Goal: Feedback & Contribution: Submit feedback/report problem

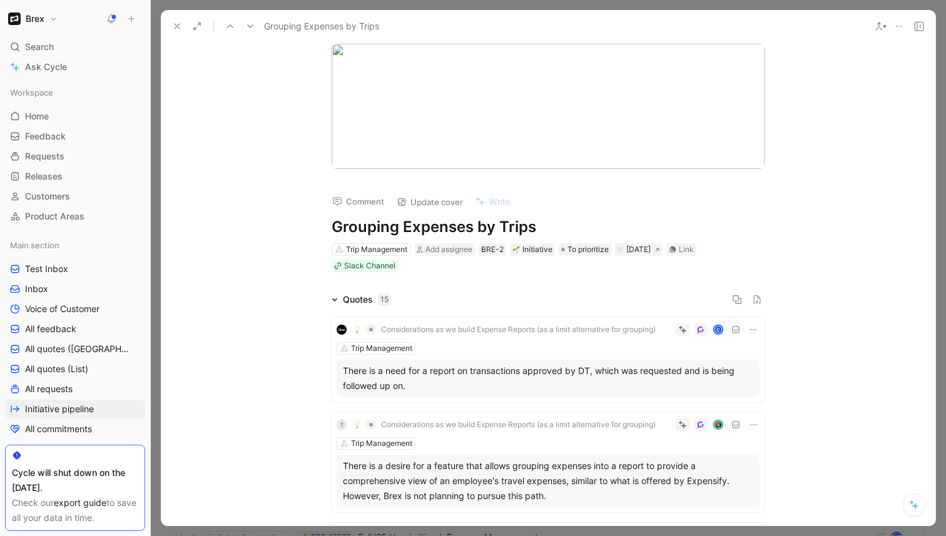
scroll to position [195, 0]
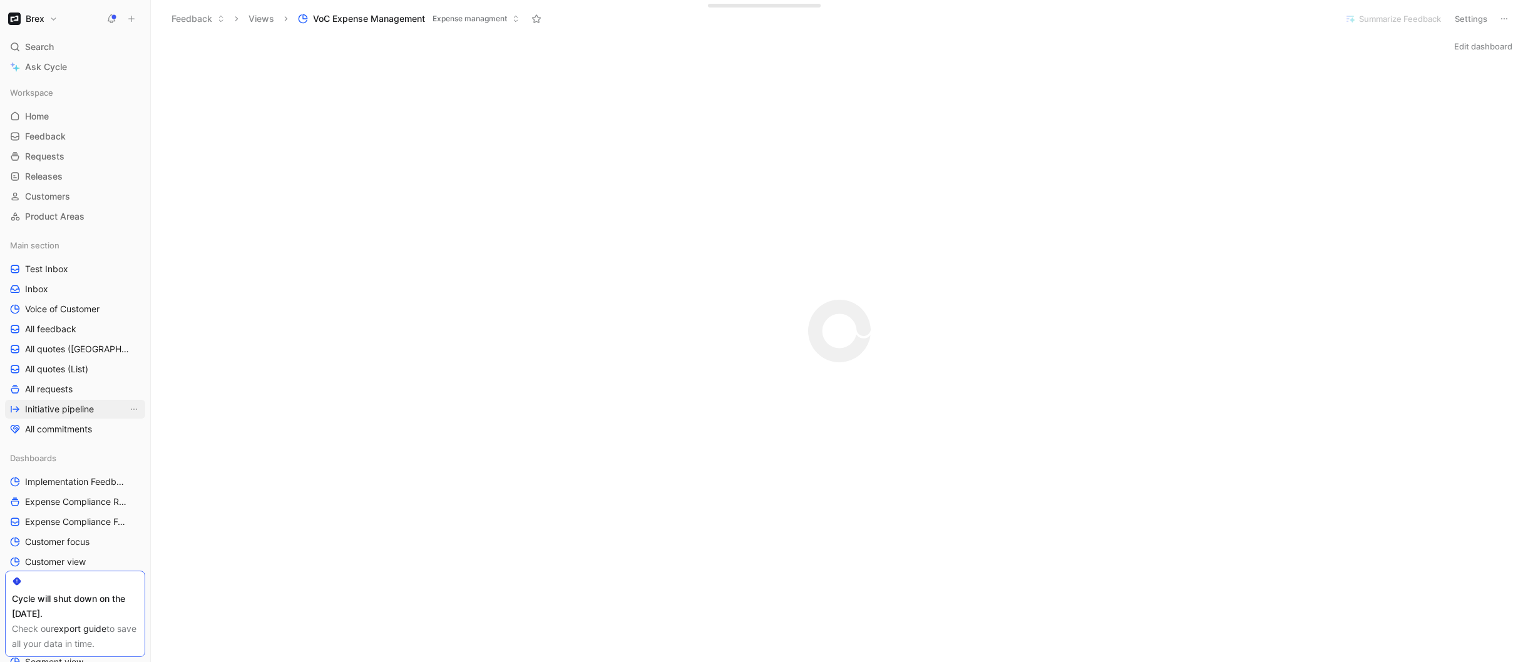
click at [84, 406] on span "Initiative pipeline" at bounding box center [59, 409] width 69 height 13
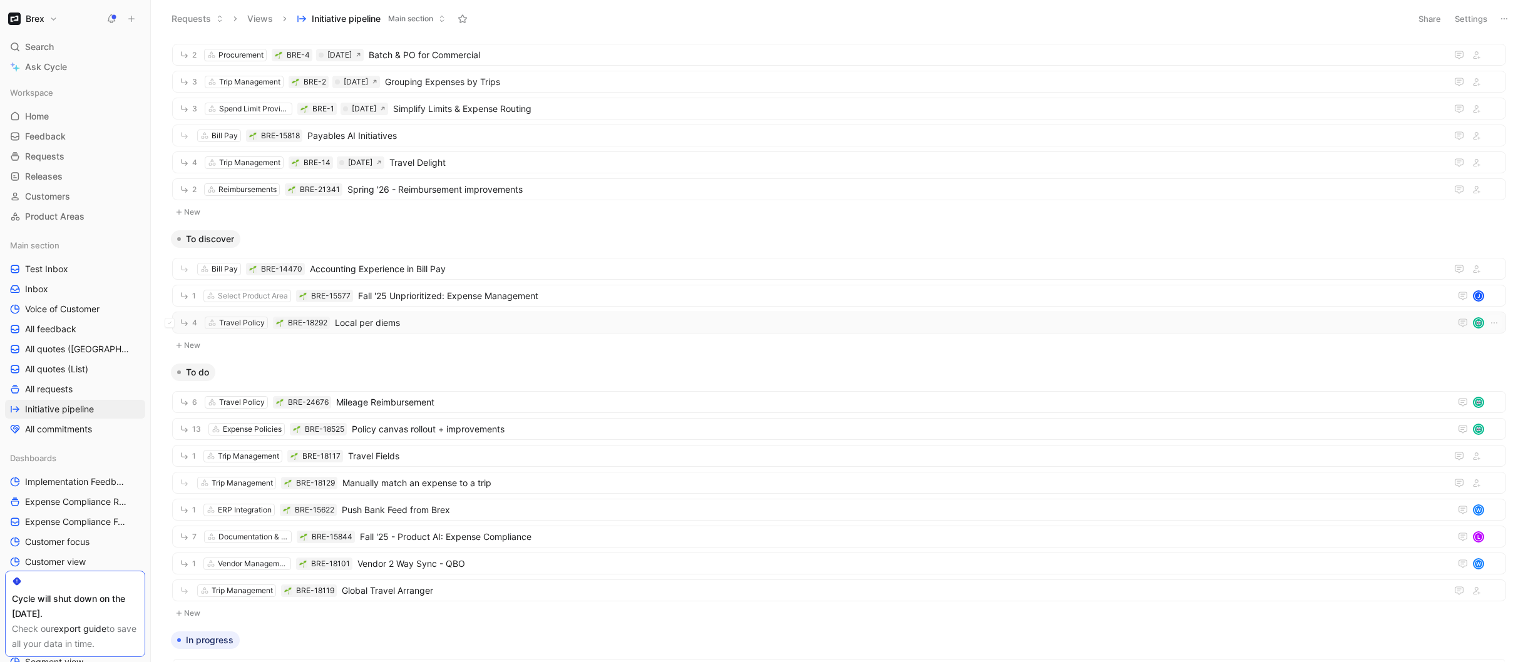
scroll to position [246, 0]
click at [520, 422] on span "Policy canvas rollout + improvements" at bounding box center [898, 424] width 1093 height 15
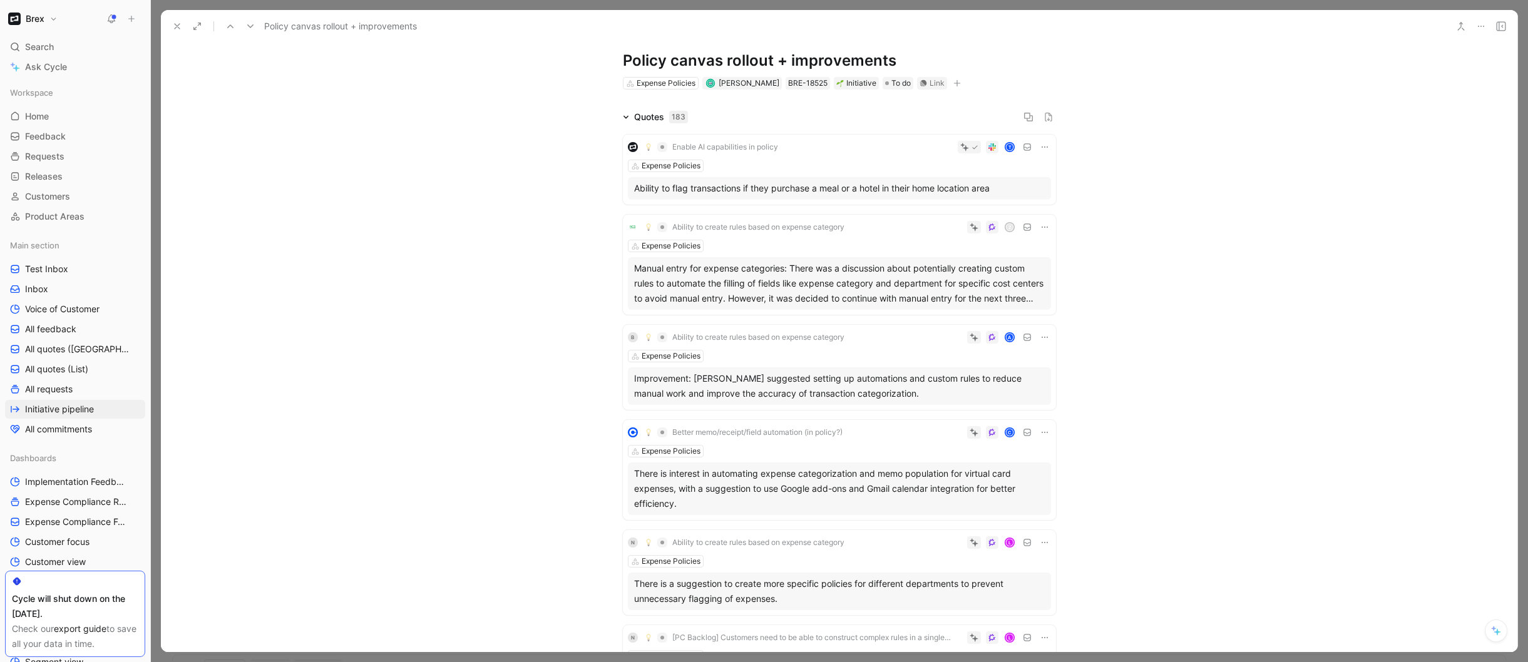
scroll to position [28, 0]
click at [663, 198] on button "Open" at bounding box center [662, 195] width 45 height 18
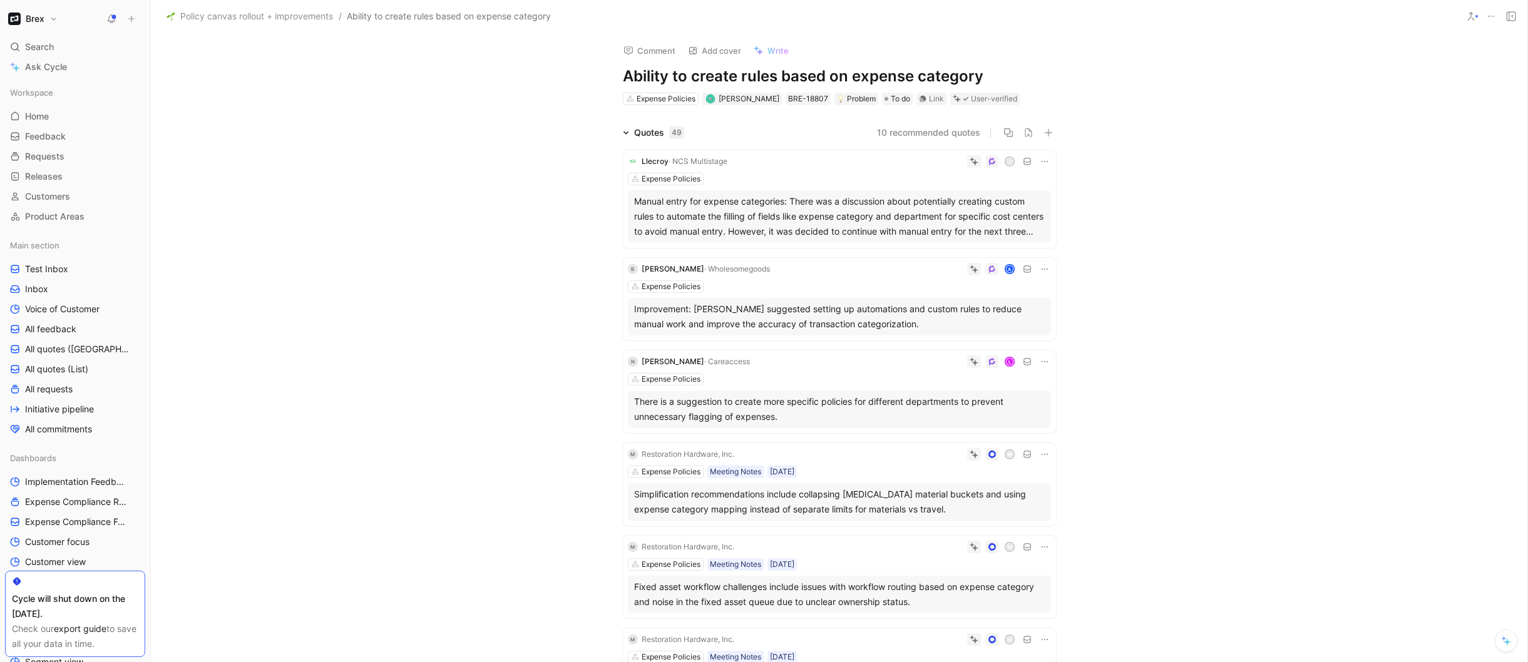
click at [1493, 12] on icon at bounding box center [1491, 16] width 10 height 10
click at [1408, 61] on div "Copy link" at bounding box center [1437, 61] width 114 height 15
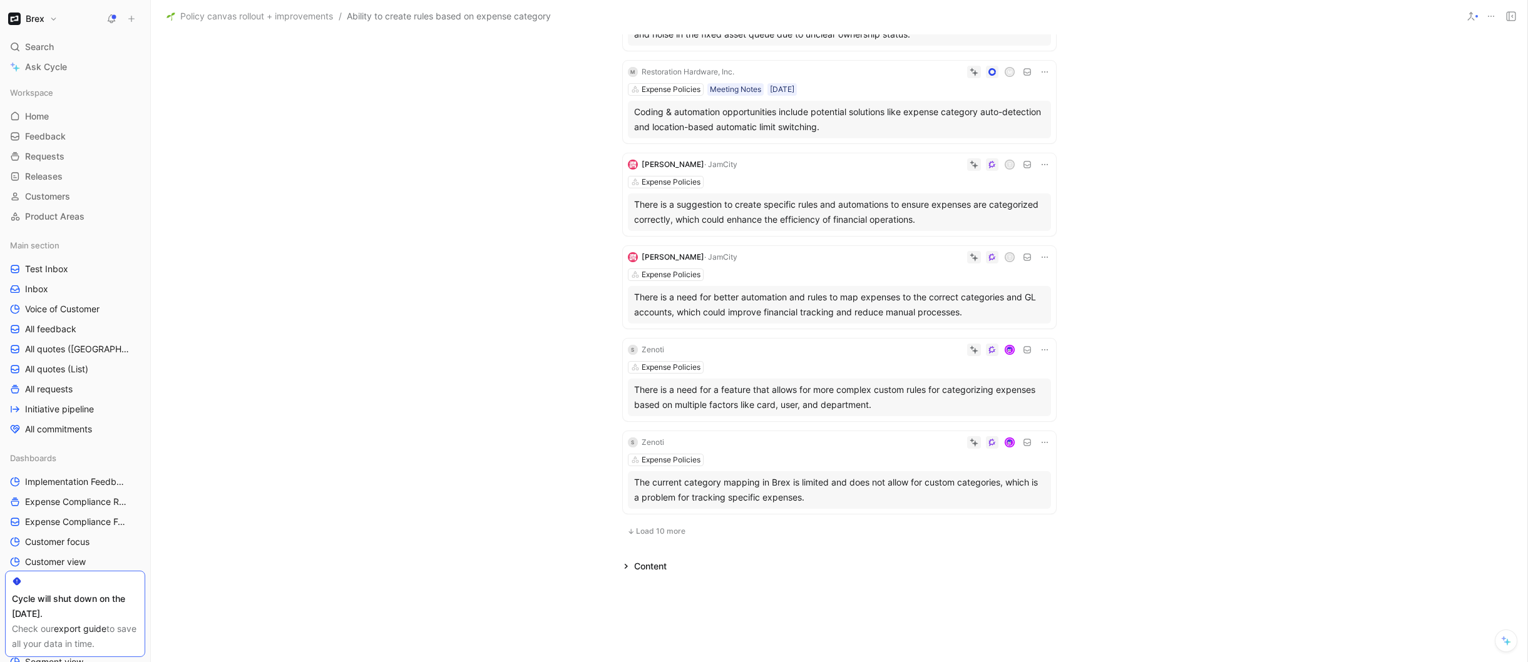
scroll to position [577, 0]
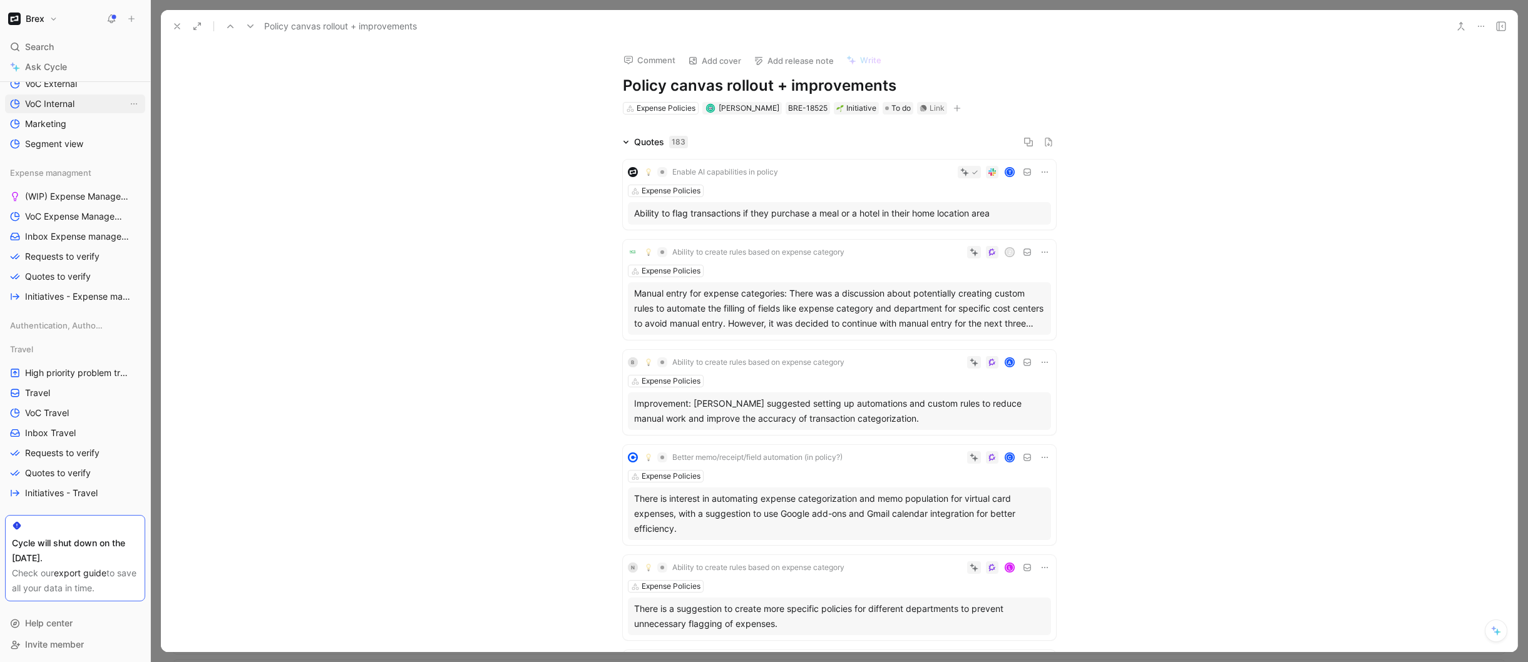
scroll to position [520, 0]
click at [77, 213] on span "VoC Expense Management" at bounding box center [76, 214] width 103 height 13
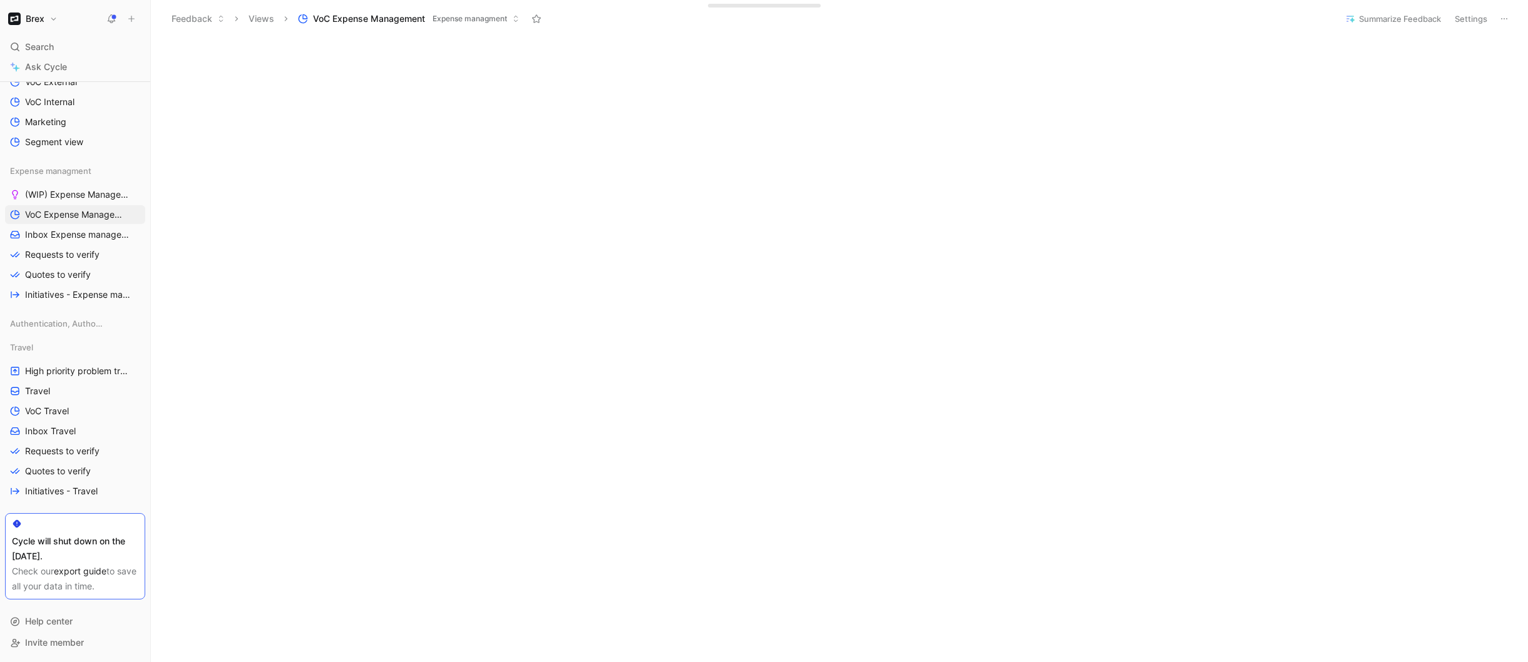
scroll to position [290, 0]
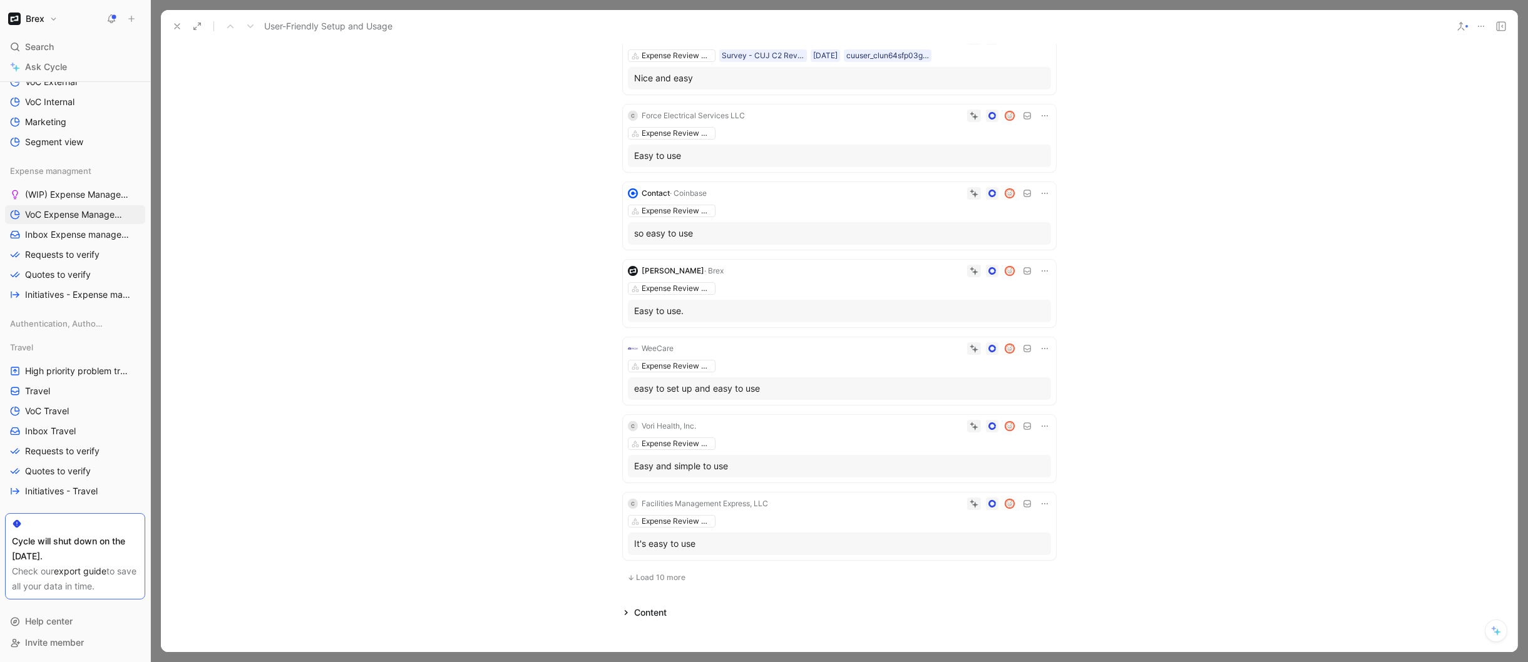
scroll to position [469, 0]
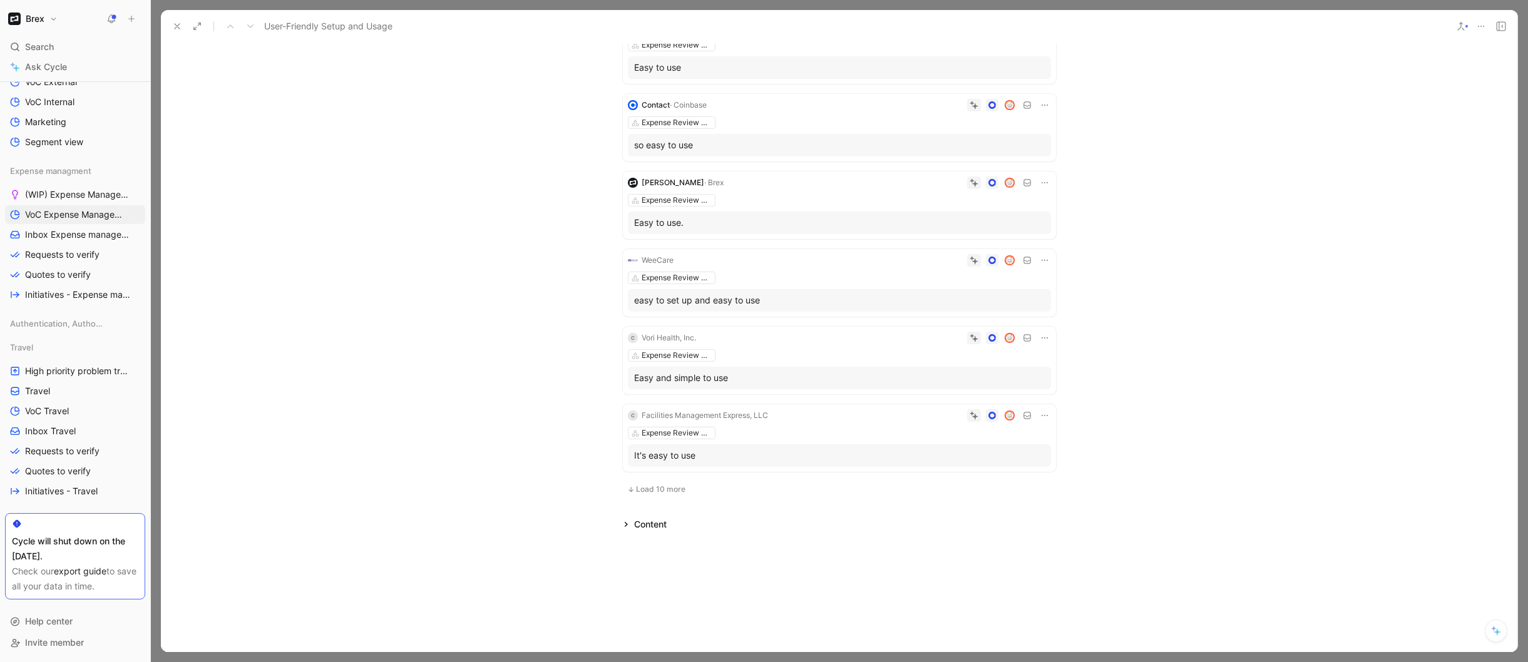
click at [178, 30] on icon at bounding box center [177, 26] width 10 height 10
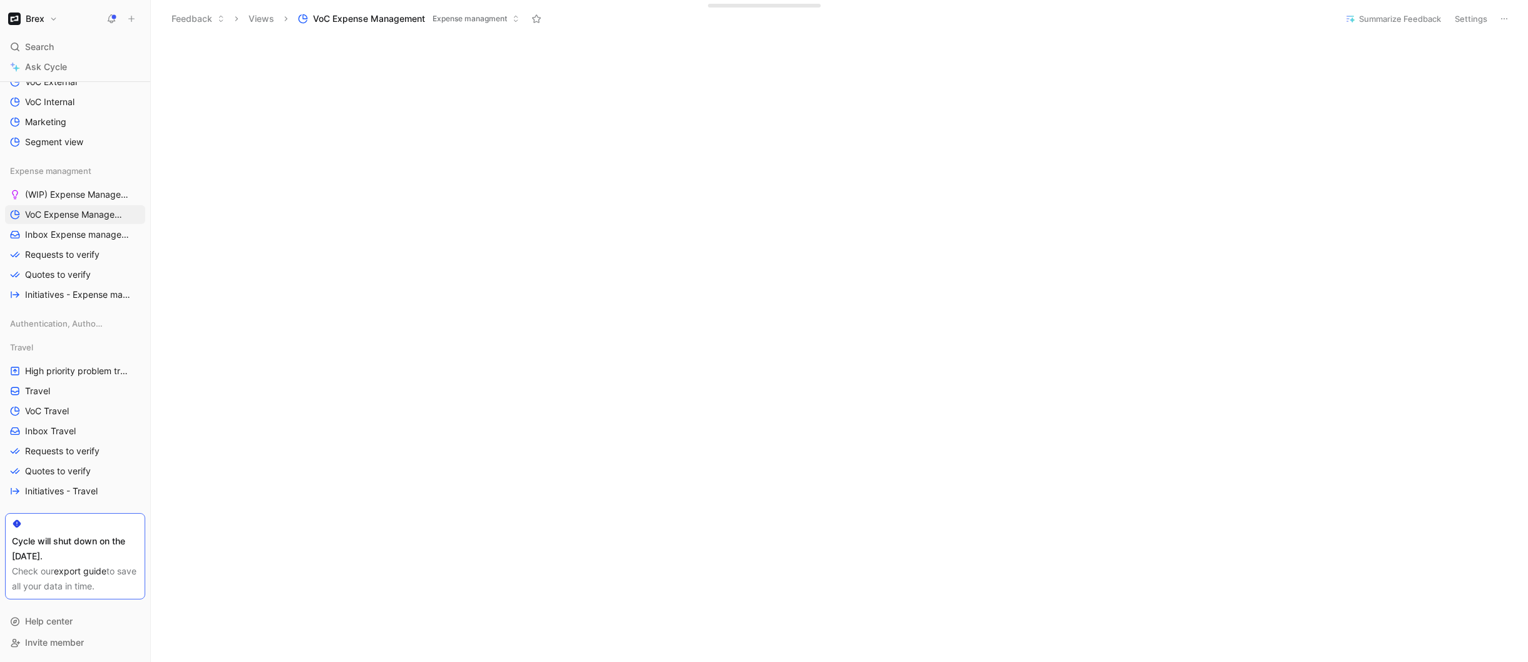
scroll to position [313, 0]
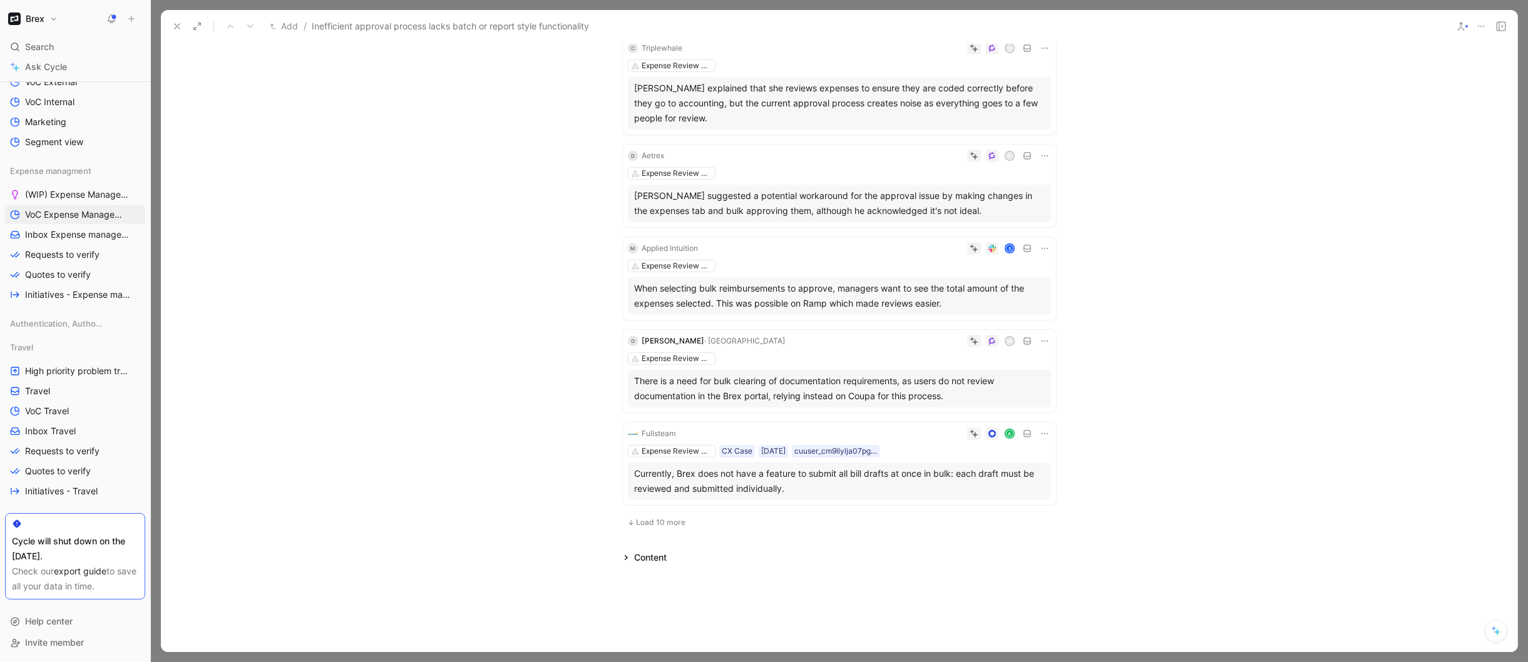
scroll to position [654, 0]
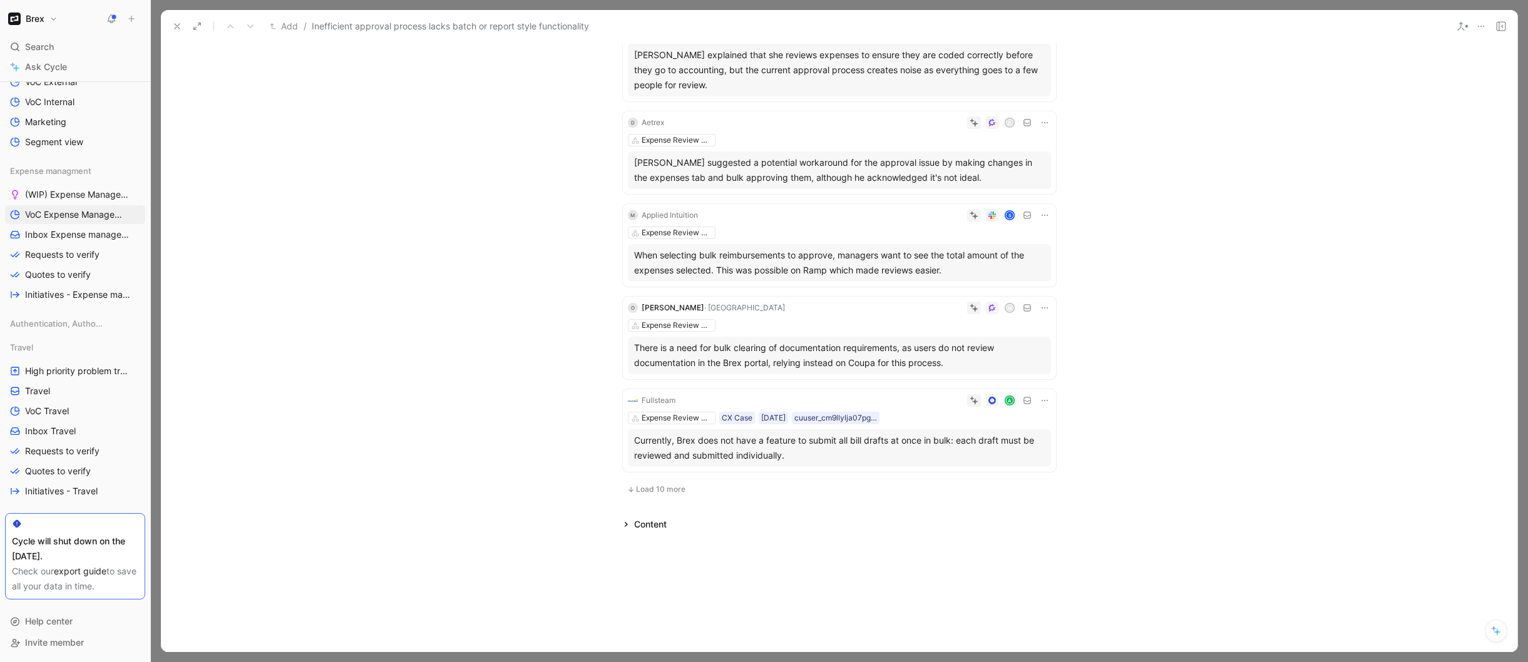
click at [641, 484] on span "Load 10 more" at bounding box center [660, 489] width 49 height 10
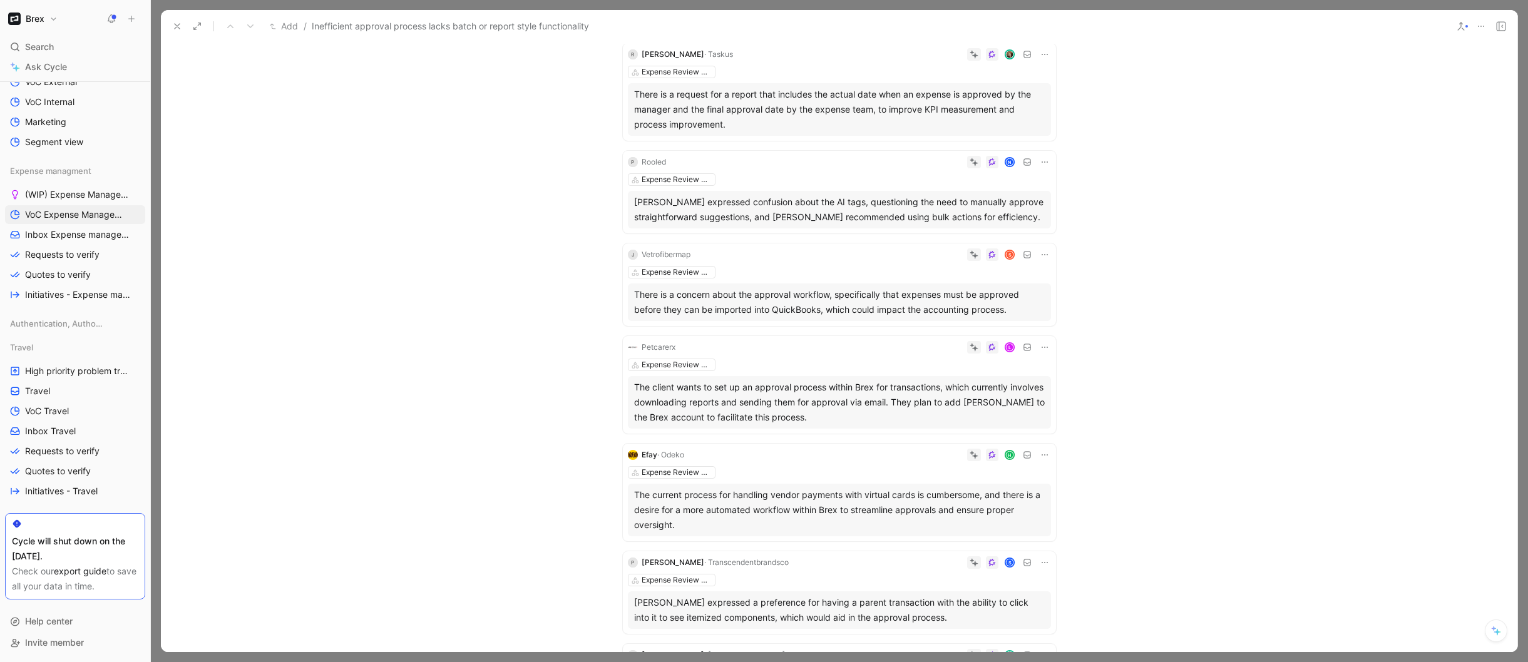
scroll to position [1370, 0]
click at [763, 172] on div "P Rooled N Expense Review & Approval Patrice Riley expressed confusion about th…" at bounding box center [839, 192] width 433 height 83
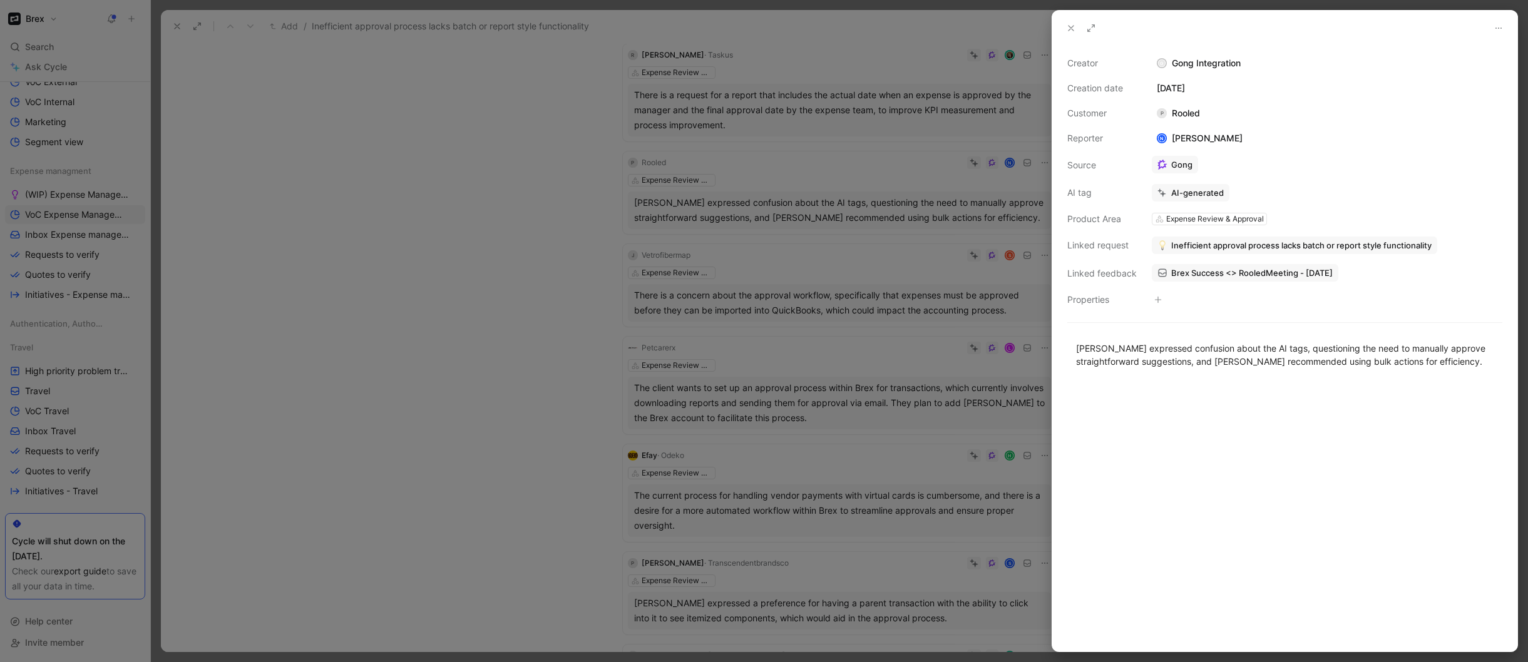
click at [1216, 248] on span "Inefficient approval process lacks batch or report style functionality" at bounding box center [1301, 245] width 260 height 11
click at [1207, 296] on button "Expense Review & Approval" at bounding box center [1165, 292] width 128 height 15
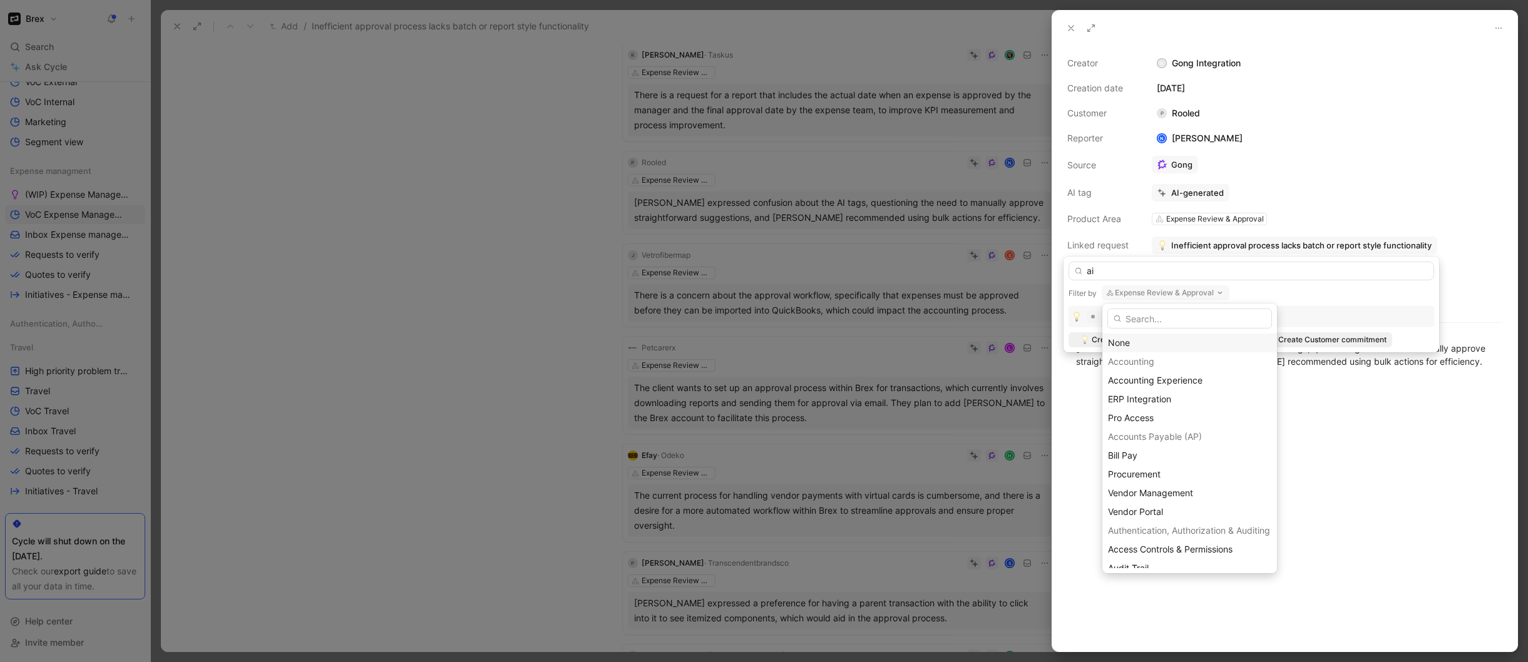
click at [1131, 341] on div "None" at bounding box center [1189, 342] width 163 height 15
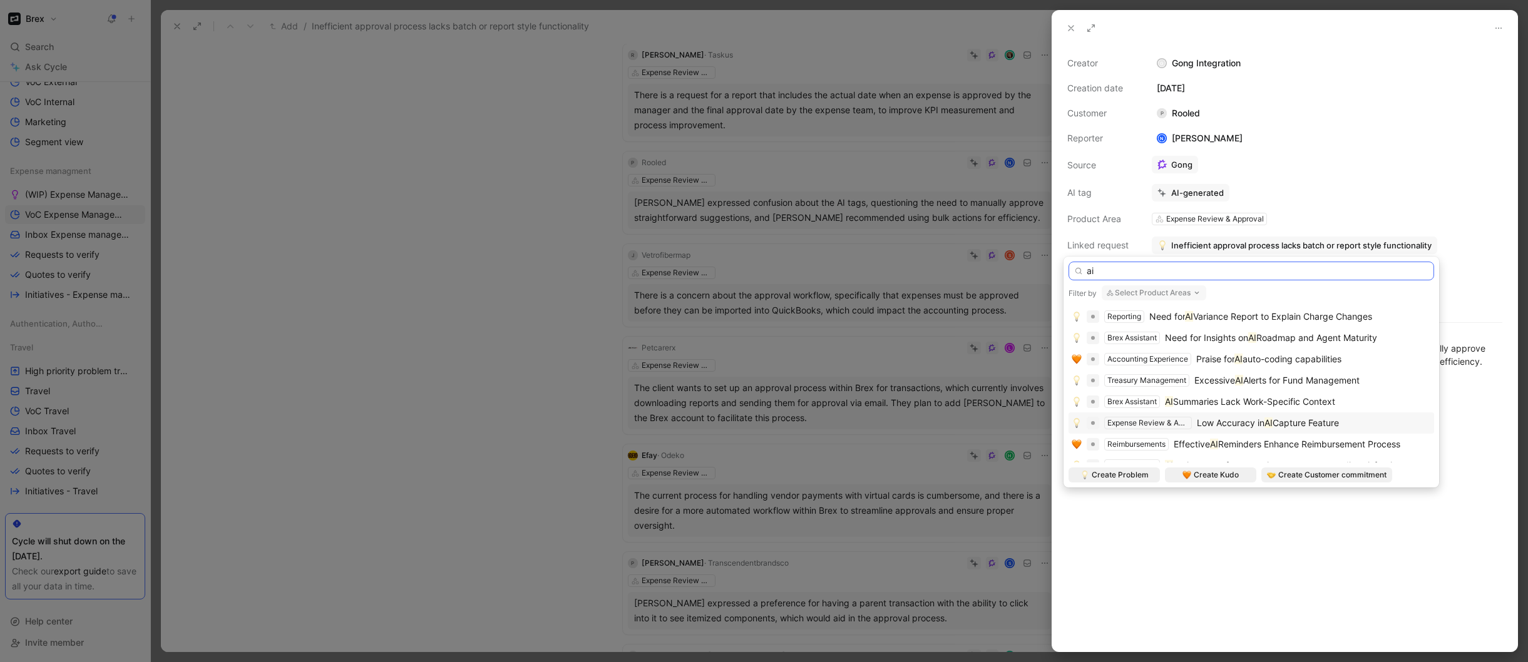
click at [1138, 269] on input "ai" at bounding box center [1250, 271] width 365 height 19
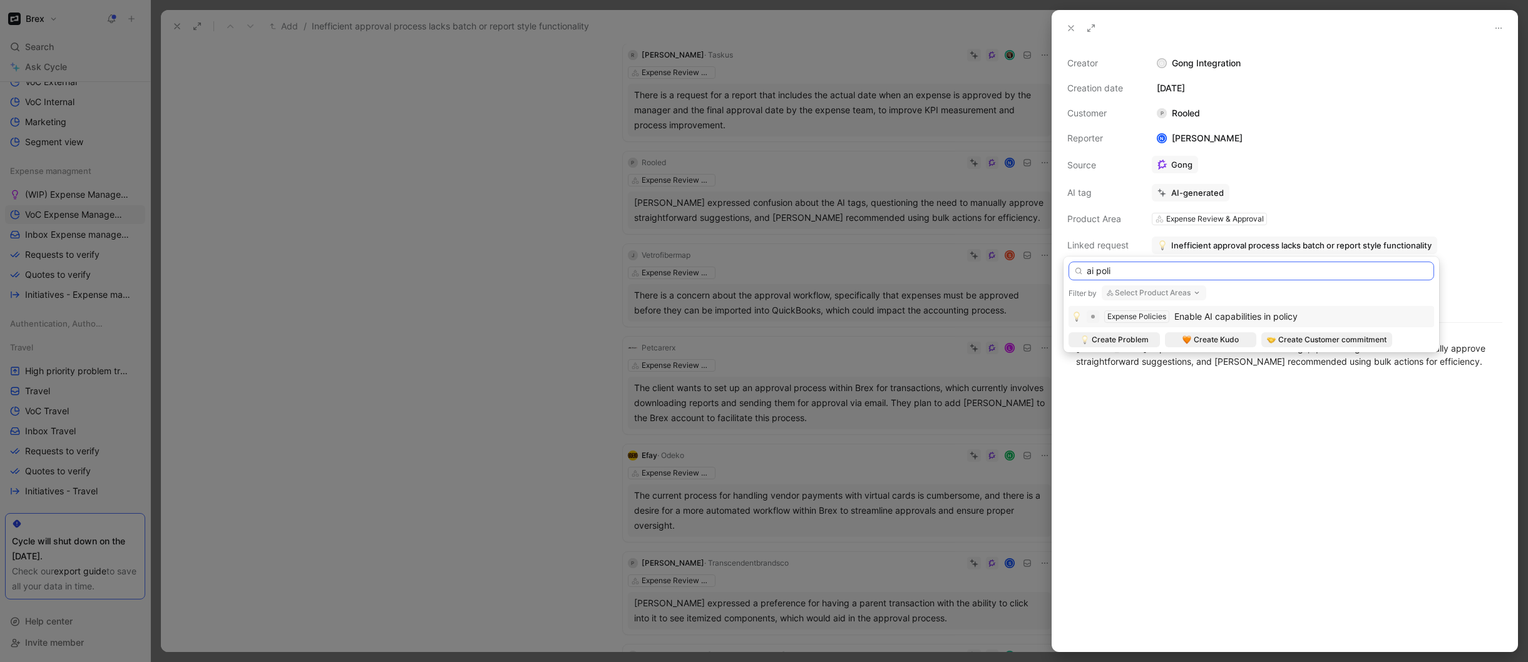
type input "ai poli"
click at [1212, 312] on span "Enable AI capabilities in policy" at bounding box center [1235, 316] width 123 height 11
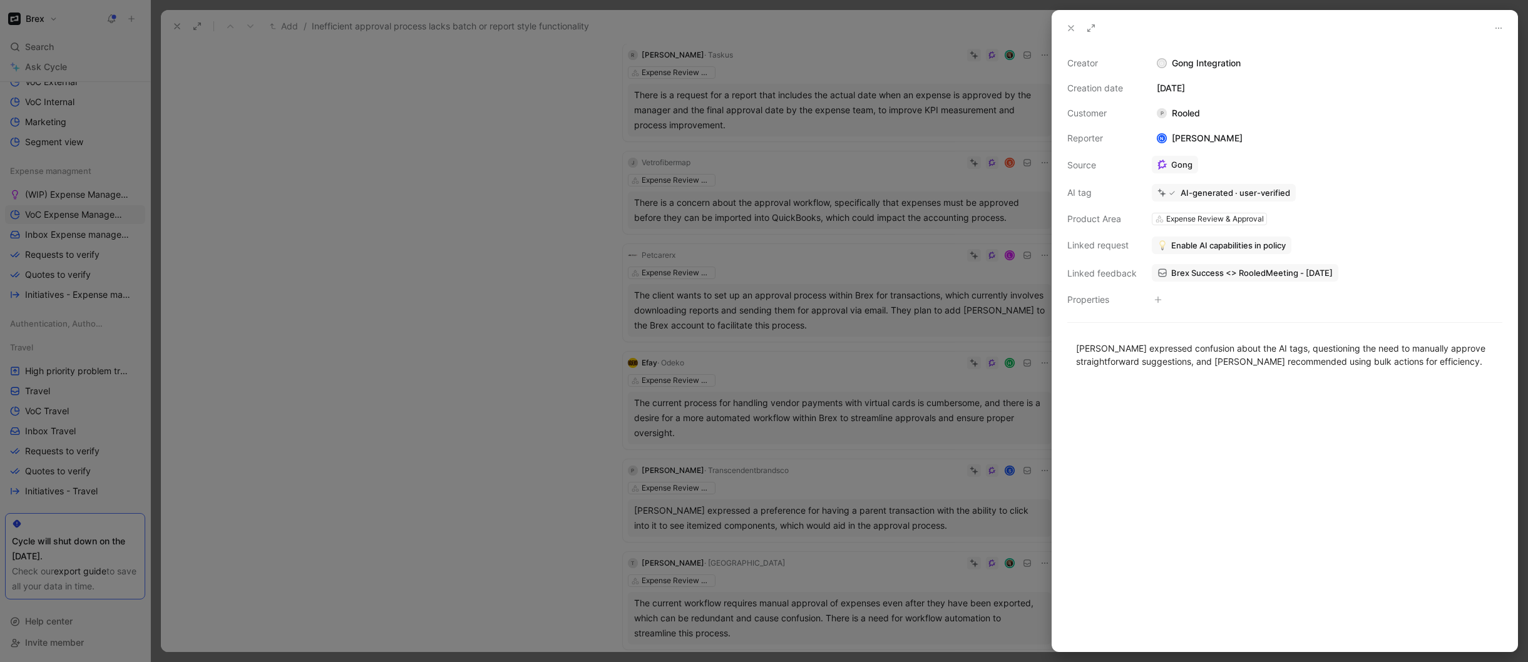
click at [563, 287] on div at bounding box center [764, 331] width 1528 height 662
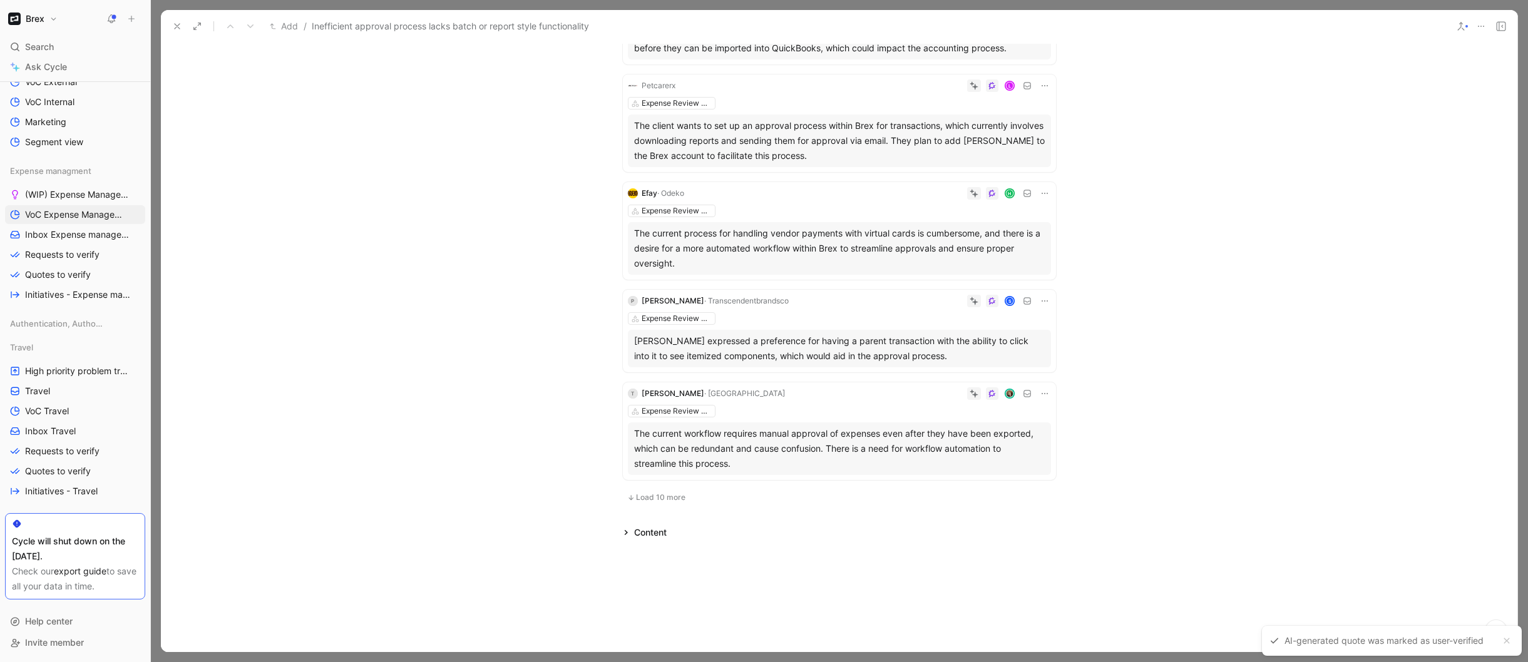
scroll to position [1548, 0]
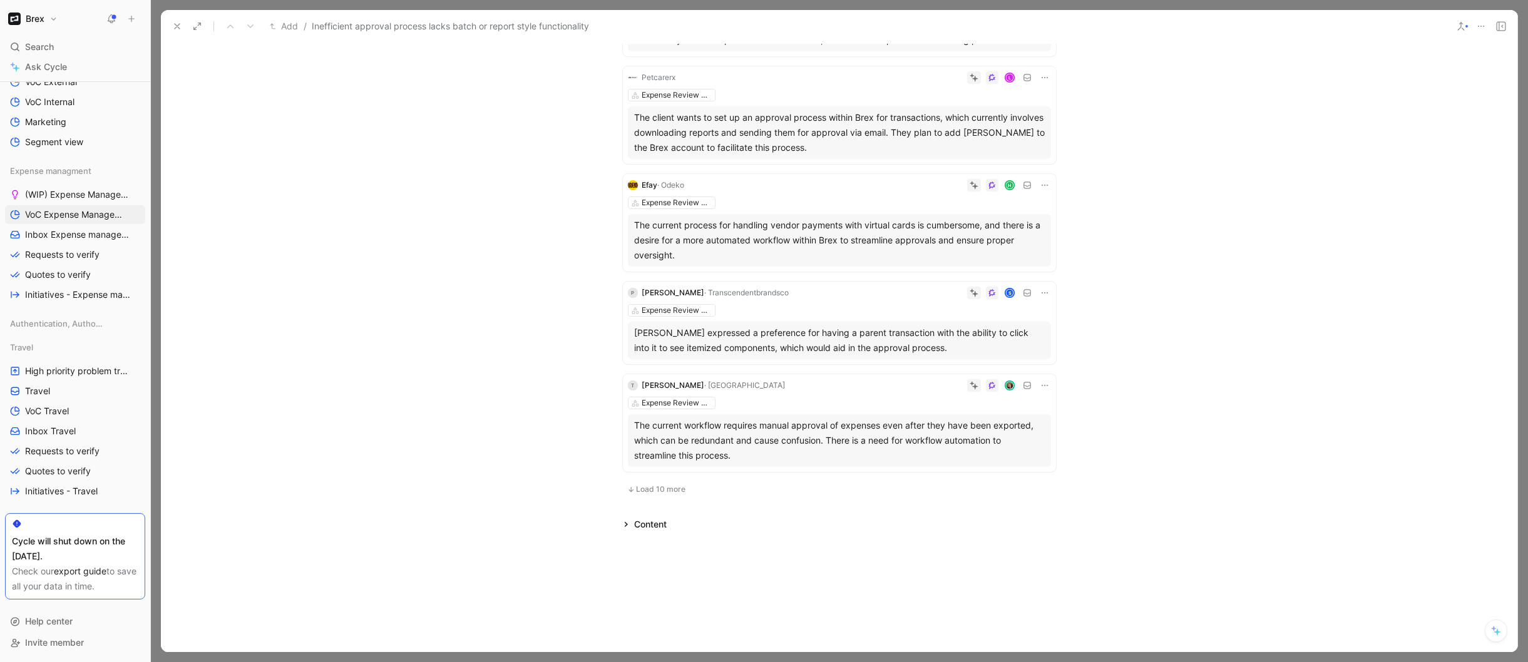
click at [651, 486] on span "Load 10 more" at bounding box center [660, 489] width 49 height 10
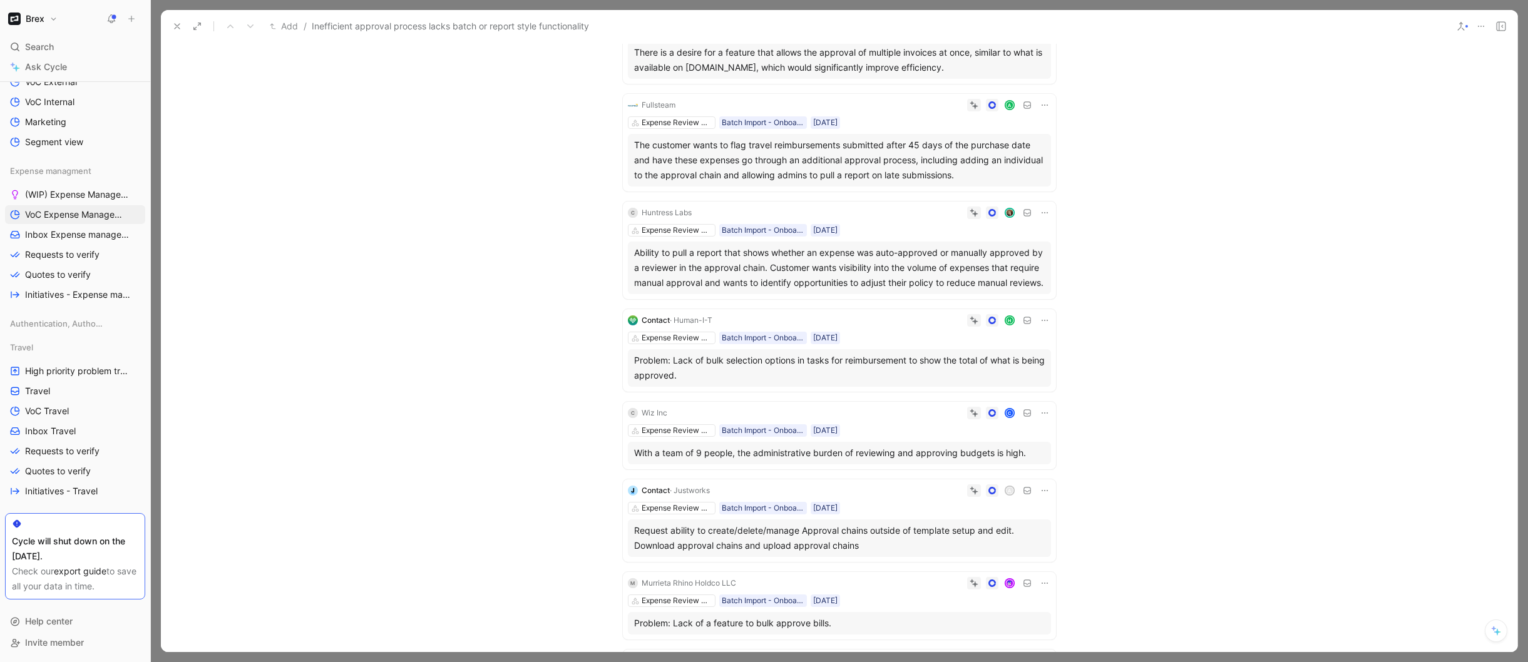
scroll to position [2029, 0]
click at [900, 126] on div "Expense Review & Approval Batch Import - Onboarded Customer 14/07/2025" at bounding box center [839, 122] width 423 height 13
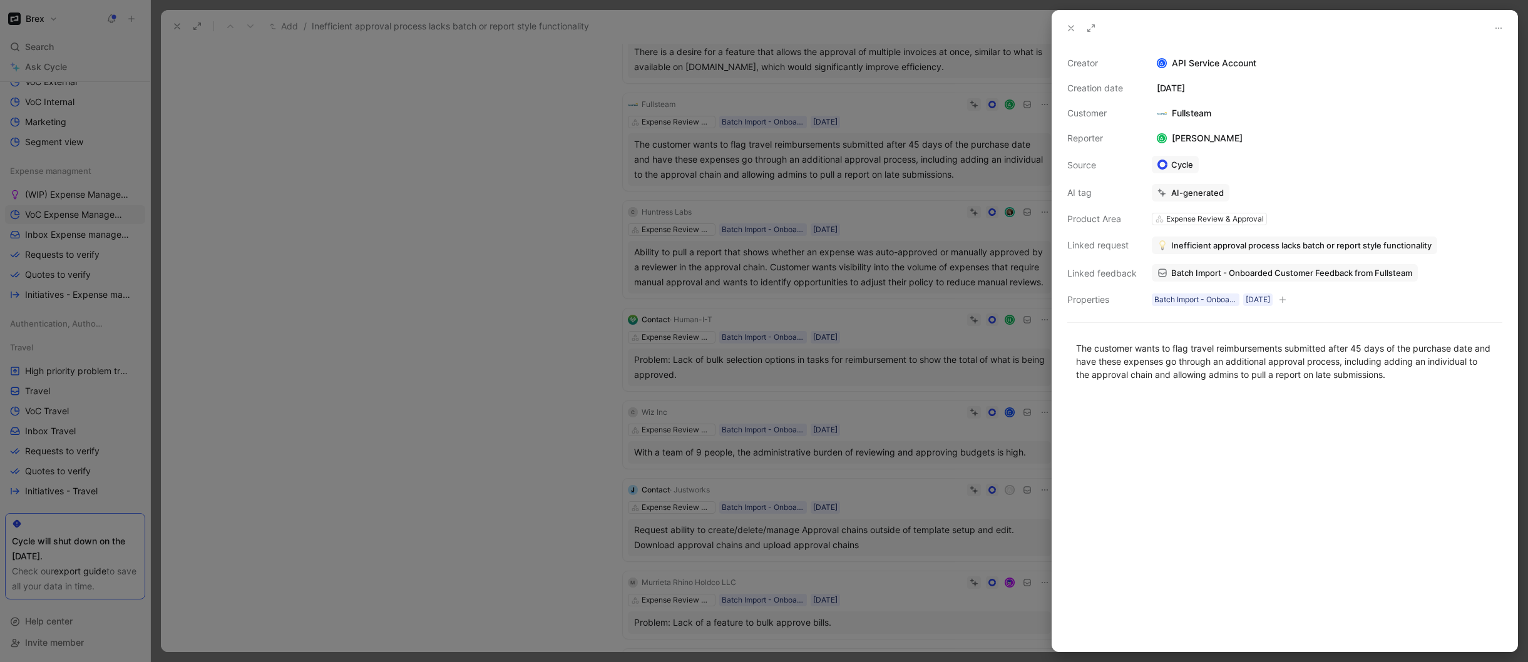
click at [1207, 243] on span "Inefficient approval process lacks batch or report style functionality" at bounding box center [1301, 245] width 260 height 11
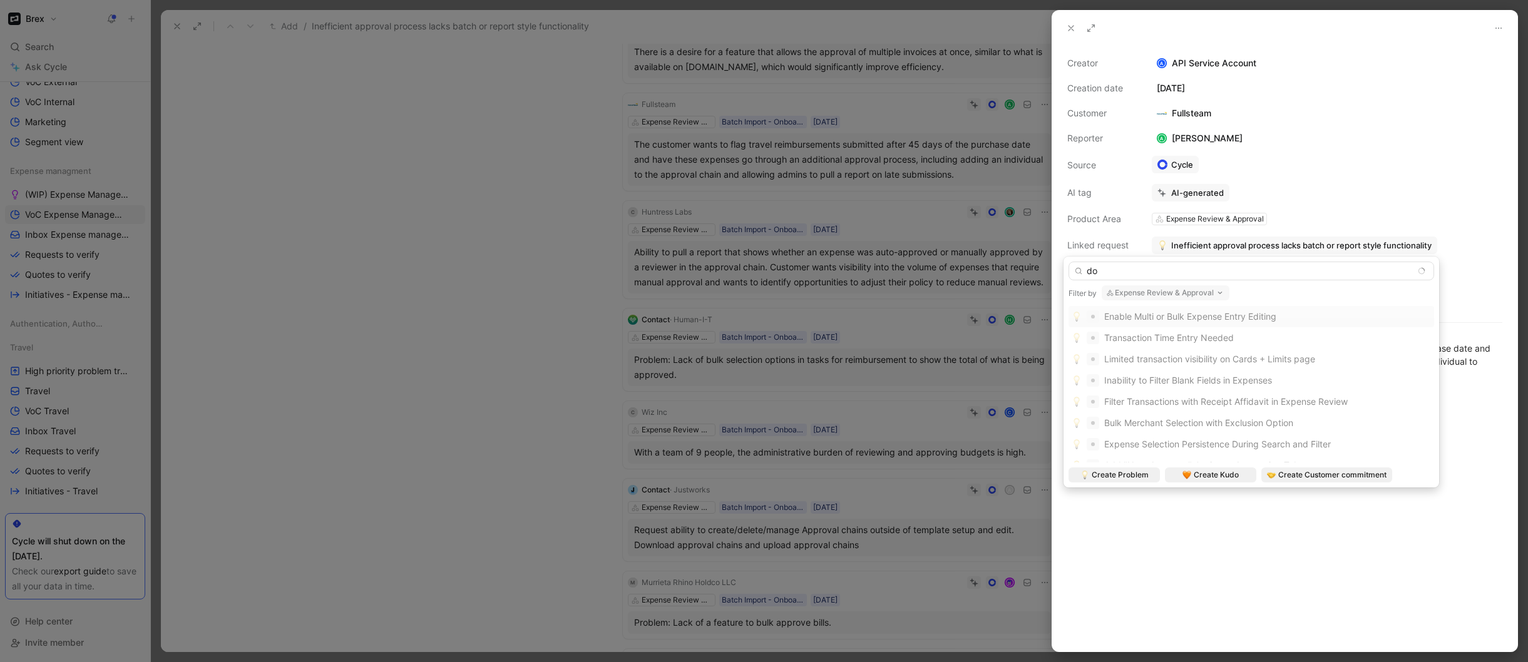
type input "d"
click at [1163, 293] on button "Expense Review & Approval" at bounding box center [1165, 292] width 128 height 15
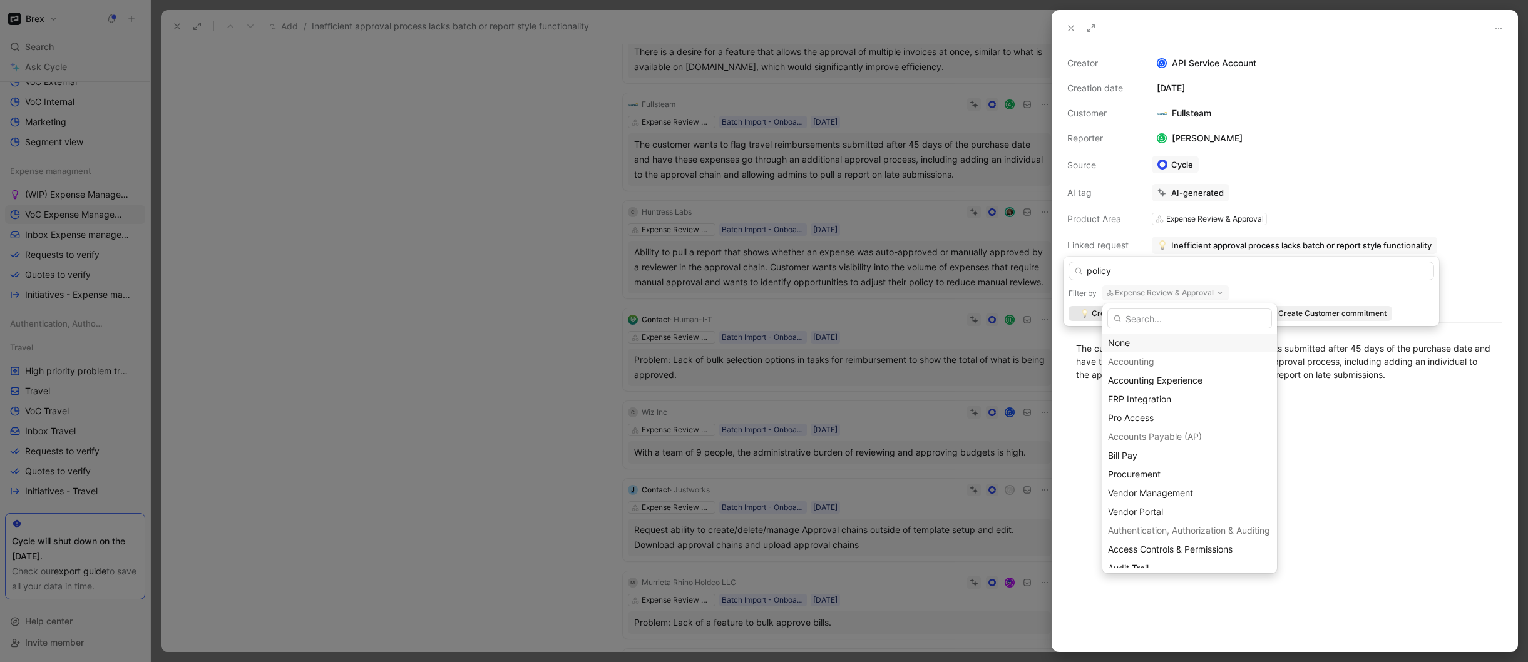
click at [1142, 344] on div "None" at bounding box center [1189, 342] width 163 height 15
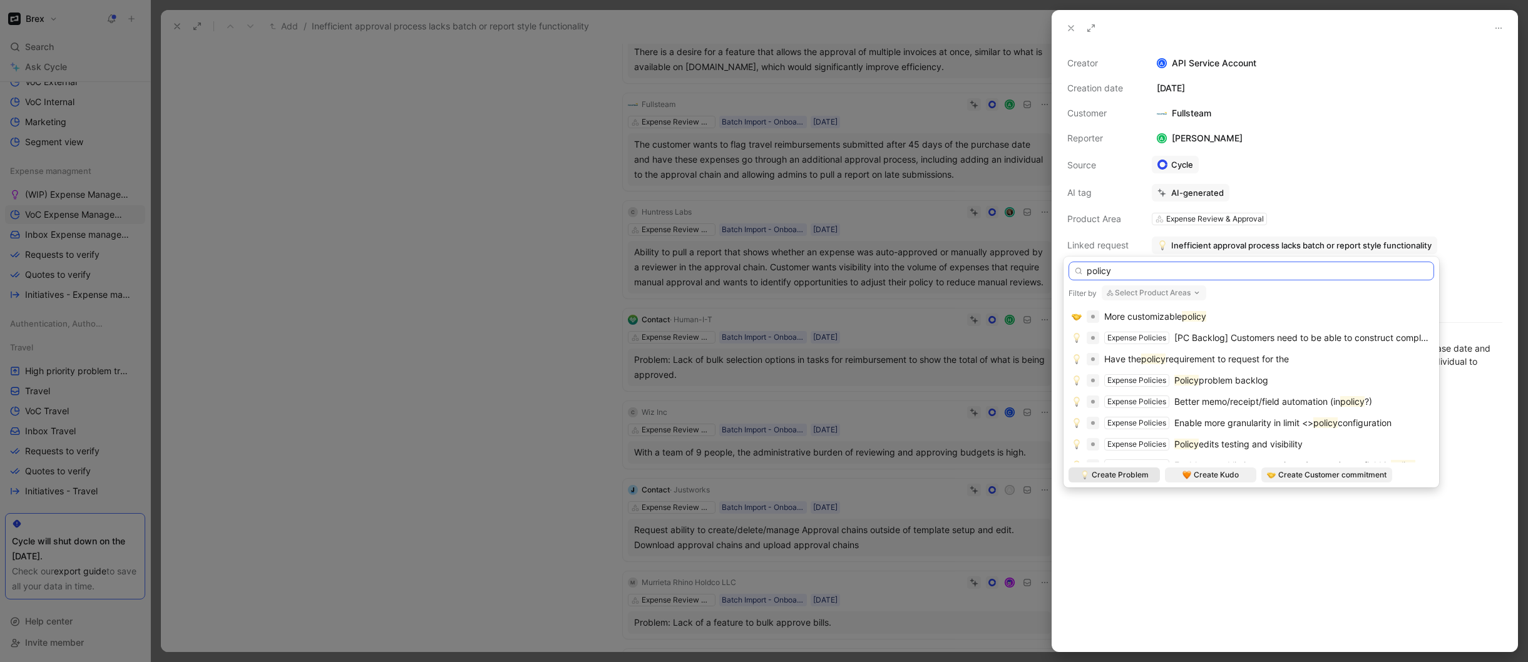
click at [1161, 271] on input "policy" at bounding box center [1250, 271] width 365 height 19
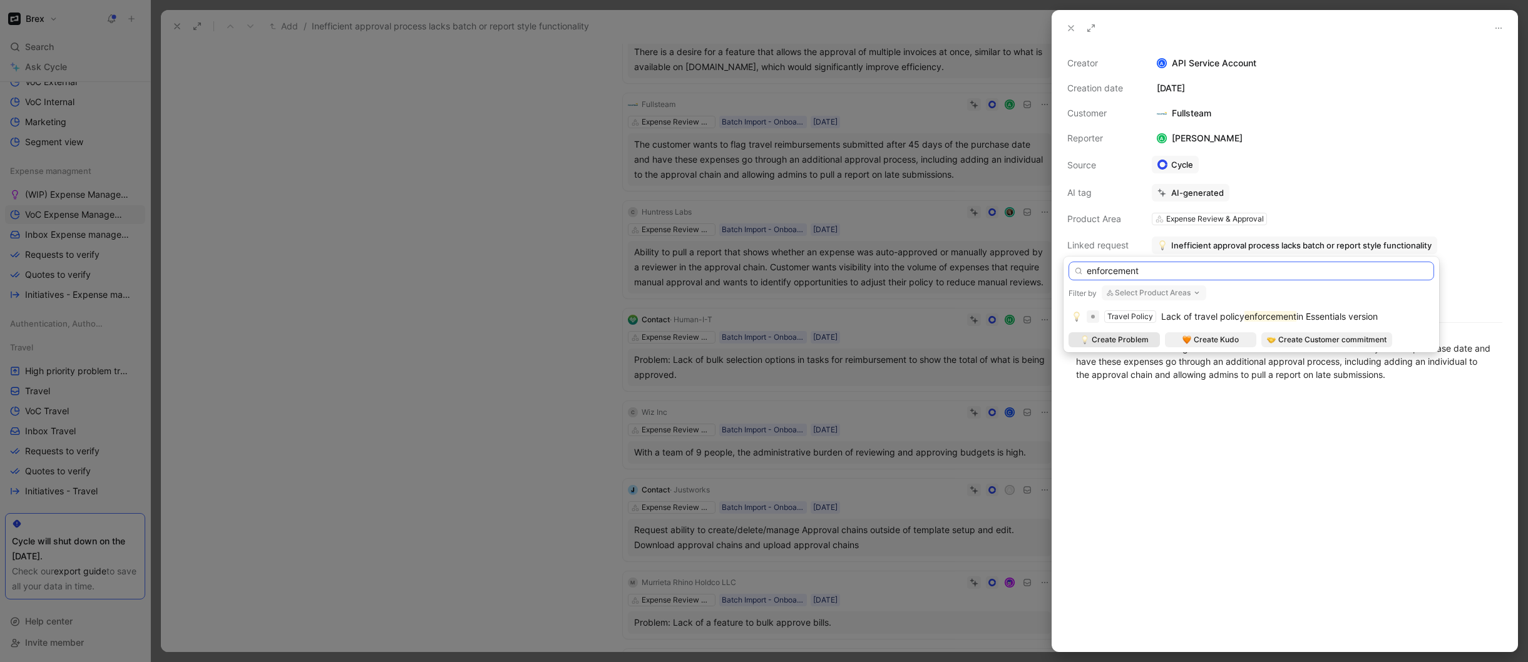
click at [1128, 272] on input "enforcement" at bounding box center [1250, 271] width 365 height 19
type input "a"
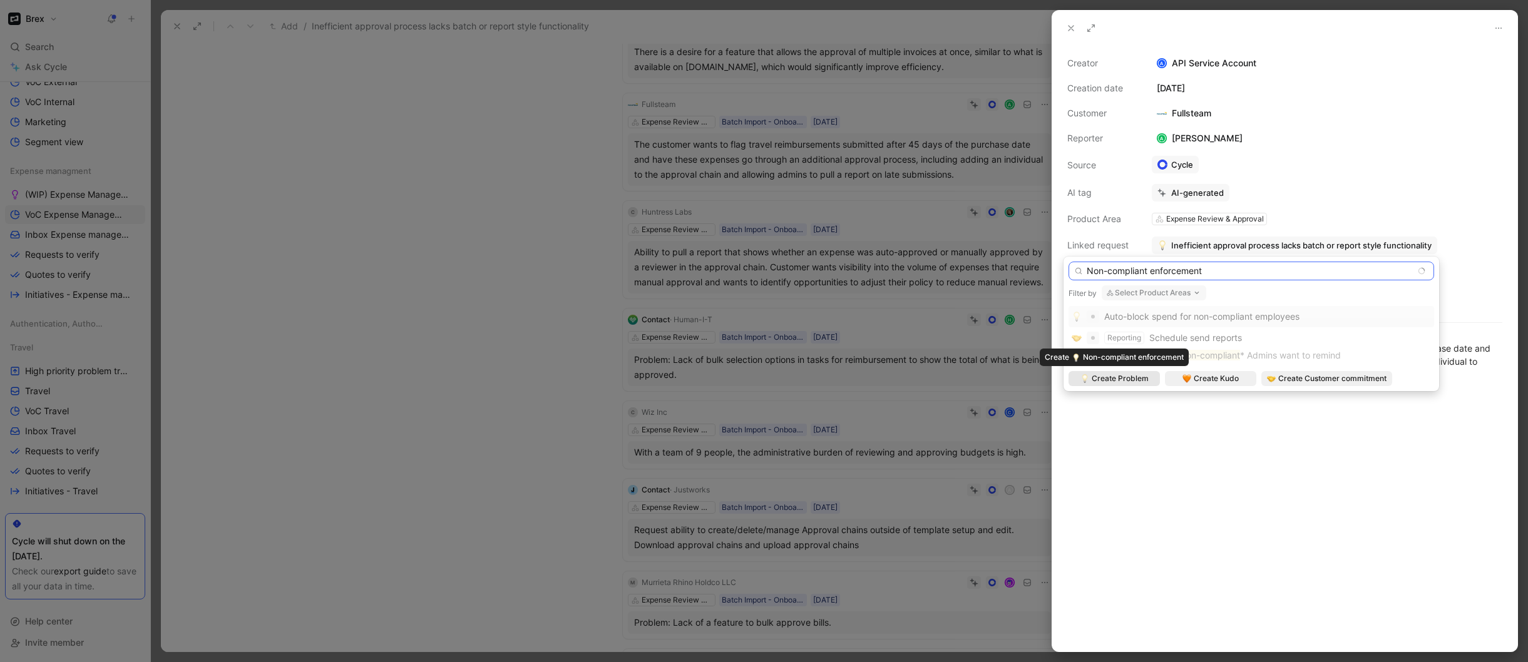
type input "Non-compliant enforcement"
click at [1113, 378] on span "Create Problem" at bounding box center [1119, 378] width 57 height 13
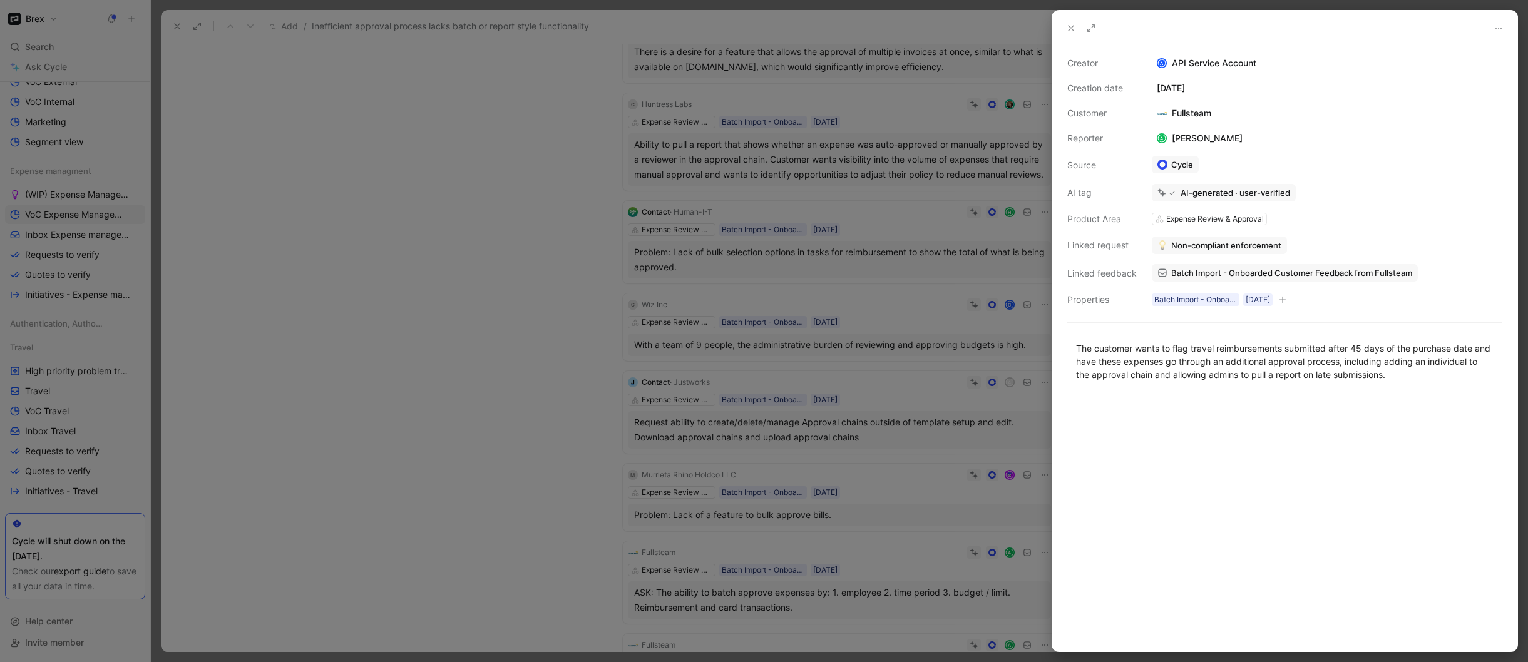
click at [568, 297] on div at bounding box center [764, 331] width 1528 height 662
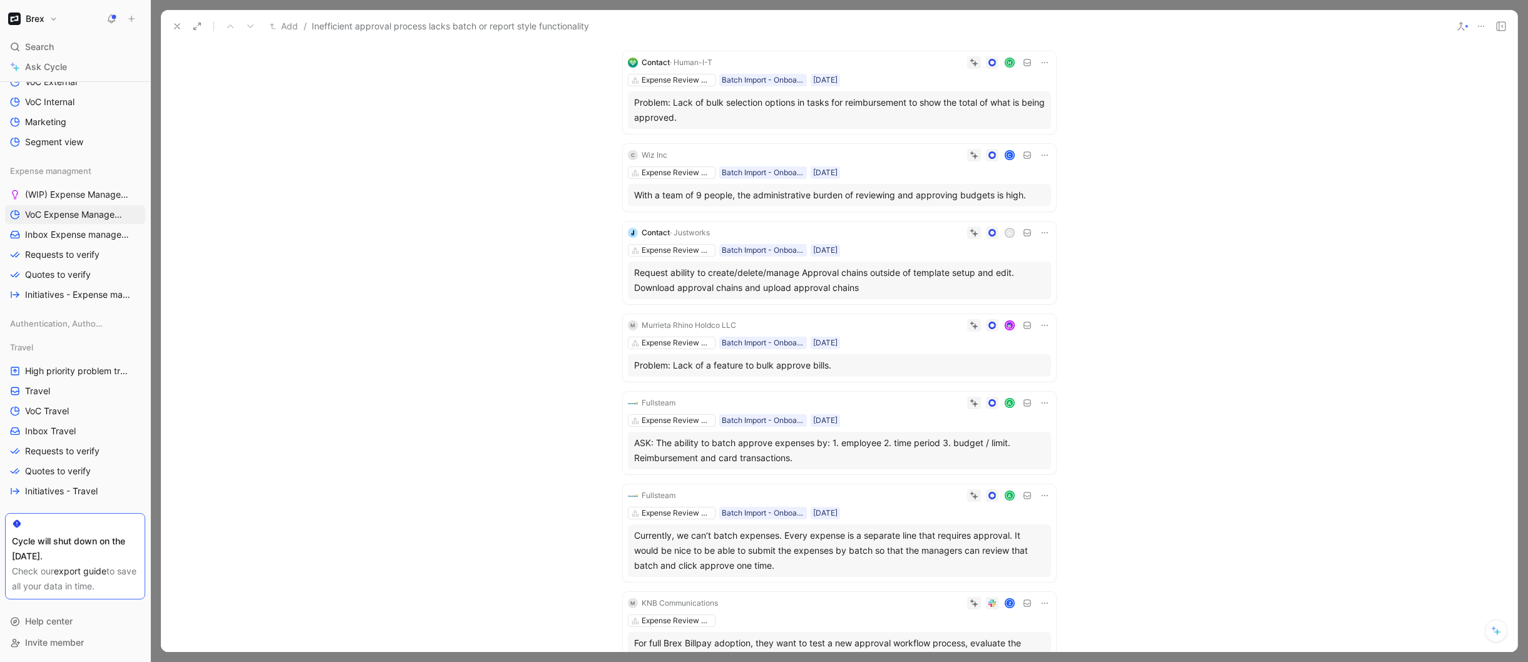
scroll to position [2202, 0]
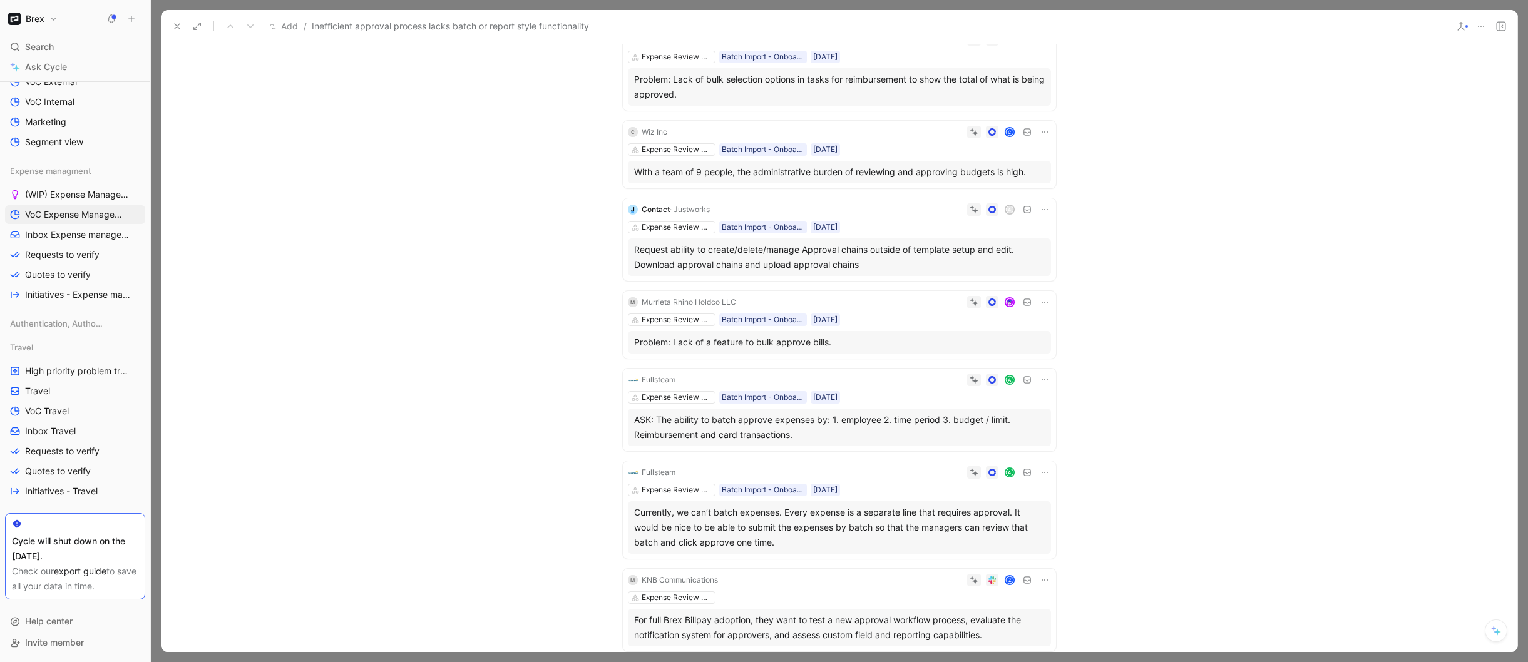
click at [688, 268] on div "Request ability to create/delete/manage Approval chains outside of template set…" at bounding box center [839, 257] width 411 height 30
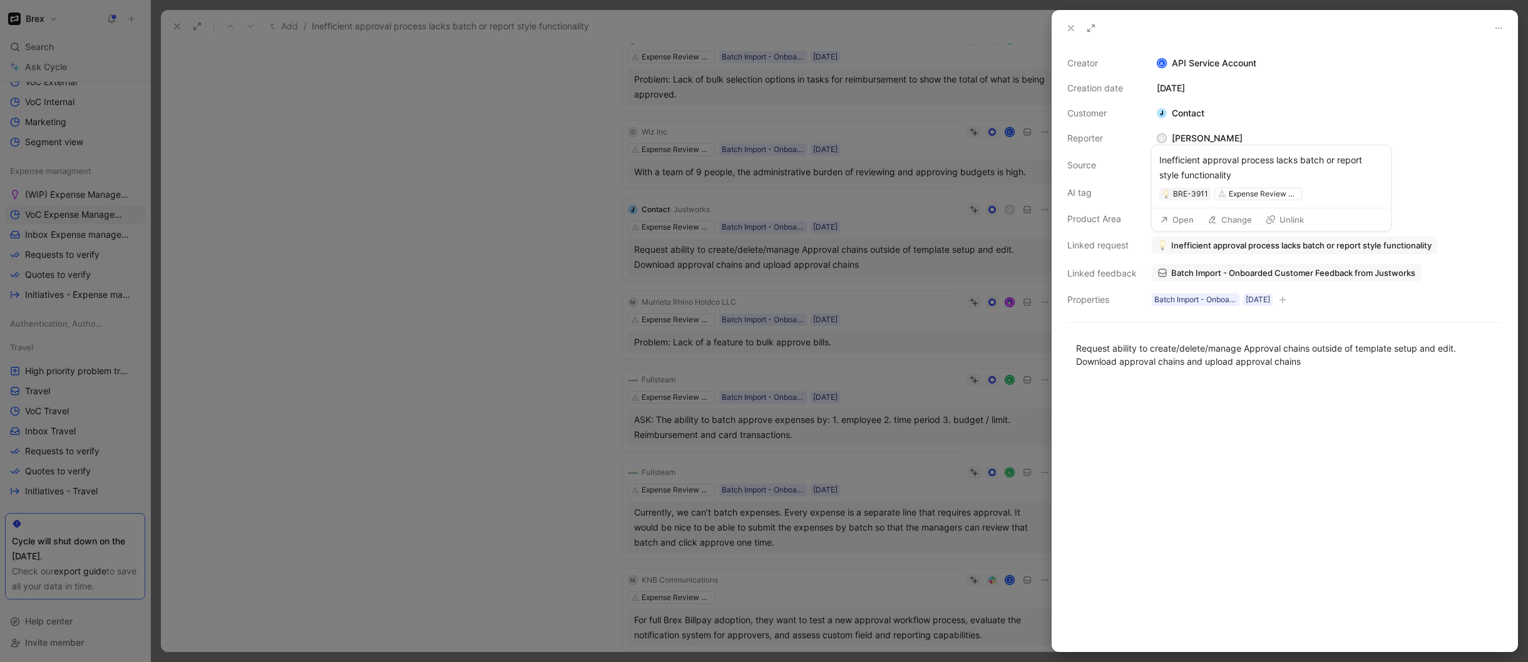
click at [1399, 245] on span "Inefficient approval process lacks batch or report style functionality" at bounding box center [1301, 245] width 260 height 11
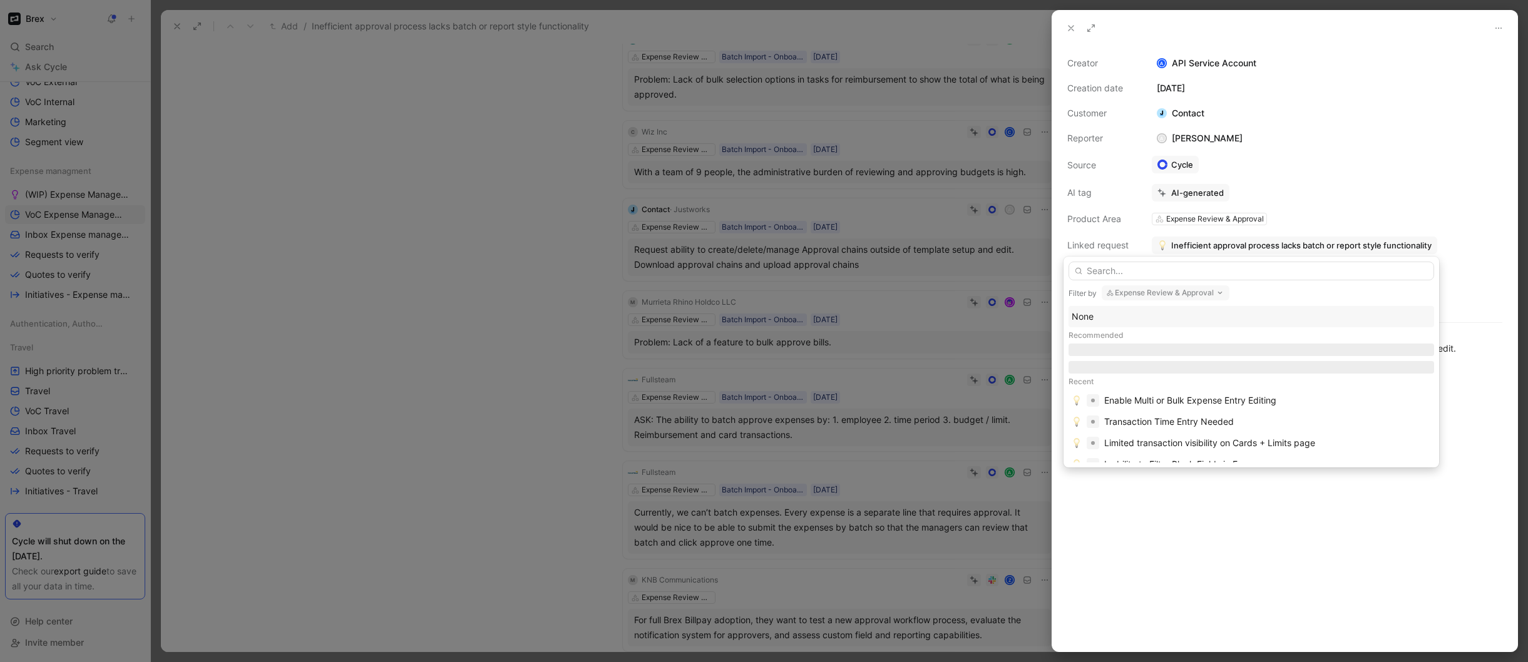
click at [1171, 292] on button "Expense Review & Approval" at bounding box center [1165, 292] width 128 height 15
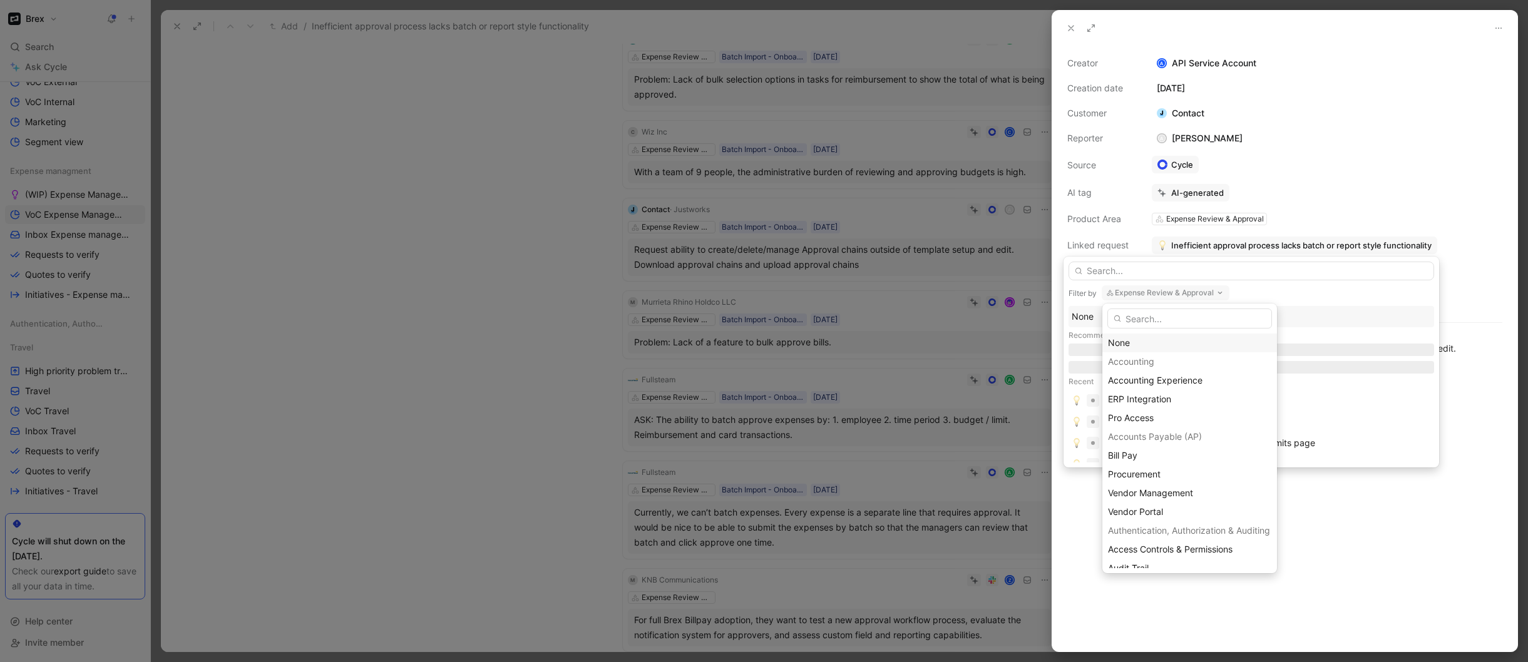
click at [1141, 342] on div "None" at bounding box center [1189, 342] width 163 height 15
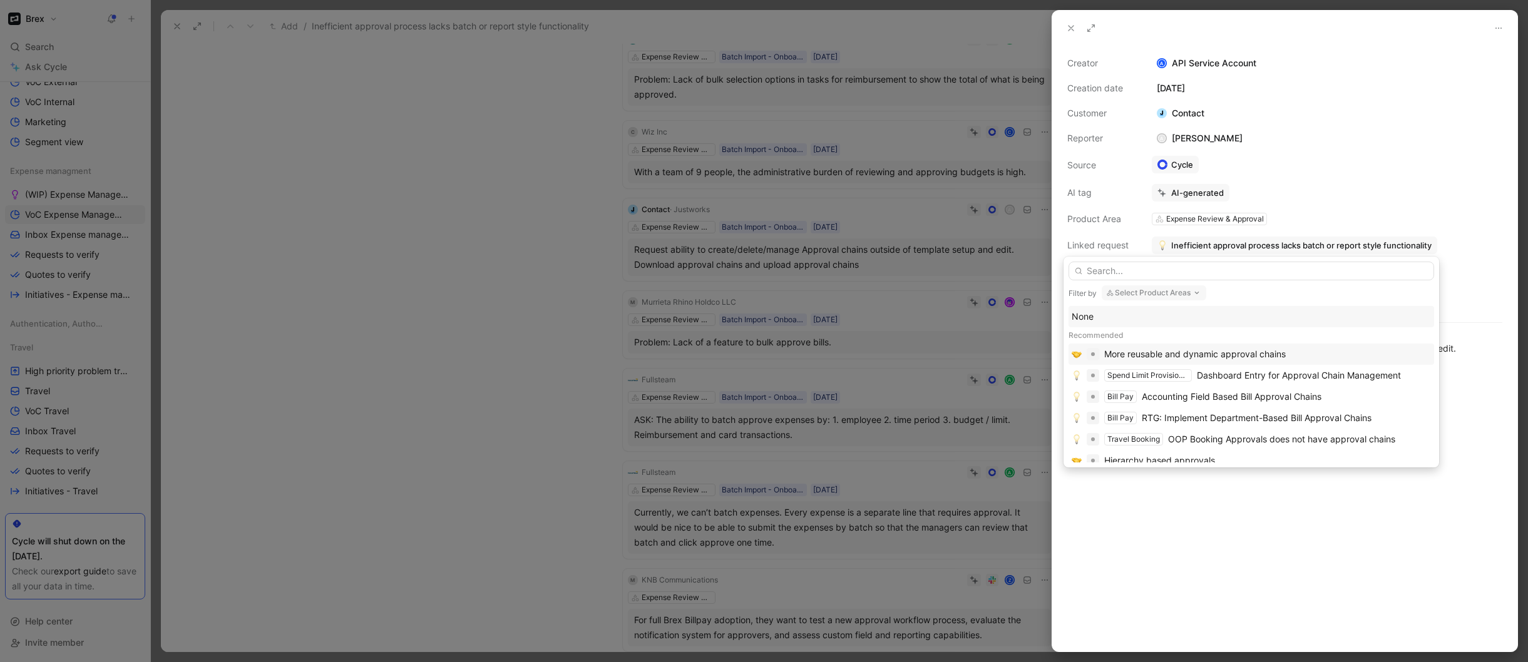
click at [1150, 355] on div "More reusable and dynamic approval chains" at bounding box center [1194, 354] width 181 height 15
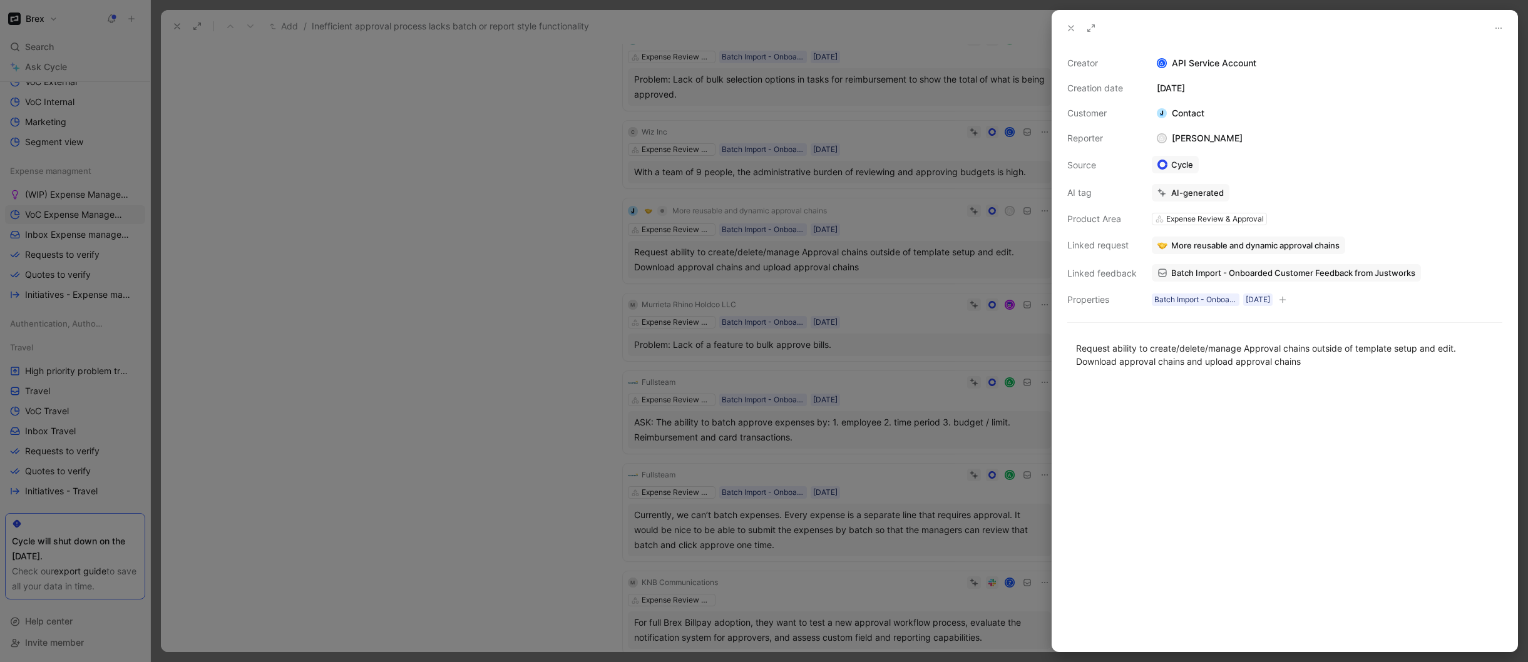
click at [572, 319] on div at bounding box center [764, 331] width 1528 height 662
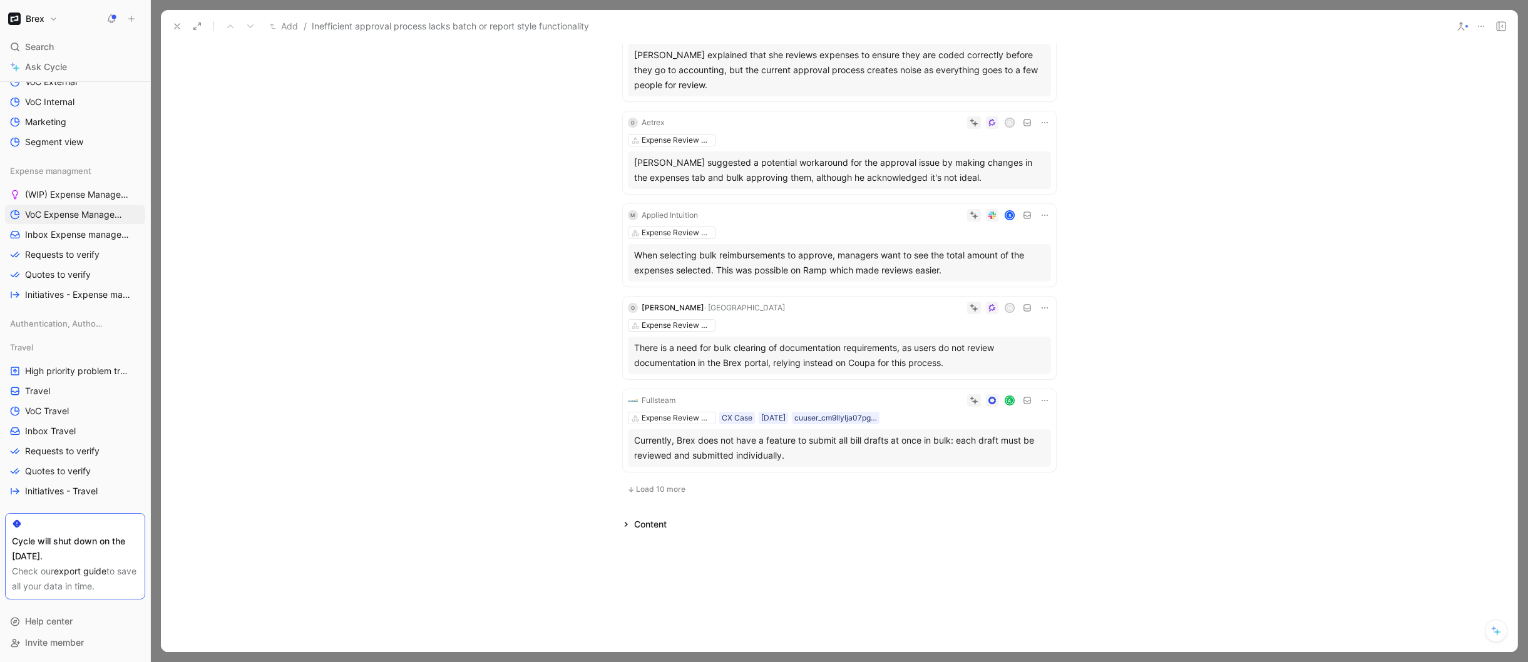
scroll to position [654, 0]
click at [646, 487] on span "Load 10 more" at bounding box center [660, 489] width 49 height 10
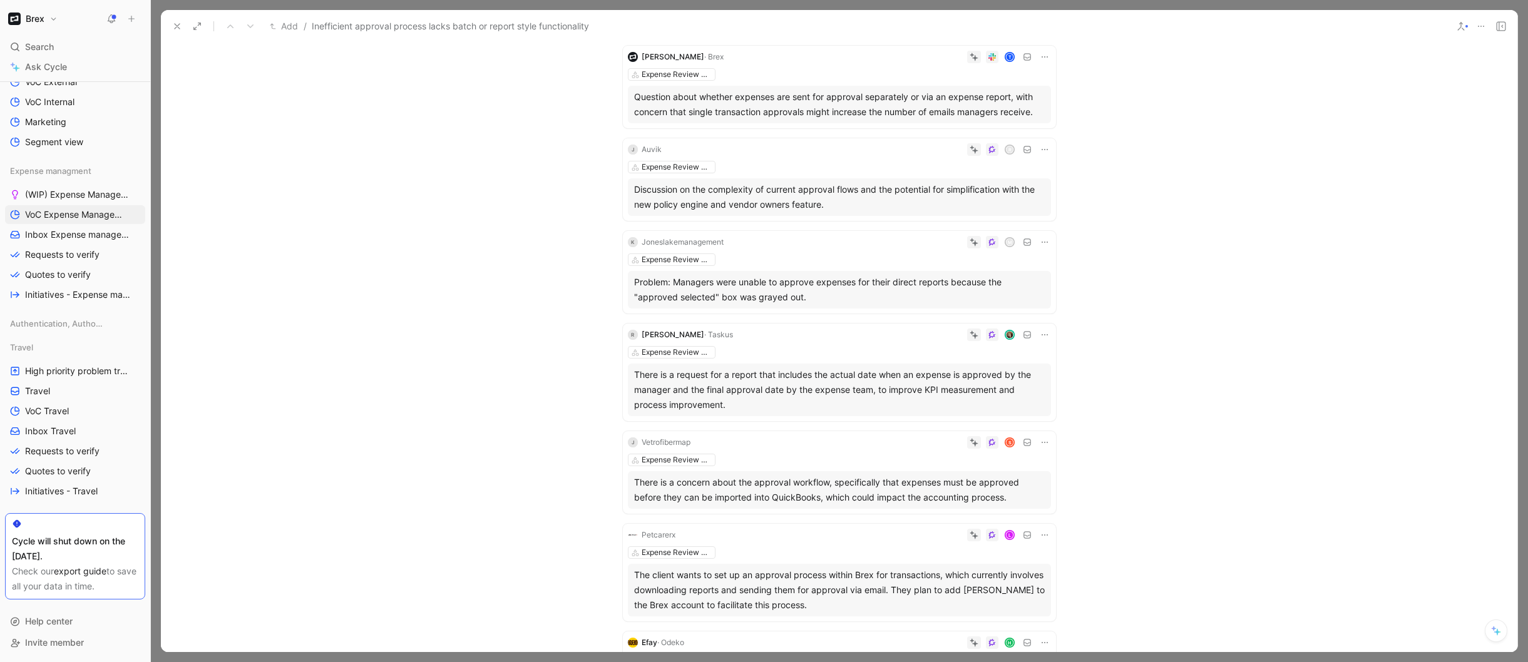
scroll to position [1096, 0]
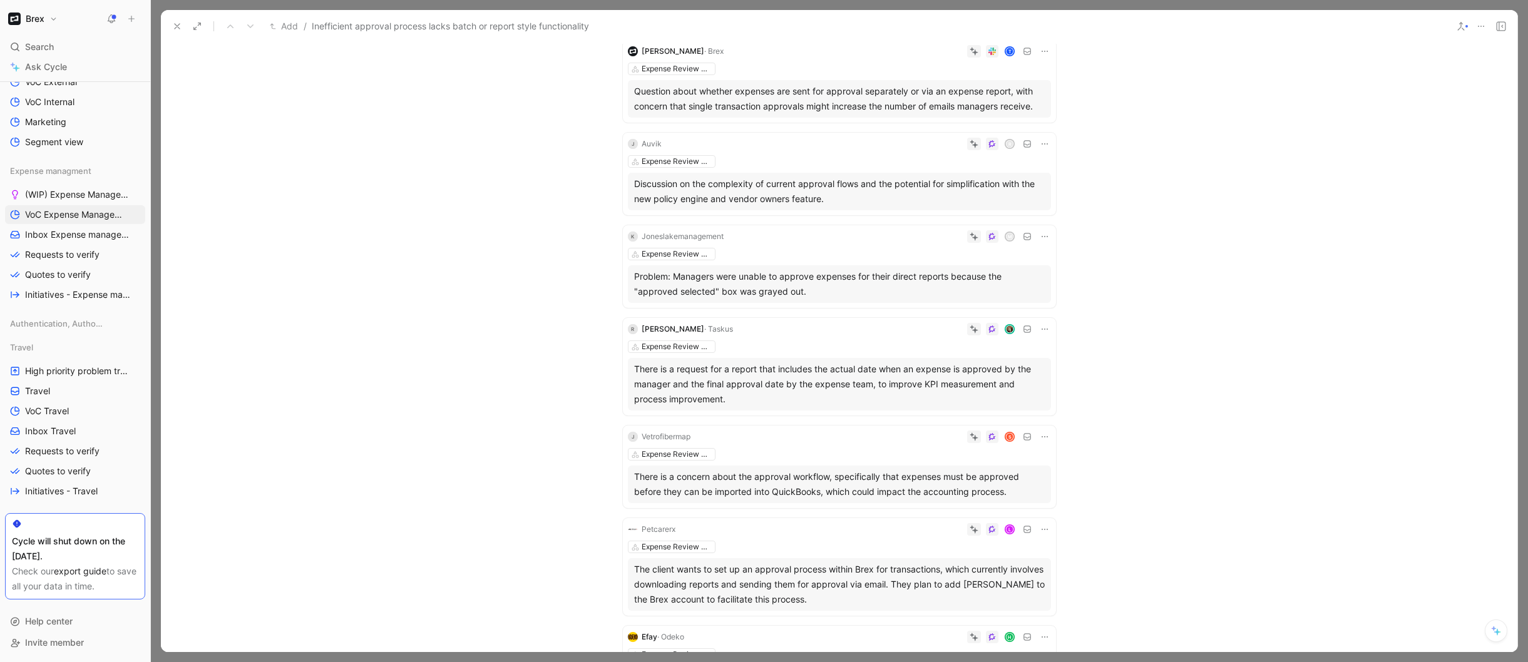
click at [705, 195] on div "Discussion on the complexity of current approval flows and the potential for si…" at bounding box center [839, 191] width 411 height 30
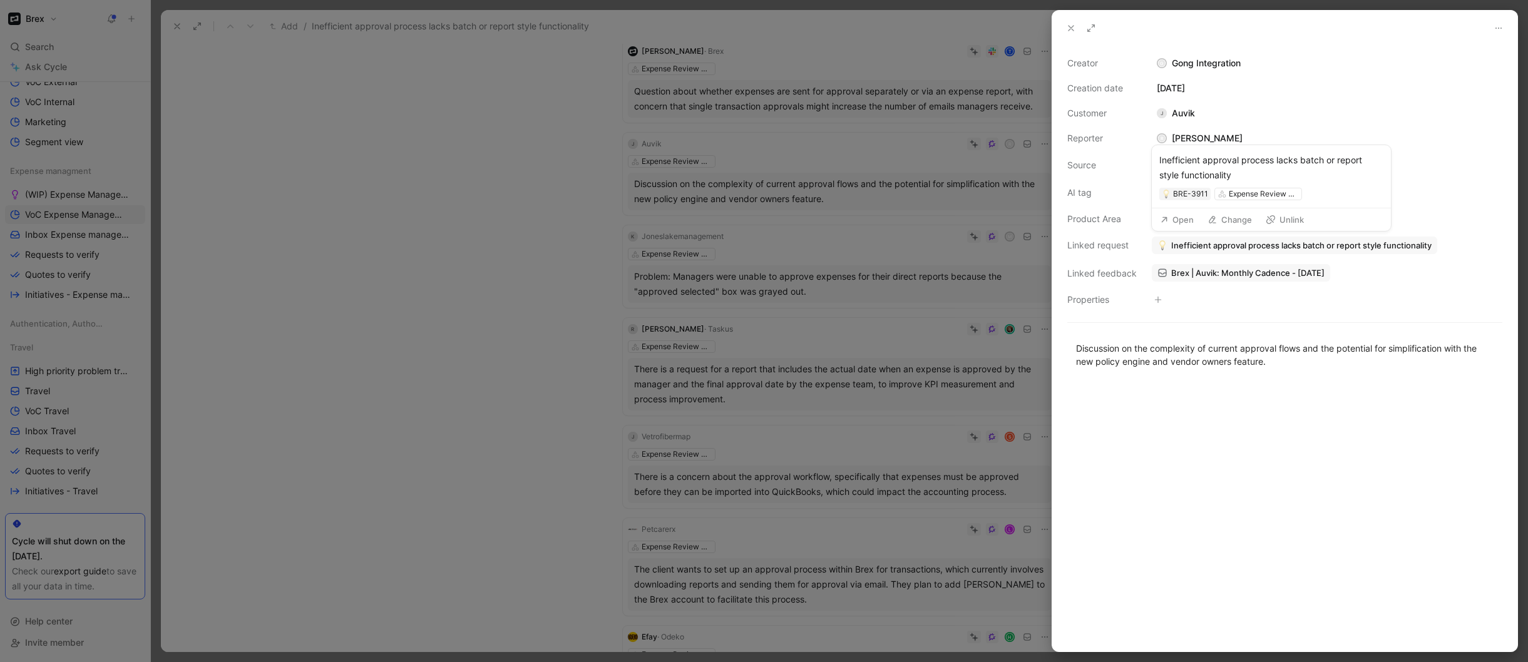
click at [1223, 247] on span "Inefficient approval process lacks batch or report style functionality" at bounding box center [1301, 245] width 260 height 11
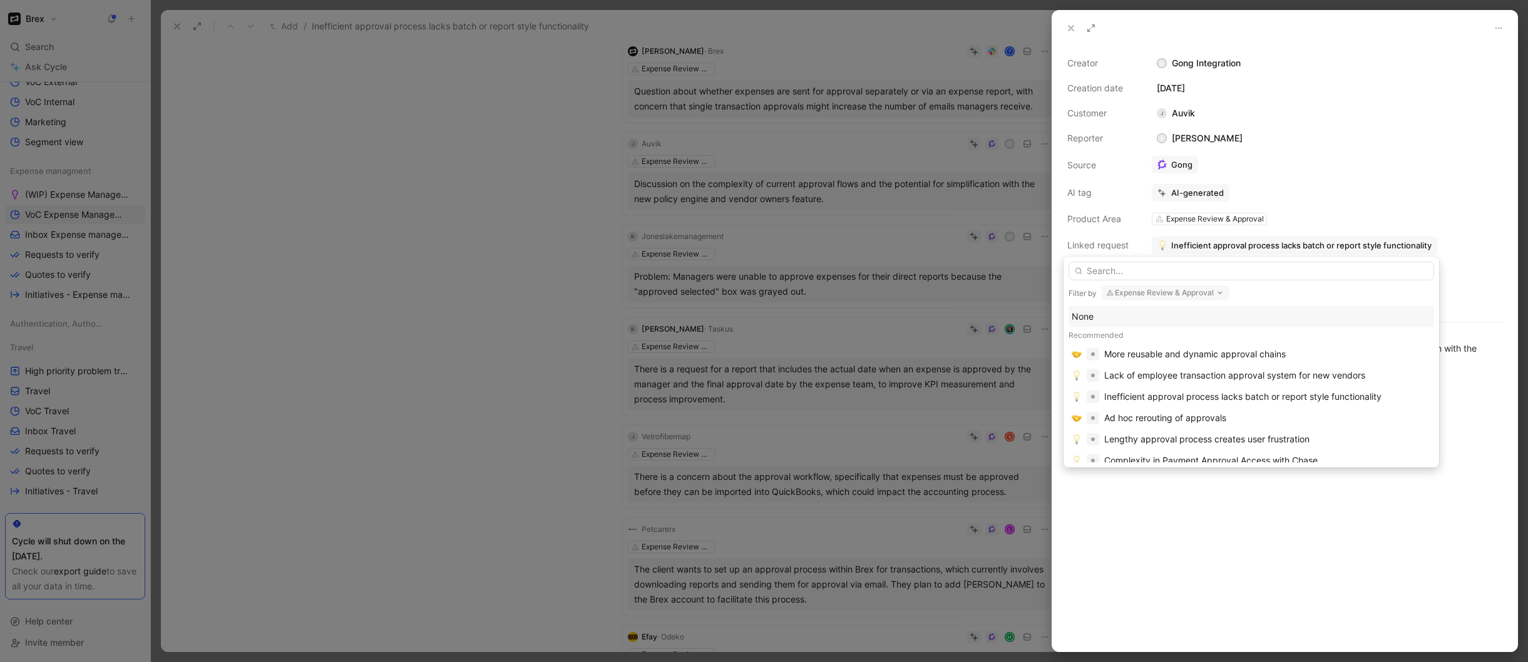
click at [1135, 293] on button "Expense Review & Approval" at bounding box center [1165, 292] width 128 height 15
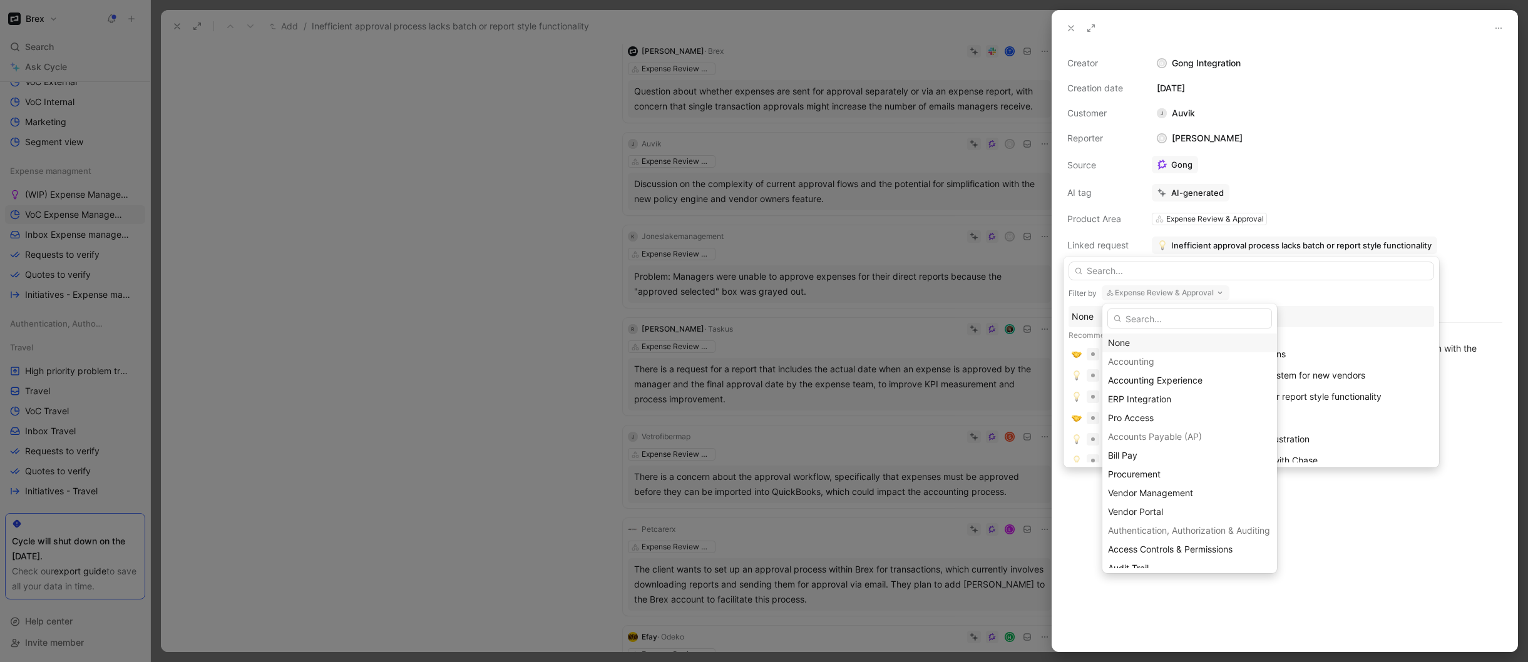
click at [1136, 342] on div "None" at bounding box center [1189, 342] width 163 height 15
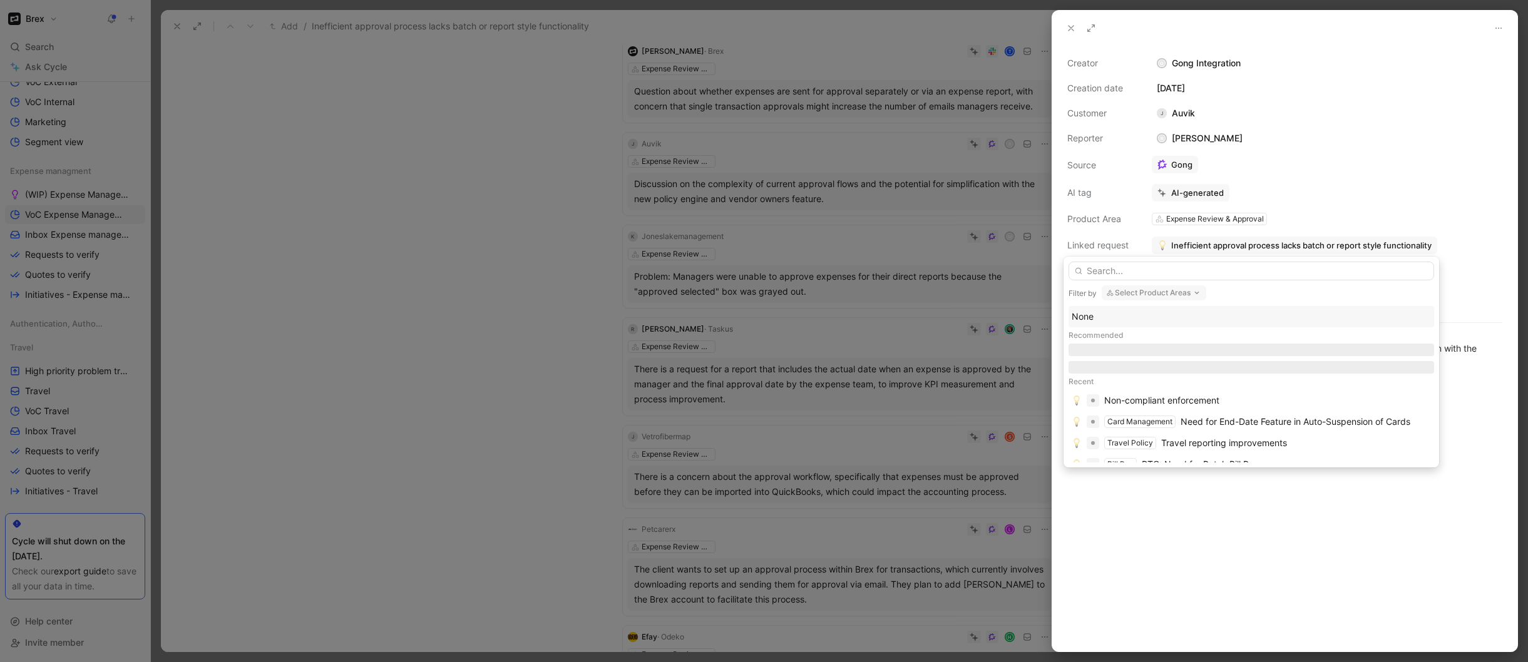
click at [1130, 315] on div "None" at bounding box center [1250, 316] width 359 height 15
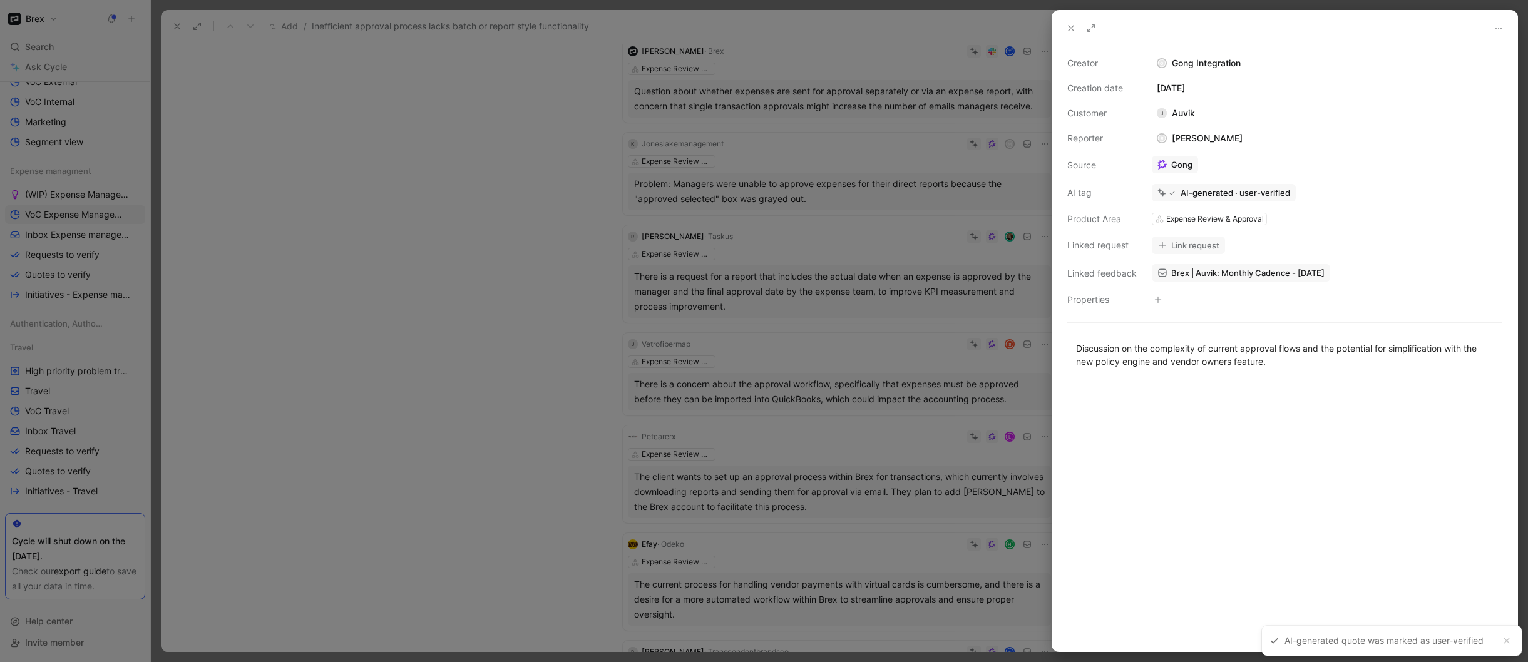
click at [1198, 245] on button "Link request" at bounding box center [1187, 246] width 73 height 18
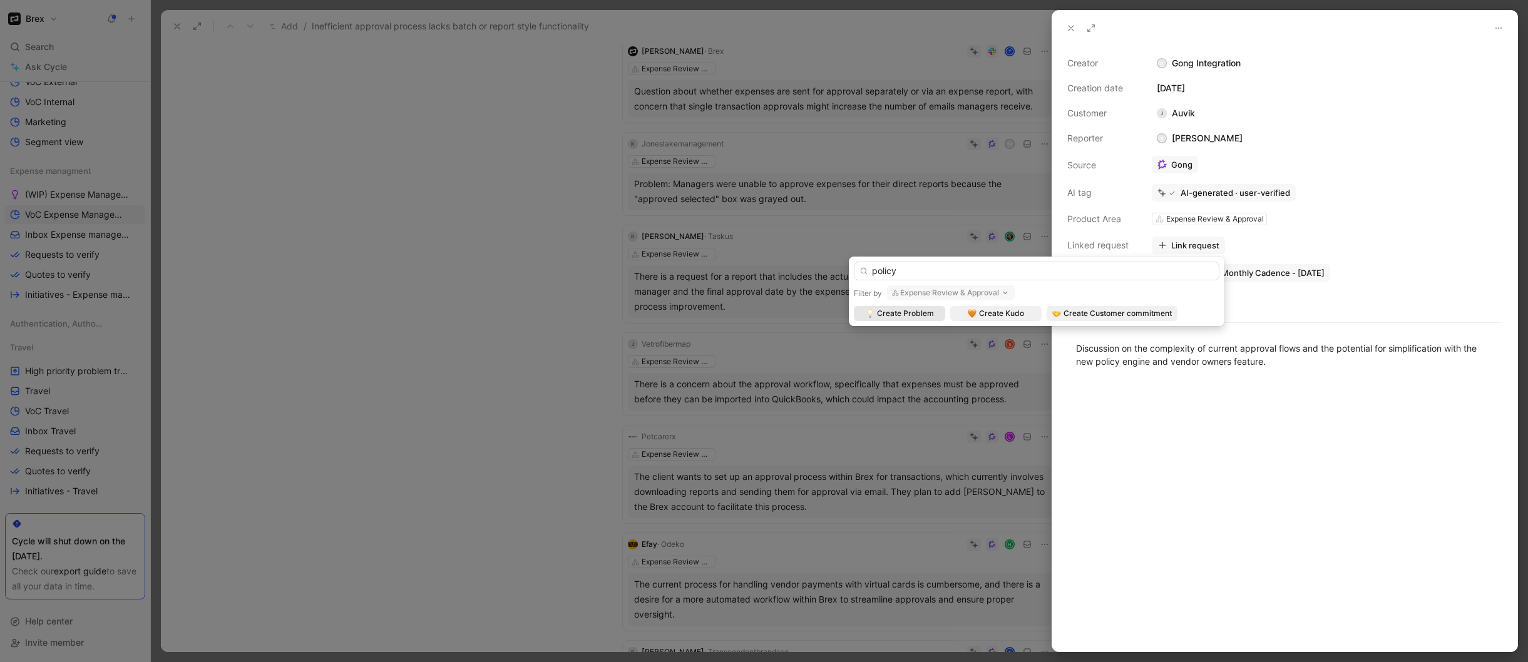
type input "policy"
click at [997, 292] on button "Expense Review & Approval" at bounding box center [951, 292] width 128 height 15
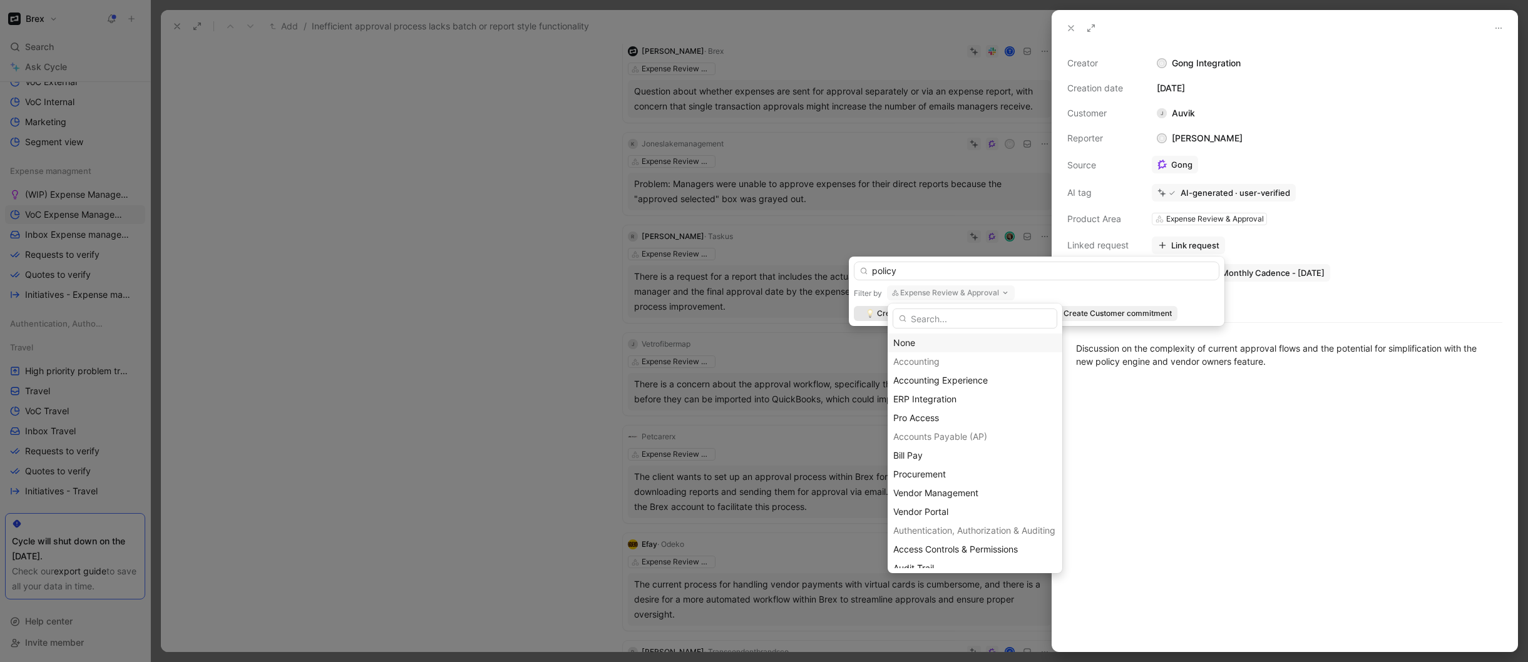
click at [949, 343] on div "None" at bounding box center [974, 342] width 163 height 15
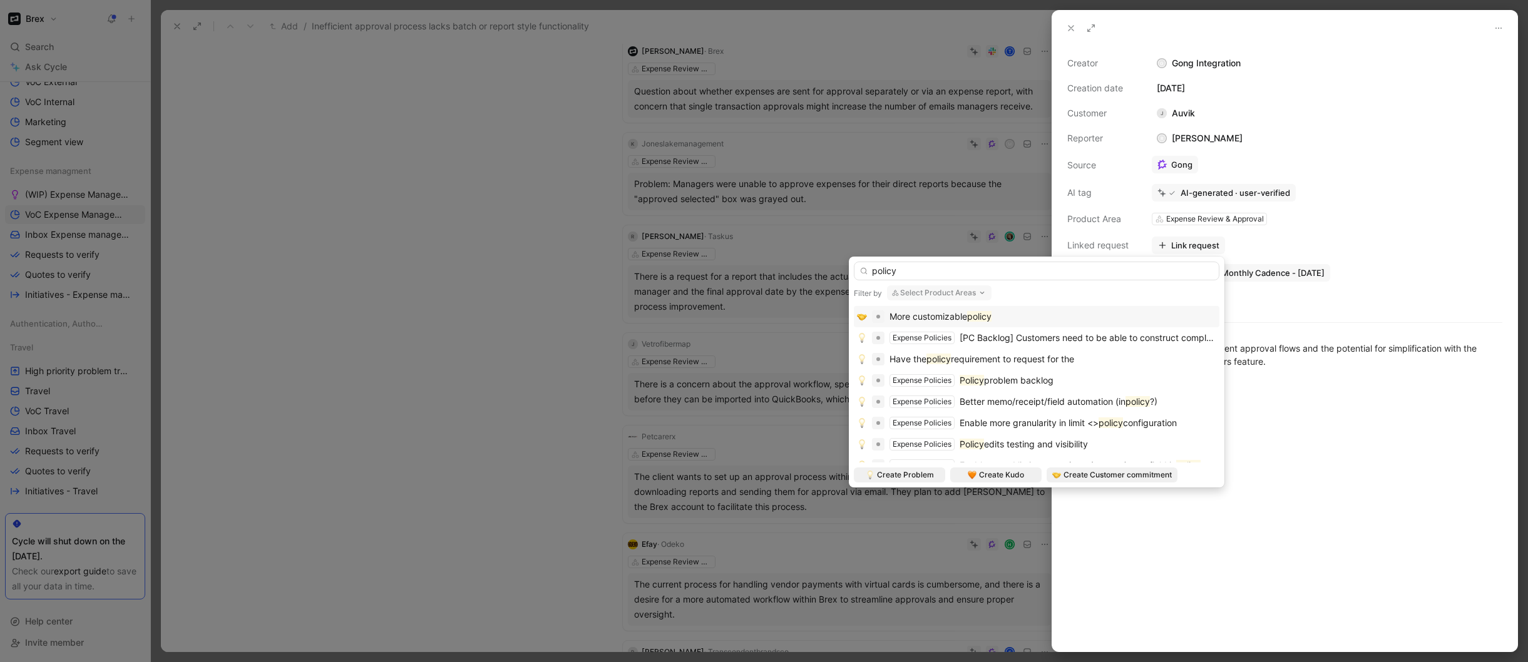
click at [967, 319] on span "More customizable" at bounding box center [928, 316] width 78 height 11
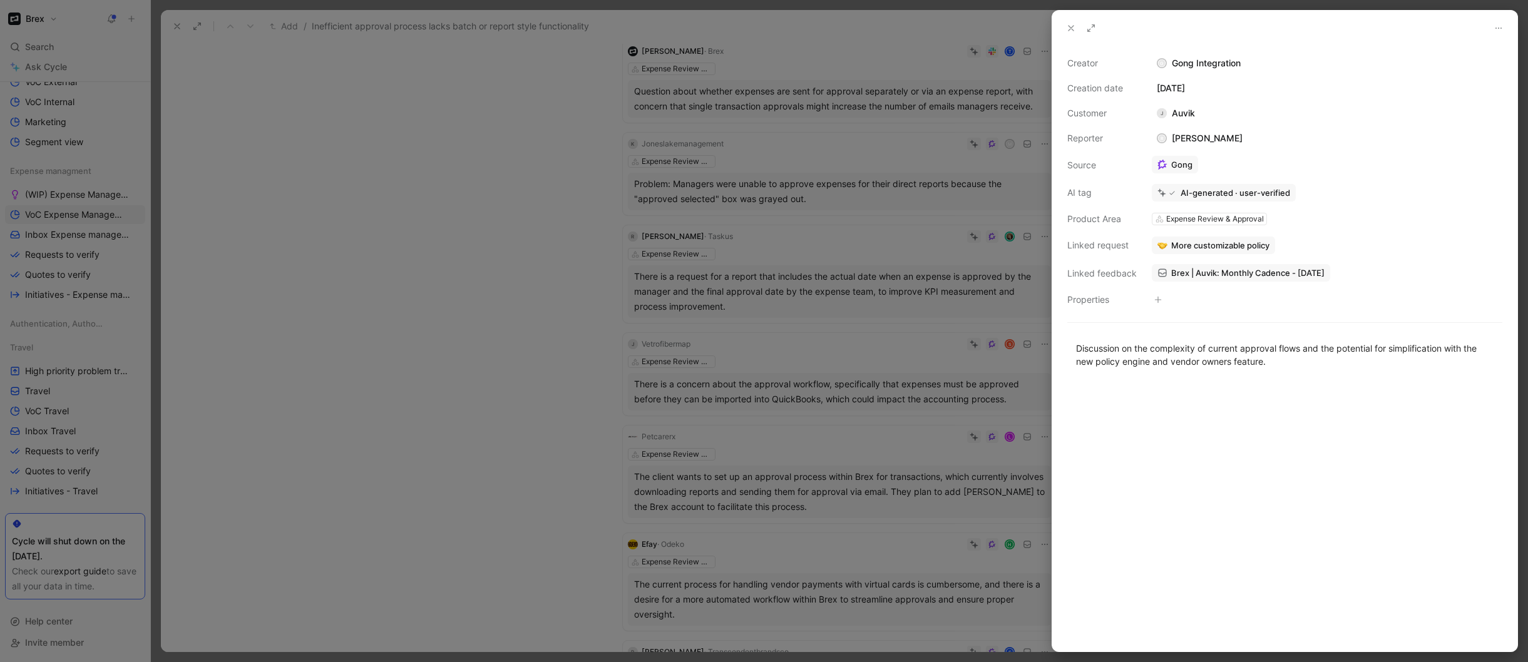
click at [1189, 250] on span "More customizable policy" at bounding box center [1220, 245] width 98 height 11
click at [1213, 247] on span "More customizable policy" at bounding box center [1220, 245] width 98 height 11
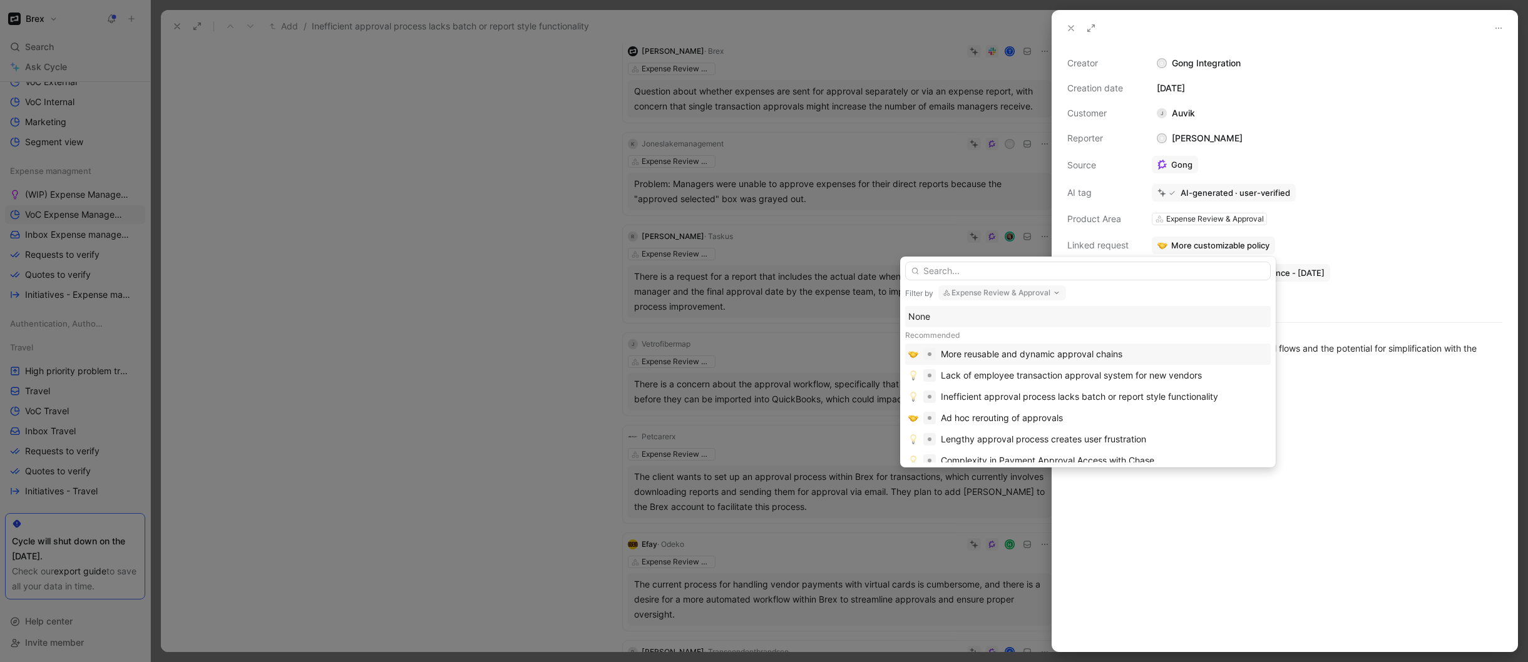
click at [1111, 349] on div "More reusable and dynamic approval chains" at bounding box center [1031, 354] width 181 height 15
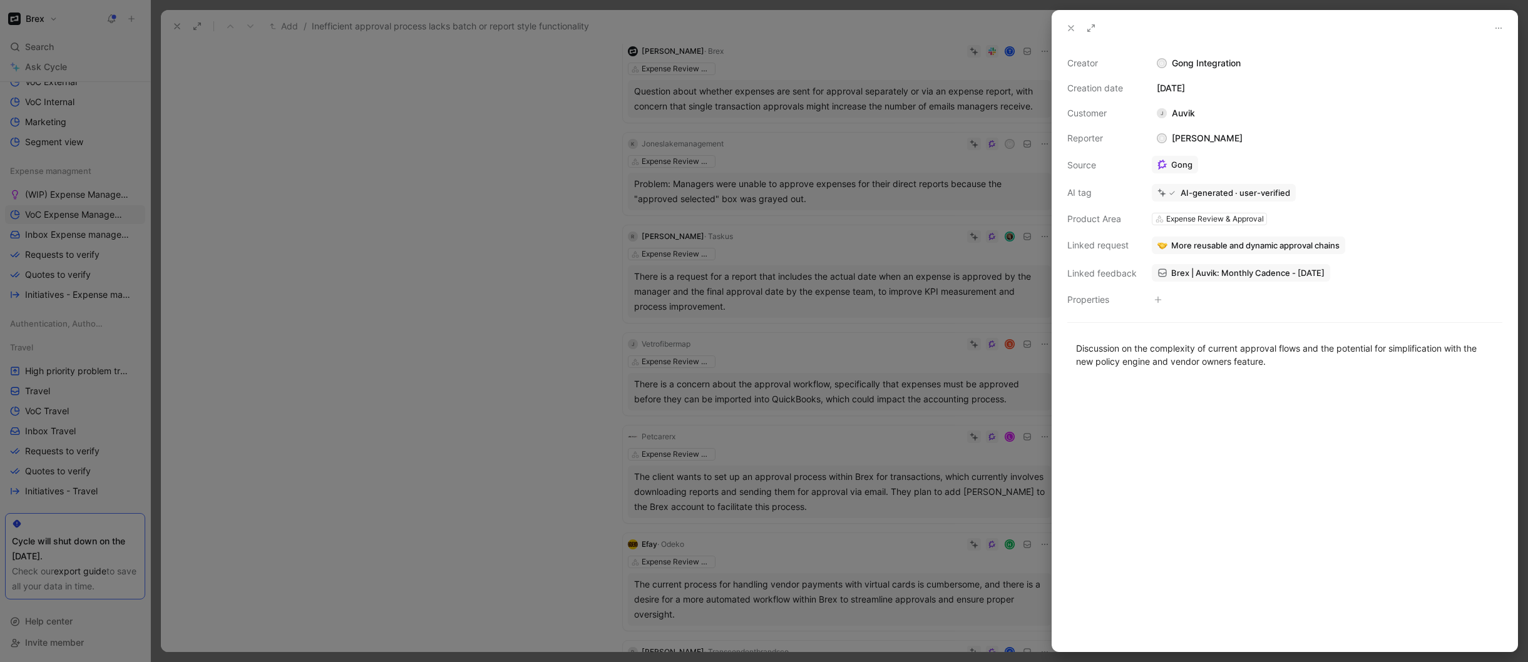
click at [573, 298] on div at bounding box center [764, 331] width 1528 height 662
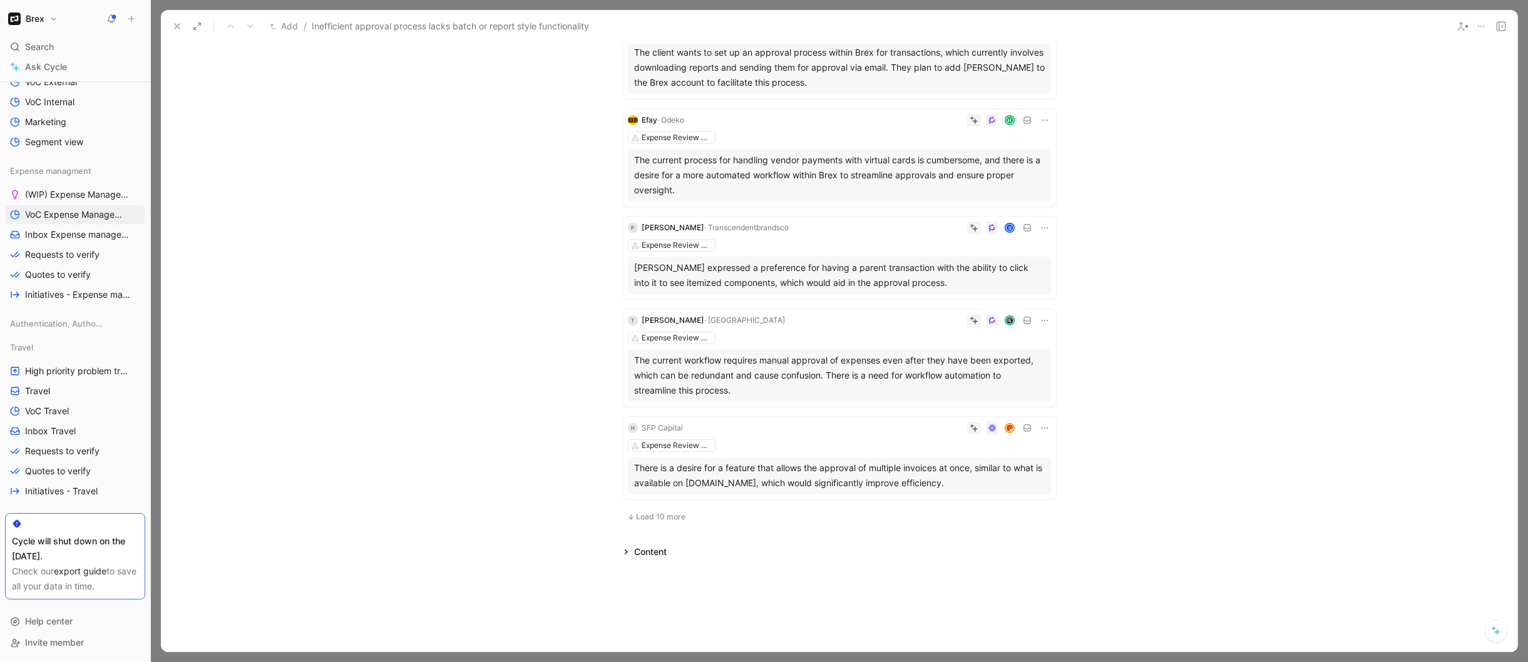
scroll to position [1548, 0]
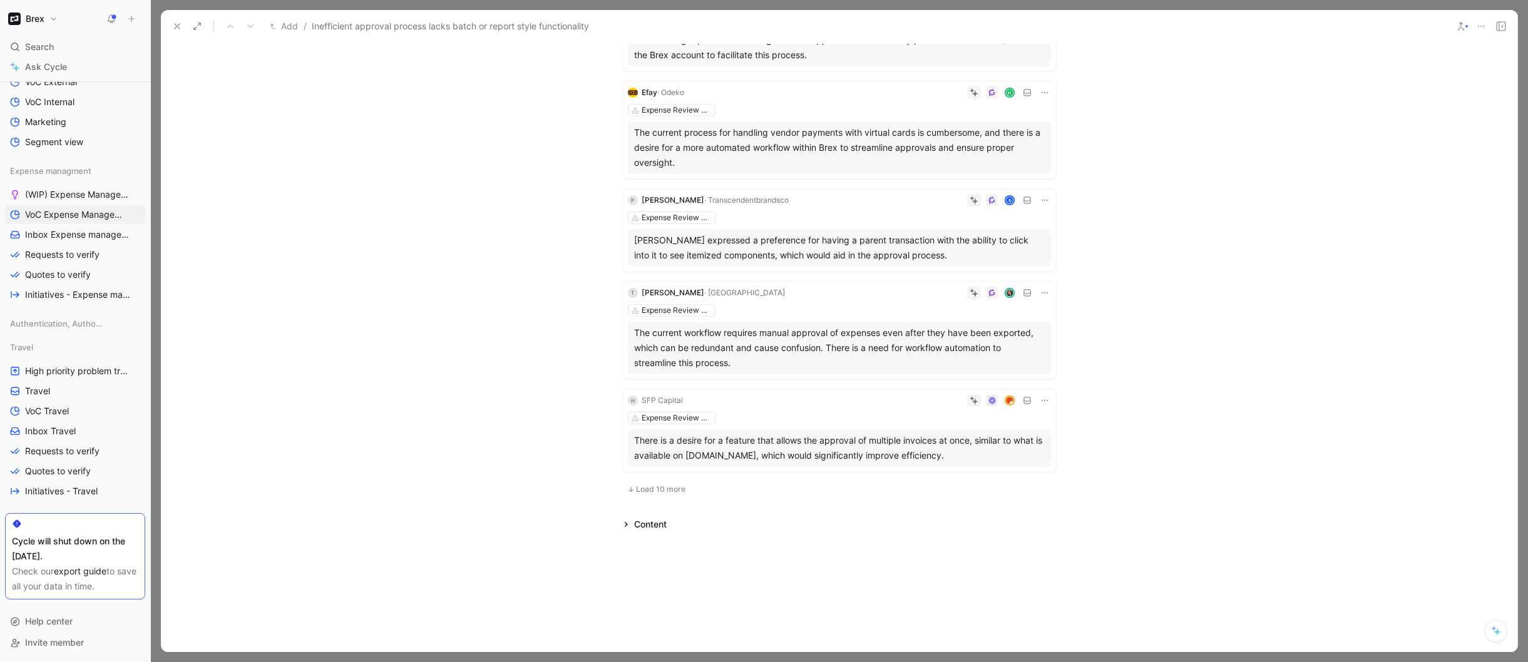
click at [640, 490] on span "Load 10 more" at bounding box center [660, 489] width 49 height 10
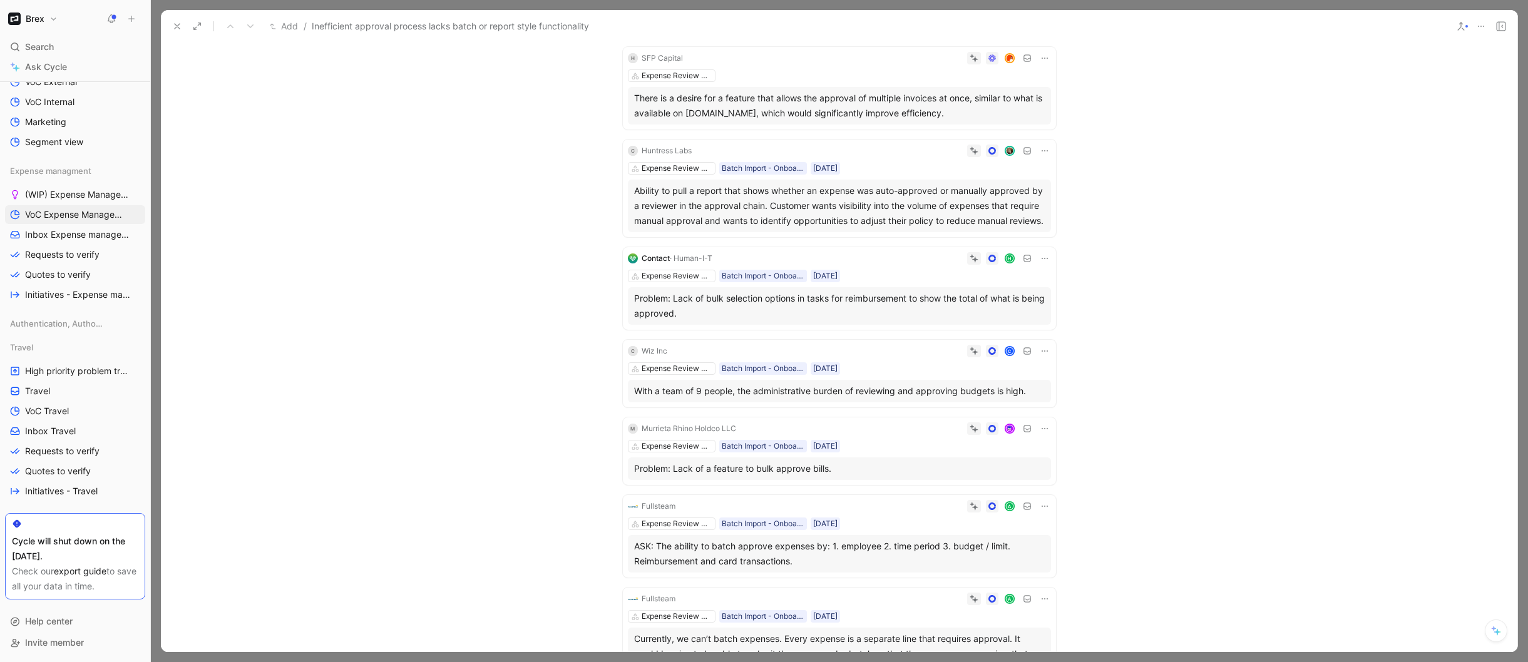
scroll to position [1891, 0]
click at [897, 165] on div "Expense Review & Approval Batch Import - Onboarded Customer 06/03/2025" at bounding box center [839, 167] width 423 height 13
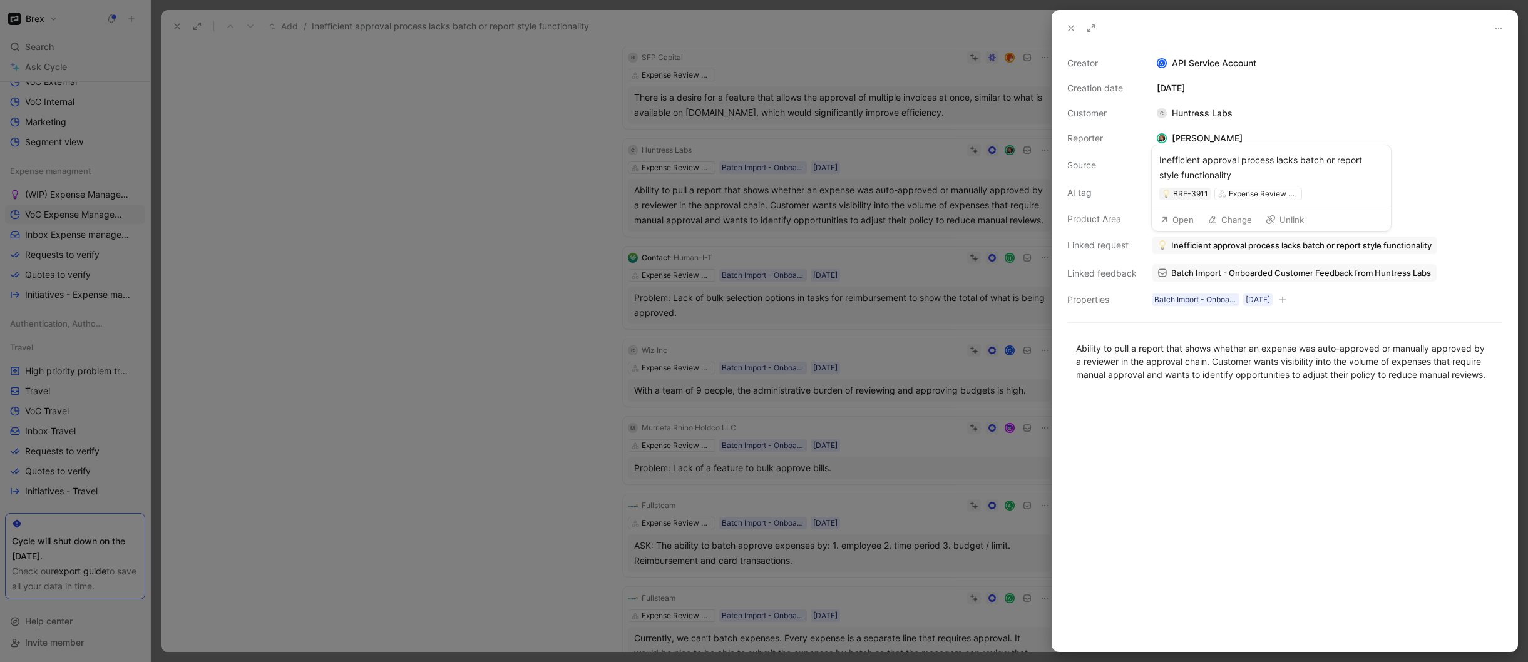
click at [1223, 250] on span "Inefficient approval process lacks batch or report style functionality" at bounding box center [1301, 245] width 260 height 11
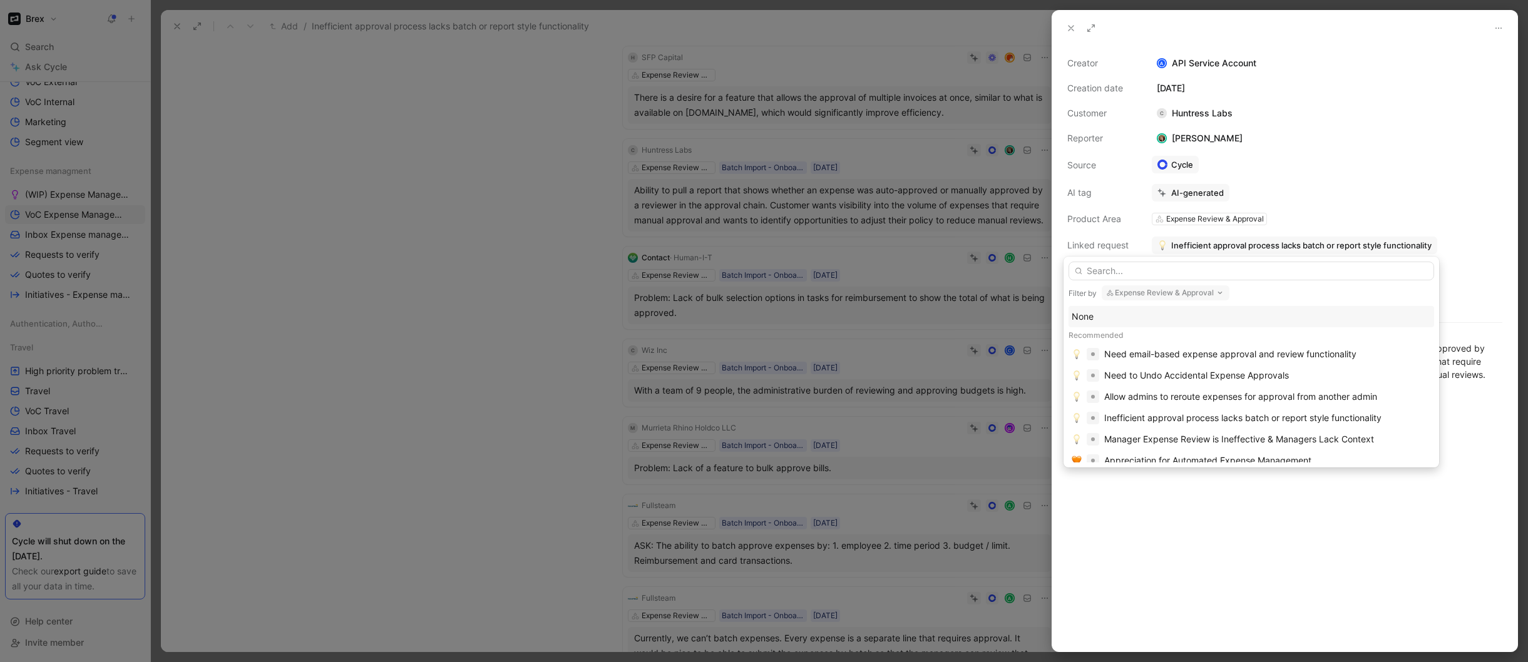
click at [1128, 293] on button "Expense Review & Approval" at bounding box center [1165, 292] width 128 height 15
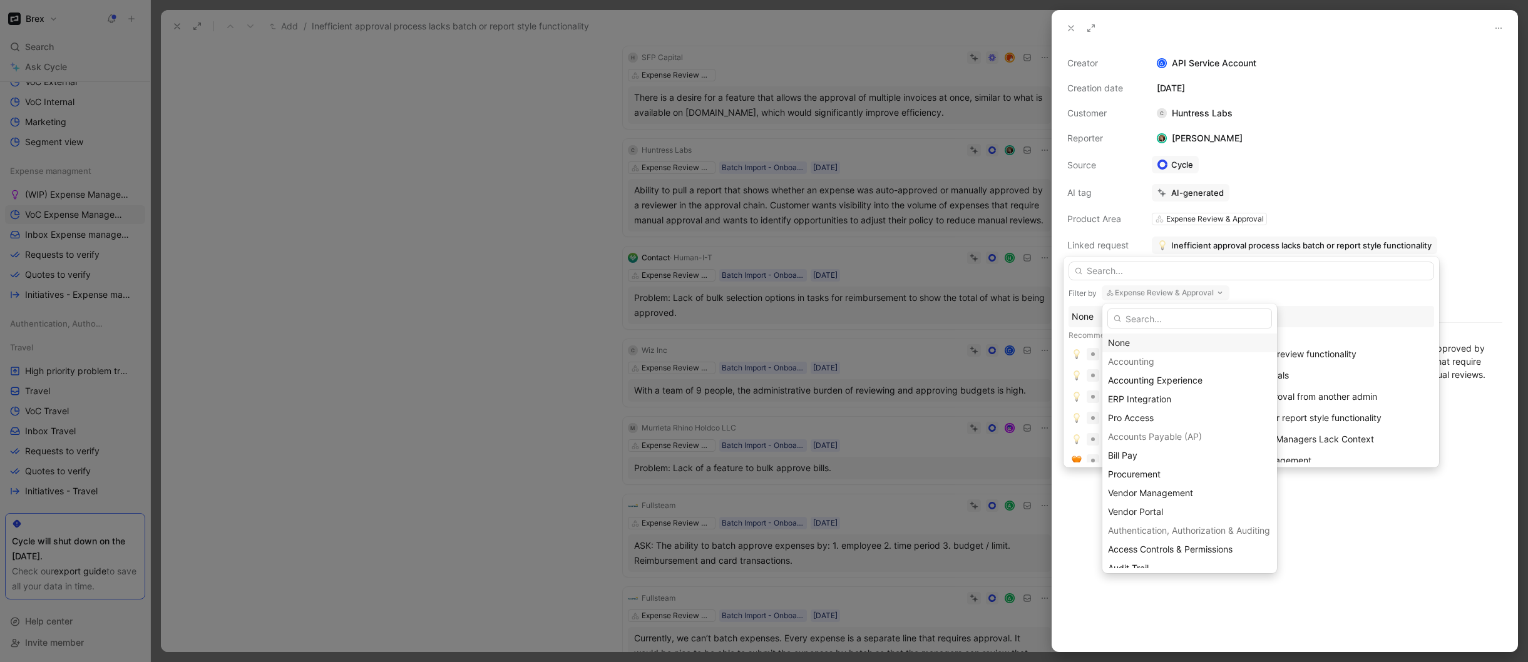
click at [1130, 339] on div "None" at bounding box center [1189, 342] width 163 height 15
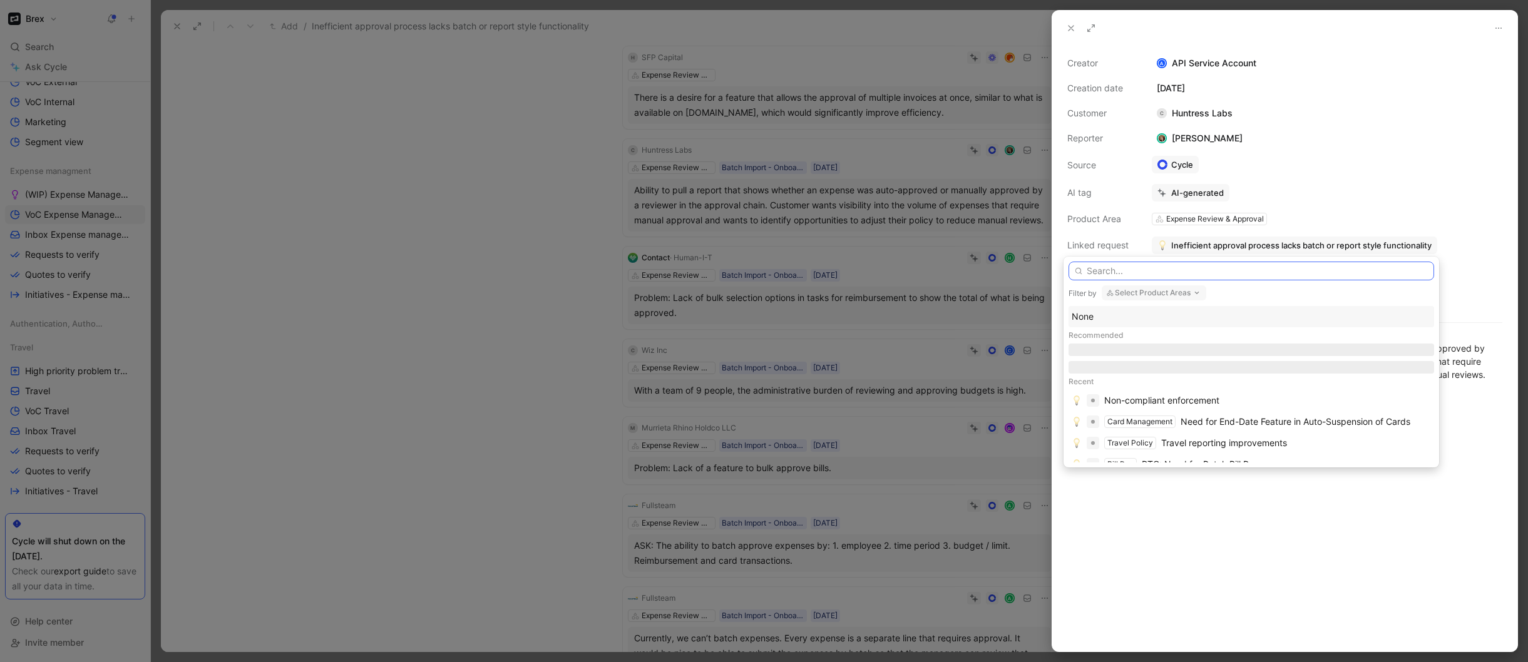
click at [1131, 271] on input "text" at bounding box center [1250, 271] width 365 height 19
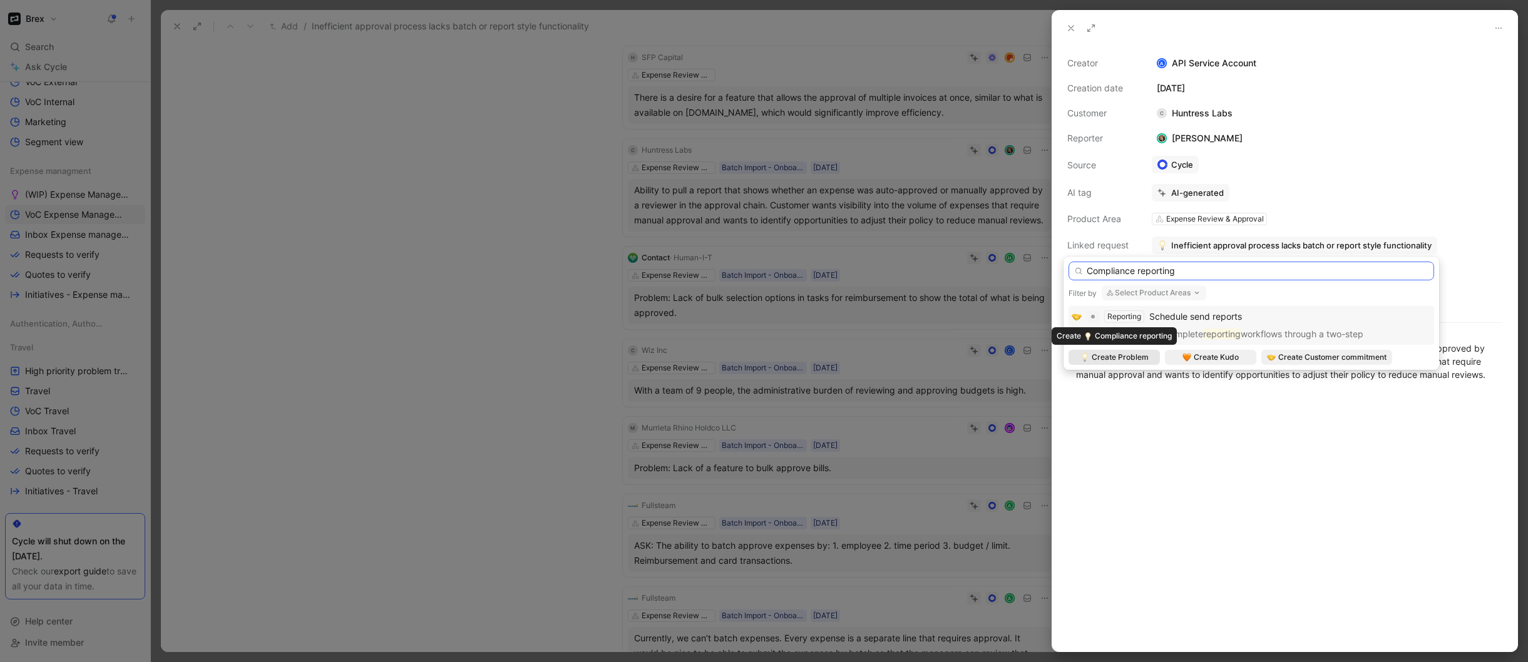
type input "Compliance reporting"
click at [1127, 357] on span "Create Problem" at bounding box center [1119, 357] width 57 height 13
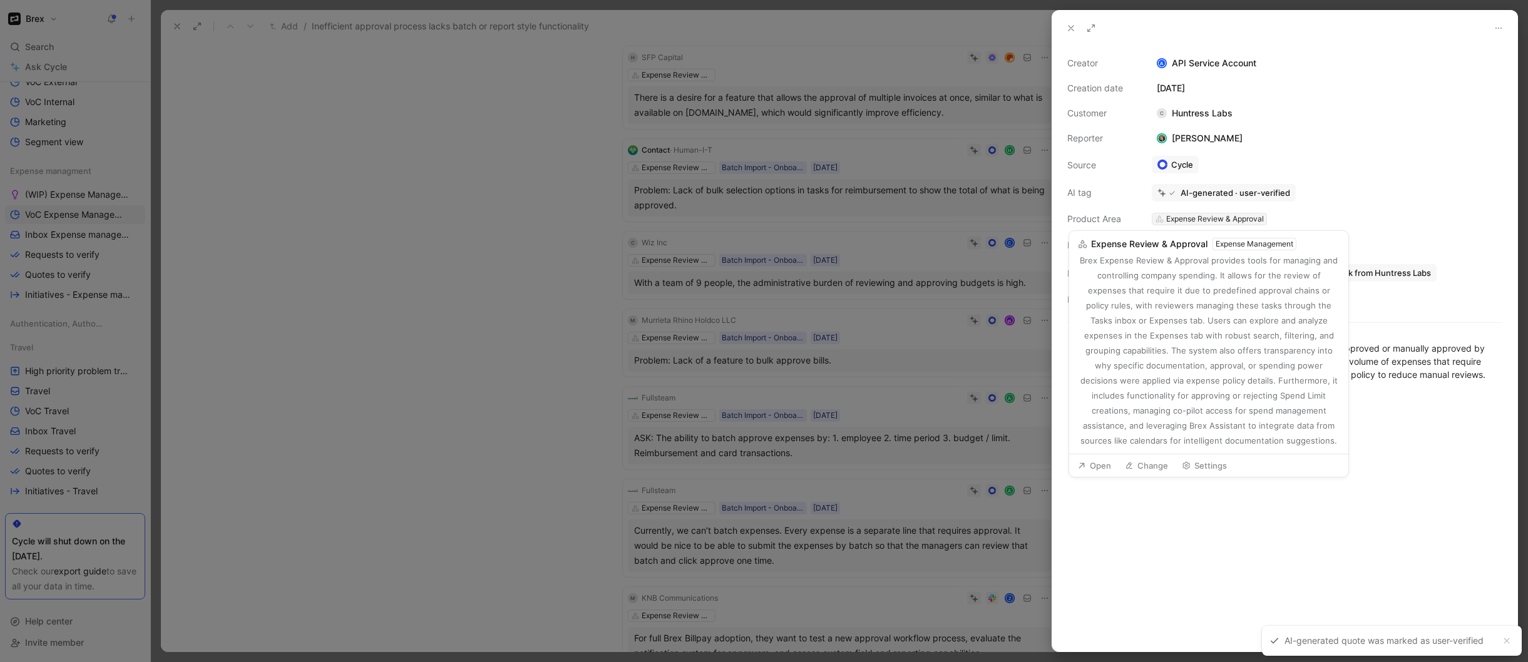
click at [1253, 220] on div "Expense Review & Approval" at bounding box center [1215, 219] width 98 height 13
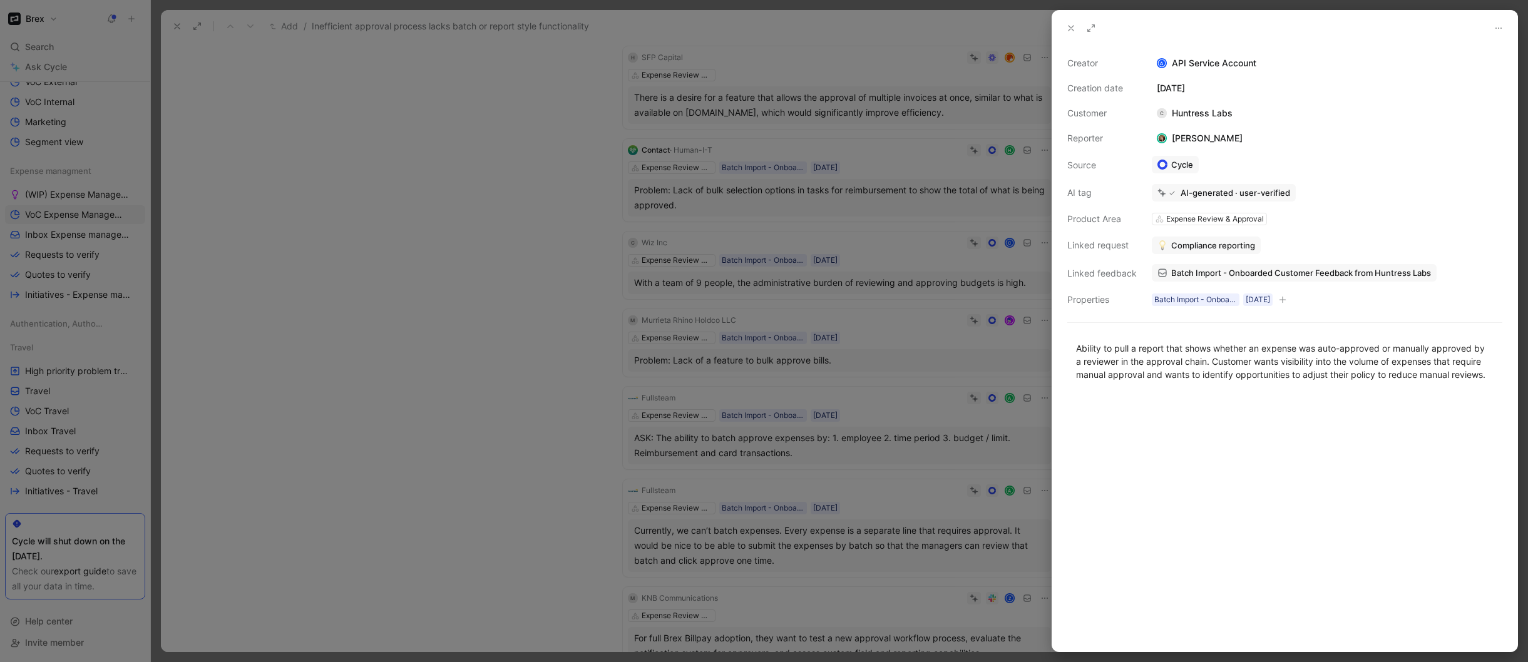
click at [571, 399] on div at bounding box center [764, 331] width 1528 height 662
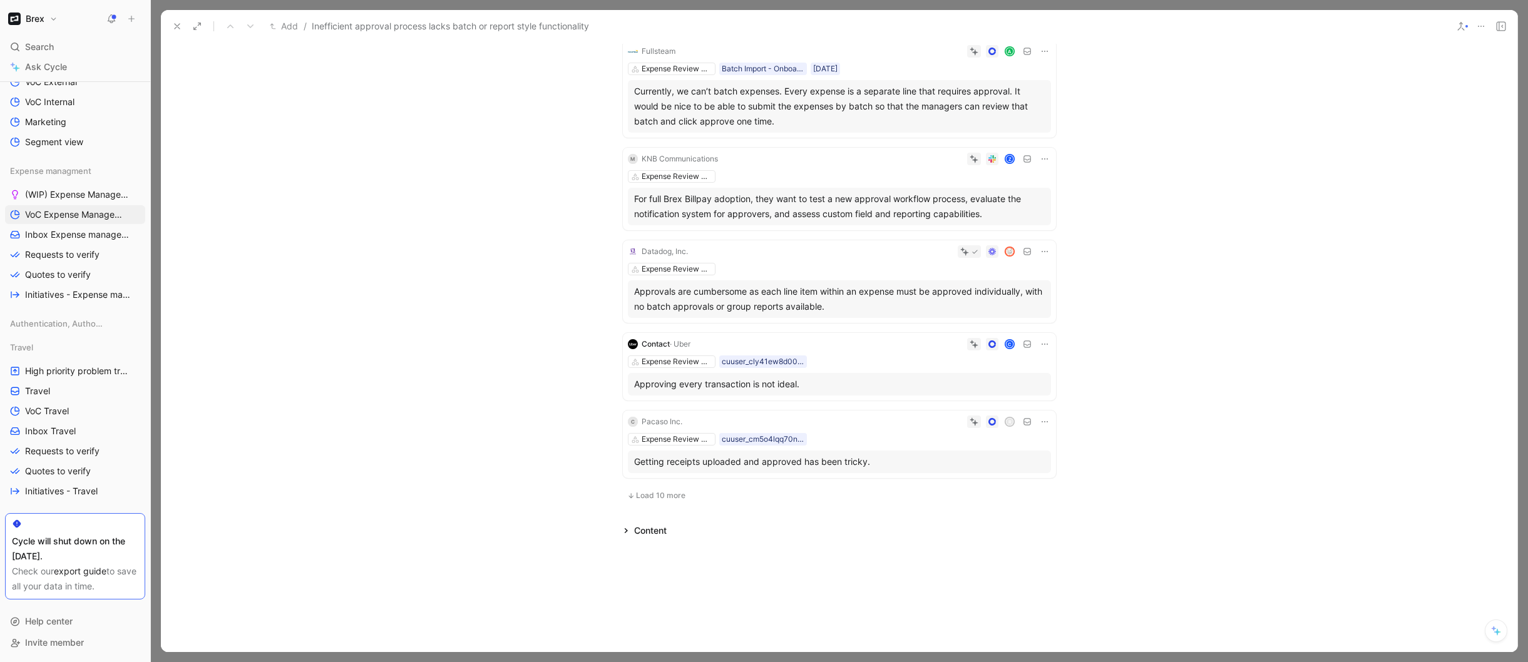
scroll to position [2336, 0]
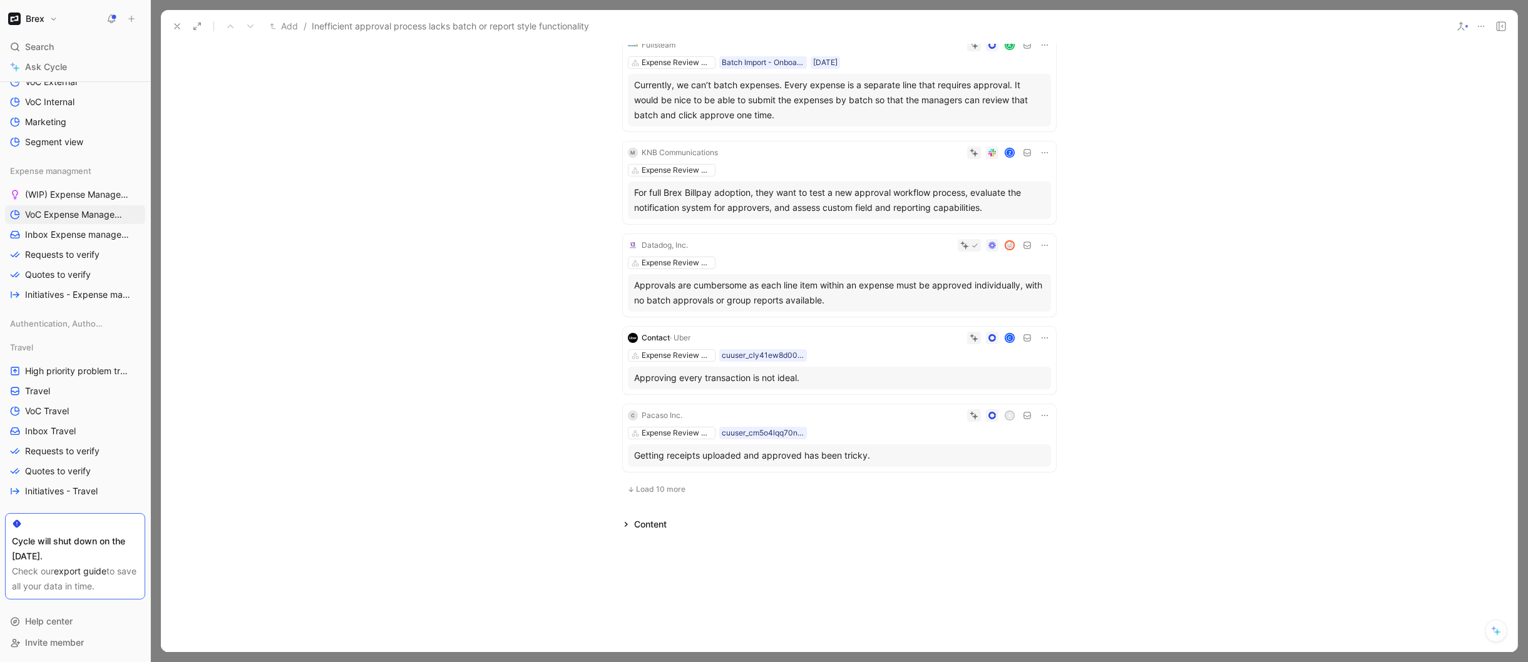
click at [638, 487] on span "Load 10 more" at bounding box center [660, 489] width 49 height 10
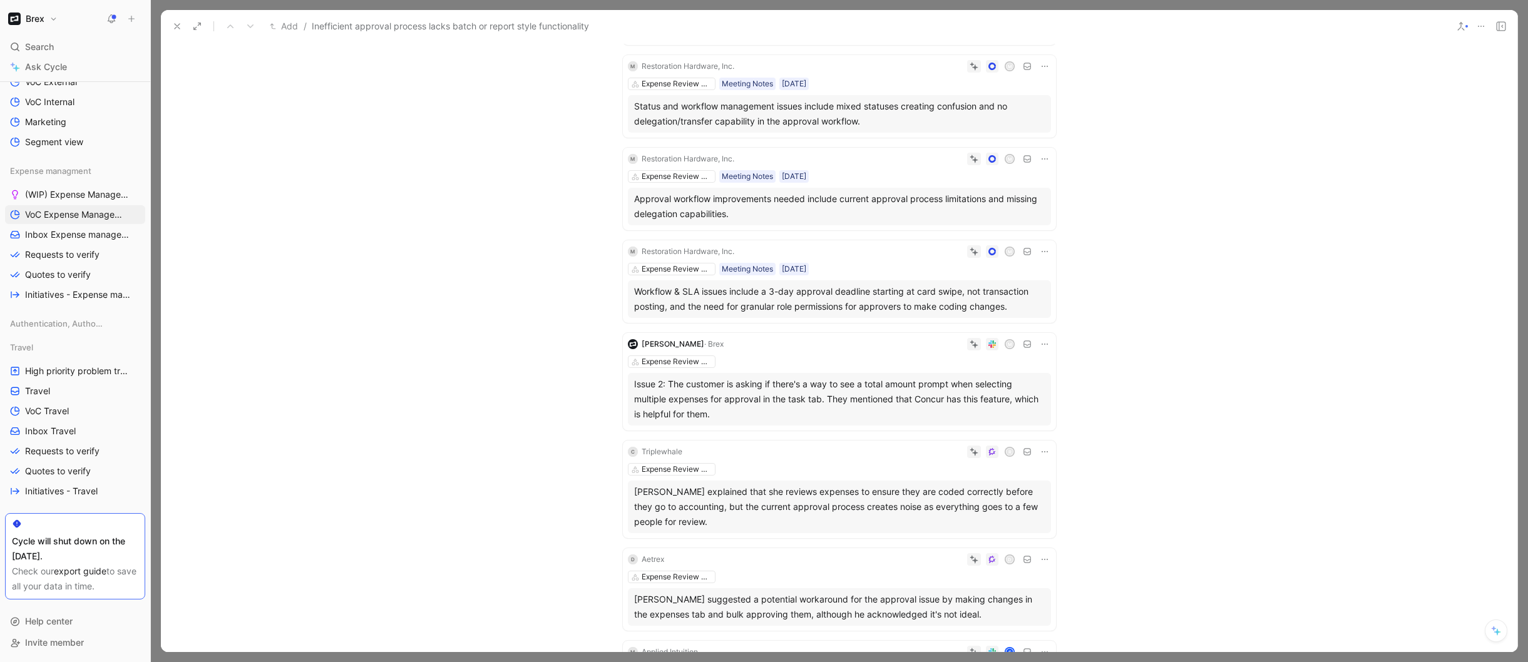
scroll to position [0, 0]
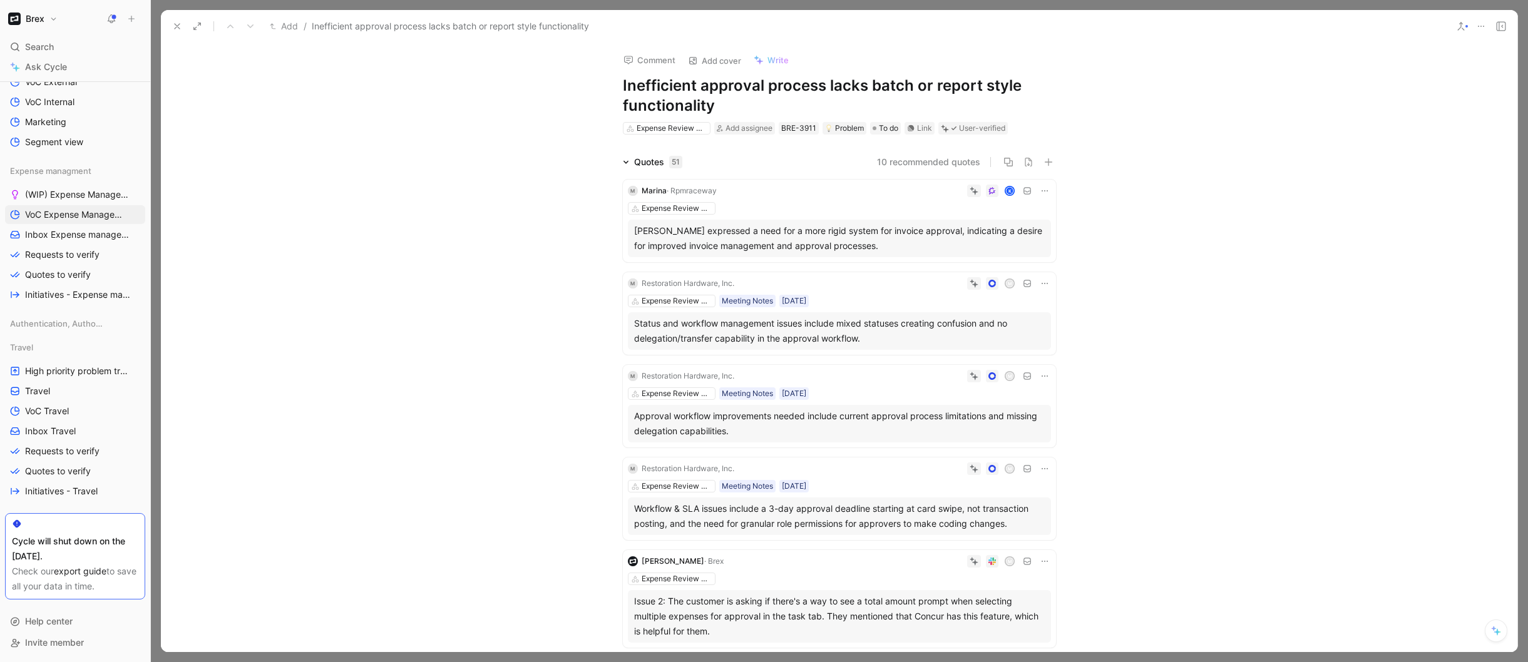
click at [698, 86] on h1 "Inefficient approval process lacks batch or report style functionality" at bounding box center [839, 96] width 433 height 40
click at [844, 108] on h1 "Inefficient approval process lacks batch or report style functionality" at bounding box center [839, 96] width 433 height 40
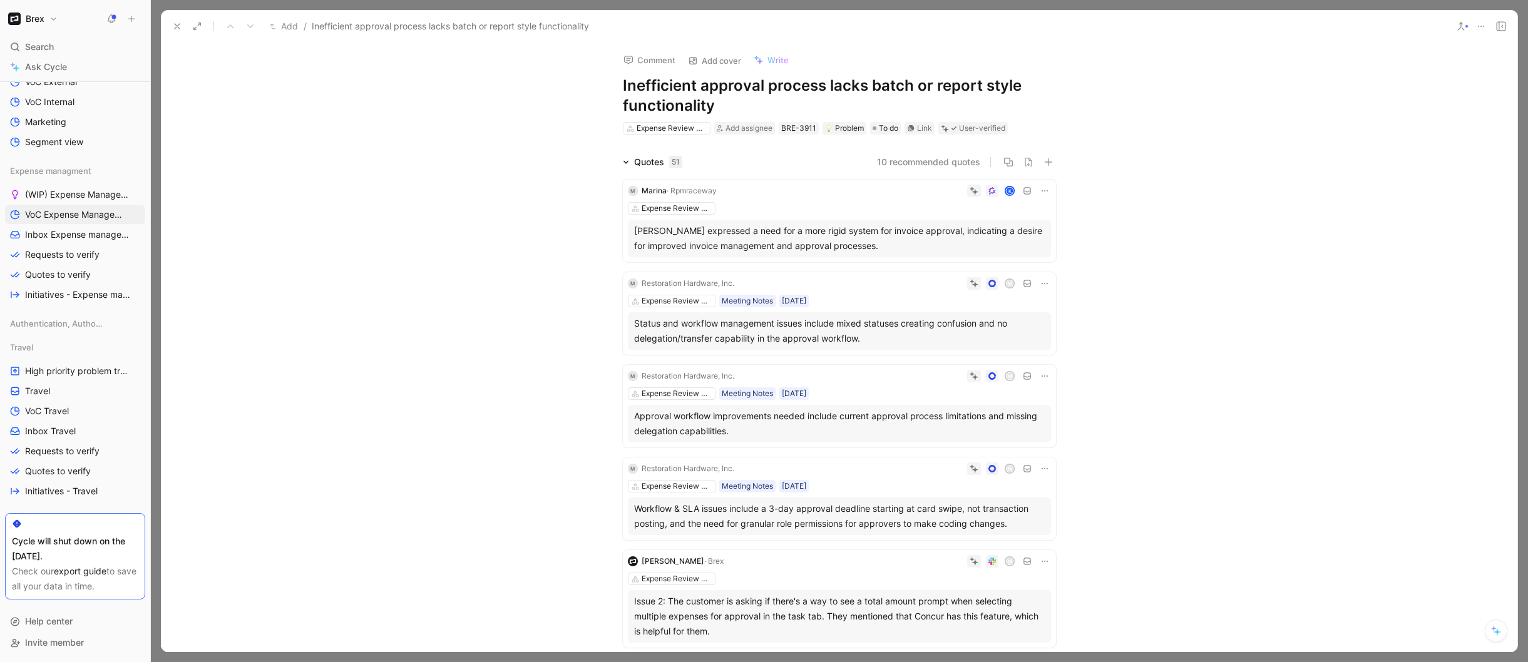
drag, startPoint x: 882, startPoint y: 105, endPoint x: 912, endPoint y: 86, distance: 36.0
click at [912, 86] on h1 "Inefficient approval process lacks batch or report style functionality" at bounding box center [839, 96] width 433 height 40
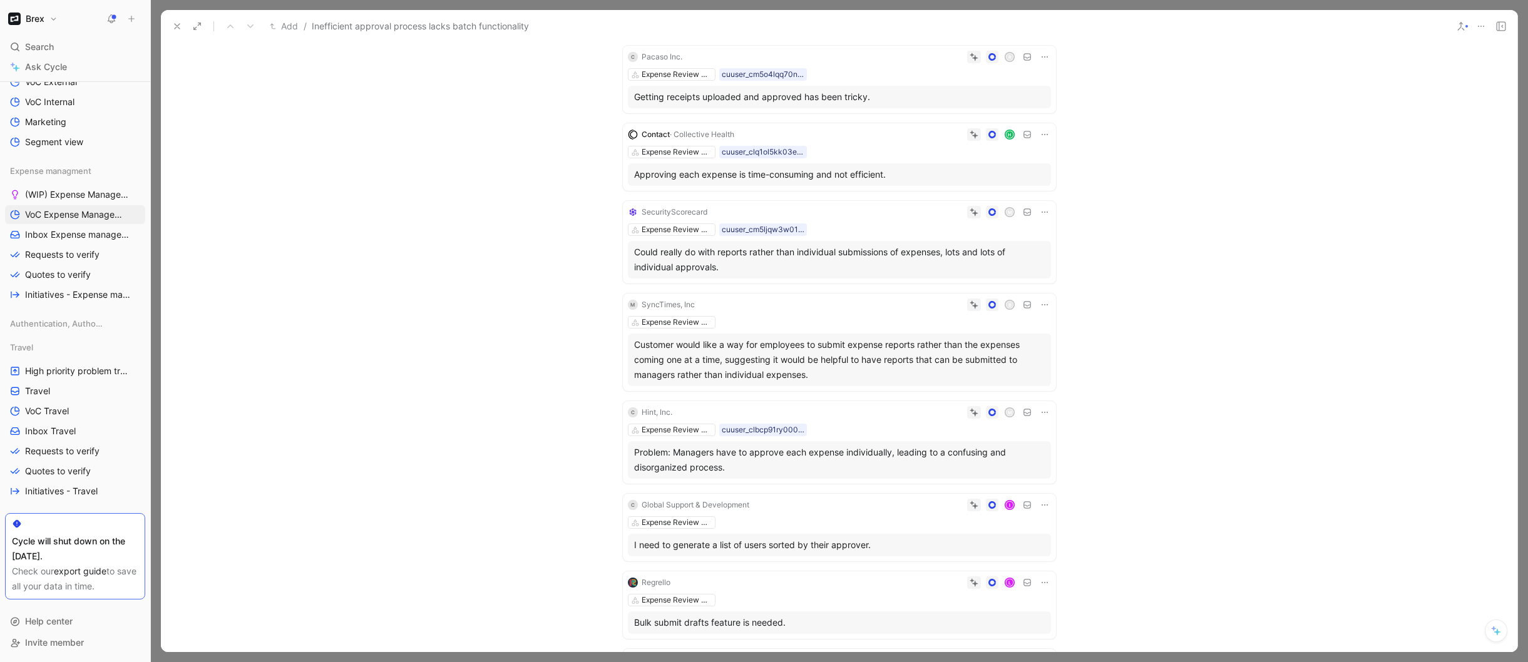
scroll to position [3182, 0]
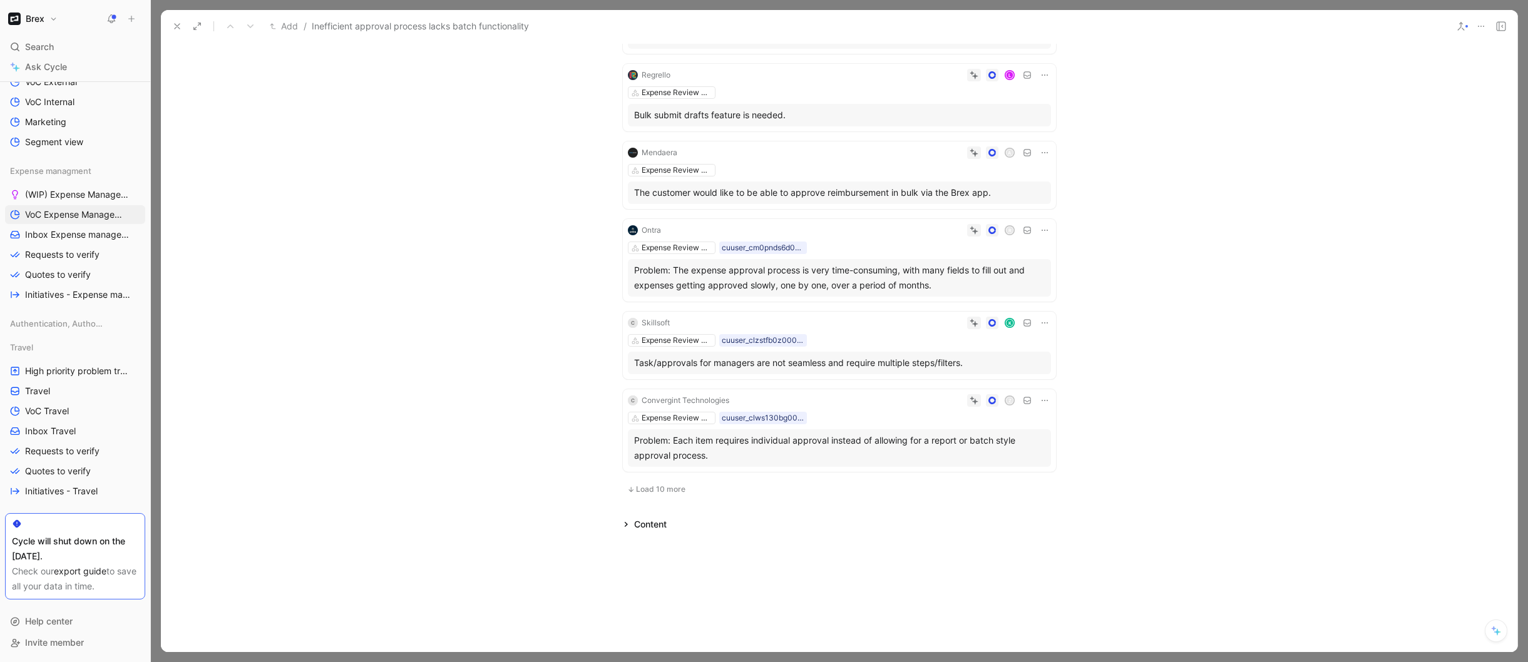
click at [658, 491] on span "Load 10 more" at bounding box center [660, 489] width 49 height 10
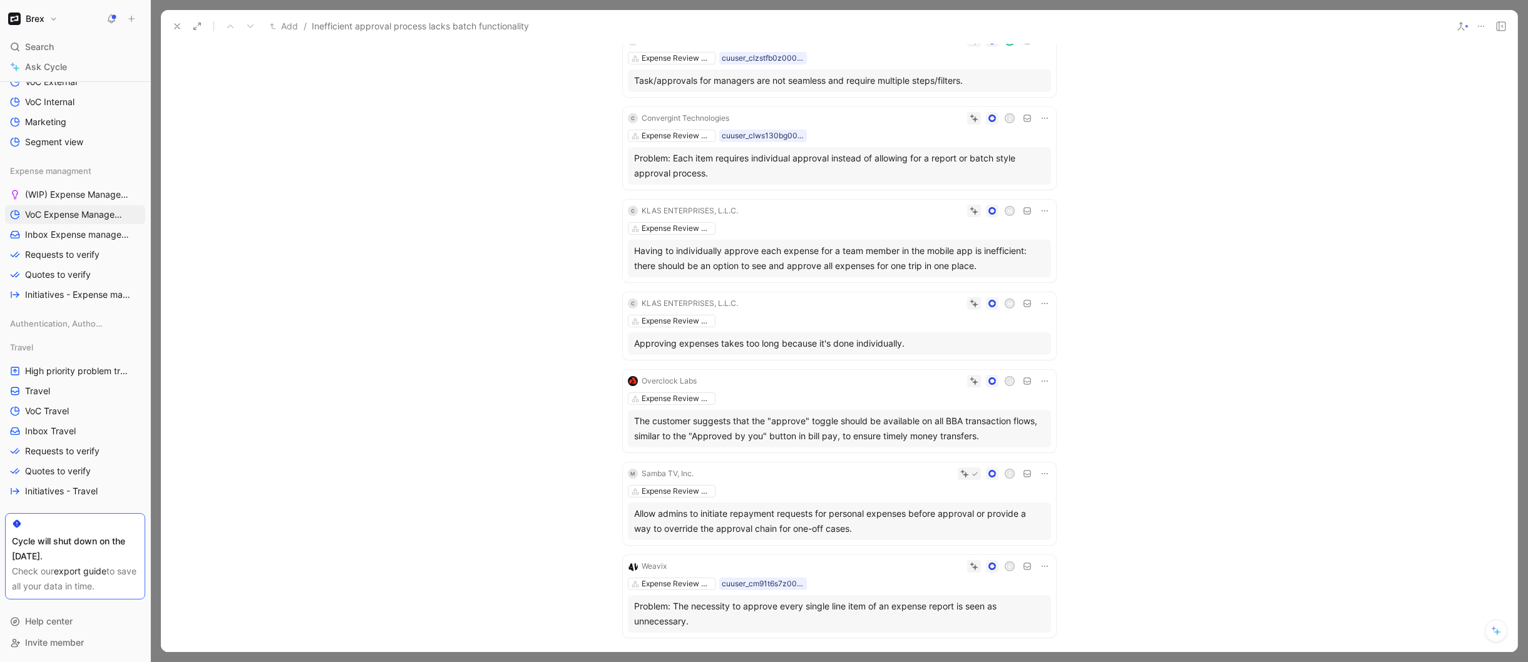
scroll to position [3449, 0]
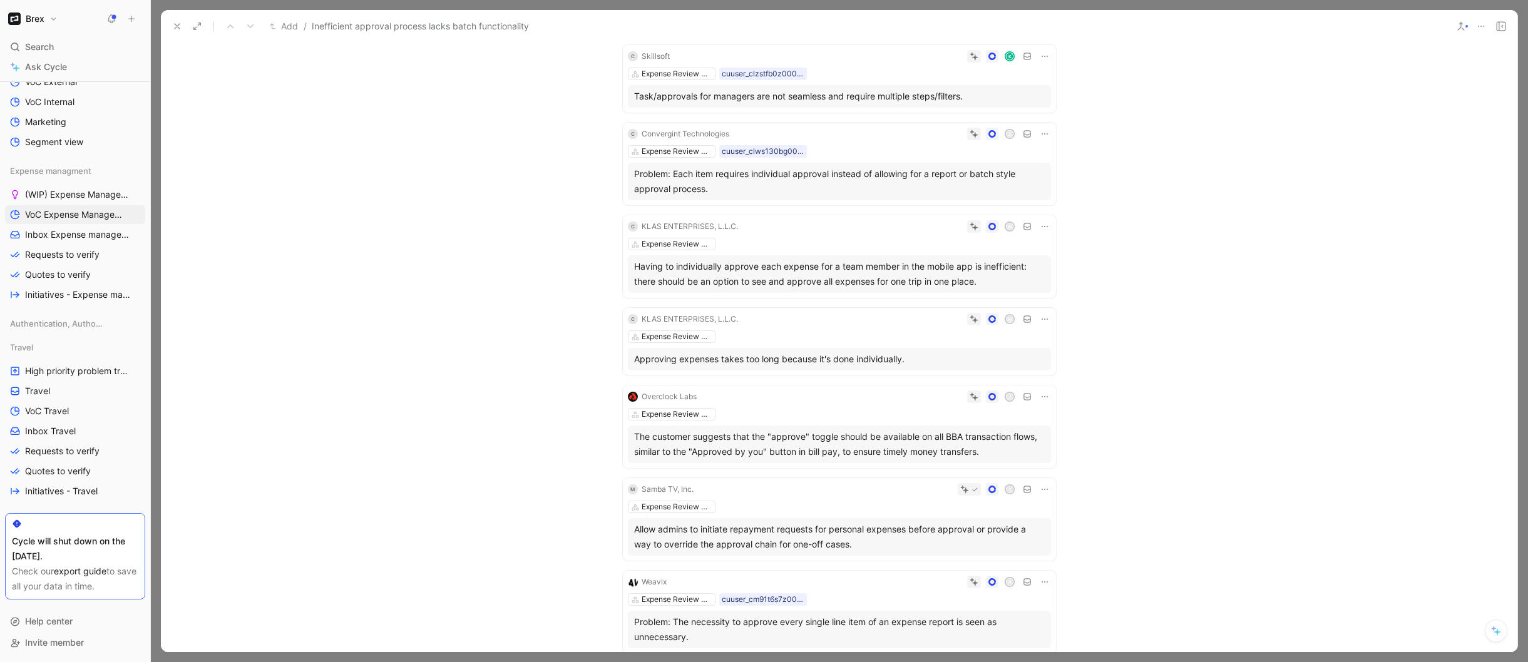
click at [1041, 224] on icon at bounding box center [1044, 227] width 10 height 10
click at [886, 245] on div "Expense Review & Approval" at bounding box center [839, 244] width 423 height 13
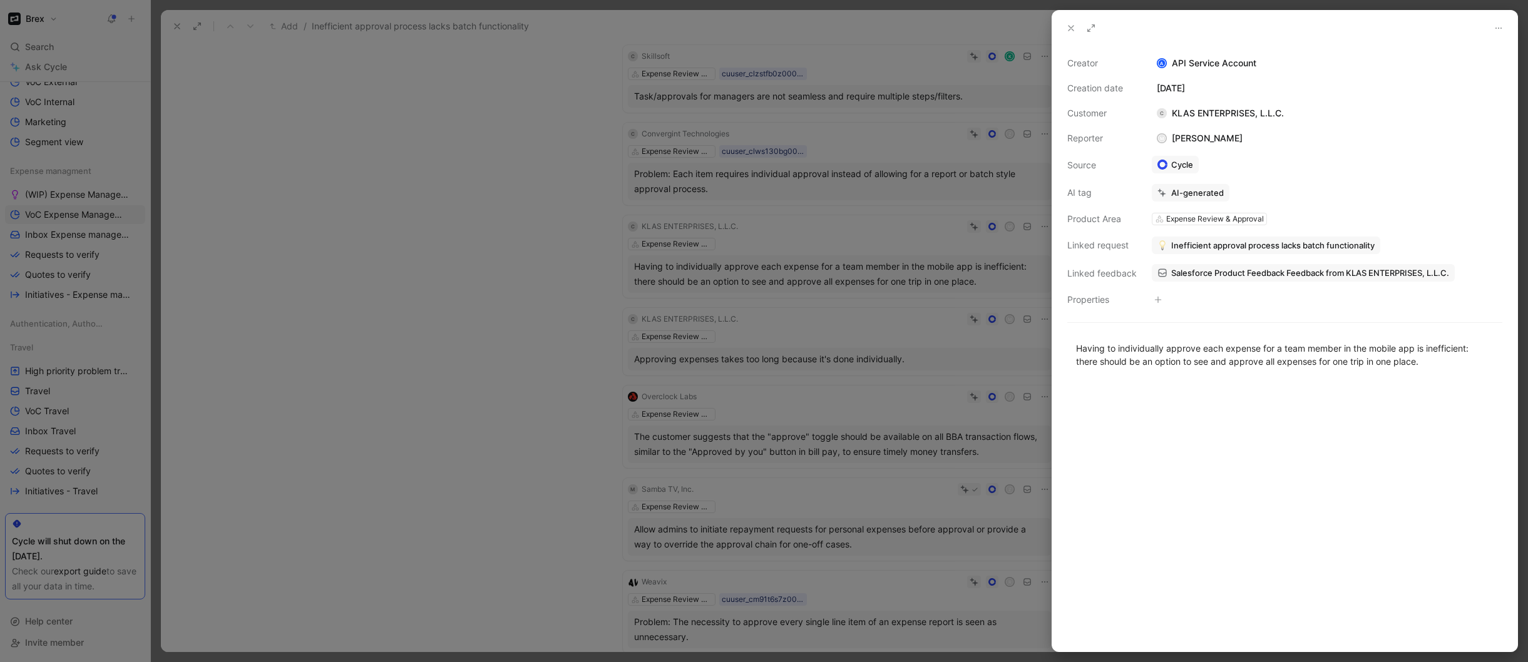
click at [1194, 243] on span "Inefficient approval process lacks batch functionality" at bounding box center [1272, 245] width 203 height 11
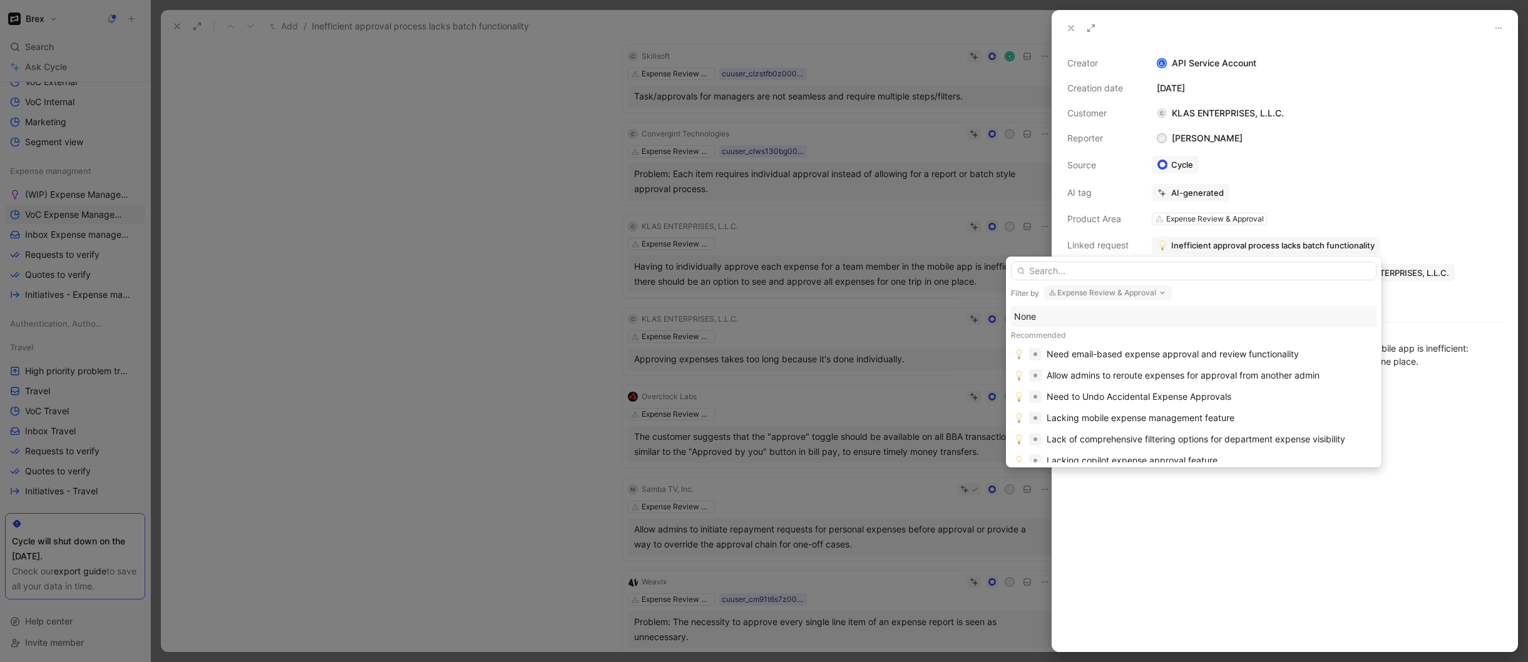
click at [1074, 291] on button "Expense Review & Approval" at bounding box center [1108, 292] width 128 height 15
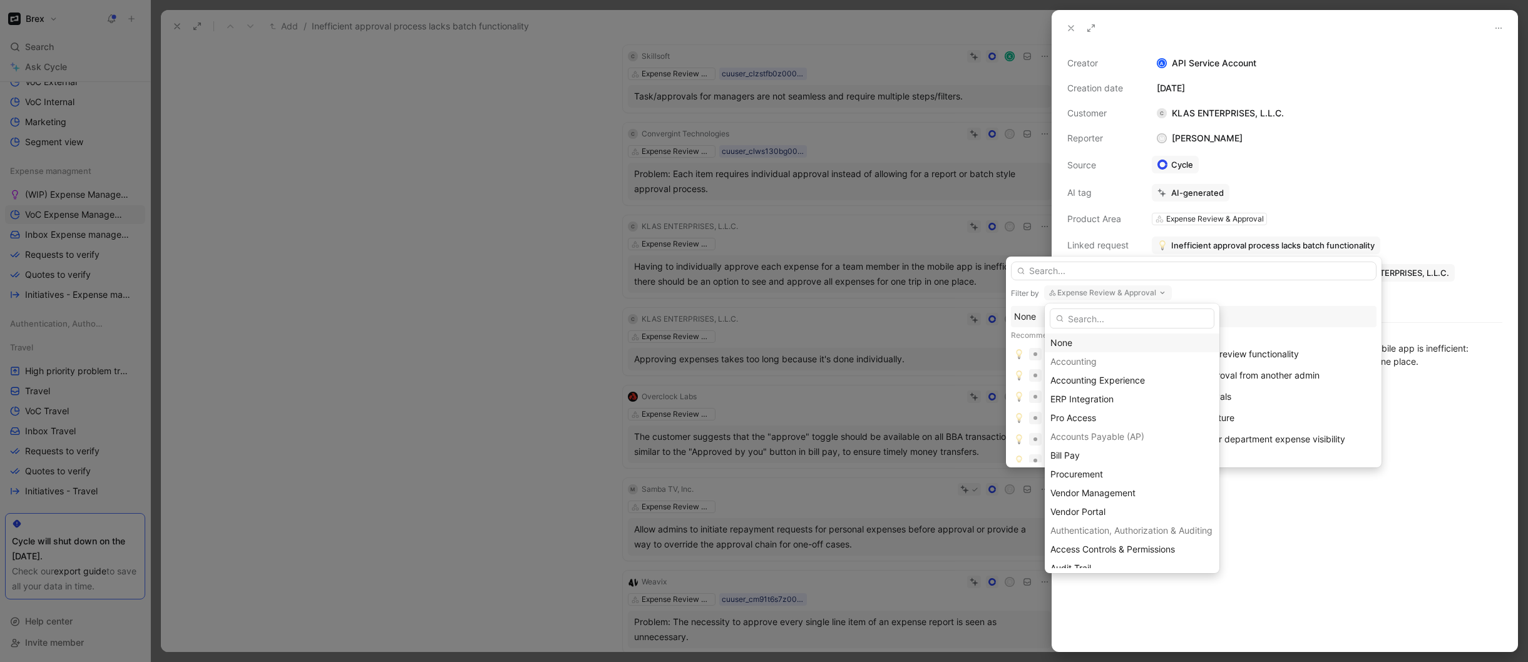
click at [1064, 340] on div "None" at bounding box center [1131, 342] width 163 height 15
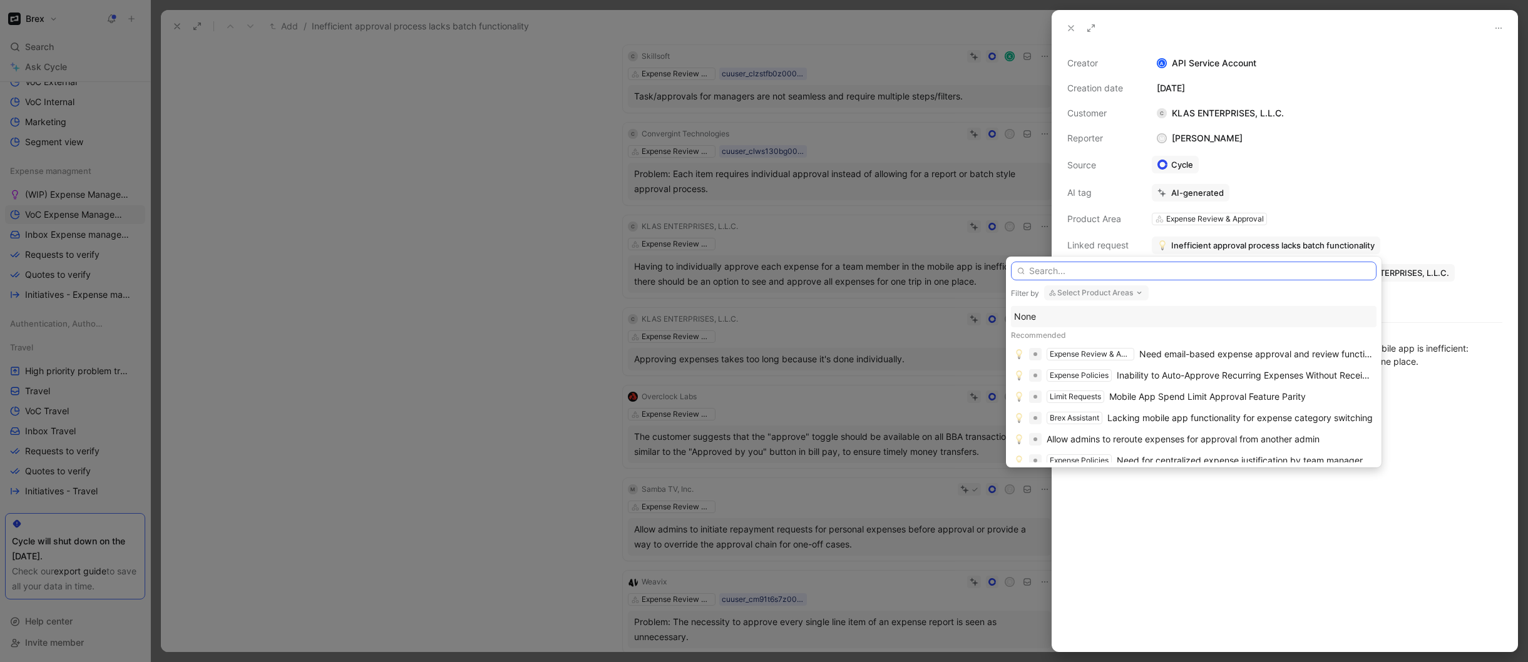
click at [1070, 275] on input "text" at bounding box center [1193, 271] width 365 height 19
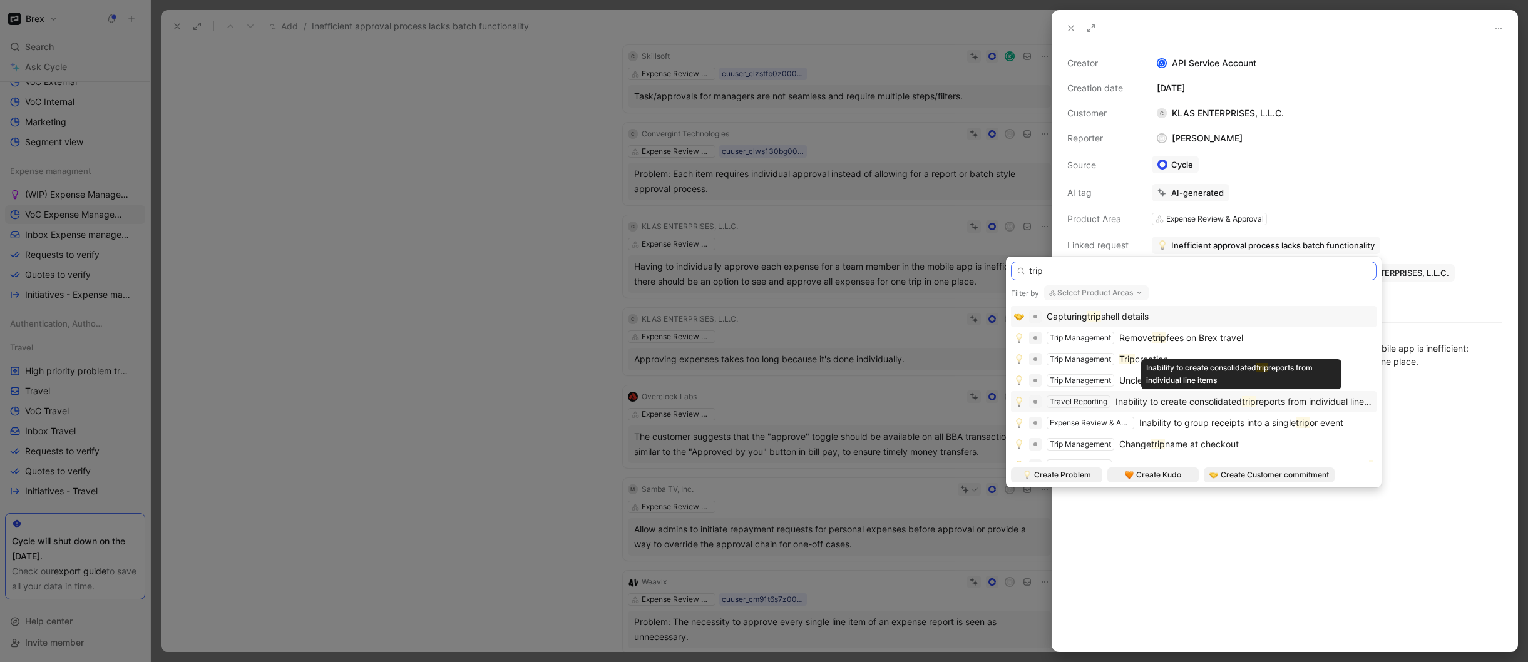
type input "trip"
click at [1121, 406] on span "Inability to create consolidated" at bounding box center [1178, 401] width 126 height 11
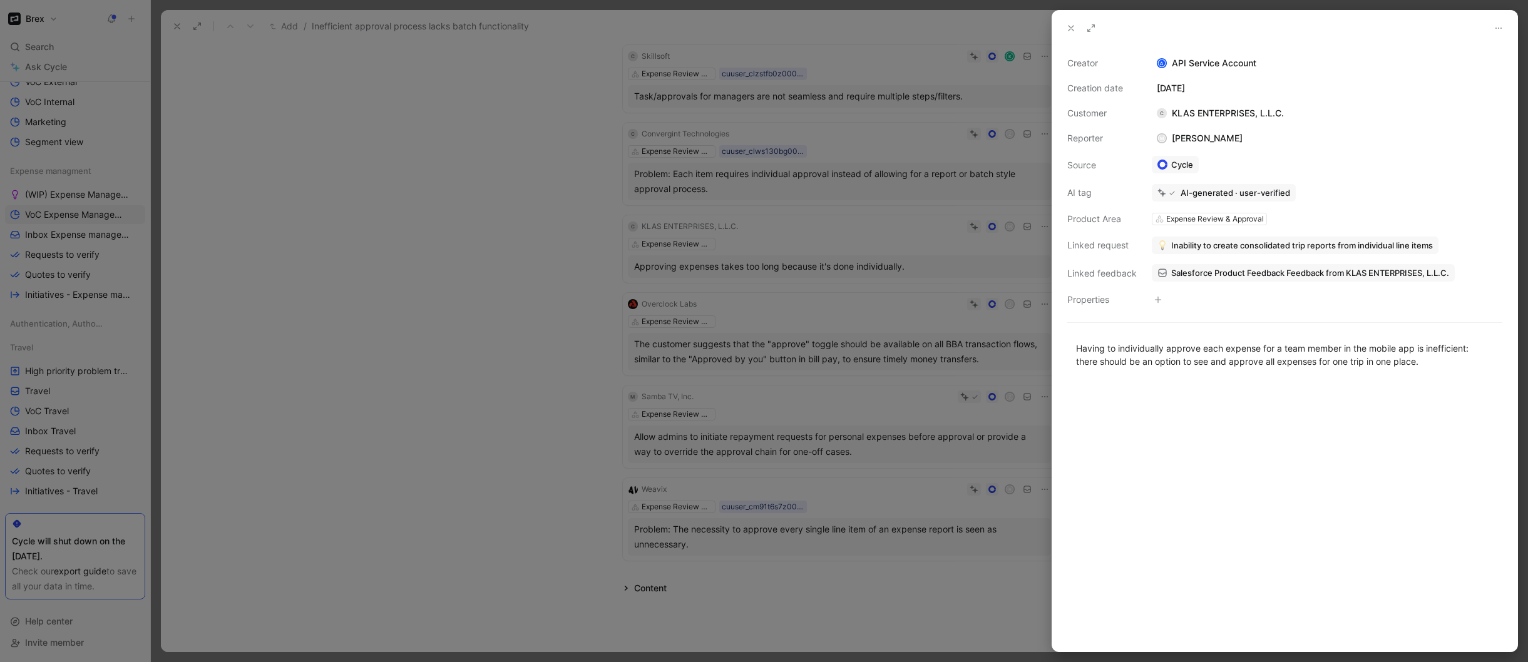
click at [508, 243] on div at bounding box center [764, 331] width 1528 height 662
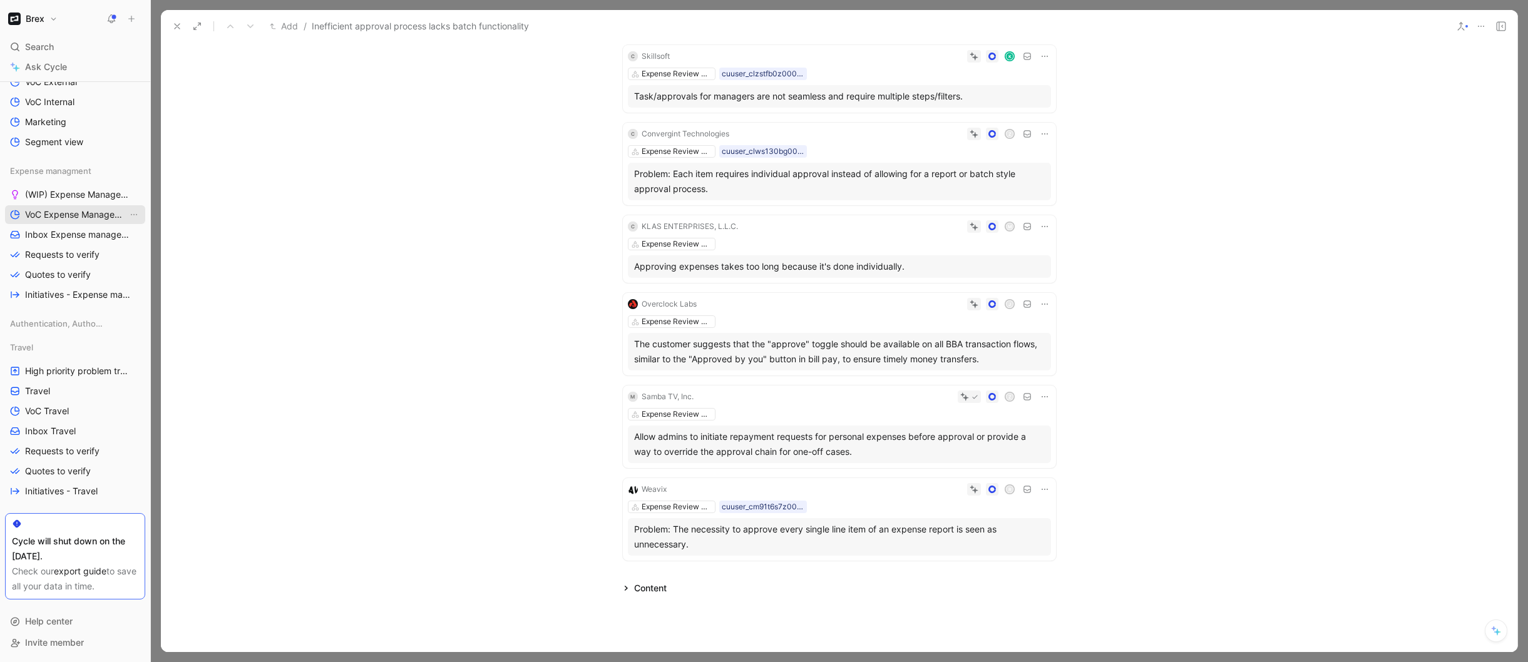
click at [95, 212] on span "VoC Expense Management" at bounding box center [76, 214] width 103 height 13
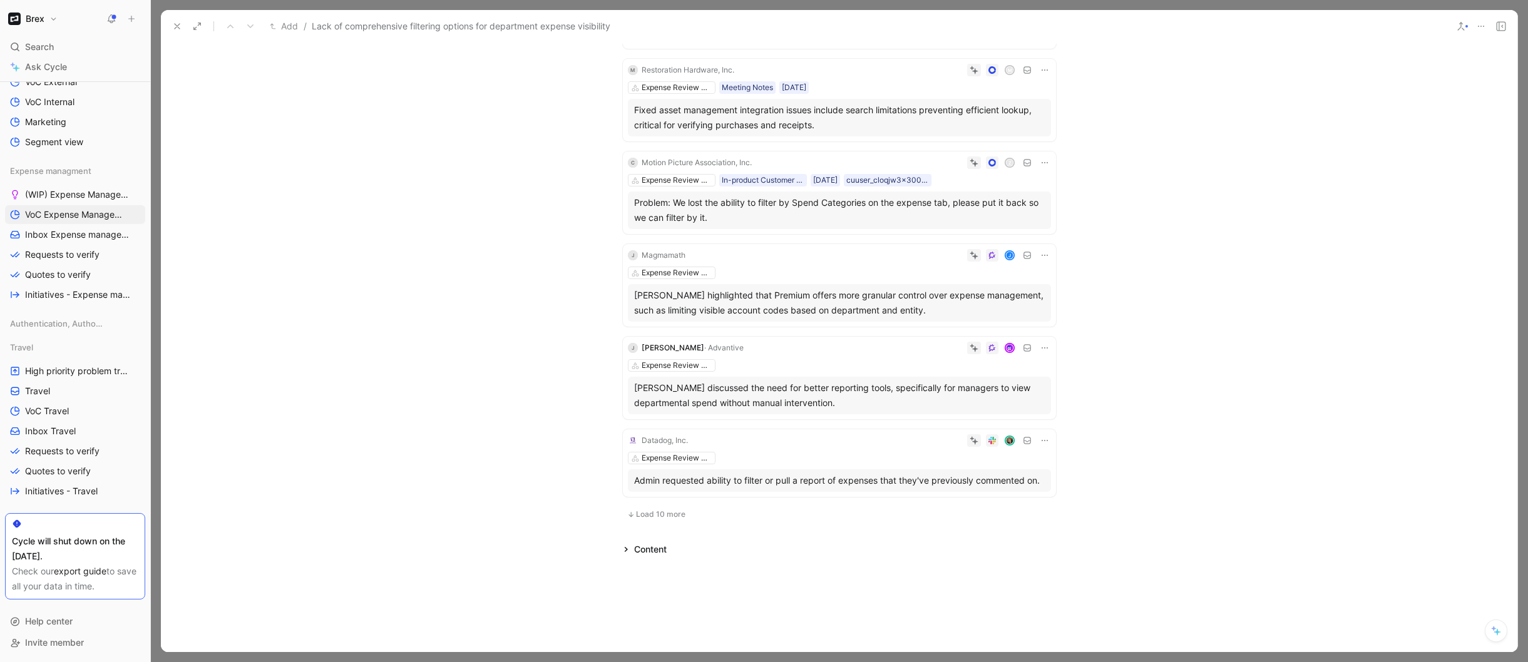
scroll to position [609, 0]
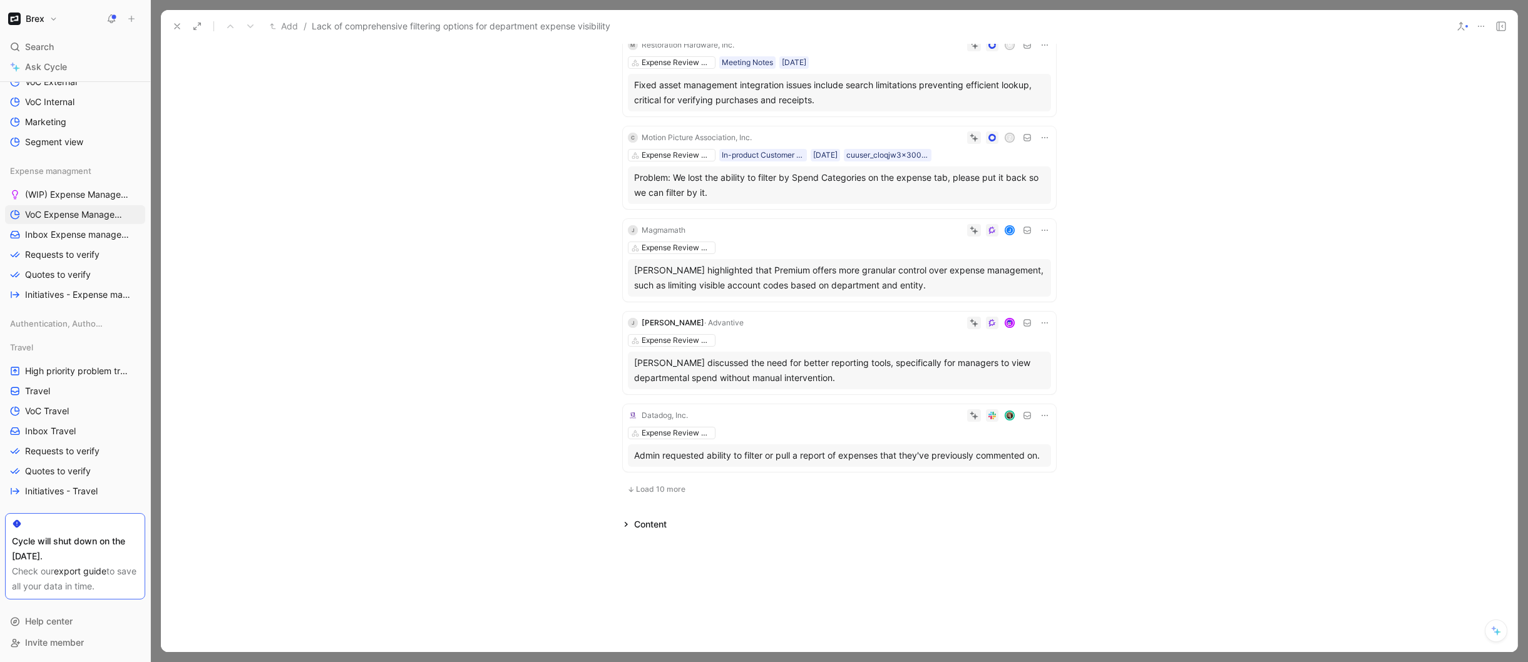
click at [176, 25] on use at bounding box center [177, 26] width 5 height 5
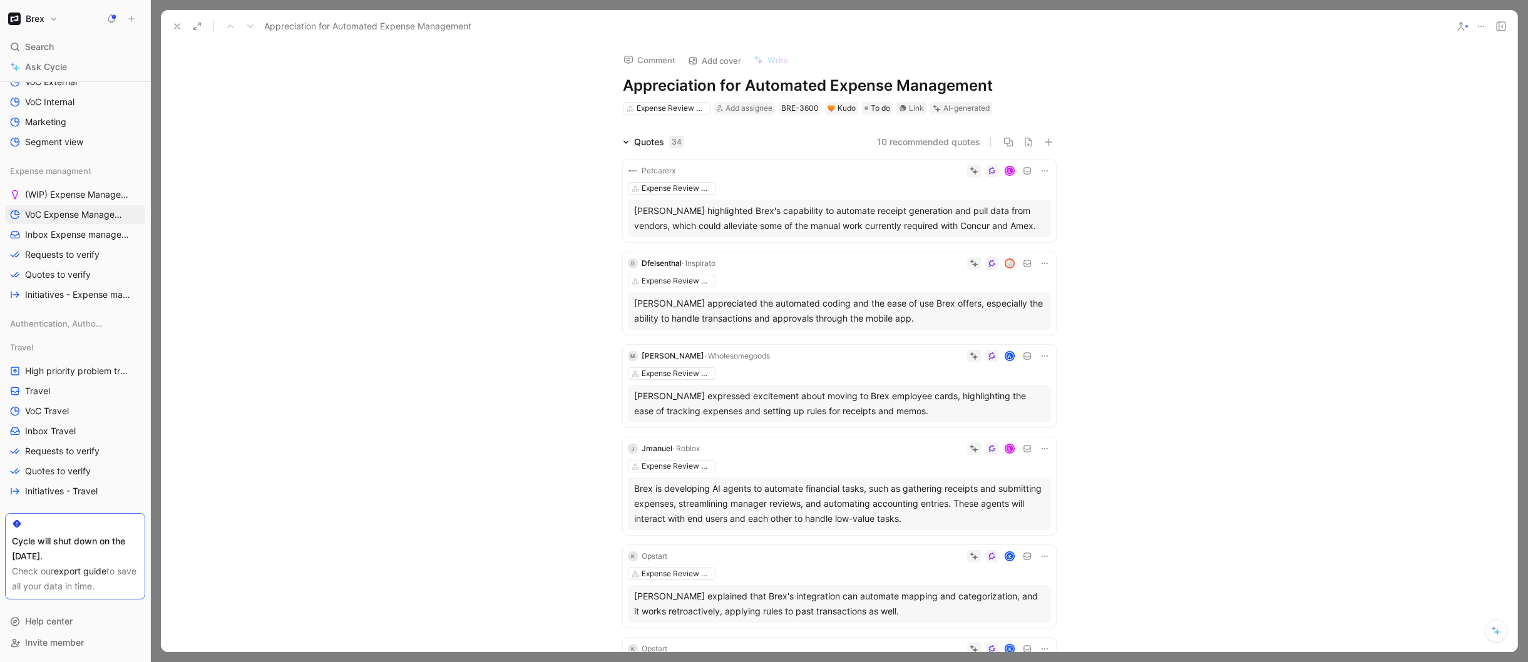
click at [177, 22] on icon at bounding box center [177, 26] width 10 height 10
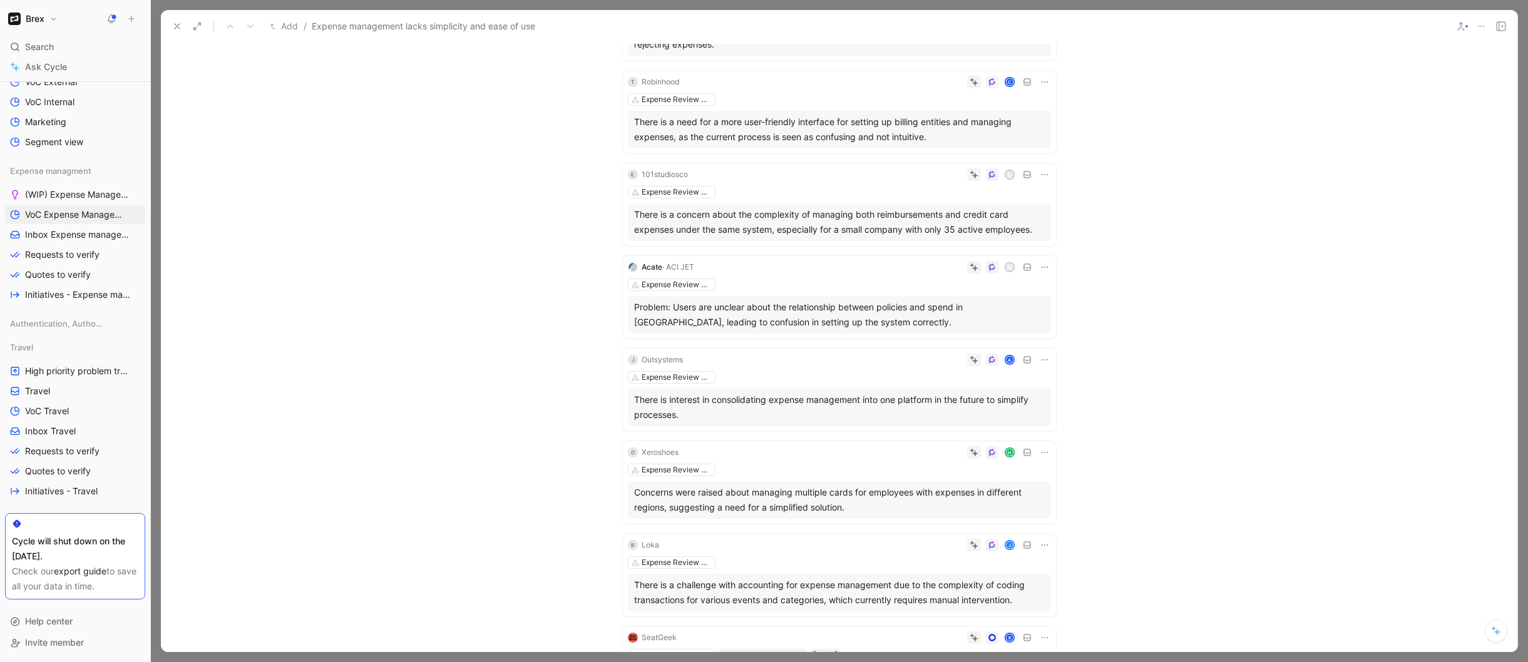
scroll to position [386, 0]
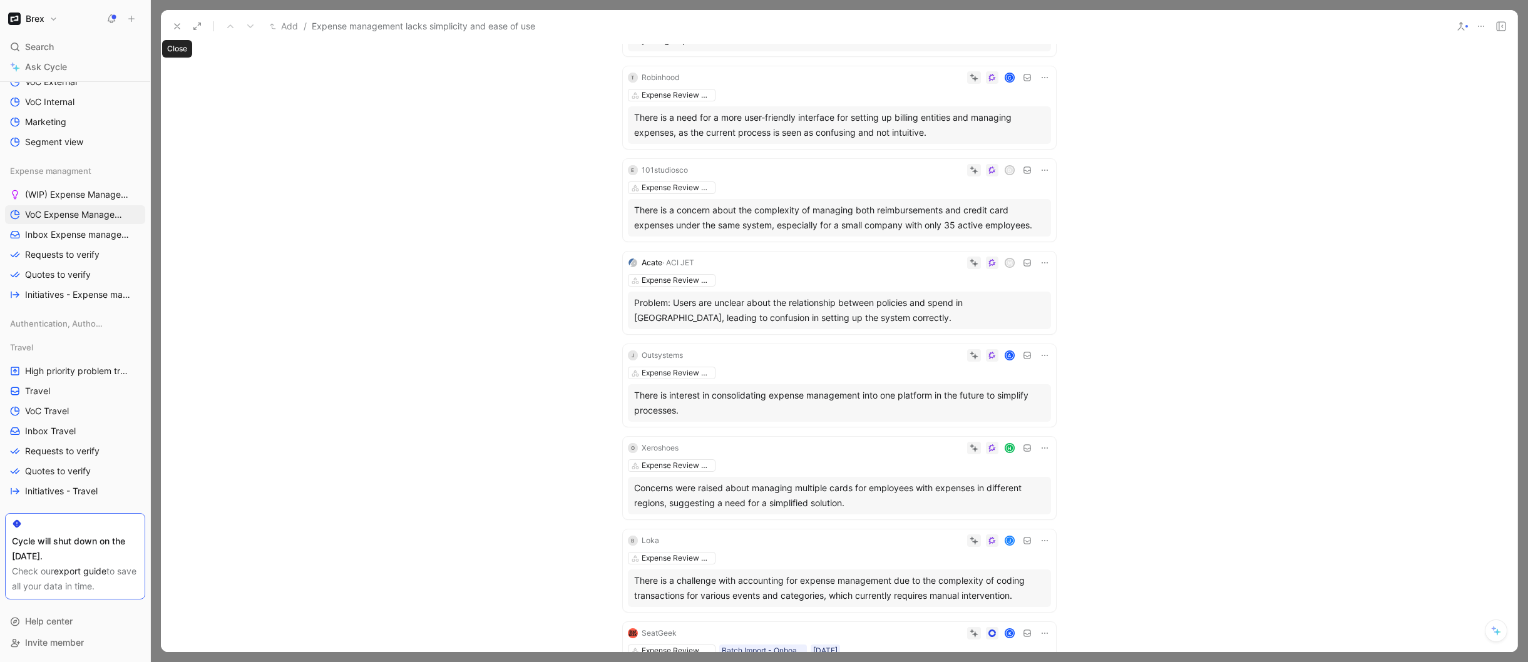
click at [179, 24] on use at bounding box center [177, 26] width 5 height 5
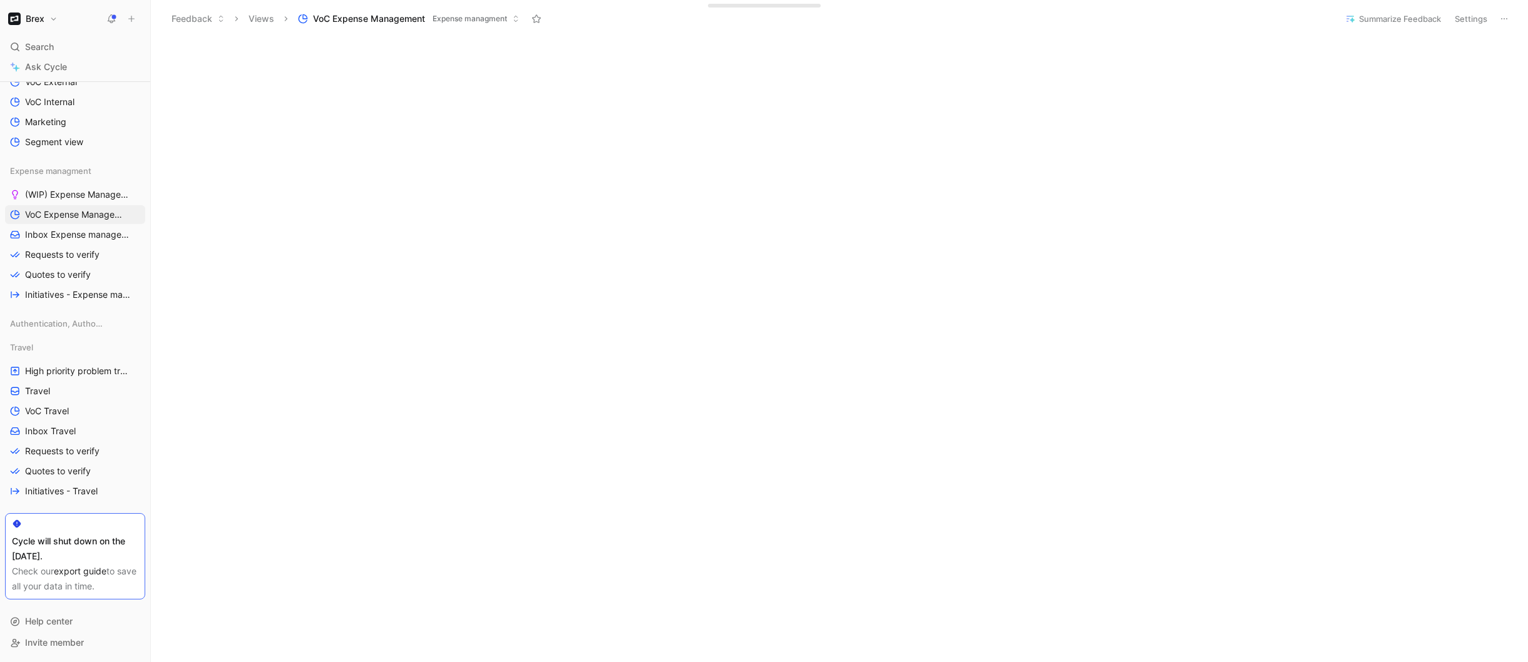
scroll to position [324, 0]
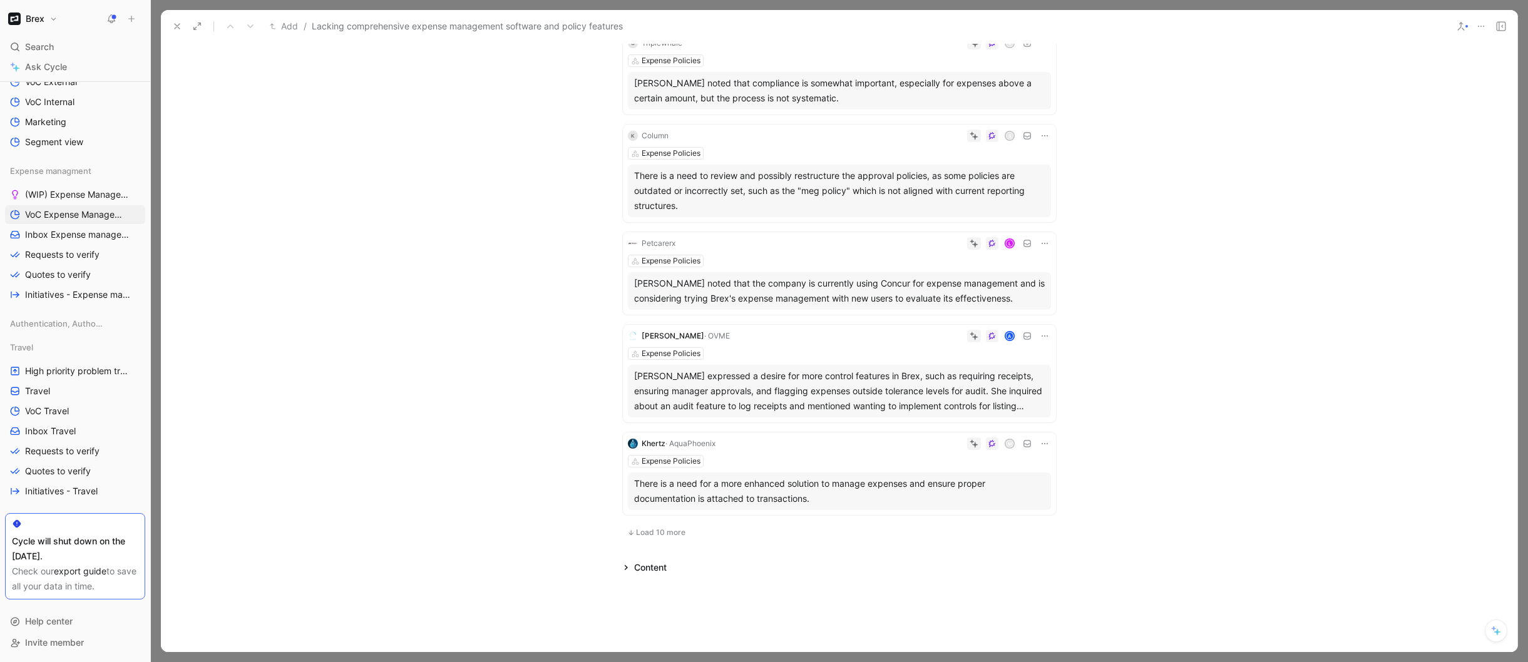
scroll to position [653, 0]
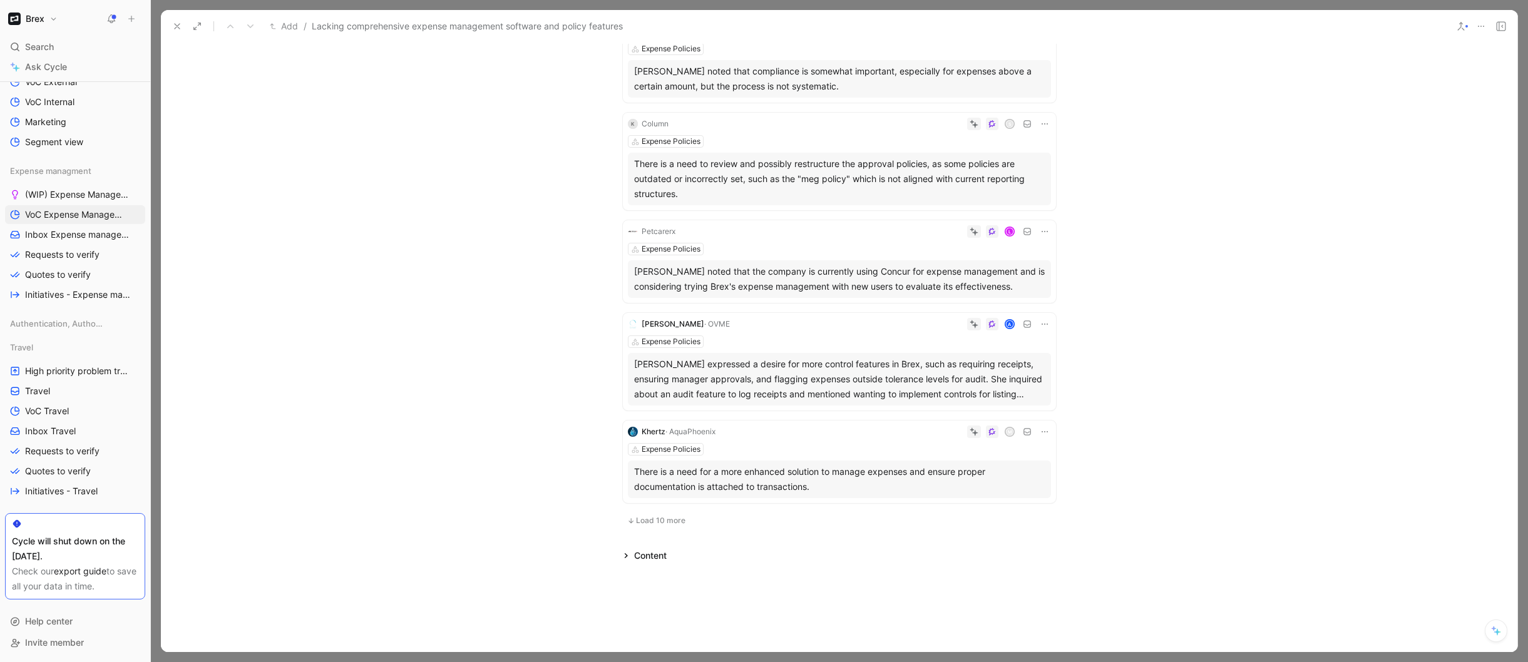
click at [651, 516] on span "Load 10 more" at bounding box center [660, 521] width 49 height 10
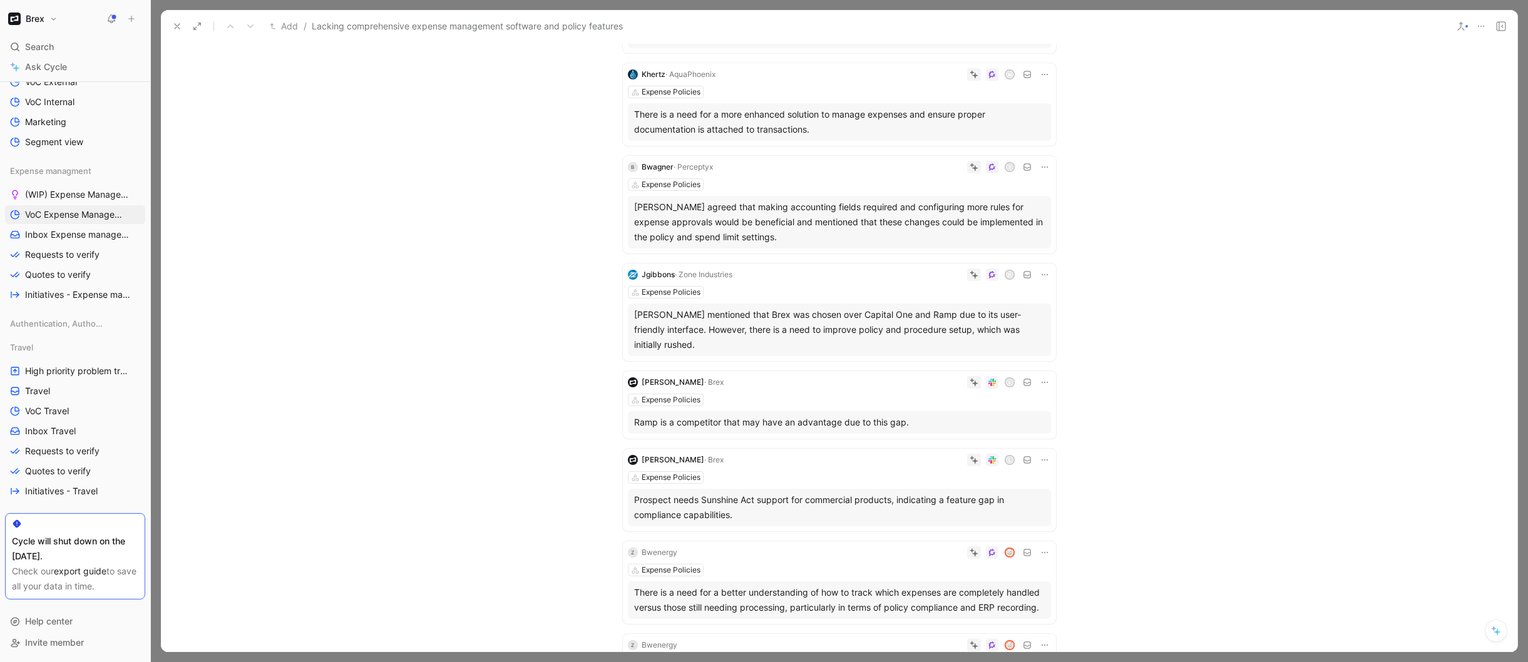
scroll to position [1008, 0]
click at [886, 376] on div "Leigh Carter · Brex l Expense Policies Ramp is a competitor that may have an ad…" at bounding box center [839, 407] width 433 height 68
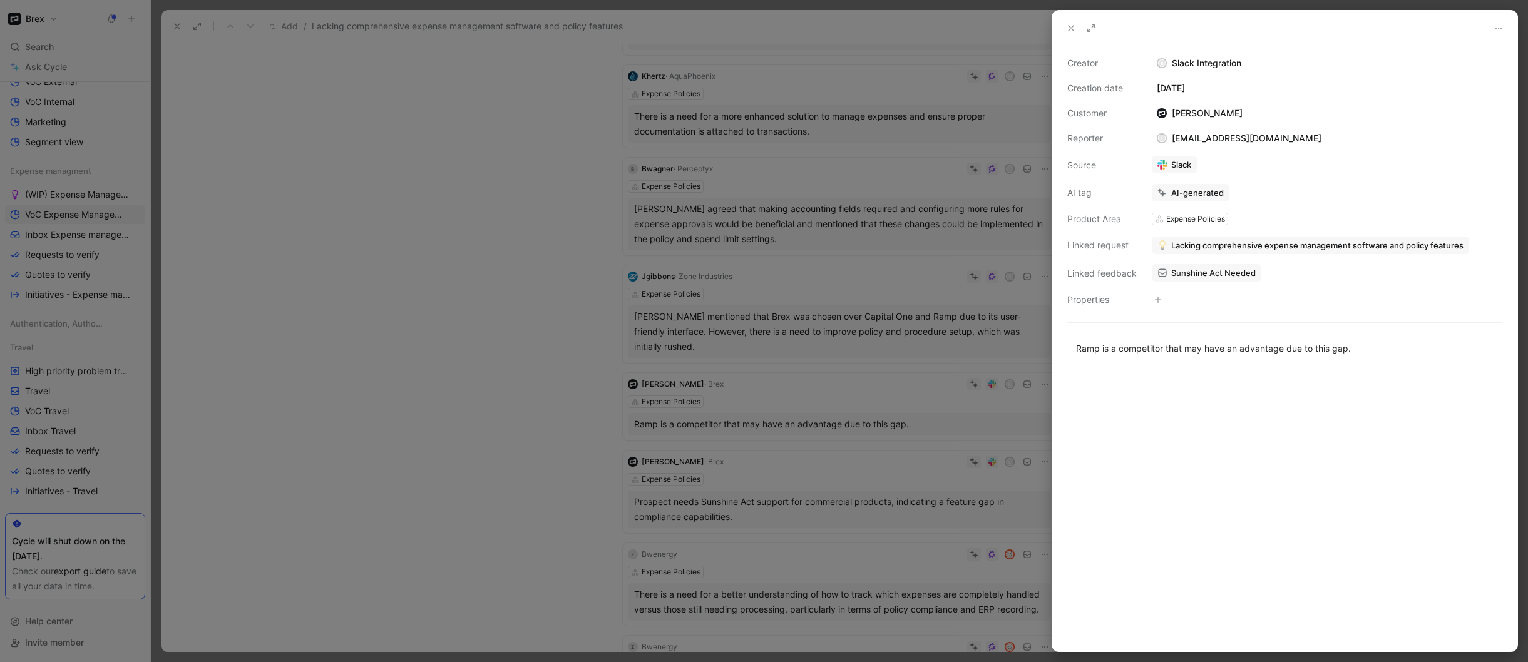
click at [876, 427] on div at bounding box center [764, 331] width 1528 height 662
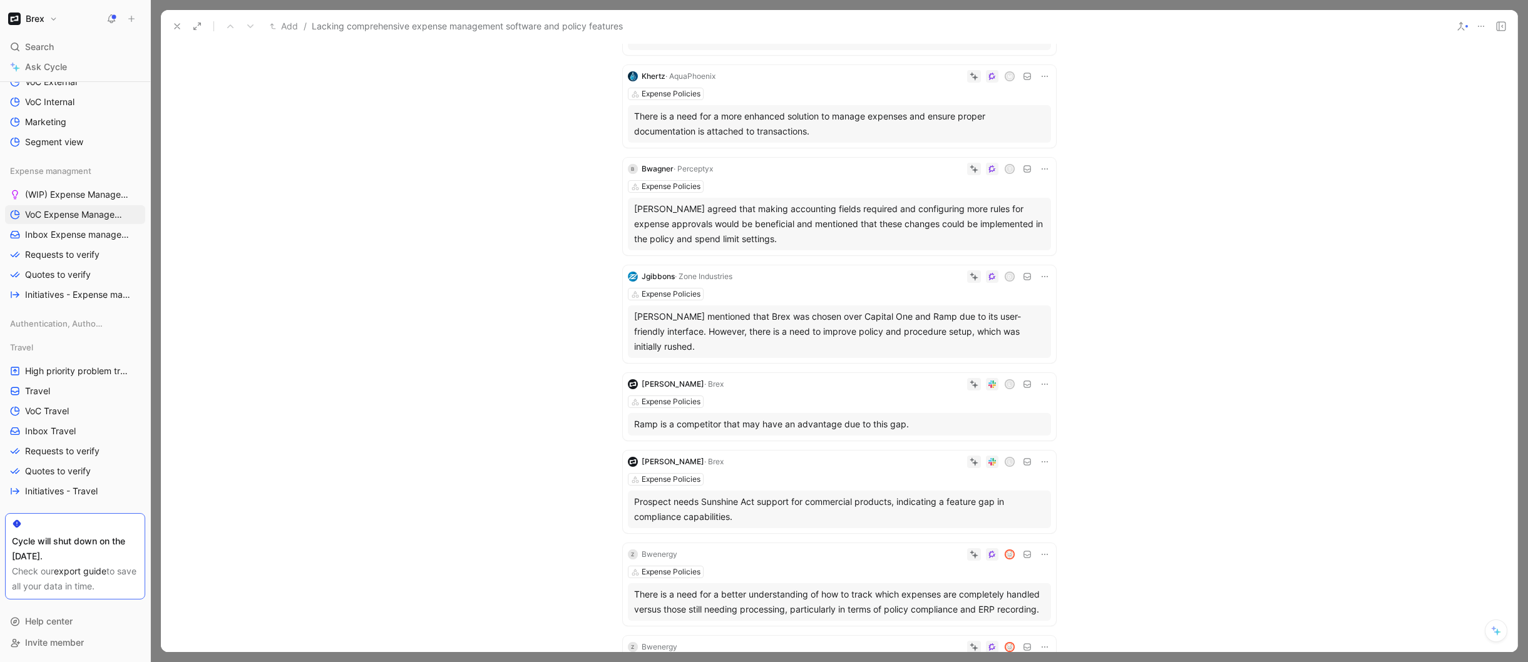
click at [928, 457] on div "Leigh Carter · Brex l Expense Policies Prospect needs Sunshine Act support for …" at bounding box center [839, 492] width 433 height 83
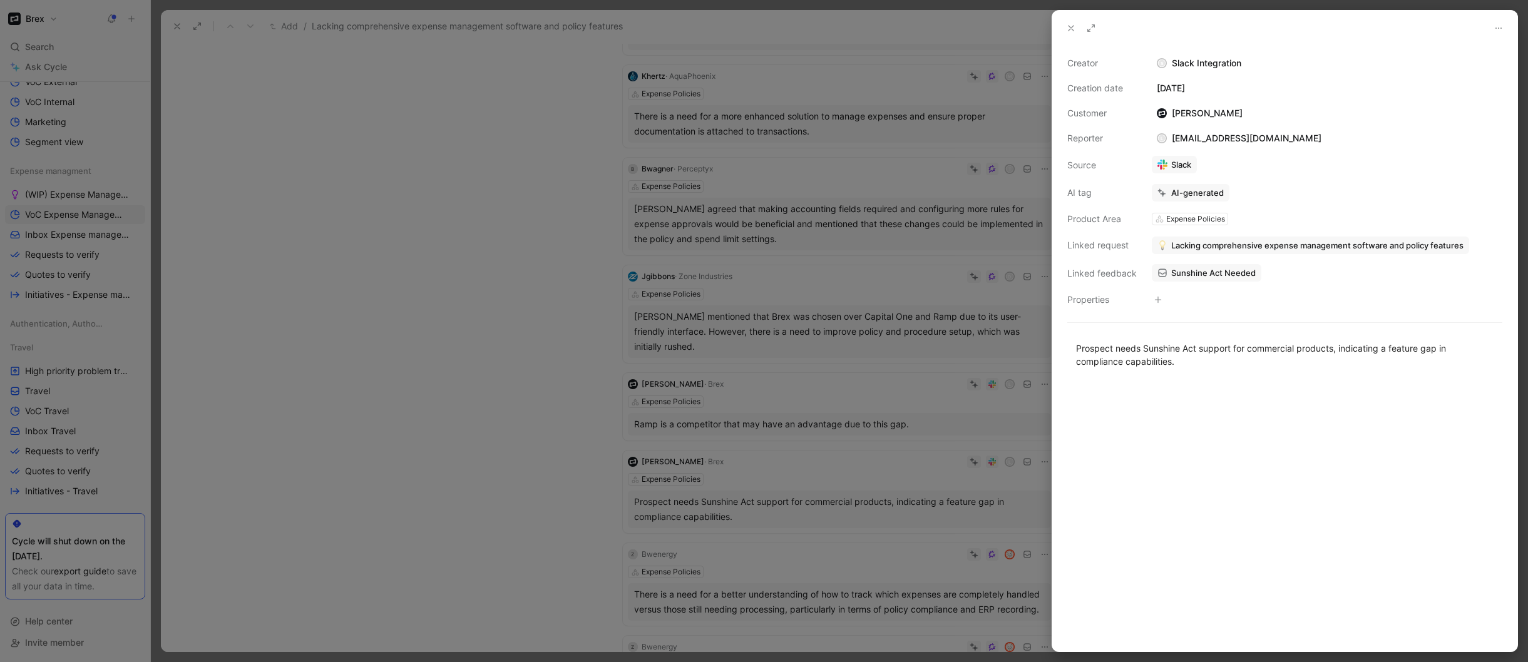
click at [1198, 273] on span "Sunshine Act Needed" at bounding box center [1213, 272] width 84 height 11
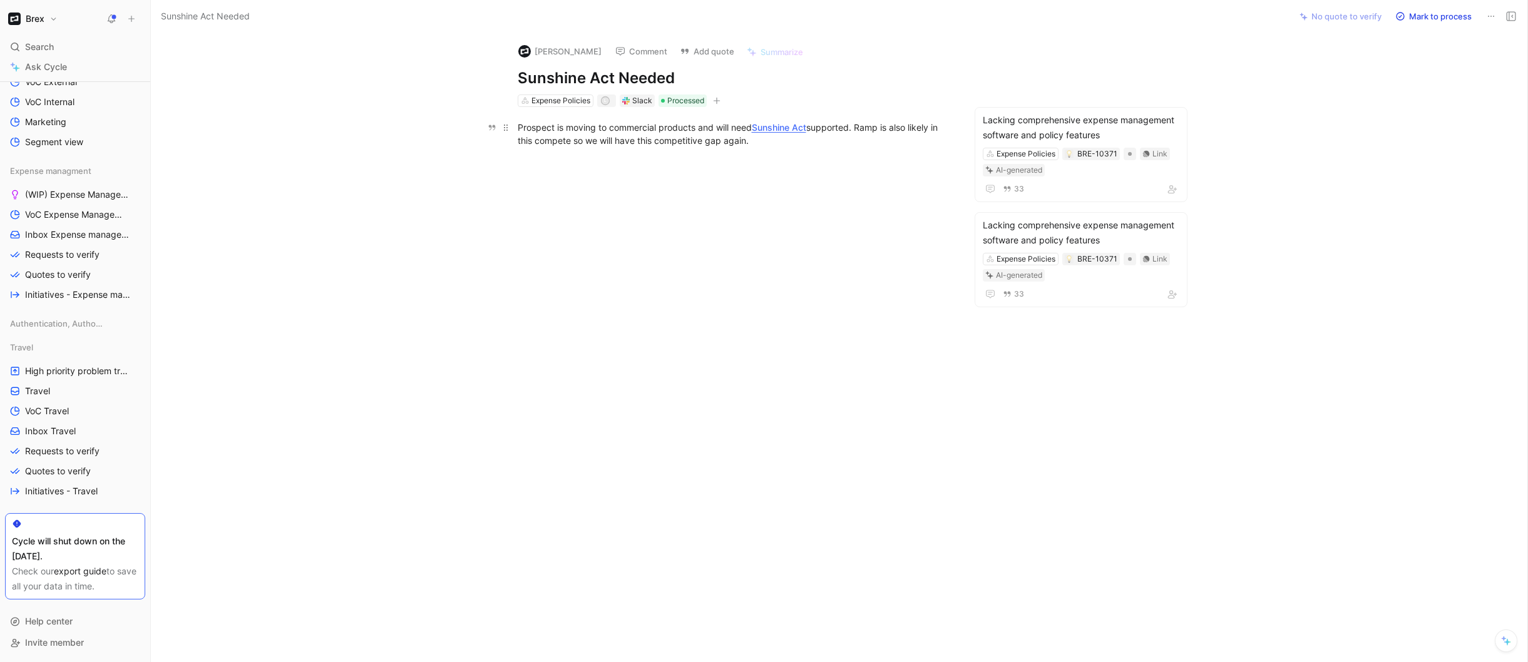
click at [883, 126] on div "Prospect is moving to commercial products and will need Sunshine Act supported.…" at bounding box center [734, 134] width 433 height 26
click at [1095, 125] on div "Lacking comprehensive expense management software and policy features" at bounding box center [1080, 128] width 196 height 30
click at [1006, 89] on button "Edit quote" at bounding box center [1003, 92] width 58 height 18
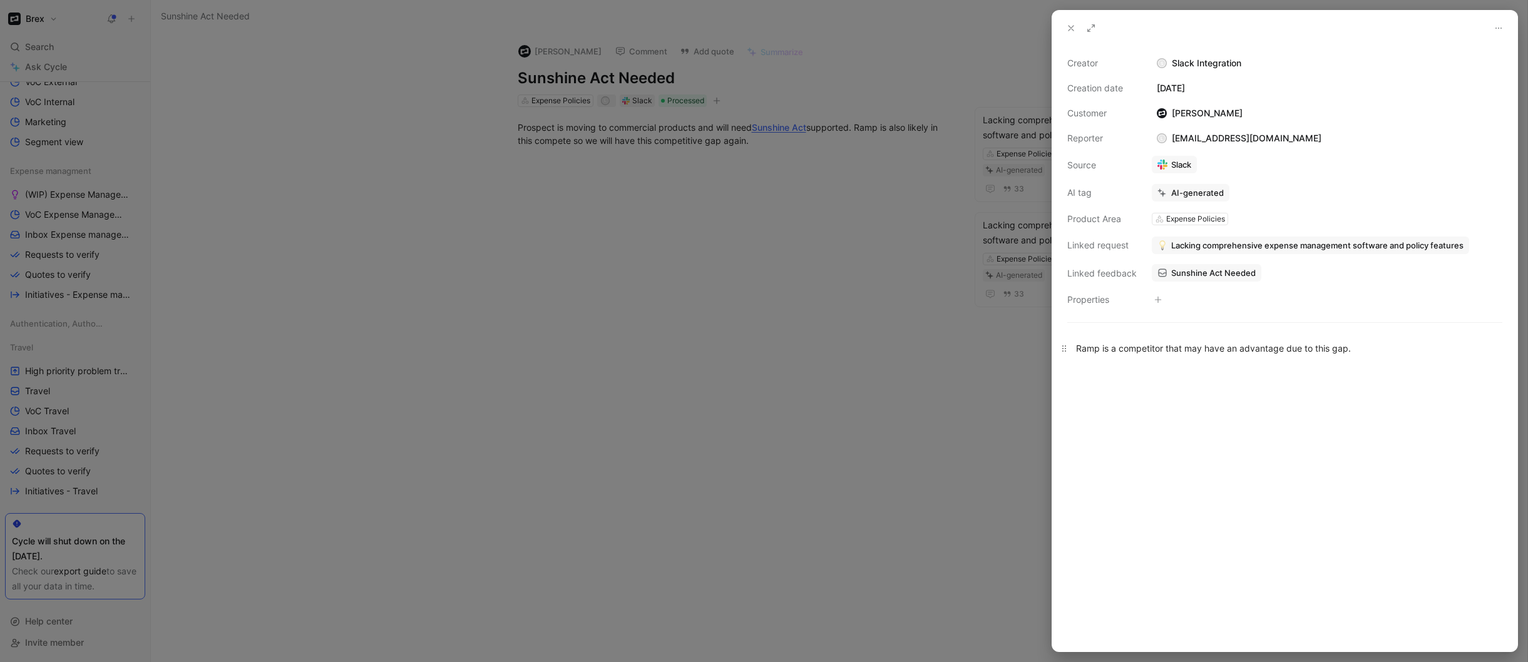
click at [1170, 351] on div "Ramp is a competitor that may have an advantage due to this gap." at bounding box center [1284, 348] width 417 height 13
click at [976, 377] on div at bounding box center [764, 331] width 1528 height 662
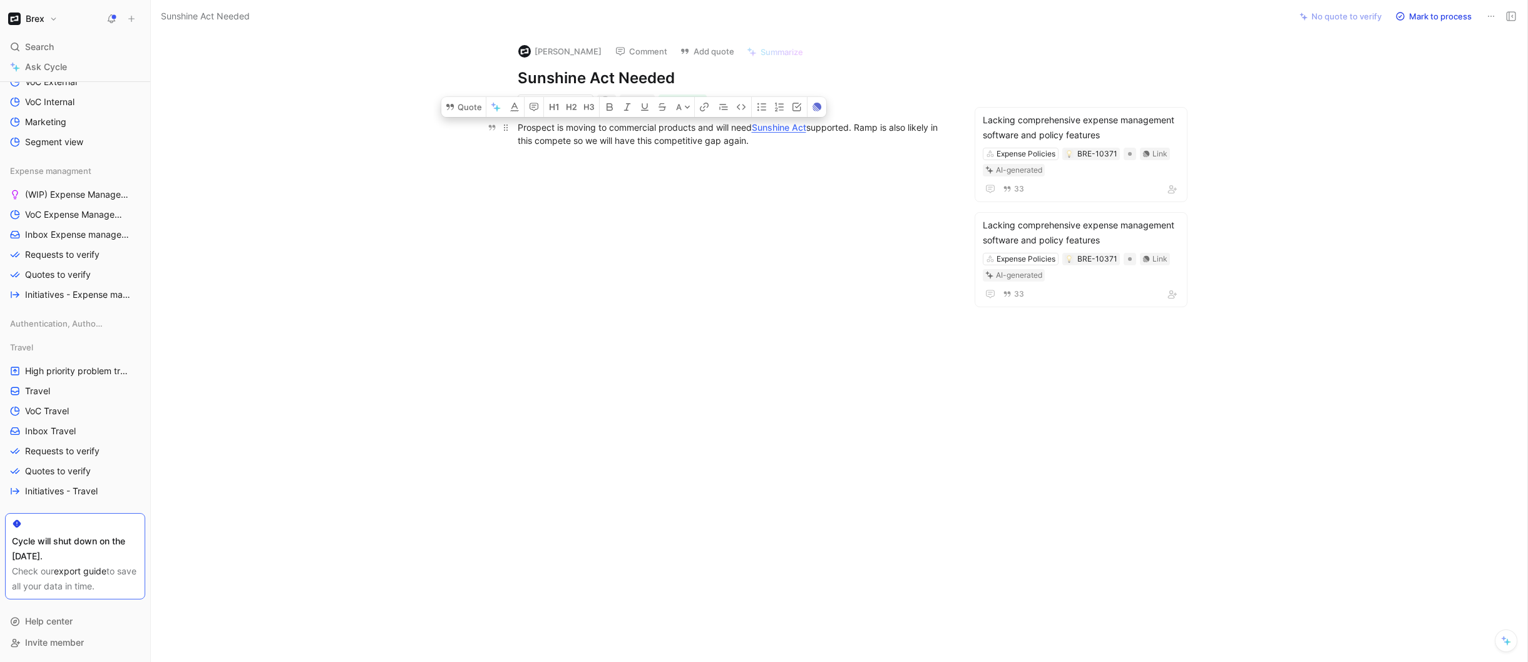
drag, startPoint x: 516, startPoint y: 129, endPoint x: 756, endPoint y: 140, distance: 239.9
click at [756, 140] on div "Prospect is moving to commercial products and will need Sunshine Act supported.…" at bounding box center [734, 134] width 433 height 26
click at [468, 105] on button "Quote" at bounding box center [463, 107] width 44 height 20
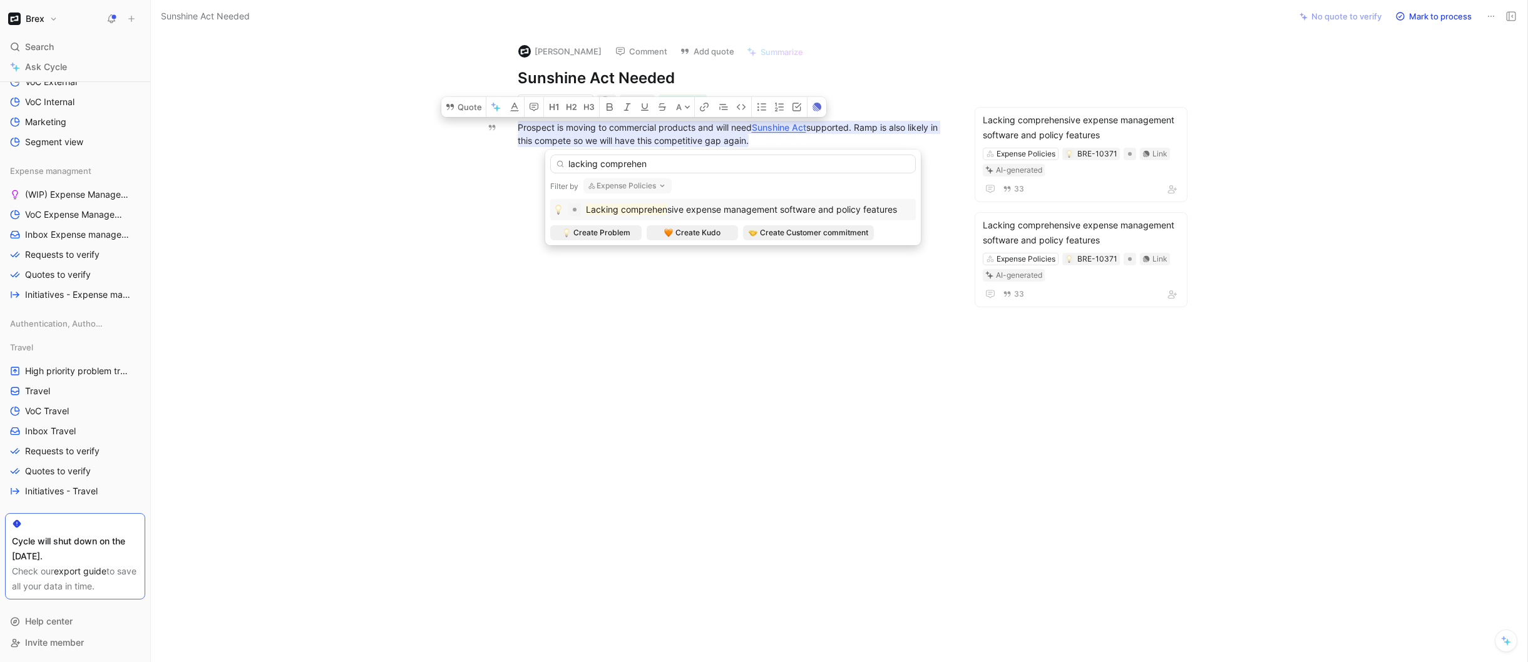
type input "lacking comprehen"
click at [728, 208] on span "sive expense management software and policy features" at bounding box center [782, 209] width 230 height 11
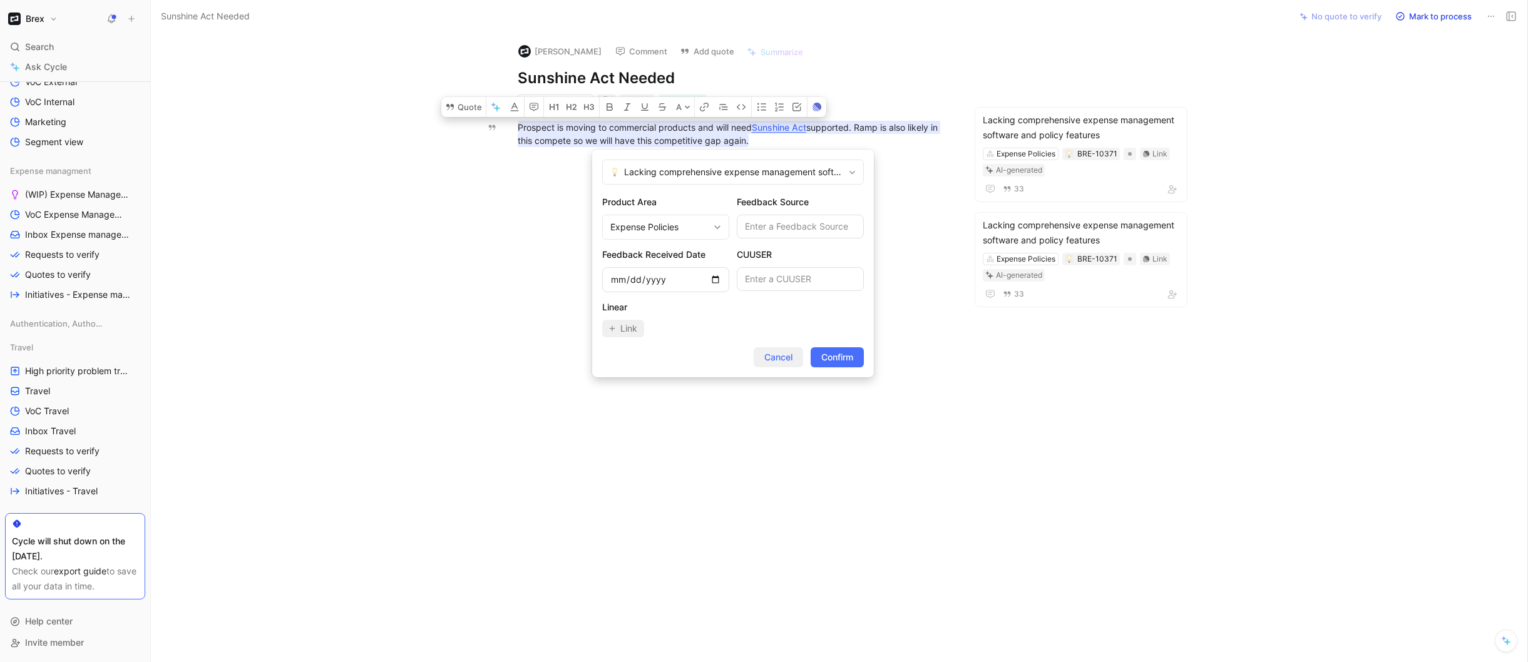
click at [779, 356] on span "Cancel" at bounding box center [778, 357] width 28 height 15
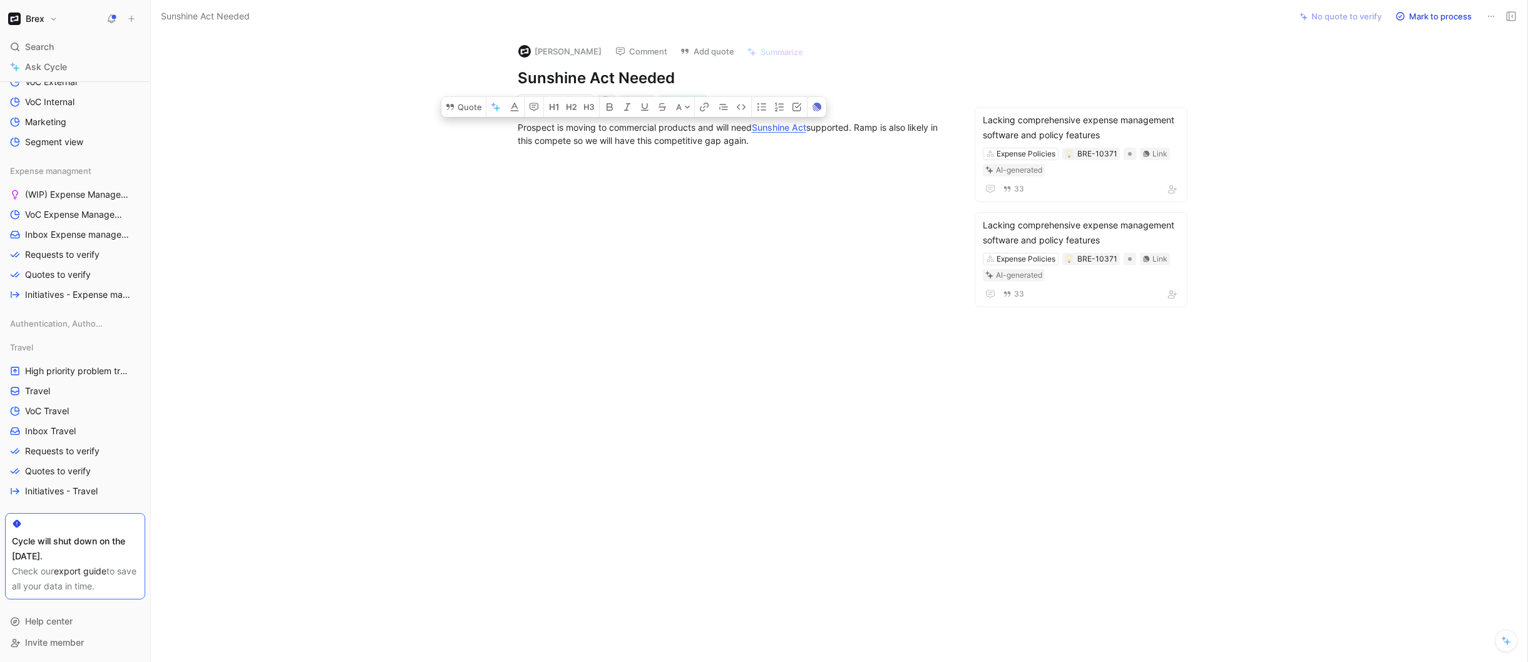
click at [768, 180] on div at bounding box center [733, 260] width 1113 height 198
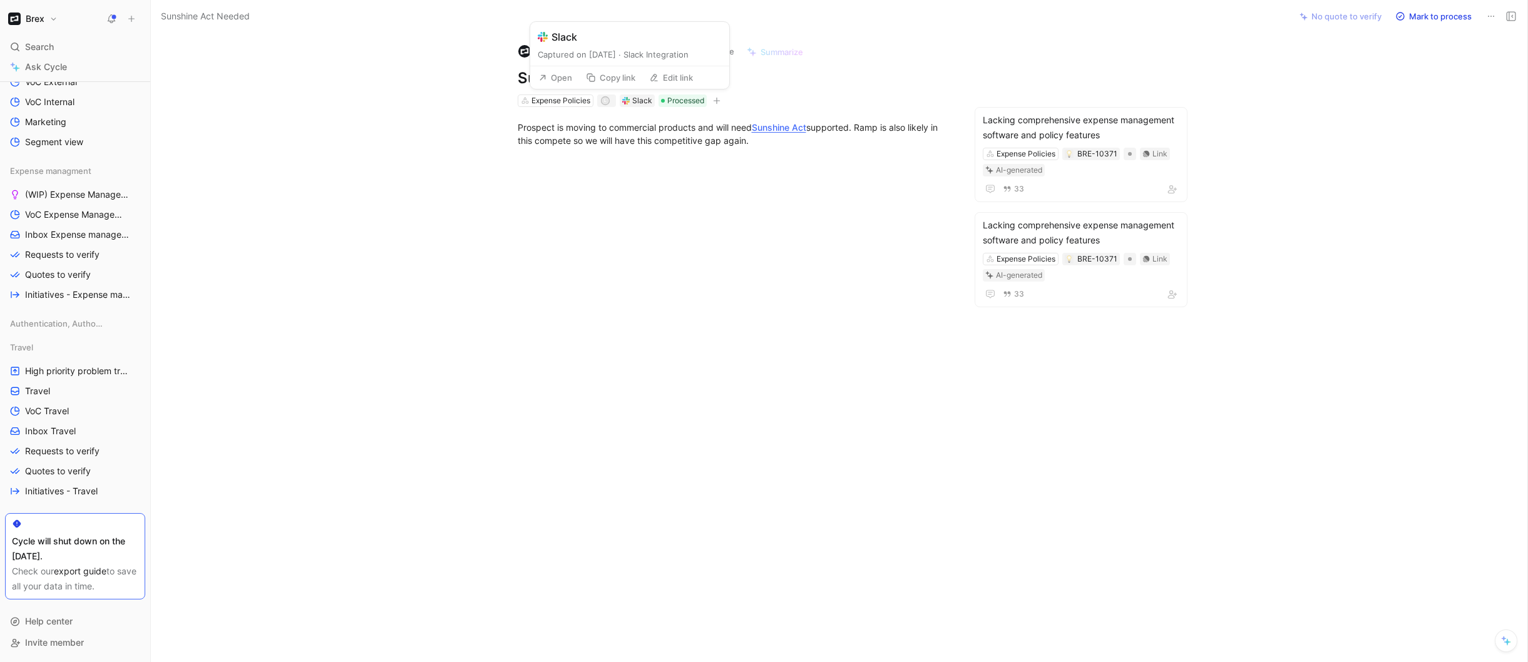
click at [549, 80] on button "Open" at bounding box center [555, 78] width 45 height 18
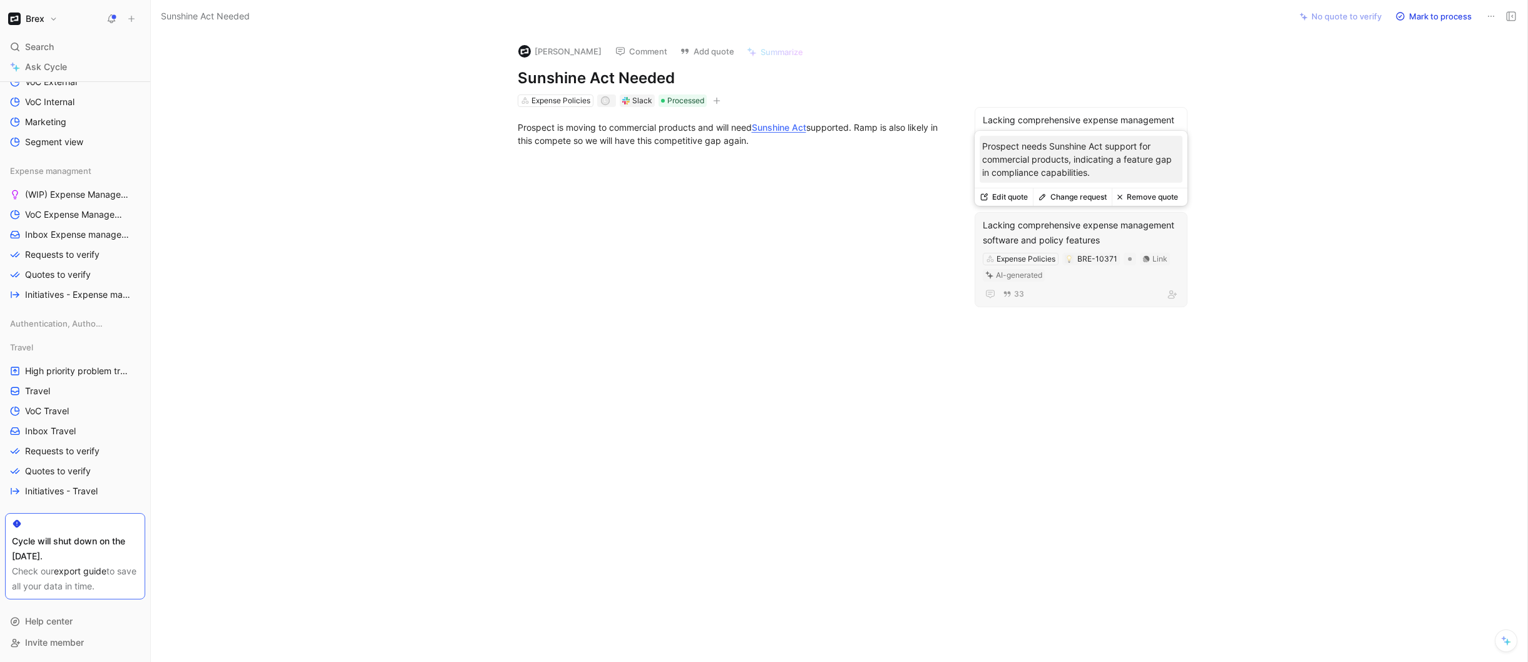
click at [1011, 199] on button "Edit quote" at bounding box center [1003, 197] width 58 height 18
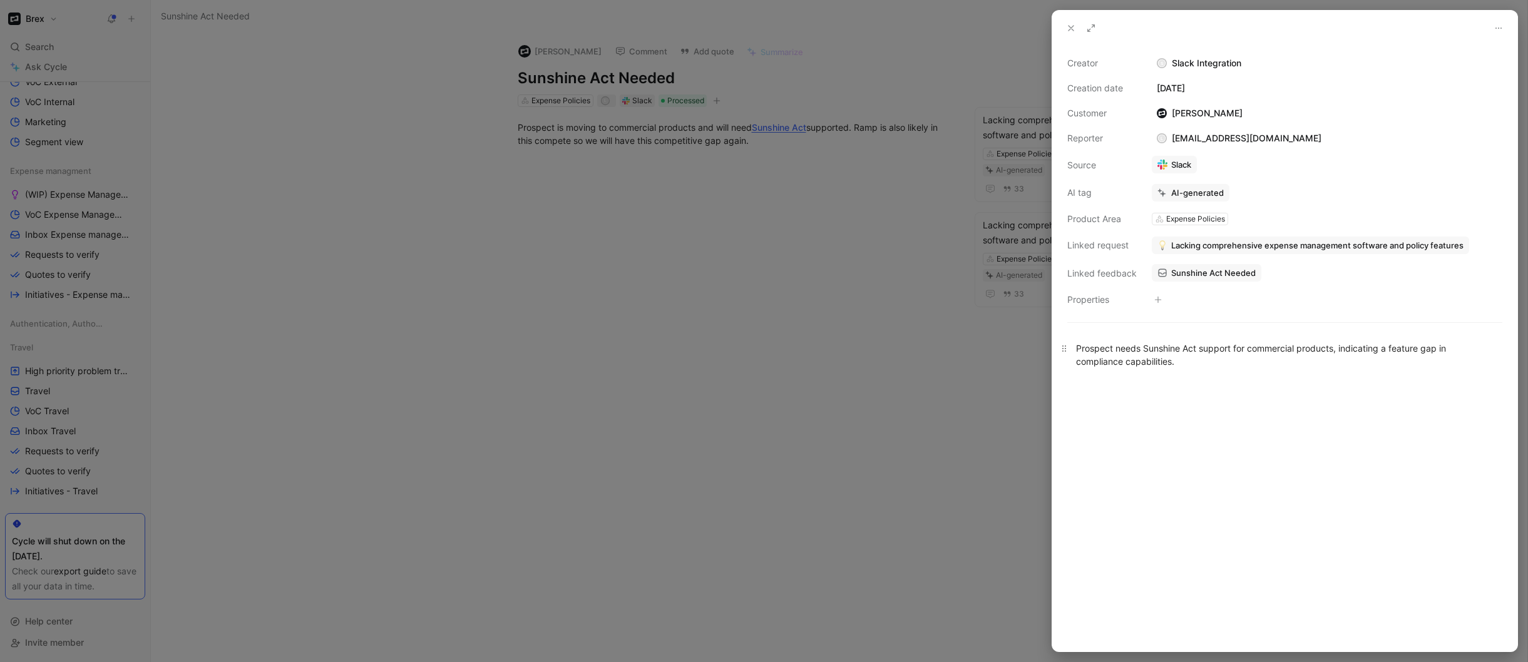
click at [1111, 363] on div "Prospect needs Sunshine Act support for commercial products, indicating a featu…" at bounding box center [1284, 355] width 417 height 26
click at [1181, 359] on div "Prospect needs Sunshine Act support for commercial products, indicating a featu…" at bounding box center [1284, 355] width 417 height 26
click at [769, 195] on div at bounding box center [764, 331] width 1528 height 662
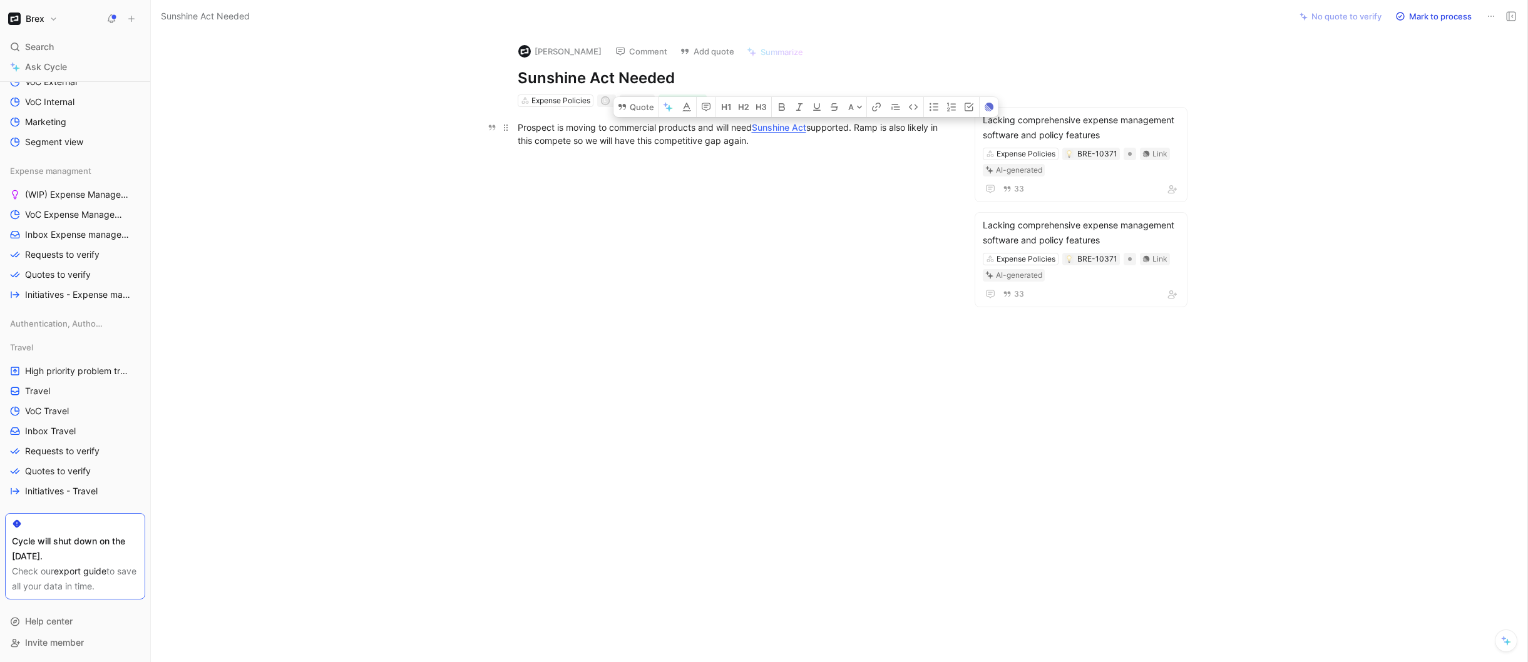
copy div "Ramp is also likely in this compete so we will have this competitive gap again."
drag, startPoint x: 869, startPoint y: 140, endPoint x: 861, endPoint y: 128, distance: 13.9
click at [861, 128] on div "Prospect is moving to commercial products and will need Sunshine Act supported.…" at bounding box center [734, 134] width 433 height 26
click at [1015, 194] on button "Edit quote" at bounding box center [1003, 197] width 58 height 18
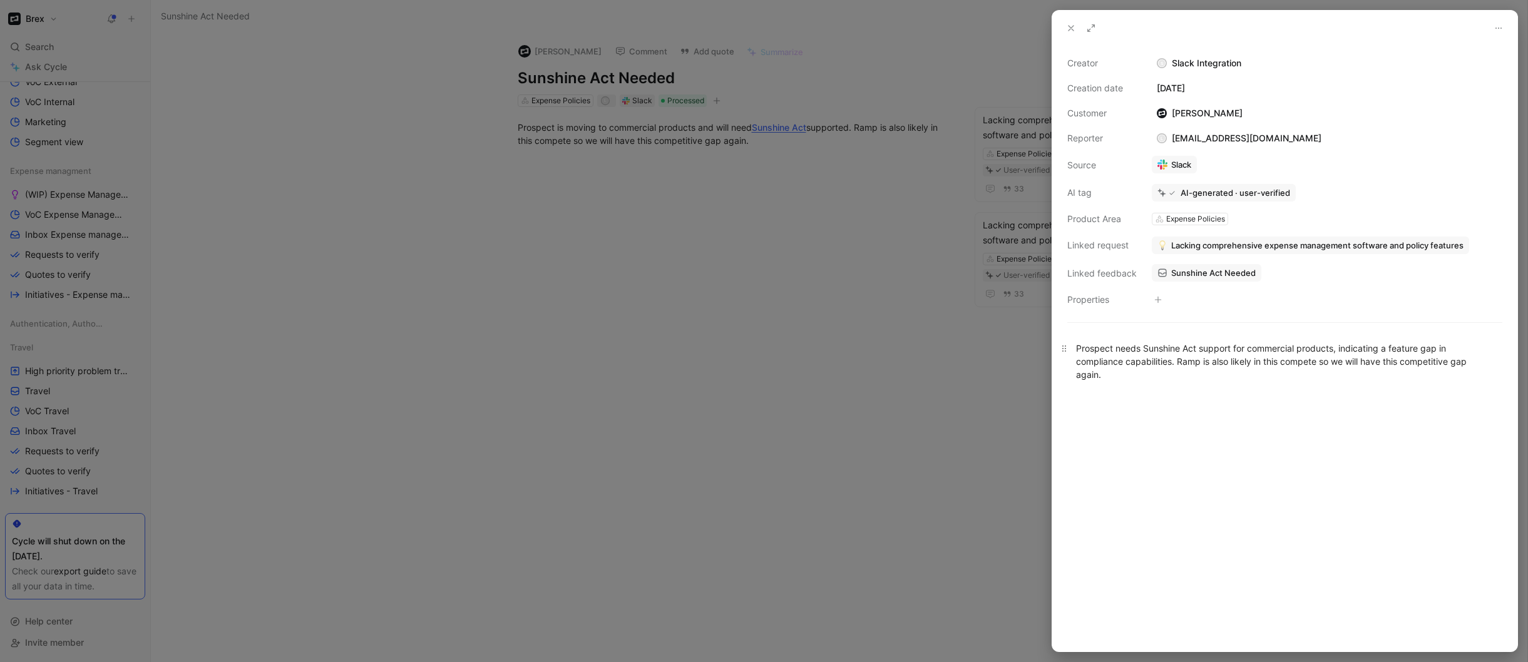
drag, startPoint x: 1283, startPoint y: 364, endPoint x: 1177, endPoint y: 365, distance: 105.8
click at [1177, 365] on div "Prospect needs Sunshine Act support for commercial products, indicating a featu…" at bounding box center [1284, 361] width 417 height 39
click at [971, 385] on div at bounding box center [764, 331] width 1528 height 662
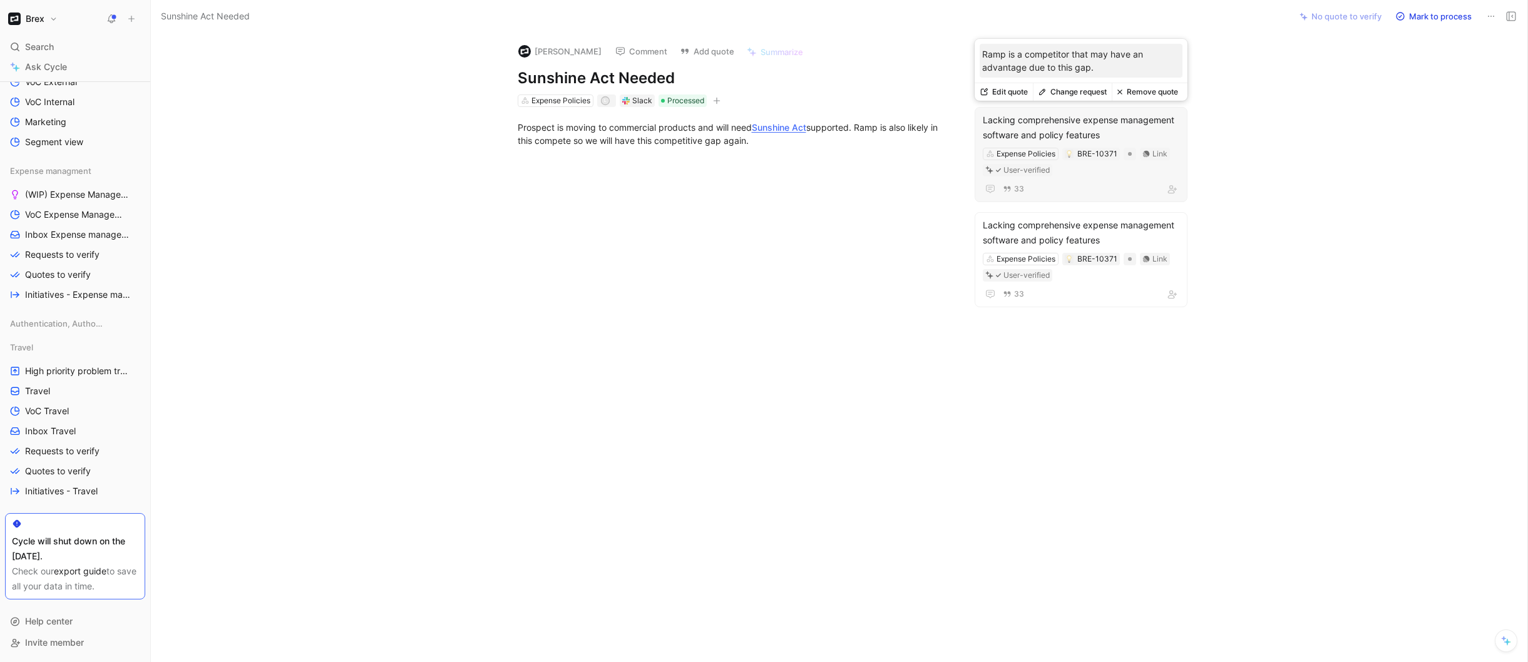
click at [1145, 96] on button "Remove quote" at bounding box center [1146, 92] width 71 height 18
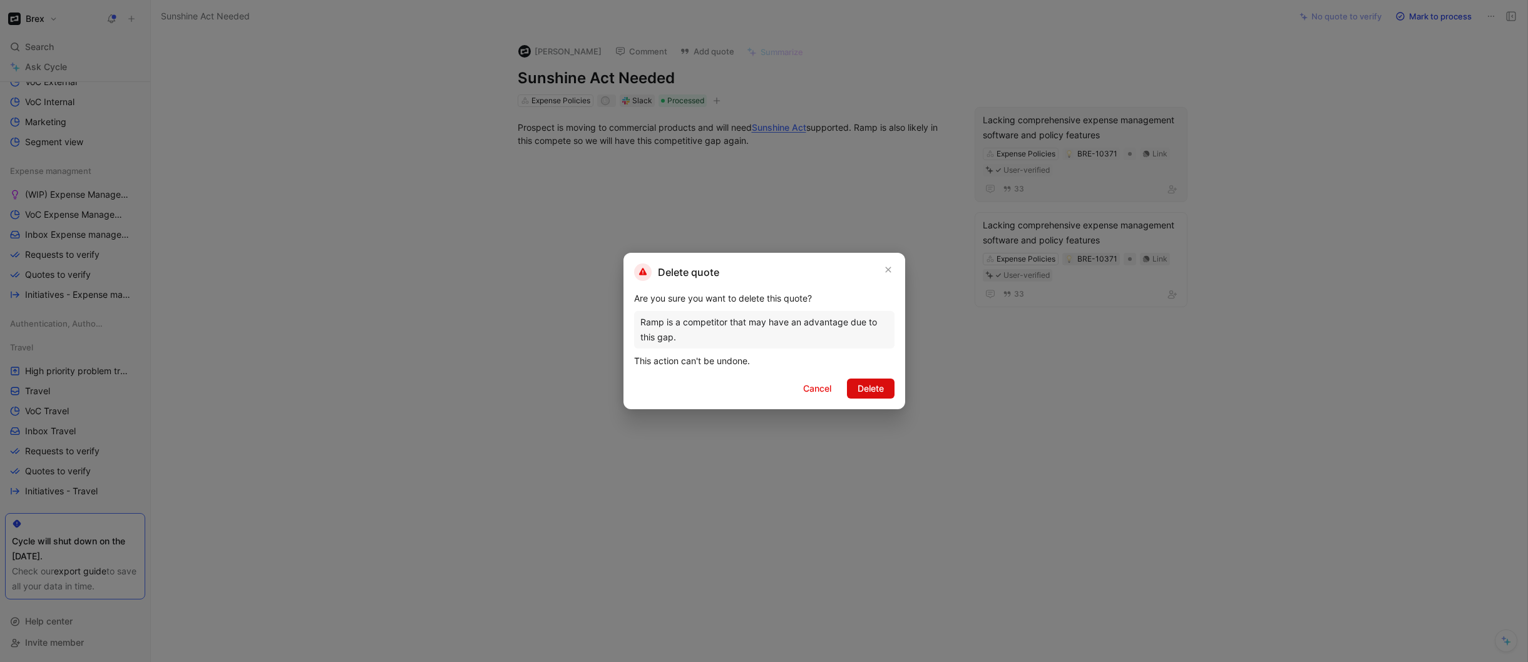
click at [887, 392] on button "Delete" at bounding box center [871, 389] width 48 height 20
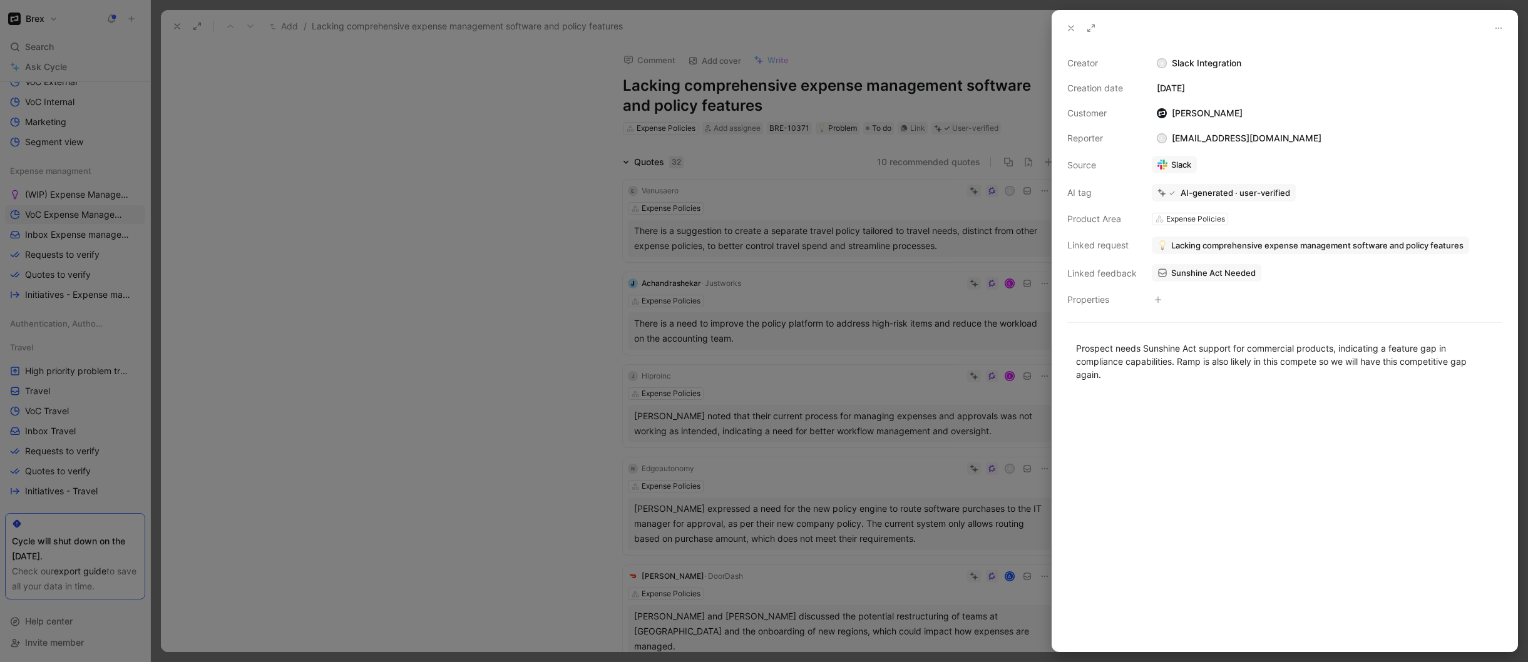
click at [452, 218] on div at bounding box center [764, 331] width 1528 height 662
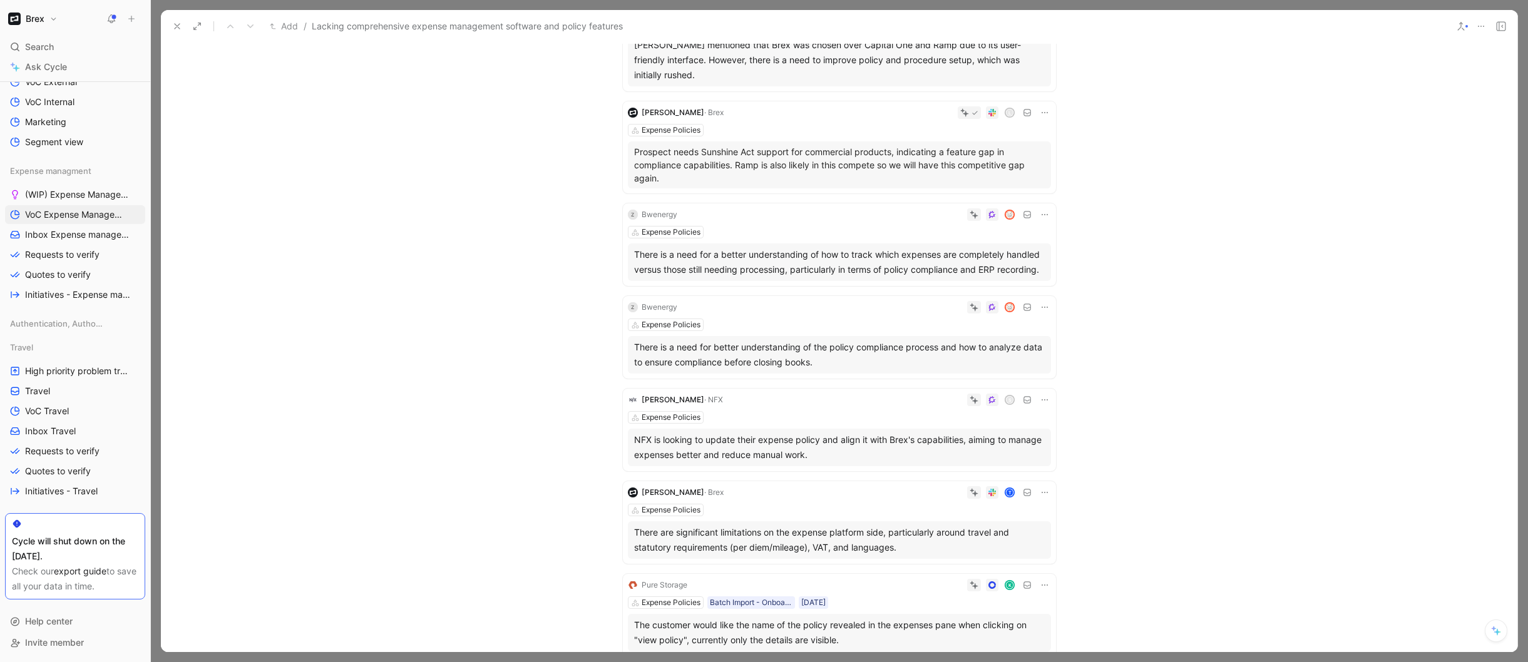
scroll to position [1527, 0]
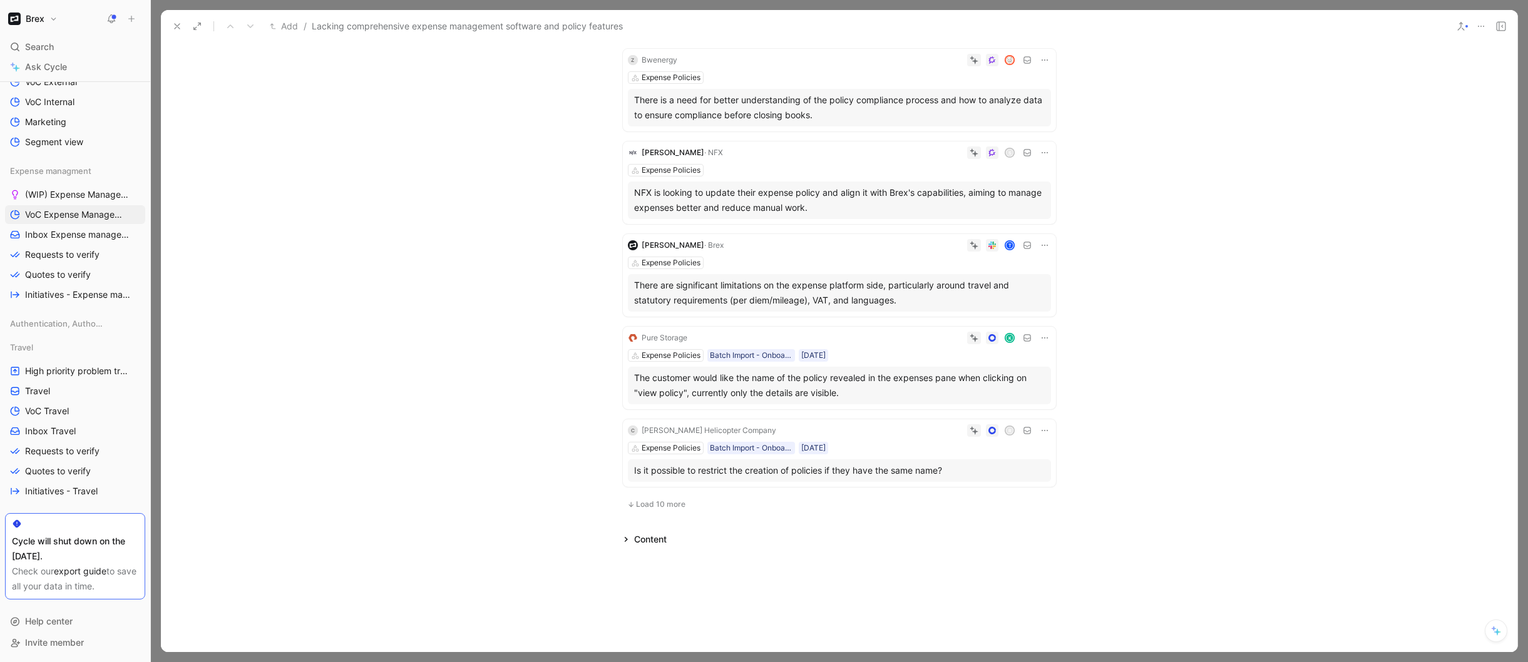
click at [661, 499] on span "Load 10 more" at bounding box center [660, 504] width 49 height 10
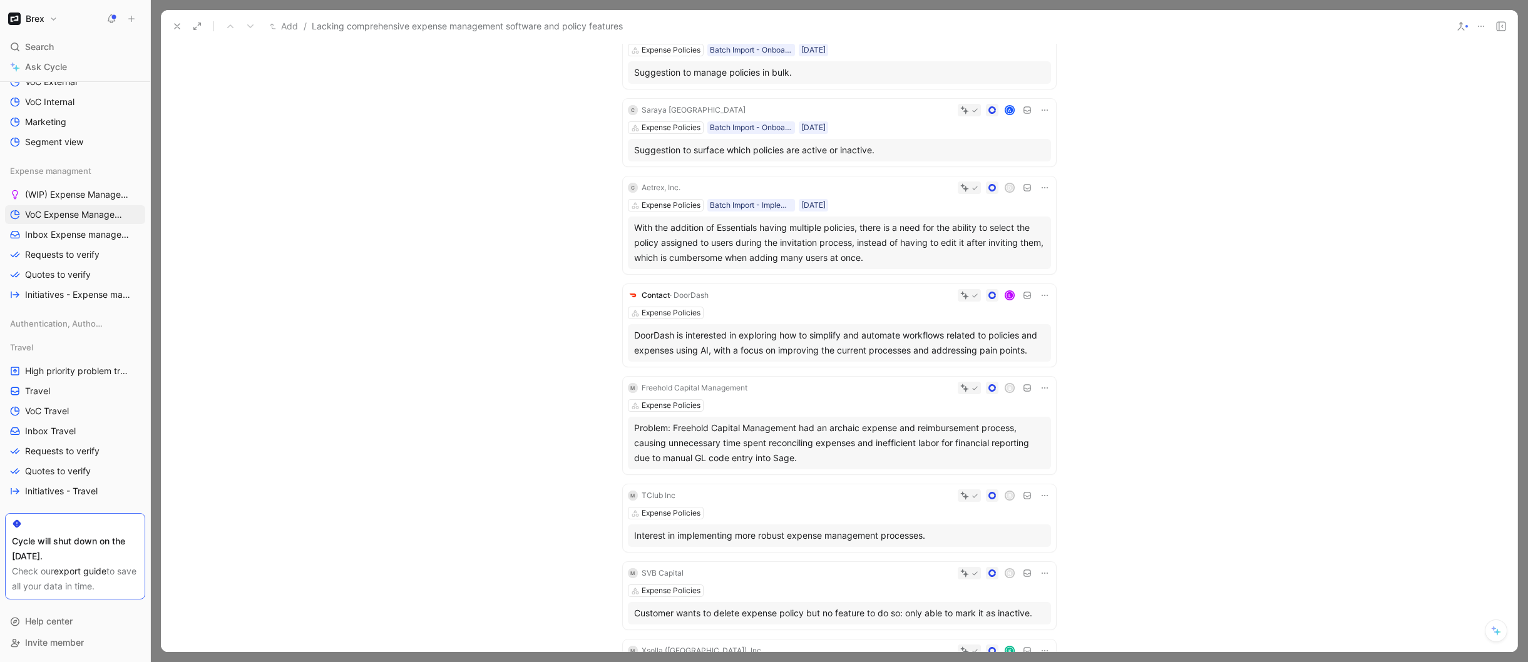
scroll to position [2118, 0]
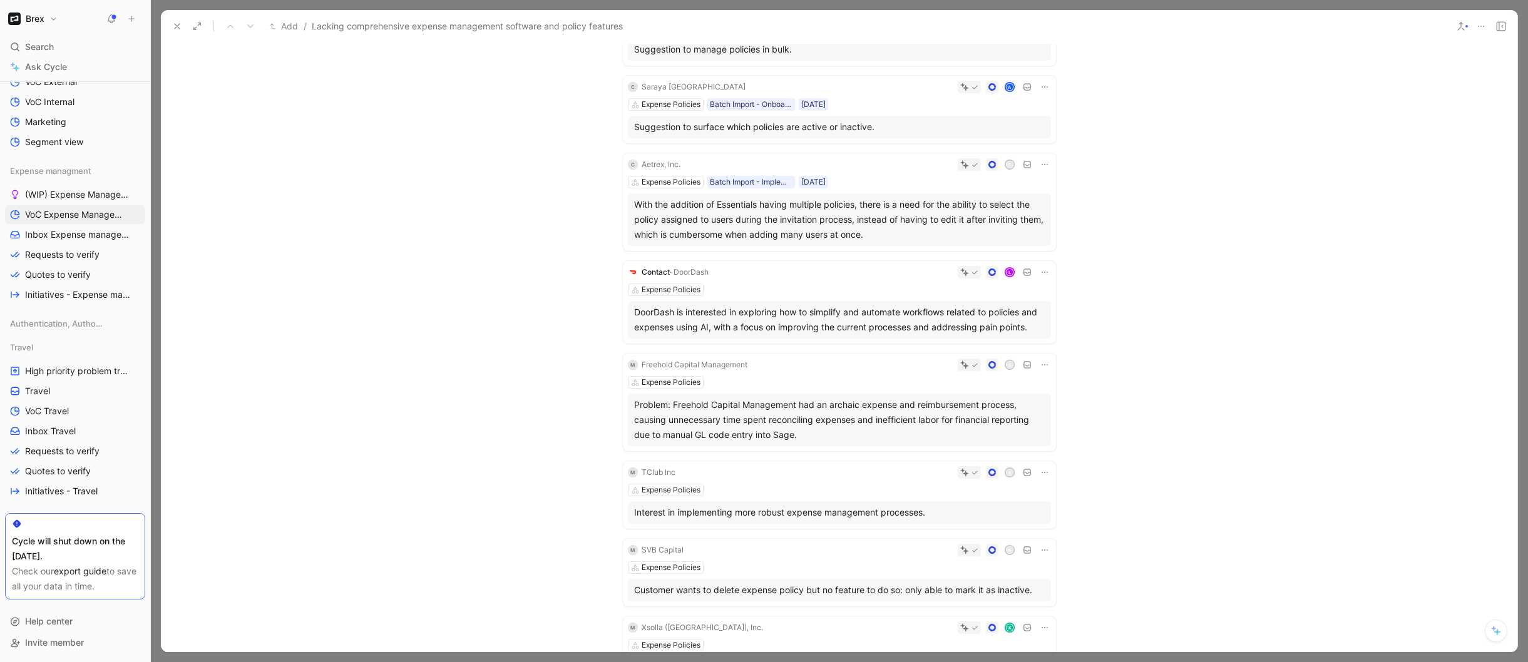
click at [180, 24] on use at bounding box center [177, 26] width 5 height 5
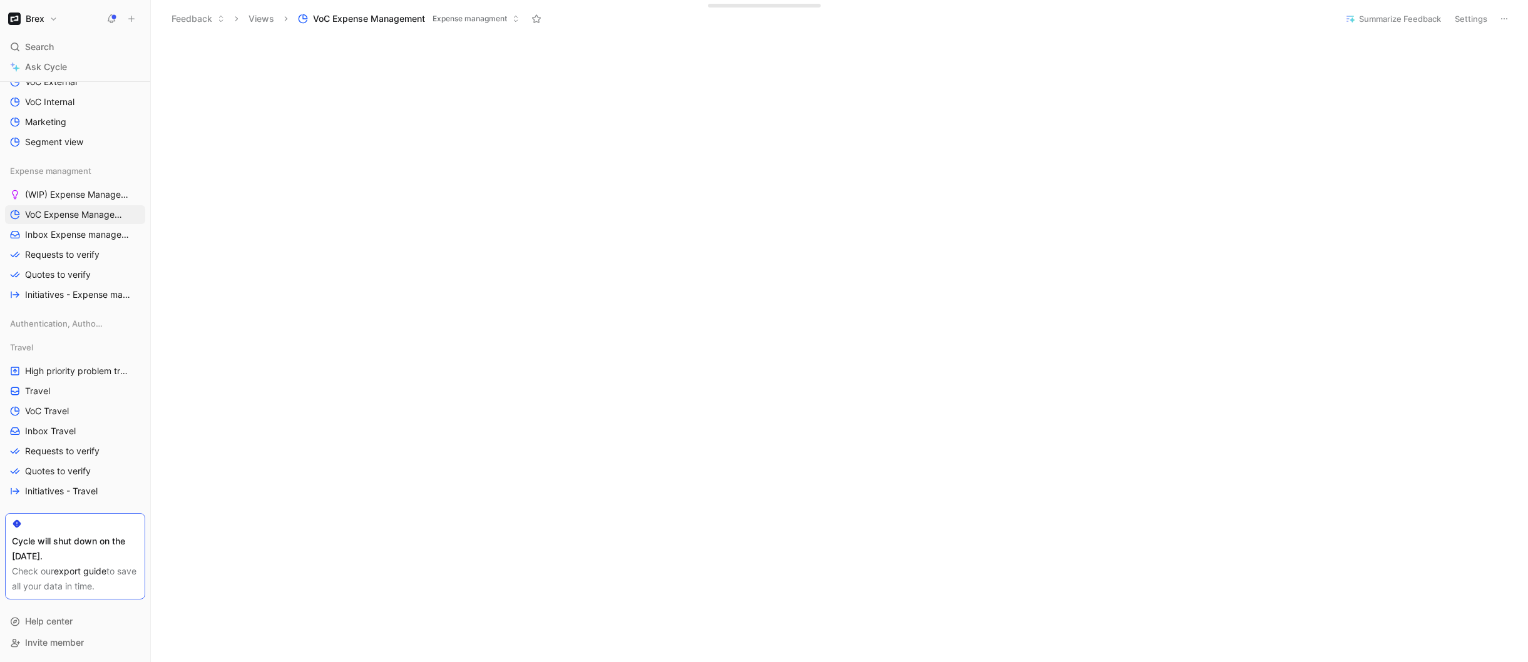
scroll to position [380, 0]
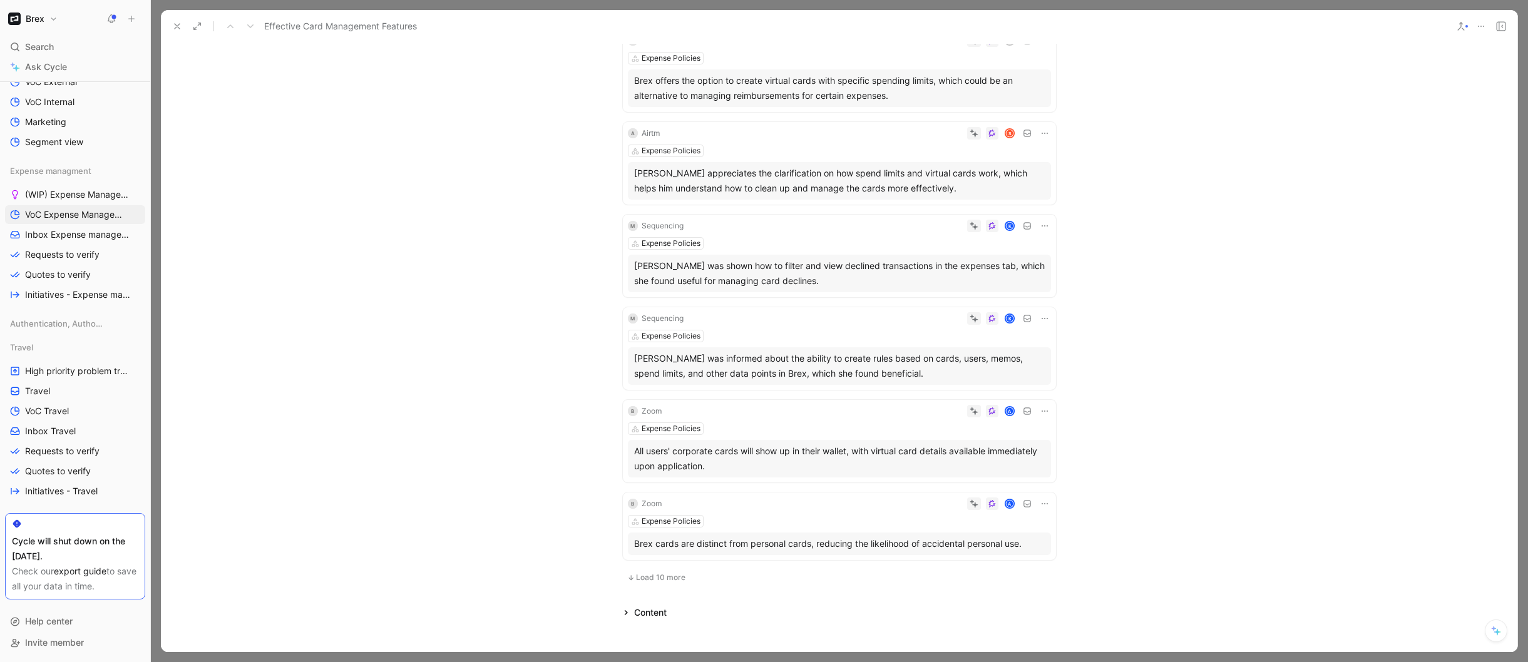
scroll to position [574, 0]
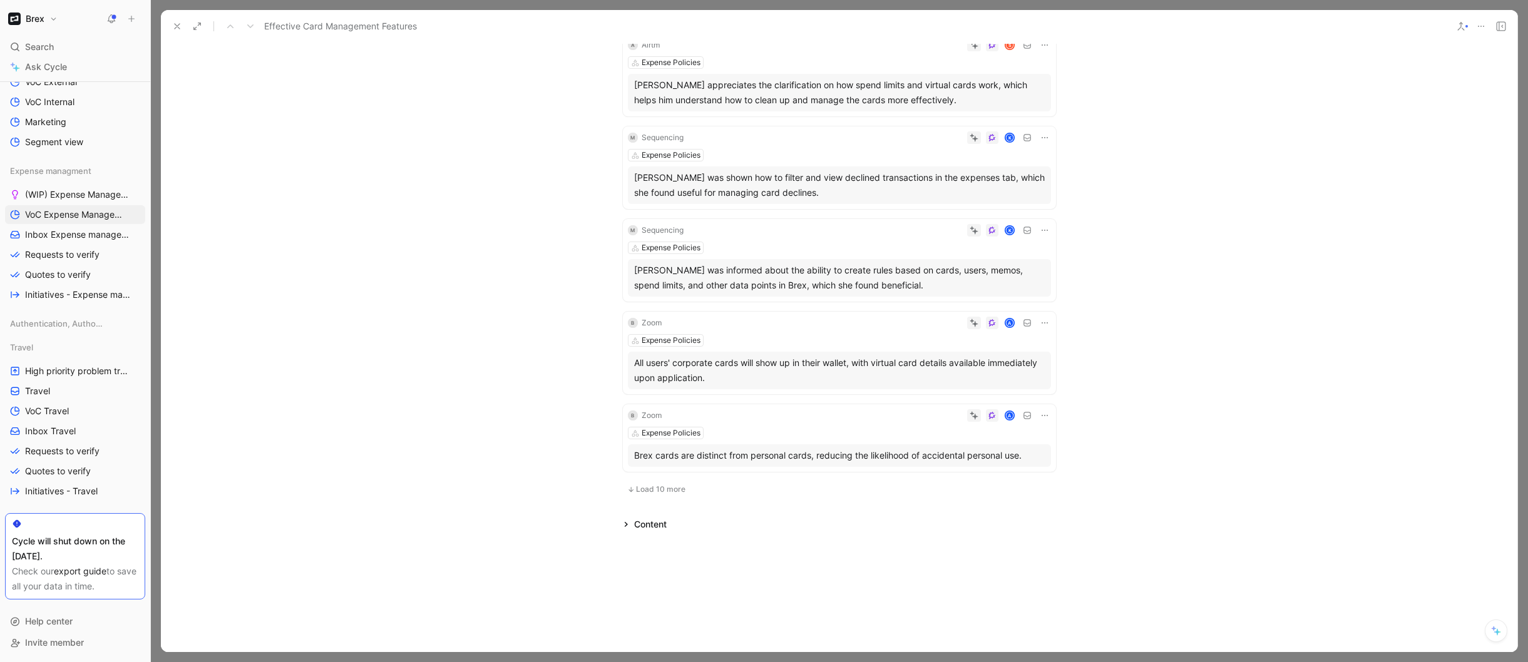
click at [650, 520] on div "Content" at bounding box center [650, 524] width 33 height 15
click at [653, 491] on span "Load 10 more" at bounding box center [660, 489] width 49 height 10
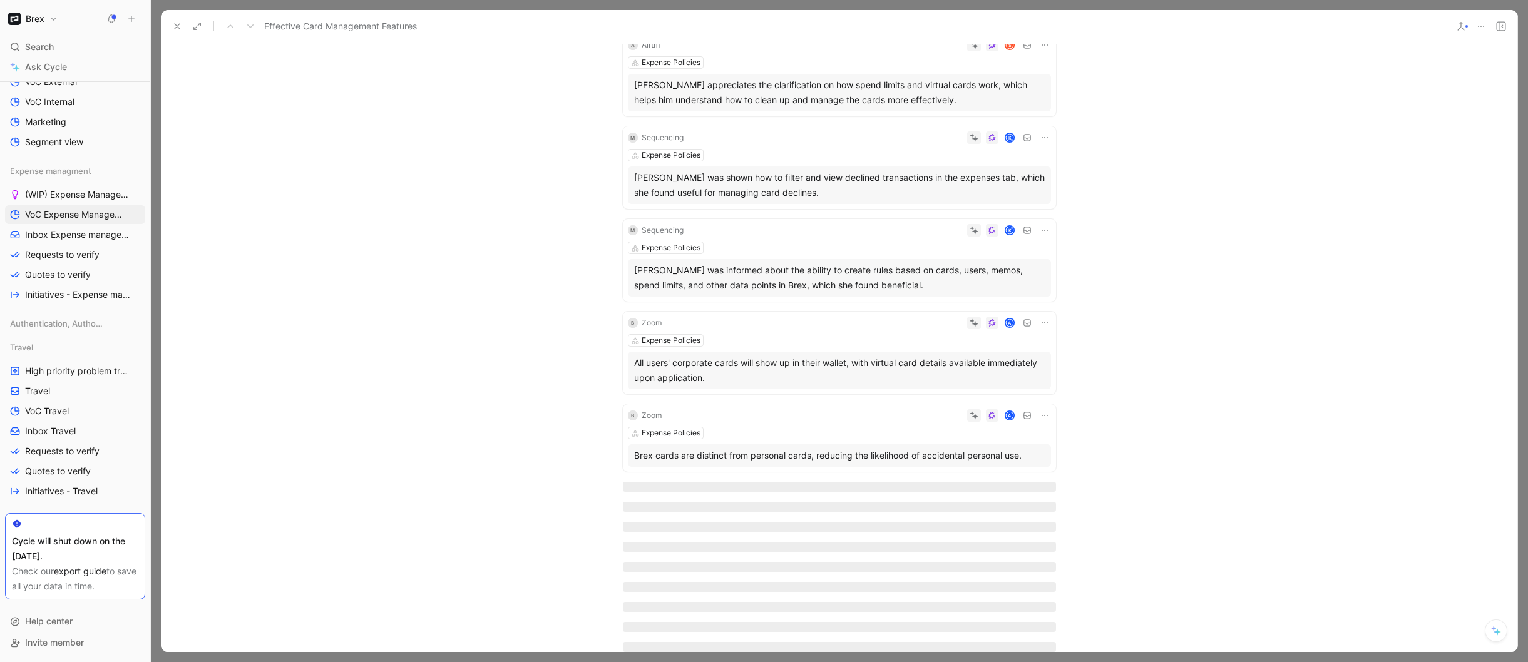
click at [653, 491] on div at bounding box center [839, 577] width 433 height 190
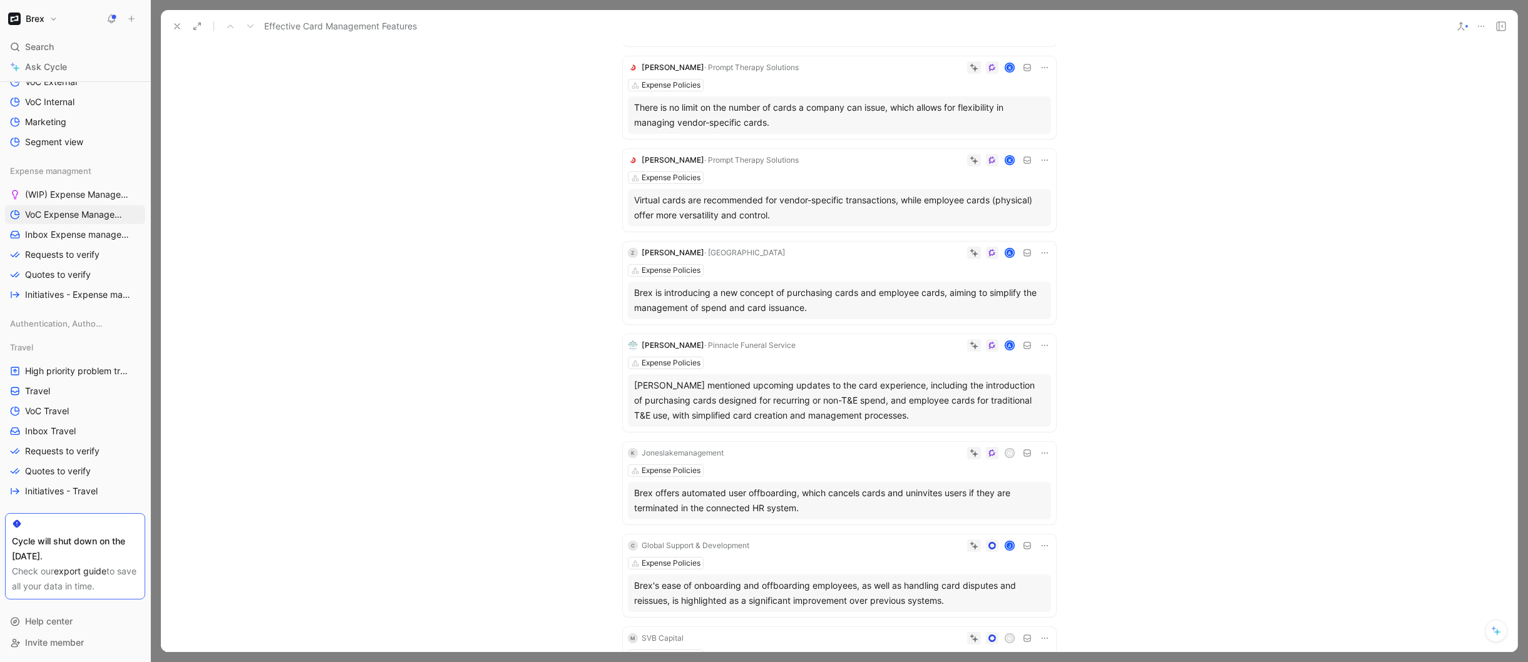
scroll to position [1191, 0]
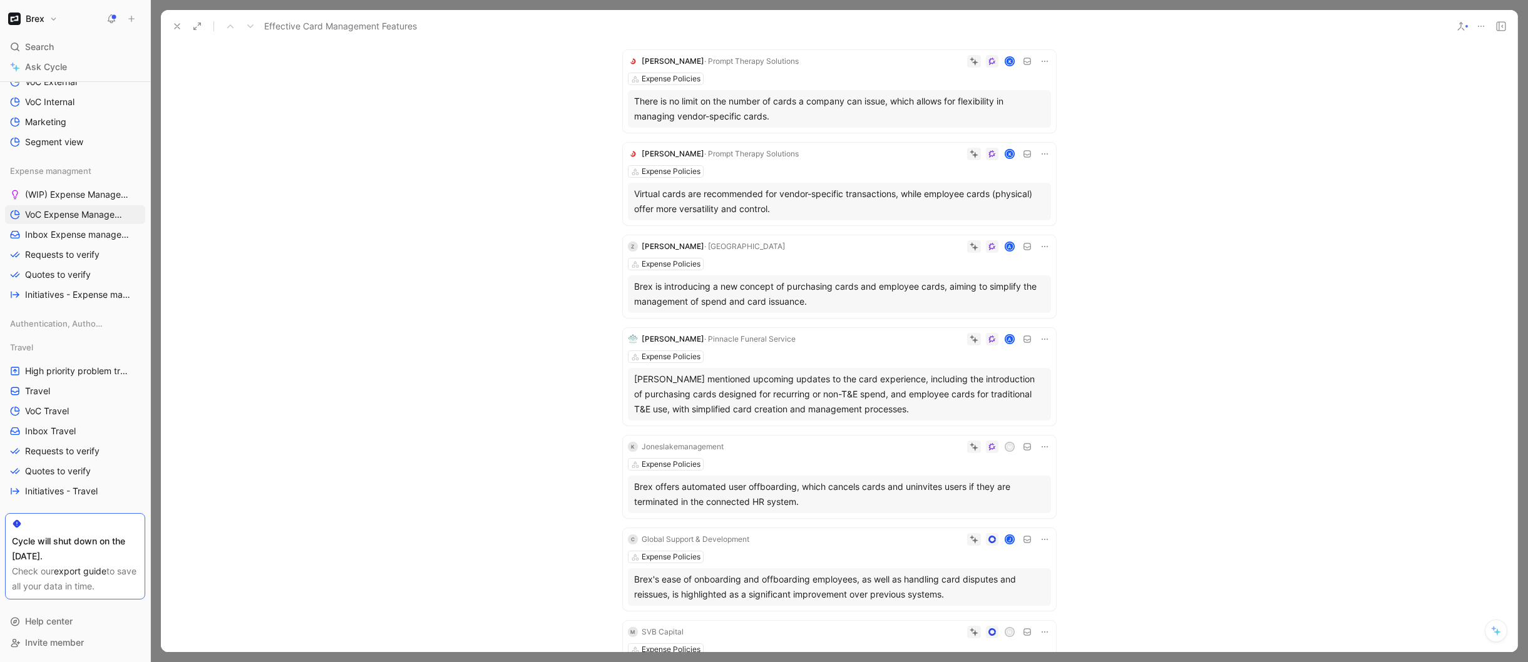
click at [174, 30] on icon at bounding box center [177, 26] width 10 height 10
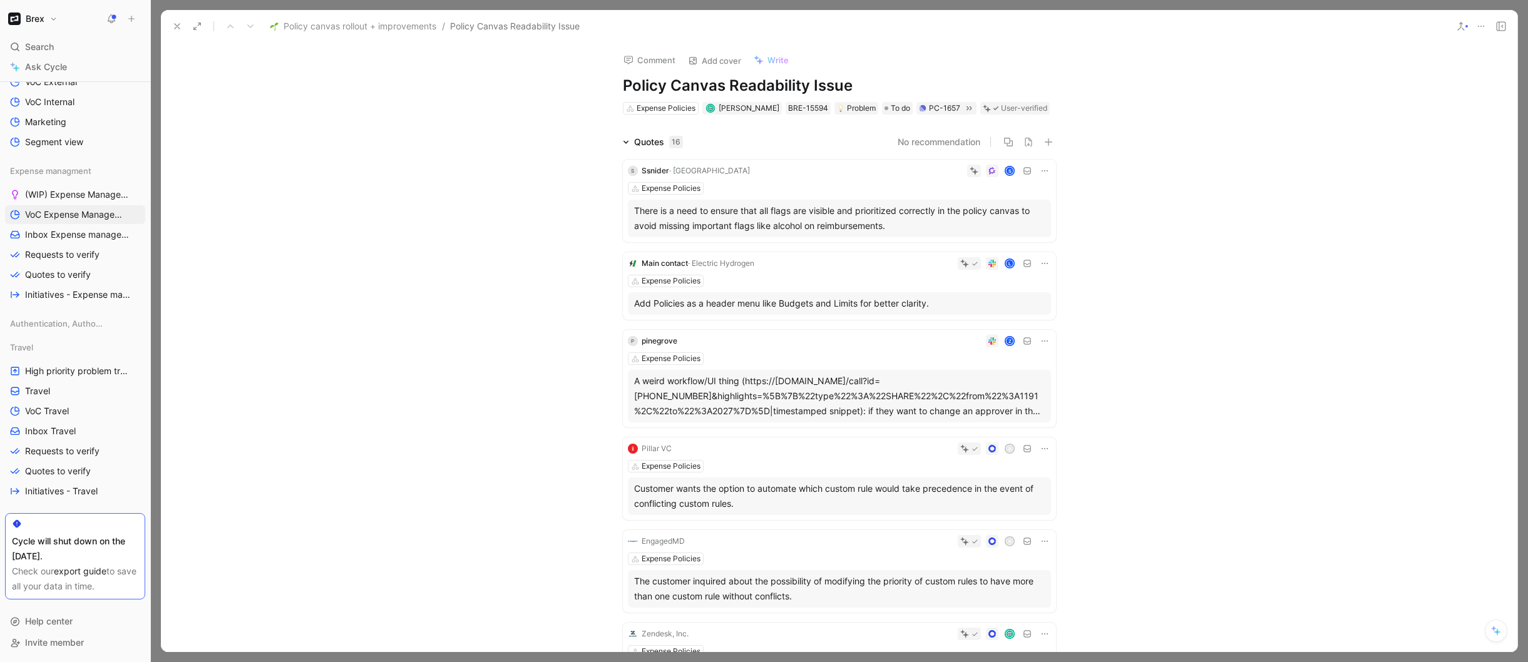
click at [1481, 27] on icon at bounding box center [1481, 26] width 10 height 10
click at [1401, 69] on div "Copy link" at bounding box center [1427, 71] width 114 height 15
click at [178, 23] on icon at bounding box center [177, 26] width 10 height 10
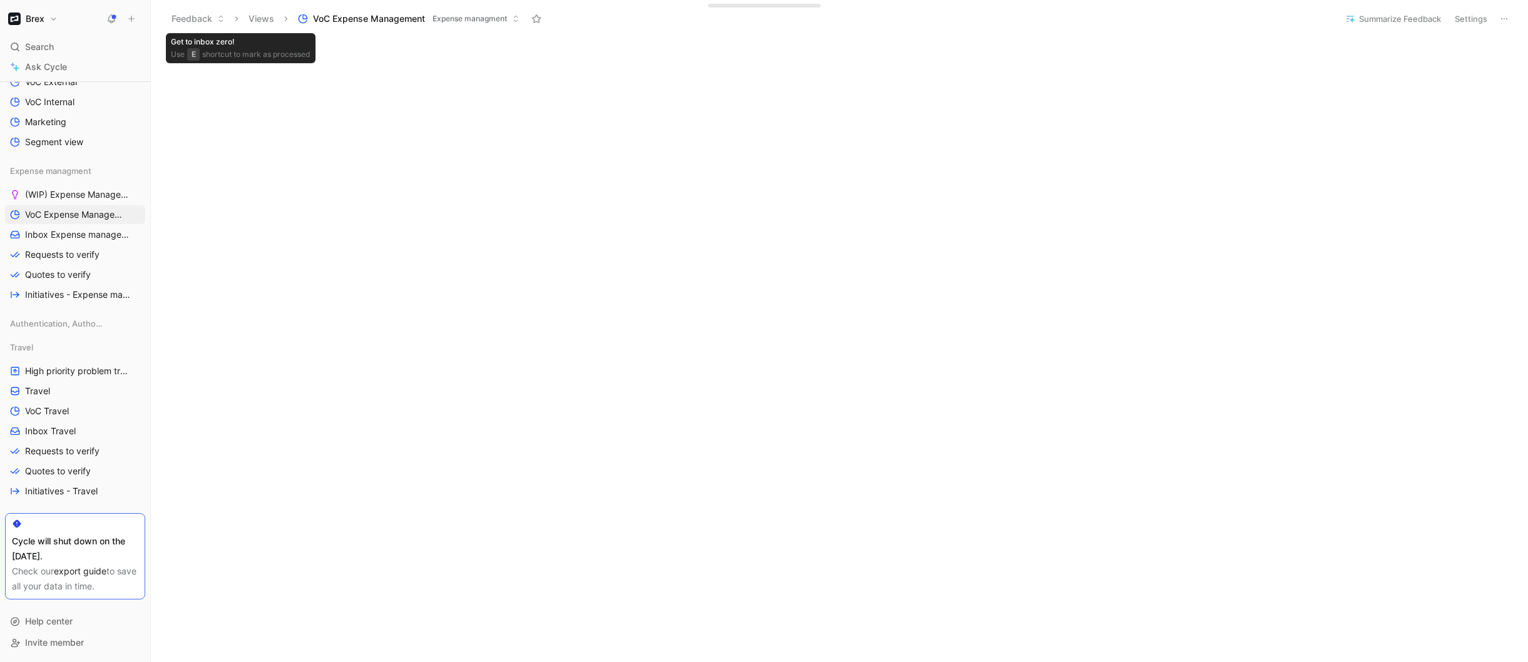
scroll to position [277, 0]
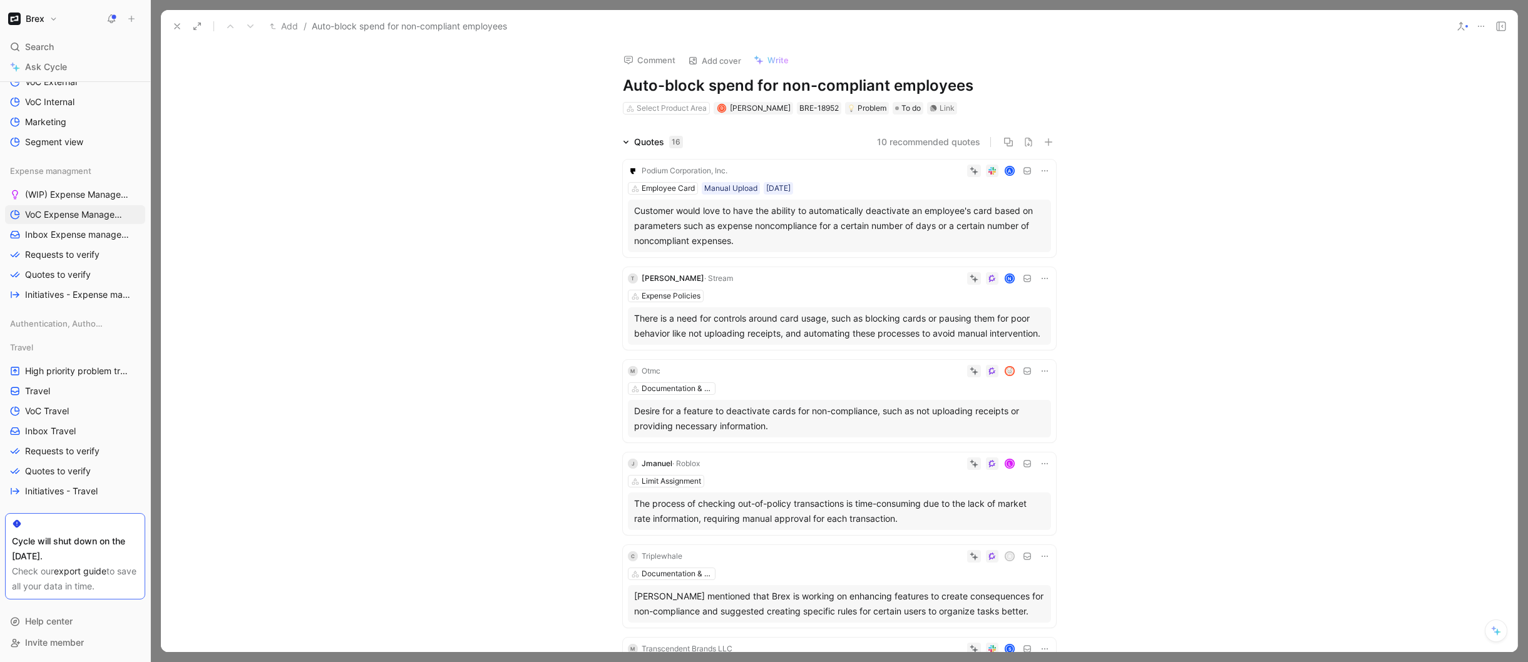
click at [178, 24] on icon at bounding box center [177, 26] width 10 height 10
click at [177, 25] on icon at bounding box center [177, 26] width 10 height 10
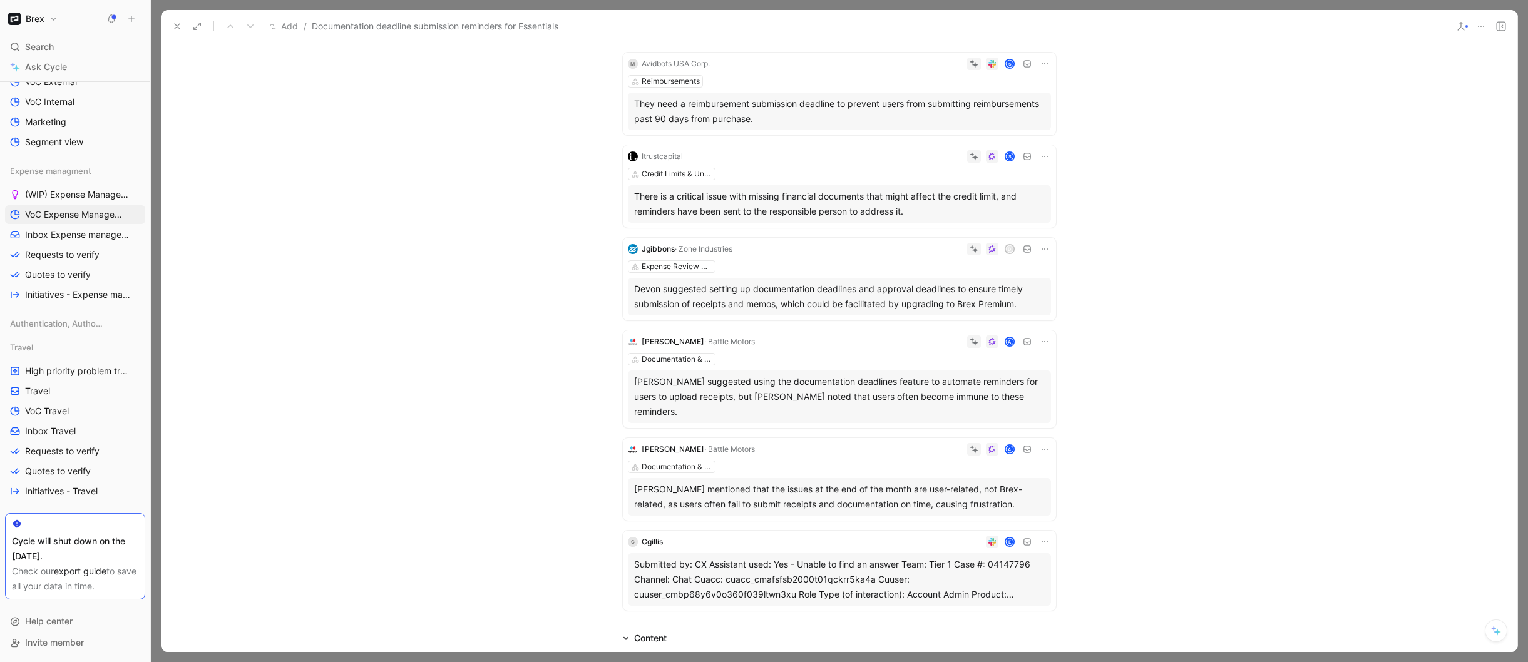
scroll to position [238, 0]
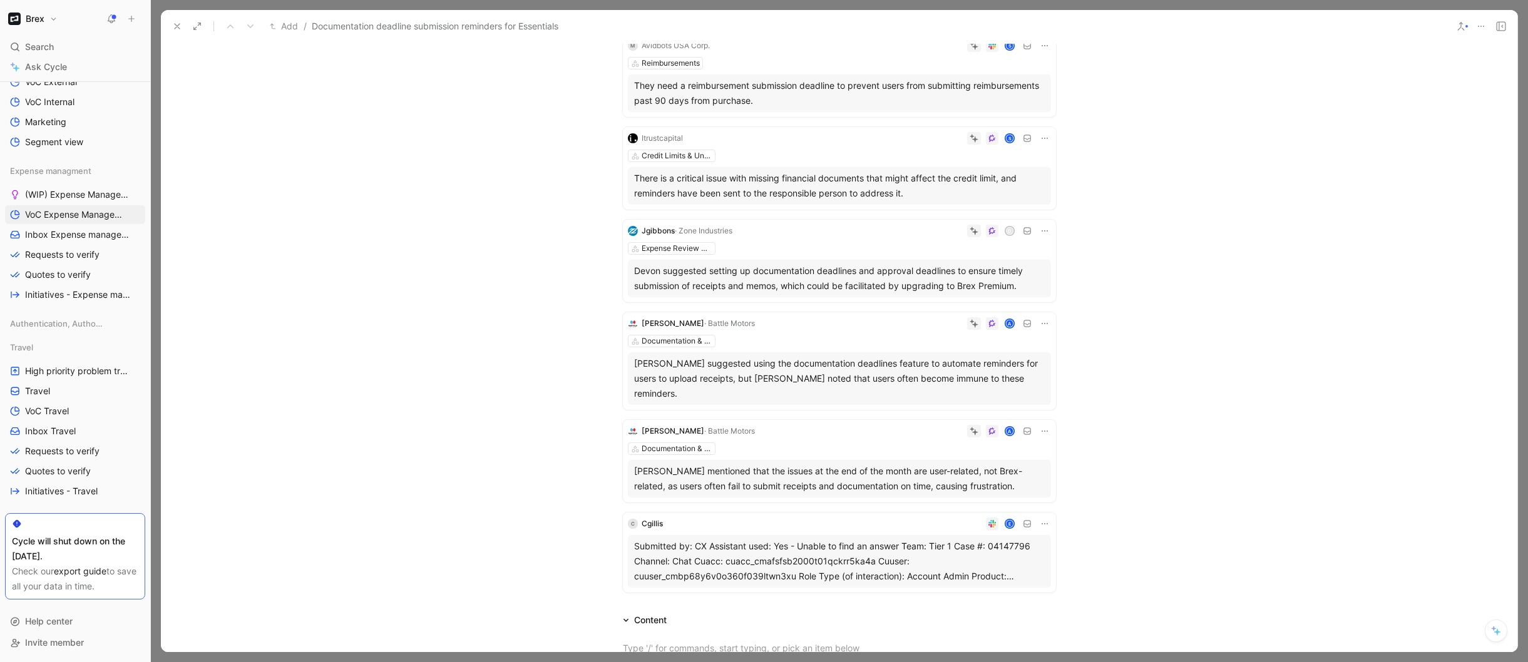
click at [181, 22] on icon at bounding box center [177, 26] width 10 height 10
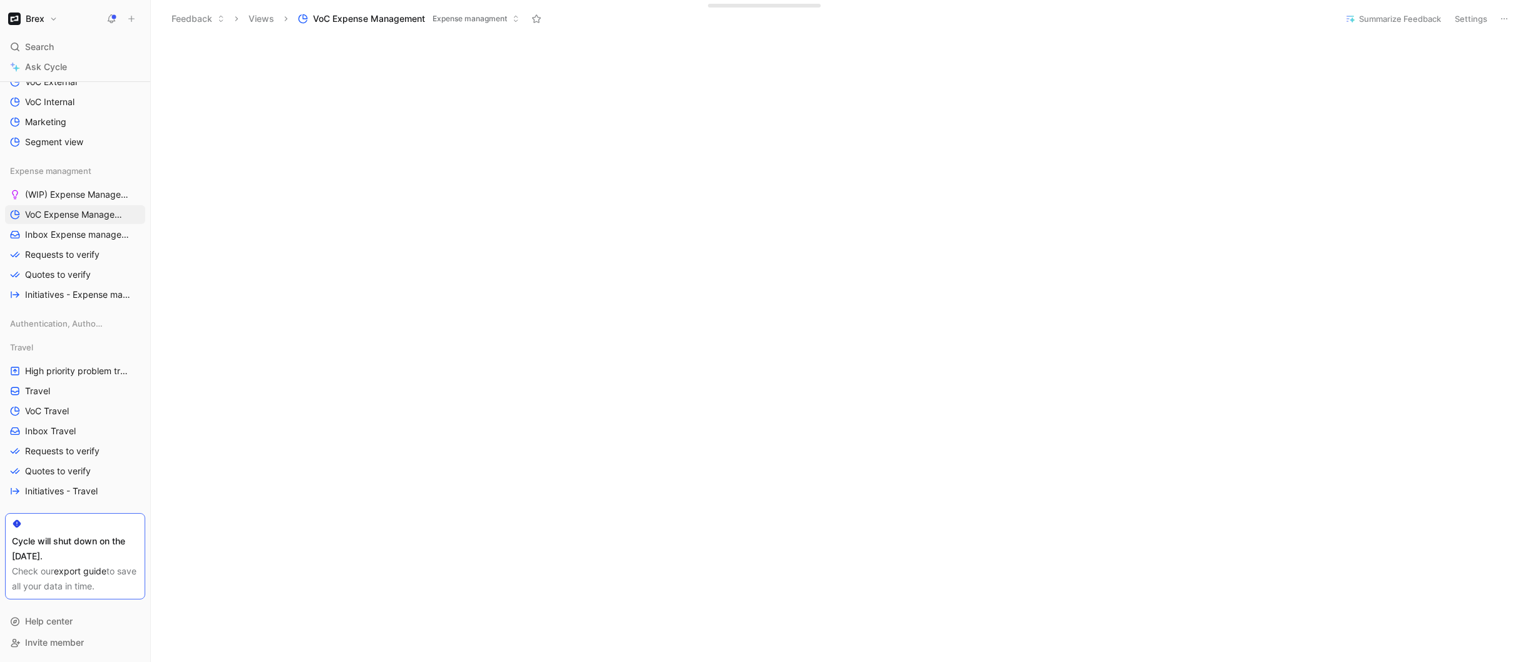
scroll to position [300, 0]
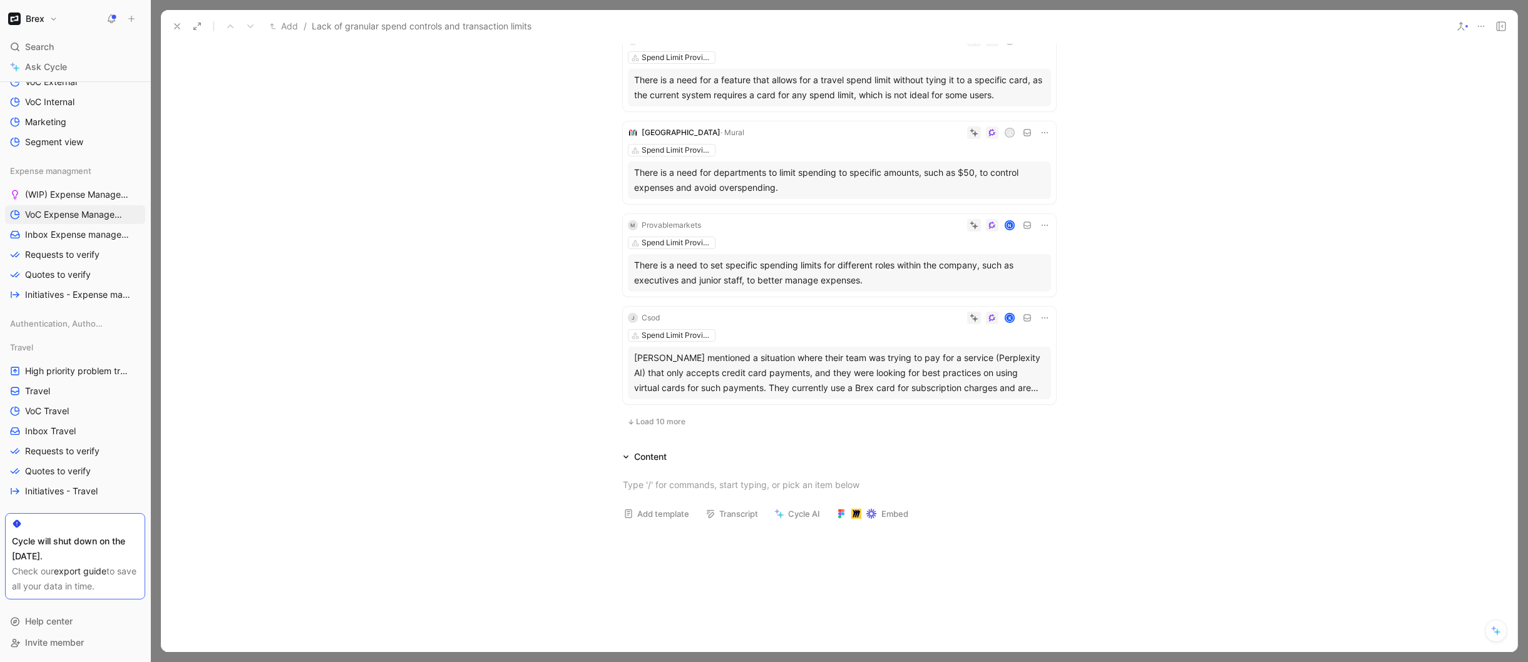
scroll to position [702, 0]
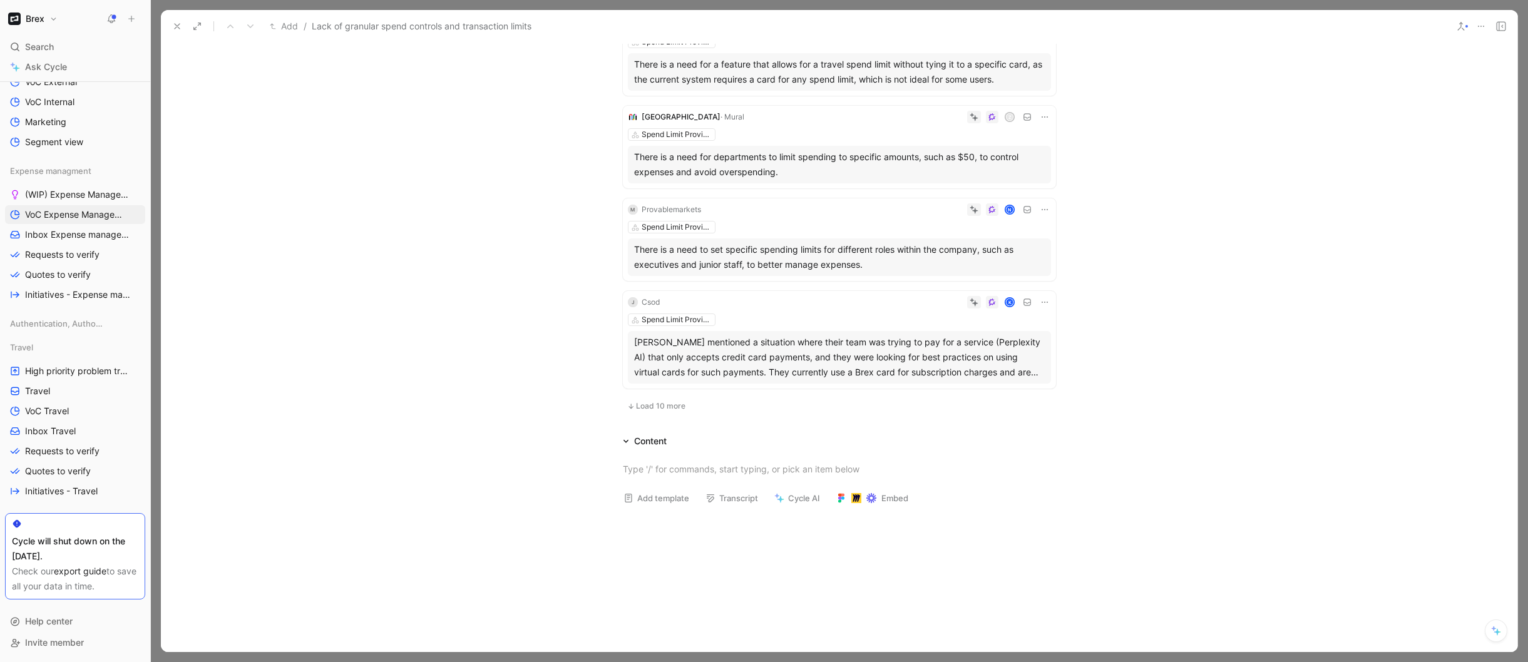
click at [644, 409] on span "Load 10 more" at bounding box center [660, 406] width 49 height 10
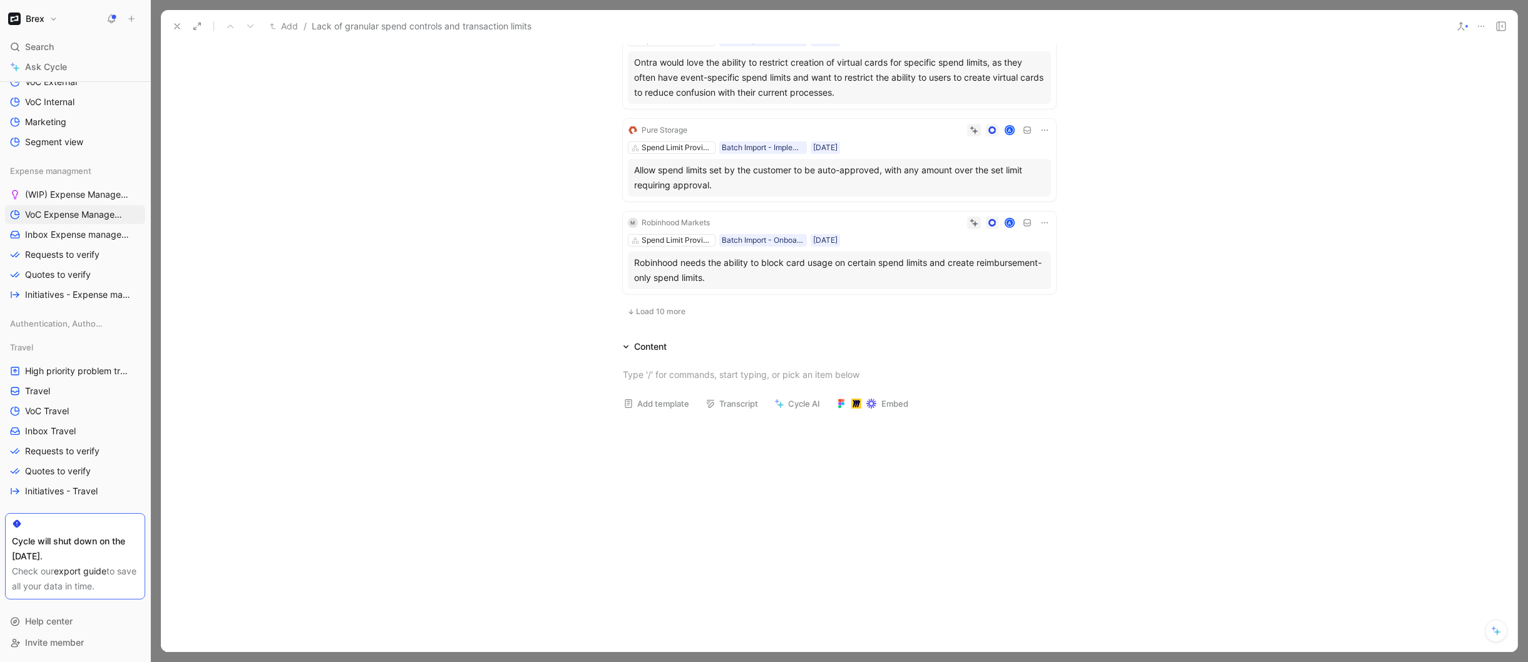
scroll to position [1711, 0]
click at [653, 307] on span "Load 10 more" at bounding box center [660, 309] width 49 height 10
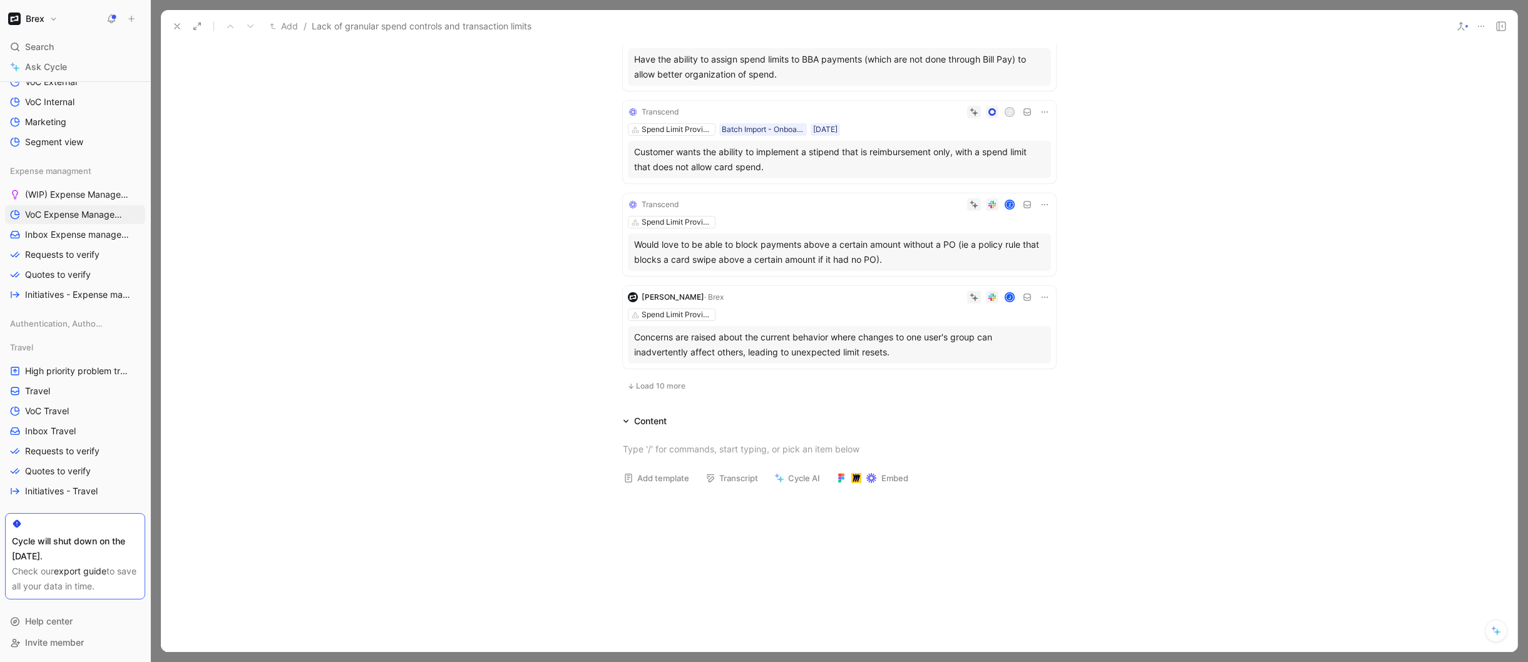
scroll to position [2591, 0]
click at [657, 387] on span "Load 10 more" at bounding box center [660, 384] width 49 height 10
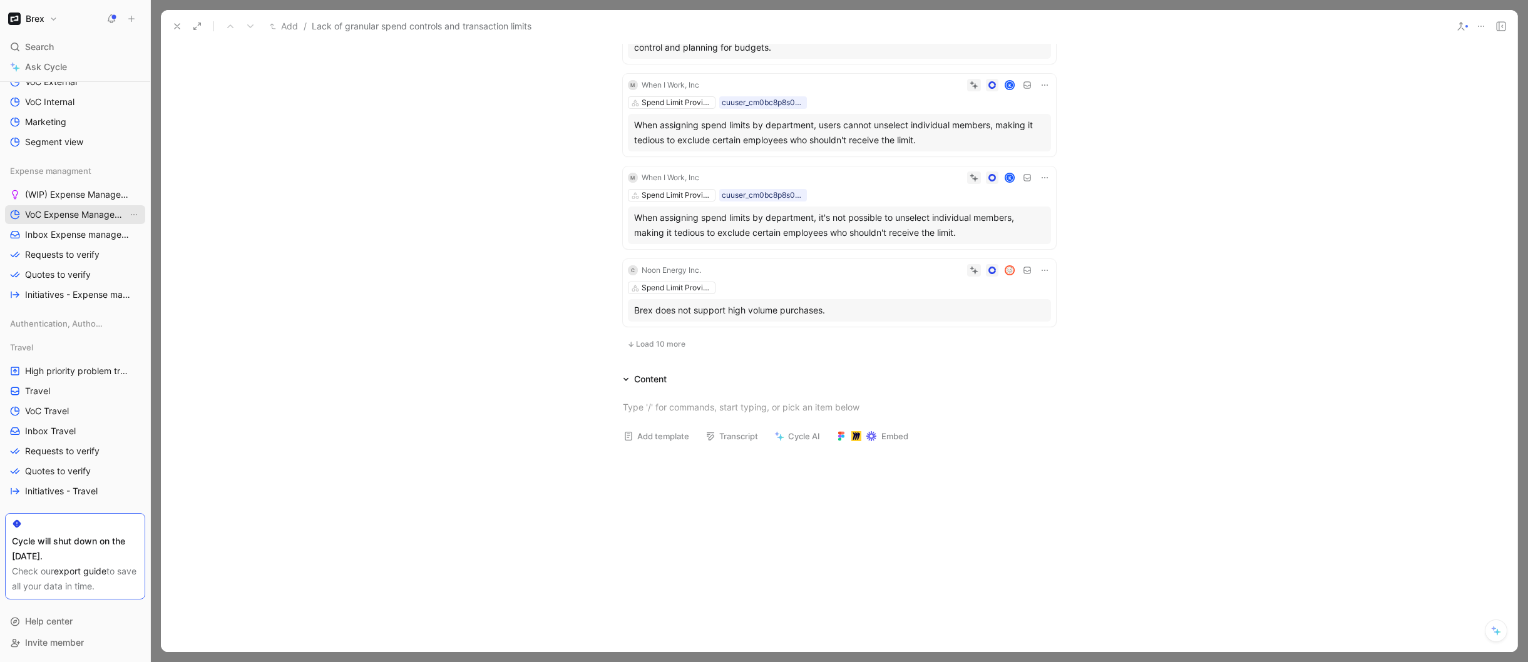
scroll to position [3543, 0]
click at [177, 27] on icon at bounding box center [177, 26] width 10 height 10
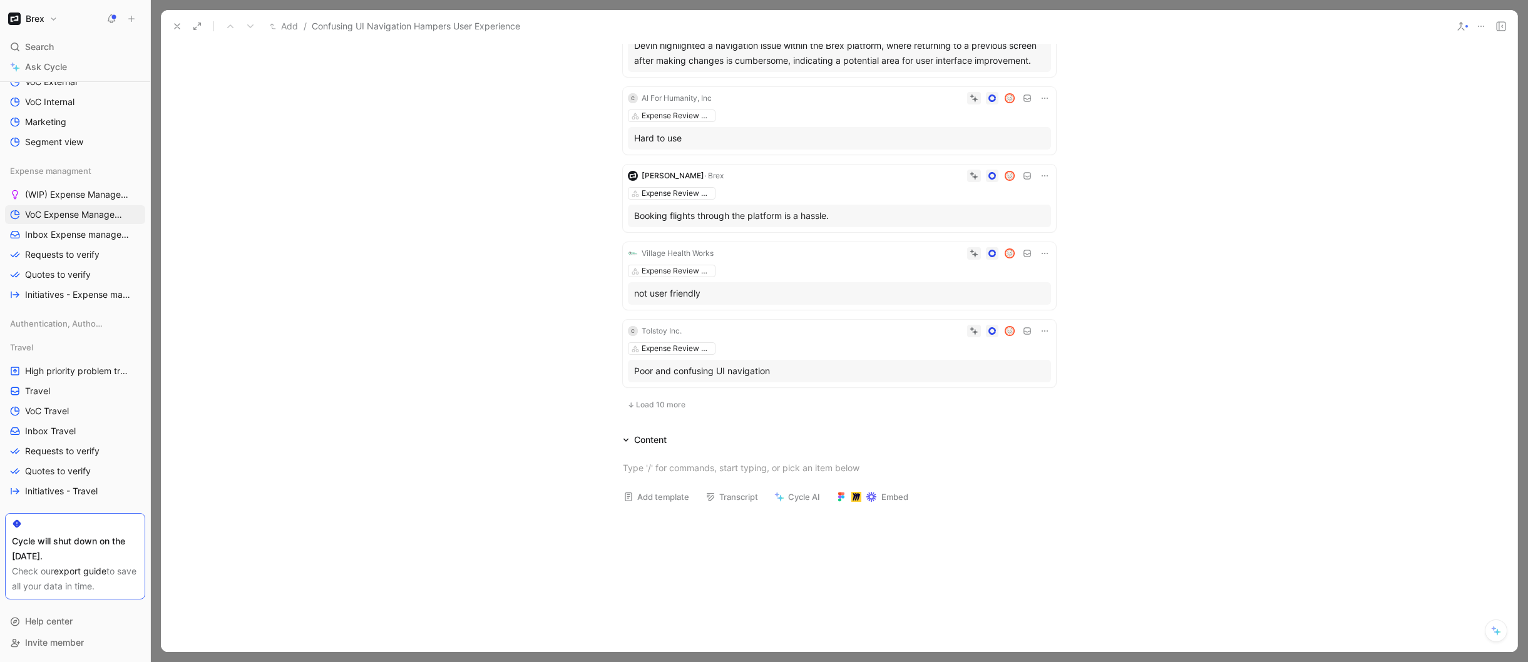
scroll to position [644, 0]
click at [640, 399] on span "Load 10 more" at bounding box center [660, 404] width 49 height 10
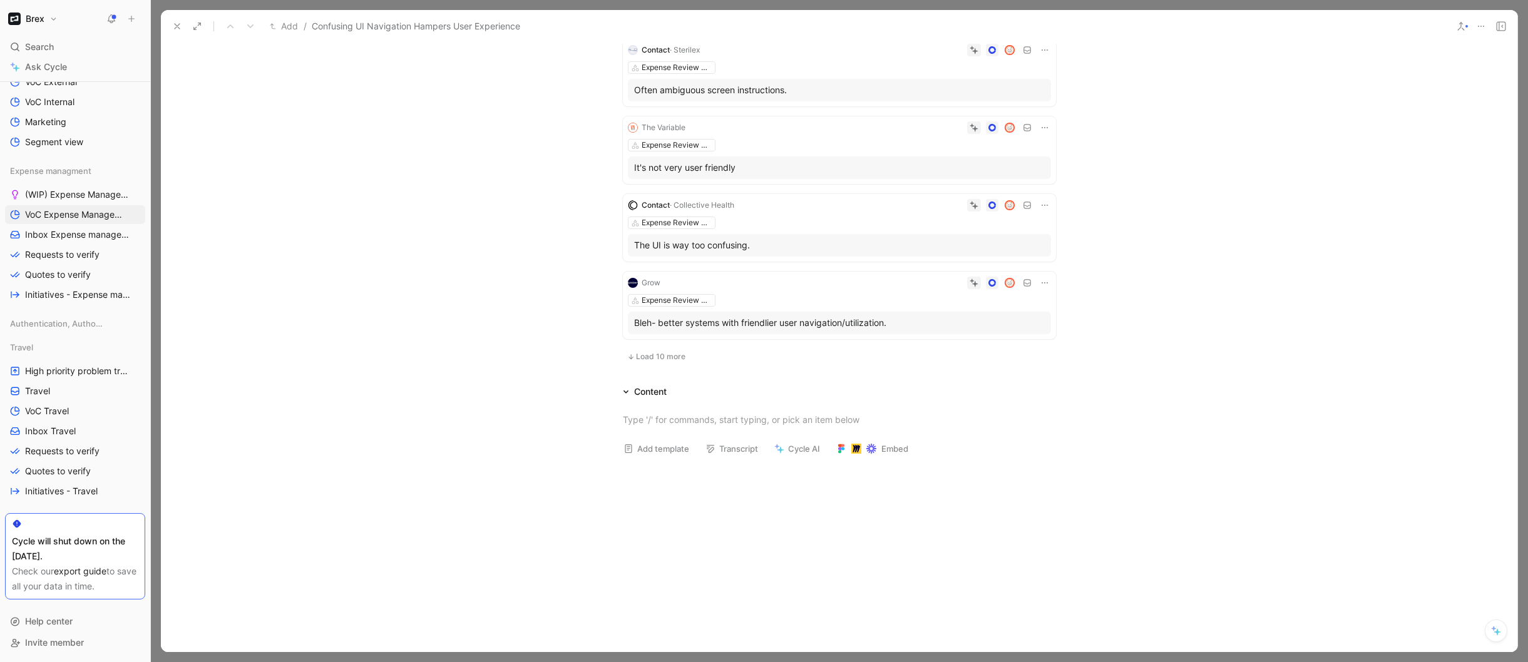
scroll to position [1600, 0]
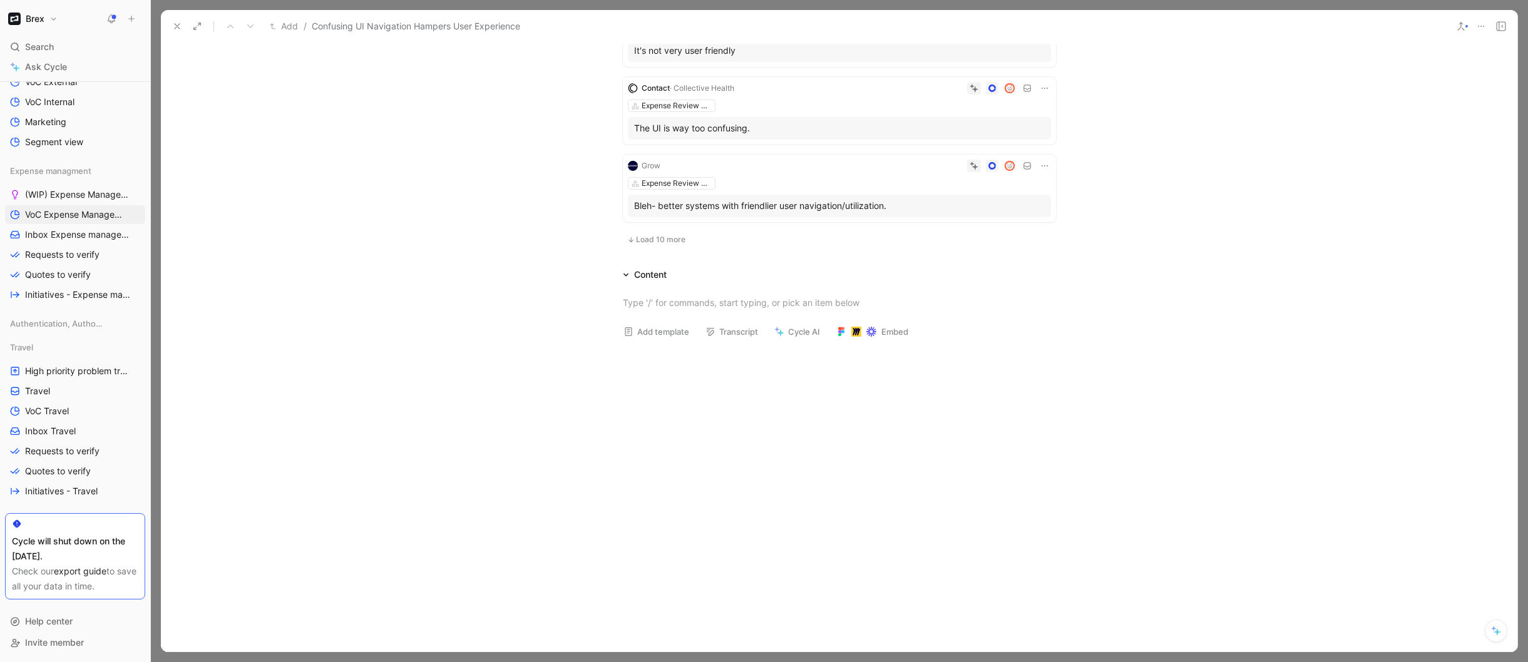
click at [653, 235] on span "Load 10 more" at bounding box center [660, 240] width 49 height 10
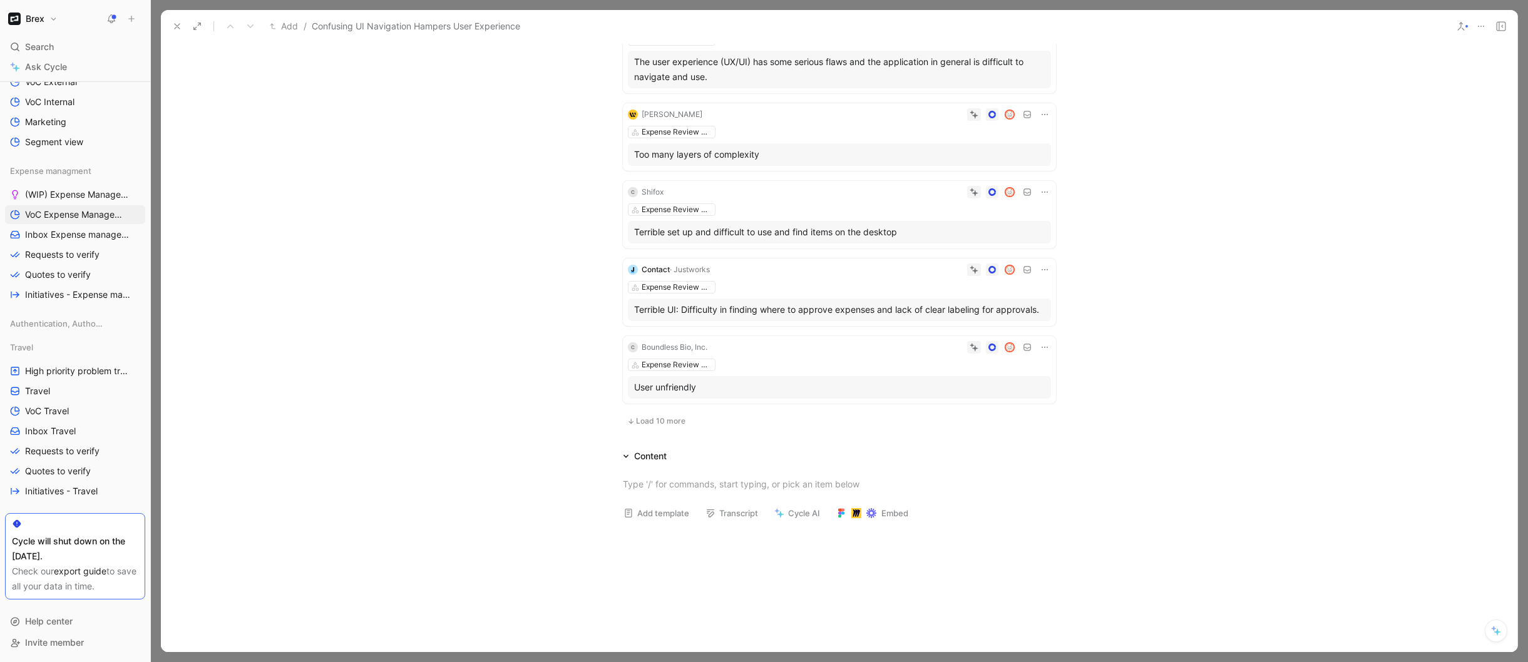
scroll to position [2269, 0]
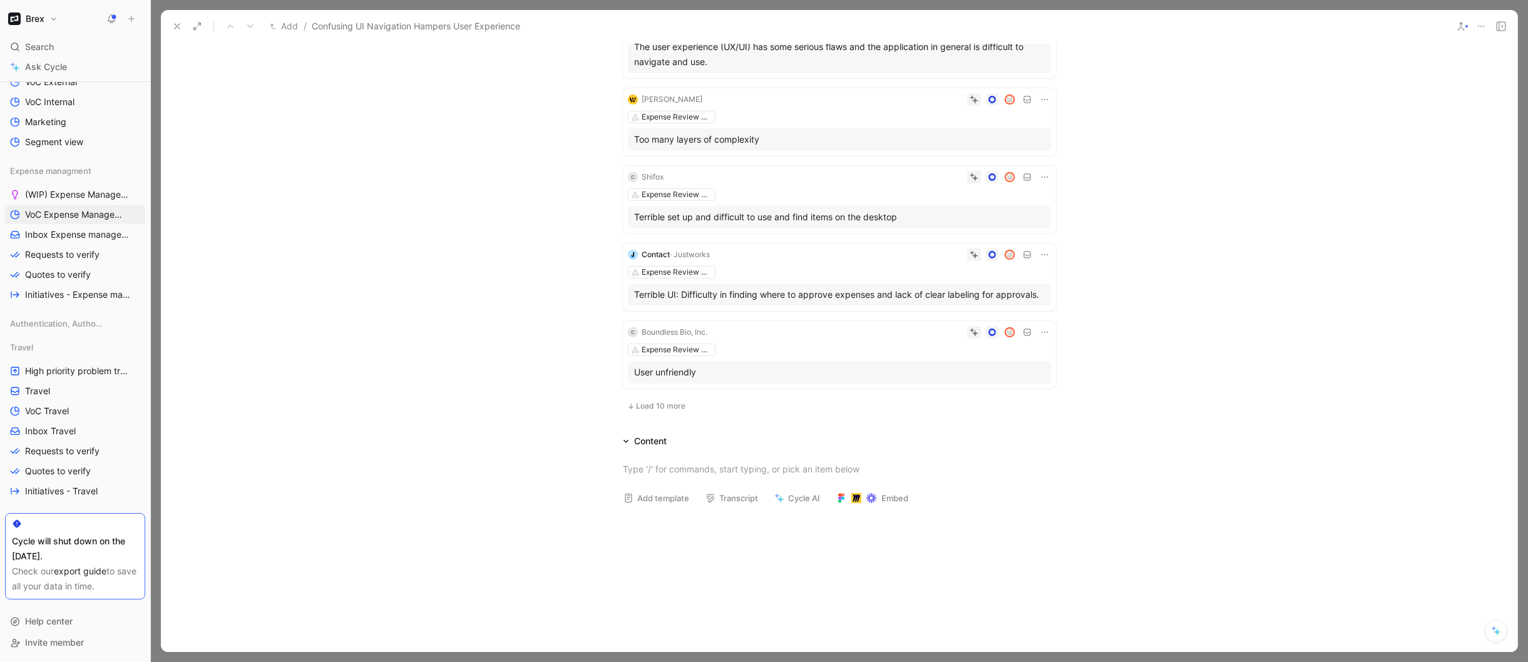
click at [648, 401] on span "Load 10 more" at bounding box center [660, 406] width 49 height 10
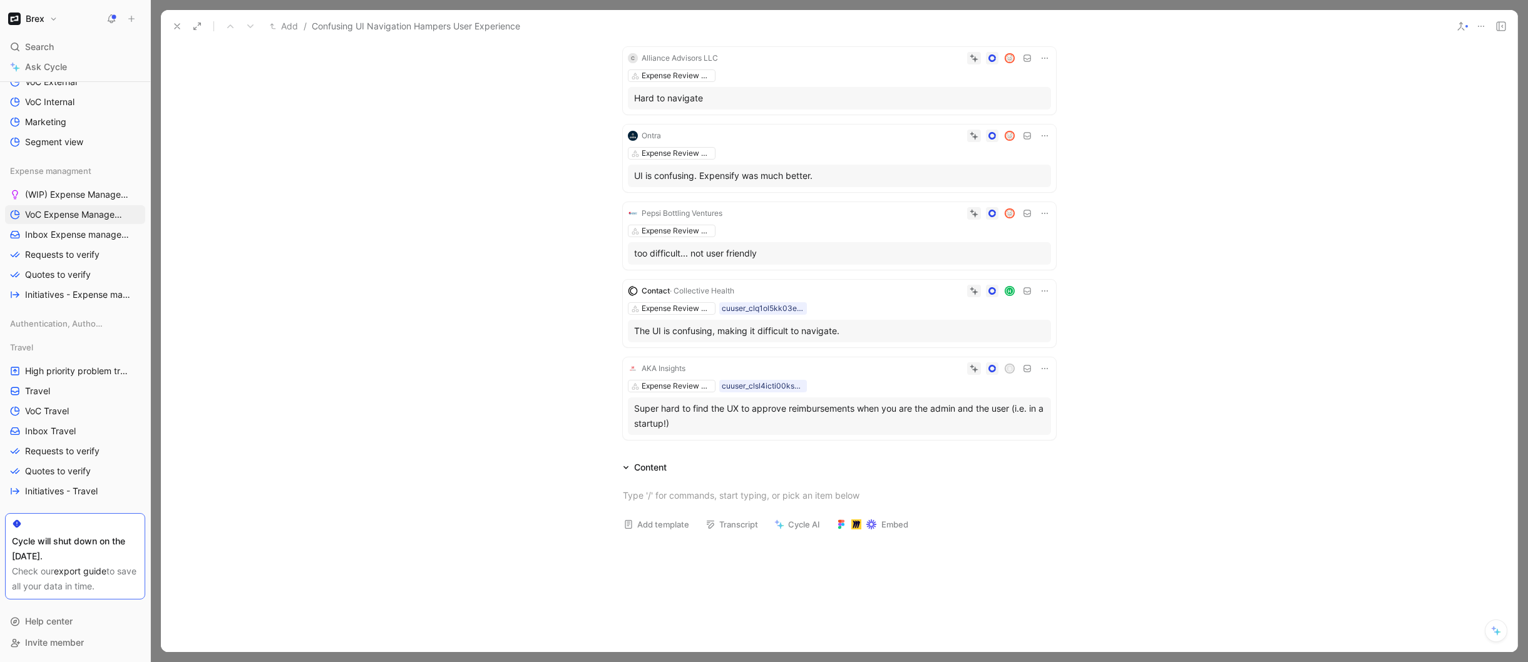
scroll to position [2623, 0]
click at [663, 458] on div "Content" at bounding box center [650, 465] width 33 height 15
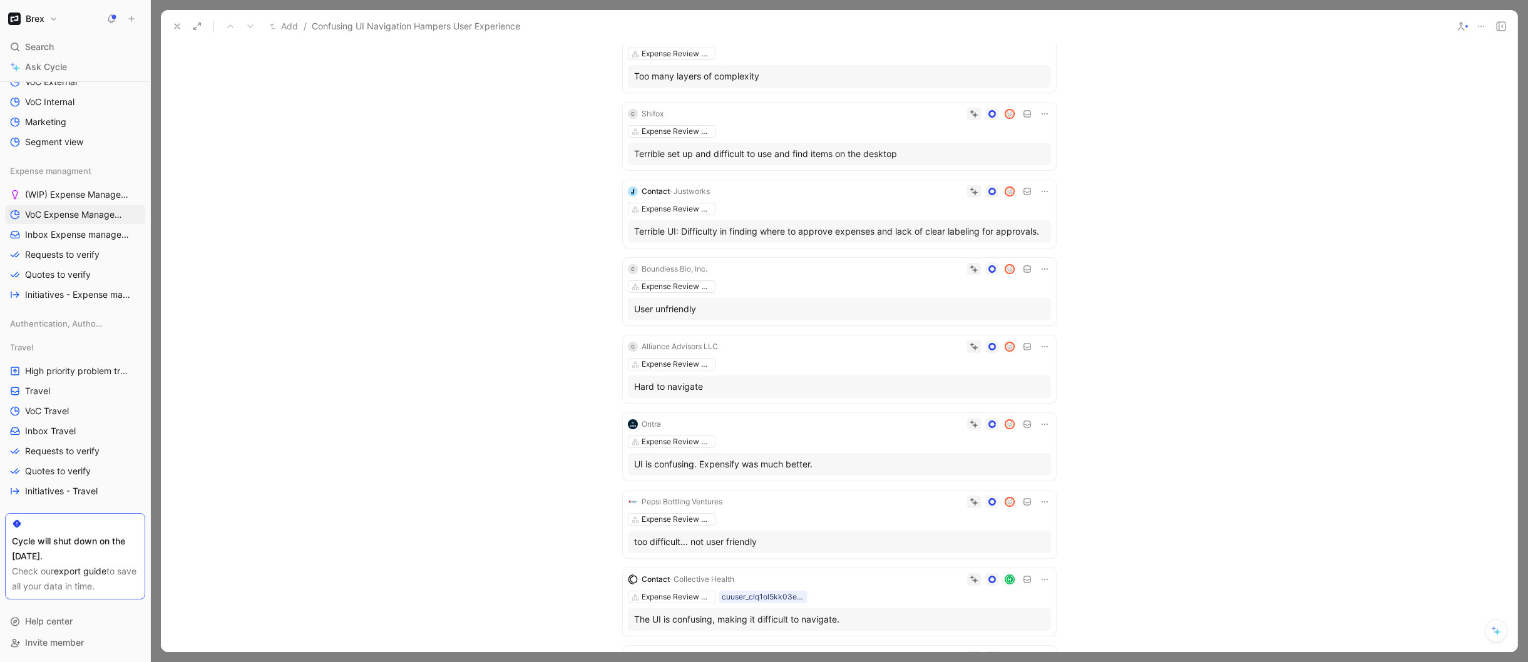
scroll to position [2163, 0]
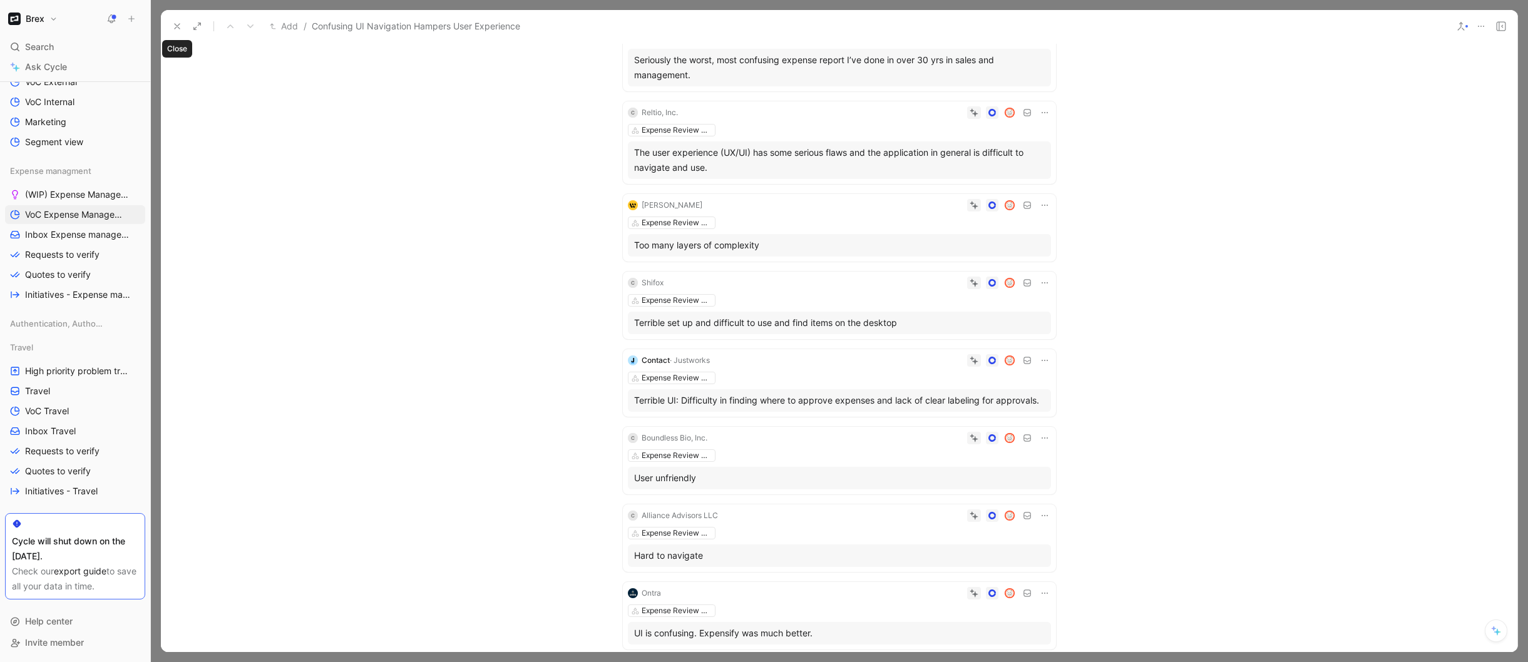
click at [176, 26] on use at bounding box center [177, 26] width 5 height 5
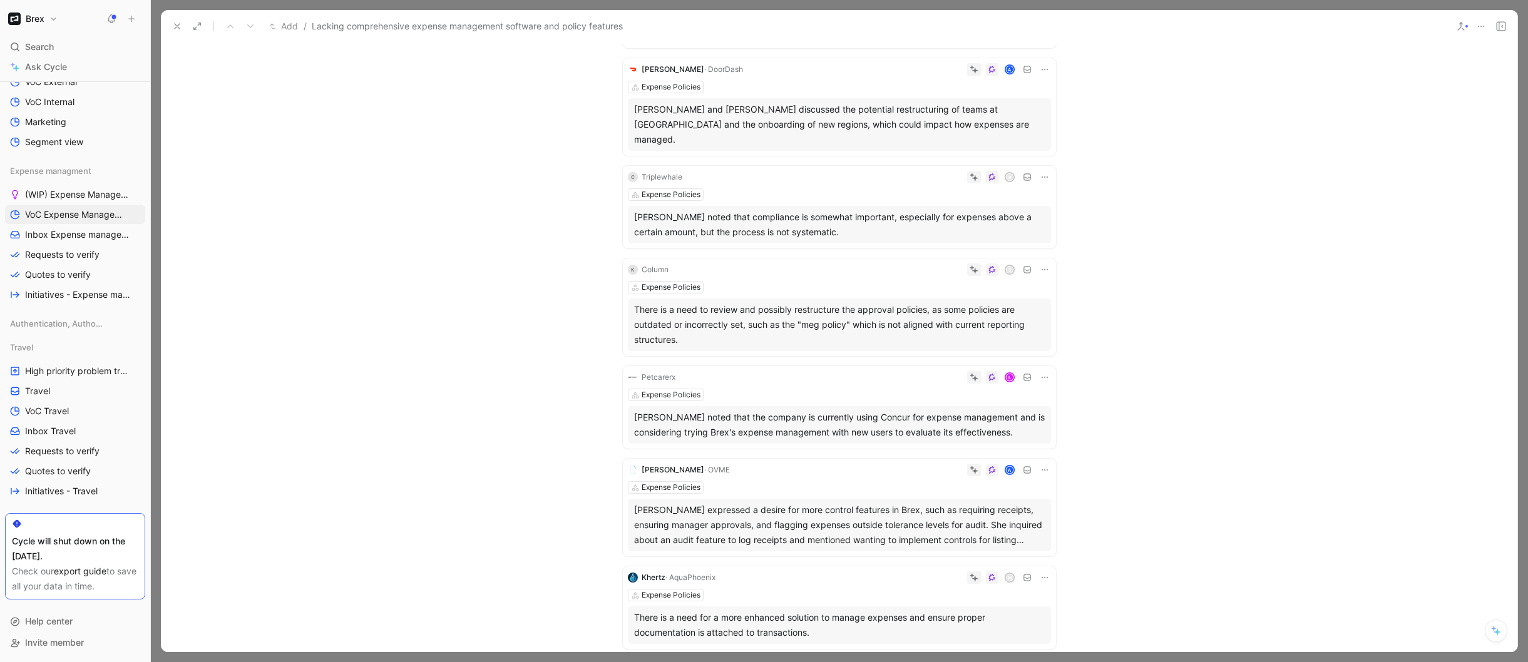
scroll to position [491, 0]
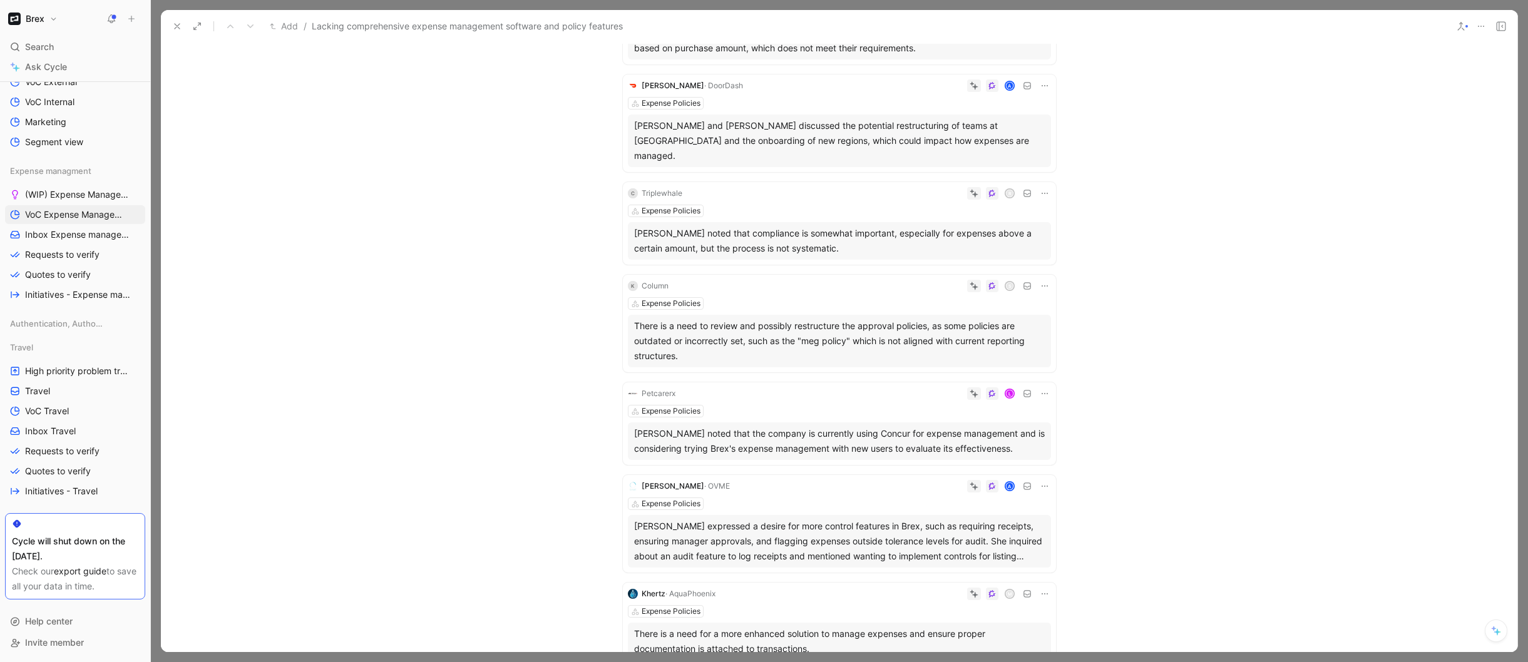
click at [1041, 85] on icon at bounding box center [1044, 85] width 6 height 1
click at [1008, 160] on span "Delete quote" at bounding box center [1002, 165] width 53 height 11
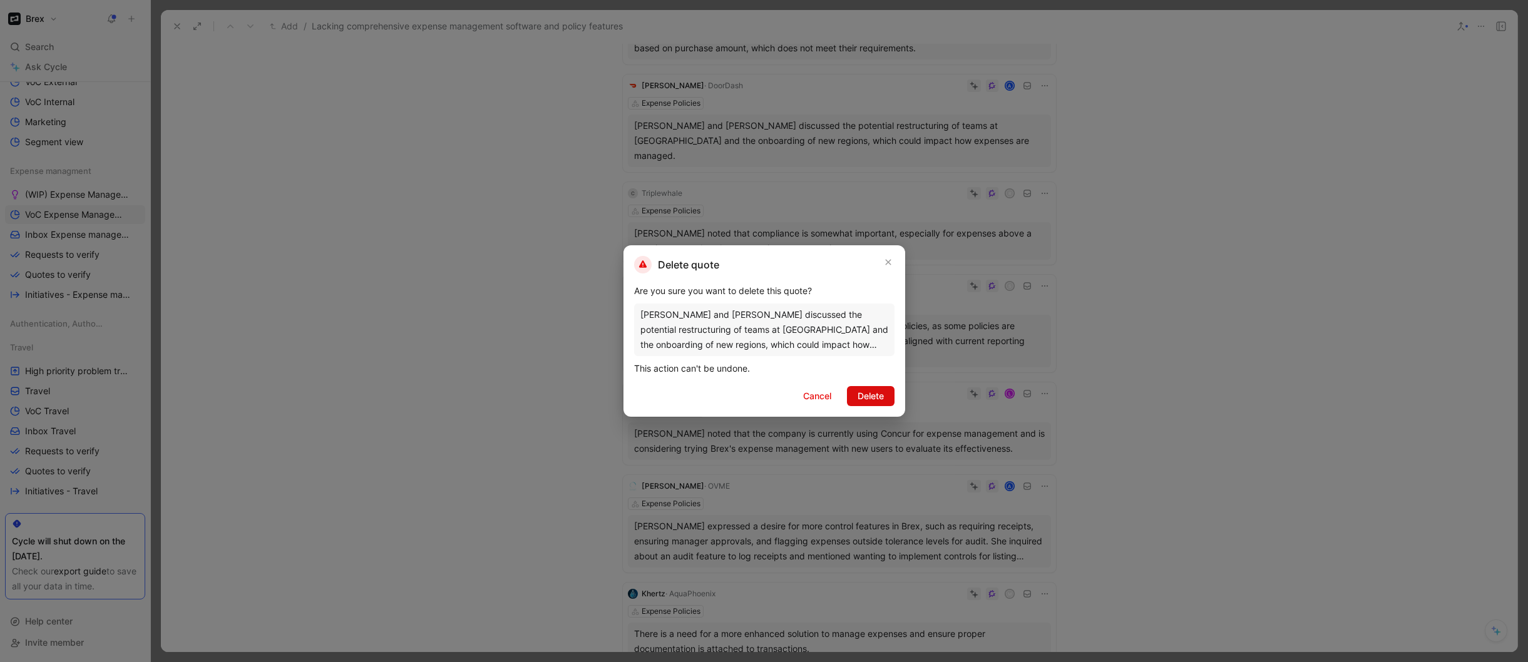
click at [883, 396] on span "Delete" at bounding box center [870, 396] width 26 height 15
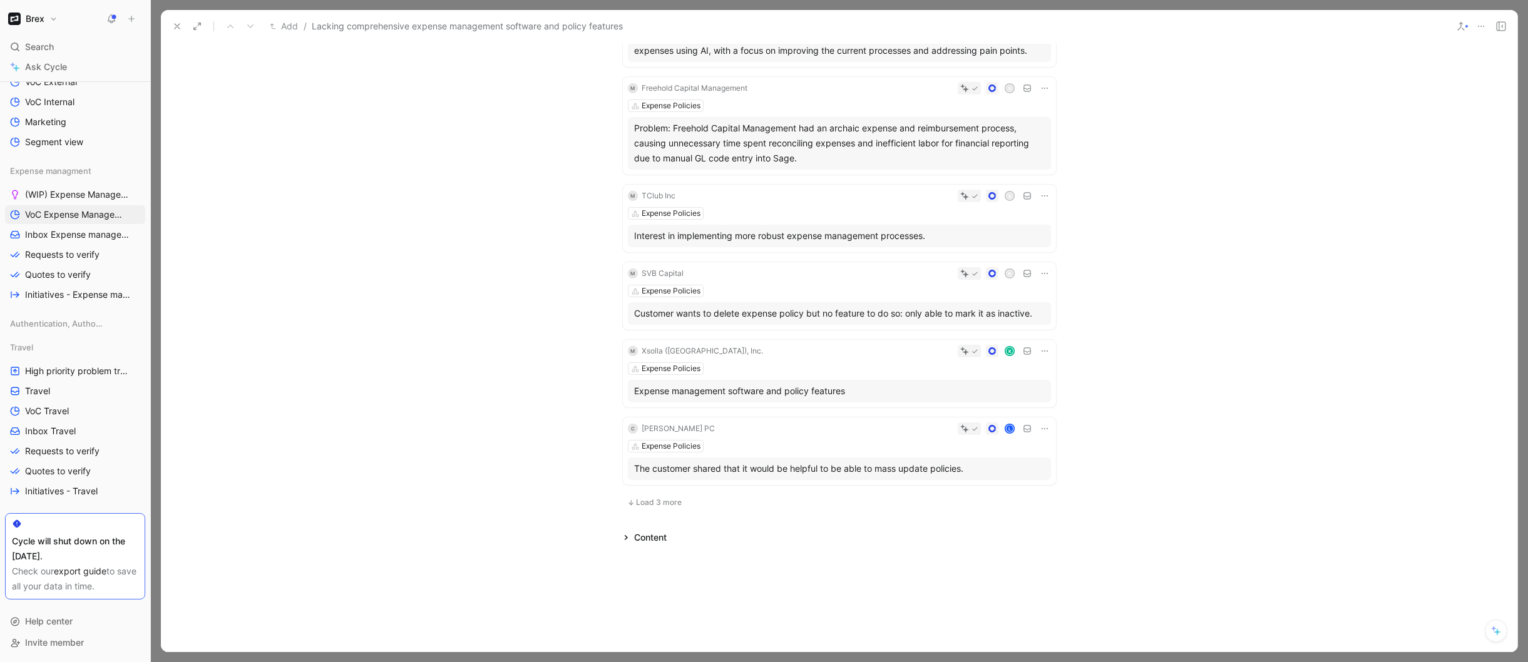
scroll to position [2300, 0]
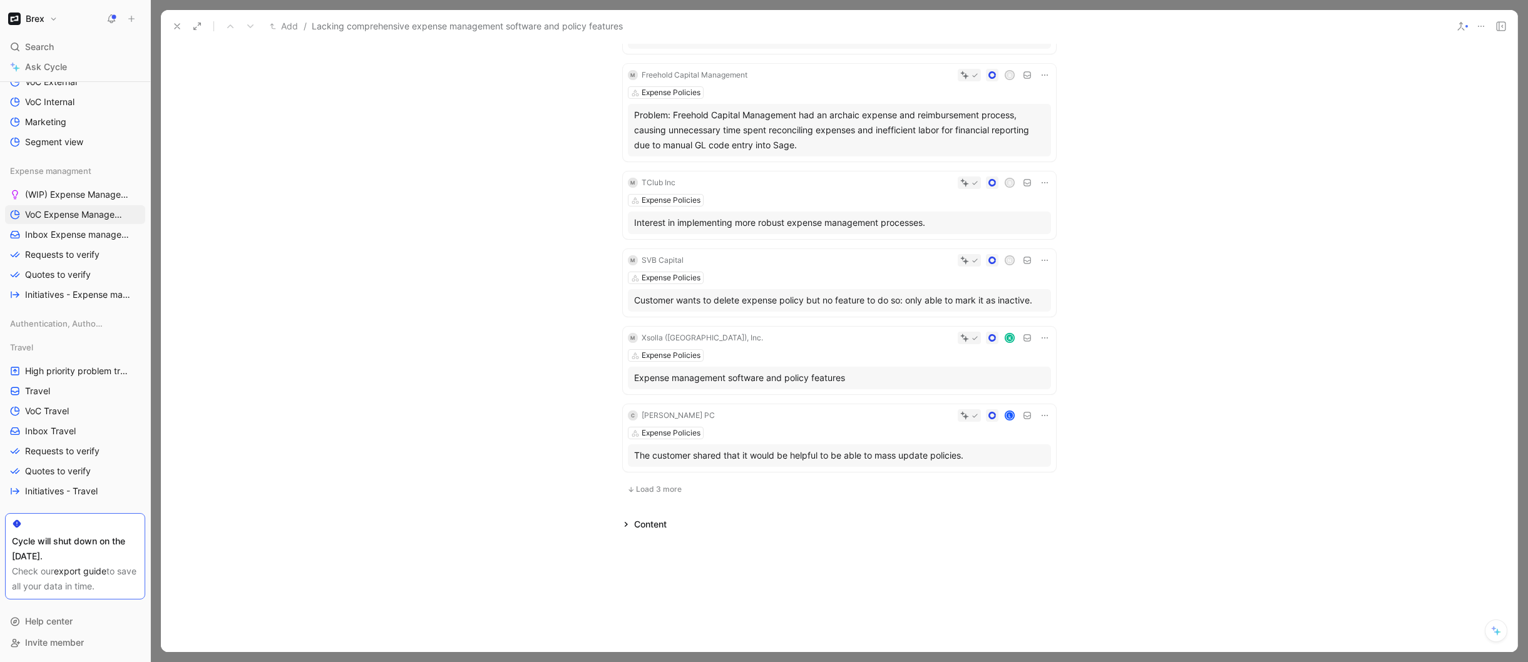
click at [644, 487] on span "Load 3 more" at bounding box center [659, 489] width 46 height 10
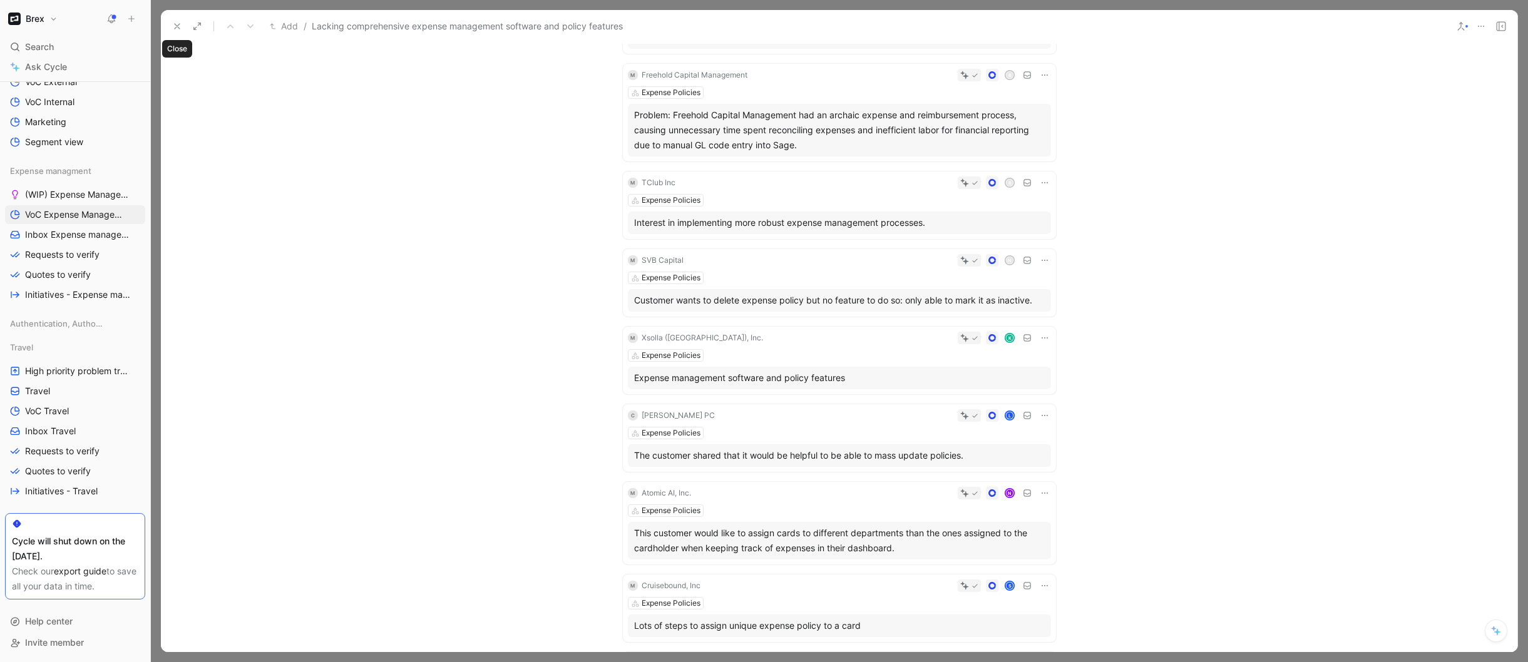
click at [178, 26] on icon at bounding box center [177, 26] width 10 height 10
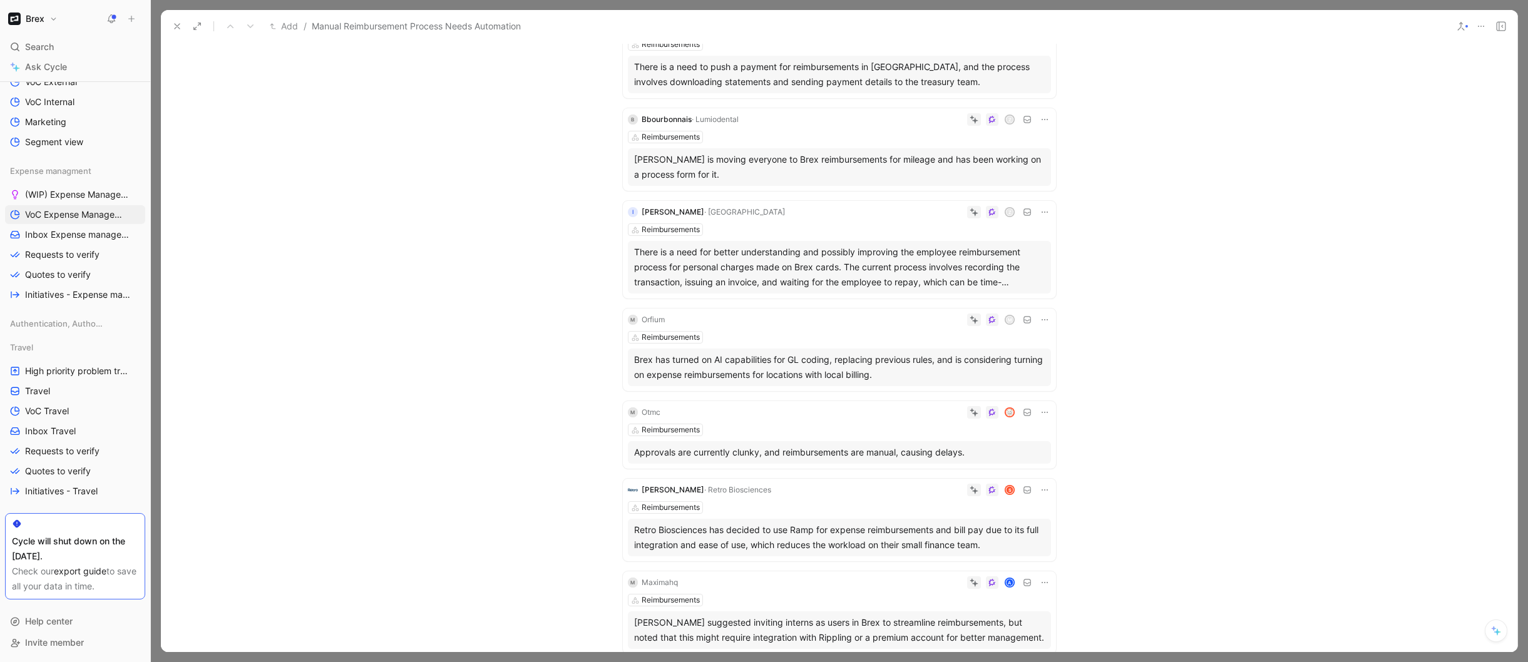
scroll to position [241, 0]
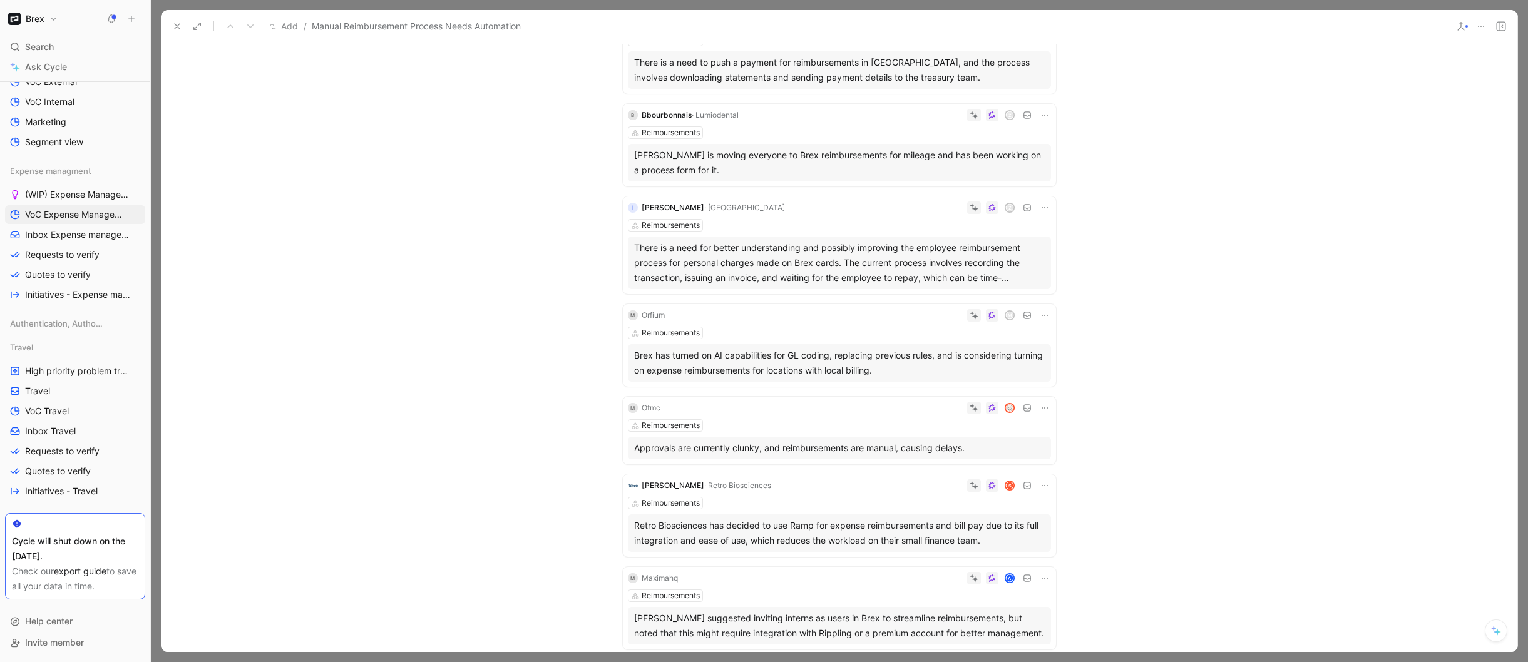
click at [1041, 115] on icon at bounding box center [1044, 115] width 6 height 1
click at [873, 148] on div "Angela Ackmann is moving everyone to Brex reimbursements for mileage and has be…" at bounding box center [839, 163] width 411 height 30
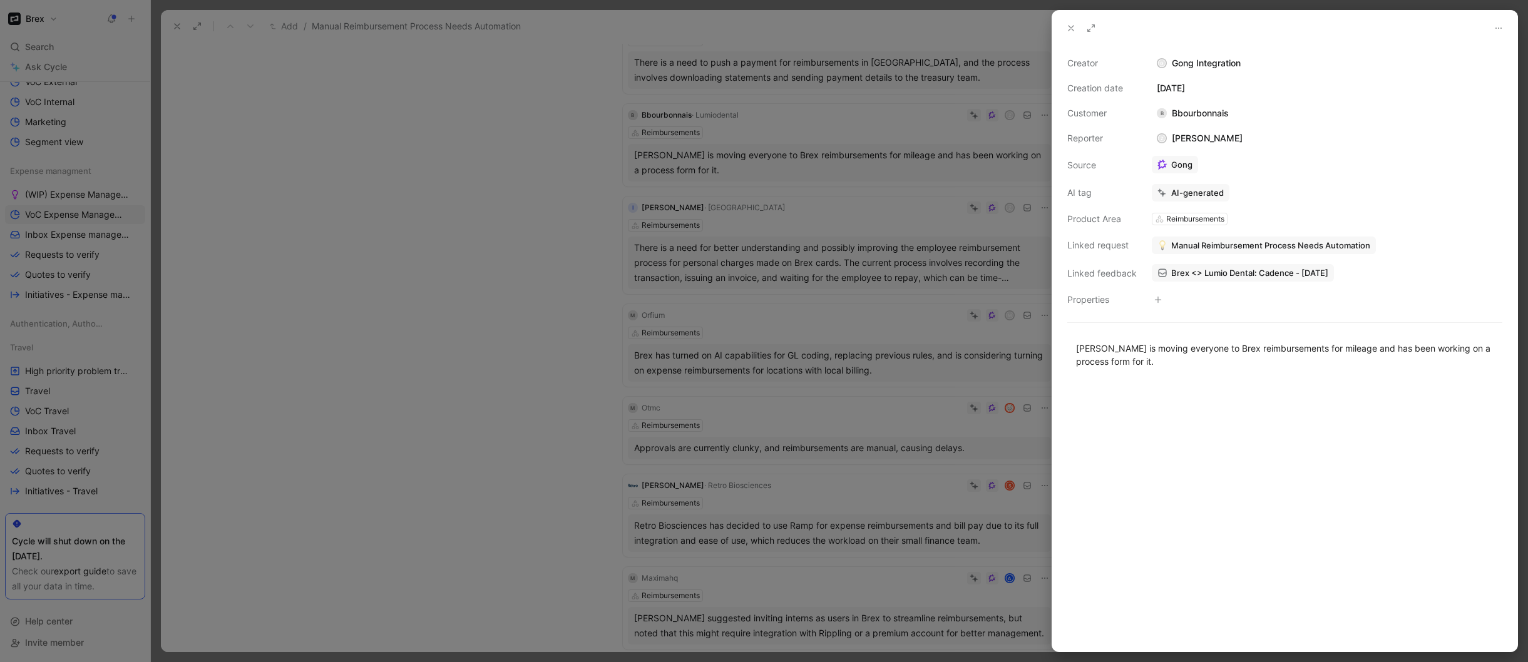
click at [1239, 246] on span "Manual Reimbursement Process Needs Automation" at bounding box center [1270, 245] width 199 height 11
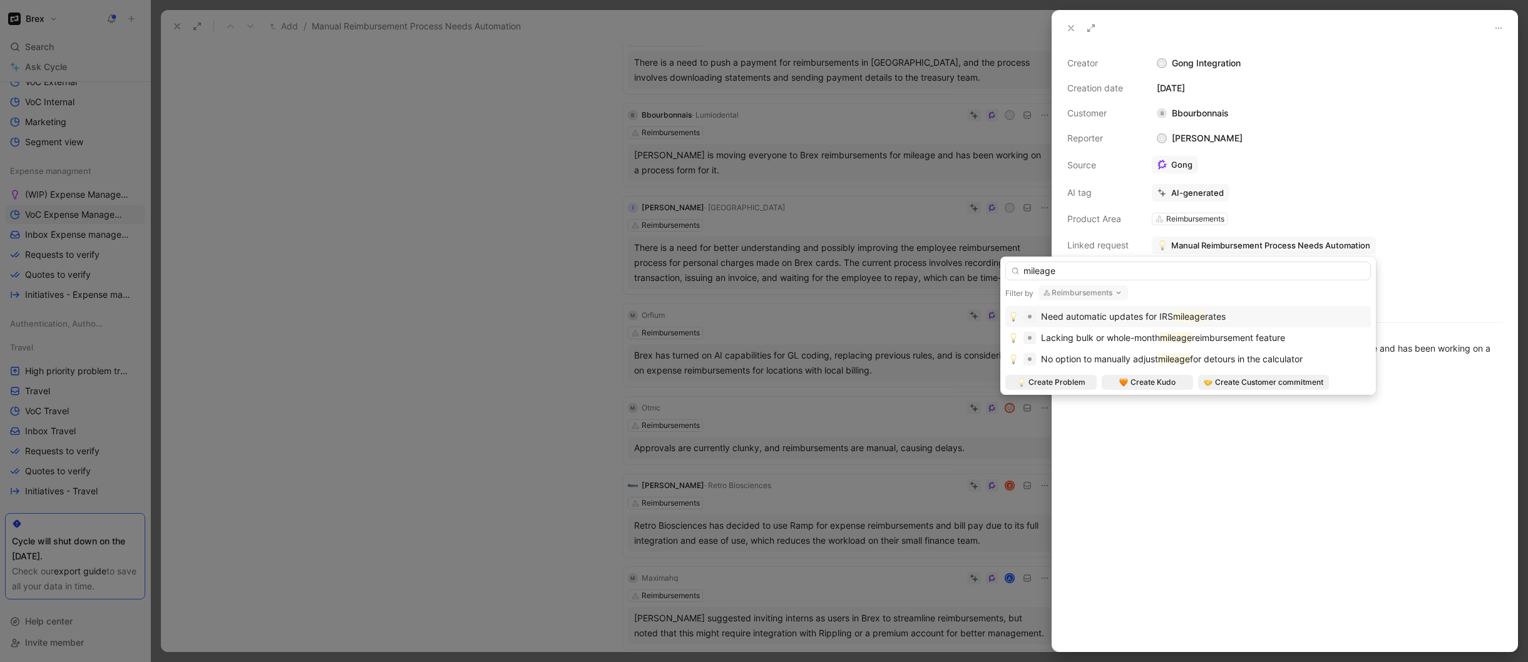
type input "mileage"
click at [1111, 294] on button "Reimbursements" at bounding box center [1082, 292] width 89 height 15
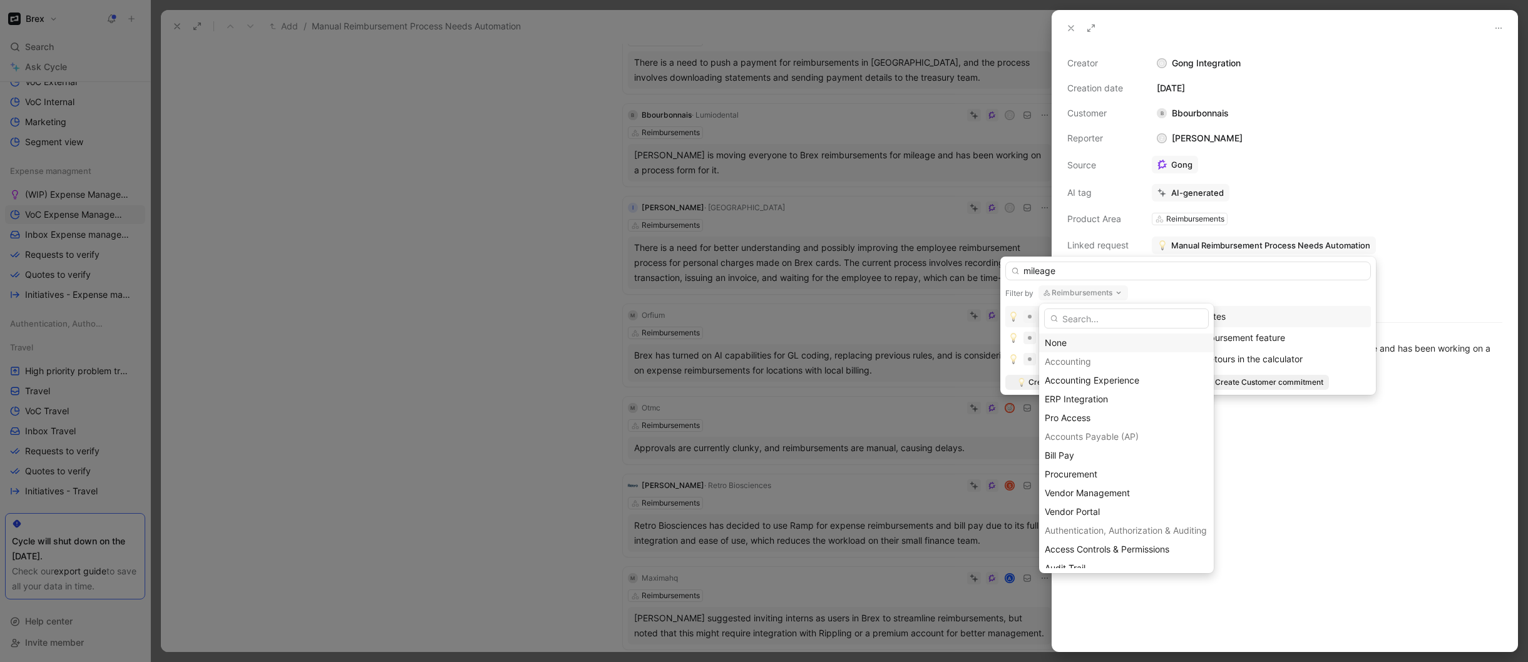
click at [1084, 340] on div "None" at bounding box center [1125, 342] width 163 height 15
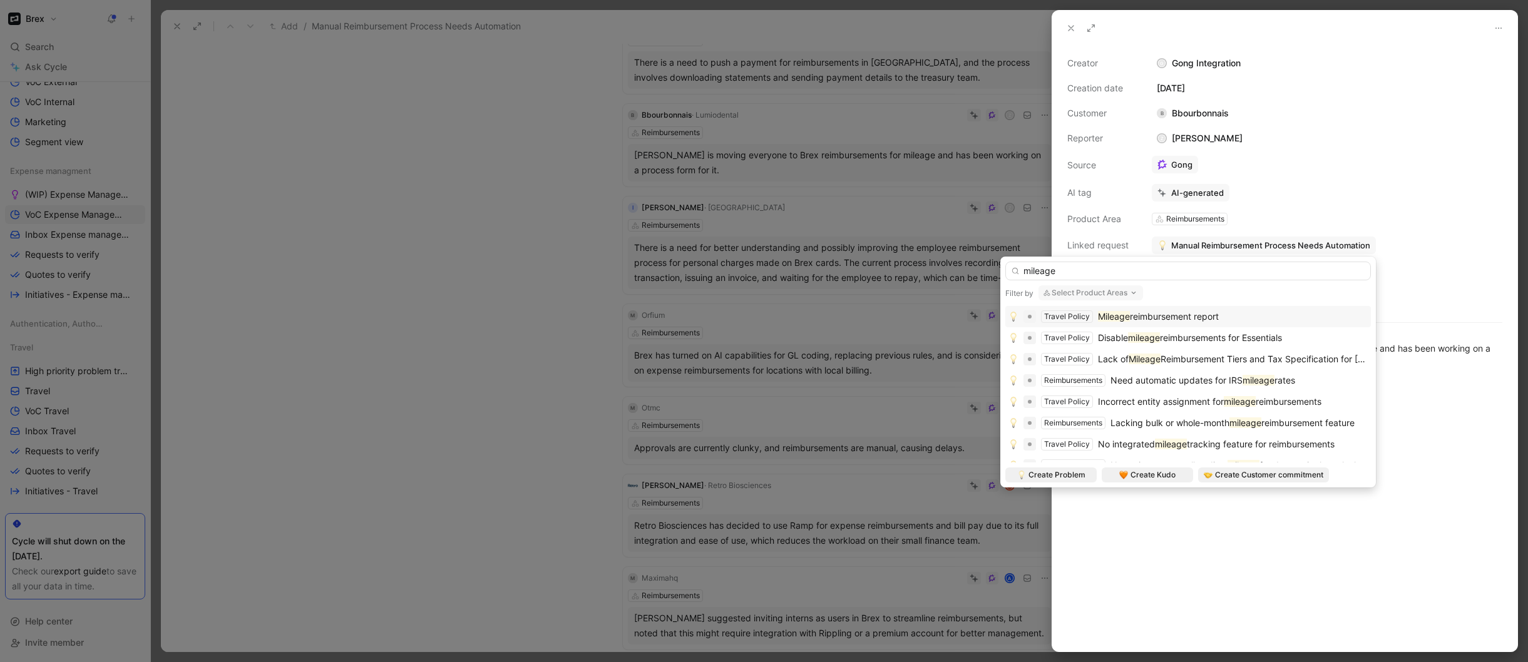
click at [1133, 318] on span "reimbursement report" at bounding box center [1174, 316] width 89 height 11
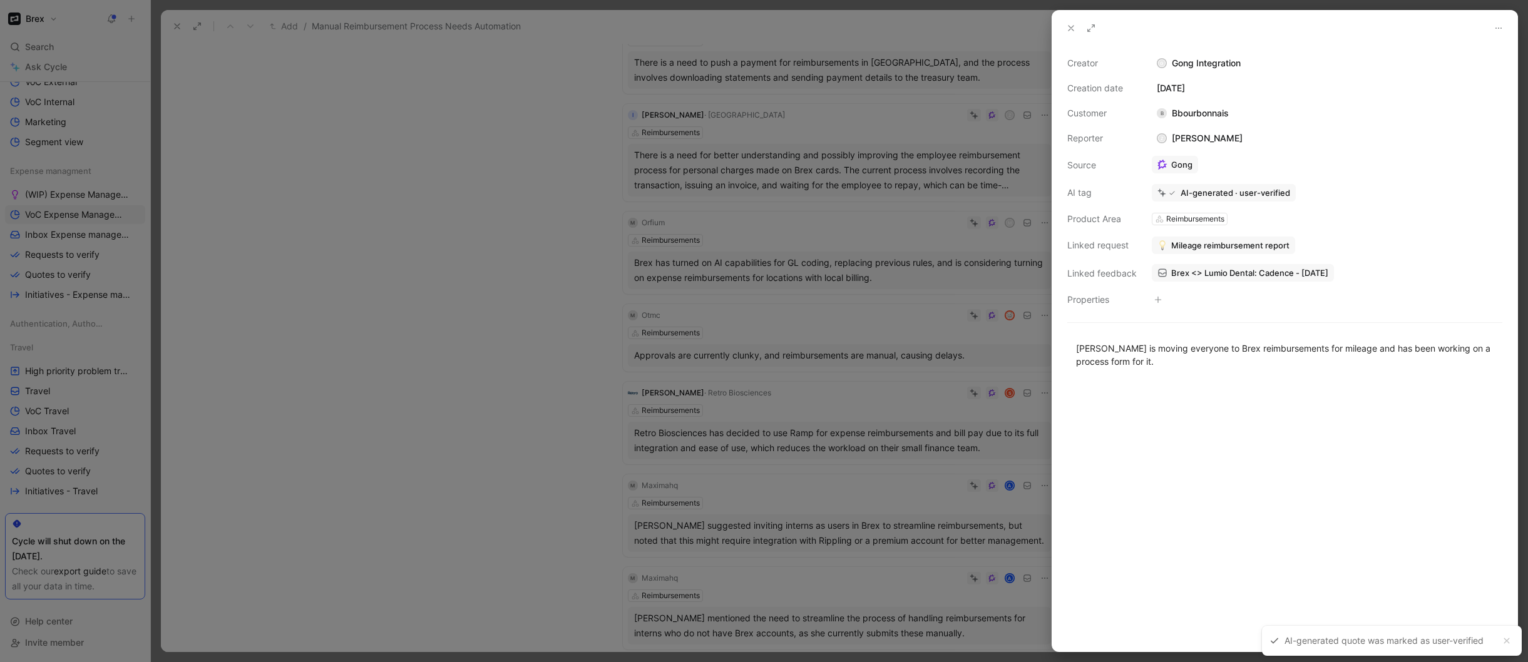
click at [532, 354] on div at bounding box center [764, 331] width 1528 height 662
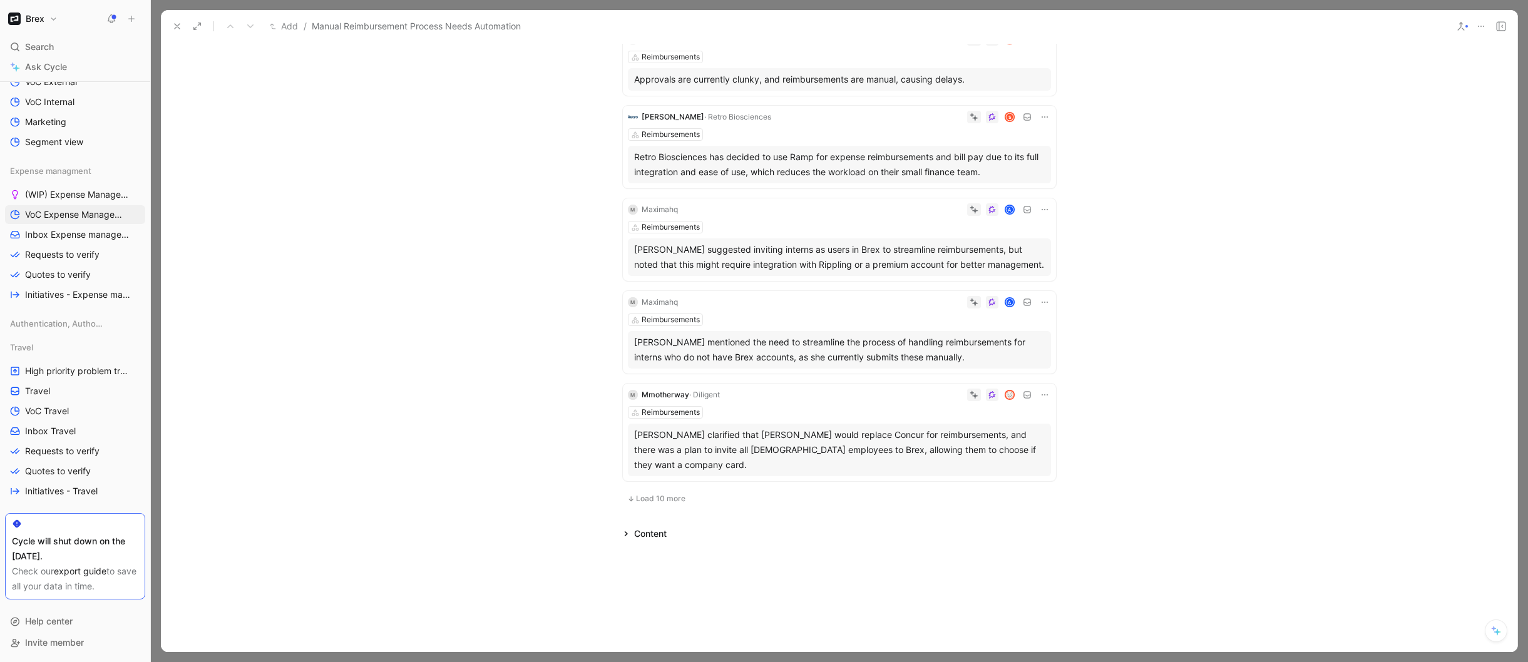
scroll to position [526, 0]
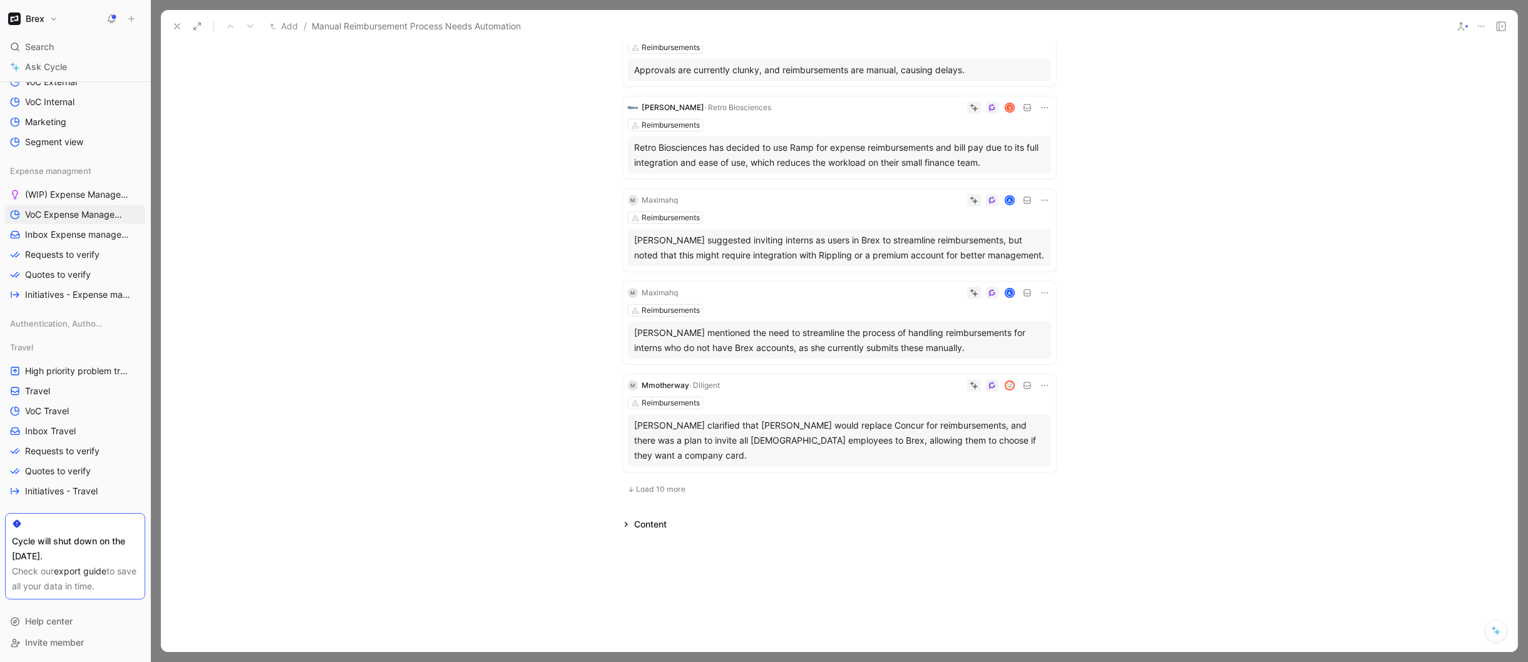
click at [657, 488] on span "Load 10 more" at bounding box center [660, 489] width 49 height 10
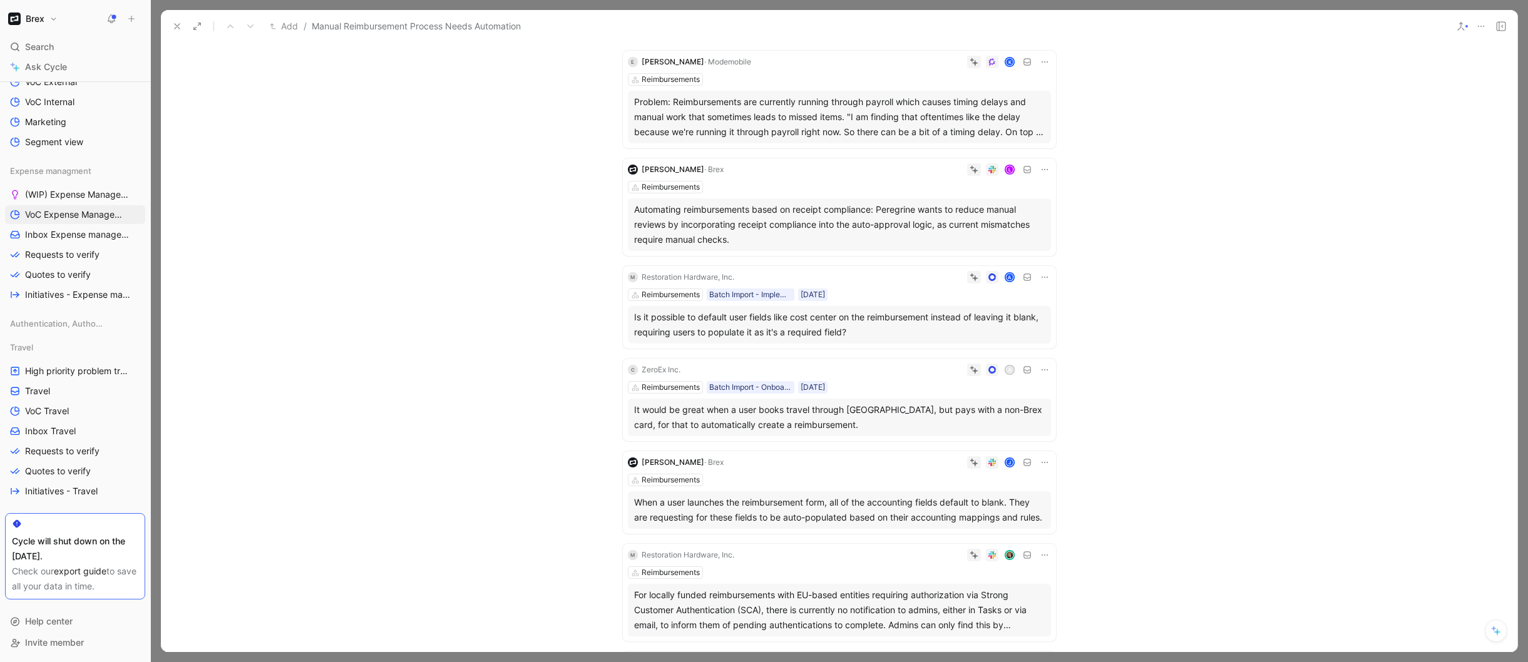
scroll to position [1295, 0]
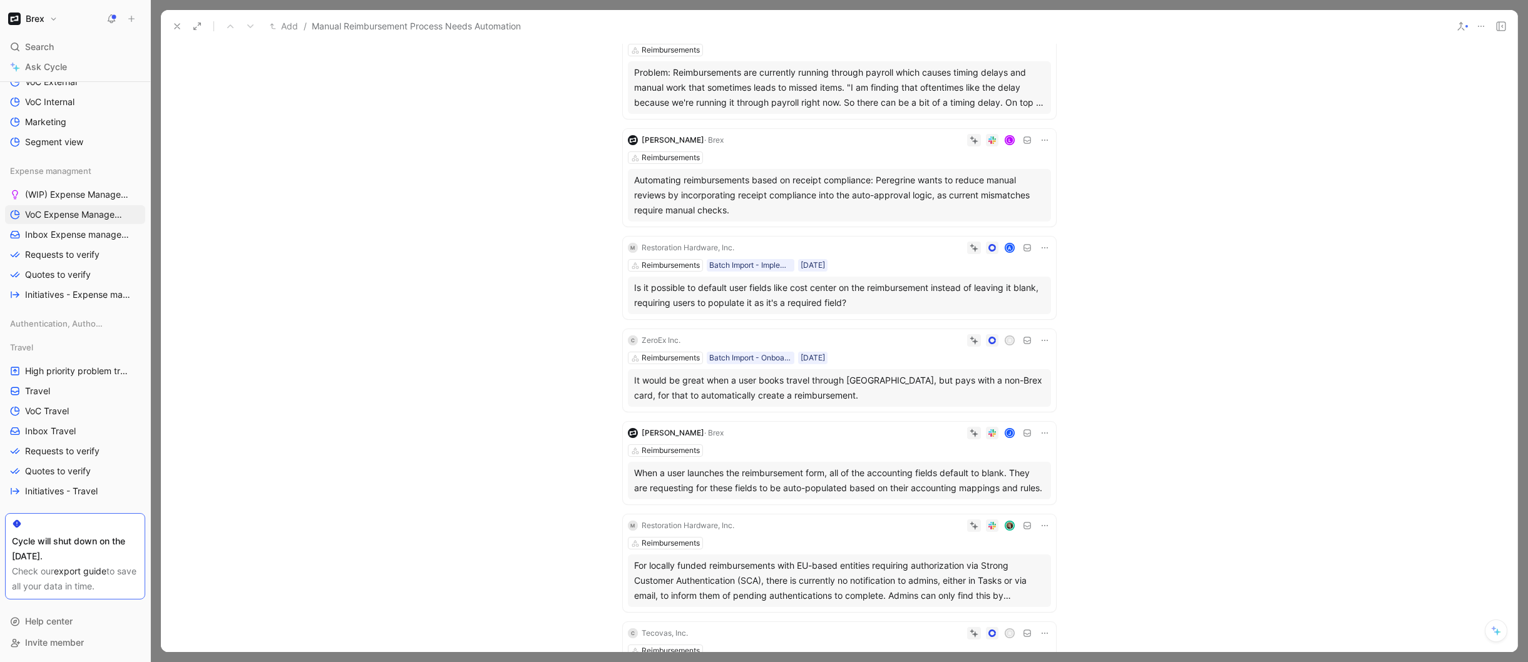
click at [927, 159] on div "Reimbursements" at bounding box center [839, 157] width 423 height 13
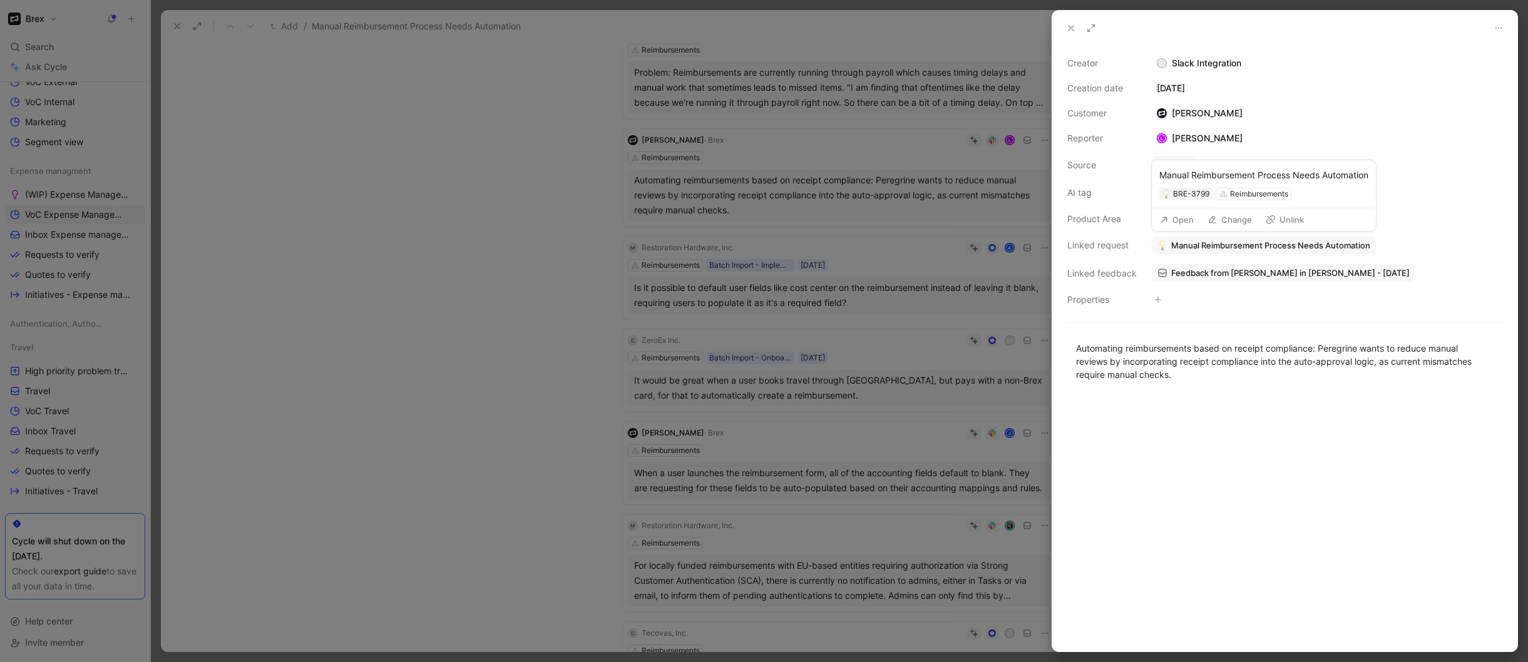
click at [1208, 246] on span "Manual Reimbursement Process Needs Automation" at bounding box center [1270, 245] width 199 height 11
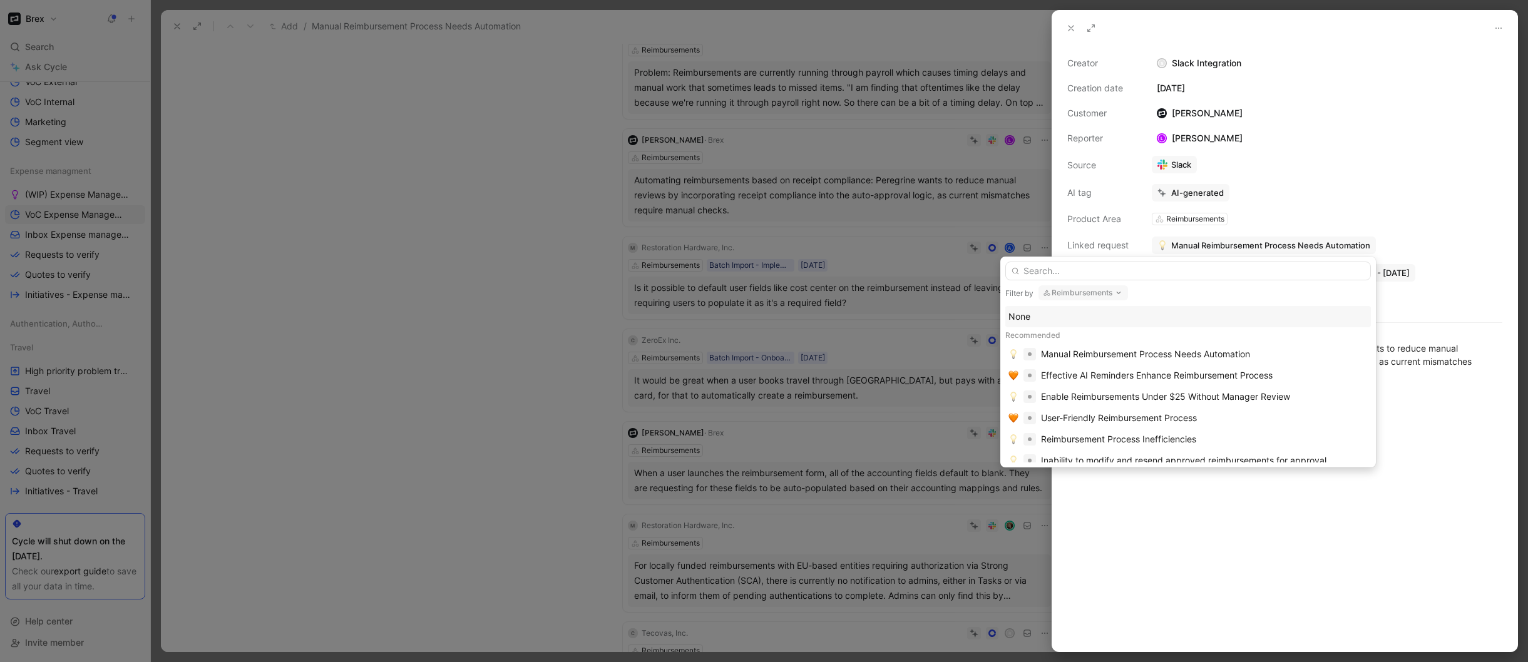
click at [1098, 295] on button "Reimbursements" at bounding box center [1082, 292] width 89 height 15
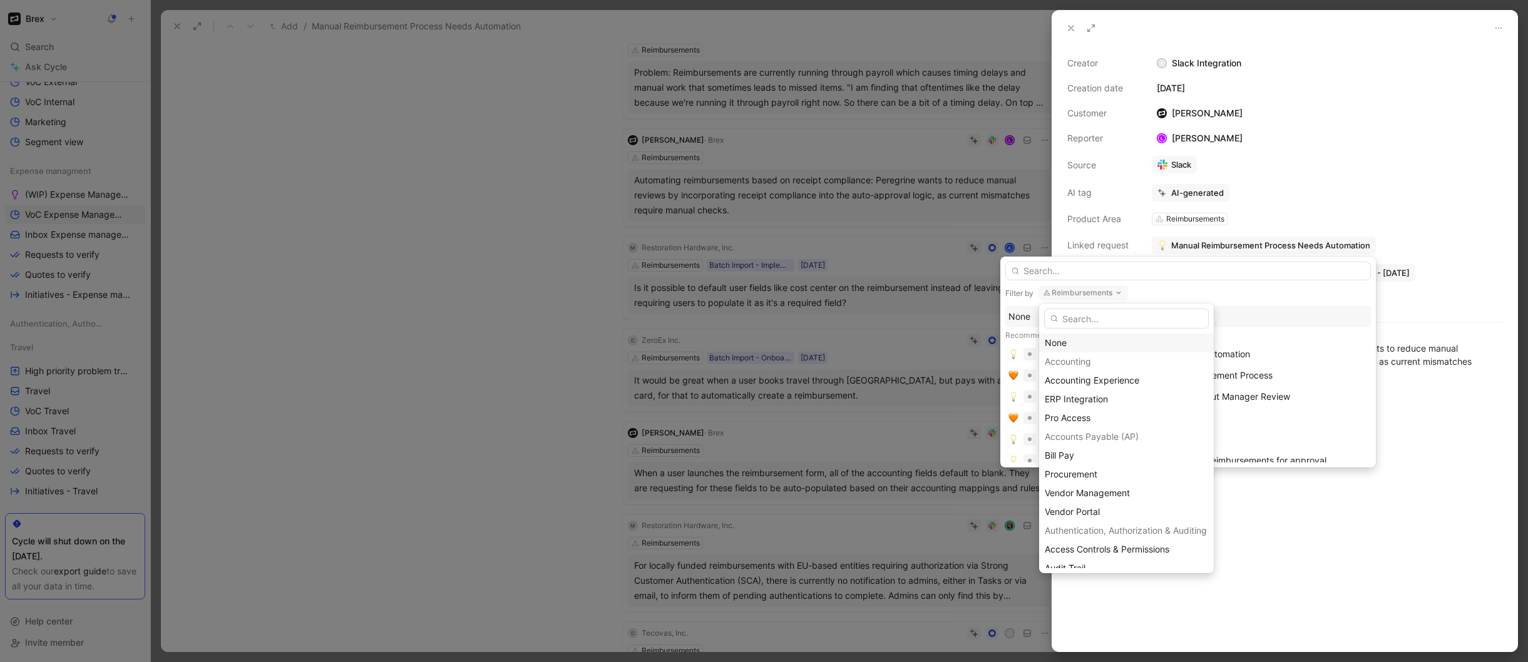
click at [1065, 344] on div "None" at bounding box center [1125, 342] width 163 height 15
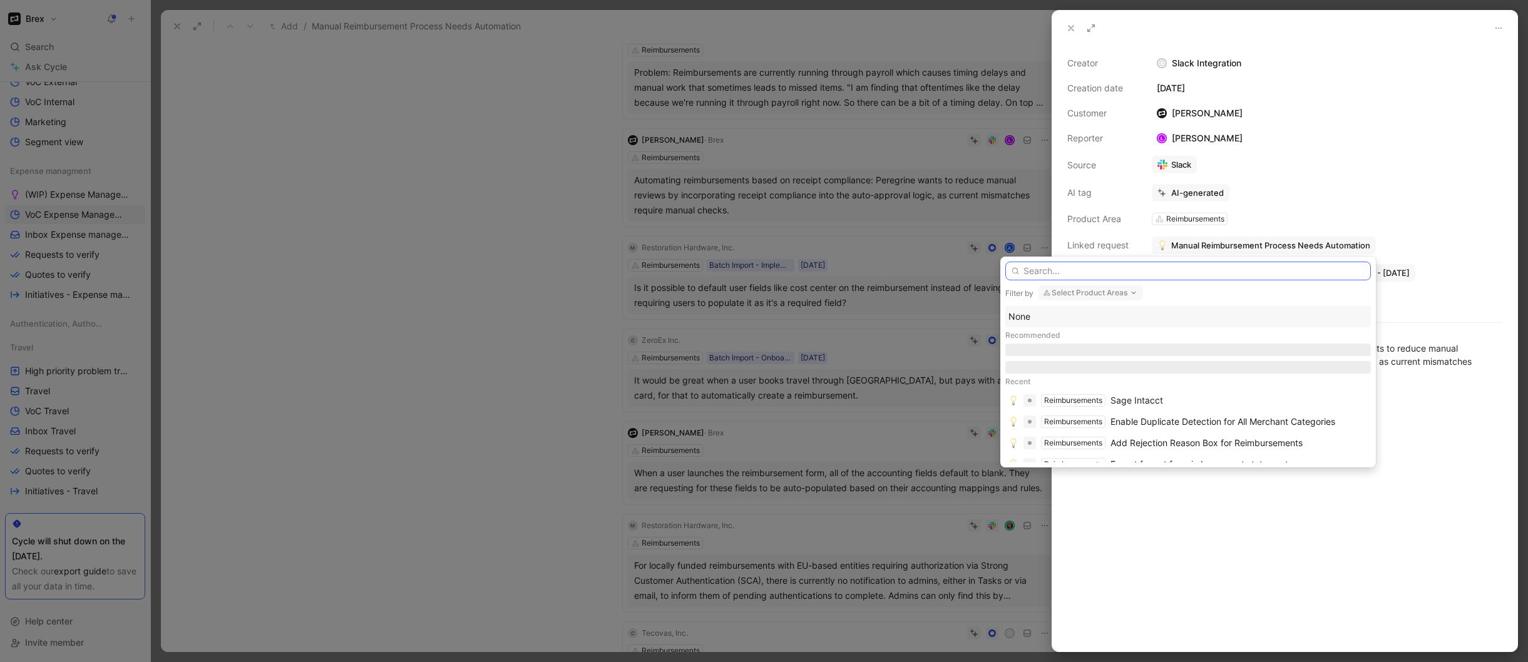
click at [1057, 270] on input "text" at bounding box center [1187, 271] width 365 height 19
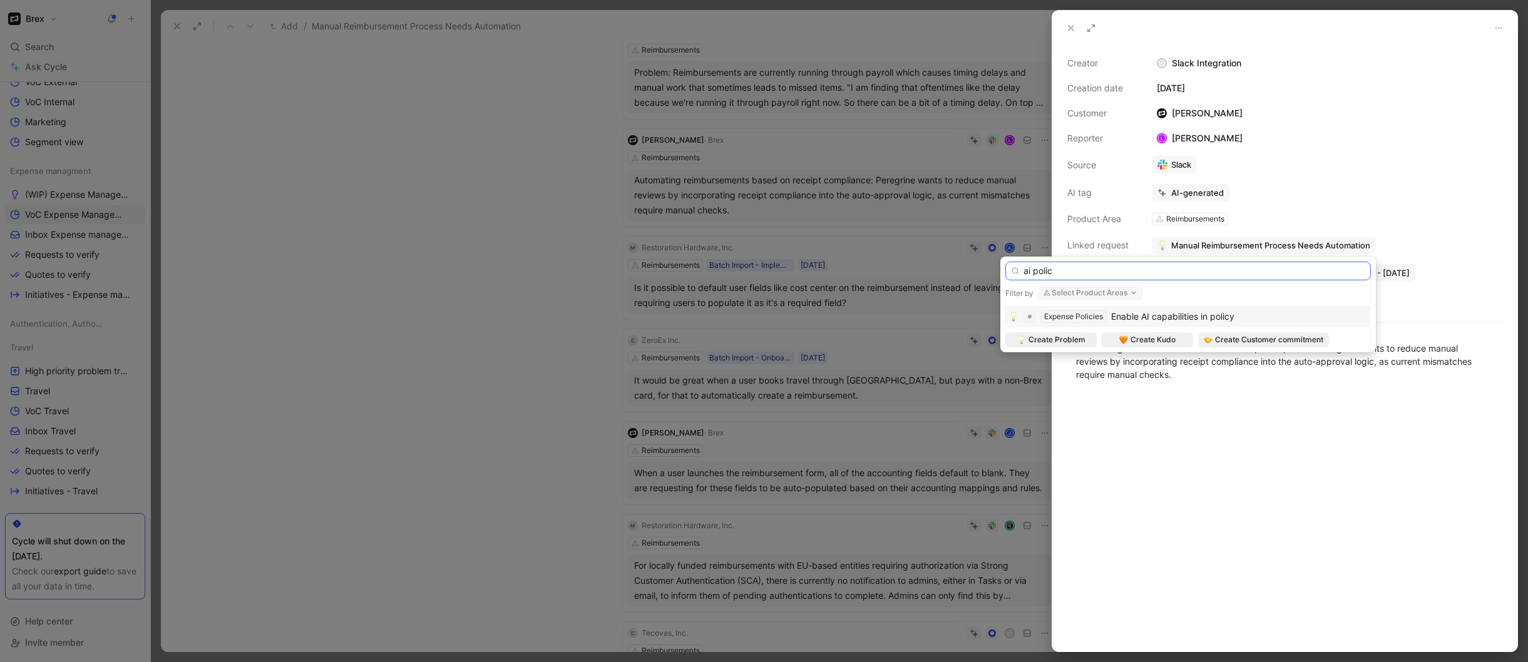
type input "ai polic"
click at [1130, 315] on span "Enable AI capabilities in policy" at bounding box center [1172, 316] width 123 height 11
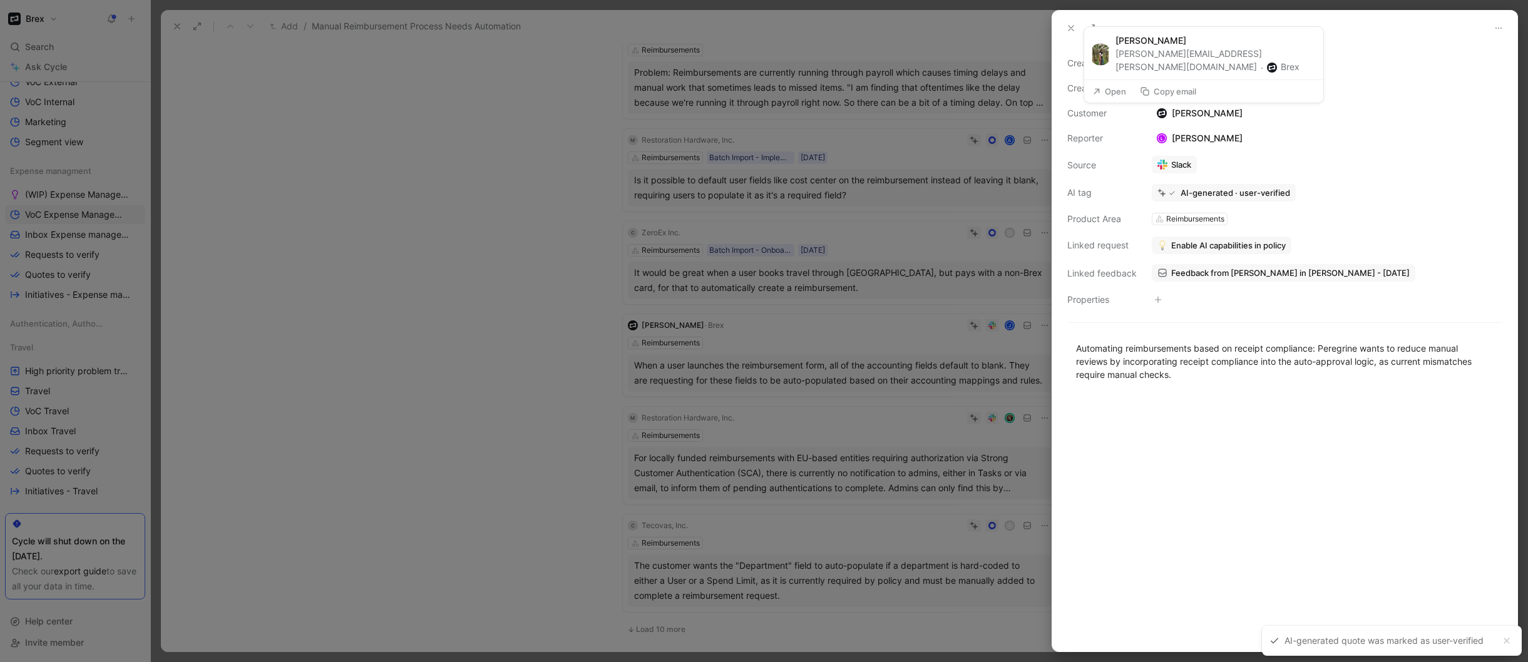
click at [1171, 109] on div "Sylvia Lin" at bounding box center [1199, 113] width 96 height 15
click at [1190, 116] on div "Sylvia Lin" at bounding box center [1199, 113] width 96 height 15
click at [1283, 269] on span "Feedback from Sylvia Lin in Slack - 8/21/2025" at bounding box center [1290, 272] width 238 height 11
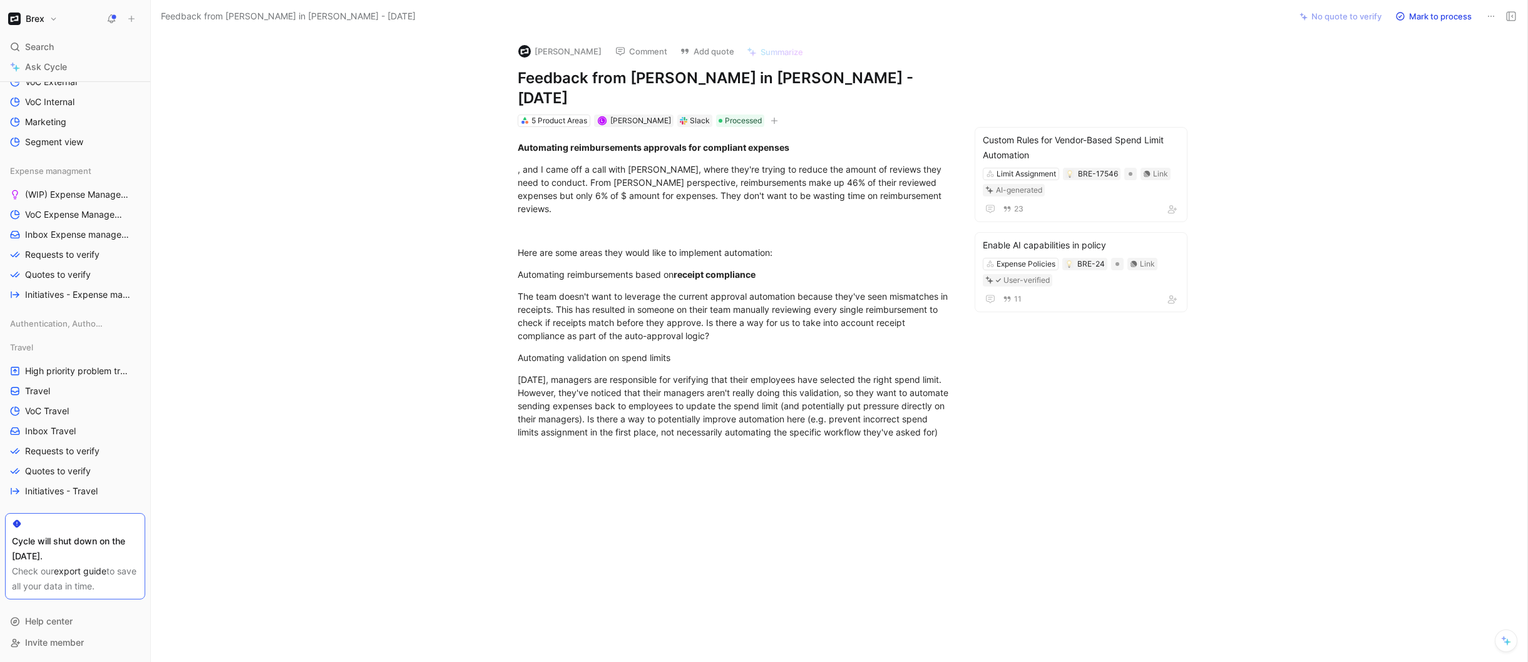
click at [538, 47] on button "Sylvia Lin" at bounding box center [560, 51] width 94 height 19
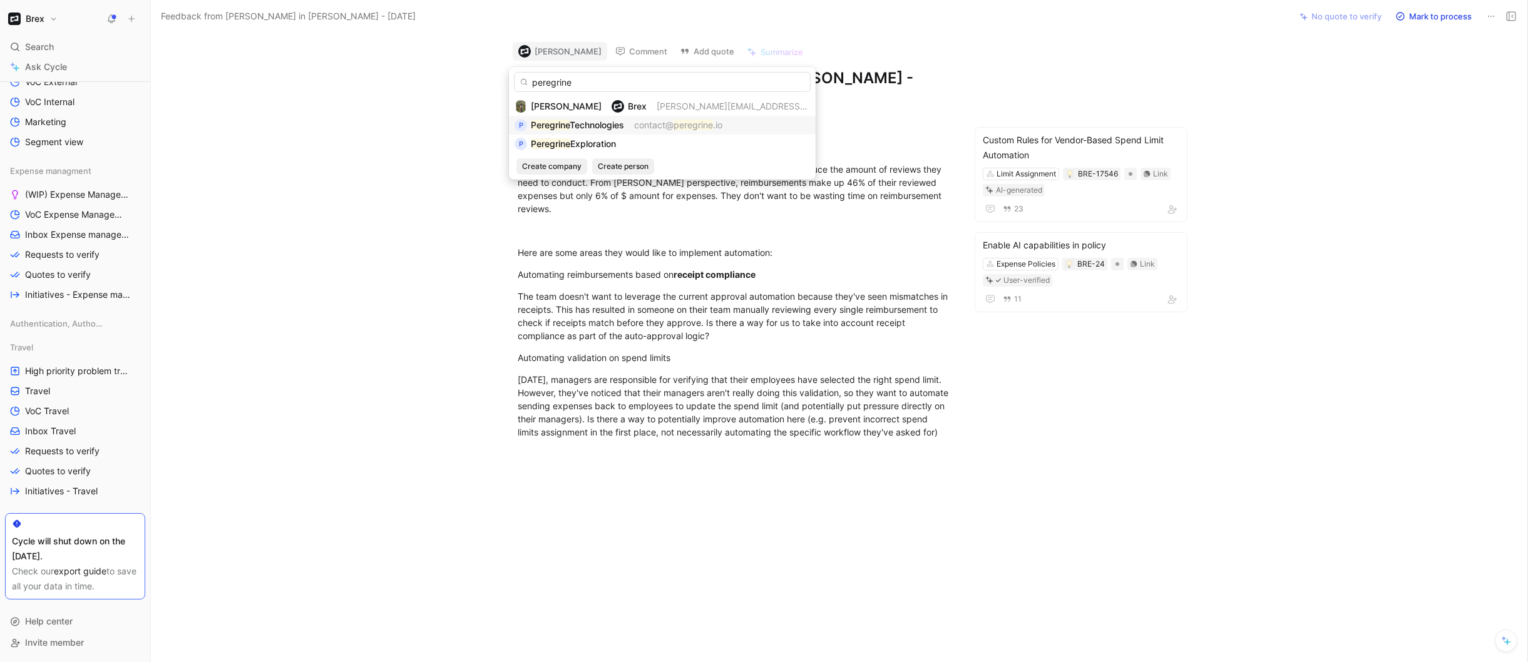
type input "peregrine"
click at [568, 120] on mark "Peregrine" at bounding box center [550, 125] width 39 height 11
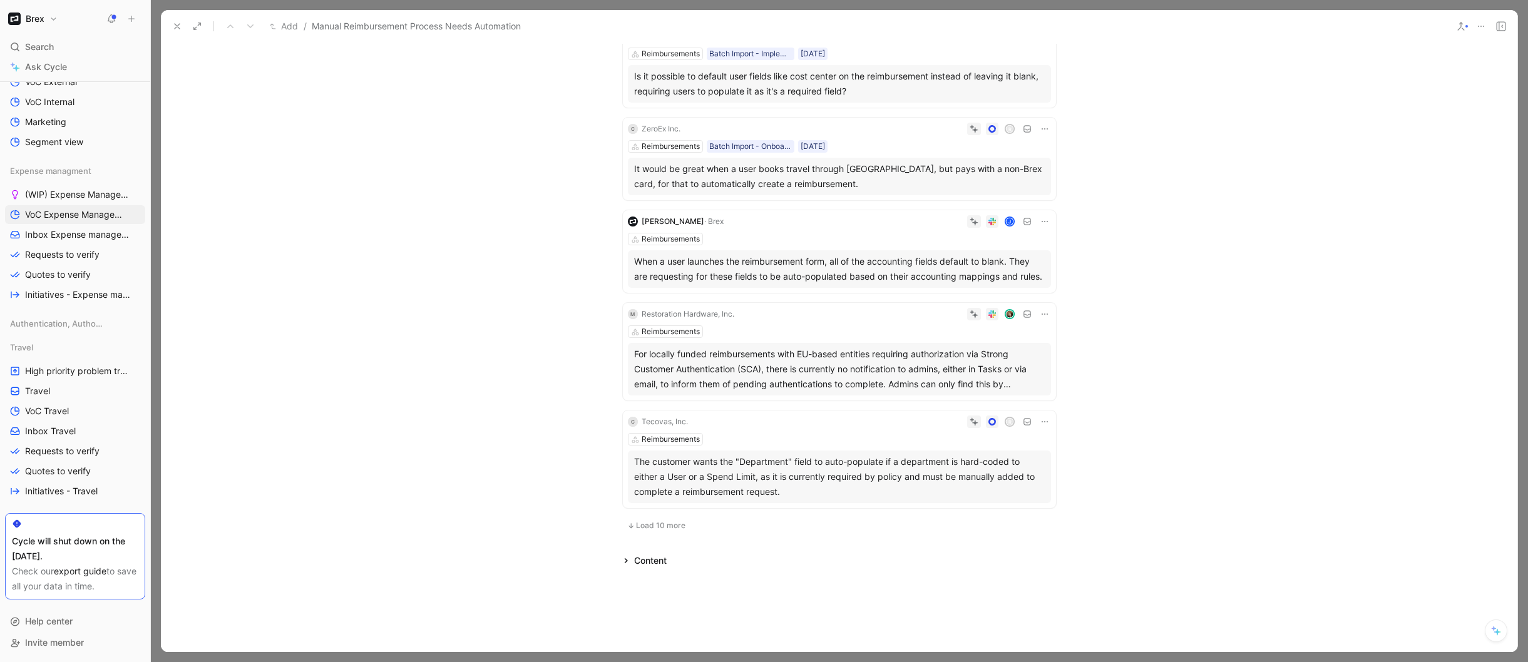
scroll to position [1450, 0]
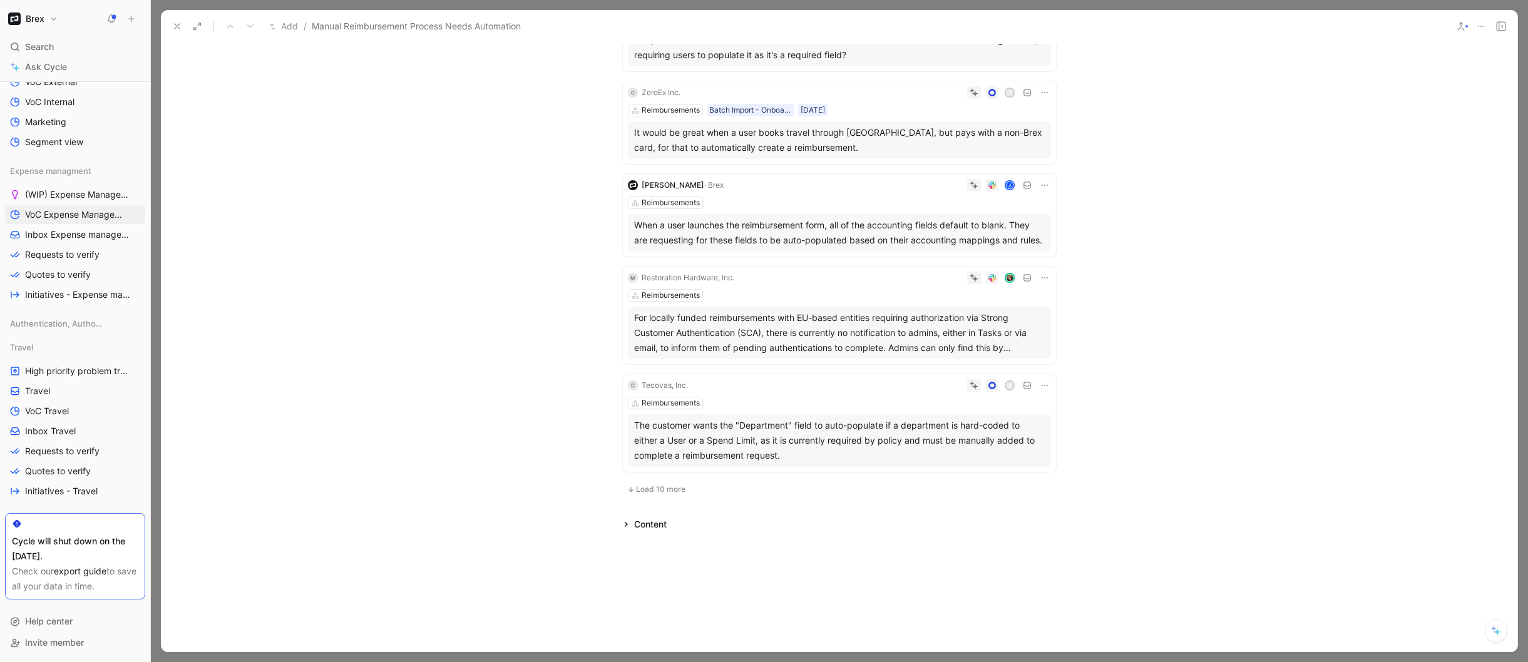
click at [650, 486] on span "Load 10 more" at bounding box center [660, 489] width 49 height 10
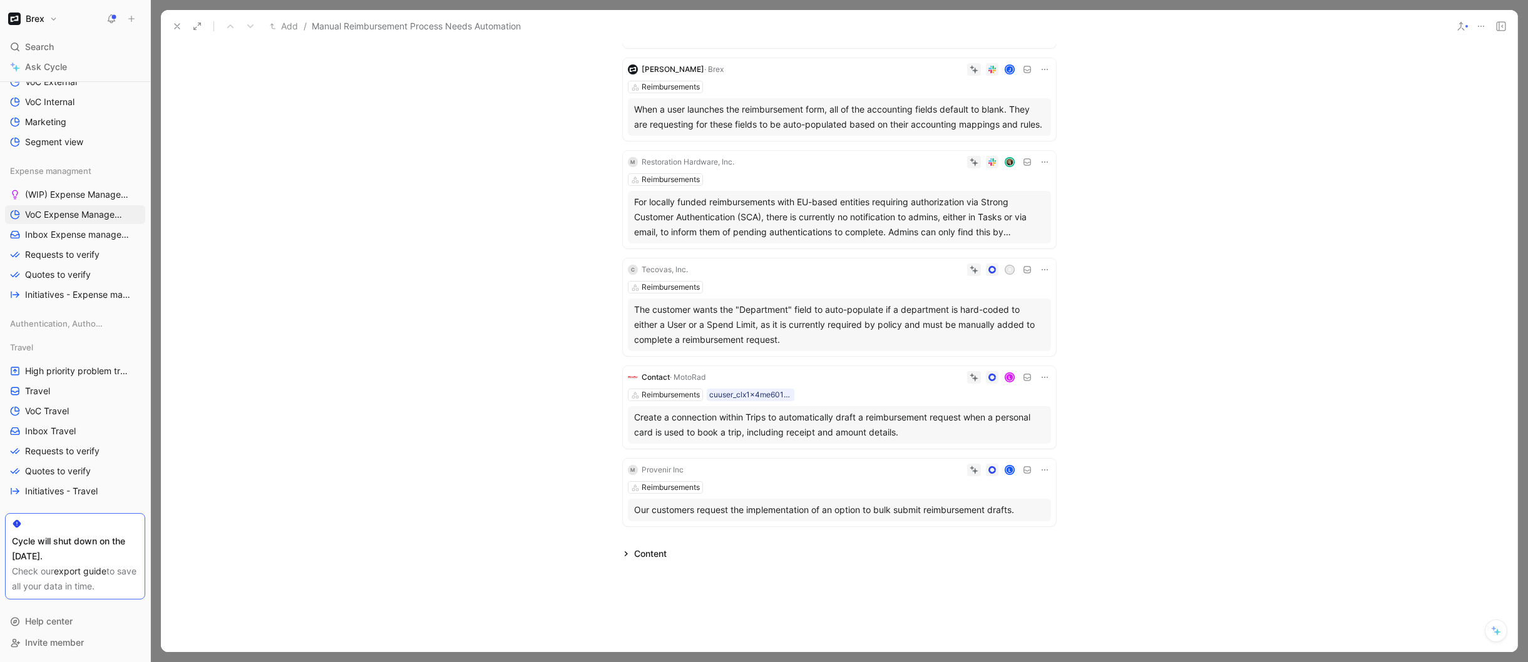
scroll to position [1595, 0]
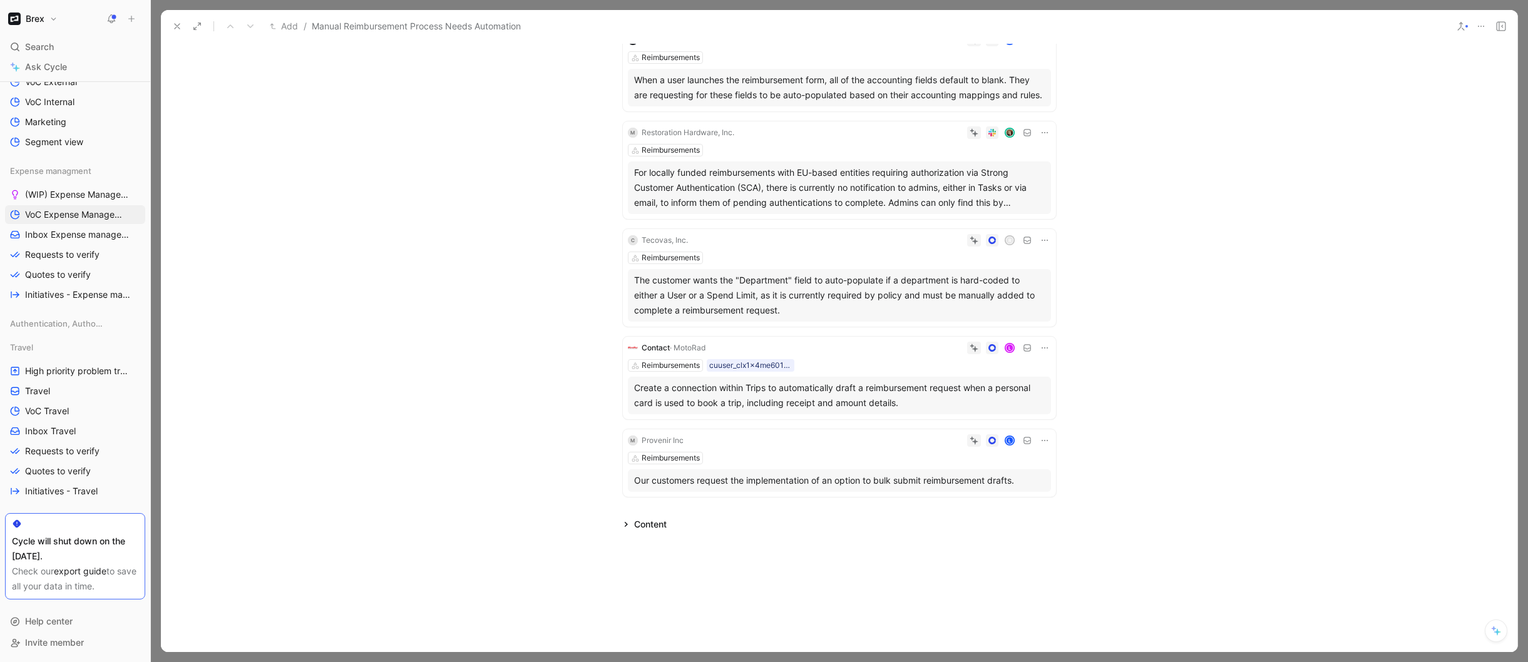
click at [178, 23] on icon at bounding box center [177, 26] width 10 height 10
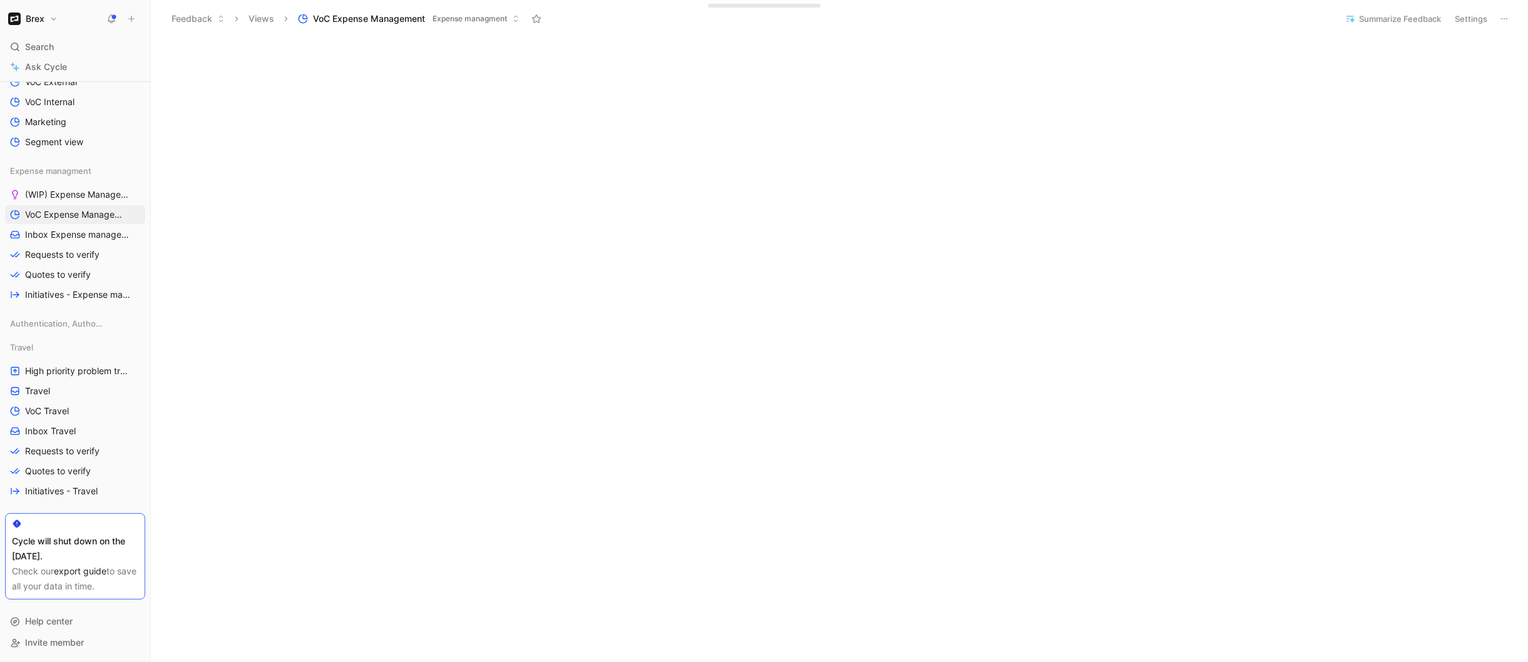
scroll to position [455, 0]
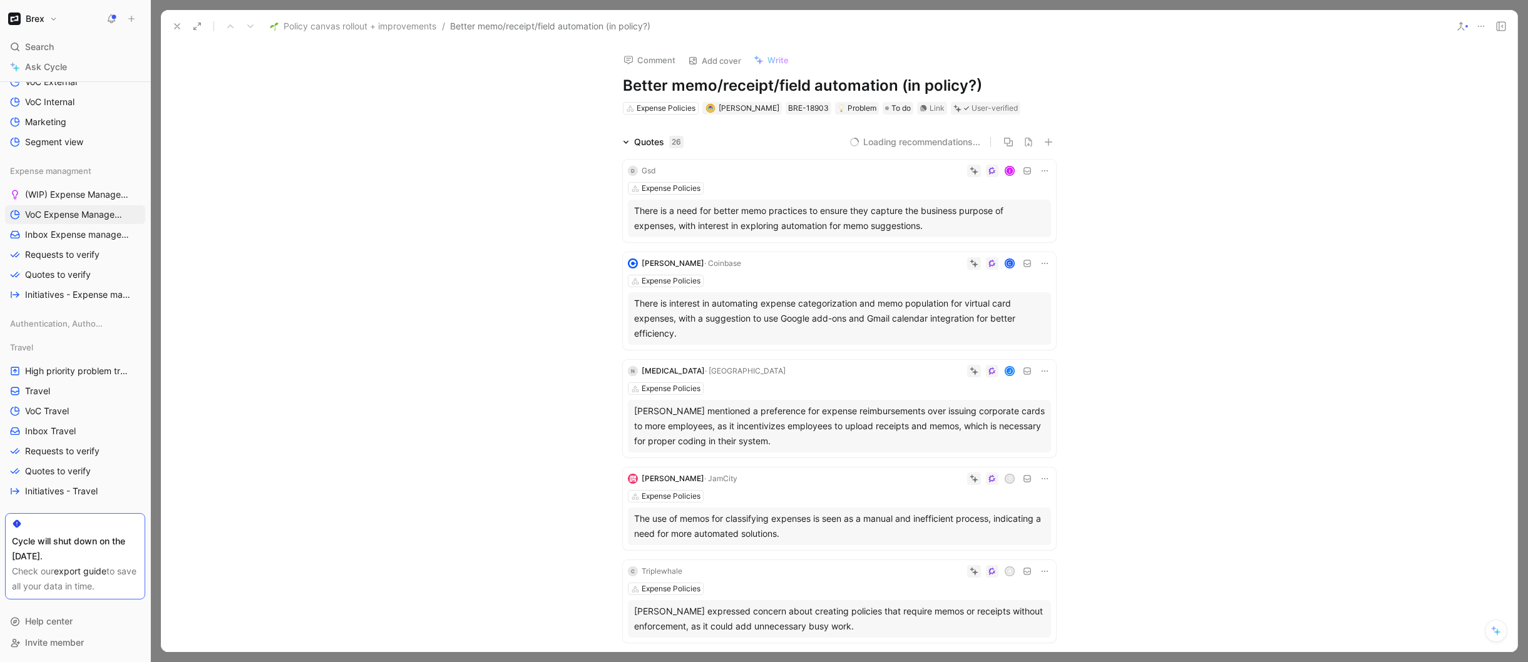
click at [176, 28] on icon at bounding box center [177, 26] width 10 height 10
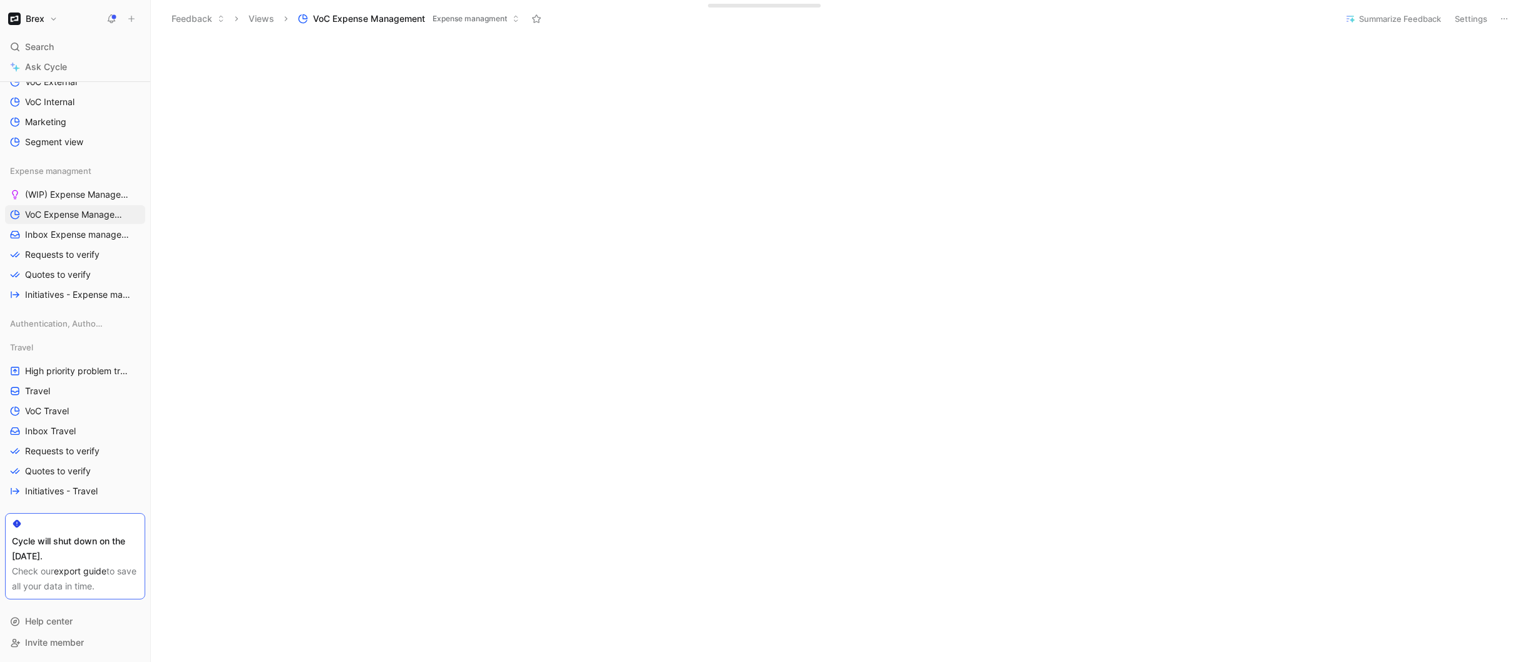
scroll to position [414, 0]
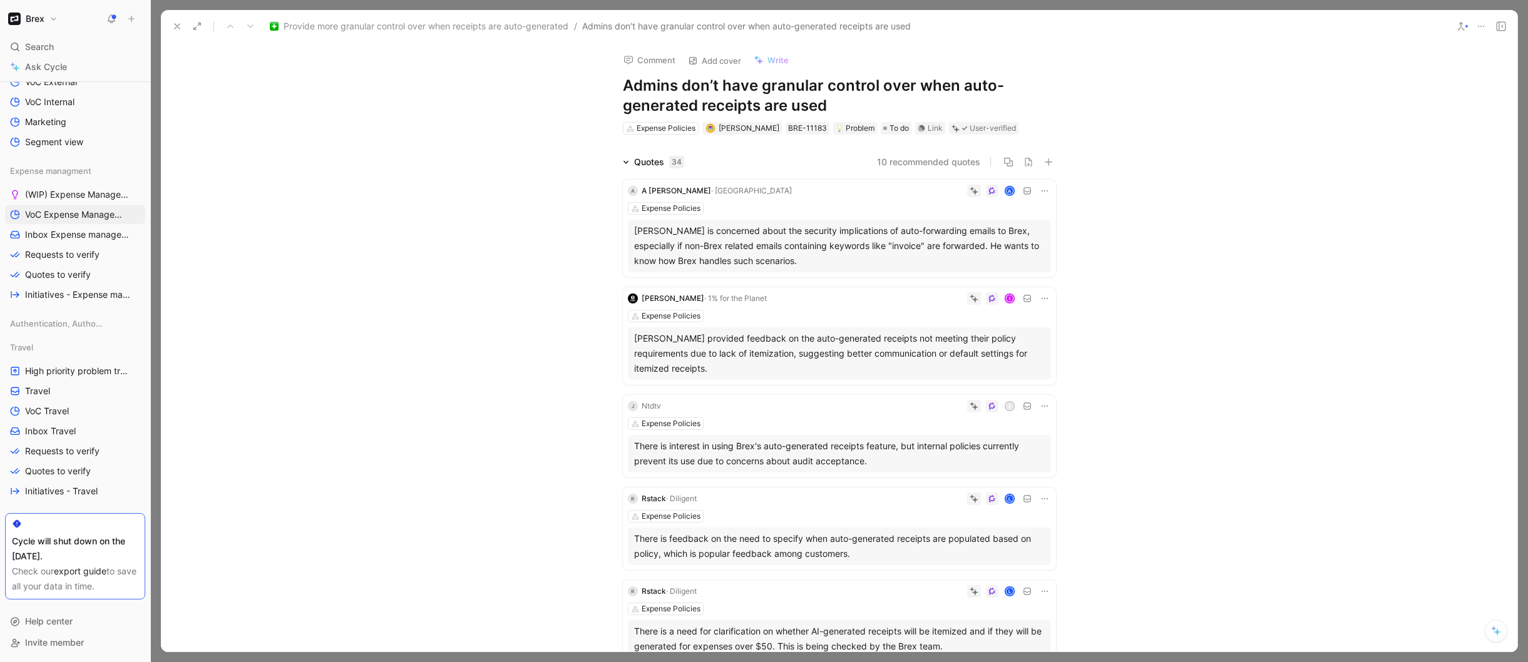
click at [900, 160] on button "10 recommended quotes" at bounding box center [928, 162] width 103 height 15
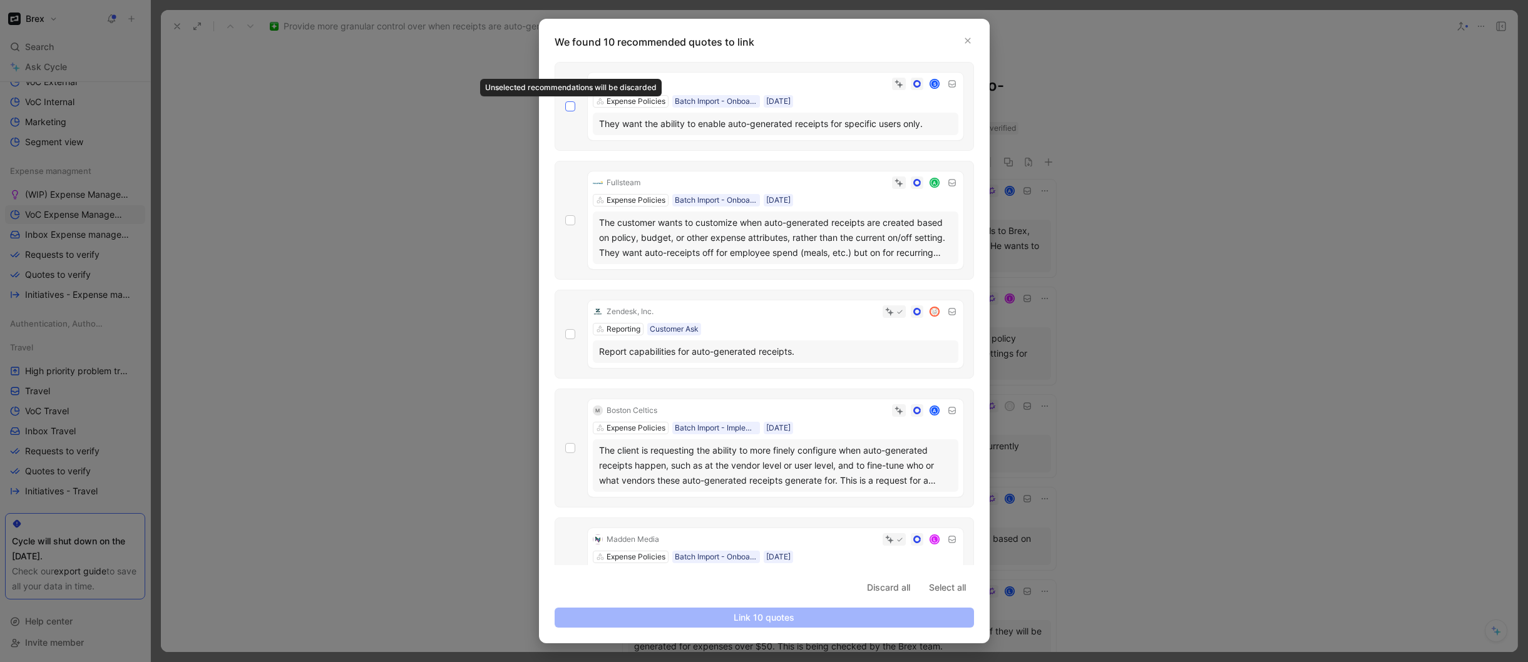
click at [572, 108] on icon at bounding box center [570, 107] width 8 height 8
click at [565, 101] on input "checkbox" at bounding box center [565, 101] width 0 height 0
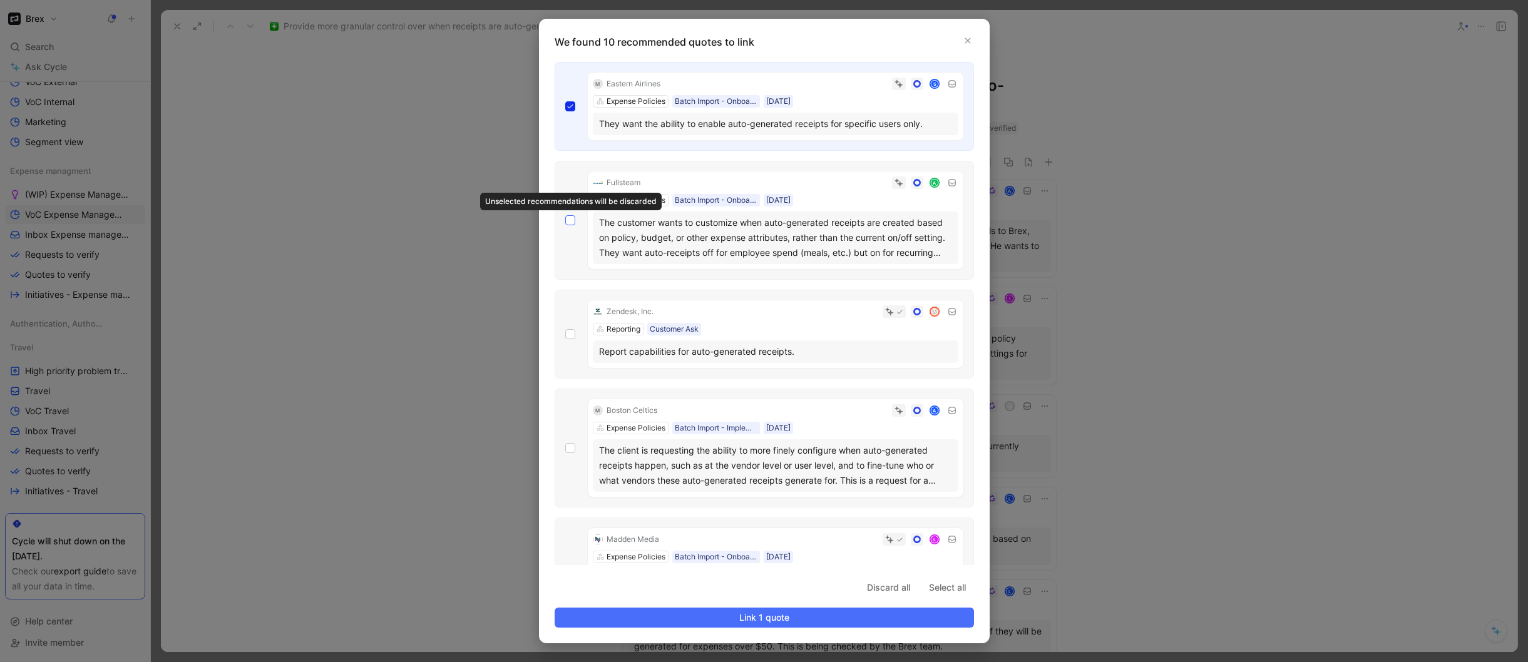
click at [570, 219] on icon at bounding box center [570, 221] width 8 height 8
click at [565, 215] on input "checkbox" at bounding box center [565, 215] width 0 height 0
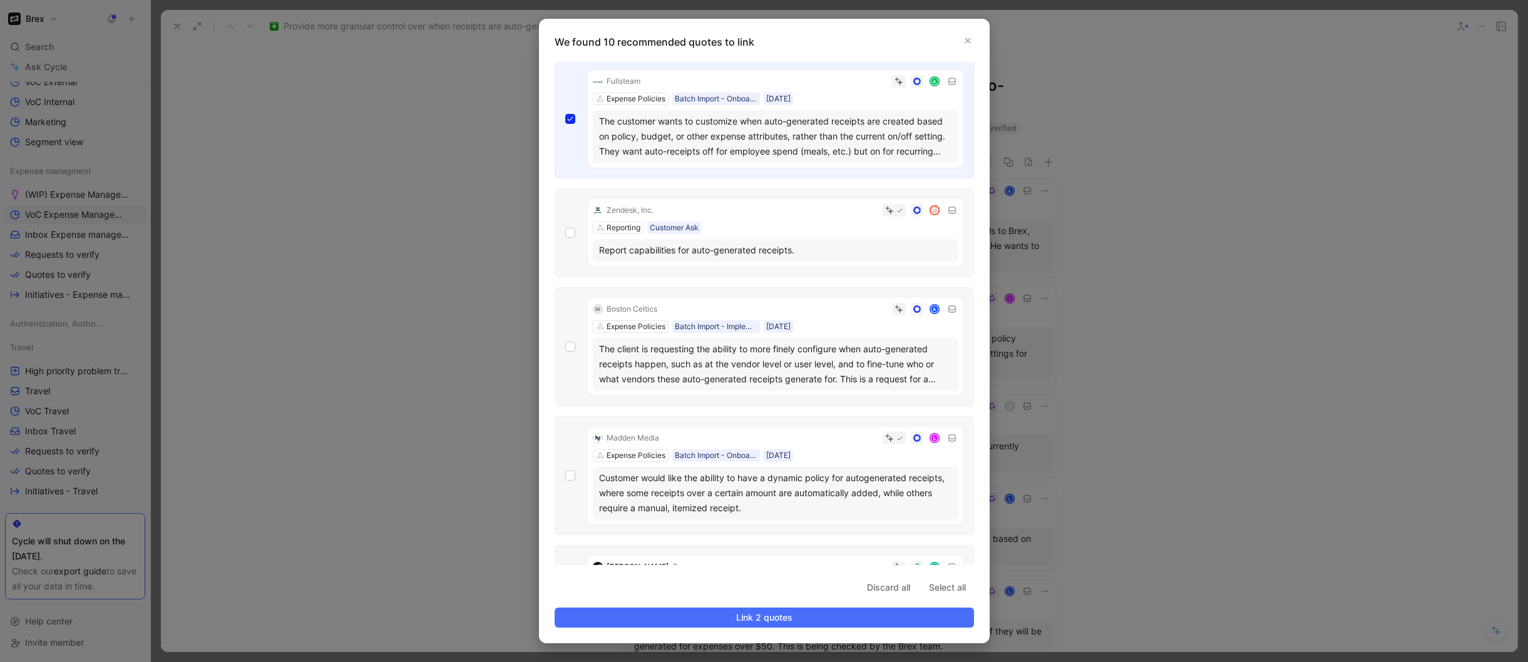
scroll to position [138, 0]
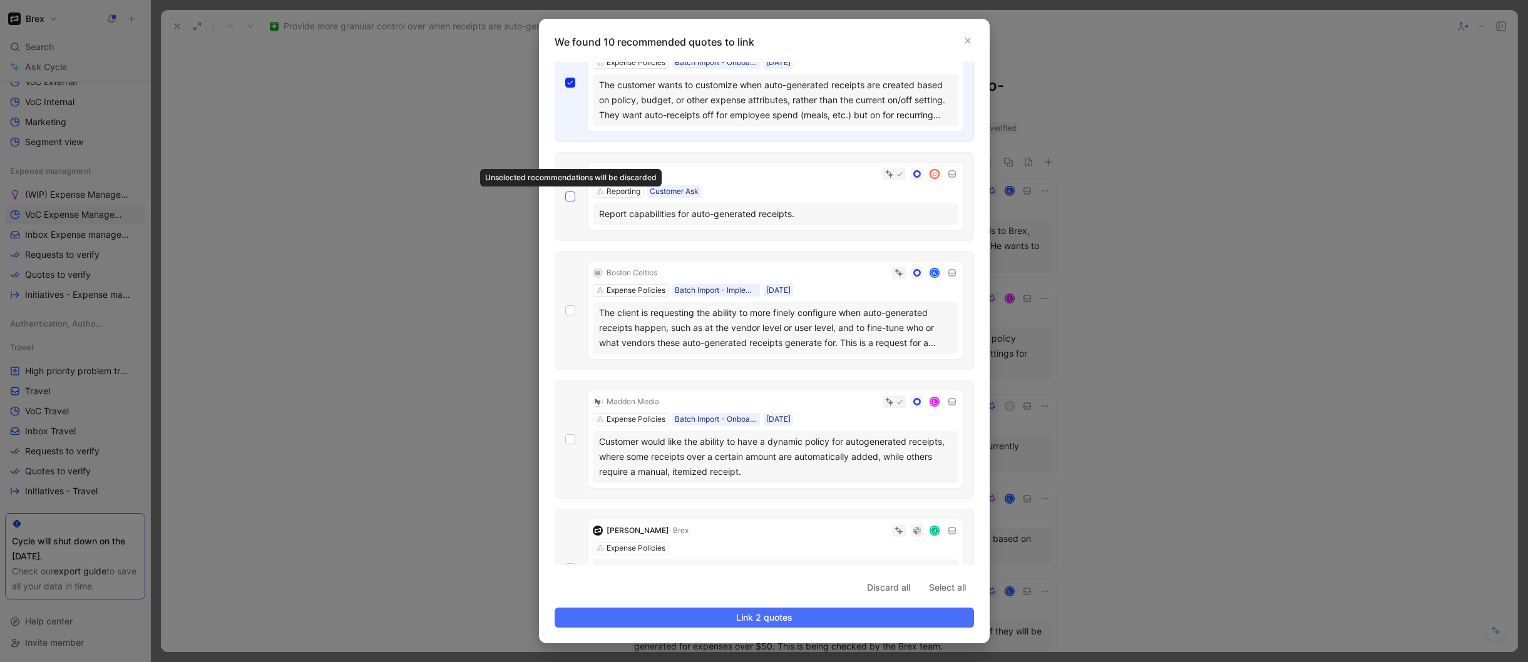
click at [568, 195] on icon at bounding box center [570, 197] width 8 height 8
click at [565, 329] on input "checkbox" at bounding box center [565, 329] width 0 height 0
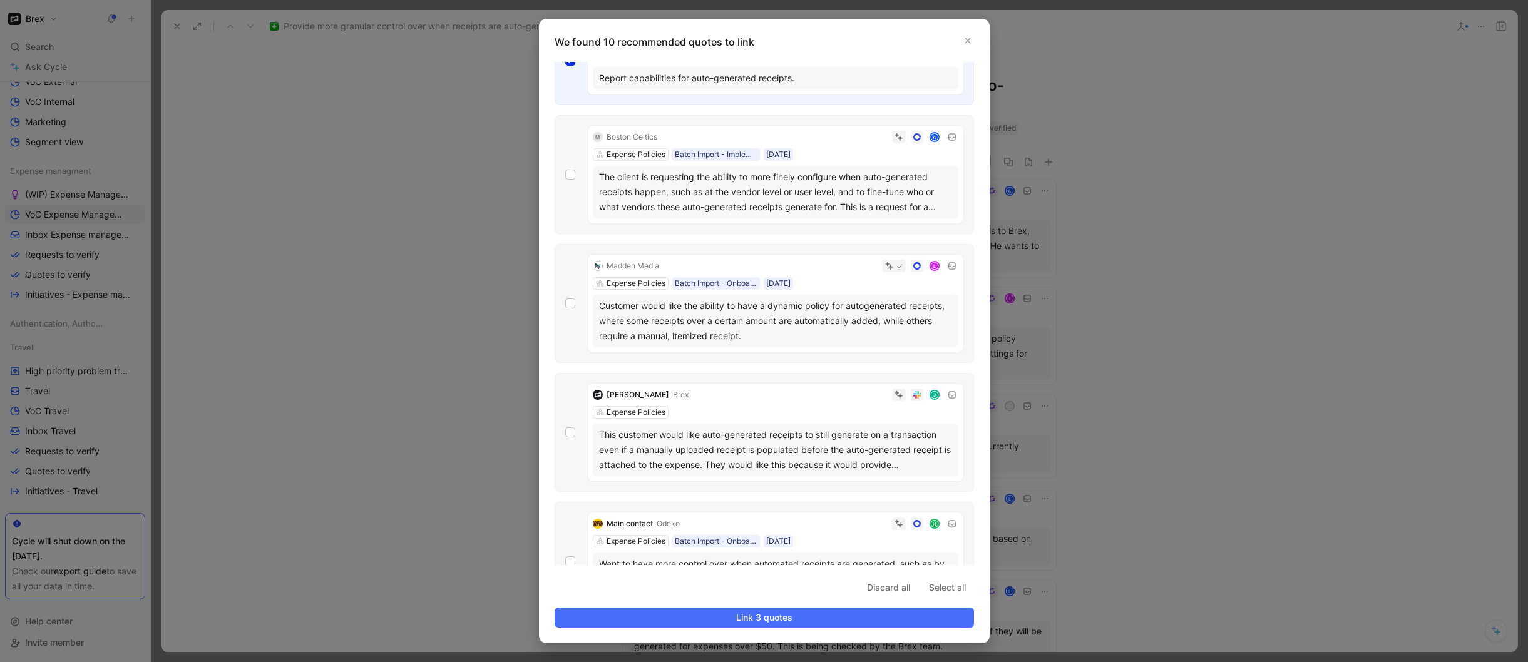
scroll to position [275, 0]
click at [571, 173] on icon at bounding box center [570, 173] width 8 height 8
click at [565, 443] on input "checkbox" at bounding box center [565, 443] width 0 height 0
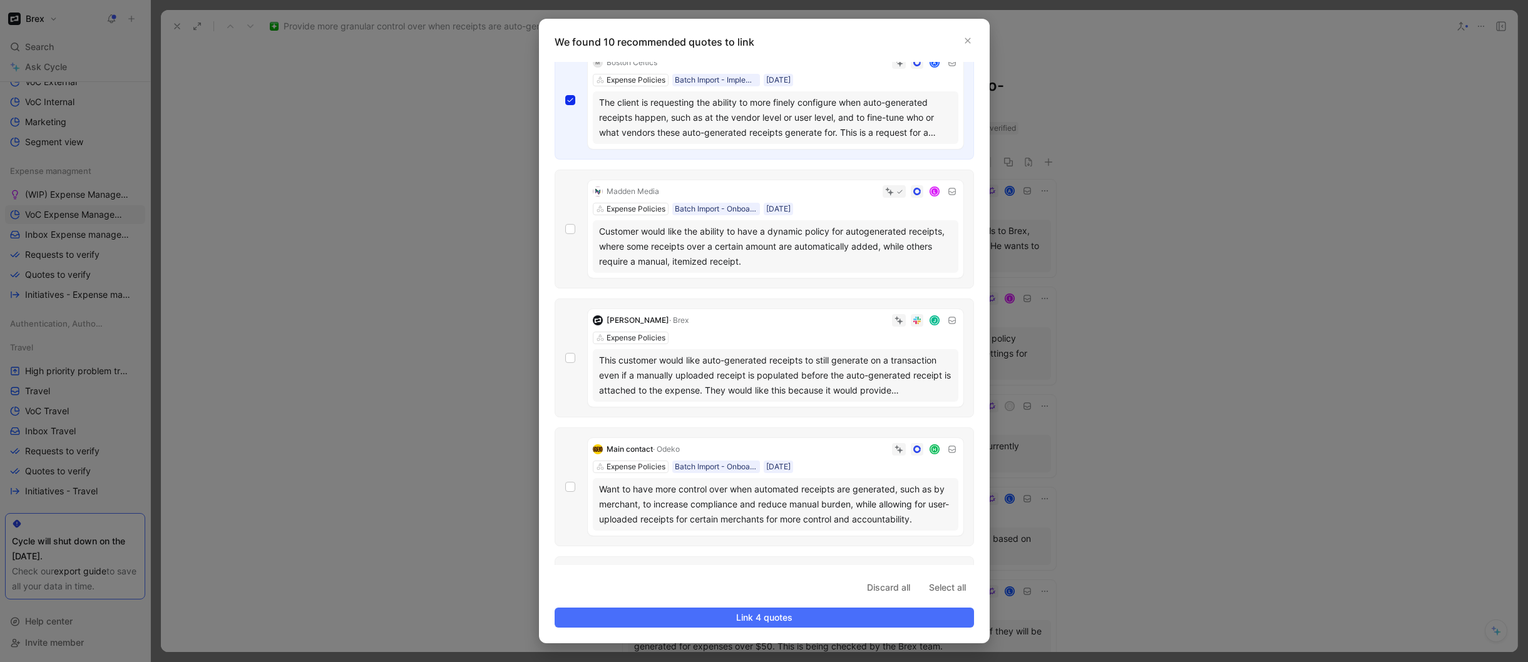
scroll to position [386, 0]
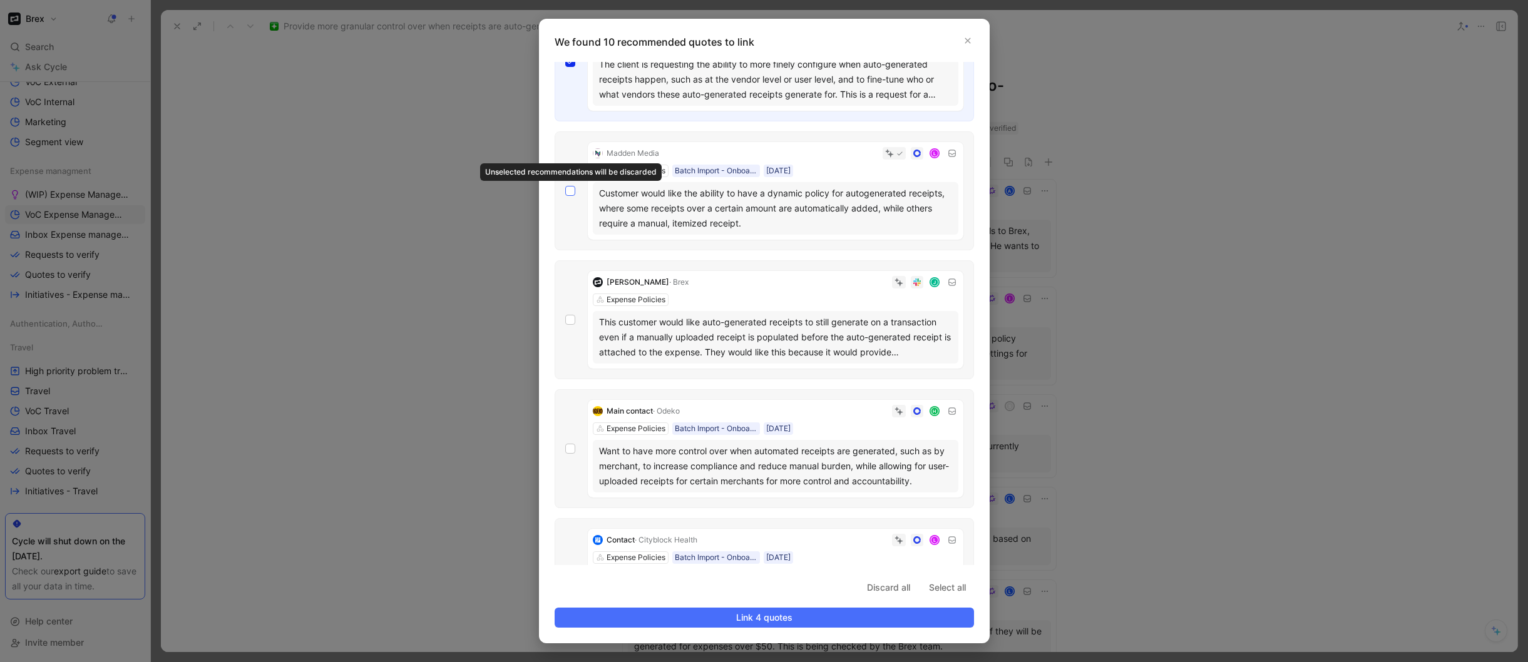
click at [569, 193] on icon at bounding box center [570, 191] width 8 height 8
click at [565, 572] on input "checkbox" at bounding box center [565, 572] width 0 height 0
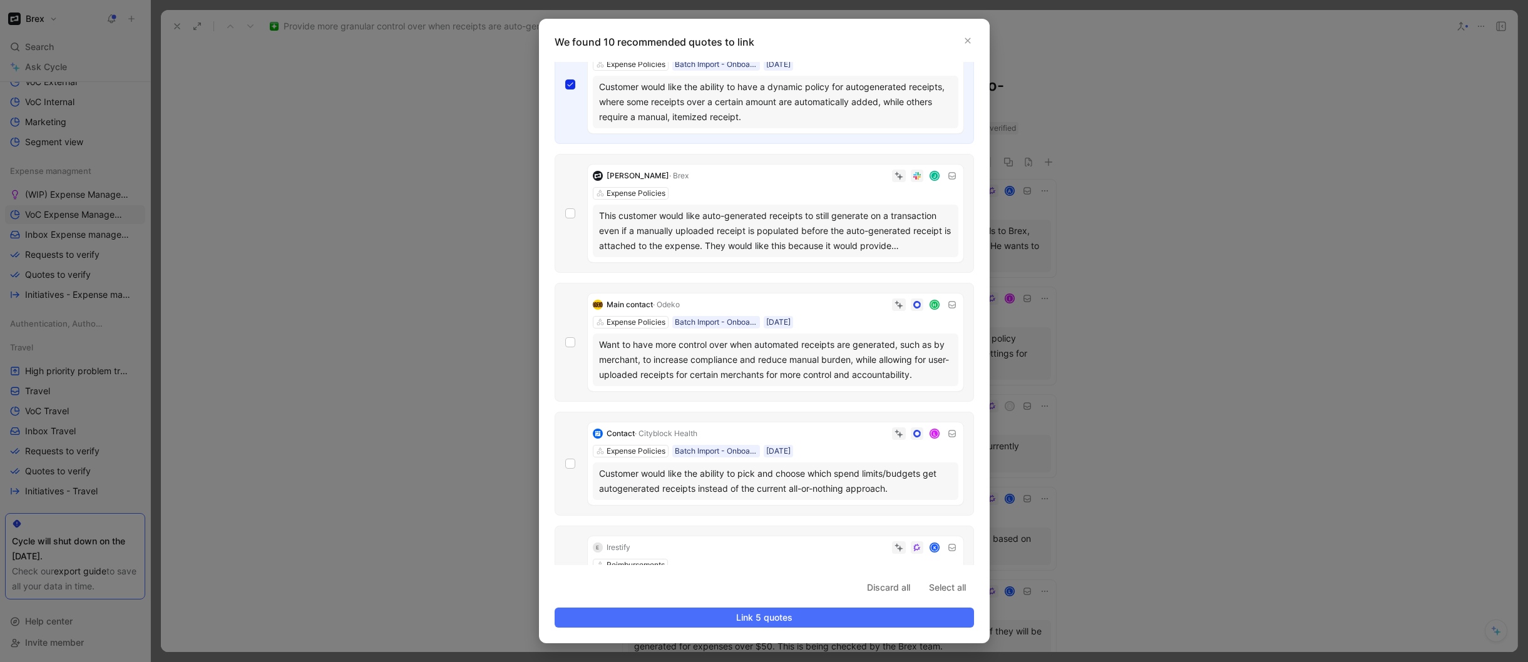
scroll to position [493, 0]
click at [572, 212] on icon at bounding box center [570, 213] width 8 height 8
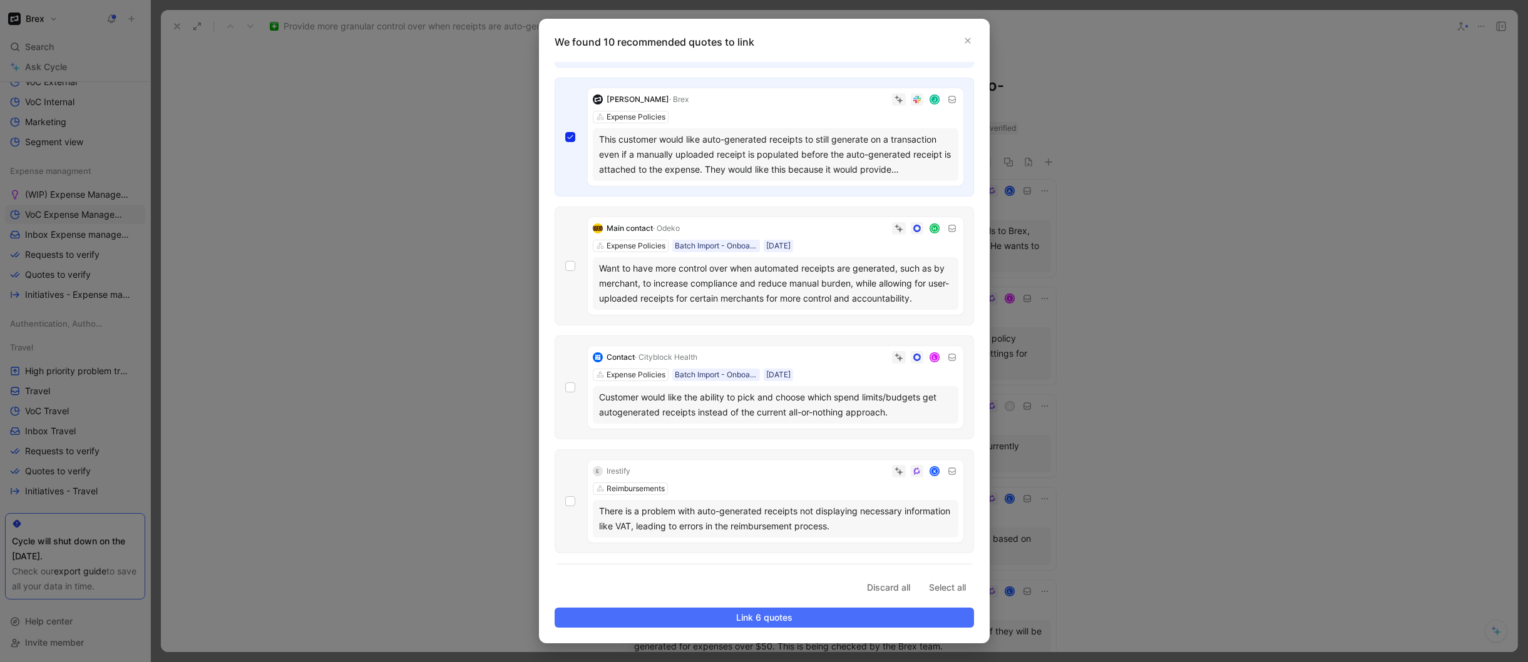
scroll to position [576, 0]
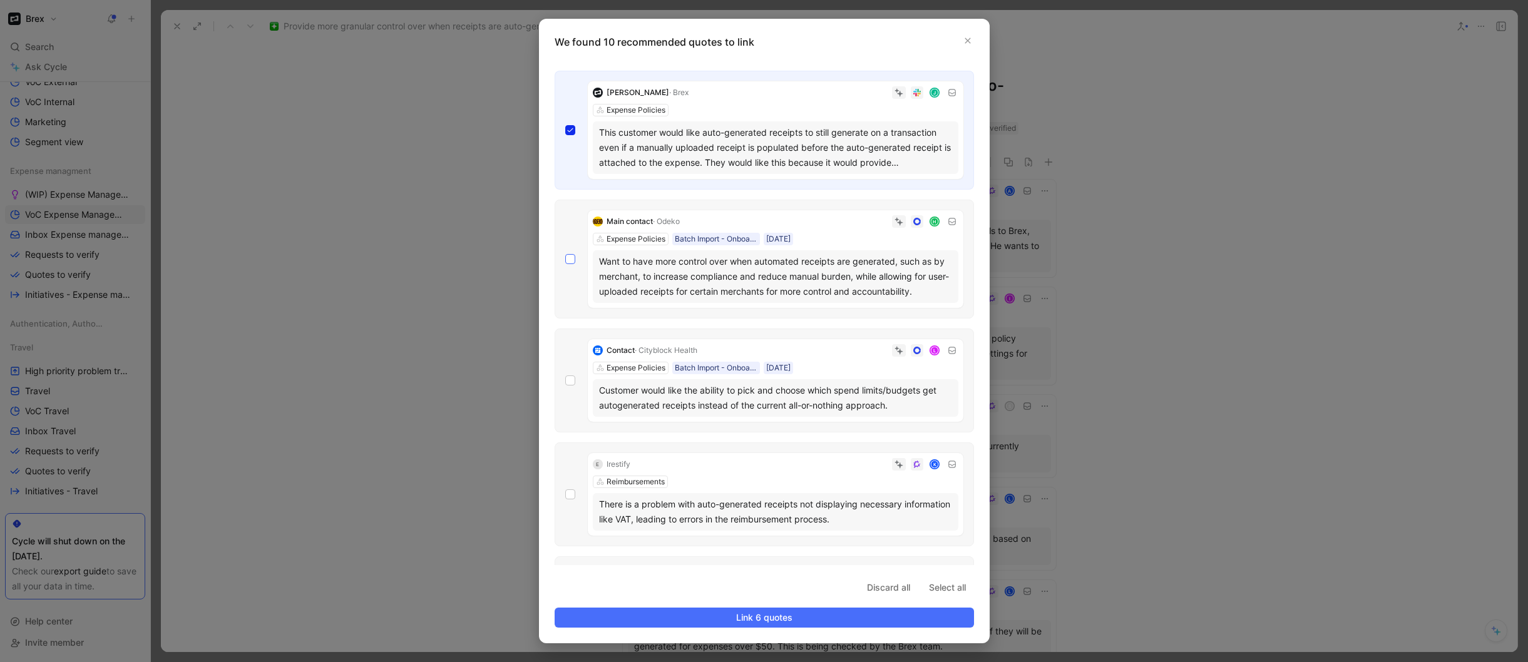
click at [573, 260] on div at bounding box center [570, 259] width 10 height 10
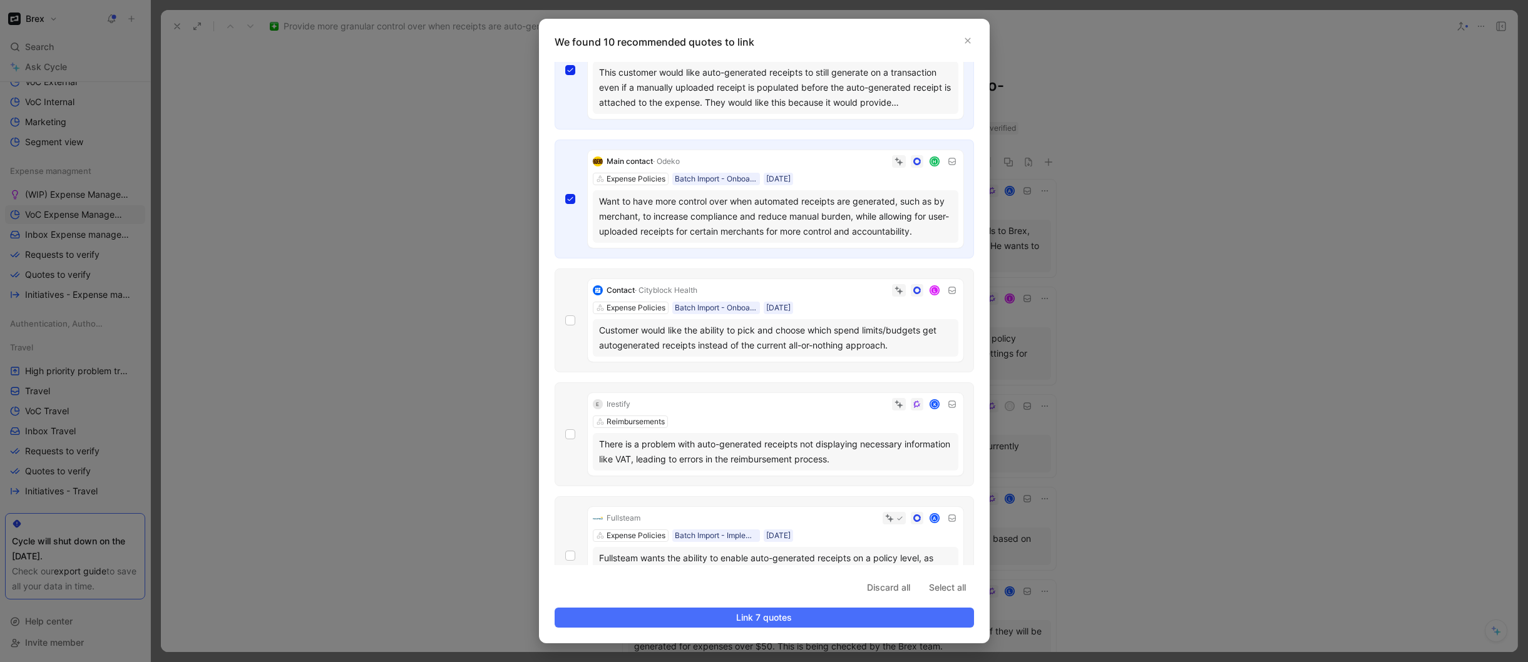
scroll to position [686, 0]
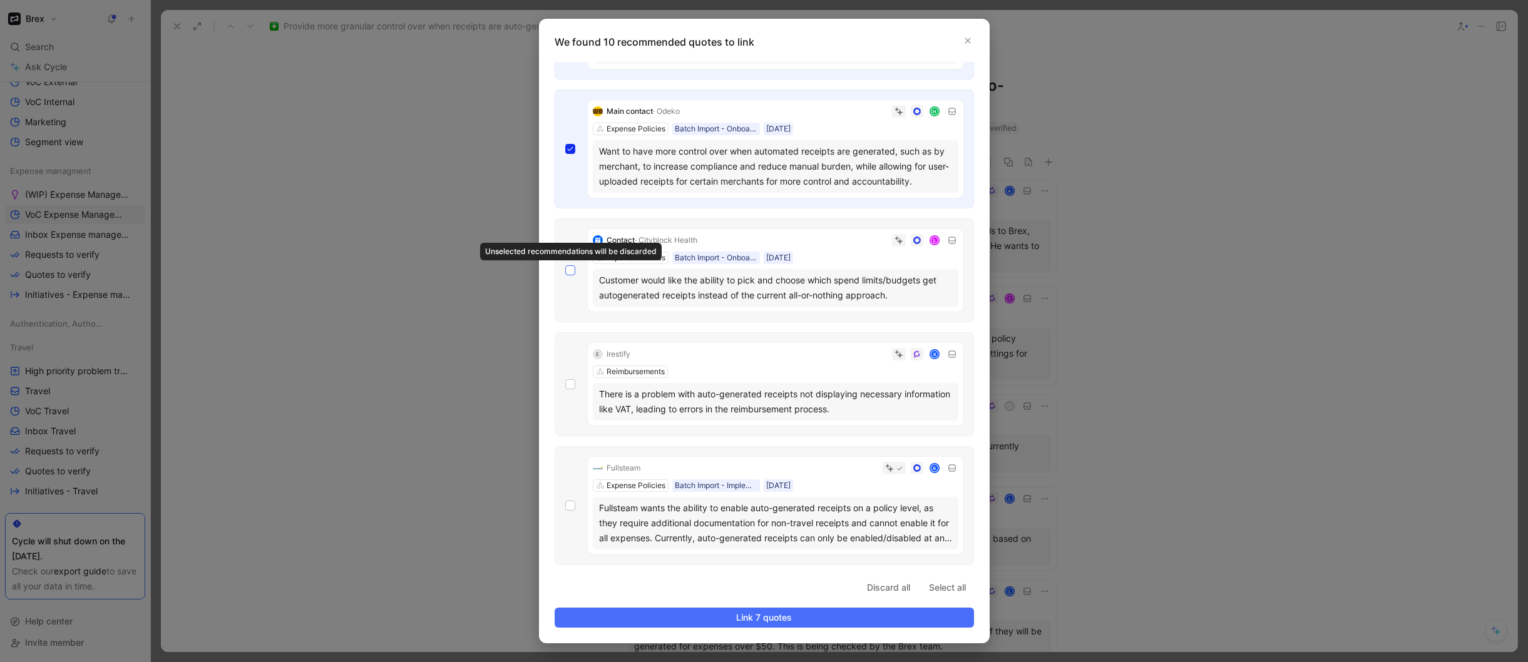
click at [573, 271] on div at bounding box center [570, 270] width 10 height 10
click at [571, 382] on icon at bounding box center [570, 384] width 8 height 8
click at [572, 505] on icon at bounding box center [570, 506] width 8 height 8
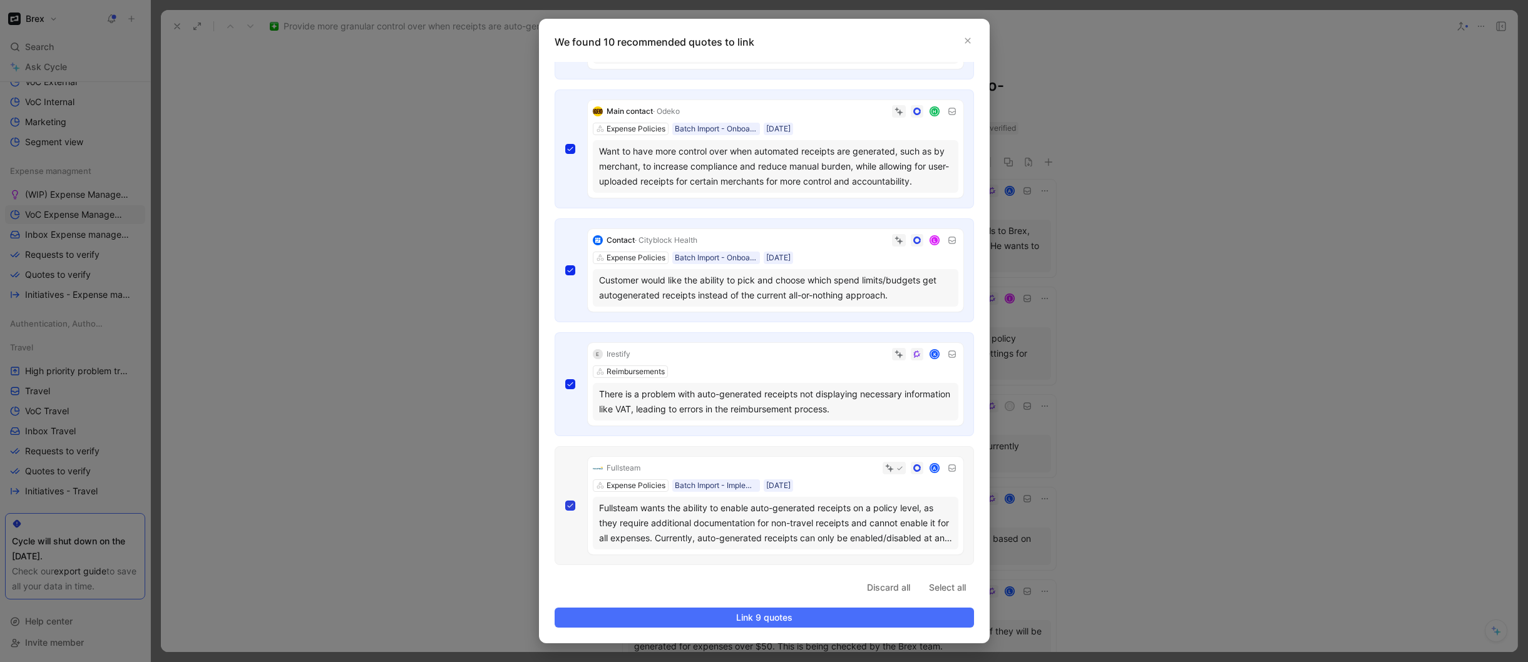
click at [768, 619] on span "Link 10 quotes" at bounding box center [764, 617] width 398 height 15
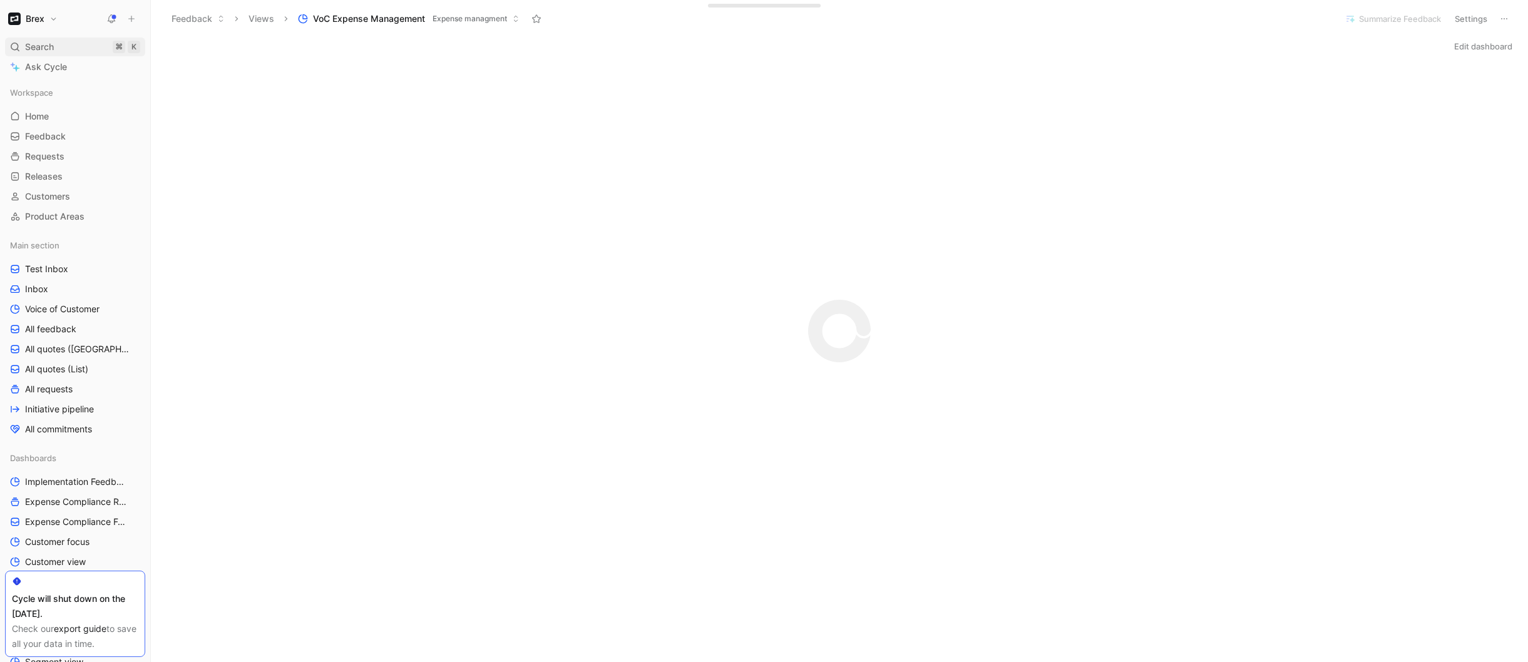
click at [79, 44] on div "Search ⌘ K" at bounding box center [75, 47] width 140 height 19
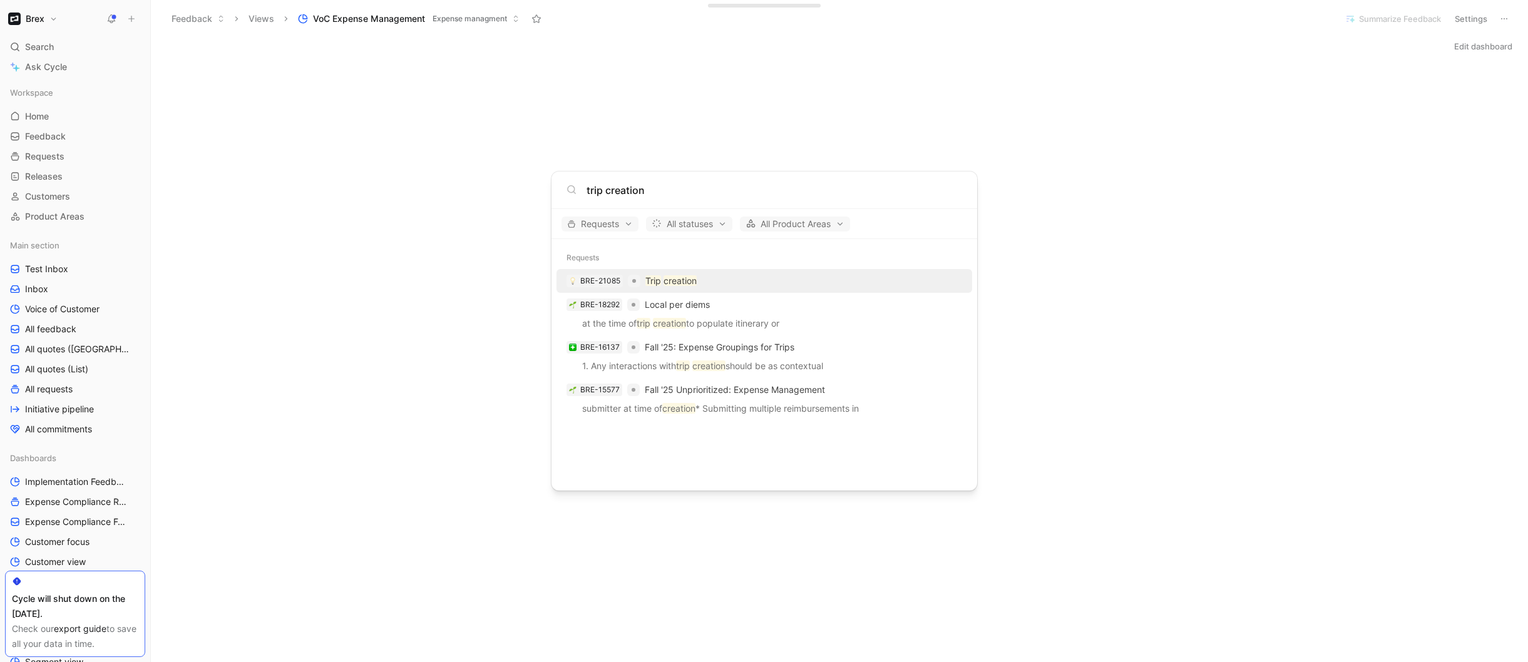
type input "trip creation"
click at [705, 280] on div "BRE-21085 Trip creation" at bounding box center [764, 281] width 408 height 23
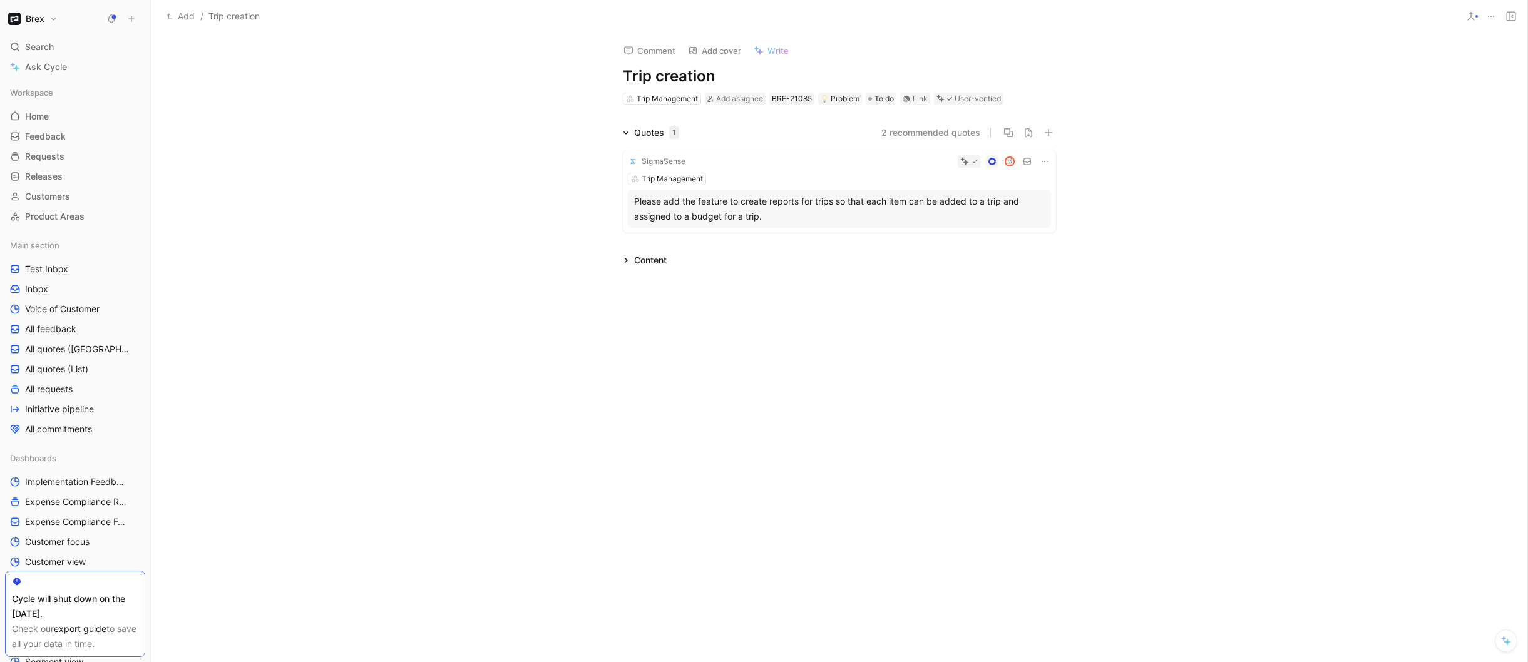
click at [763, 171] on div "SigmaSense Trip Management Please add the feature to create reports for trips s…" at bounding box center [839, 191] width 433 height 83
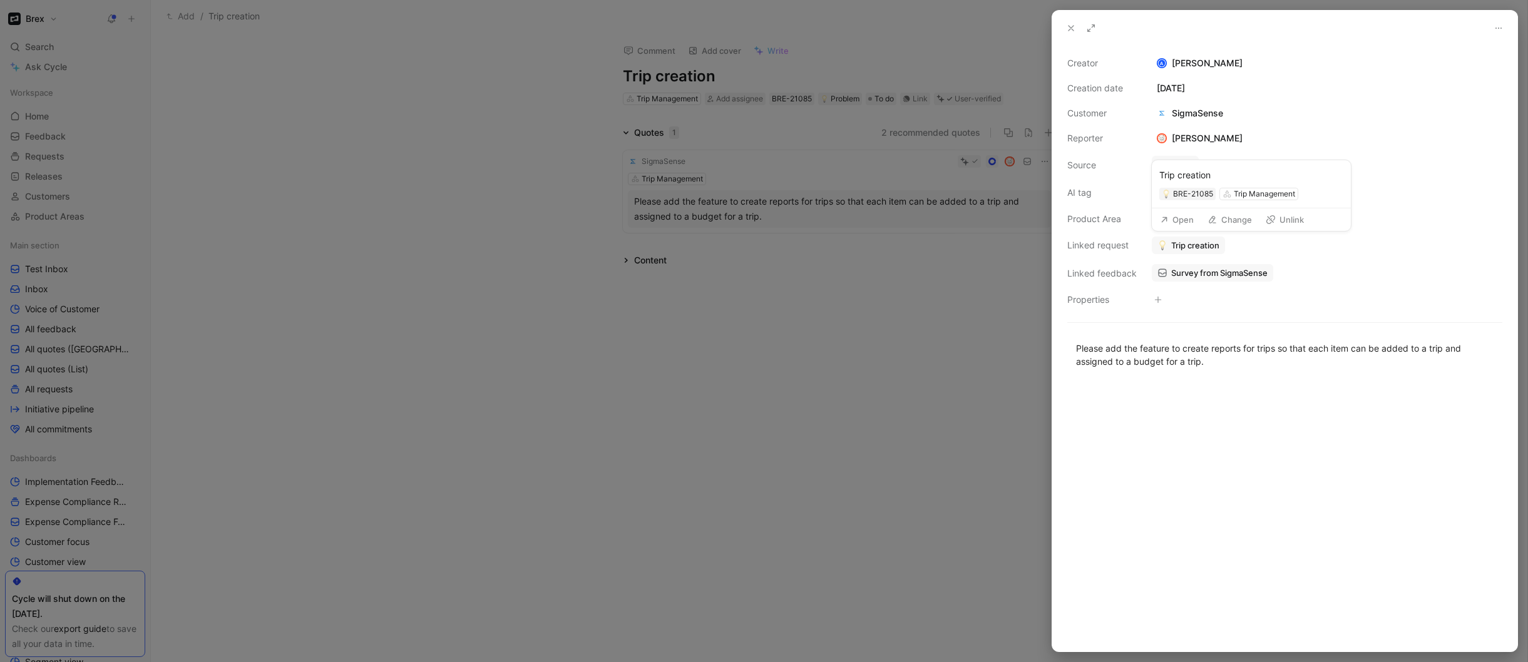
click at [1199, 247] on span "Trip creation" at bounding box center [1195, 245] width 48 height 11
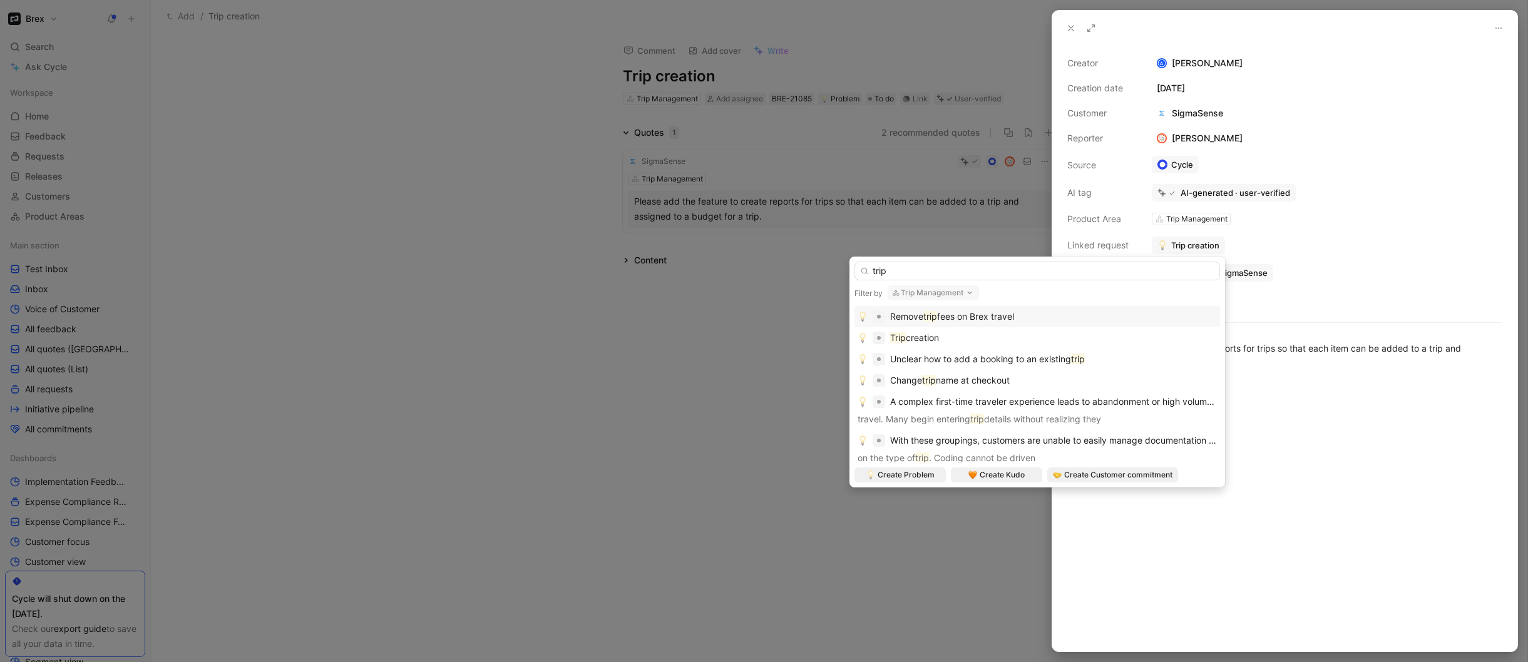
type input "trip"
click at [947, 290] on button "Trip Management" at bounding box center [932, 292] width 91 height 15
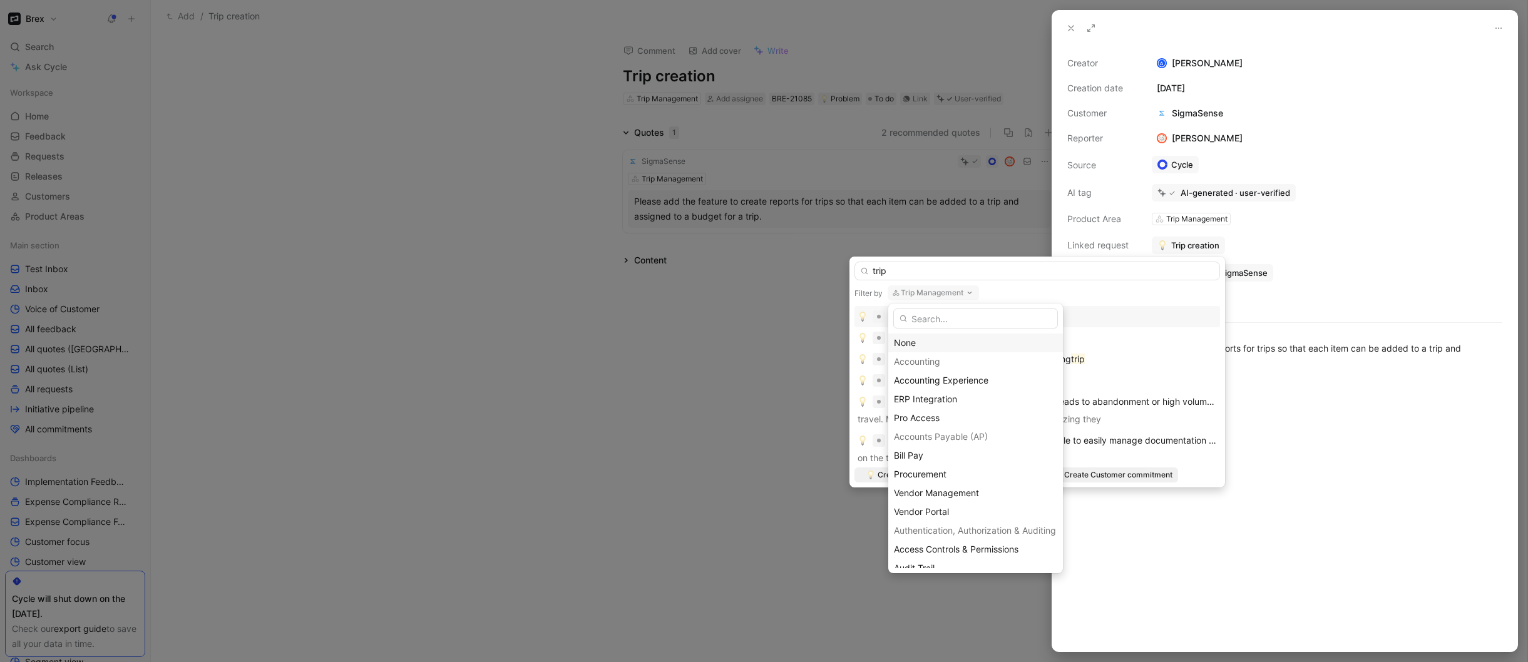
click at [932, 342] on div "None" at bounding box center [975, 342] width 163 height 15
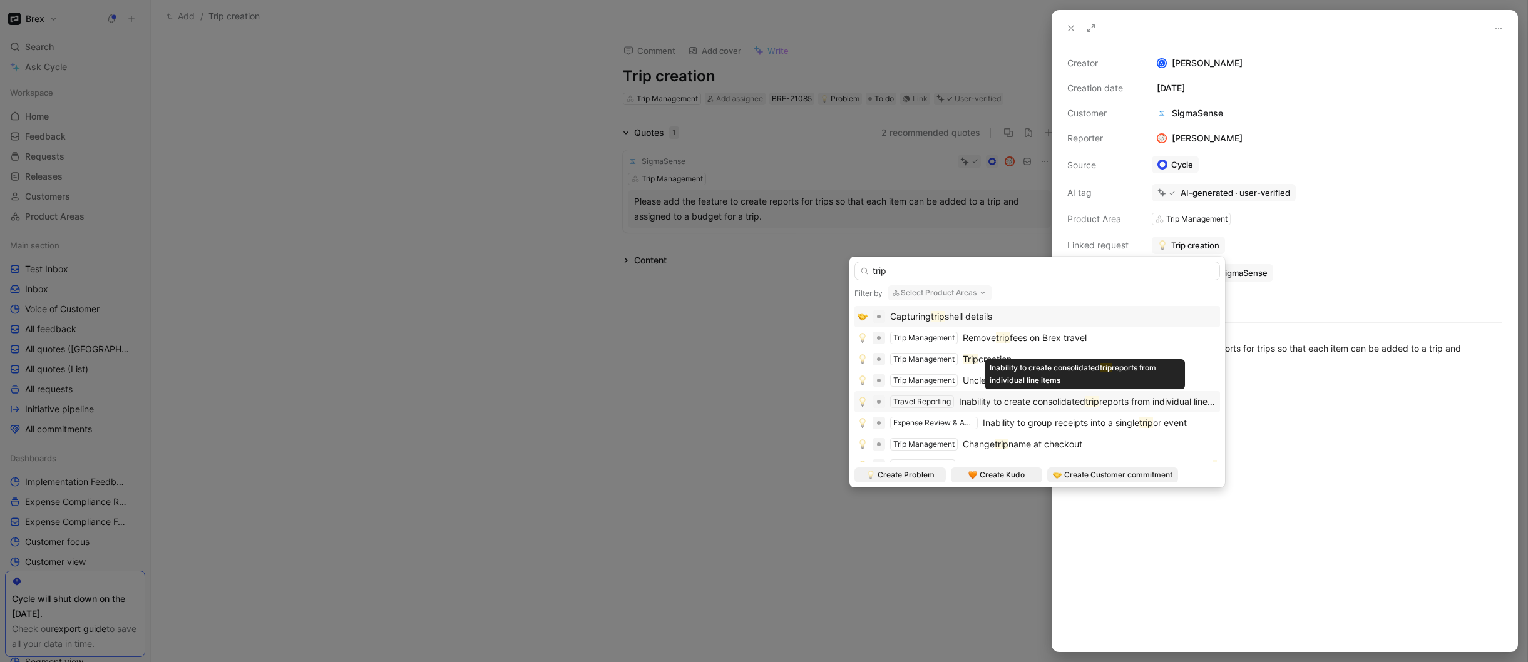
click at [985, 403] on span "Inability to create consolidated" at bounding box center [1022, 401] width 126 height 11
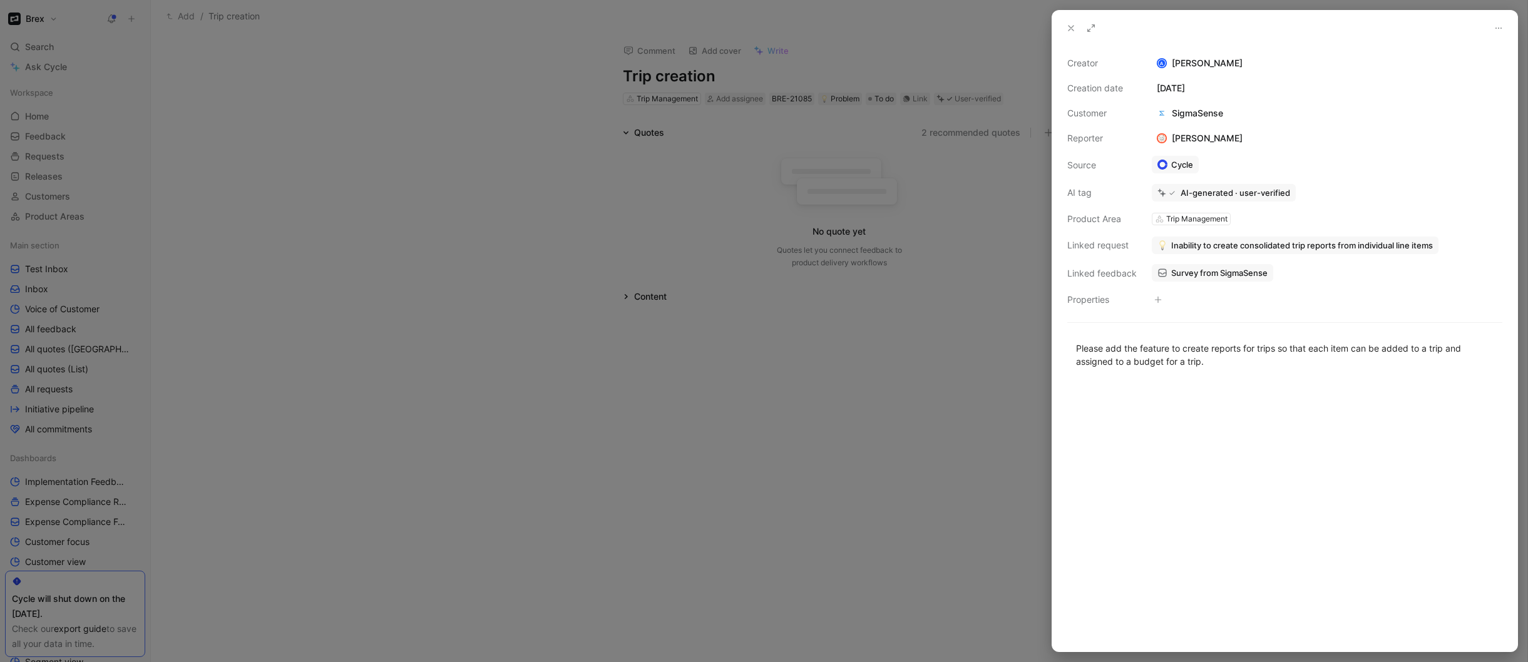
click at [1008, 380] on div at bounding box center [764, 331] width 1528 height 662
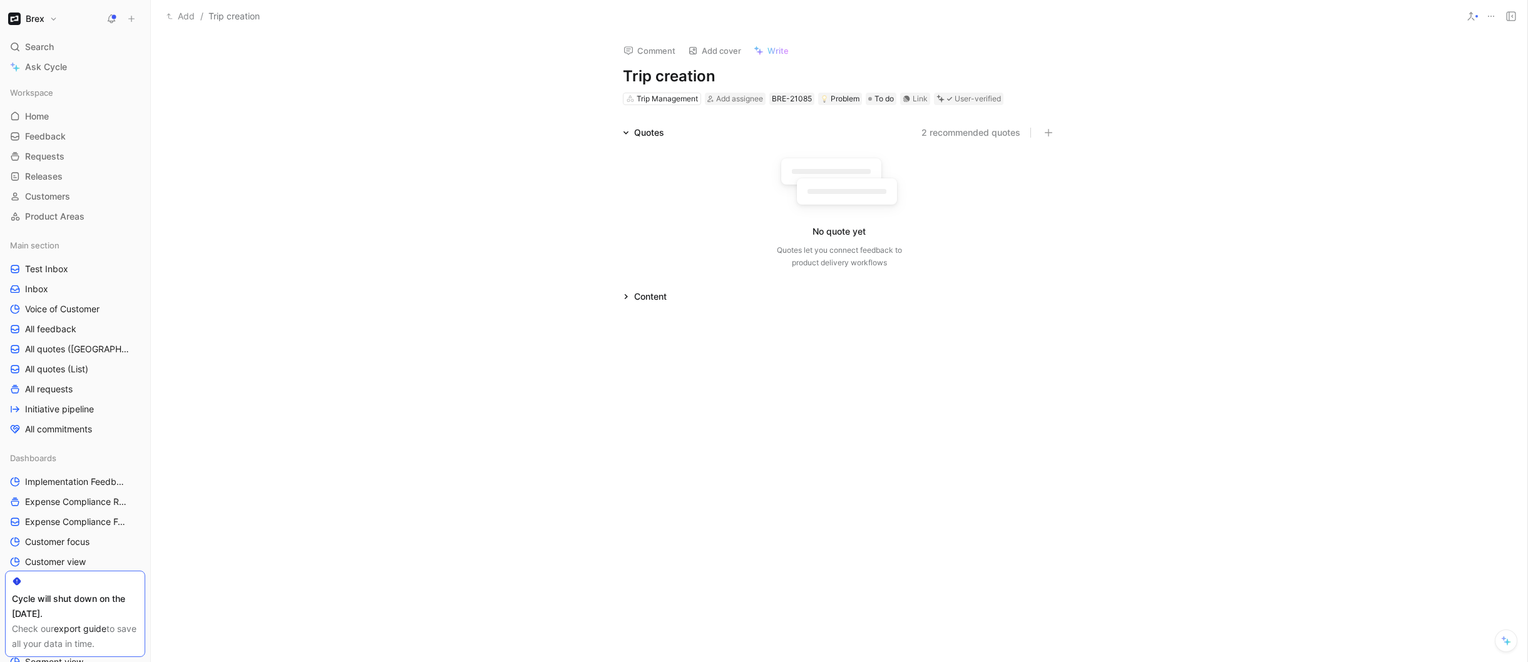
click at [1491, 14] on icon at bounding box center [1491, 16] width 10 height 10
click at [1401, 95] on div "Delete" at bounding box center [1437, 98] width 114 height 15
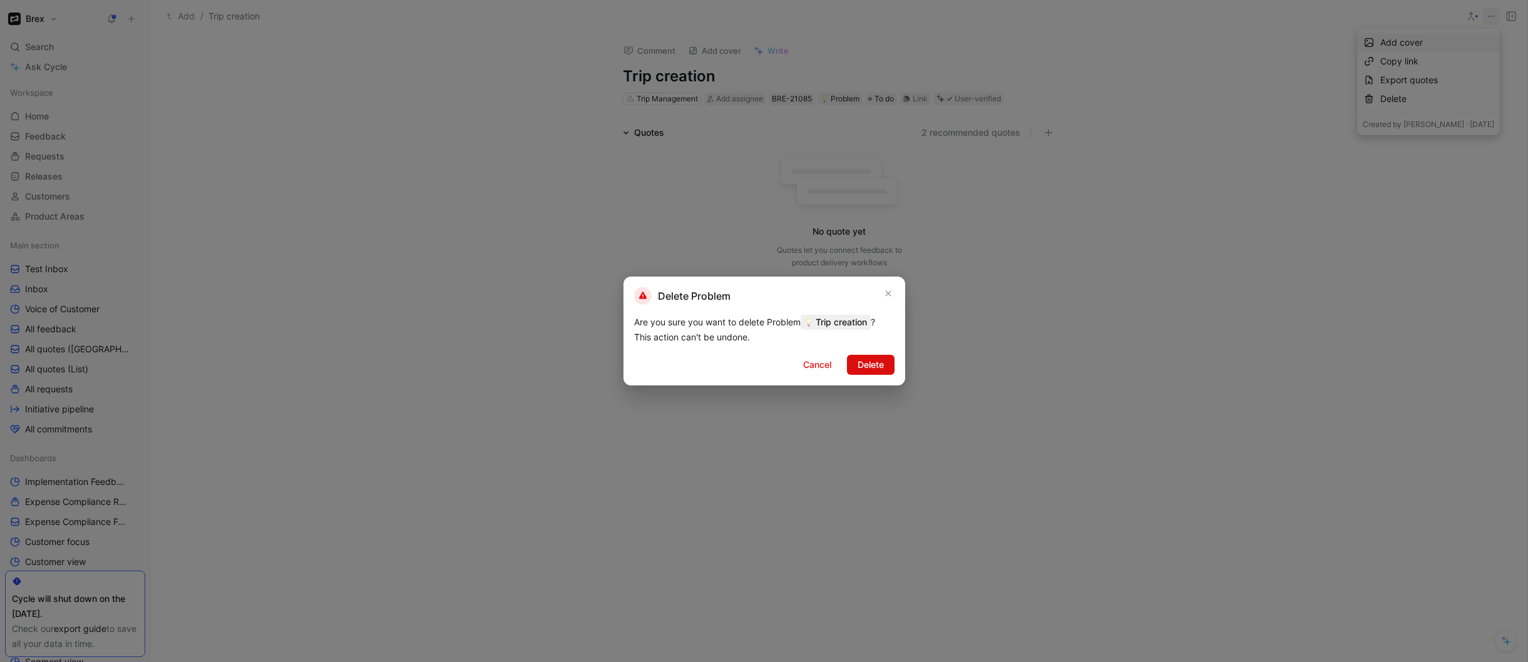
click at [874, 367] on span "Delete" at bounding box center [870, 364] width 26 height 15
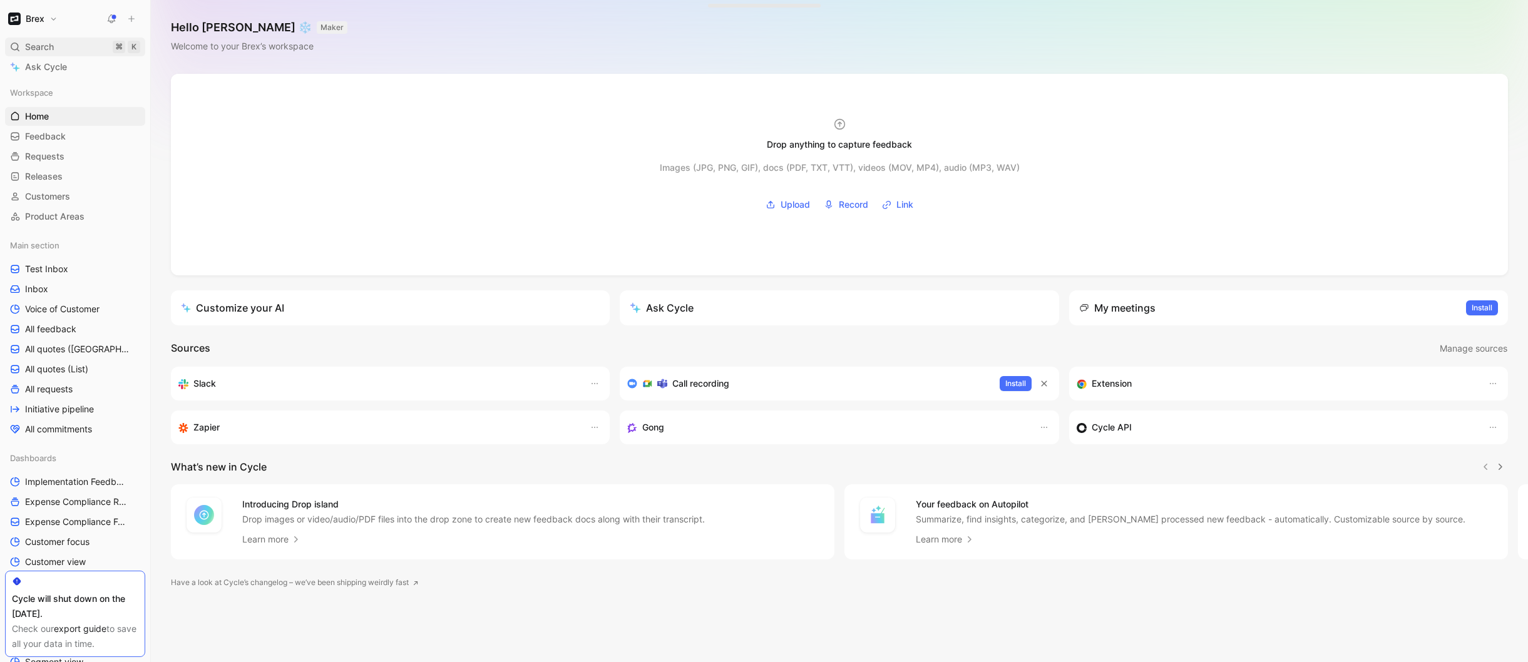
click at [54, 47] on span "Search" at bounding box center [39, 46] width 29 height 15
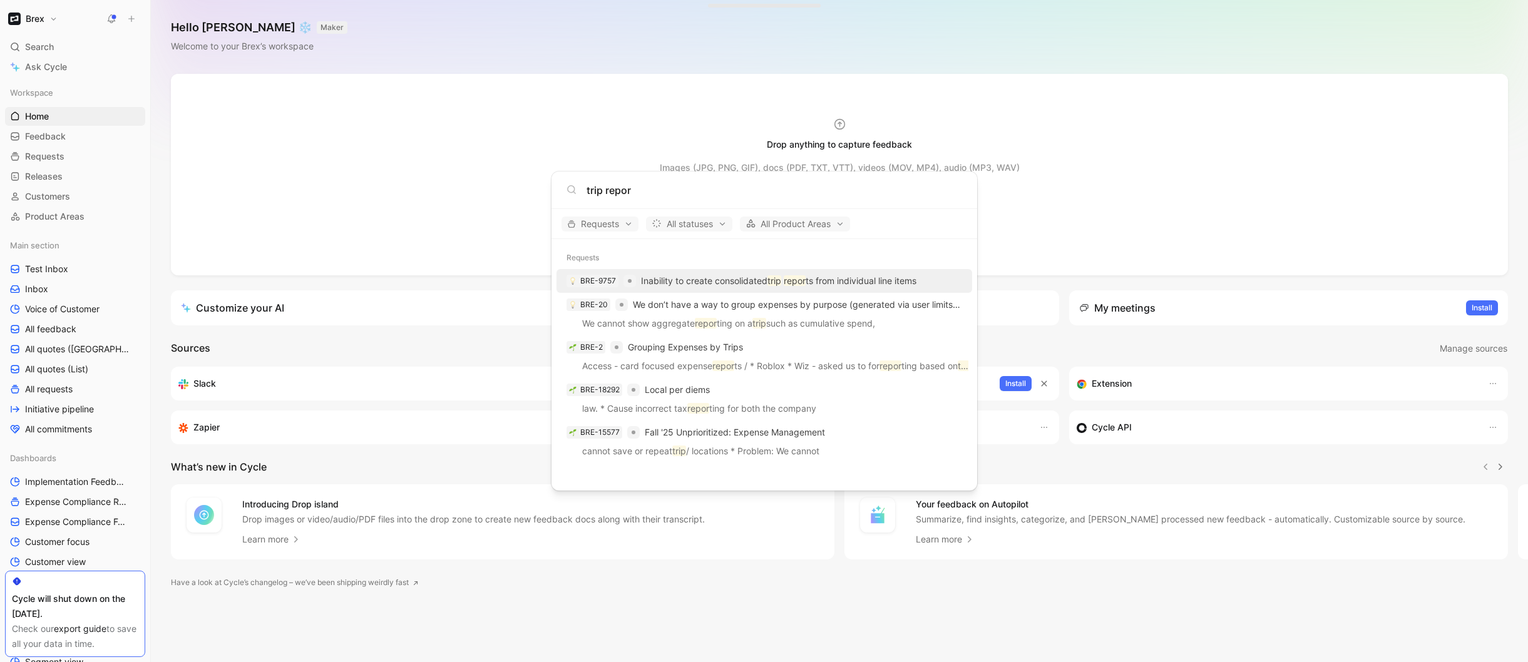
type input "trip repor"
click at [685, 282] on p "Inability to create consolidated trip repor ts from individual line items" at bounding box center [778, 280] width 275 height 15
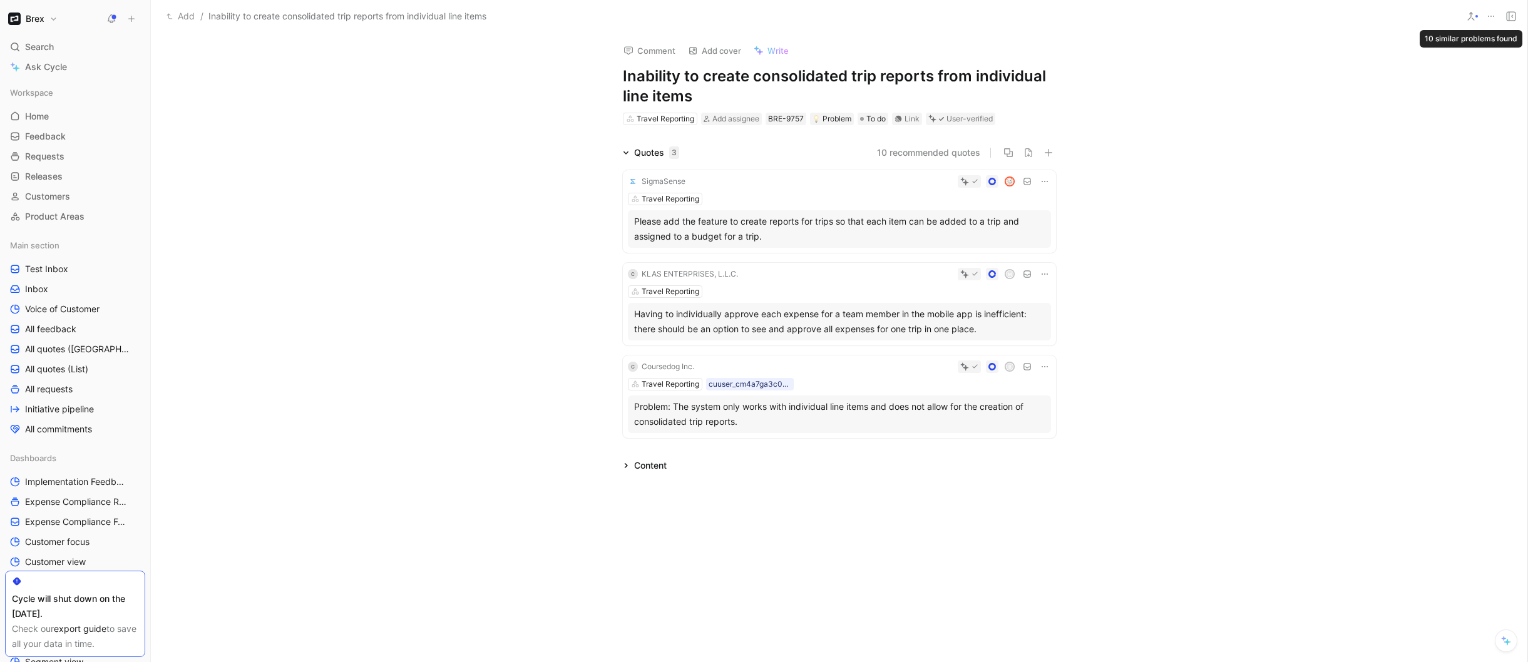
click at [1469, 19] on icon at bounding box center [1471, 16] width 10 height 10
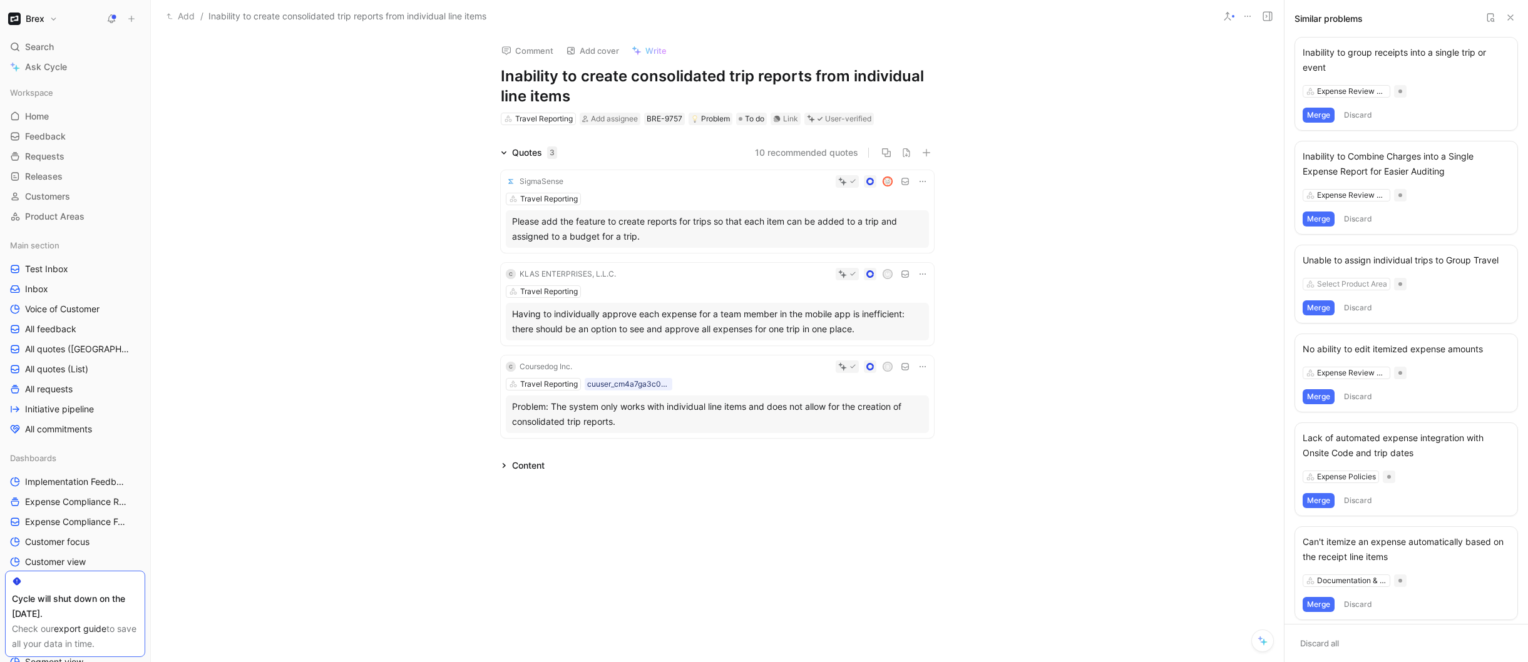
click at [1365, 61] on div "Inability to group receipts into a single trip or event" at bounding box center [1405, 60] width 207 height 30
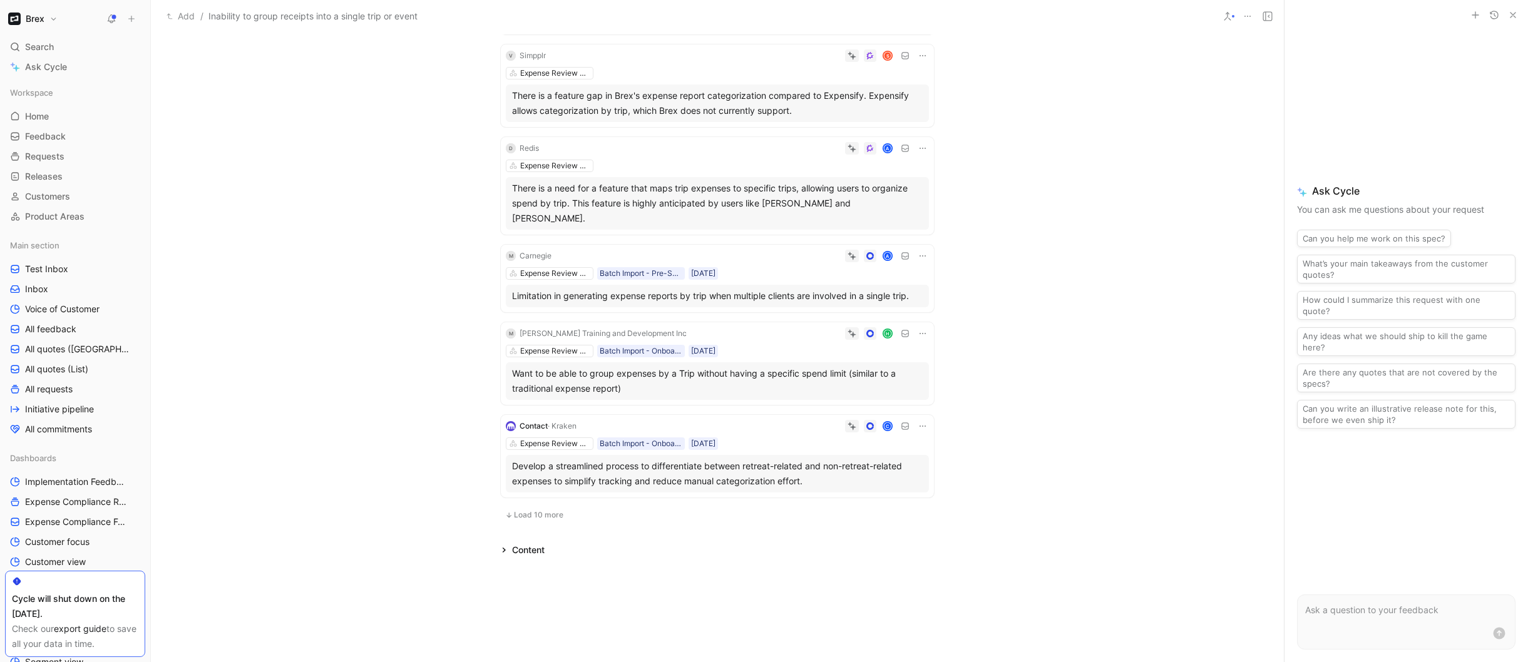
scroll to position [615, 0]
click at [522, 509] on span "Load 10 more" at bounding box center [538, 514] width 49 height 10
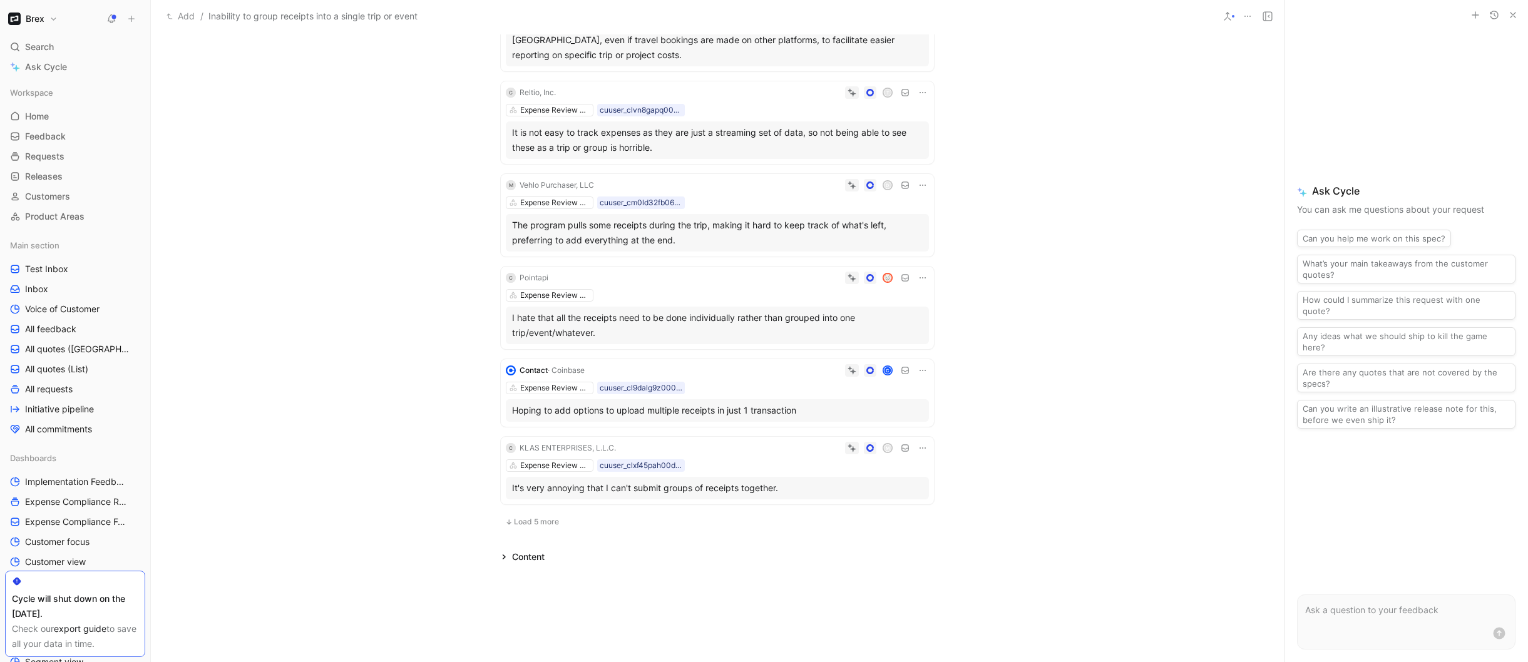
scroll to position [1505, 0]
click at [529, 515] on span "Load 5 more" at bounding box center [536, 520] width 45 height 10
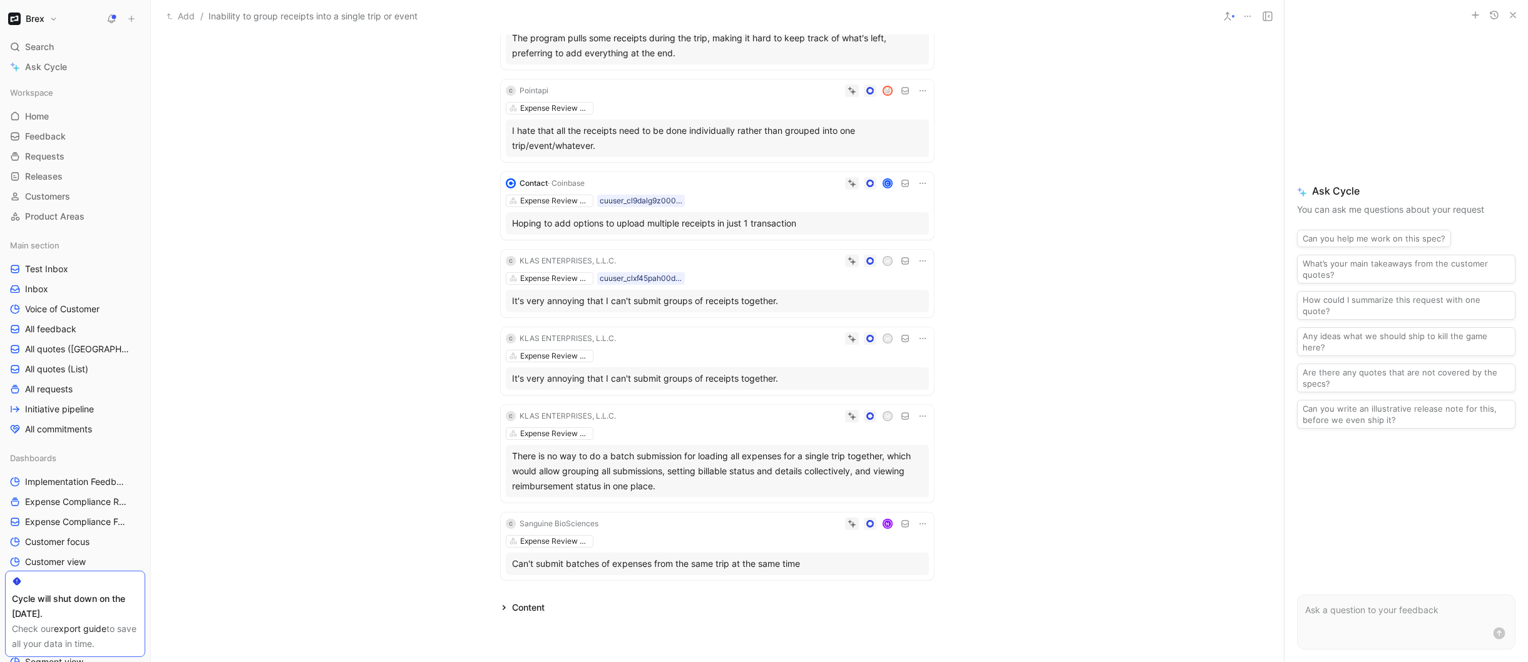
scroll to position [1702, 0]
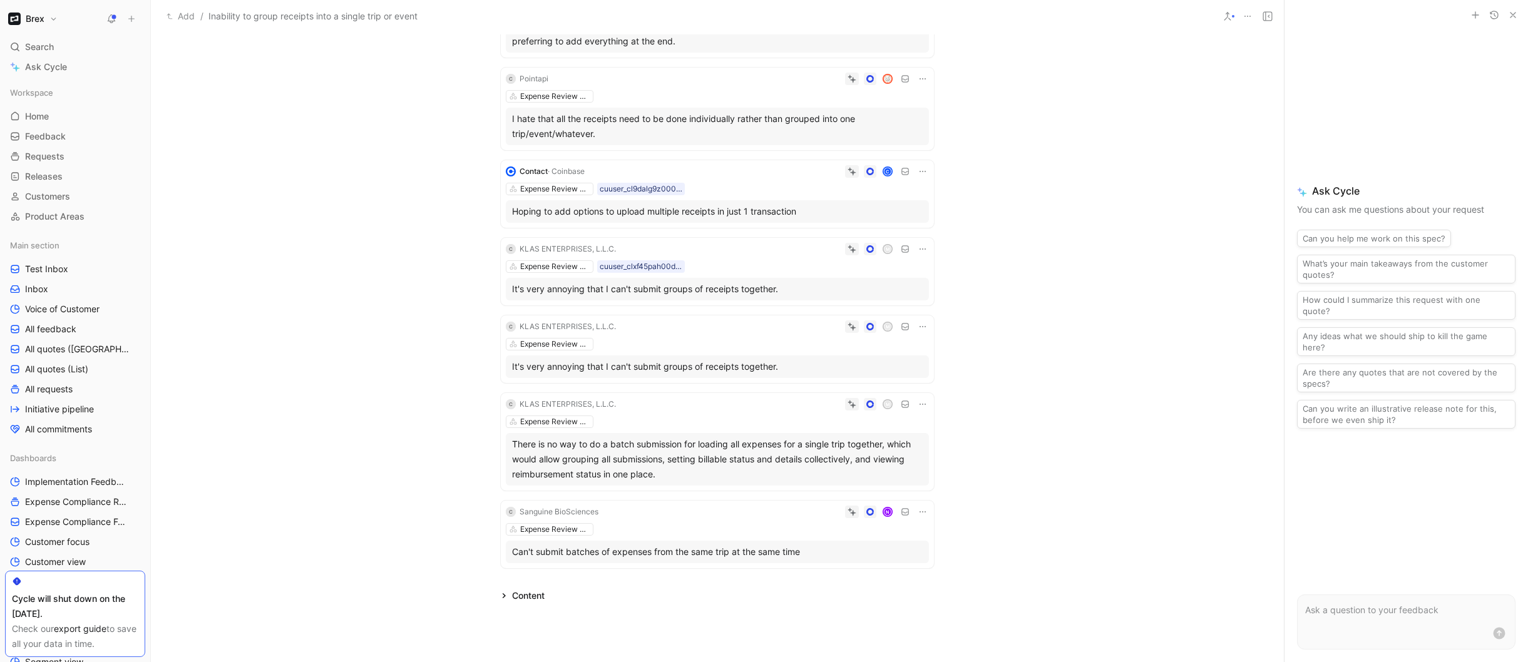
click at [790, 242] on div "C KLAS ENTERPRISES, L.L.C. M Expense Review & Approval cuuser_clxf45pah00dj0i36…" at bounding box center [717, 272] width 433 height 68
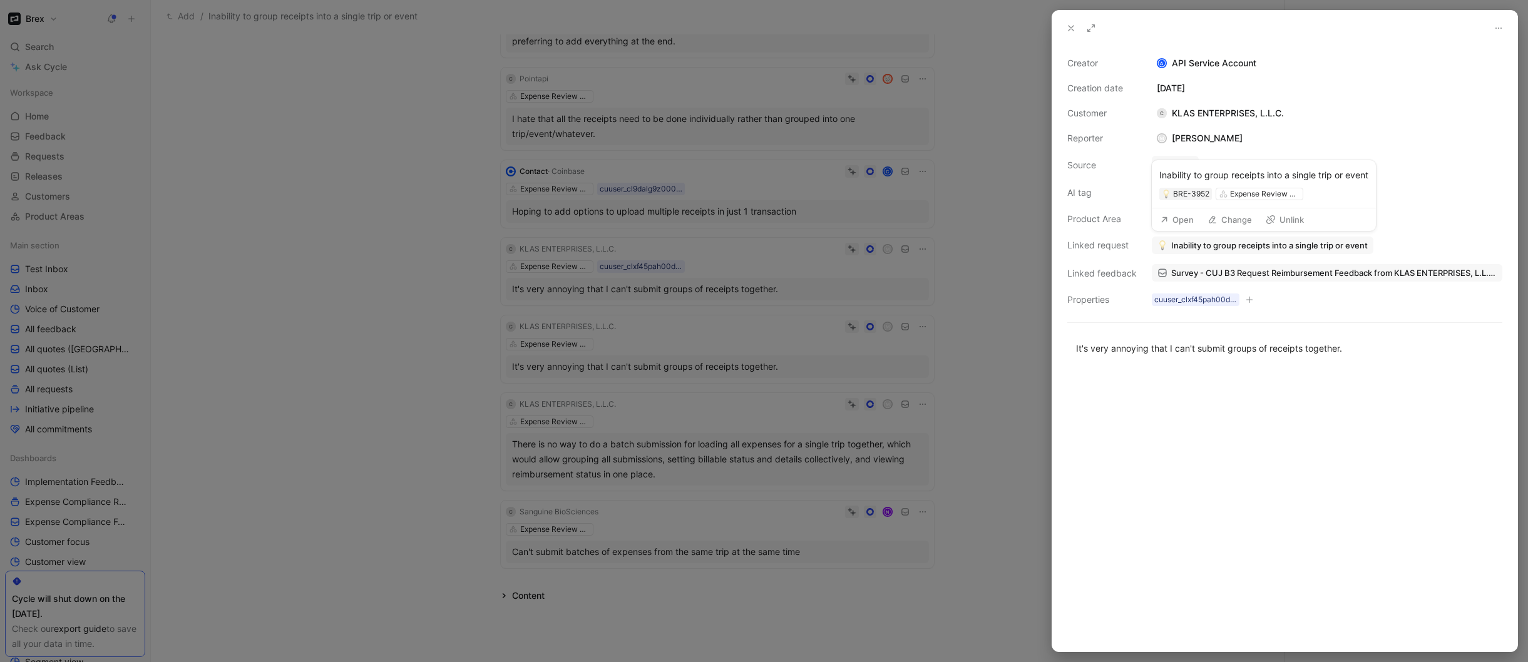
click at [1194, 247] on span "Inability to group receipts into a single trip or event" at bounding box center [1269, 245] width 196 height 11
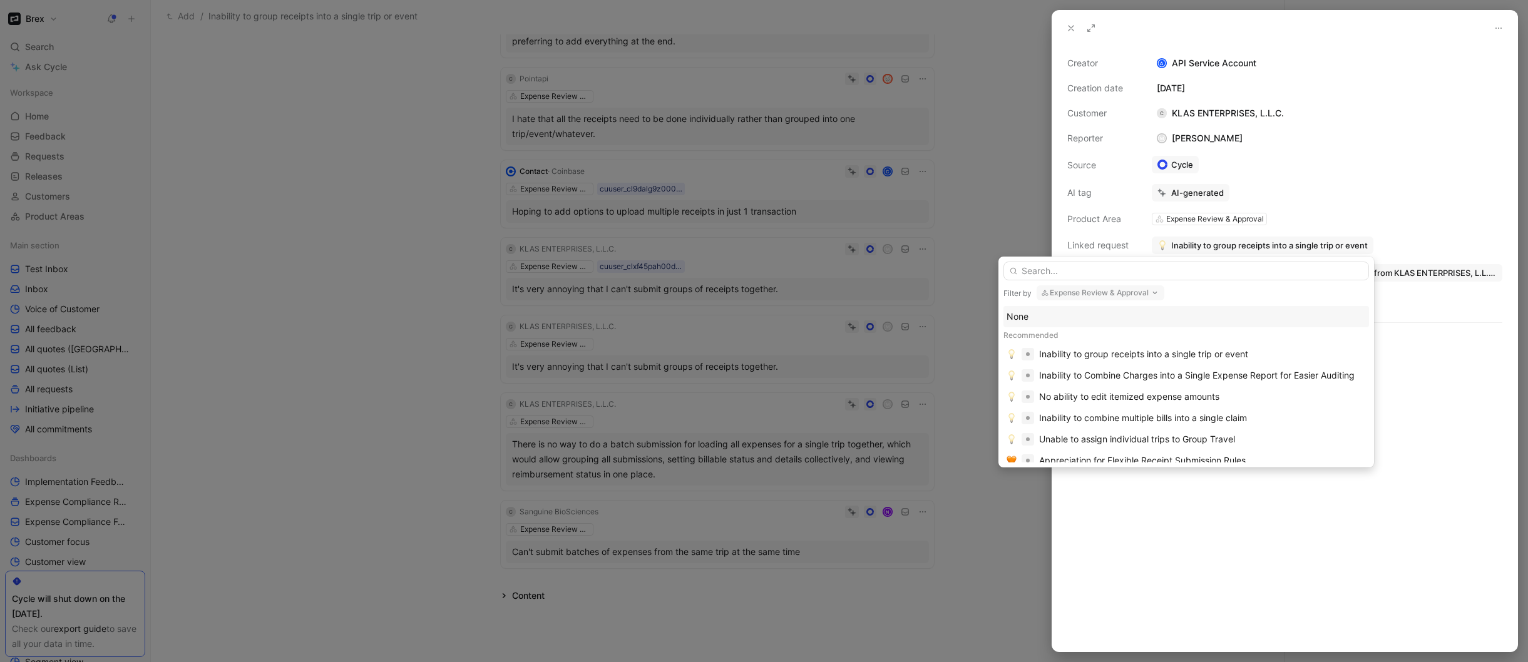
type input "l"
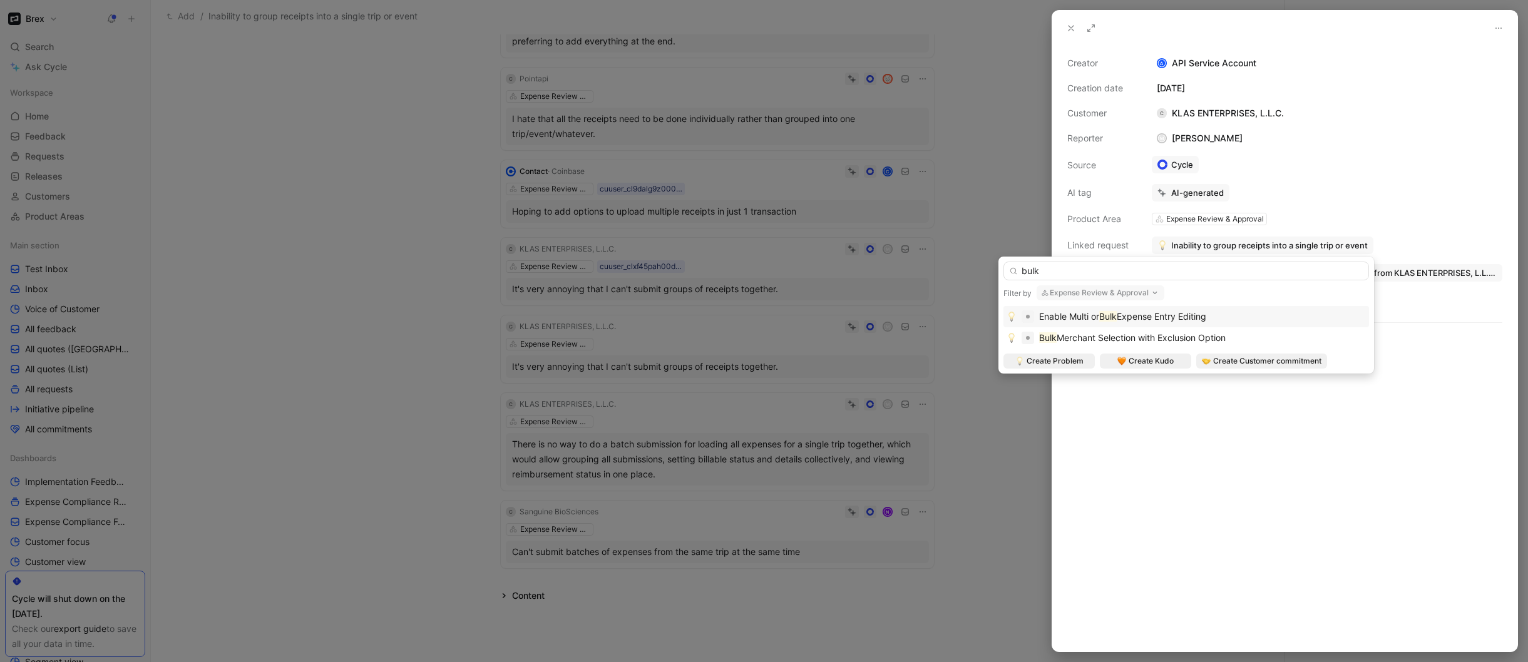
click at [1059, 291] on button "Expense Review & Approval" at bounding box center [1100, 292] width 128 height 15
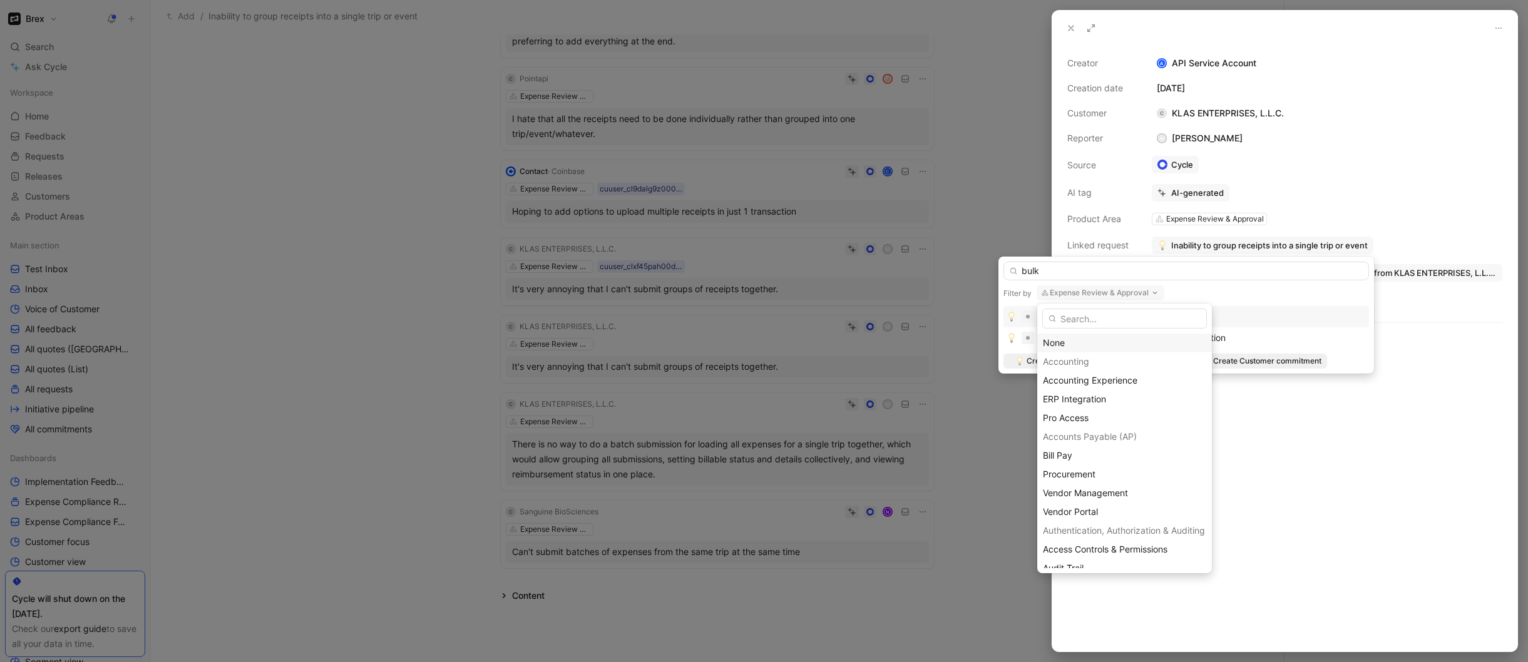
click at [1056, 339] on div "None" at bounding box center [1124, 342] width 163 height 15
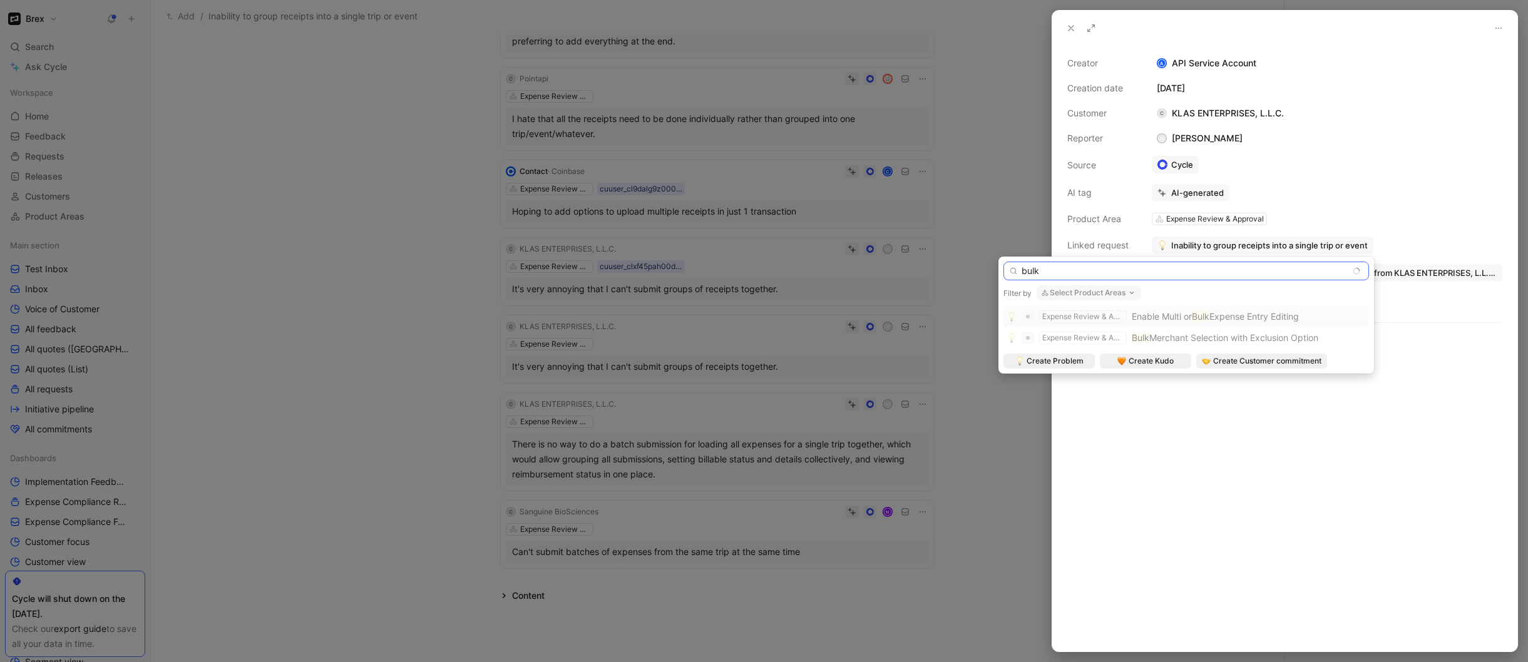
click at [1054, 272] on input "bulk" at bounding box center [1185, 271] width 365 height 19
type input "b"
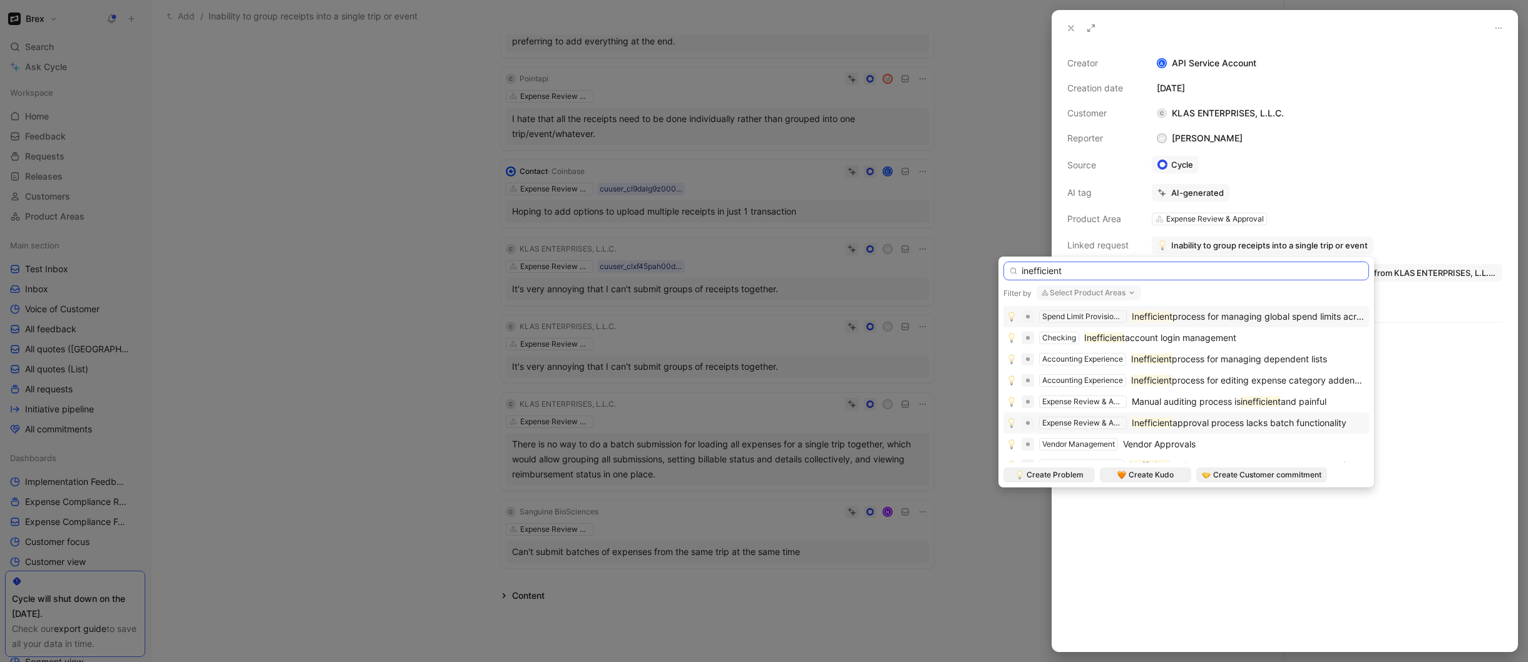
type input "inefficient"
click at [1171, 424] on mark "Inefficient" at bounding box center [1151, 422] width 41 height 11
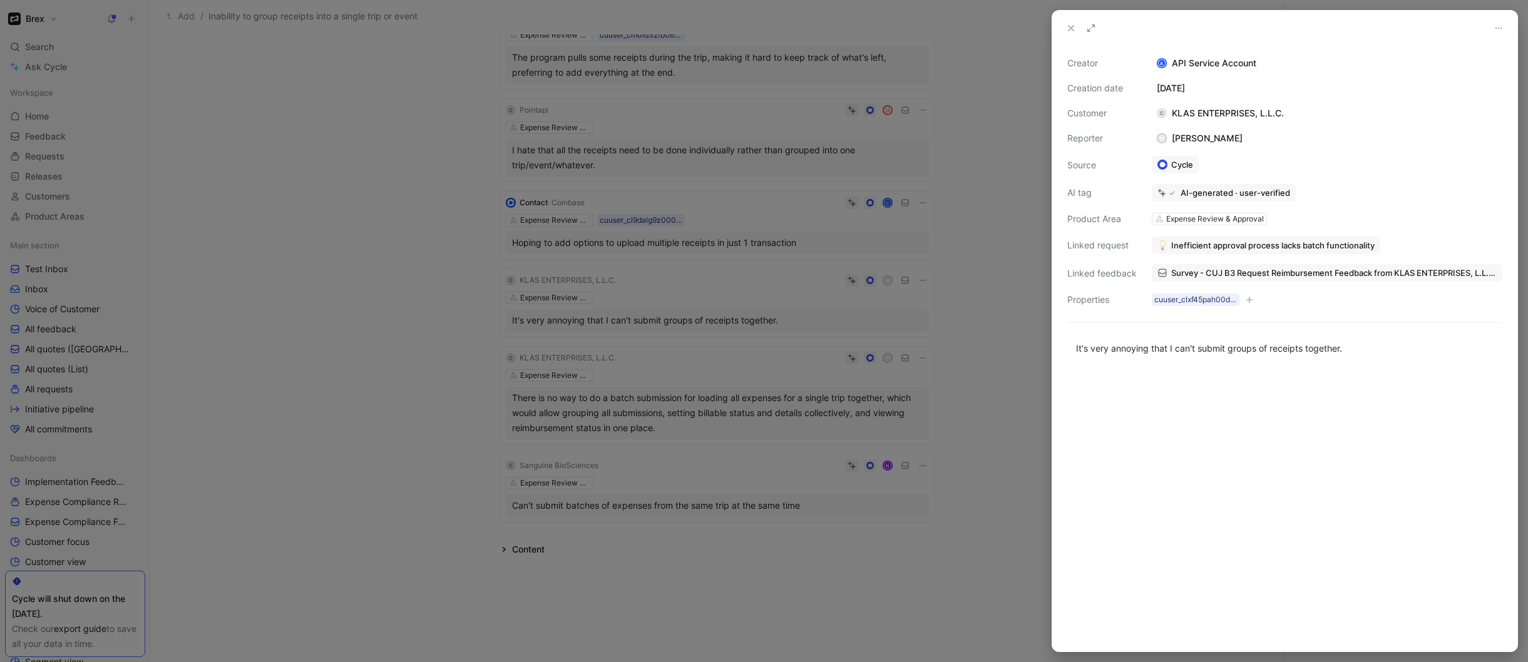
click at [1014, 247] on div at bounding box center [764, 331] width 1528 height 662
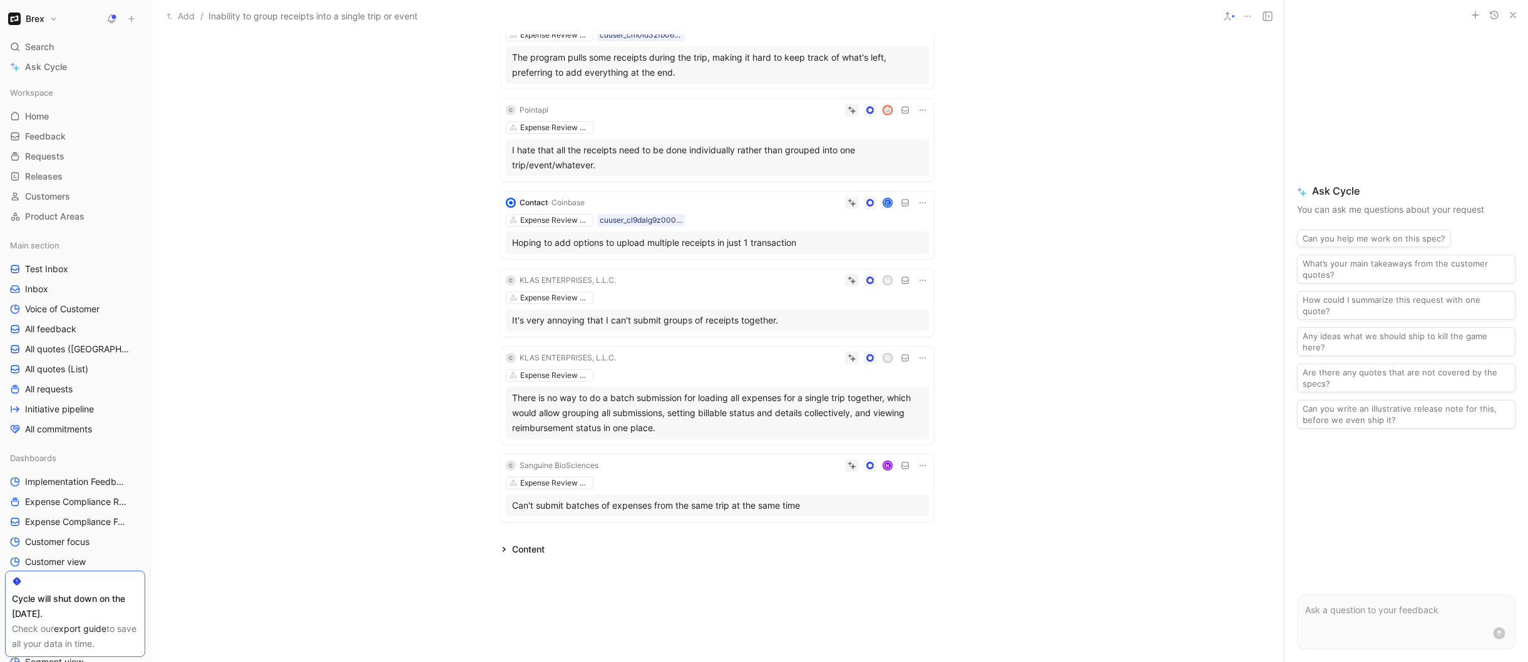
click at [787, 235] on div "Hoping to add options to upload multiple receipts in just 1 transaction" at bounding box center [717, 242] width 411 height 15
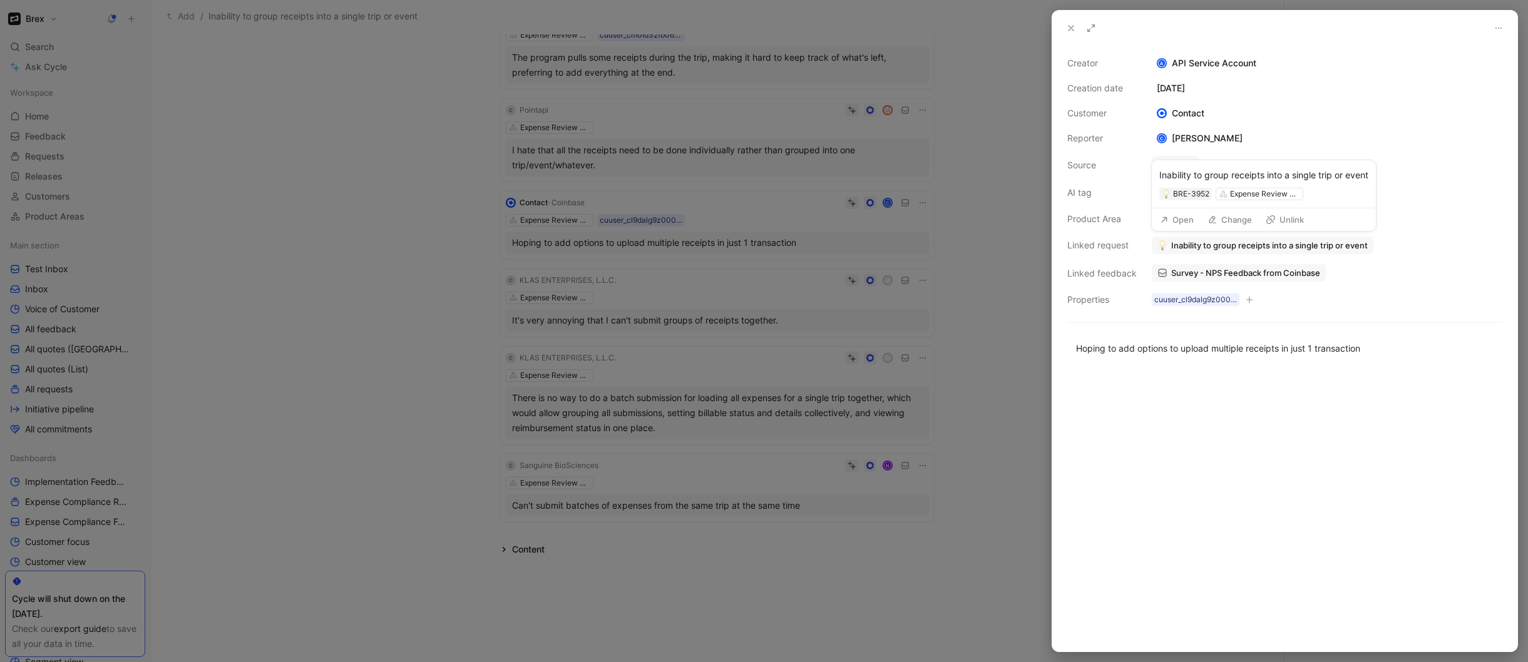
click at [1229, 245] on span "Inability to group receipts into a single trip or event" at bounding box center [1269, 245] width 196 height 11
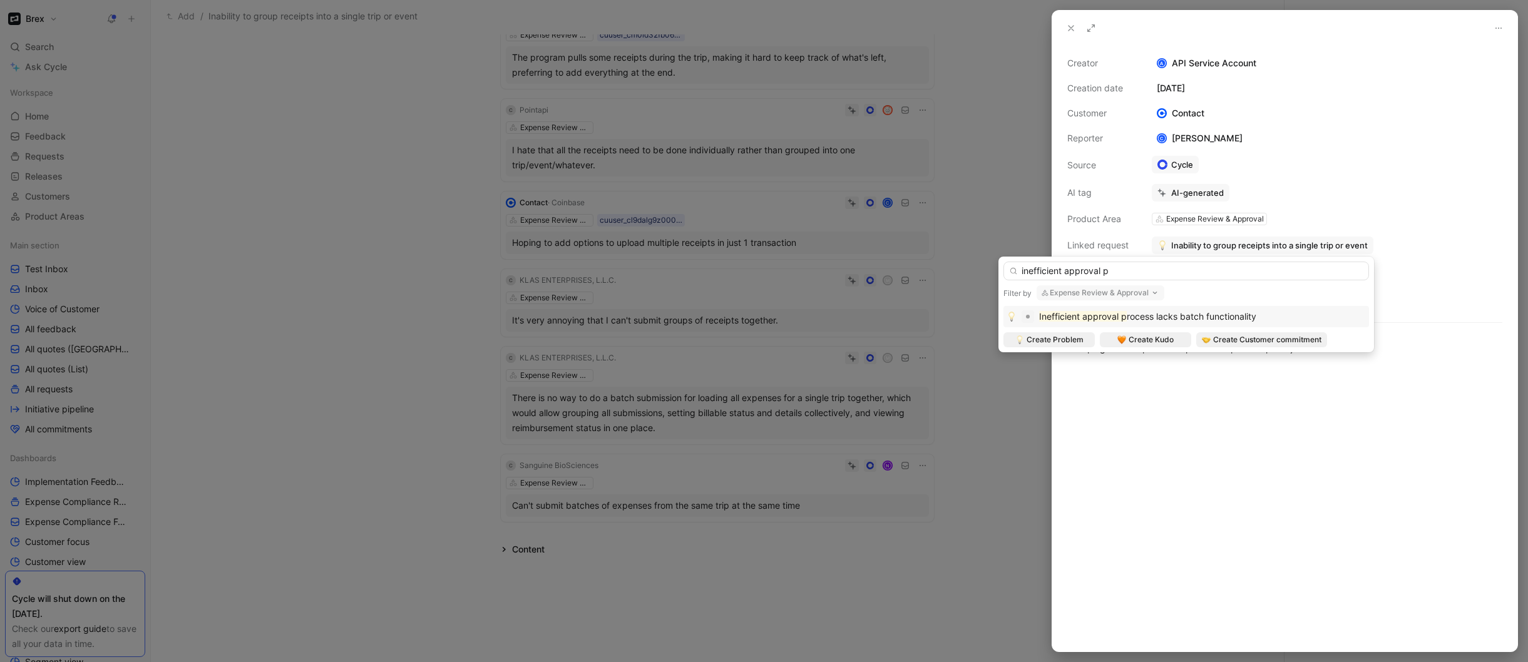
type input "inefficient approval p"
click at [1131, 312] on span "rocess lacks batch functionality" at bounding box center [1191, 316] width 130 height 11
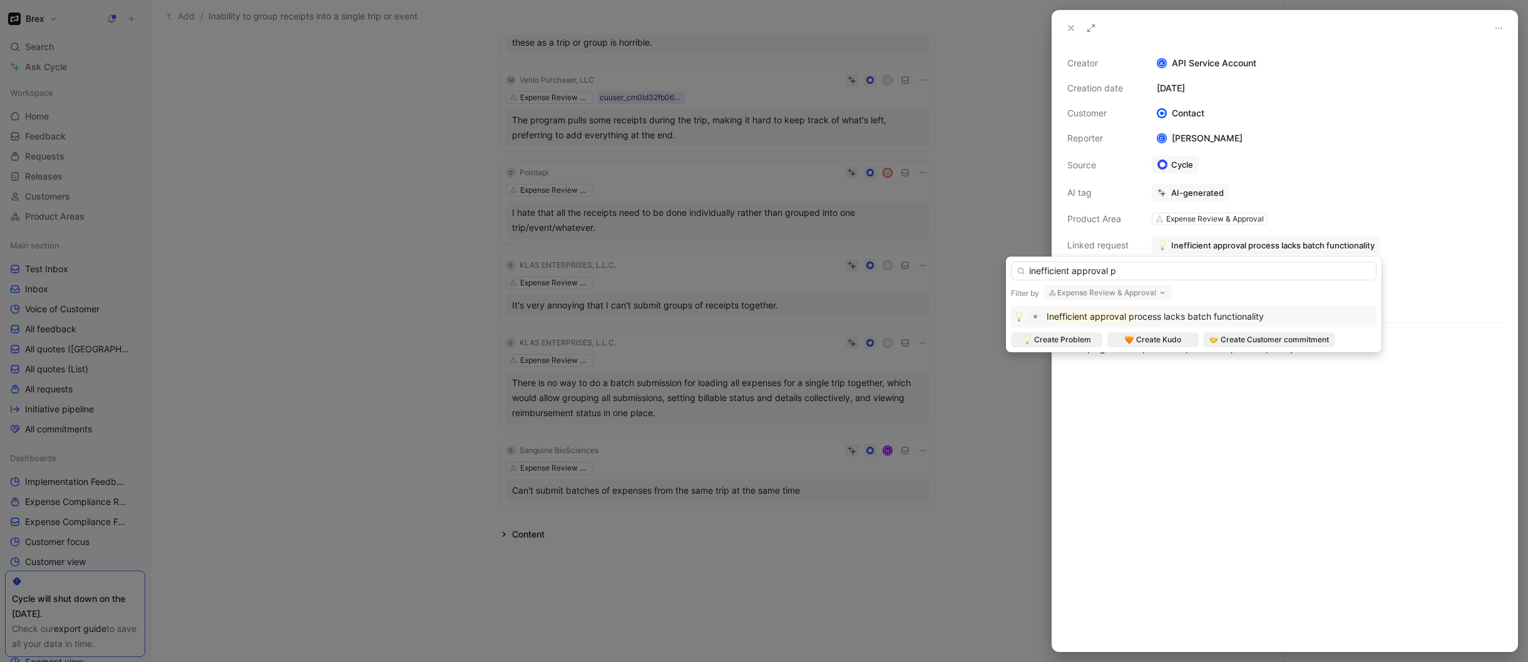
scroll to position [1593, 0]
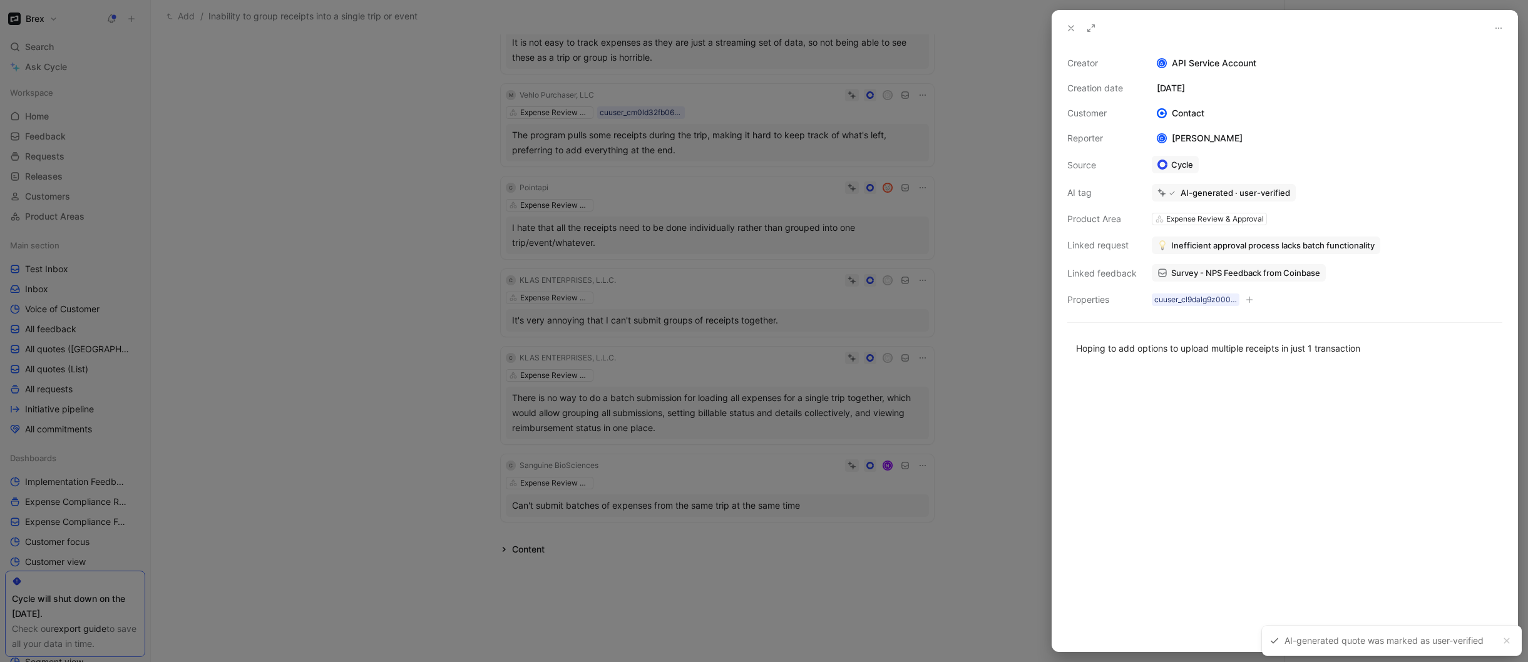
click at [954, 301] on div at bounding box center [764, 331] width 1528 height 662
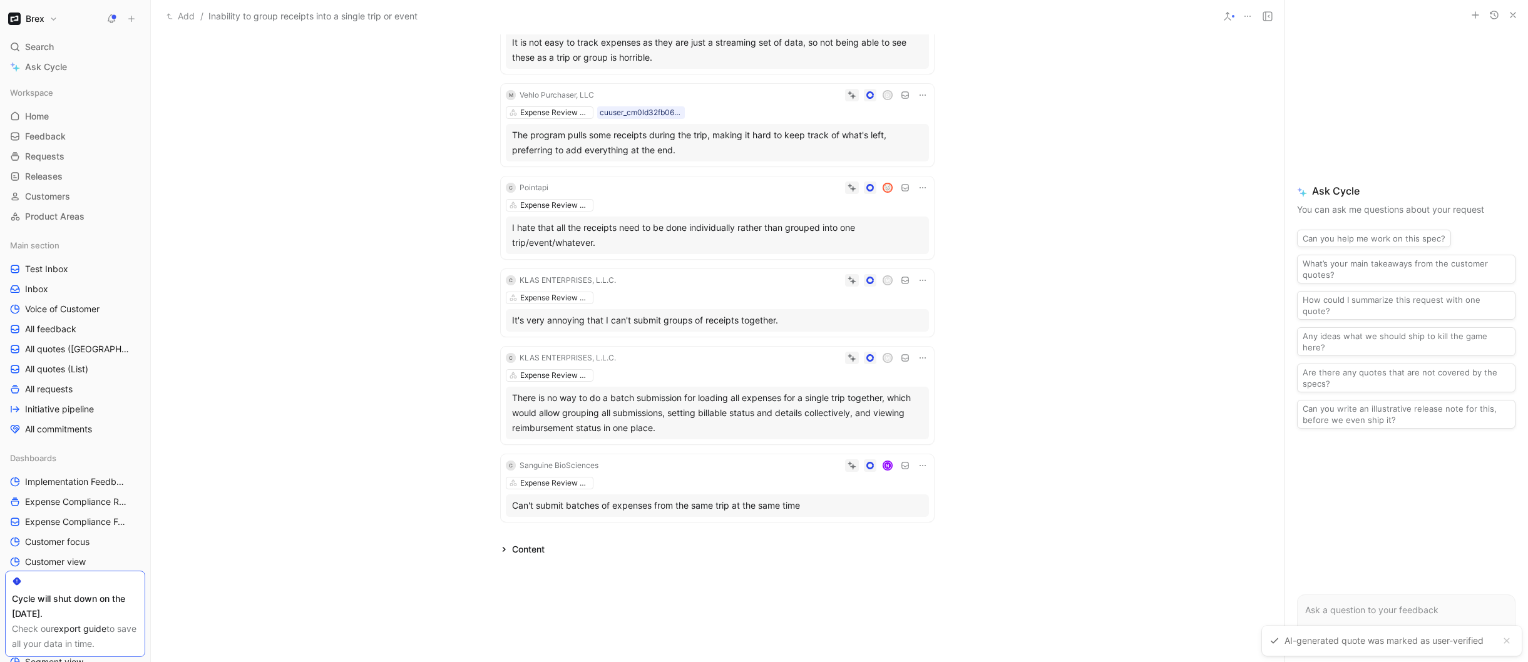
click at [821, 289] on div "C KLAS ENTERPRISES, L.L.C. M Expense Review & Approval It's very annoying that …" at bounding box center [717, 303] width 433 height 68
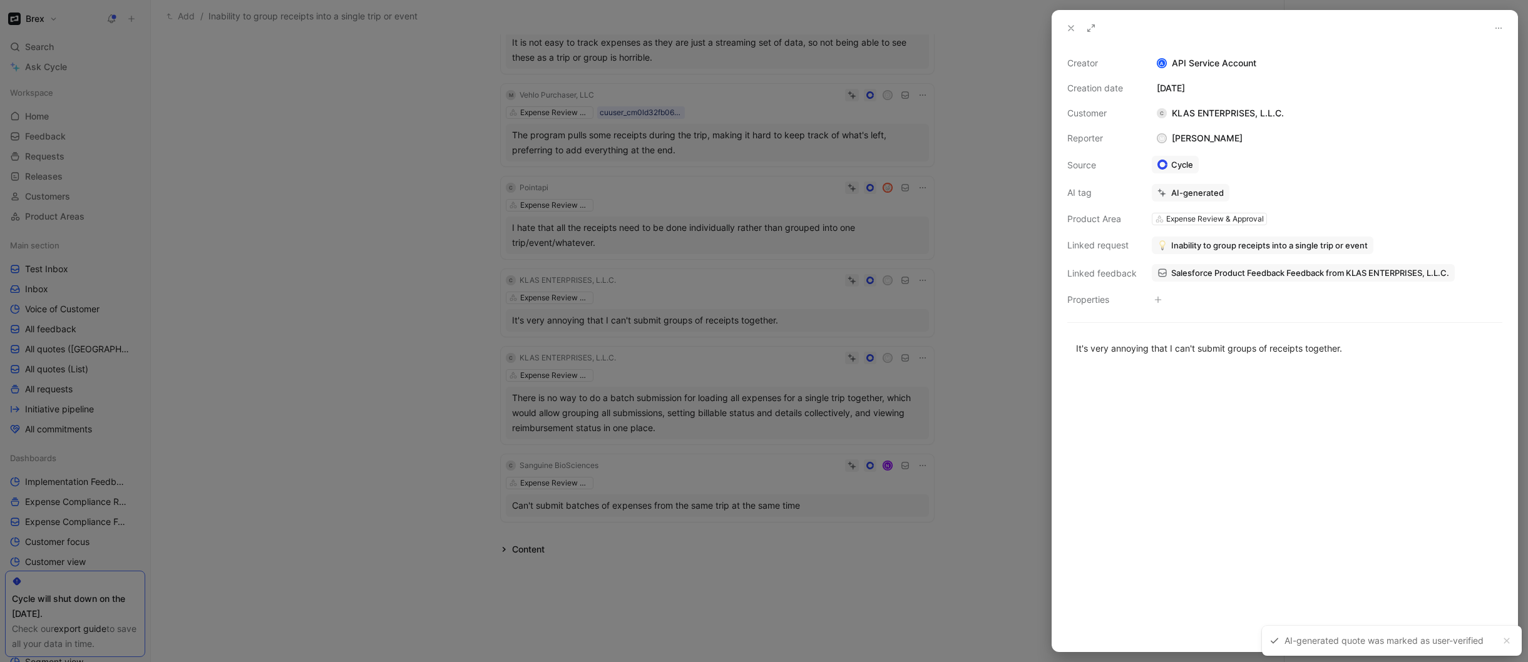
click at [1228, 247] on span "Inability to group receipts into a single trip or event" at bounding box center [1269, 245] width 196 height 11
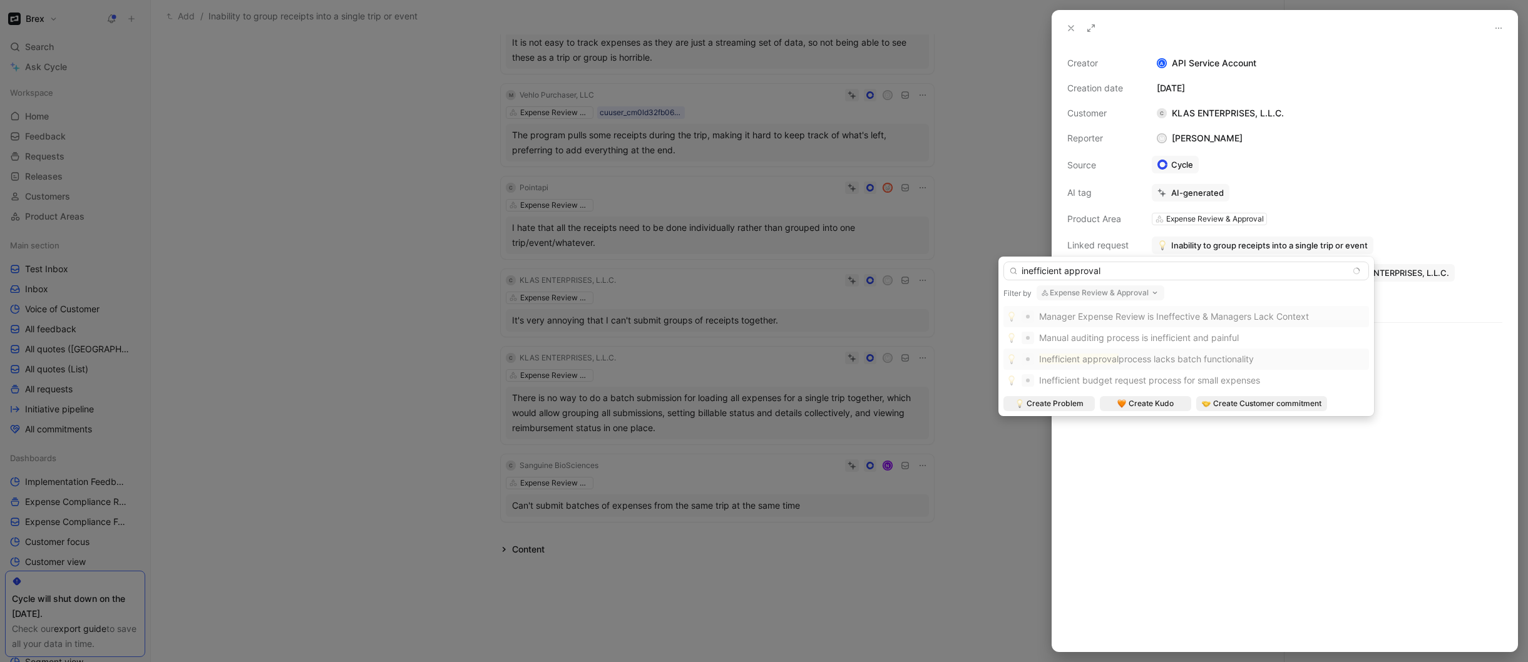
type input "inefficient approval"
click at [1181, 357] on span "process lacks batch functionality" at bounding box center [1185, 359] width 135 height 11
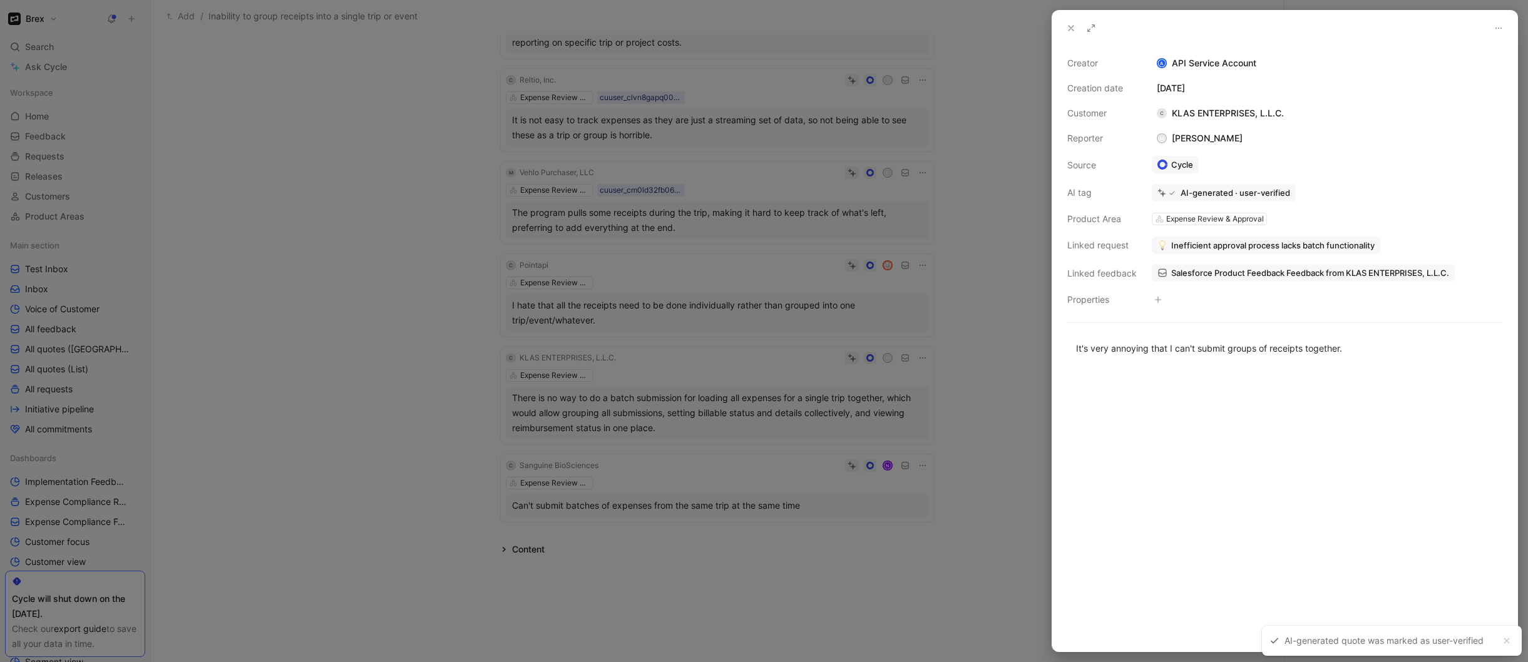
click at [1008, 397] on div at bounding box center [764, 331] width 1528 height 662
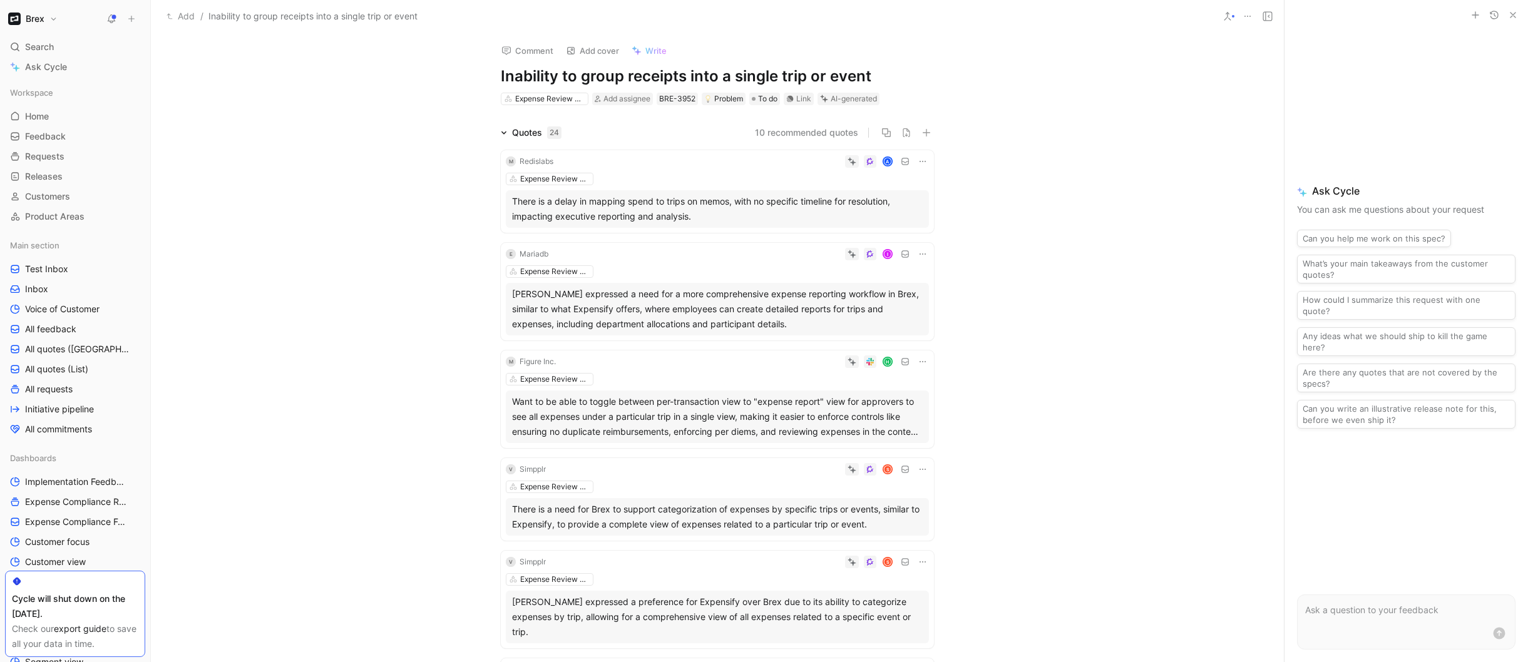
click at [655, 79] on h1 "Inability to group receipts into a single trip or event" at bounding box center [717, 76] width 433 height 20
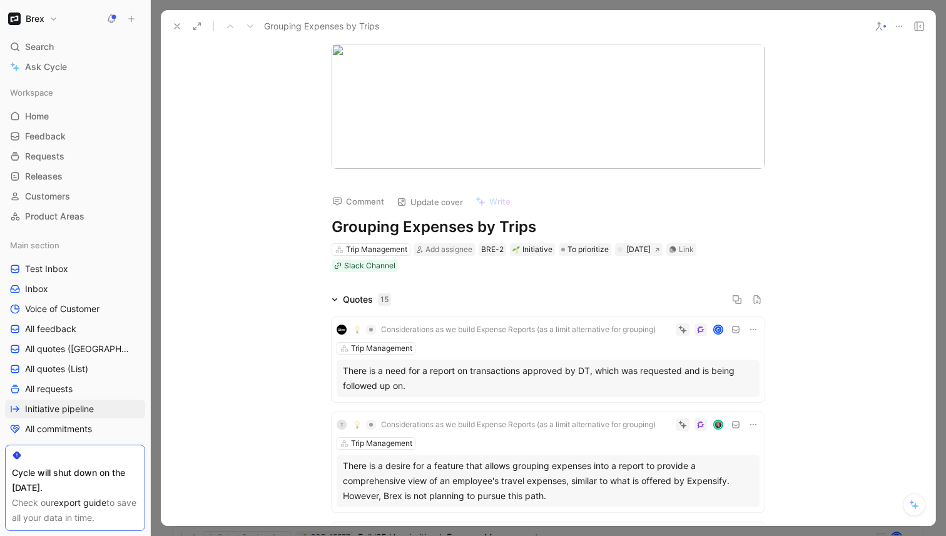
click at [878, 25] on icon at bounding box center [879, 26] width 10 height 10
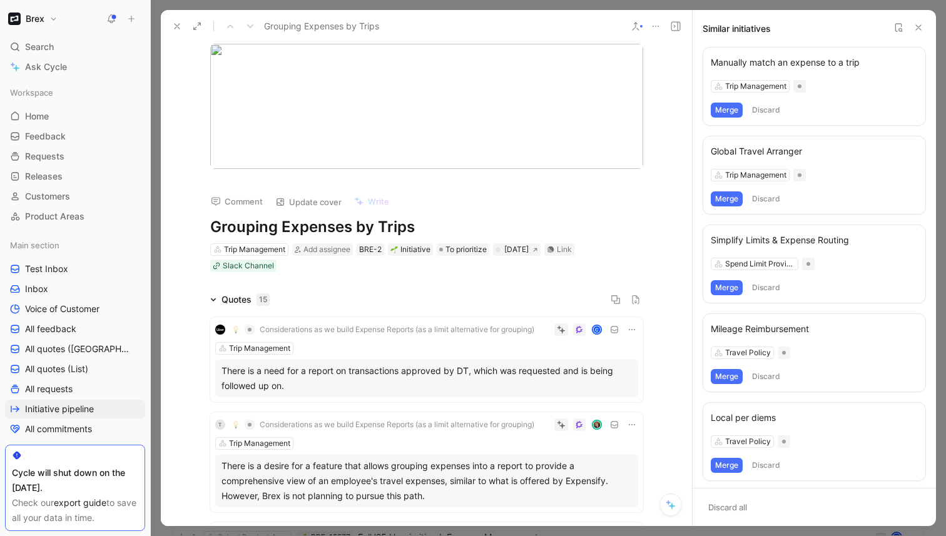
click at [811, 63] on div "Manually match an expense to a trip" at bounding box center [814, 62] width 207 height 15
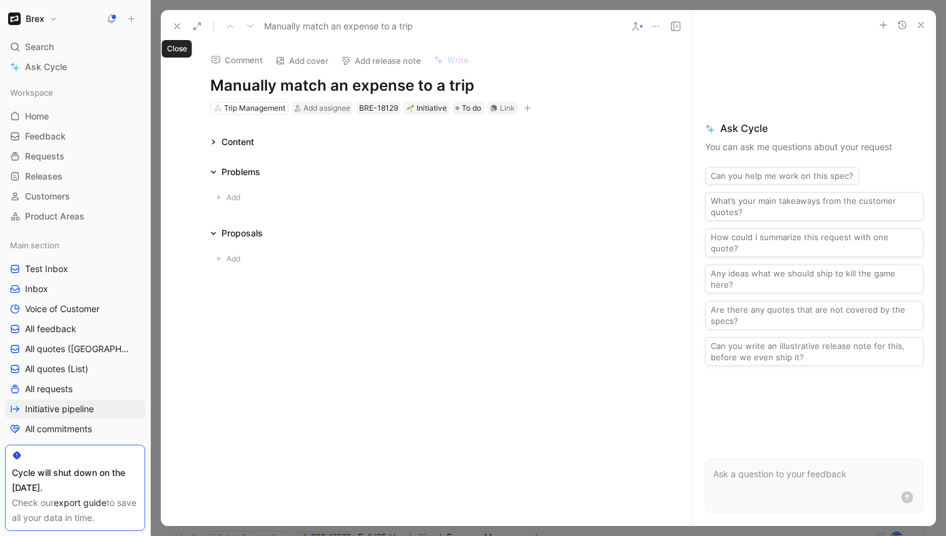
click at [178, 27] on use at bounding box center [177, 26] width 5 height 5
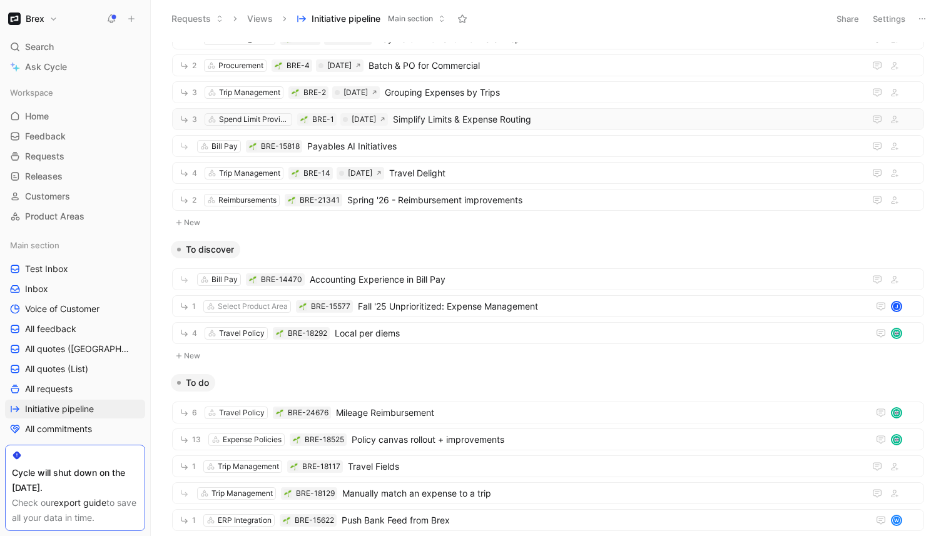
scroll to position [244, 0]
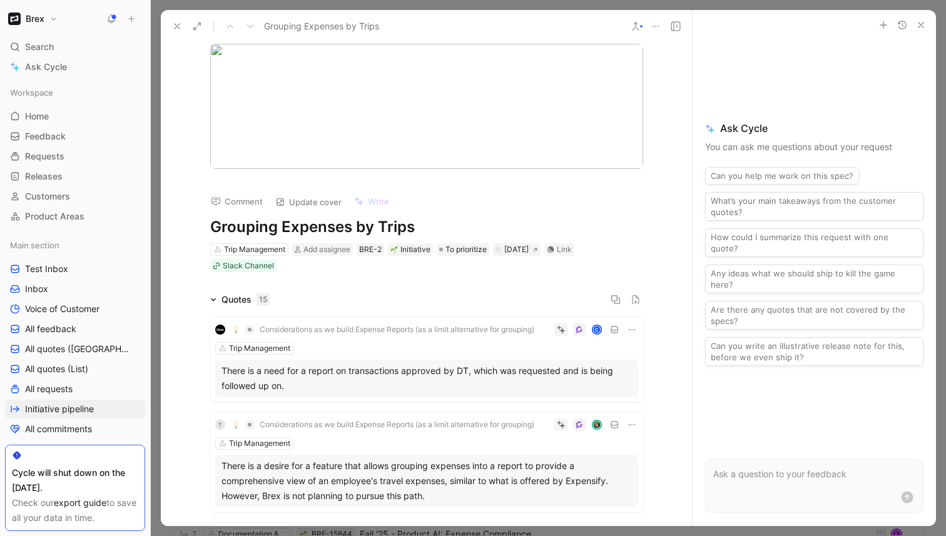
click at [636, 28] on use at bounding box center [636, 27] width 6 height 8
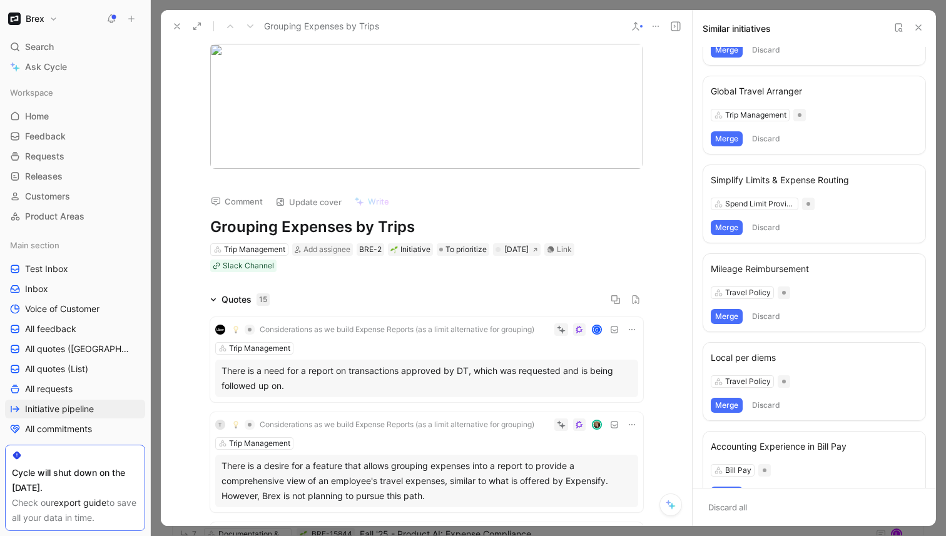
scroll to position [92, 0]
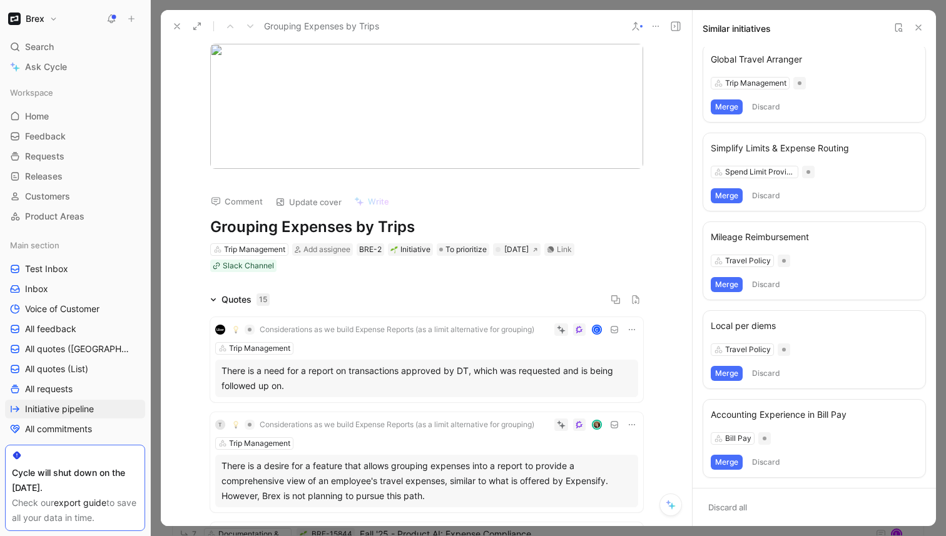
click at [914, 24] on icon at bounding box center [919, 28] width 10 height 10
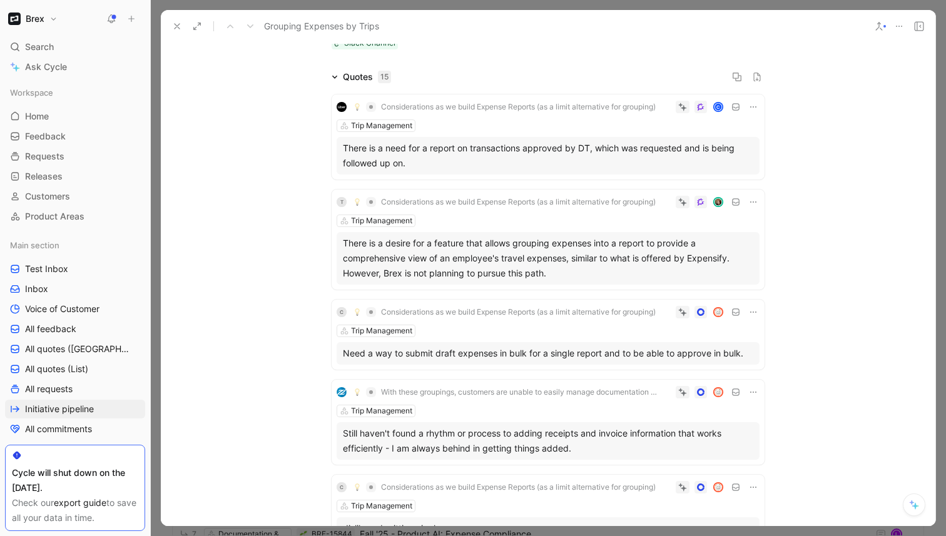
scroll to position [225, 0]
click at [651, 220] on div "Trip Management" at bounding box center [548, 219] width 423 height 13
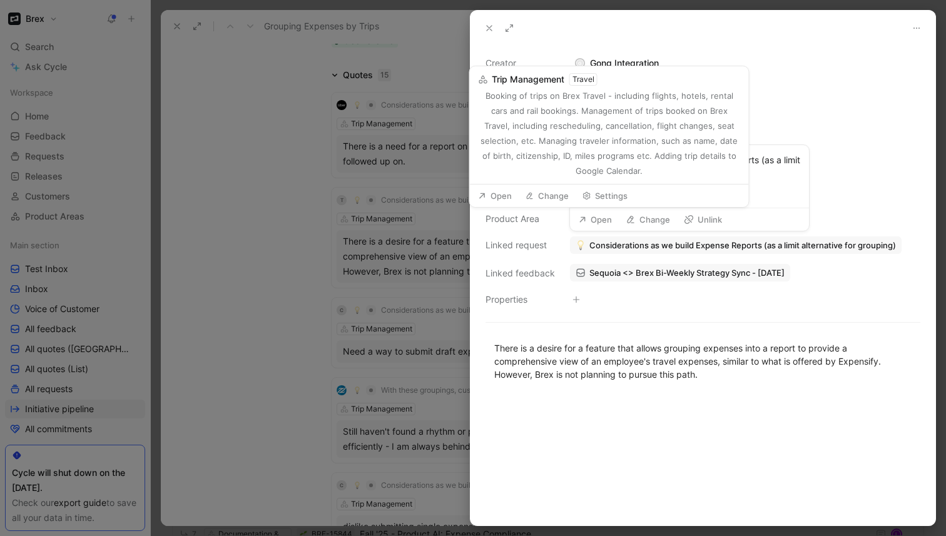
click at [668, 246] on span "Considerations as we build Expense Reports (as a limit alternative for grouping)" at bounding box center [742, 245] width 307 height 11
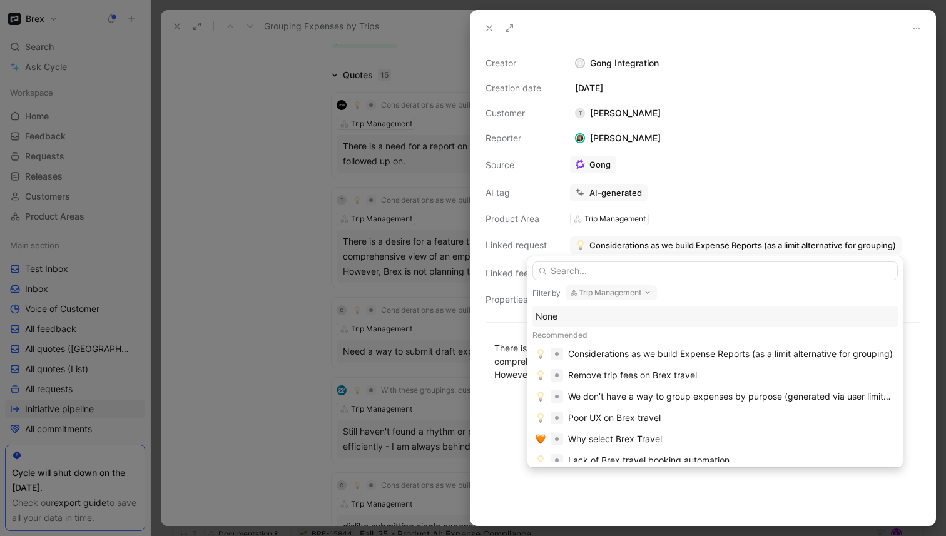
click at [595, 294] on button "Trip Management" at bounding box center [611, 292] width 91 height 15
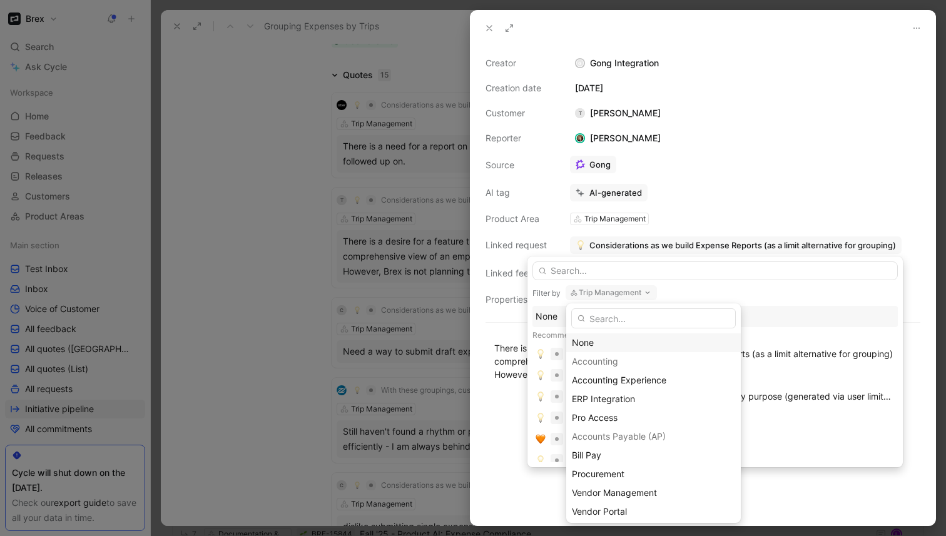
click at [588, 343] on div "None" at bounding box center [653, 342] width 163 height 15
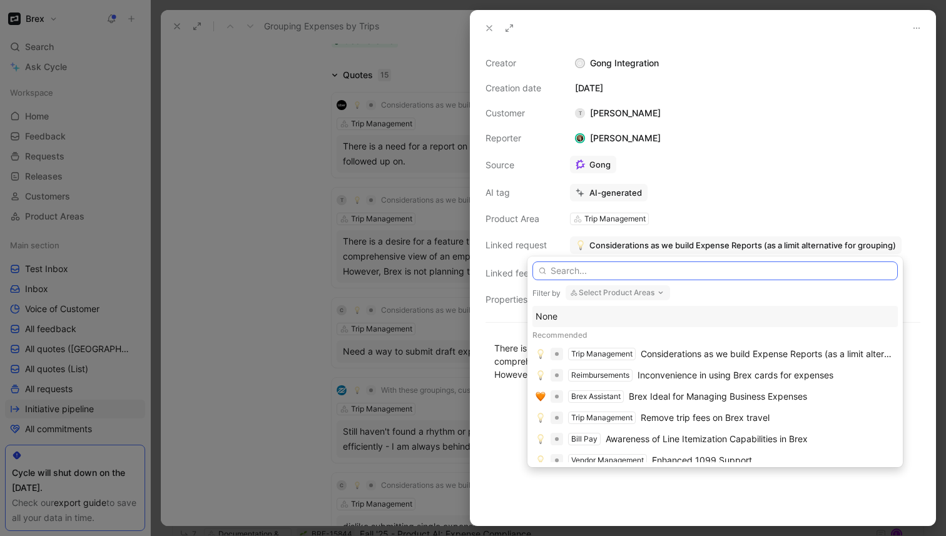
click at [601, 272] on input "text" at bounding box center [715, 271] width 365 height 19
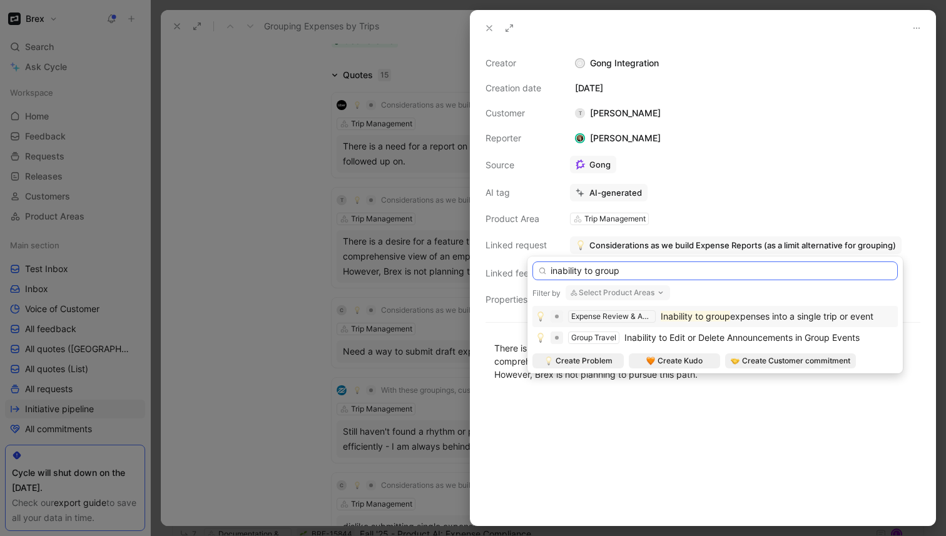
type input "inability to group"
click at [685, 319] on mark "Inability to group" at bounding box center [695, 316] width 69 height 11
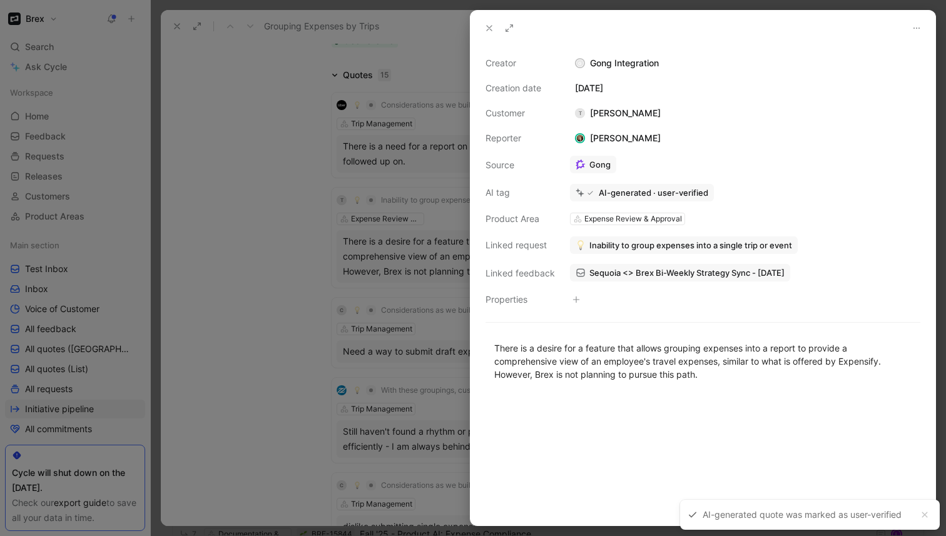
click at [305, 293] on div at bounding box center [473, 268] width 946 height 536
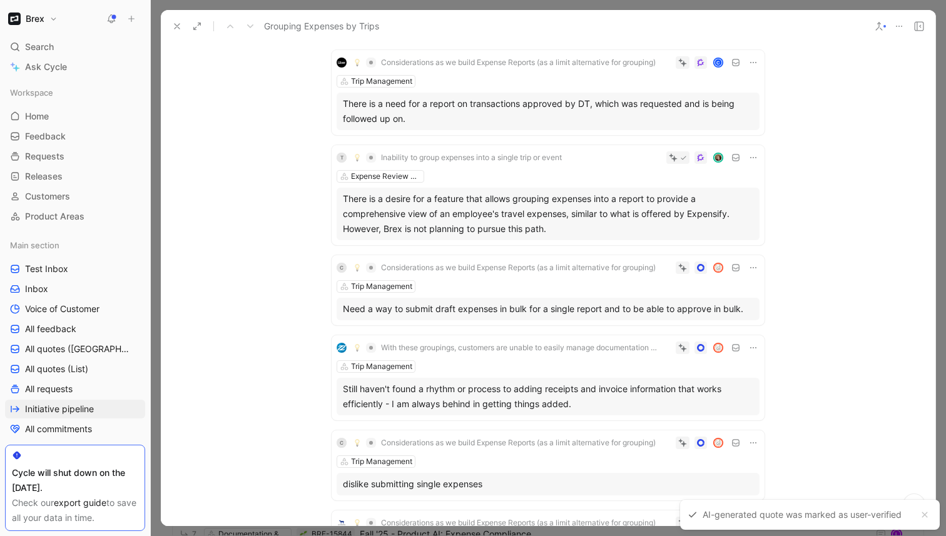
scroll to position [299, 0]
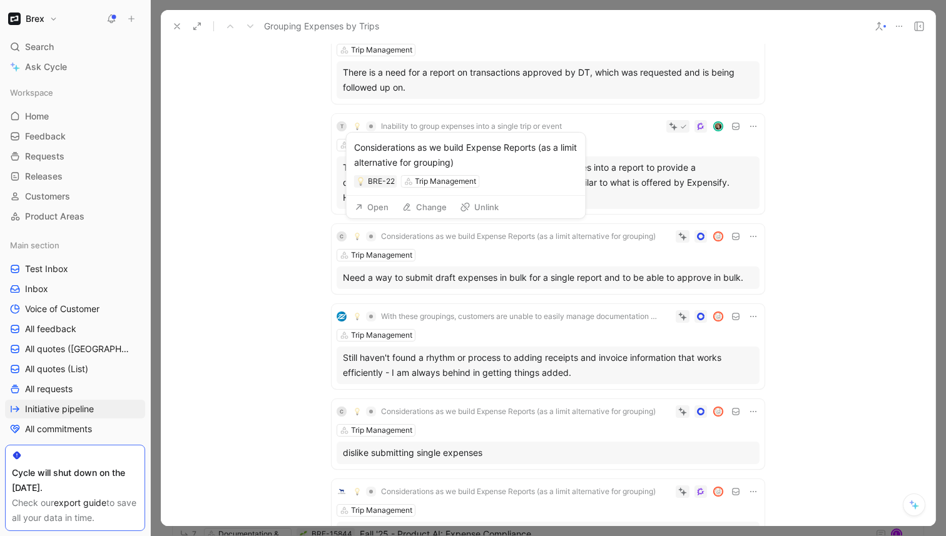
click at [574, 237] on span "Considerations as we build Expense Reports (as a limit alternative for grouping)" at bounding box center [518, 237] width 275 height 10
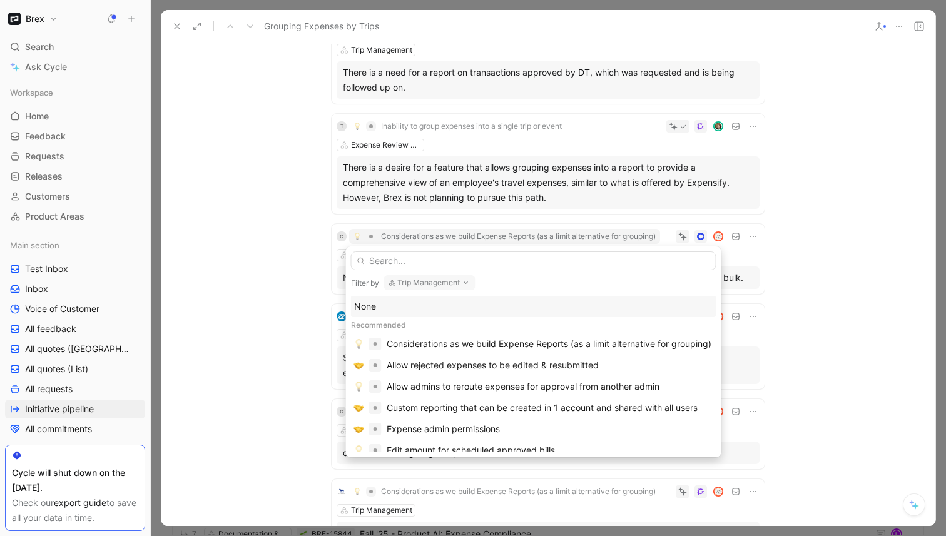
click at [422, 285] on button "Trip Management" at bounding box center [429, 282] width 91 height 15
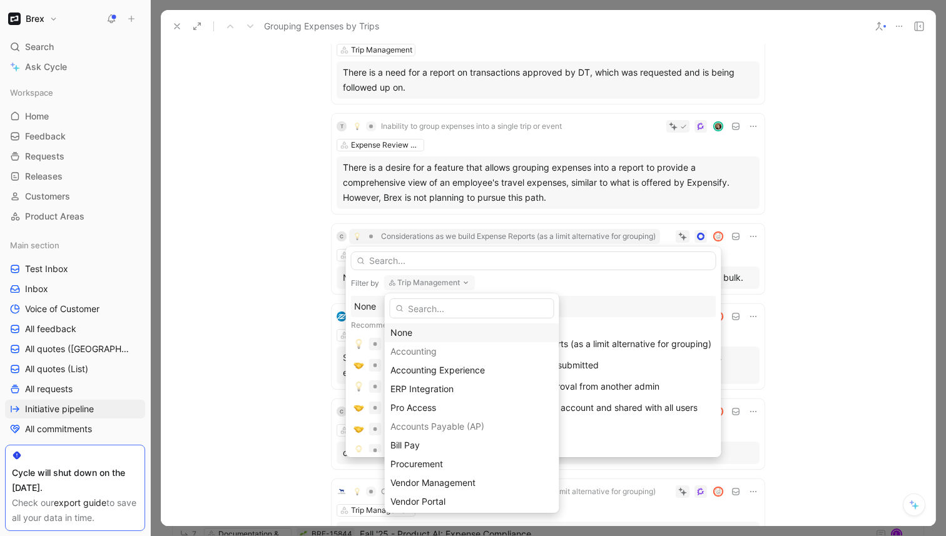
click at [414, 328] on div "None" at bounding box center [471, 332] width 163 height 15
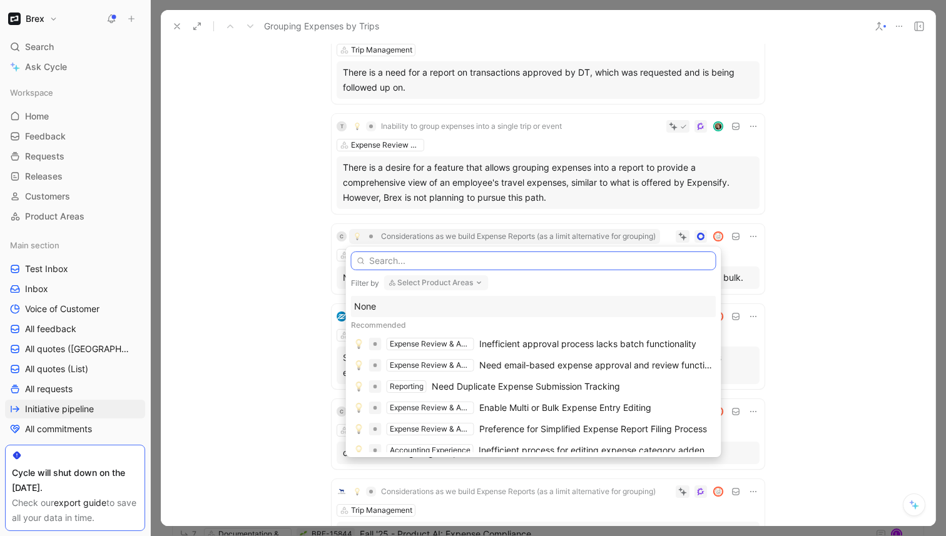
click at [424, 262] on input "text" at bounding box center [533, 261] width 365 height 19
click at [515, 343] on div "Inefficient approval process lacks batch functionality" at bounding box center [587, 344] width 217 height 15
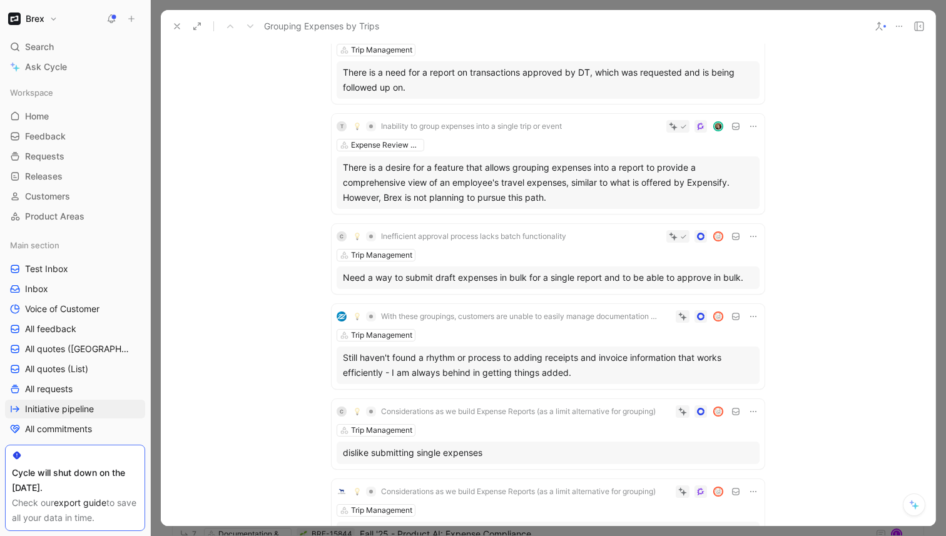
click at [293, 259] on div "Quotes 15 Considerations as we build Expense Reports (as a limit alternative fo…" at bounding box center [548, 477] width 775 height 966
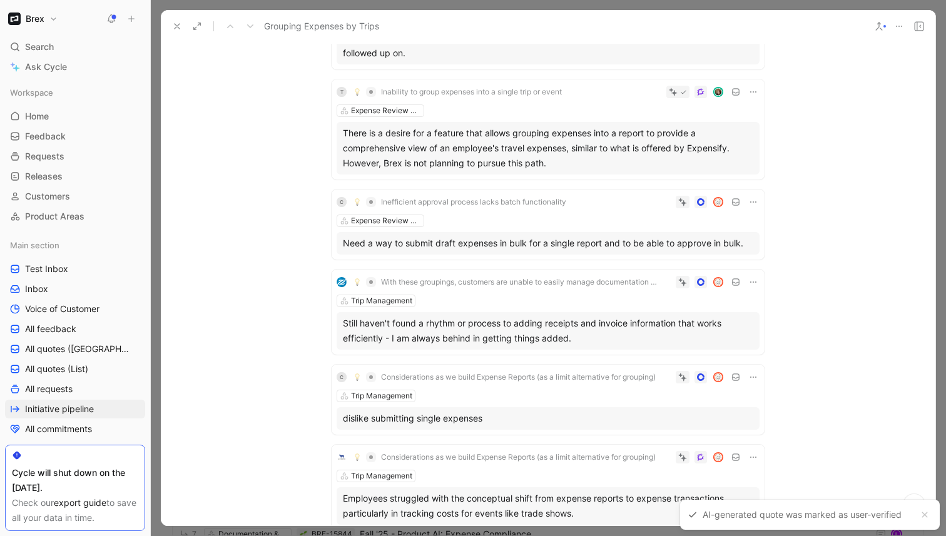
scroll to position [353, 0]
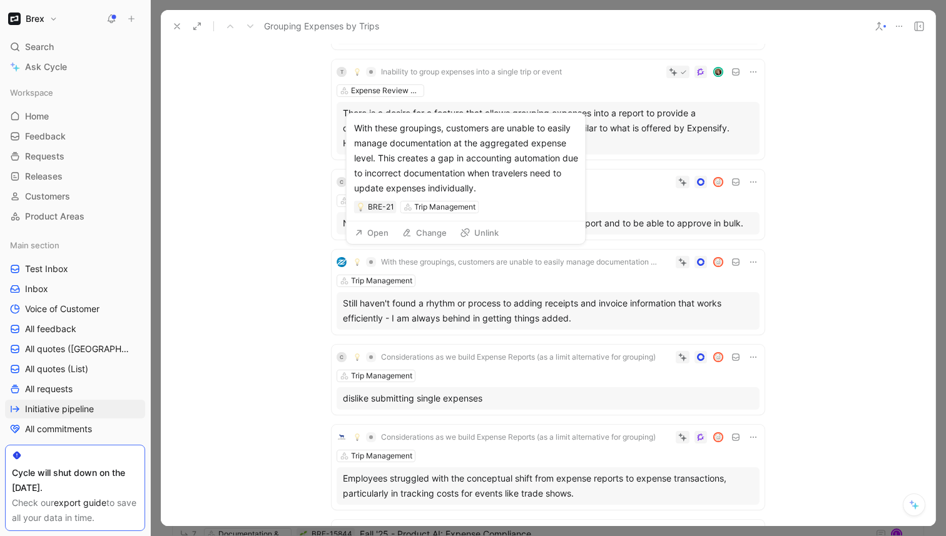
click at [609, 263] on span "With these groupings, customers are unable to easily manage documentation at th…" at bounding box center [520, 262] width 279 height 10
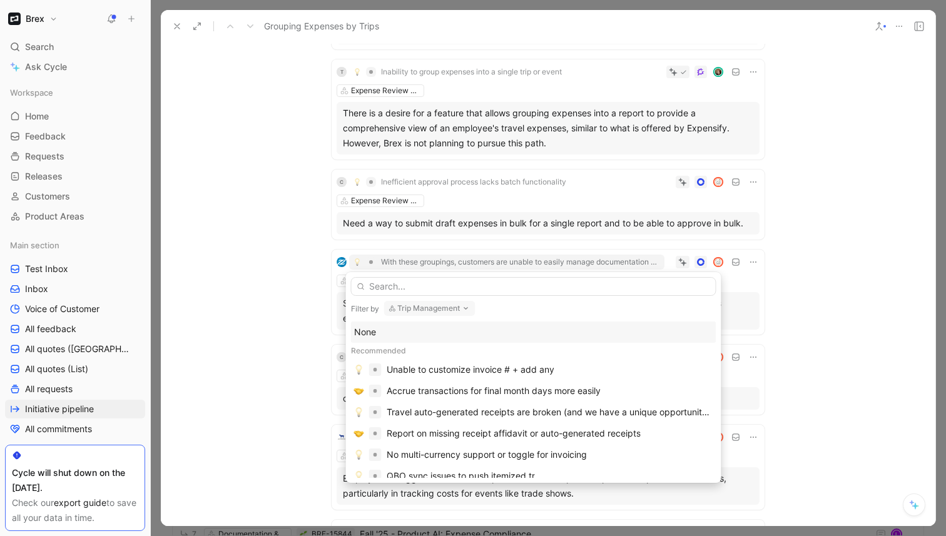
click at [421, 312] on button "Trip Management" at bounding box center [429, 308] width 91 height 15
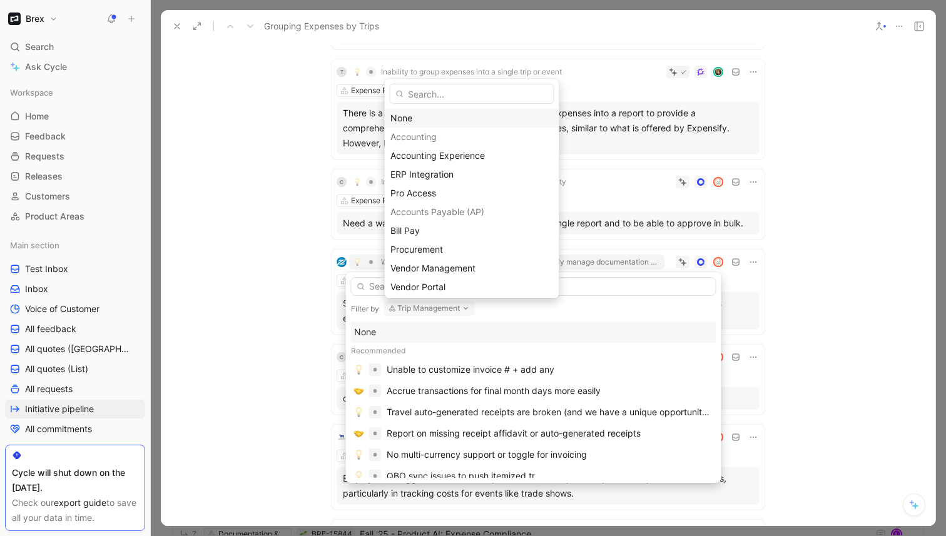
click at [452, 119] on div "None" at bounding box center [471, 118] width 163 height 15
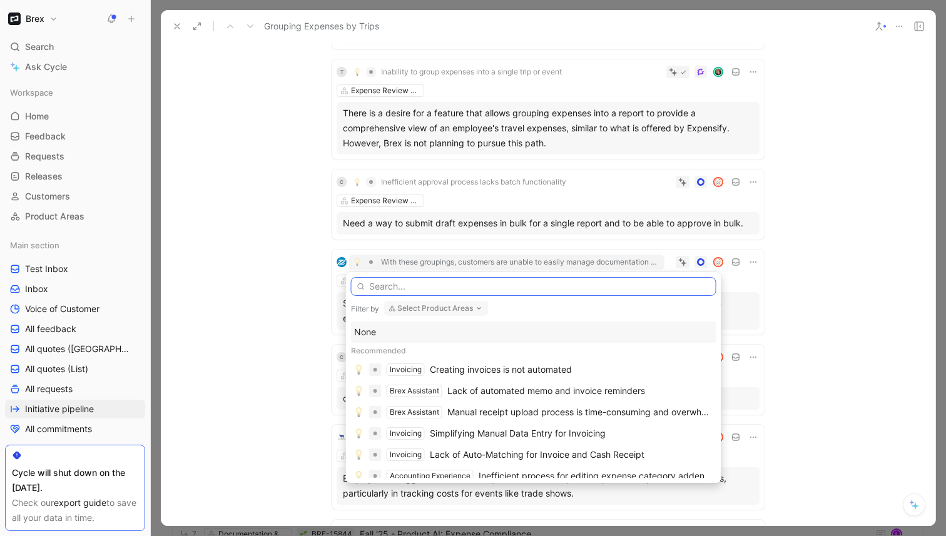
click at [419, 287] on input "text" at bounding box center [533, 286] width 365 height 19
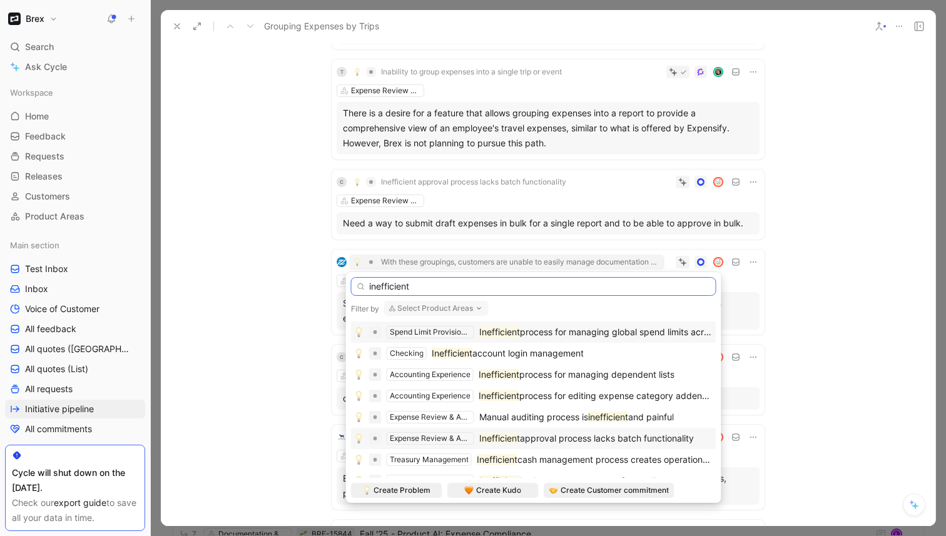
type input "inefficient"
click at [581, 439] on span "approval process lacks batch functionality" at bounding box center [607, 438] width 174 height 11
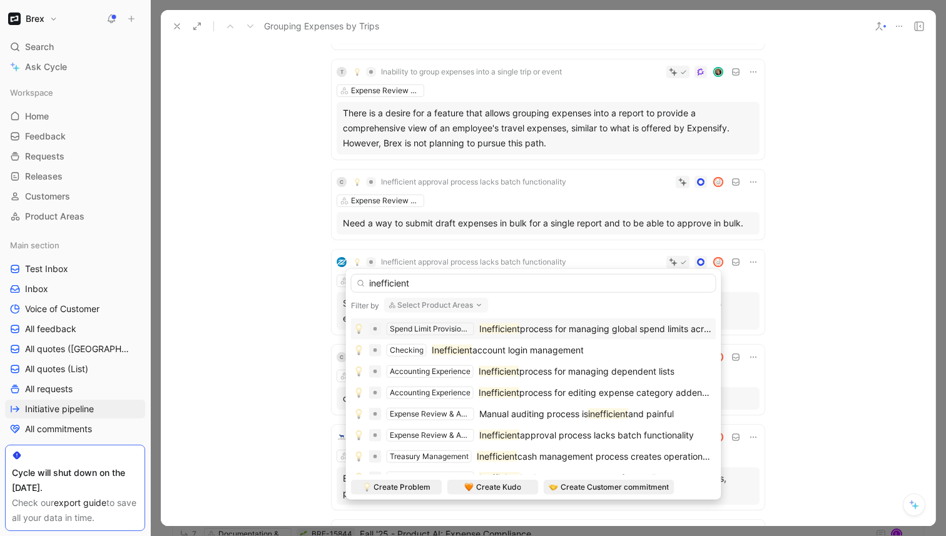
click at [308, 277] on div "Considerations as we build Expense Reports (as a limit alternative for grouping…" at bounding box center [548, 429] width 481 height 951
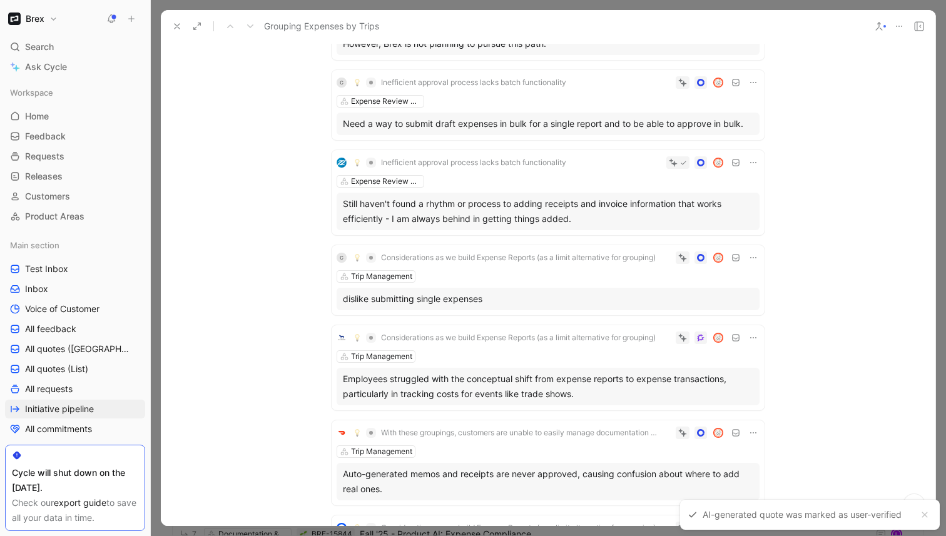
scroll to position [462, 0]
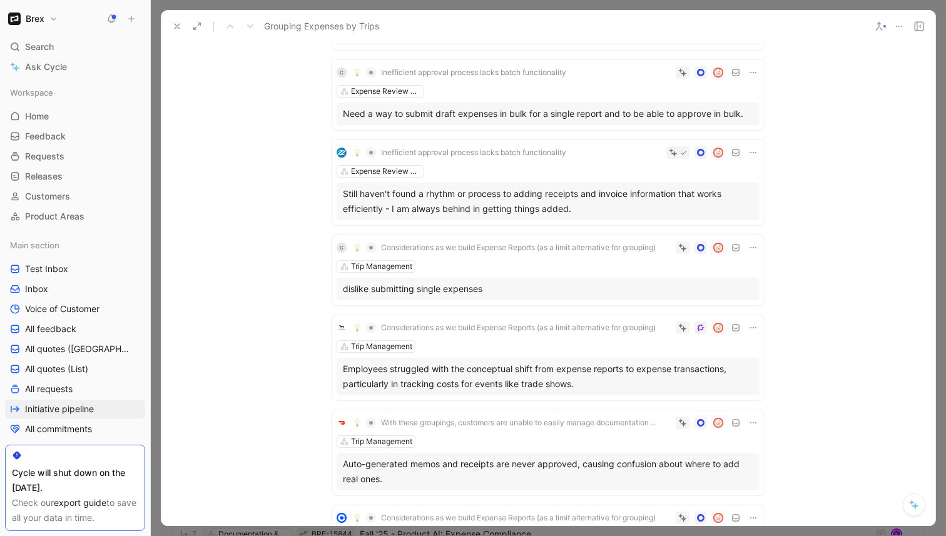
click at [477, 262] on div "Trip Management" at bounding box center [548, 266] width 423 height 13
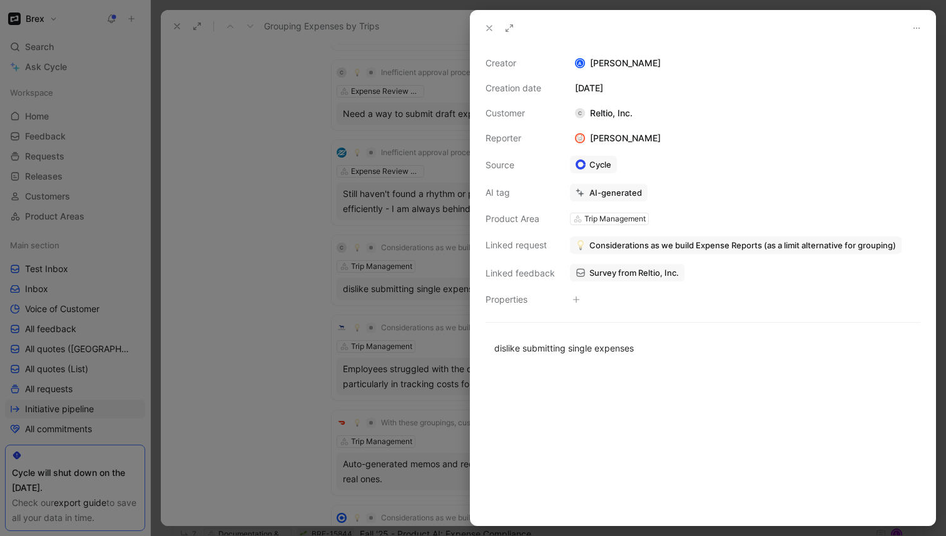
click at [620, 246] on span "Considerations as we build Expense Reports (as a limit alternative for grouping)" at bounding box center [742, 245] width 307 height 11
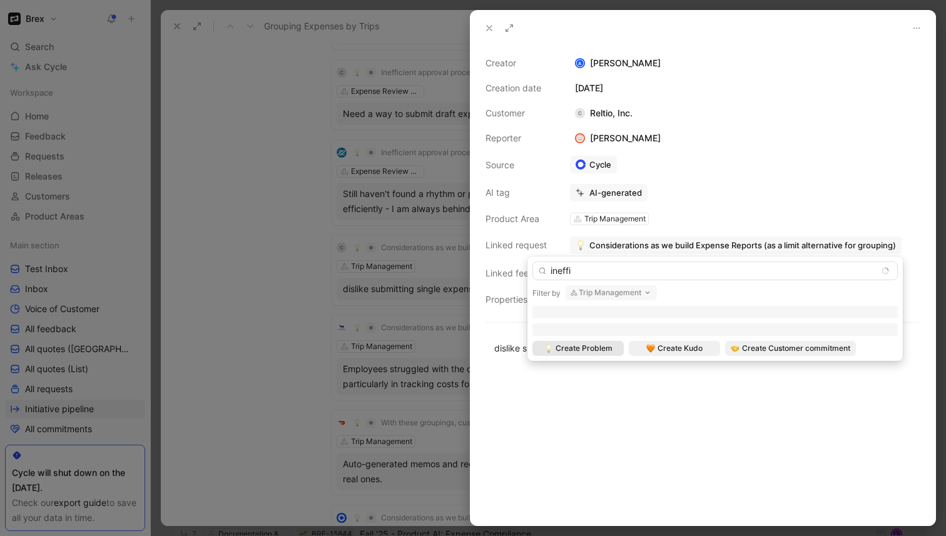
type input "ineffi"
click at [608, 288] on button "Trip Management" at bounding box center [611, 292] width 91 height 15
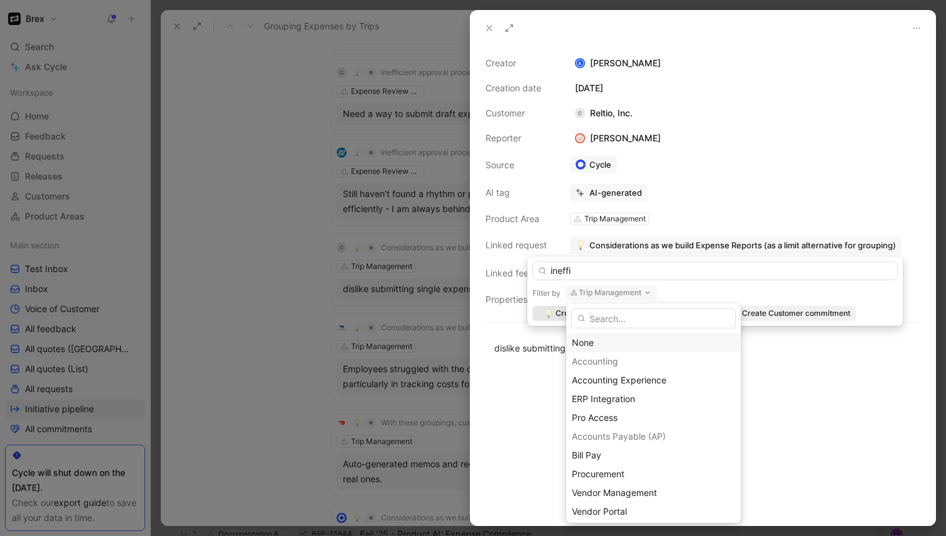
click at [588, 340] on div "None" at bounding box center [653, 342] width 163 height 15
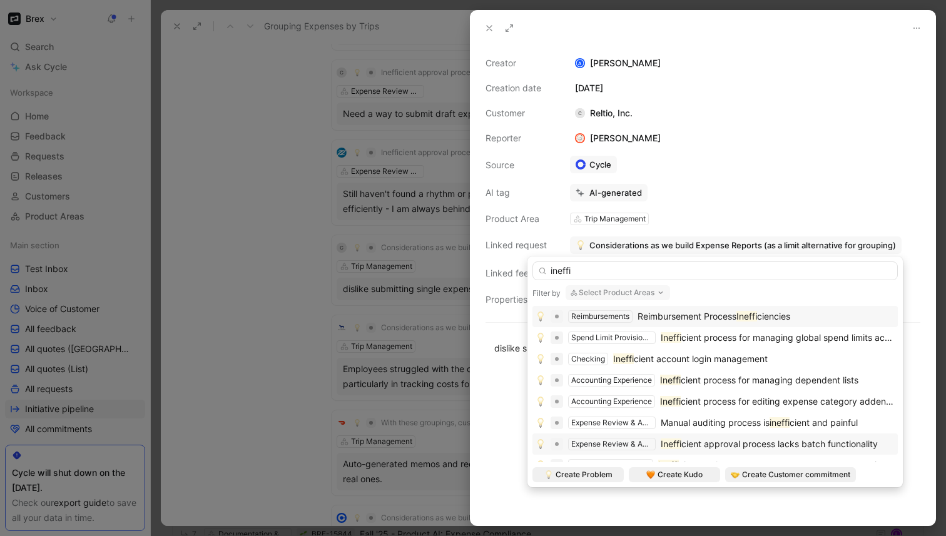
click at [710, 447] on span "cient approval process lacks batch functionality" at bounding box center [779, 444] width 196 height 11
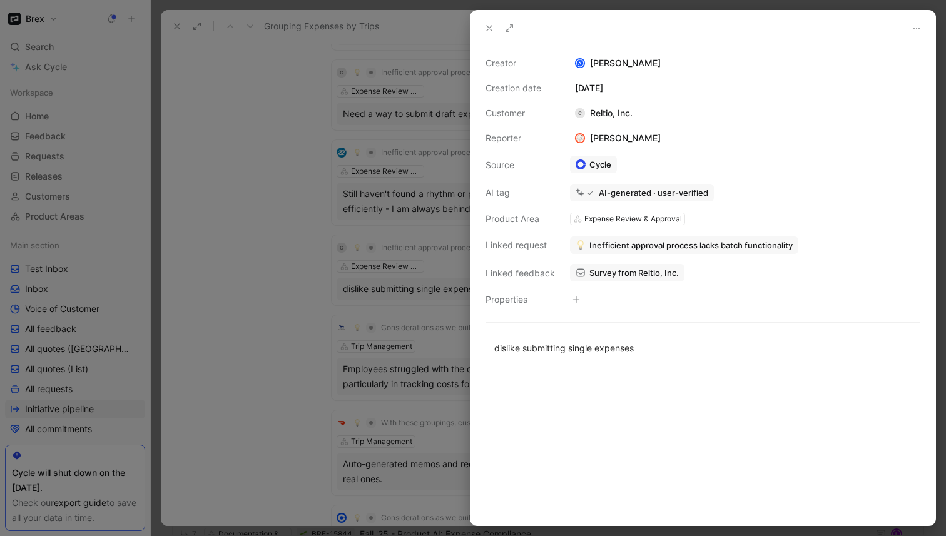
click at [314, 280] on div at bounding box center [473, 268] width 946 height 536
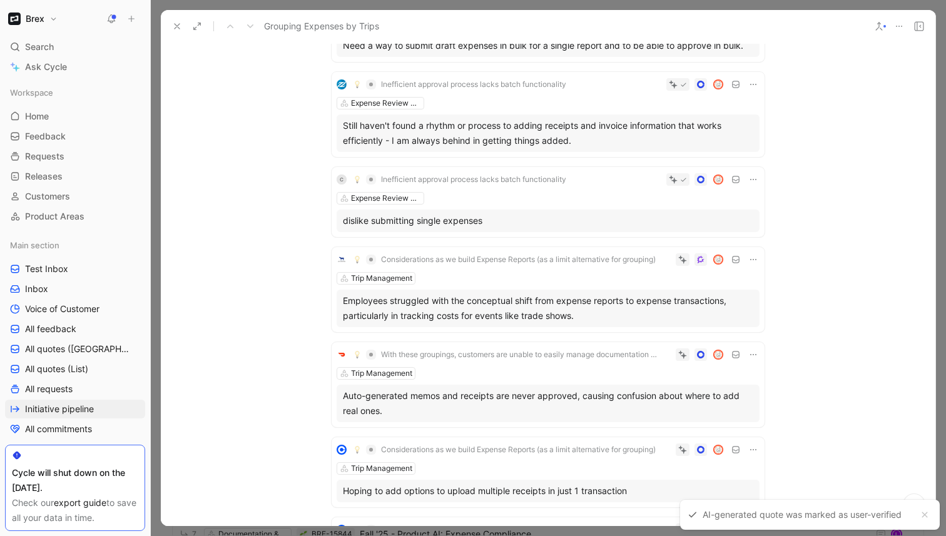
scroll to position [537, 0]
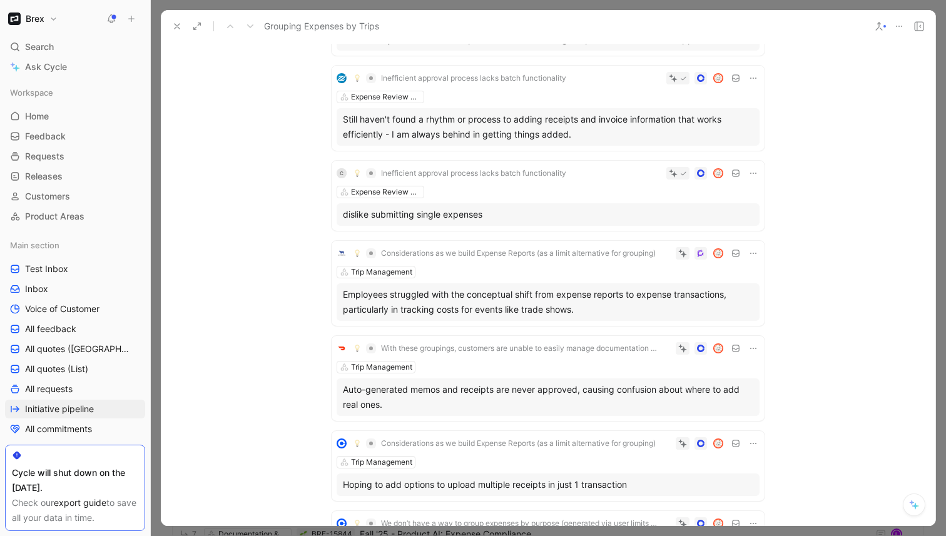
click at [463, 266] on div "Trip Management" at bounding box center [548, 272] width 423 height 13
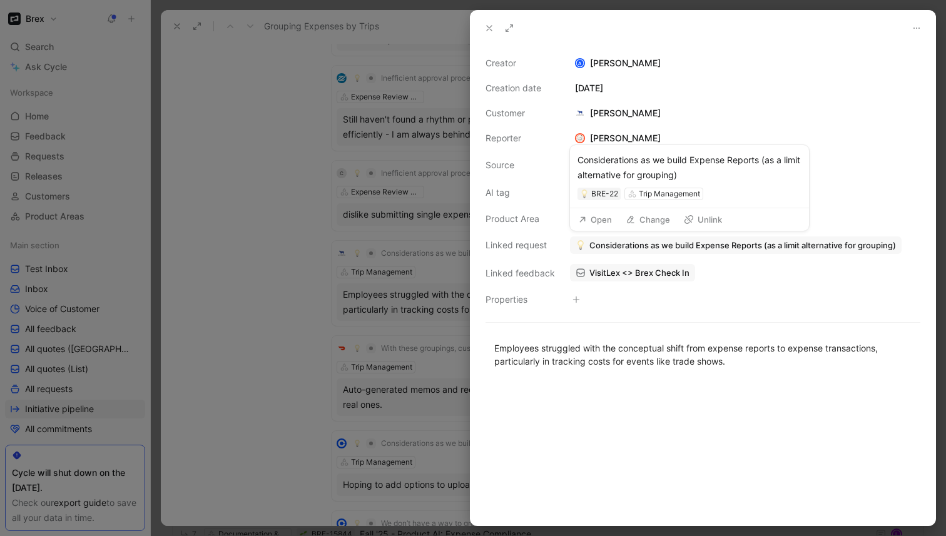
click at [653, 247] on span "Considerations as we build Expense Reports (as a limit alternative for grouping)" at bounding box center [742, 245] width 307 height 11
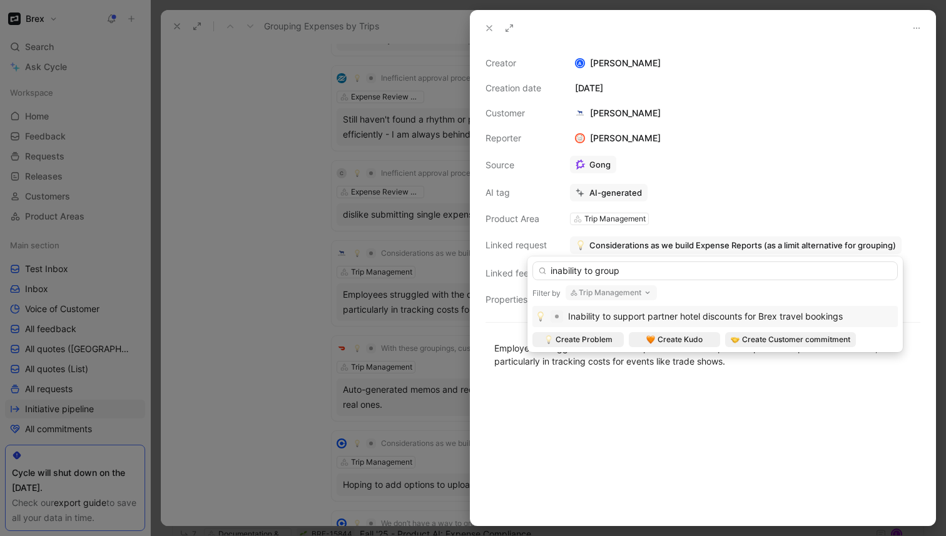
type input "inability to group"
click at [595, 292] on button "Trip Management" at bounding box center [611, 292] width 91 height 15
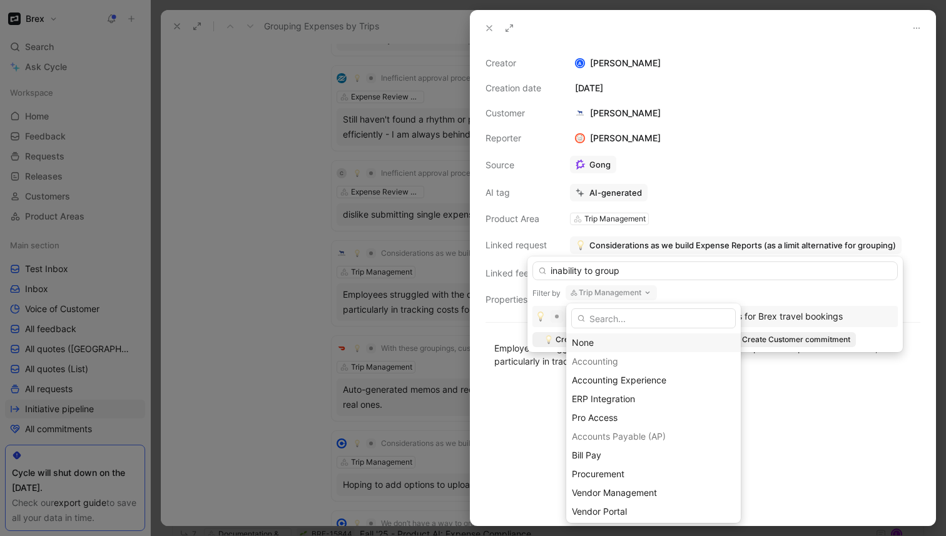
click at [600, 341] on div "None" at bounding box center [653, 342] width 163 height 15
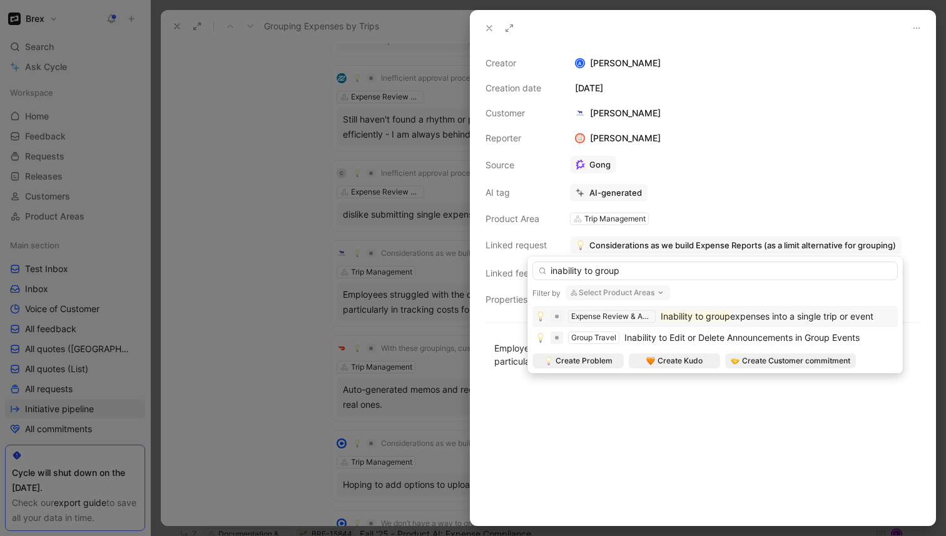
click at [684, 313] on mark "Inability to group" at bounding box center [695, 316] width 69 height 11
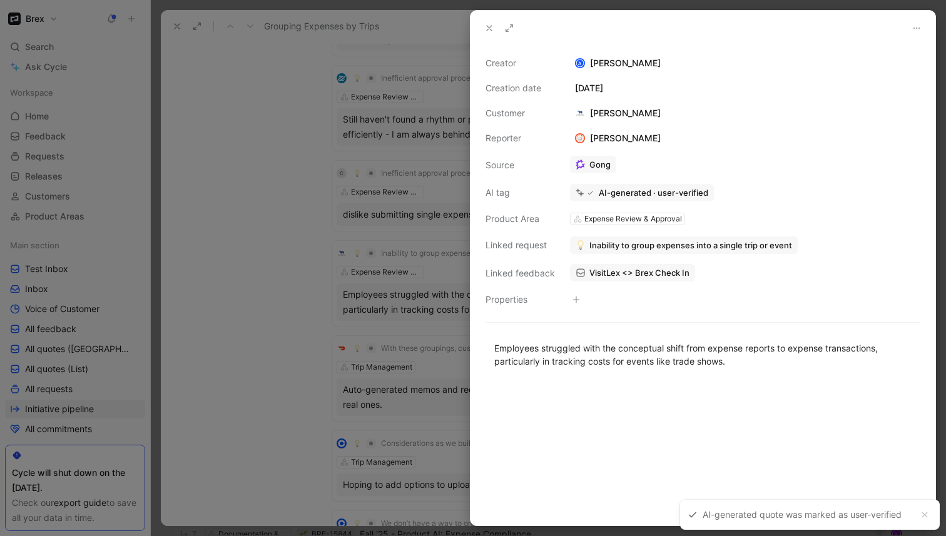
click at [276, 300] on div at bounding box center [473, 268] width 946 height 536
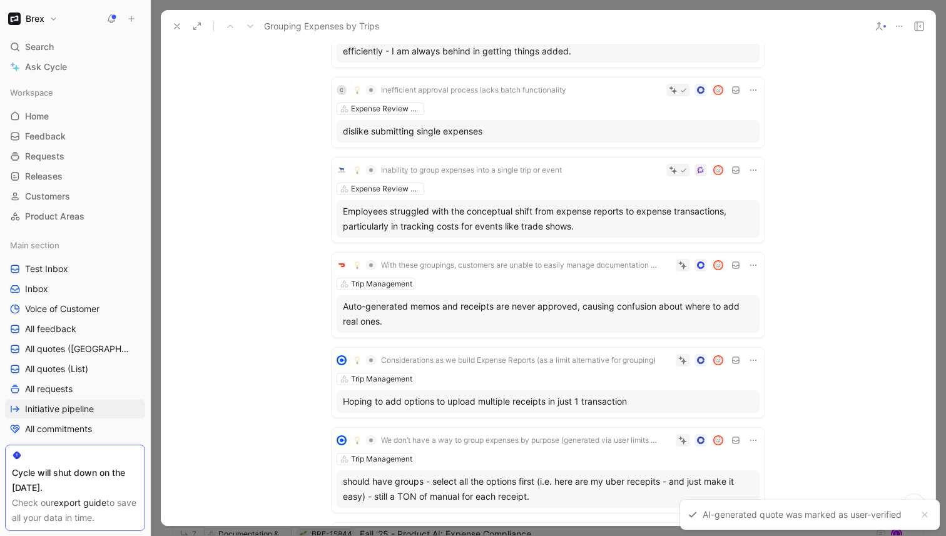
scroll to position [640, 0]
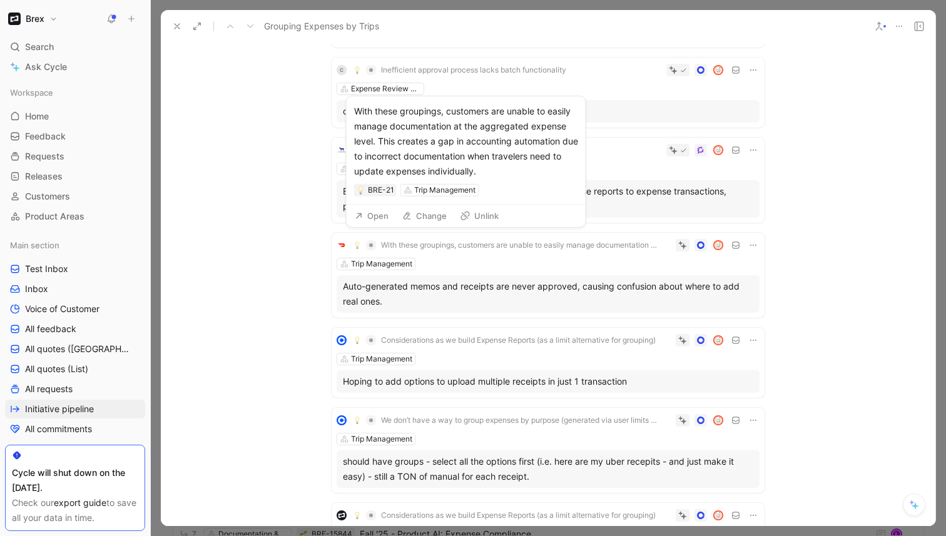
click at [468, 248] on span "With these groupings, customers are unable to easily manage documentation at th…" at bounding box center [520, 245] width 279 height 10
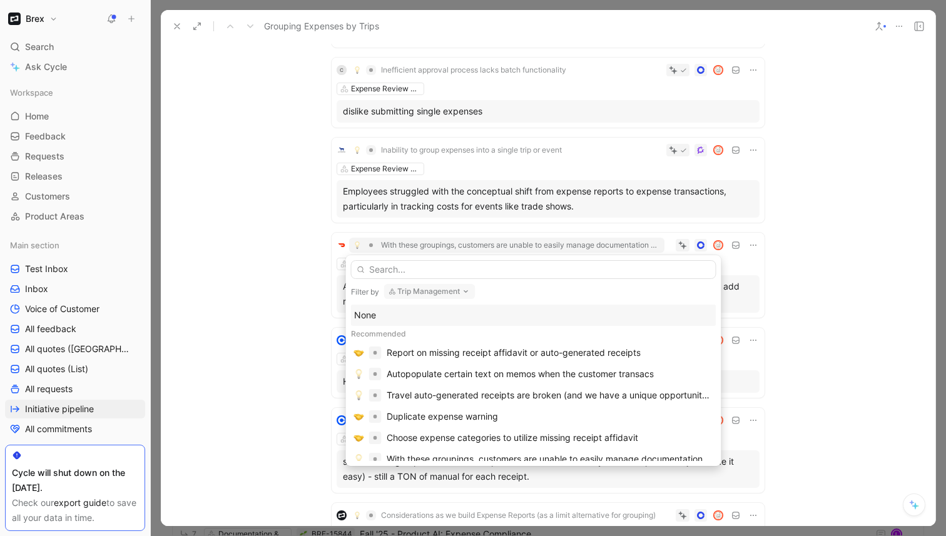
click at [448, 291] on button "Trip Management" at bounding box center [429, 291] width 91 height 15
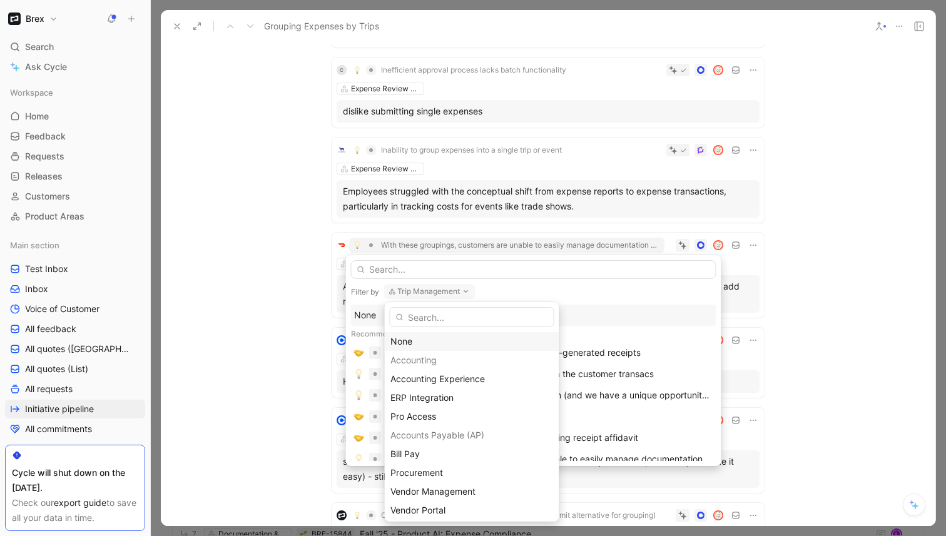
click at [417, 343] on div "None" at bounding box center [471, 341] width 163 height 15
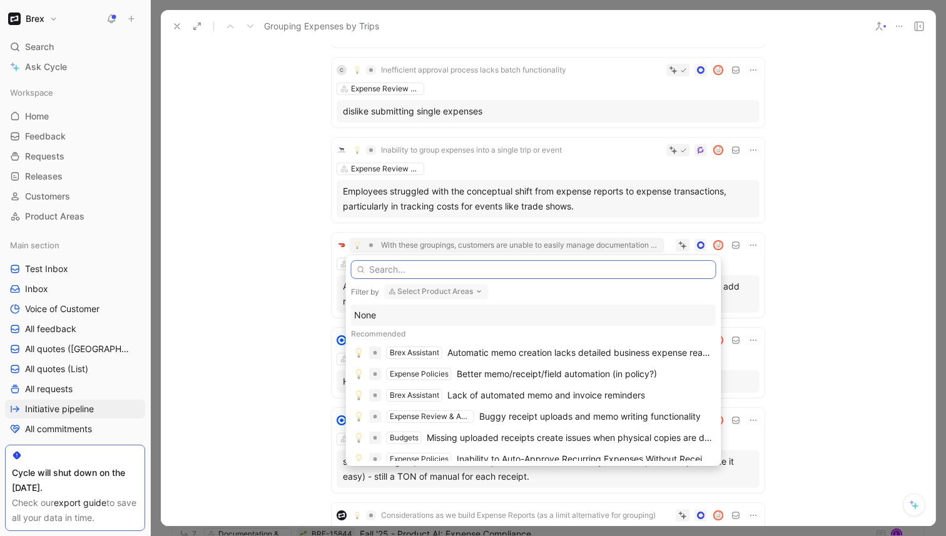
click at [438, 275] on input "text" at bounding box center [533, 269] width 365 height 19
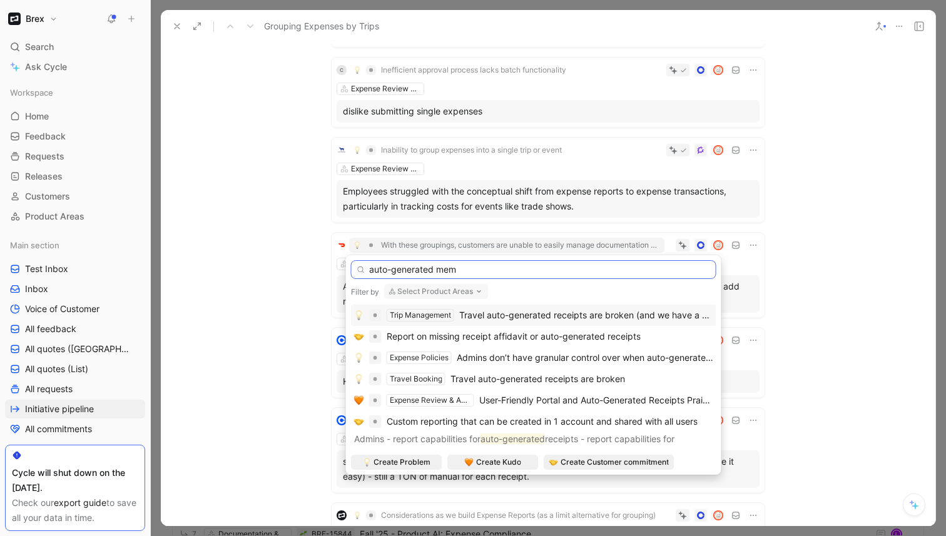
type input "auto-generated memo"
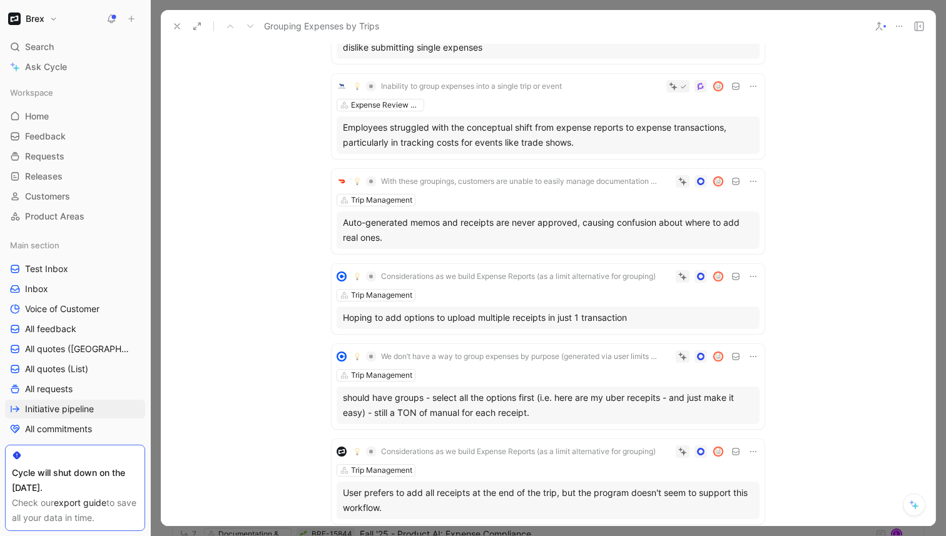
scroll to position [728, 0]
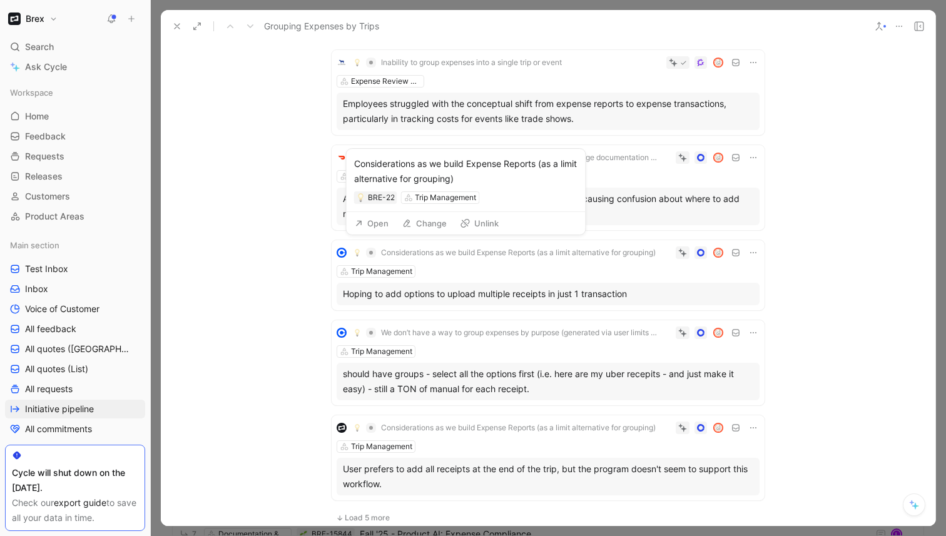
click at [516, 247] on button "Considerations as we build Expense Reports (as a limit alternative for grouping)" at bounding box center [504, 252] width 311 height 15
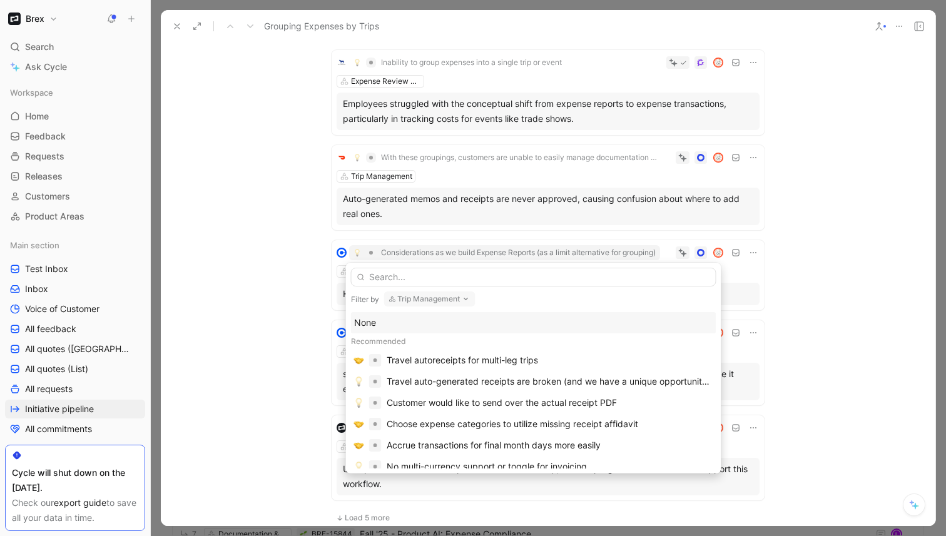
click at [434, 298] on button "Trip Management" at bounding box center [429, 299] width 91 height 15
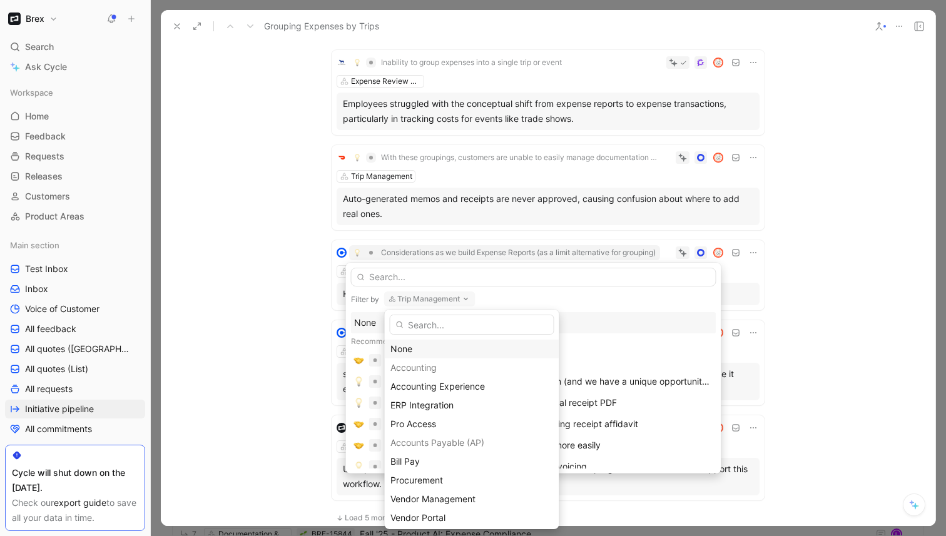
click at [422, 350] on div "None" at bounding box center [471, 349] width 163 height 15
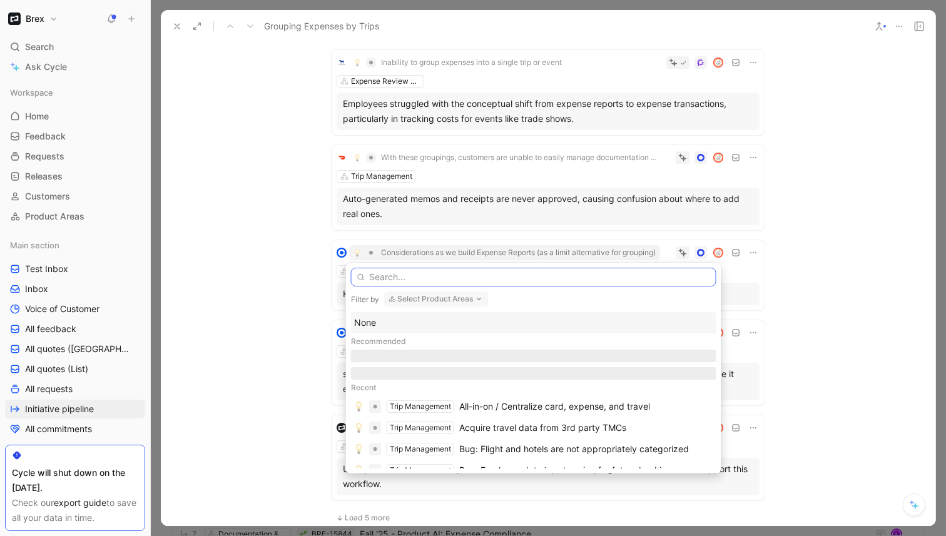
click at [417, 282] on input "text" at bounding box center [533, 277] width 365 height 19
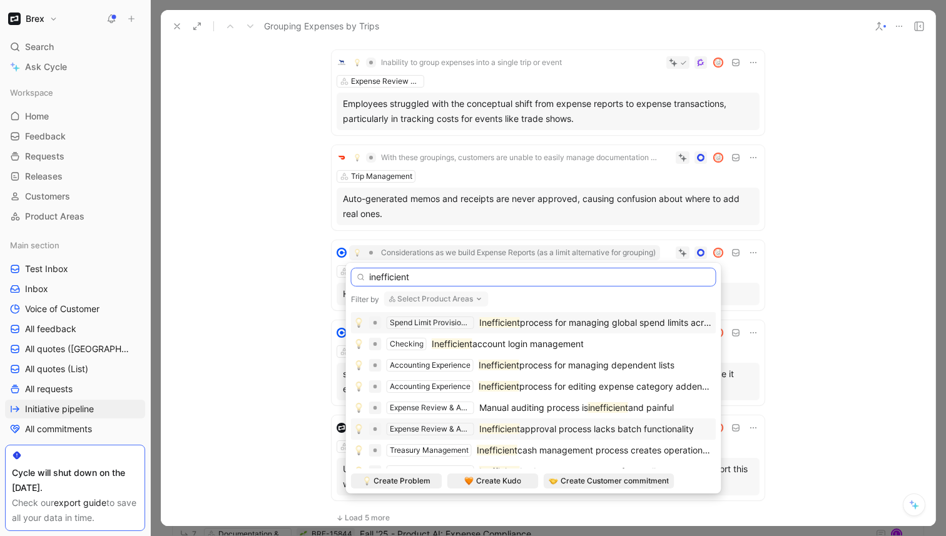
type input "inefficient"
click at [534, 428] on span "approval process lacks batch functionality" at bounding box center [607, 429] width 174 height 11
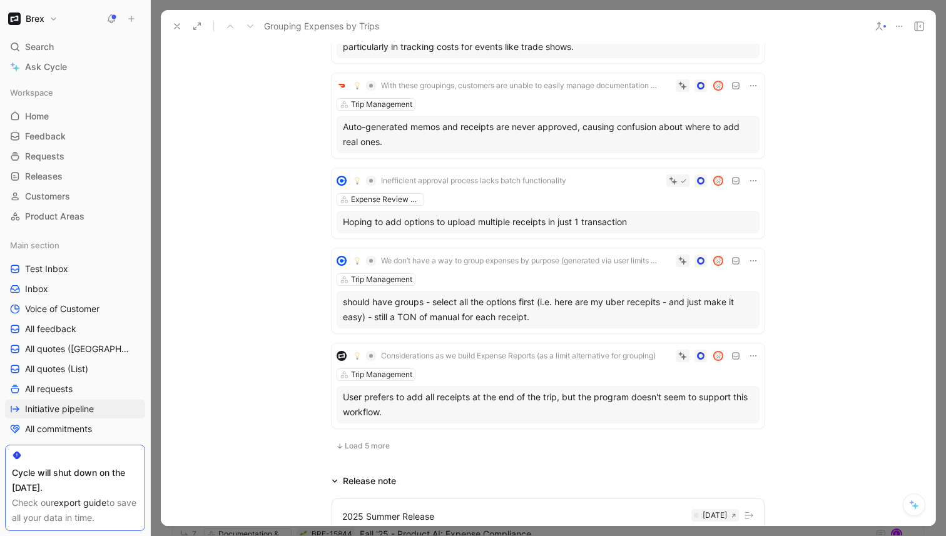
scroll to position [807, 0]
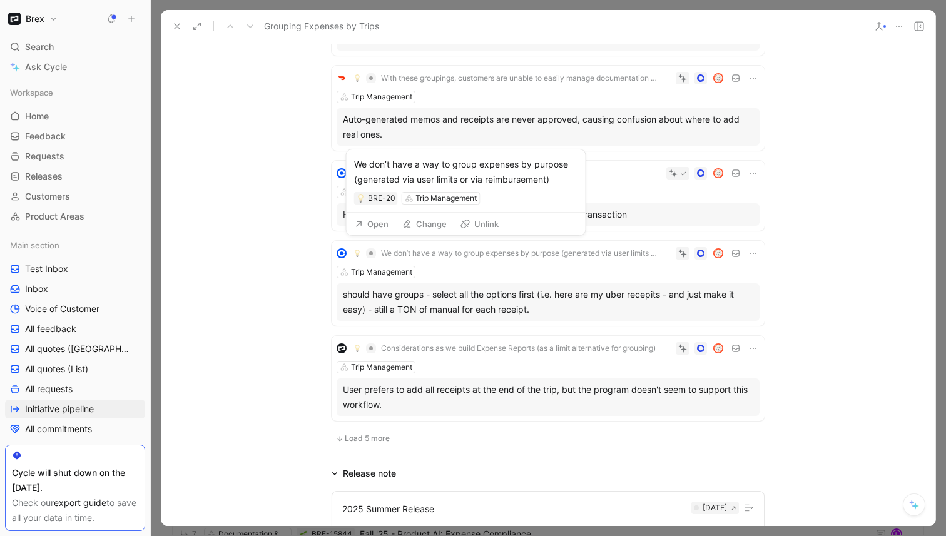
click at [439, 253] on span "We don’t have a way to group expenses by purpose (generated via user limits or …" at bounding box center [520, 253] width 279 height 10
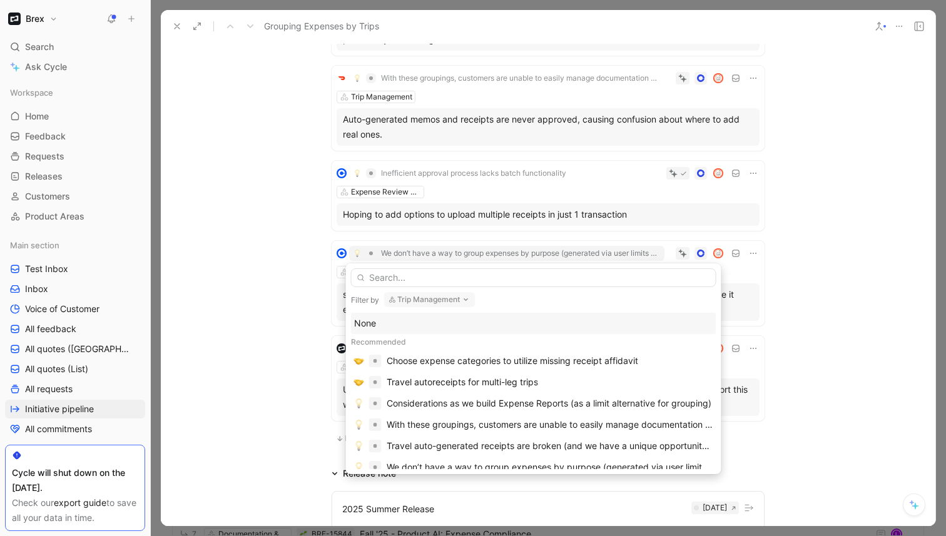
click at [407, 301] on button "Trip Management" at bounding box center [429, 299] width 91 height 15
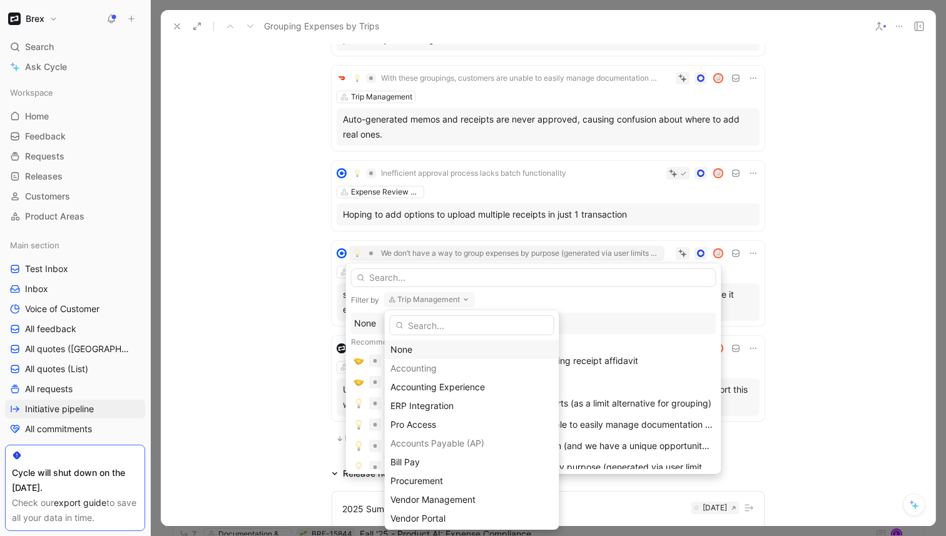
click at [406, 345] on div "None" at bounding box center [471, 349] width 163 height 15
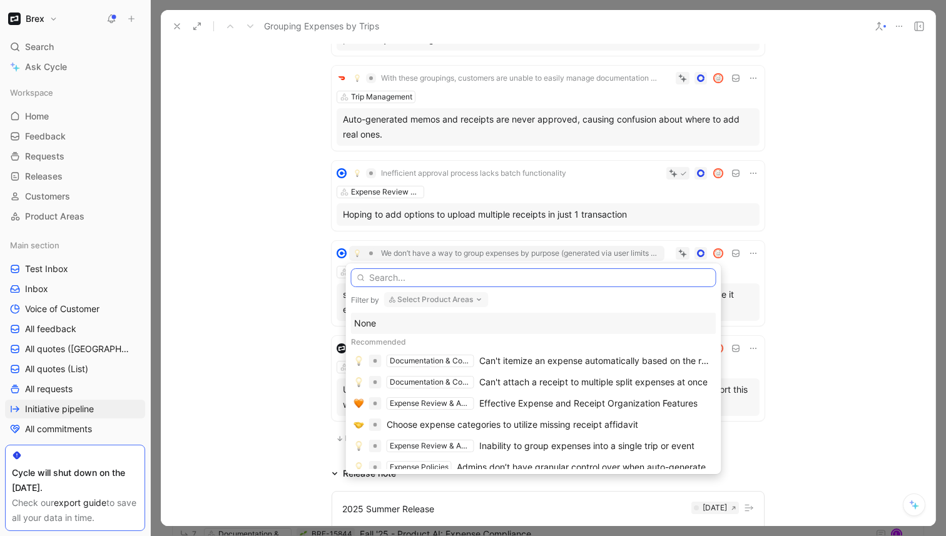
click at [419, 279] on input "text" at bounding box center [533, 277] width 365 height 19
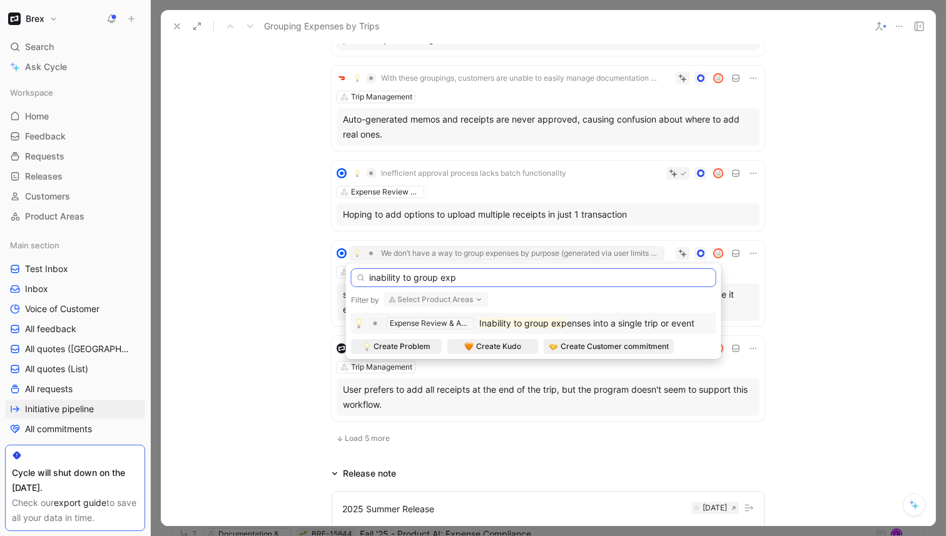
type input "inability to group exp"
click at [510, 324] on mark "Inability to group exp" at bounding box center [523, 323] width 88 height 11
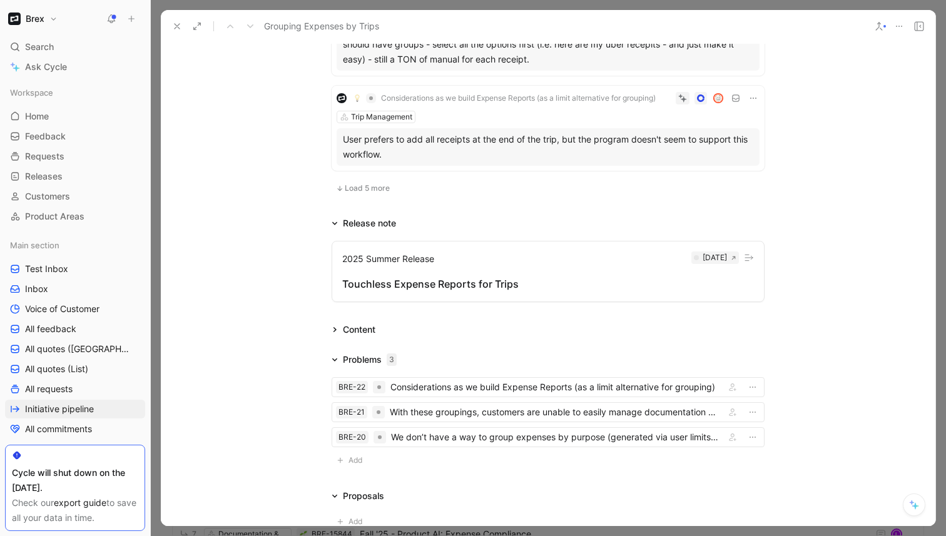
scroll to position [1066, 0]
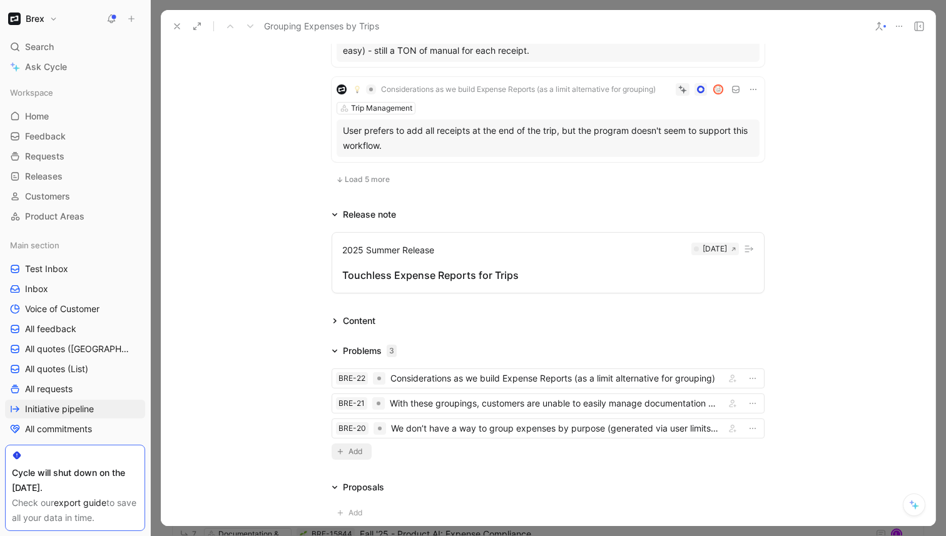
click at [349, 451] on span "Add" at bounding box center [358, 452] width 18 height 13
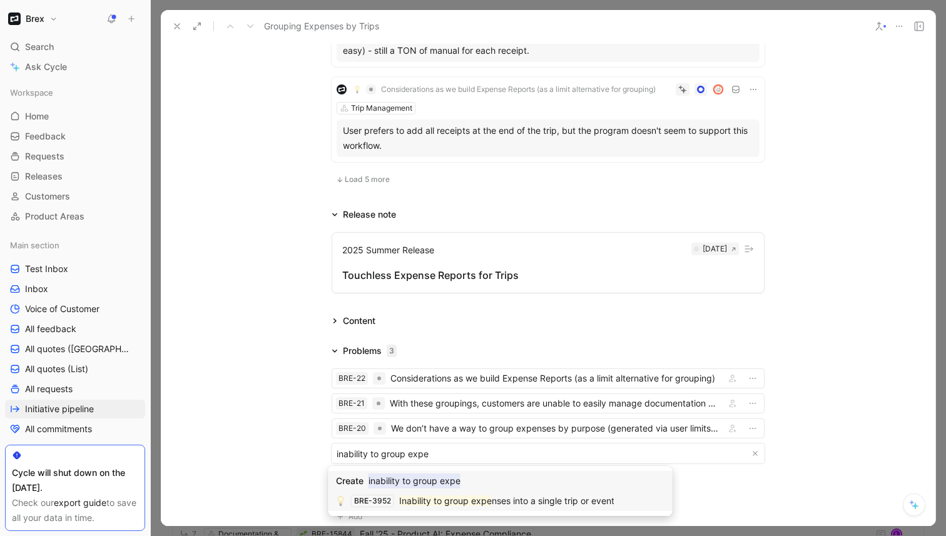
type input "inability to group expe"
click at [472, 499] on mark "Inability to group expe" at bounding box center [445, 501] width 93 height 11
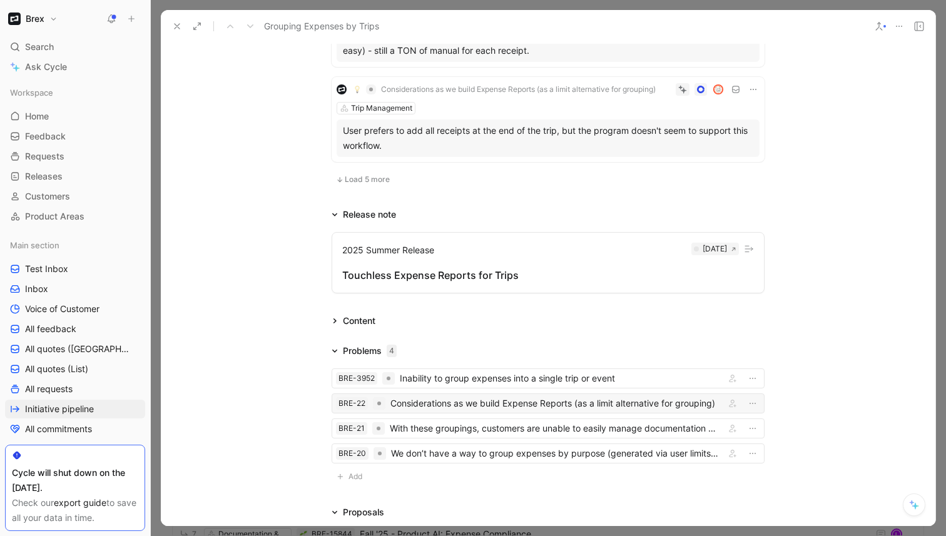
click at [504, 403] on div "Considerations as we build Expense Reports (as a limit alternative for grouping)" at bounding box center [555, 403] width 330 height 15
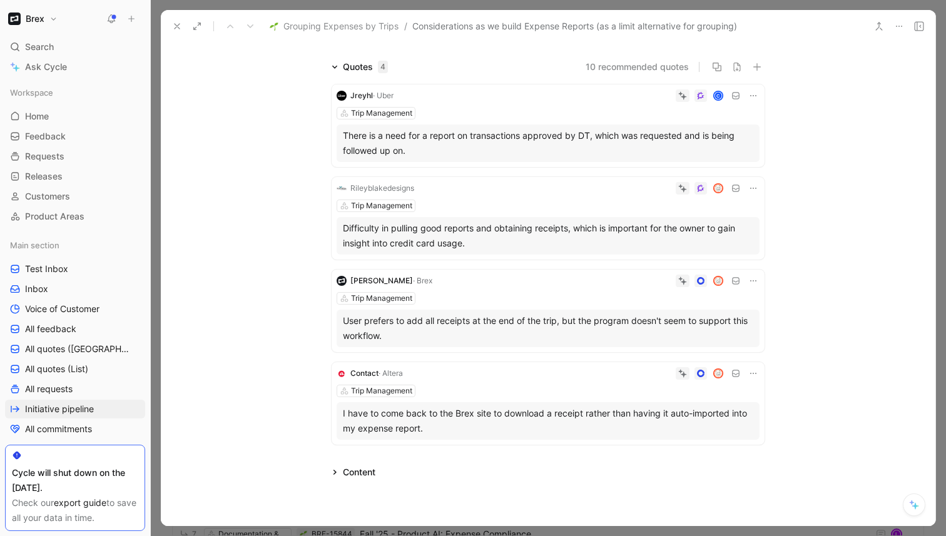
scroll to position [71, 0]
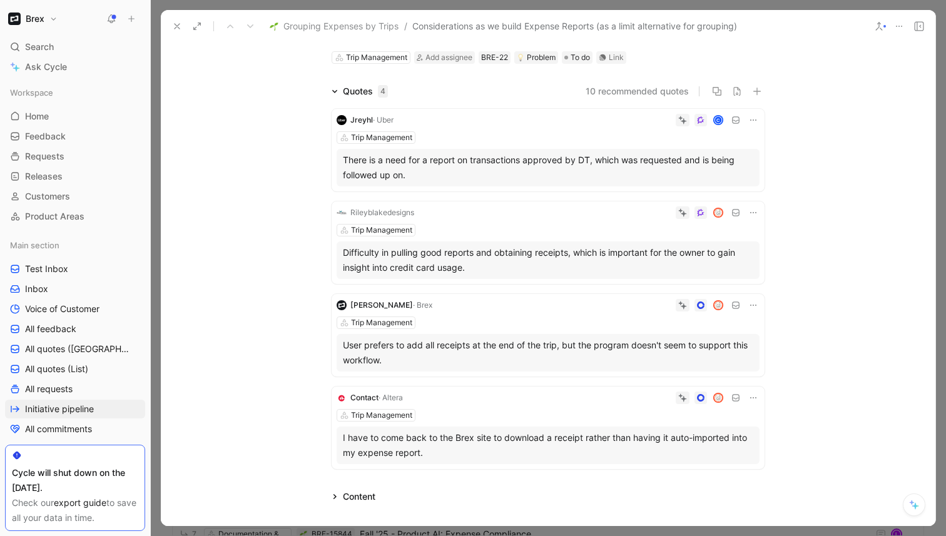
click at [544, 313] on div "James Wallis · Brex Trip Management User prefers to add all receipts at the end…" at bounding box center [548, 335] width 433 height 83
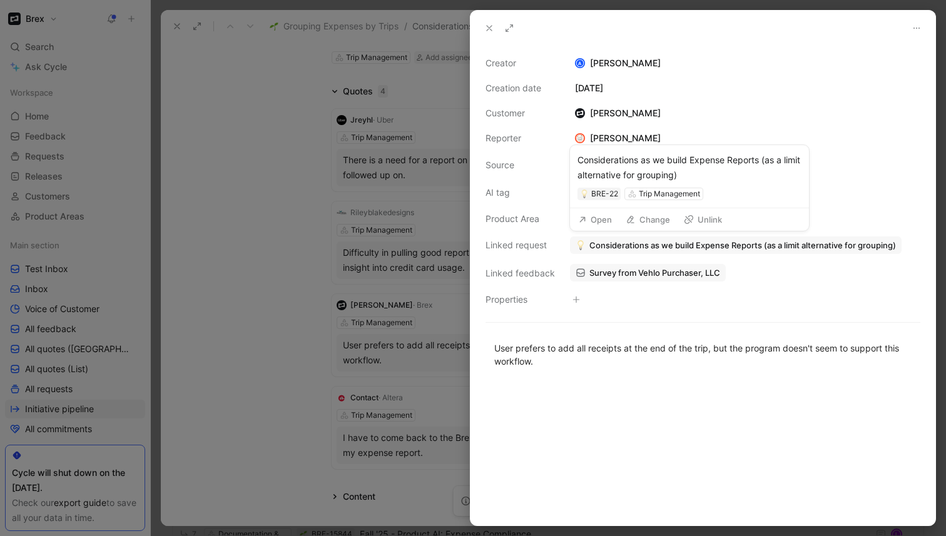
click at [685, 242] on span "Considerations as we build Expense Reports (as a limit alternative for grouping)" at bounding box center [742, 245] width 307 height 11
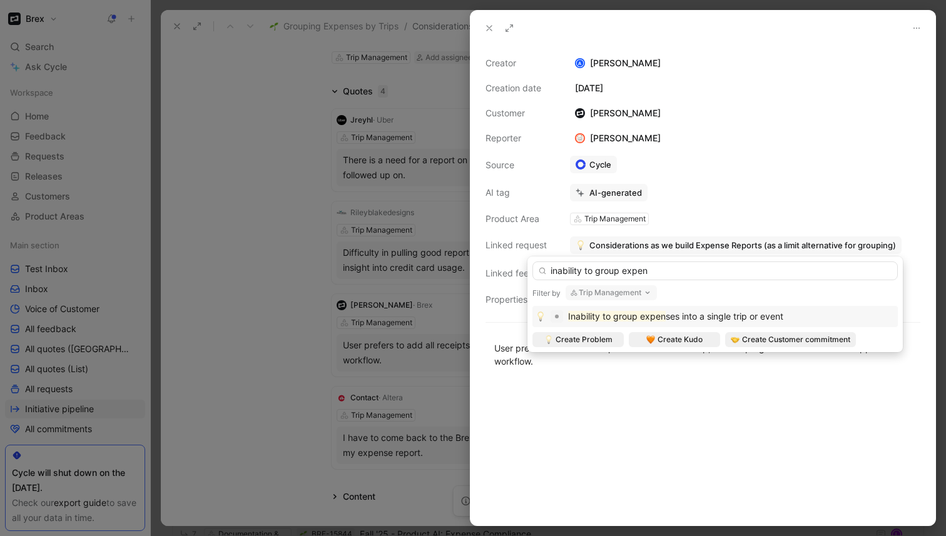
type input "inability to group expen"
click at [708, 317] on span "ses into a single trip or event" at bounding box center [725, 316] width 118 height 11
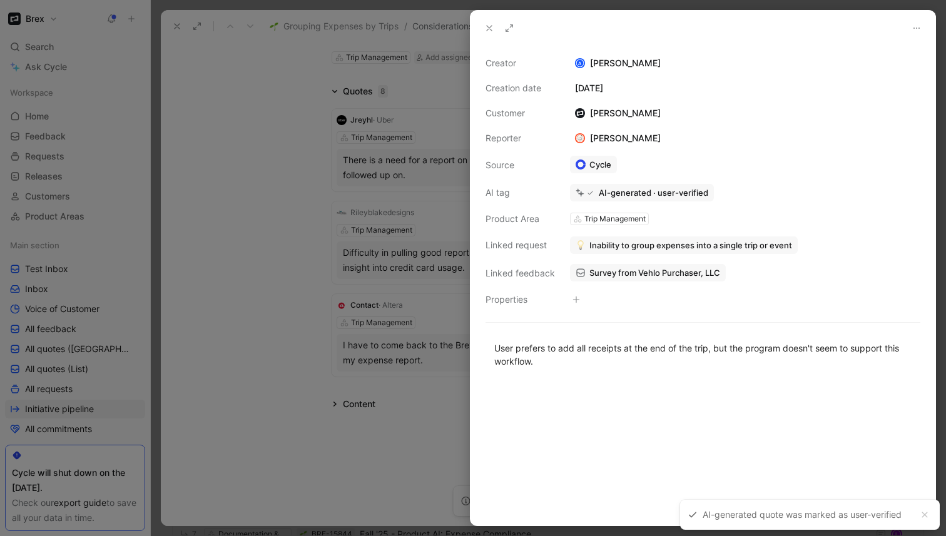
click at [262, 330] on div at bounding box center [473, 268] width 946 height 536
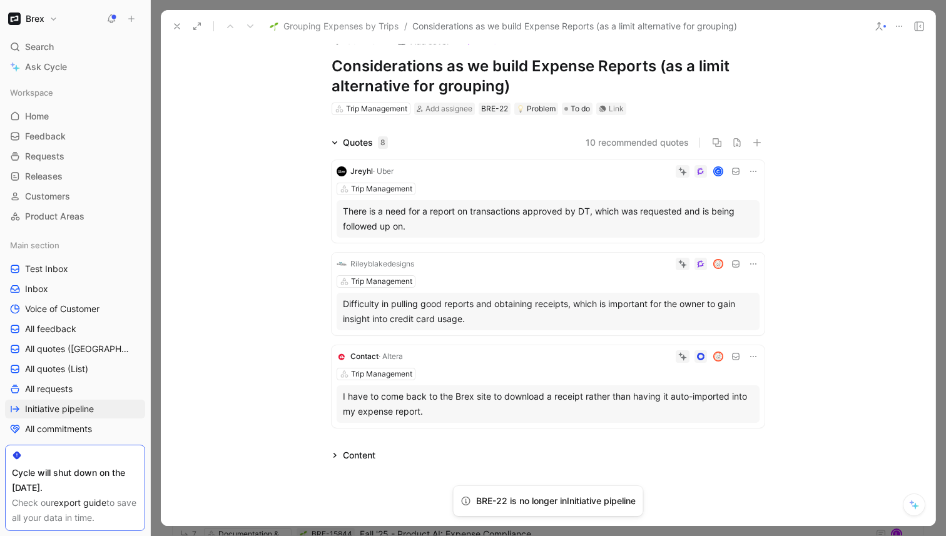
scroll to position [14, 0]
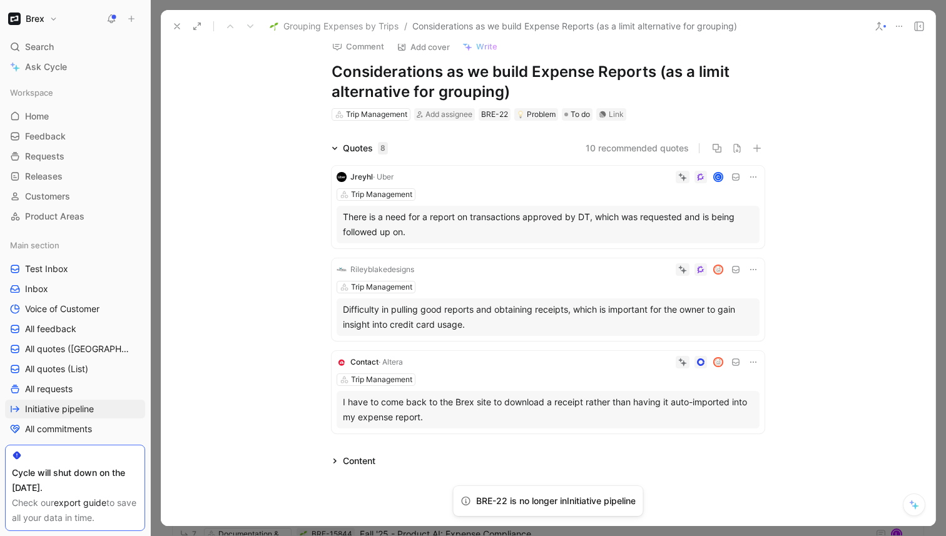
click at [615, 188] on div "Jreyhl · Uber C Trip Management There is a need for a report on transactions ap…" at bounding box center [548, 207] width 433 height 83
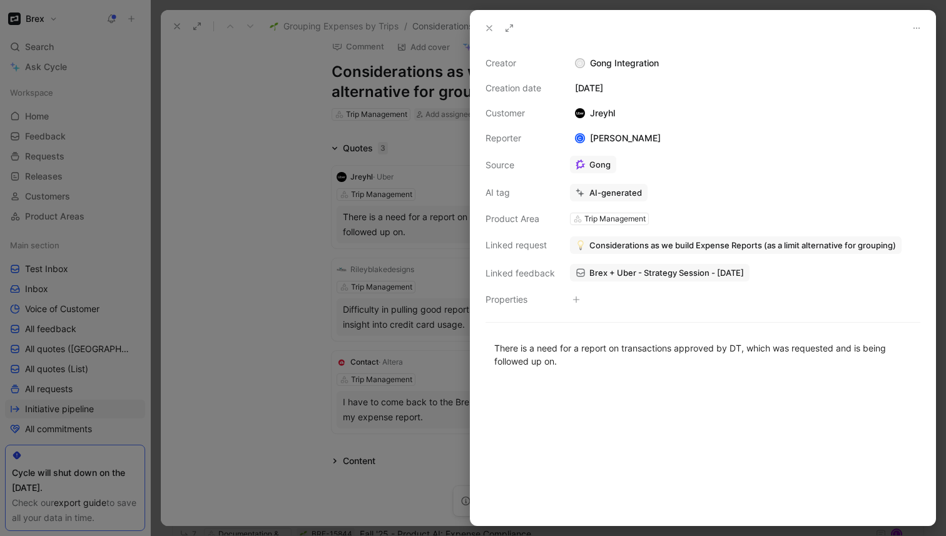
click at [661, 245] on span "Considerations as we build Expense Reports (as a limit alternative for grouping)" at bounding box center [742, 245] width 307 height 11
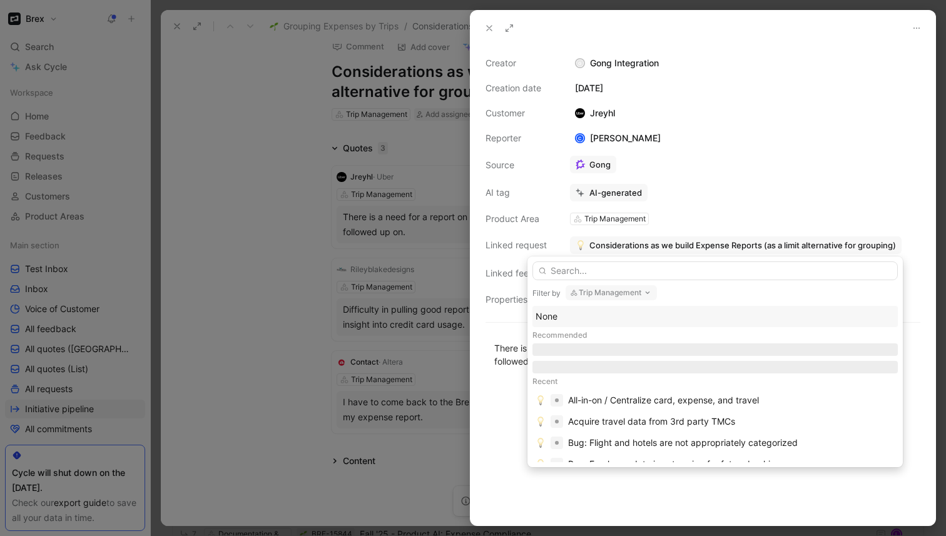
click at [571, 315] on div "None" at bounding box center [715, 316] width 359 height 15
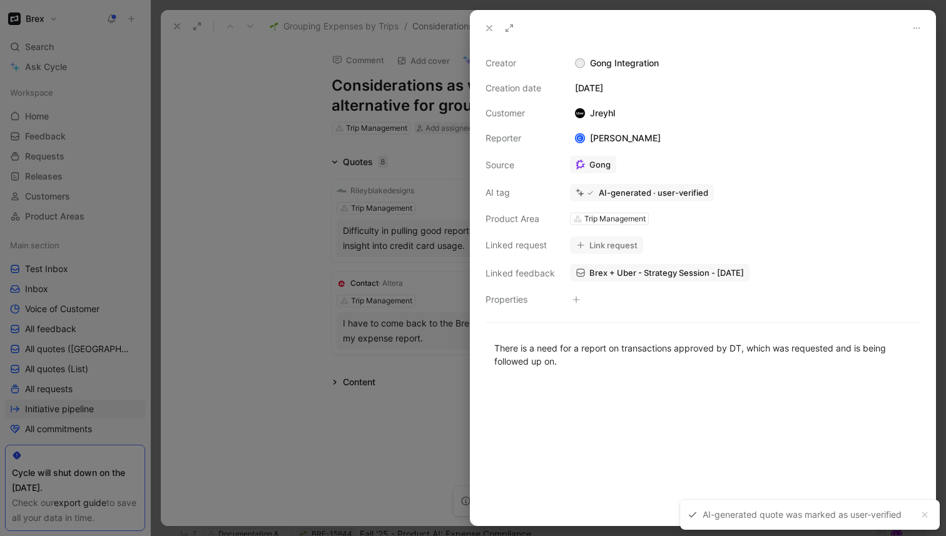
click at [272, 223] on div at bounding box center [473, 268] width 946 height 536
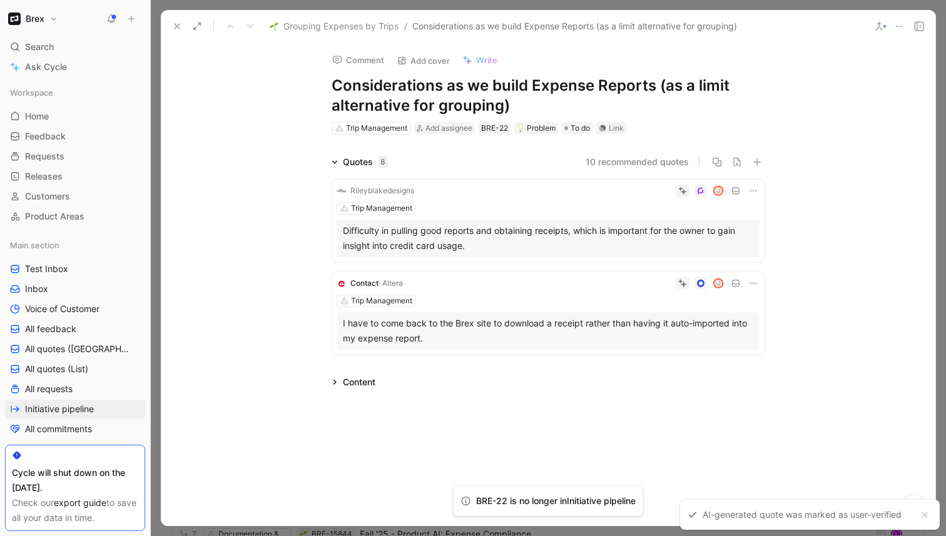
click at [481, 250] on div "Difficulty in pulling good reports and obtaining receipts, which is important f…" at bounding box center [548, 238] width 411 height 30
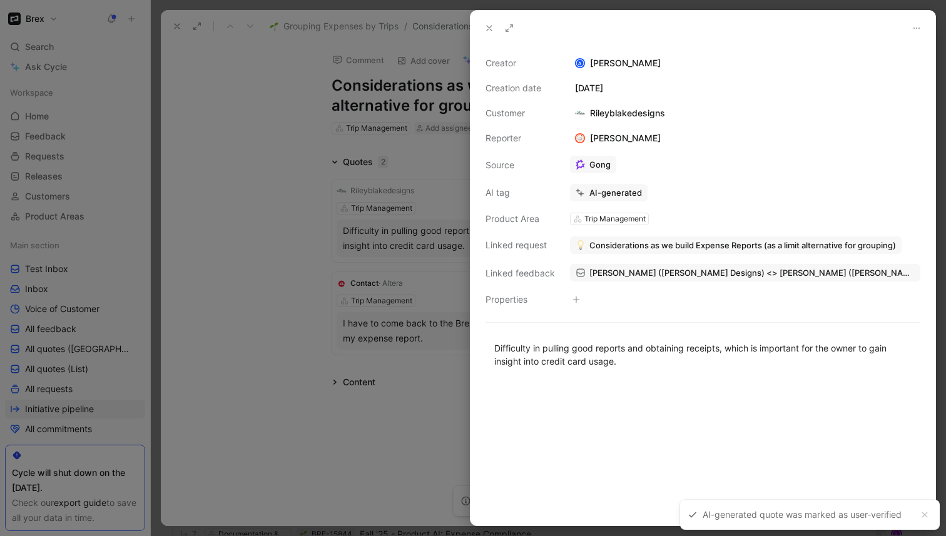
click at [295, 259] on div at bounding box center [473, 268] width 946 height 536
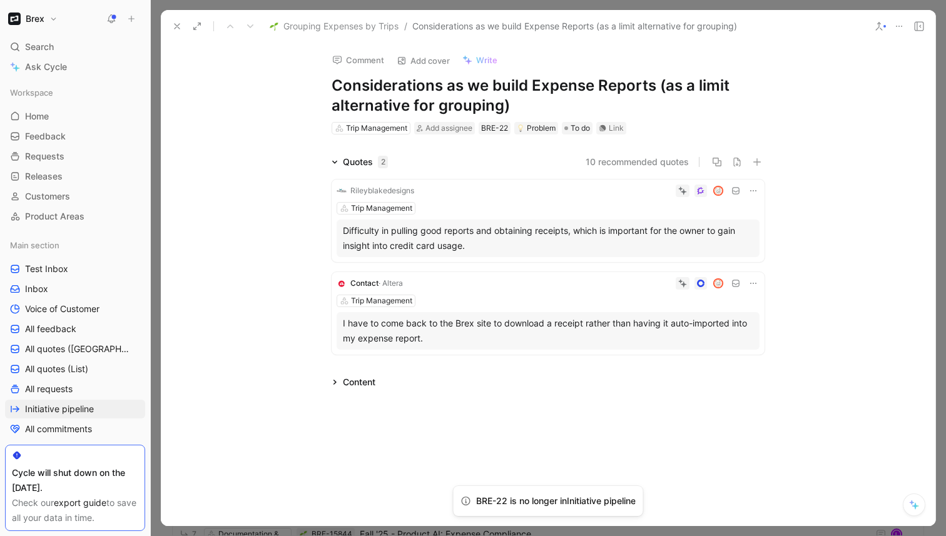
click at [422, 229] on div "Difficulty in pulling good reports and obtaining receipts, which is important f…" at bounding box center [548, 238] width 411 height 30
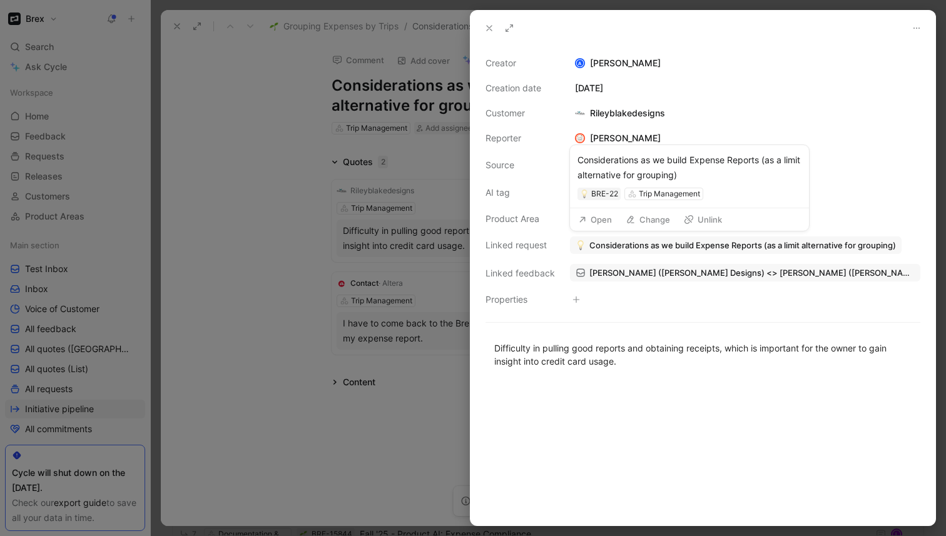
click at [613, 245] on span "Considerations as we build Expense Reports (as a limit alternative for grouping)" at bounding box center [742, 245] width 307 height 11
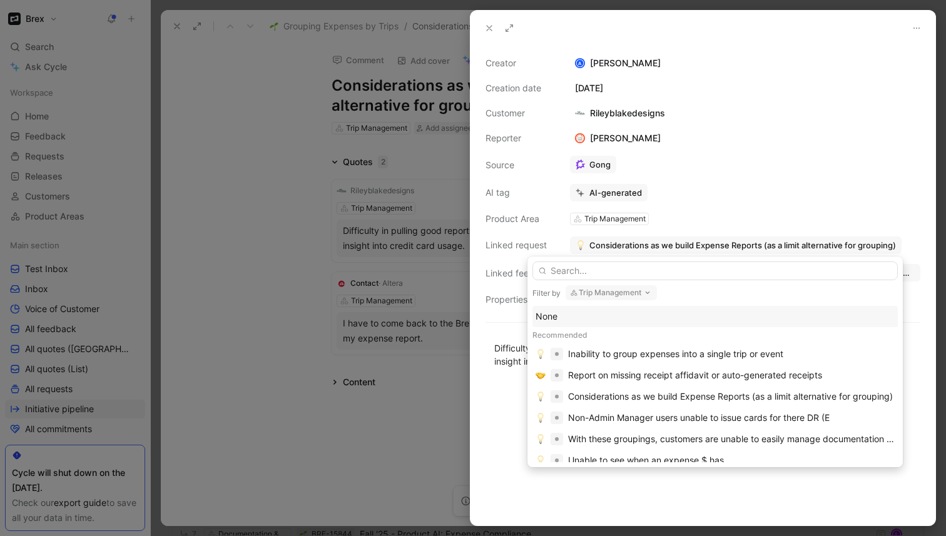
click at [596, 293] on button "Trip Management" at bounding box center [611, 292] width 91 height 15
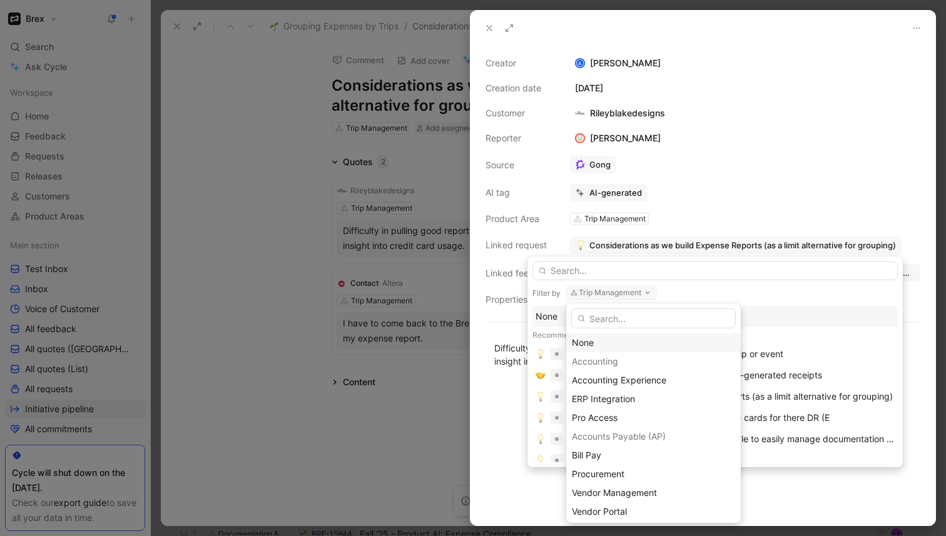
click at [596, 338] on div "None" at bounding box center [653, 342] width 163 height 15
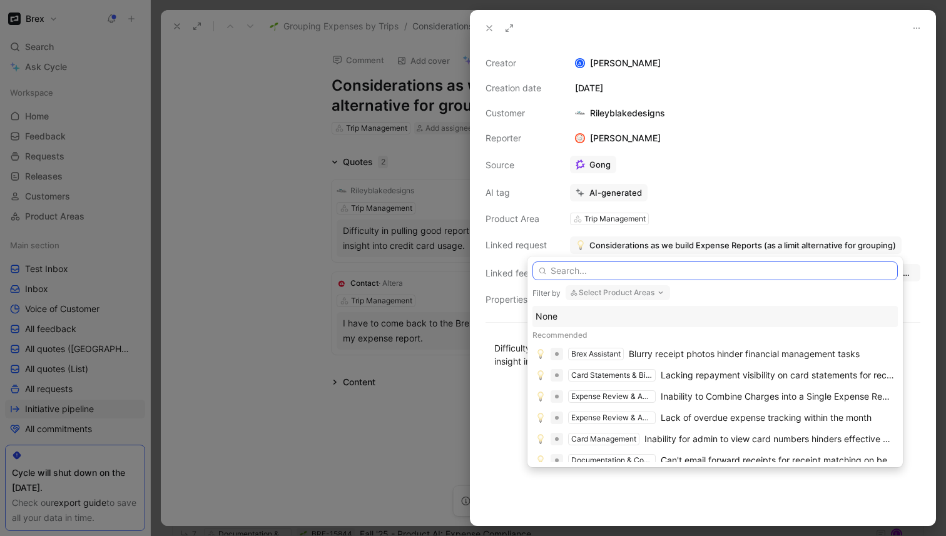
click at [600, 268] on input "text" at bounding box center [715, 271] width 365 height 19
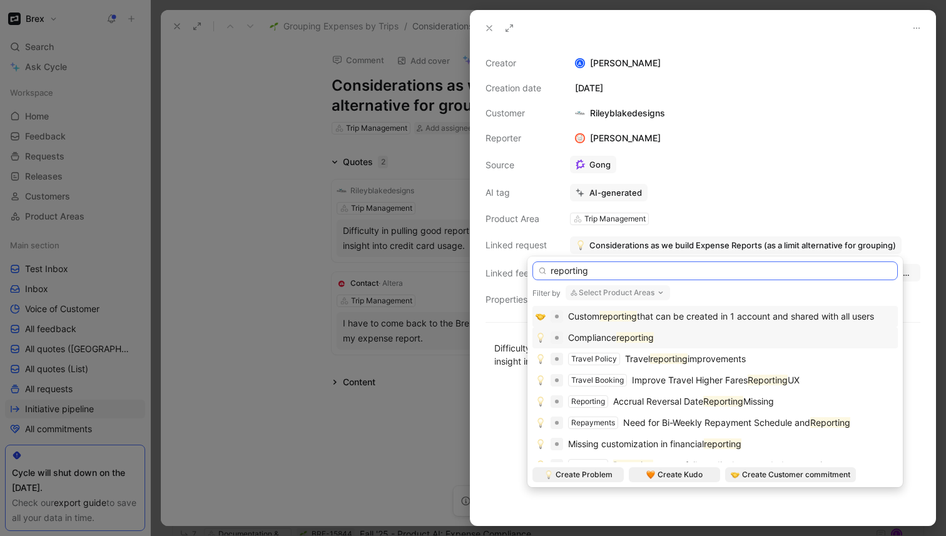
type input "reporting"
click at [600, 338] on span "Compliance" at bounding box center [592, 337] width 48 height 11
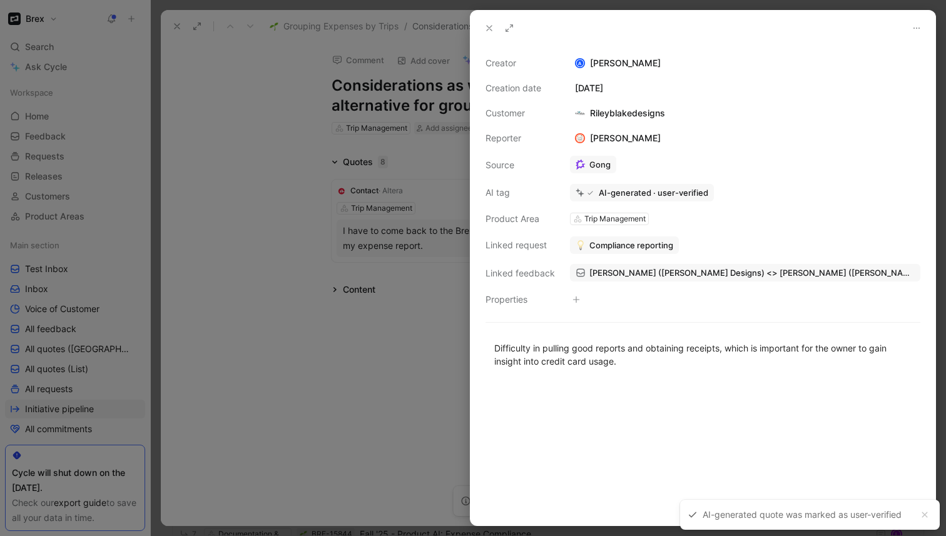
click at [258, 227] on div at bounding box center [473, 268] width 946 height 536
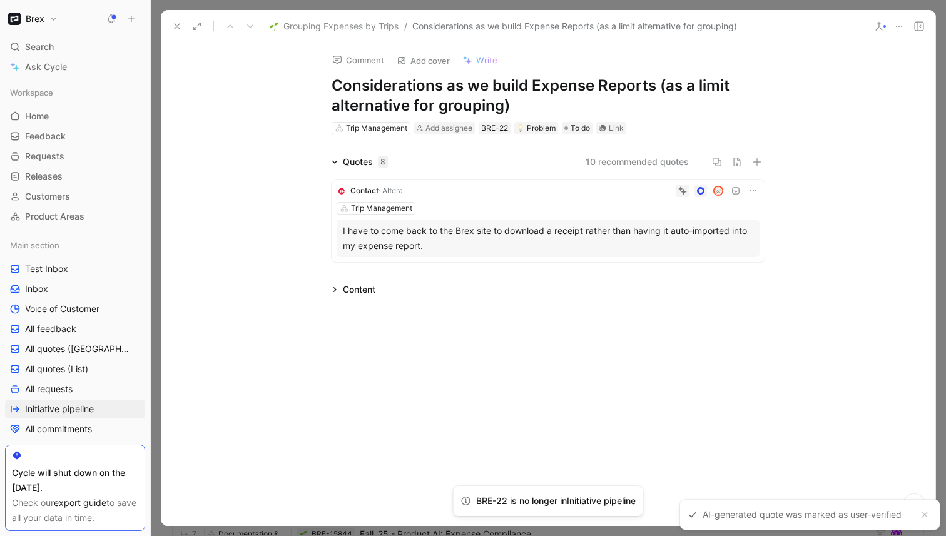
click at [615, 220] on div "I have to come back to the Brex site to download a receipt rather than having i…" at bounding box center [548, 239] width 423 height 38
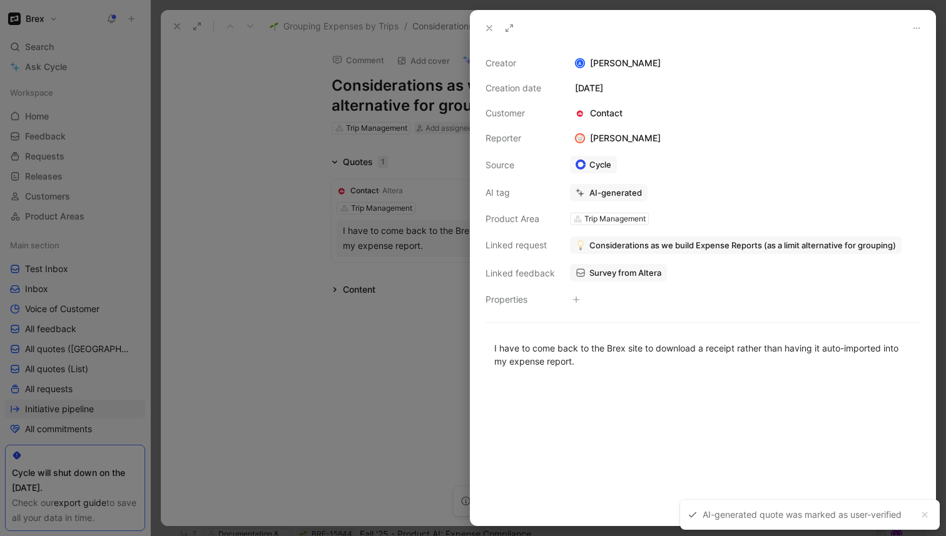
click at [643, 238] on button "Considerations as we build Expense Reports (as a limit alternative for grouping)" at bounding box center [736, 246] width 332 height 18
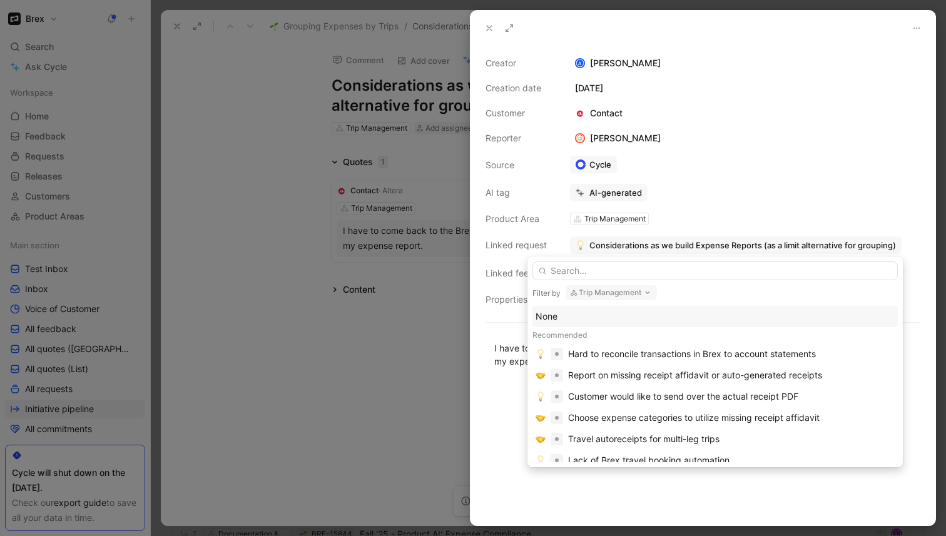
click at [564, 318] on div "None" at bounding box center [715, 316] width 359 height 15
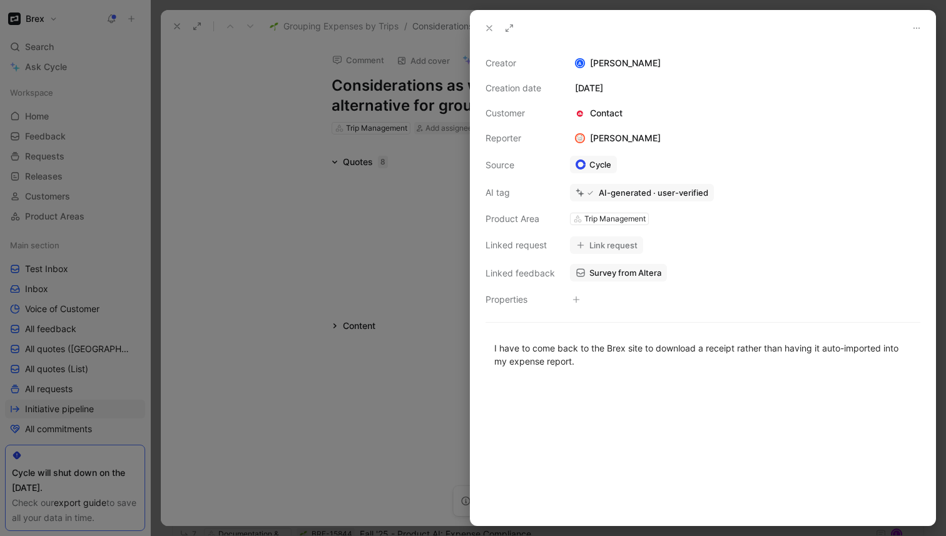
click at [315, 190] on div at bounding box center [473, 268] width 946 height 536
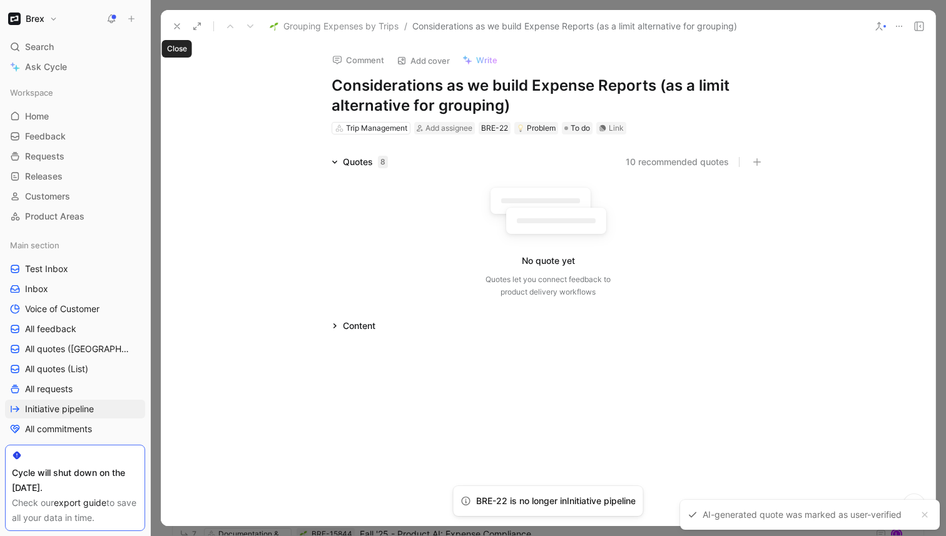
click at [175, 24] on use at bounding box center [177, 26] width 5 height 5
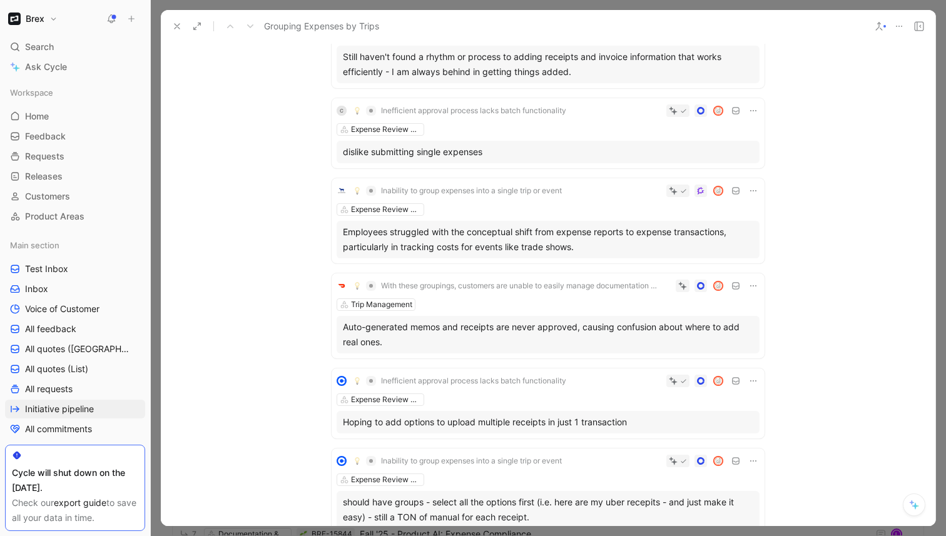
scroll to position [1212, 0]
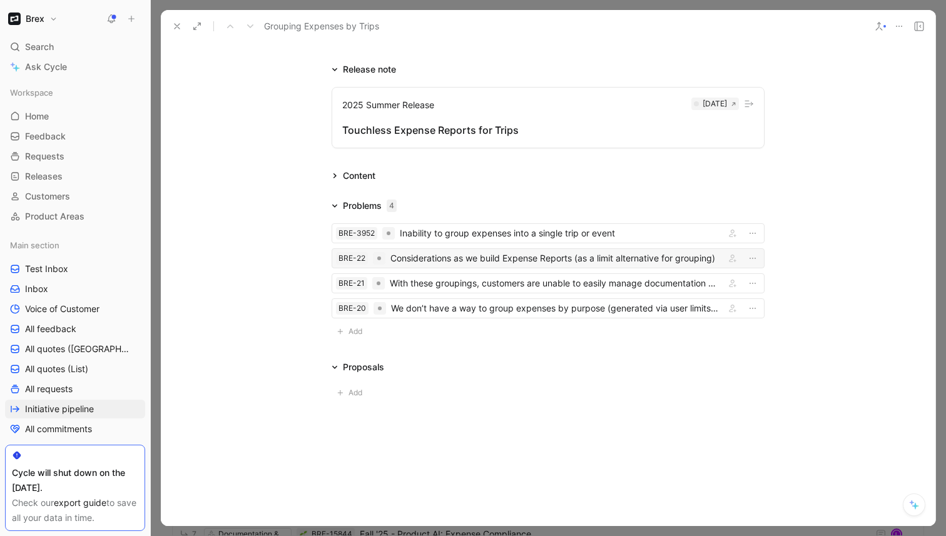
click at [527, 262] on div "Considerations as we build Expense Reports (as a limit alternative for grouping)" at bounding box center [555, 258] width 330 height 15
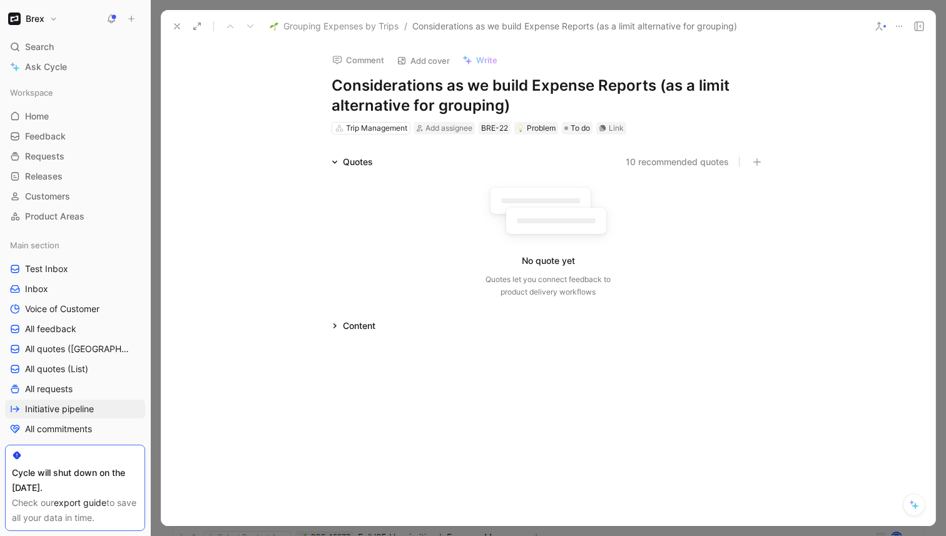
click at [899, 28] on icon at bounding box center [899, 26] width 10 height 10
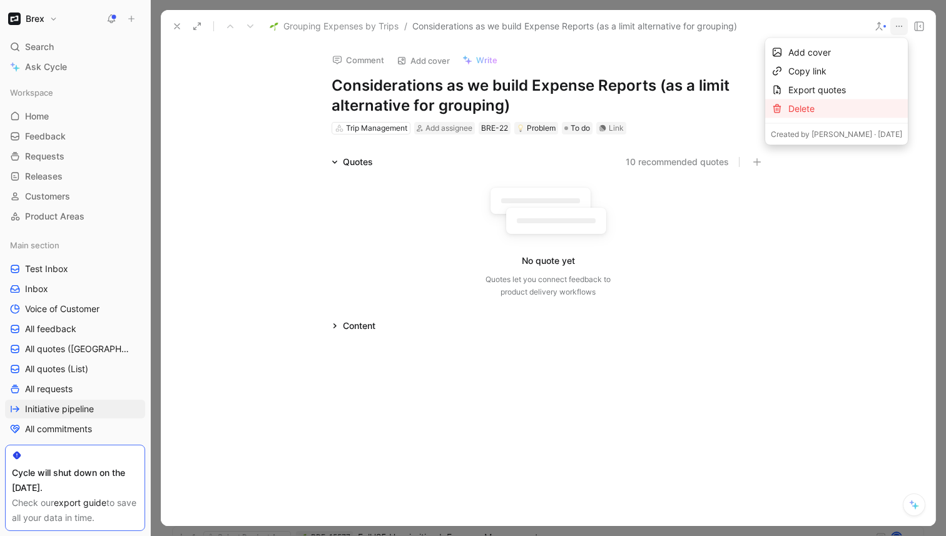
click at [797, 108] on div "Delete" at bounding box center [845, 108] width 114 height 15
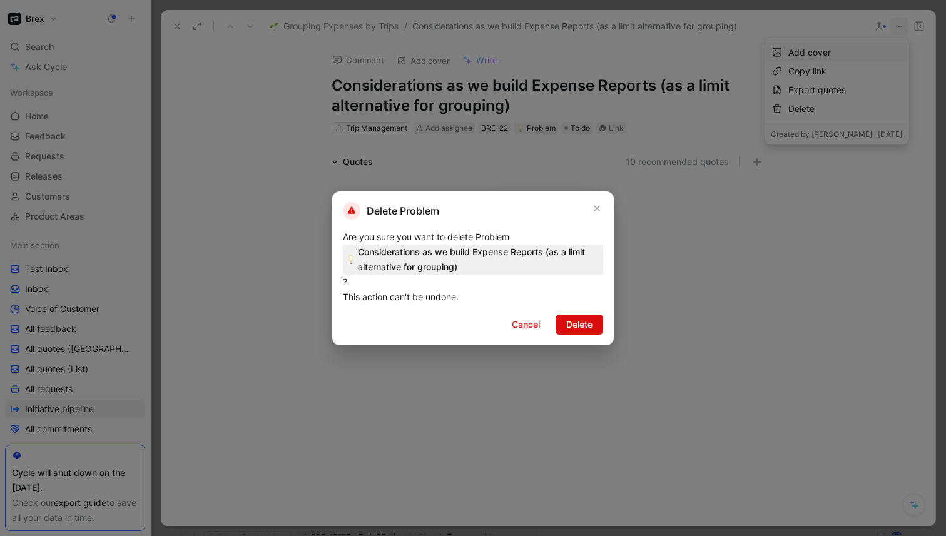
click at [580, 327] on span "Delete" at bounding box center [579, 324] width 26 height 15
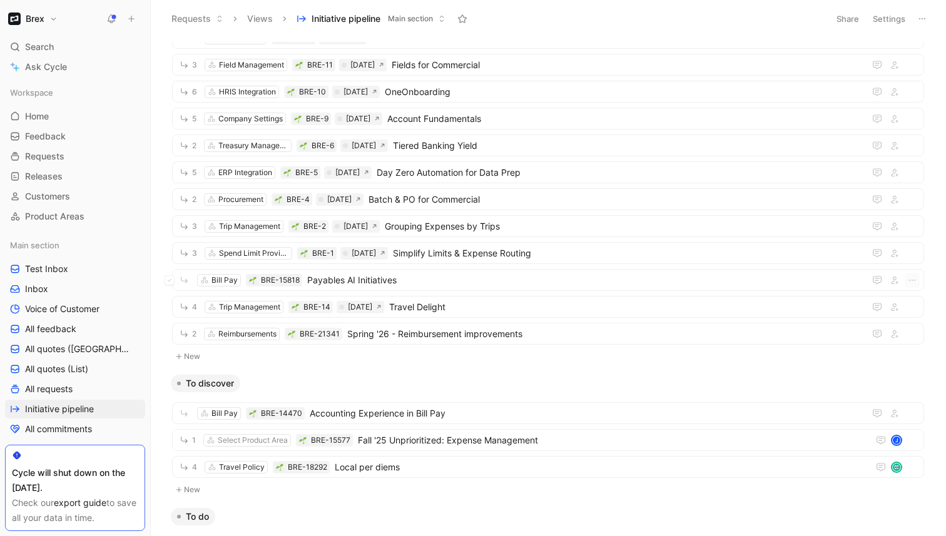
scroll to position [82, 0]
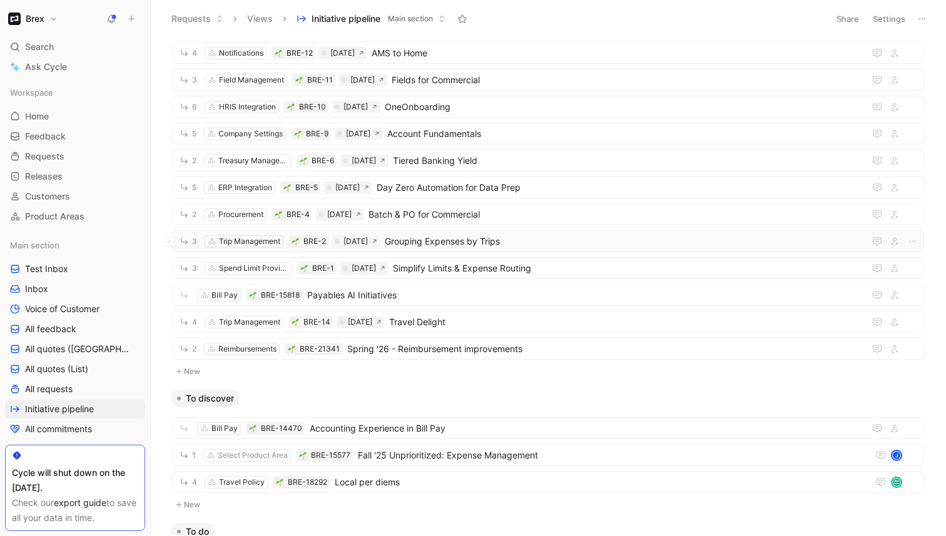
click at [568, 243] on span "Grouping Expenses by Trips" at bounding box center [622, 241] width 475 height 15
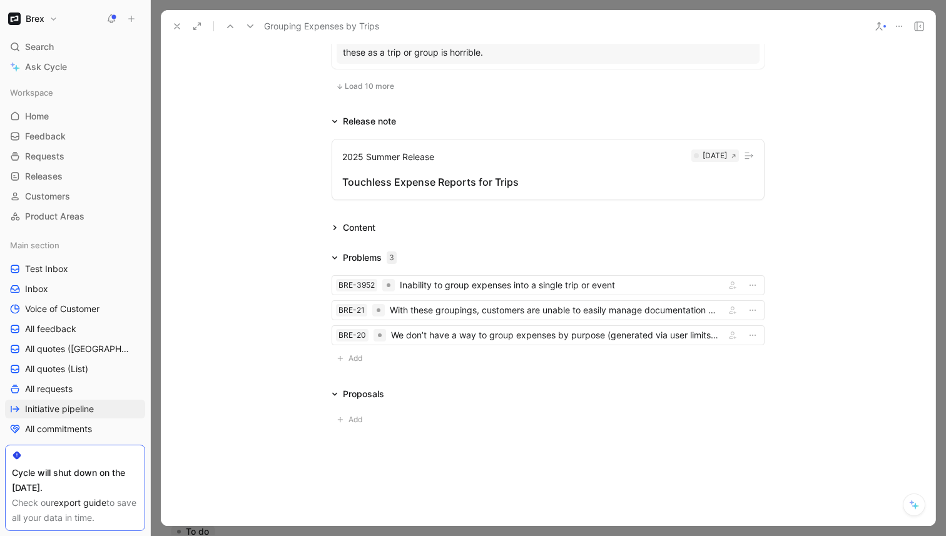
scroll to position [1232, 0]
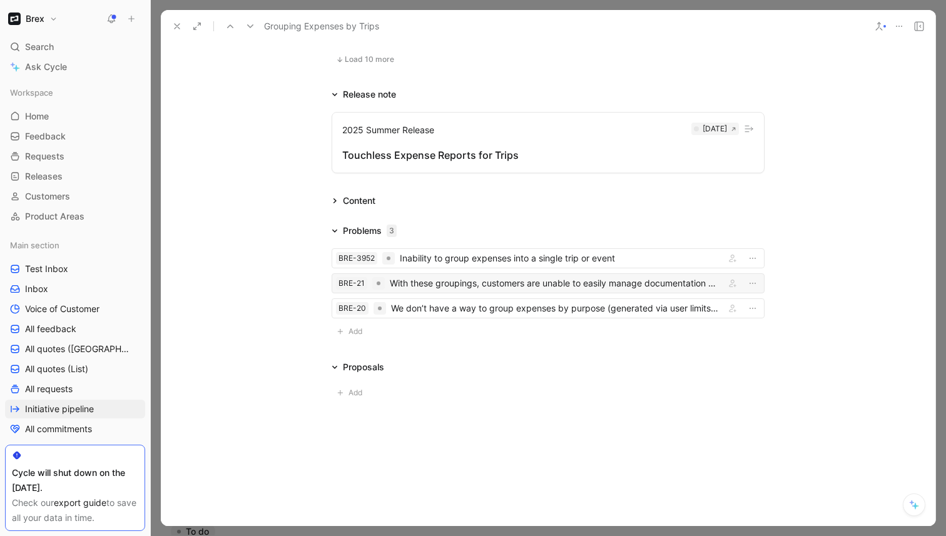
click at [509, 287] on div "With these groupings, customers are unable to easily manage documentation at th…" at bounding box center [555, 283] width 330 height 15
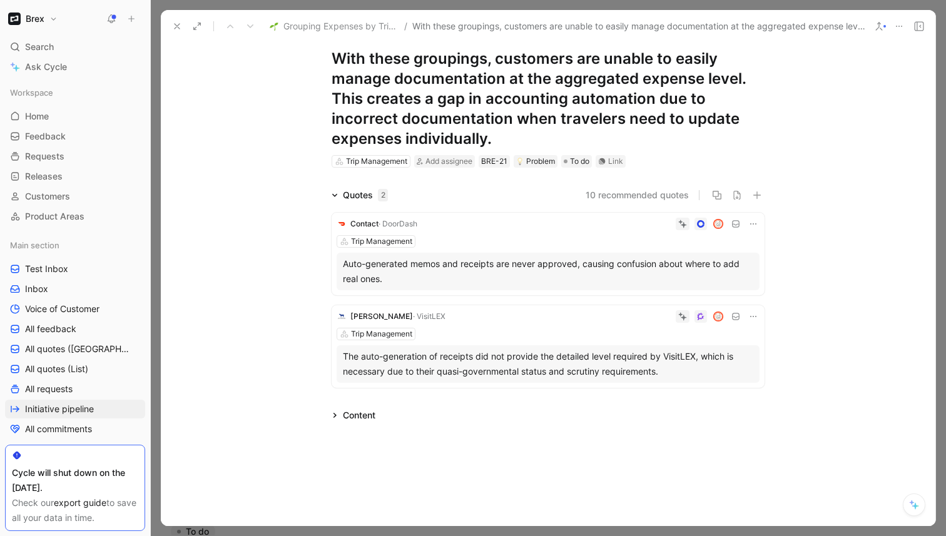
scroll to position [28, 0]
click at [556, 237] on div "Trip Management" at bounding box center [548, 241] width 423 height 13
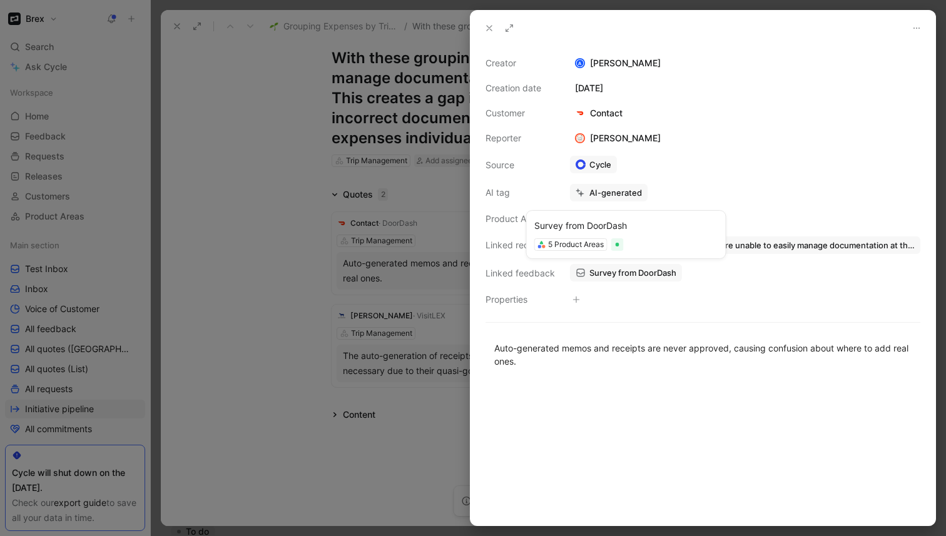
click at [643, 243] on div "5 Product Areas" at bounding box center [626, 244] width 184 height 13
click at [768, 245] on span "With these groupings, customers are unable to easily manage documentation at th…" at bounding box center [751, 245] width 325 height 11
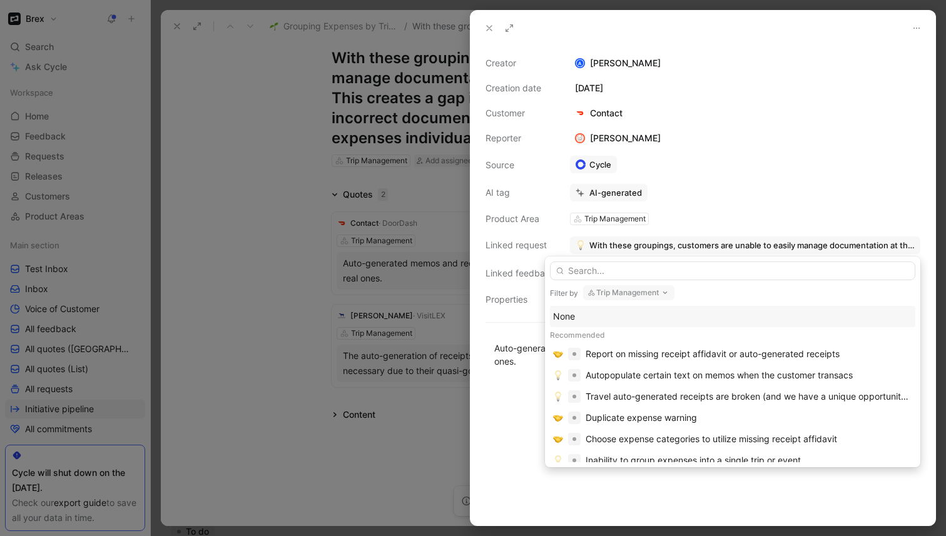
click at [616, 294] on button "Trip Management" at bounding box center [628, 292] width 91 height 15
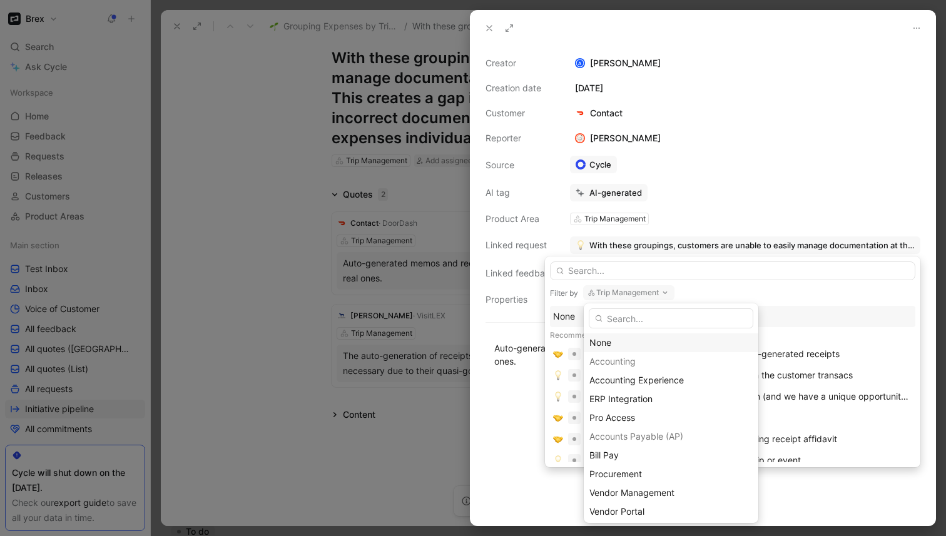
click at [612, 337] on div "None" at bounding box center [670, 342] width 163 height 15
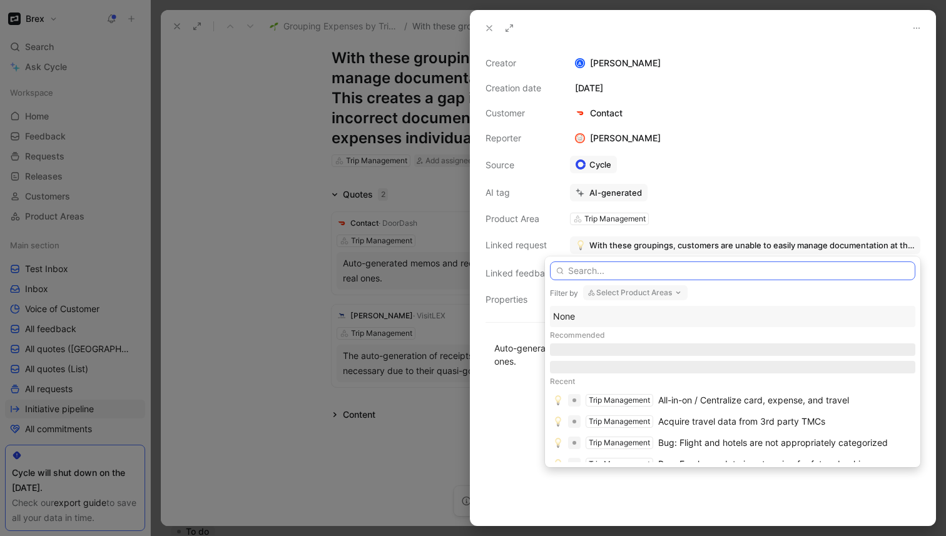
click at [630, 273] on input "text" at bounding box center [732, 271] width 365 height 19
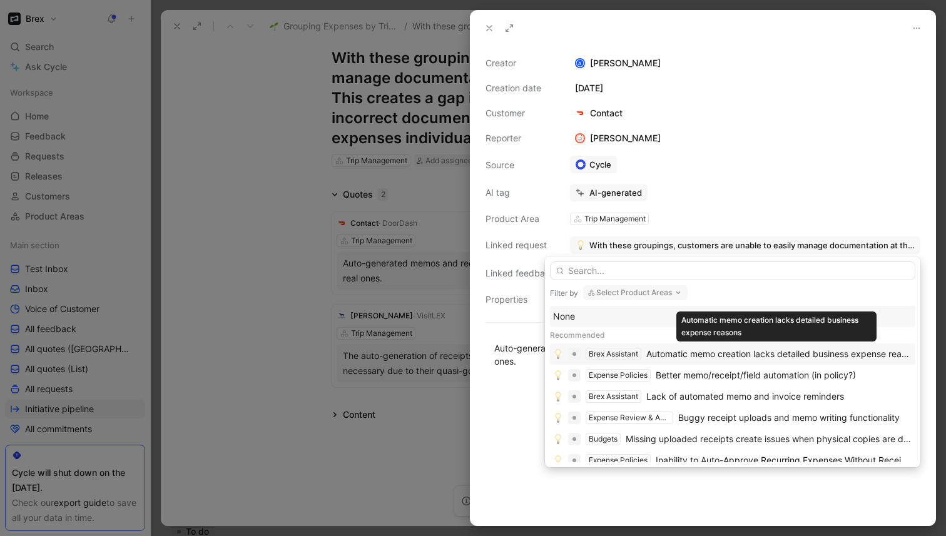
click at [679, 355] on div "Automatic memo creation lacks detailed business expense reasons" at bounding box center [779, 354] width 266 height 15
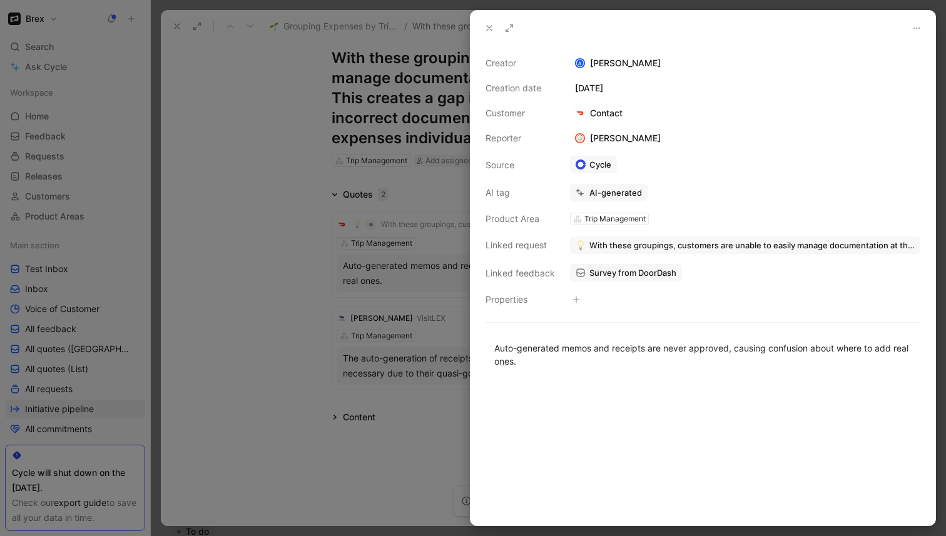
click at [457, 341] on div at bounding box center [473, 268] width 946 height 536
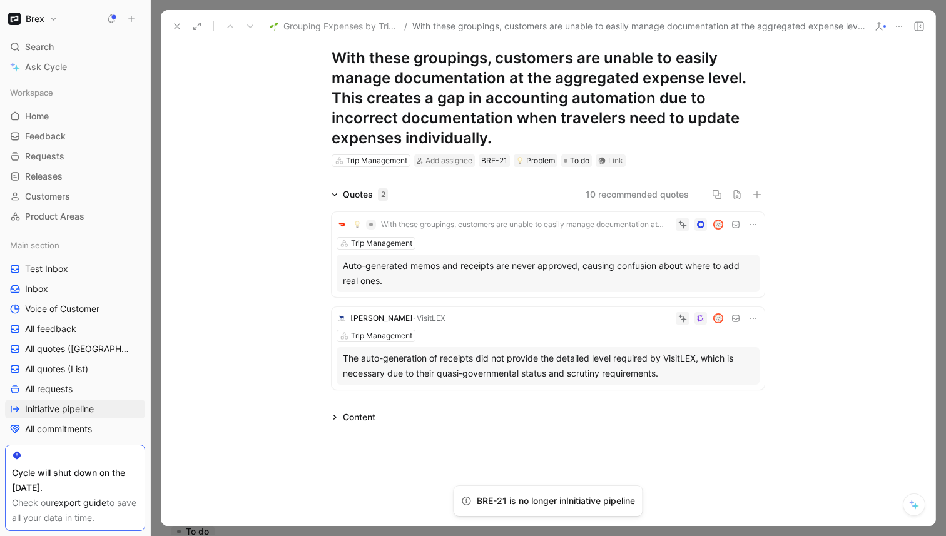
click at [479, 332] on div "Trip Management" at bounding box center [548, 336] width 423 height 13
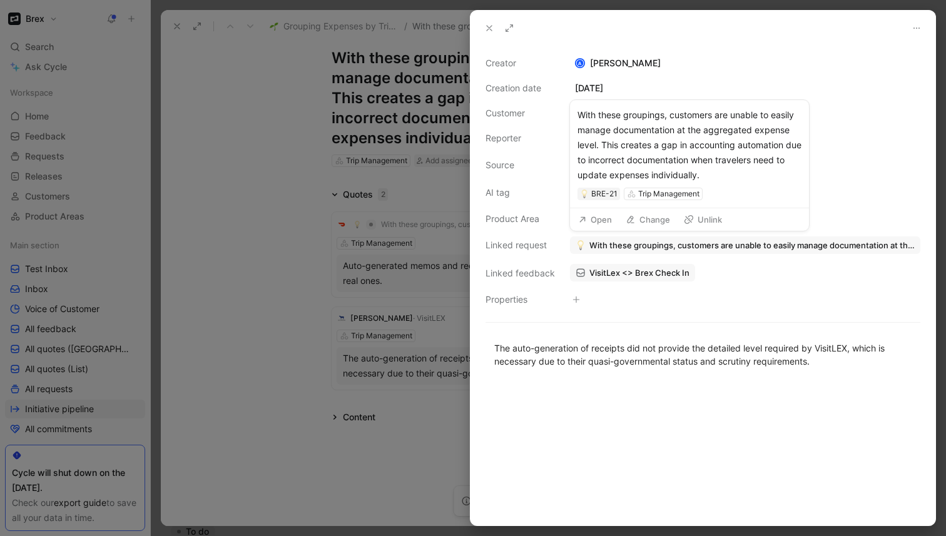
click at [633, 246] on span "With these groupings, customers are unable to easily manage documentation at th…" at bounding box center [751, 245] width 325 height 11
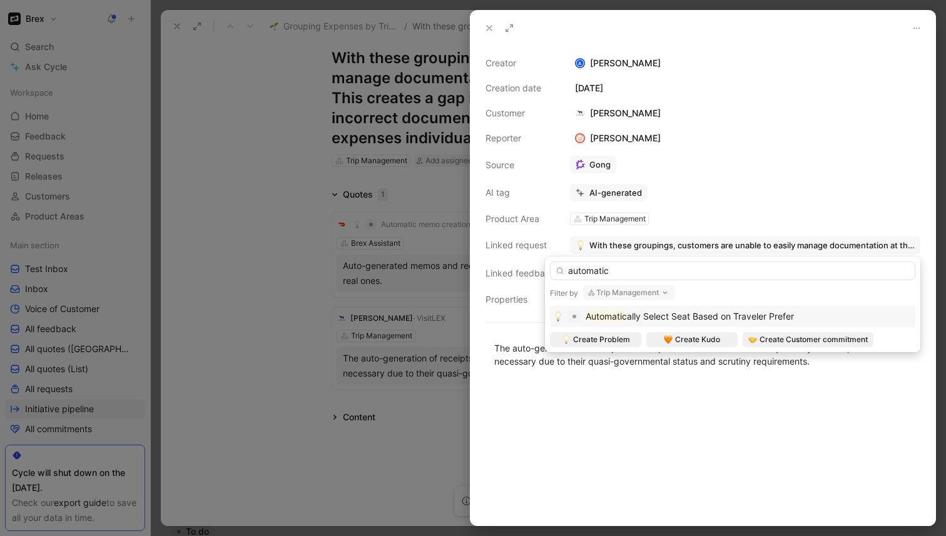
click at [649, 294] on button "Trip Management" at bounding box center [628, 292] width 91 height 15
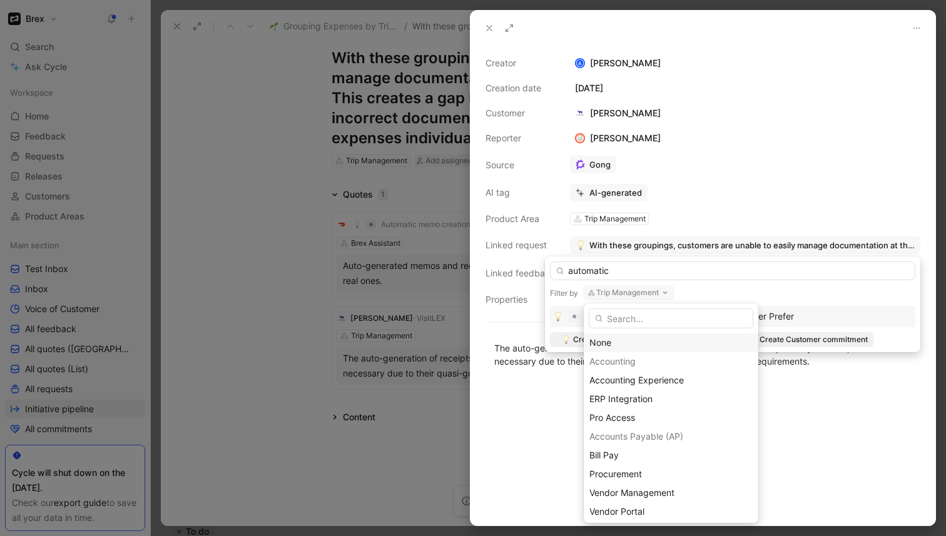
click at [629, 345] on div "None" at bounding box center [670, 342] width 163 height 15
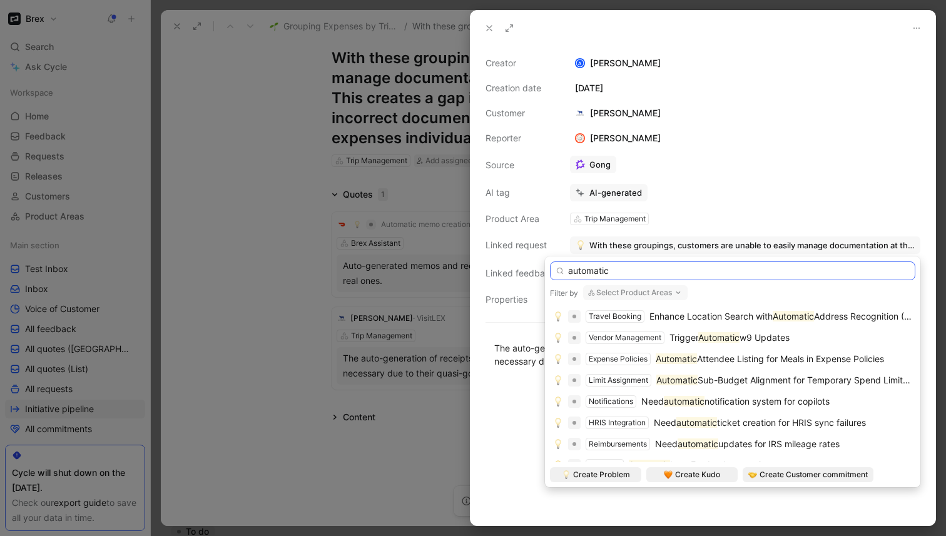
click at [600, 269] on input "automatic" at bounding box center [732, 271] width 365 height 19
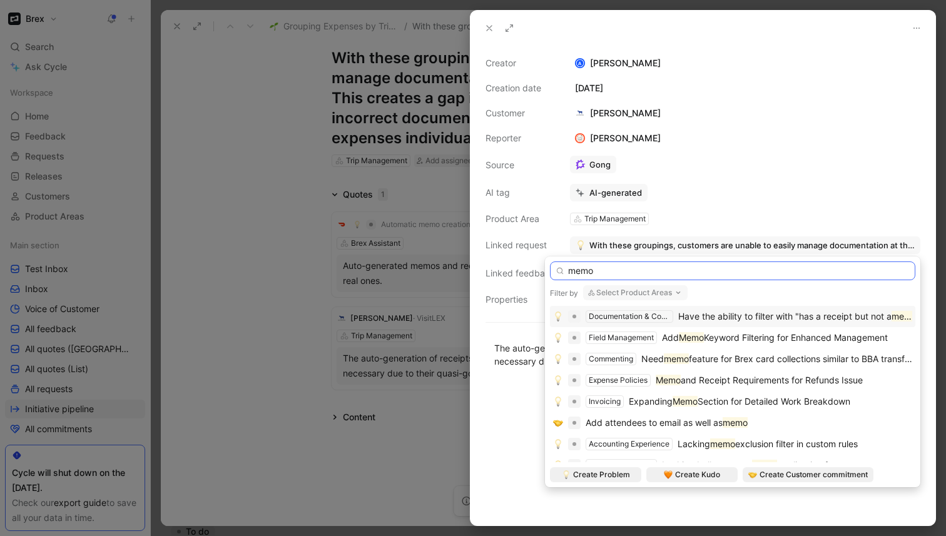
click at [613, 276] on input "memo" at bounding box center [732, 271] width 365 height 19
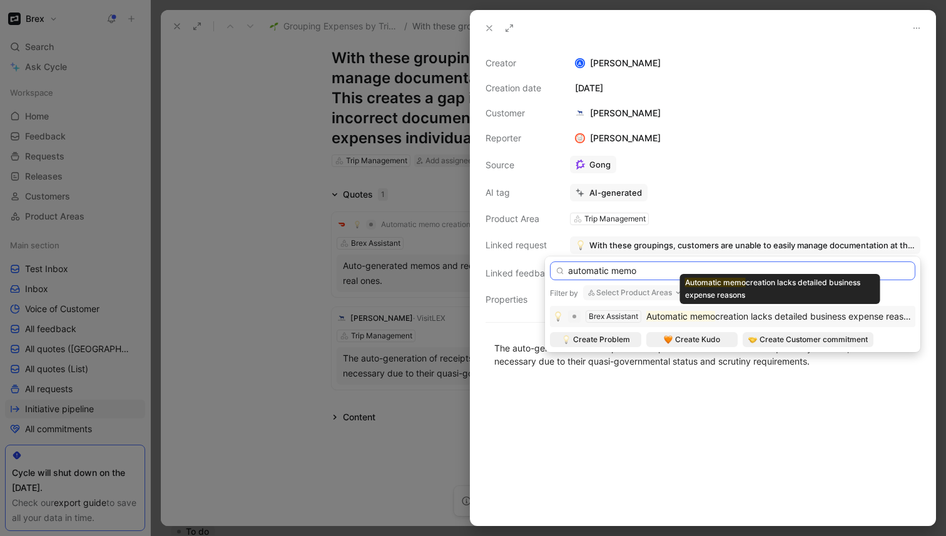
type input "automatic memo"
click at [764, 318] on span "creation lacks detailed business expense reasons" at bounding box center [816, 316] width 203 height 11
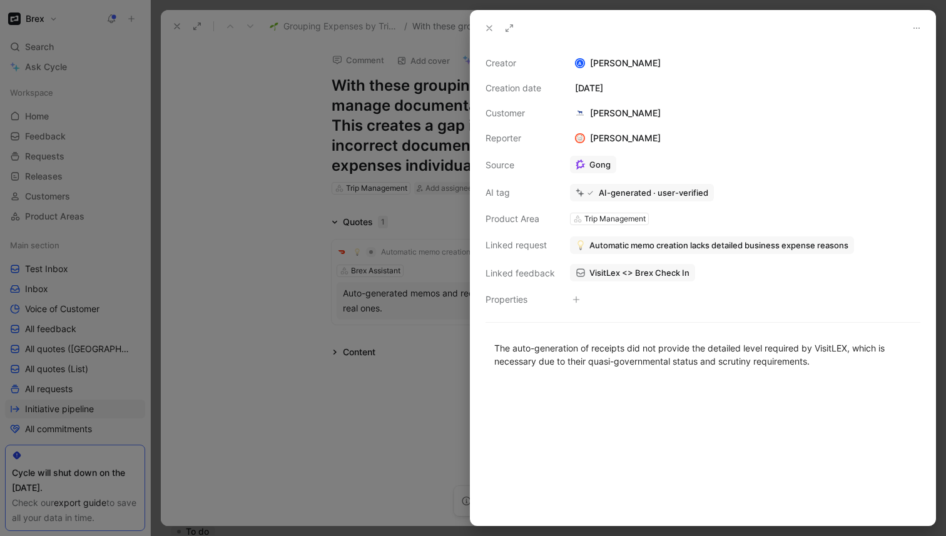
click at [292, 315] on div at bounding box center [473, 268] width 946 height 536
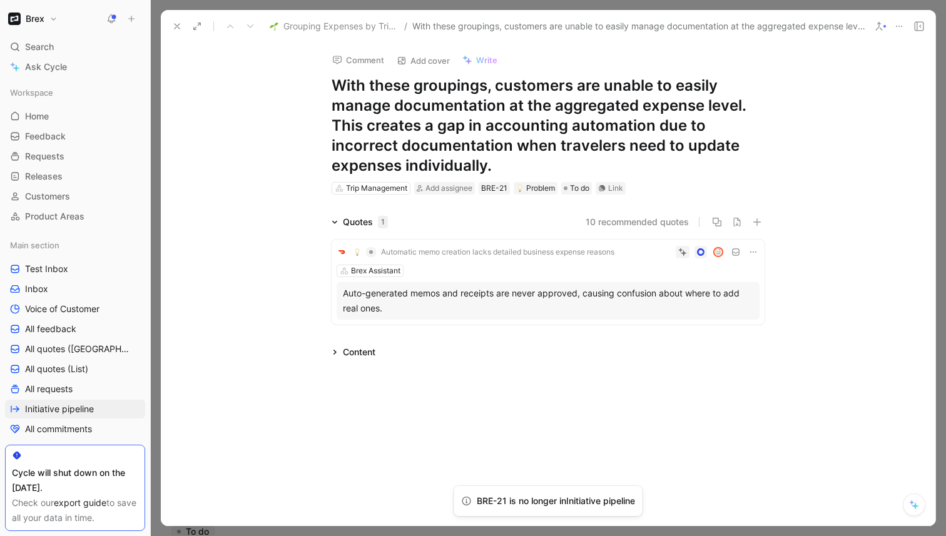
click at [900, 26] on icon at bounding box center [899, 26] width 10 height 10
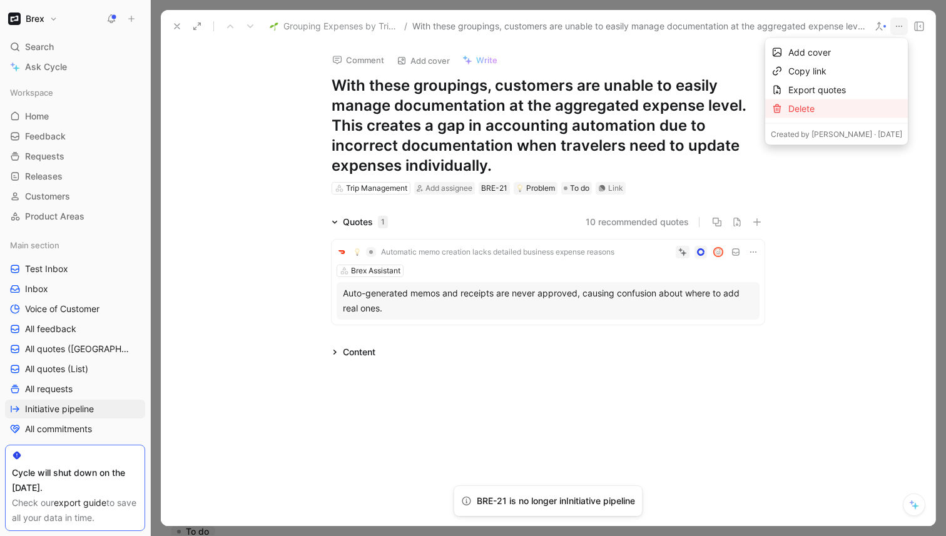
click at [835, 105] on div "Delete" at bounding box center [845, 108] width 114 height 15
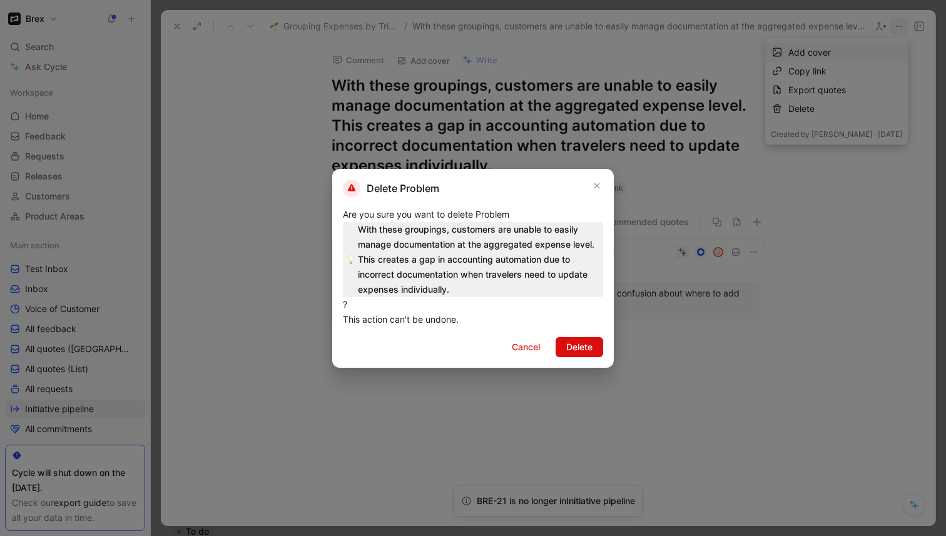
click at [566, 348] on span "Delete" at bounding box center [579, 347] width 26 height 15
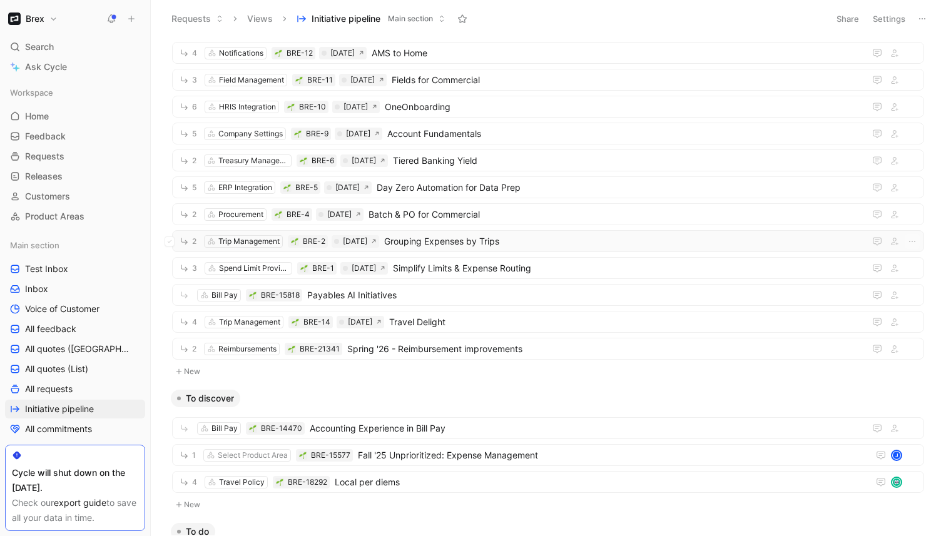
click at [477, 245] on span "Grouping Expenses by Trips" at bounding box center [622, 241] width 476 height 15
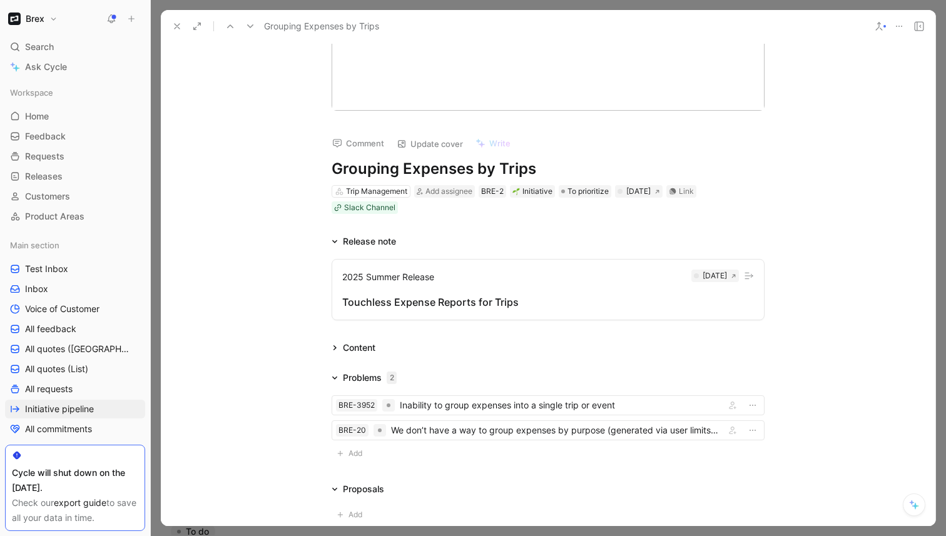
scroll to position [180, 0]
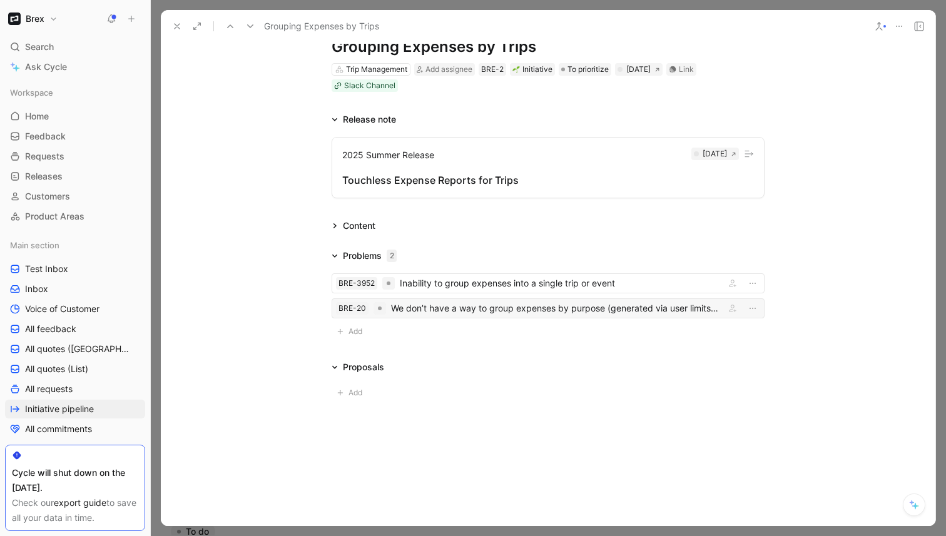
click at [428, 312] on div "We don’t have a way to group expenses by purpose (generated via user limits or …" at bounding box center [555, 308] width 329 height 15
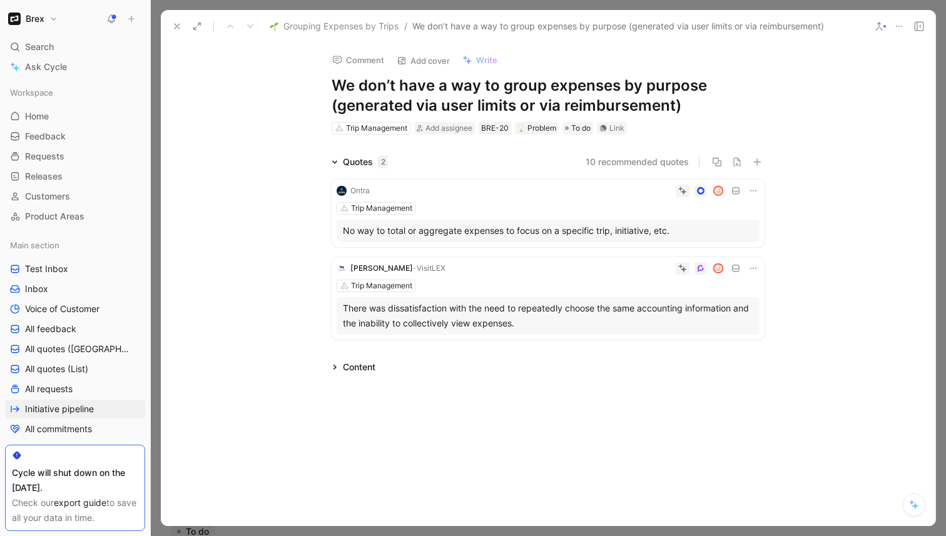
click at [558, 195] on div at bounding box center [567, 191] width 385 height 13
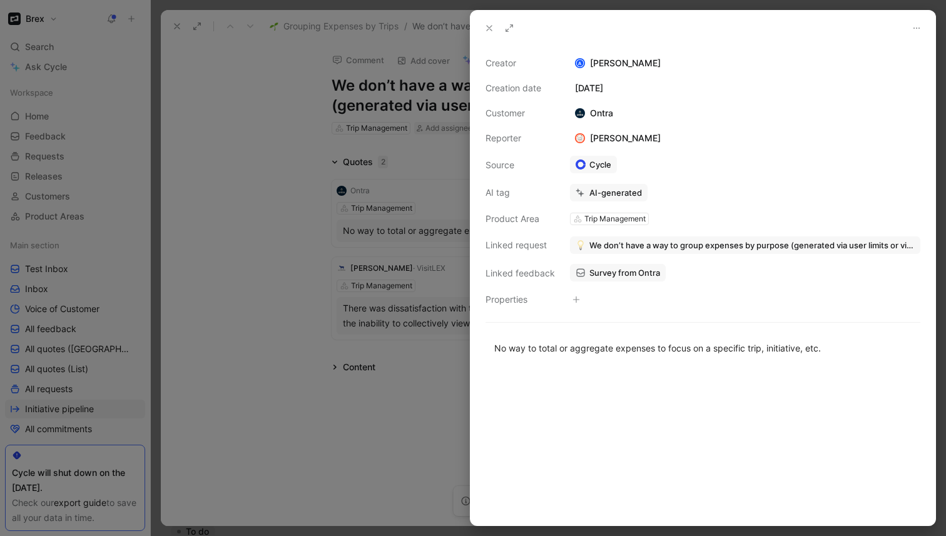
click at [637, 245] on span "We don’t have a way to group expenses by purpose (generated via user limits or …" at bounding box center [751, 245] width 325 height 11
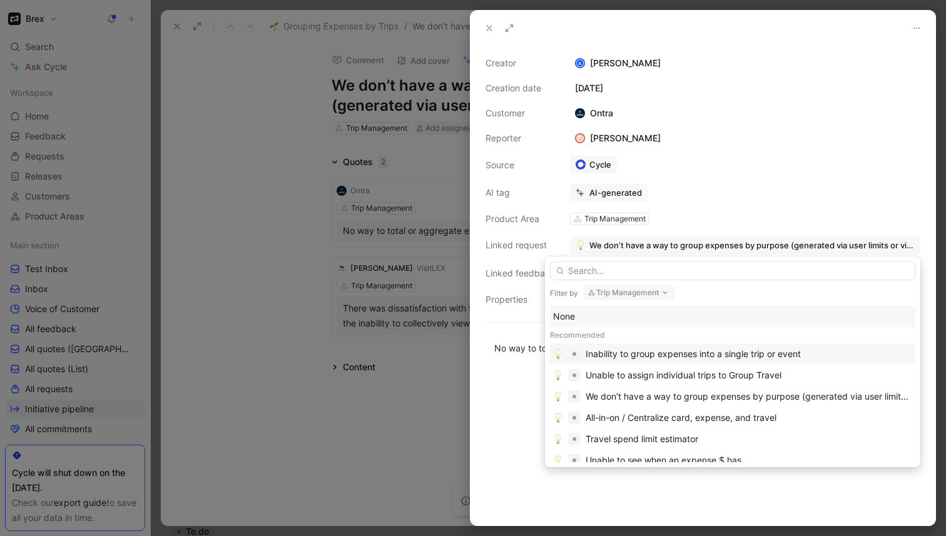
click at [635, 355] on div "Inability to group expenses into a single trip or event" at bounding box center [693, 354] width 215 height 15
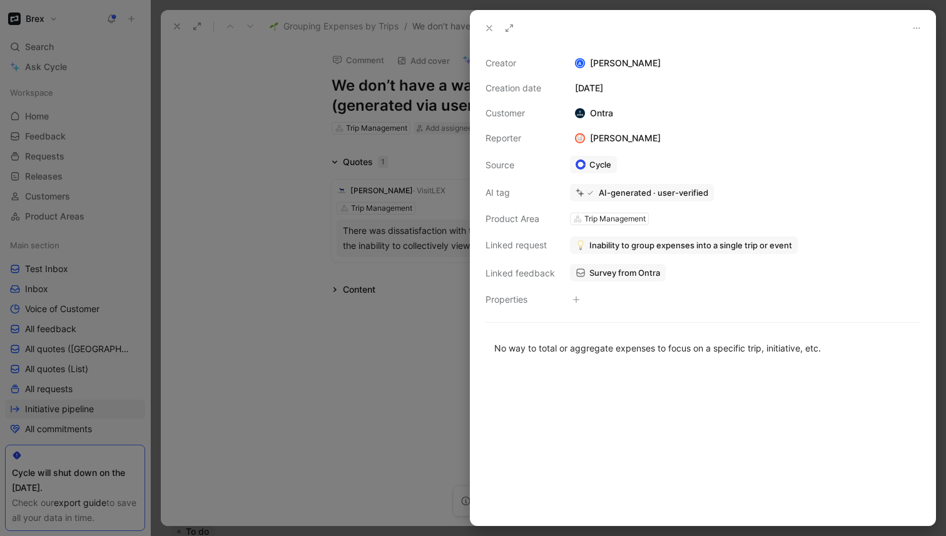
click at [279, 250] on div at bounding box center [473, 268] width 946 height 536
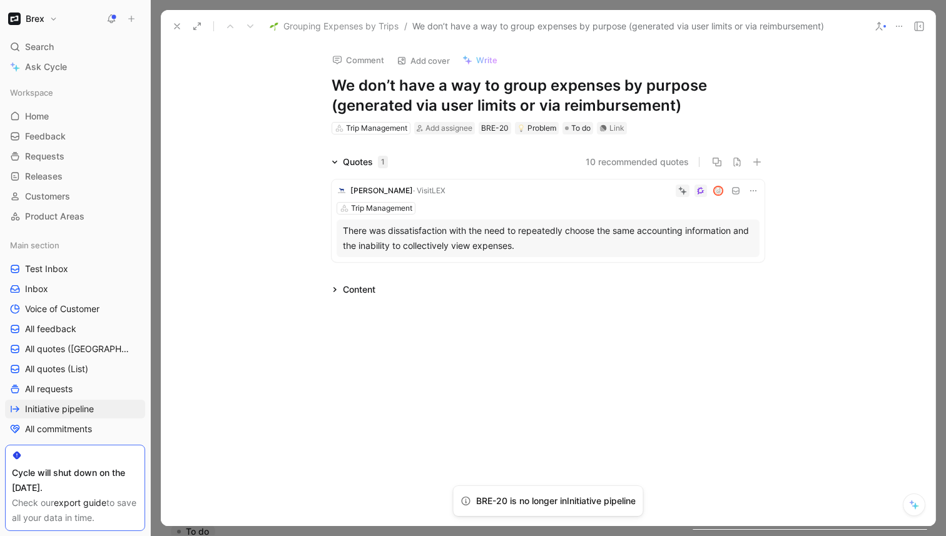
click at [625, 199] on div "[PERSON_NAME] · VisitLEX Trip Management There was dissatisfaction with the nee…" at bounding box center [548, 221] width 433 height 83
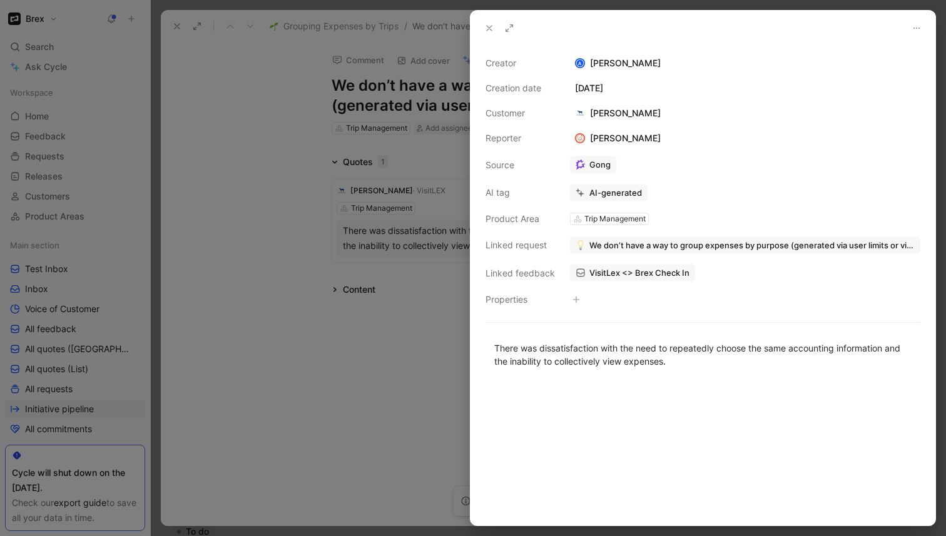
click at [289, 238] on div at bounding box center [473, 268] width 946 height 536
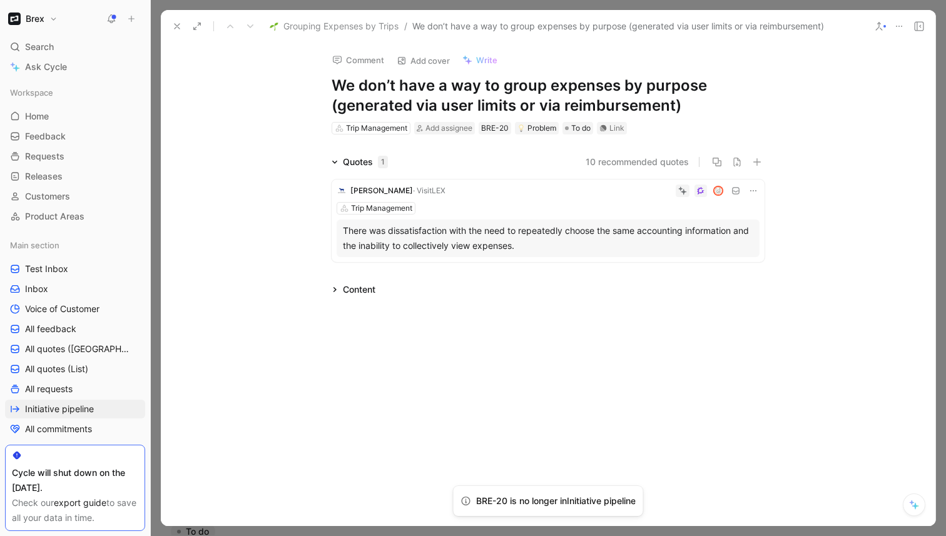
click at [559, 236] on div "There was dissatisfaction with the need to repeatedly choose the same accountin…" at bounding box center [548, 238] width 411 height 30
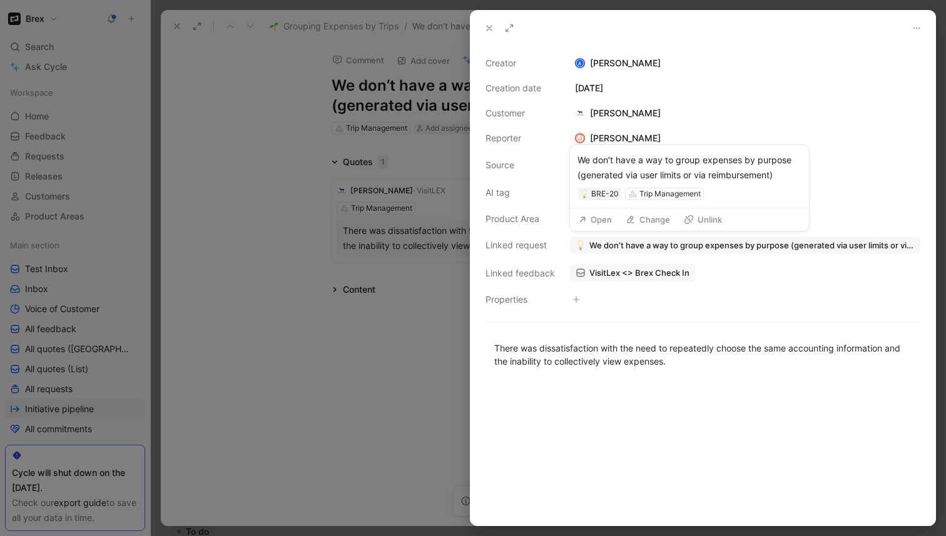
click at [647, 242] on span "We don’t have a way to group expenses by purpose (generated via user limits or …" at bounding box center [751, 245] width 325 height 11
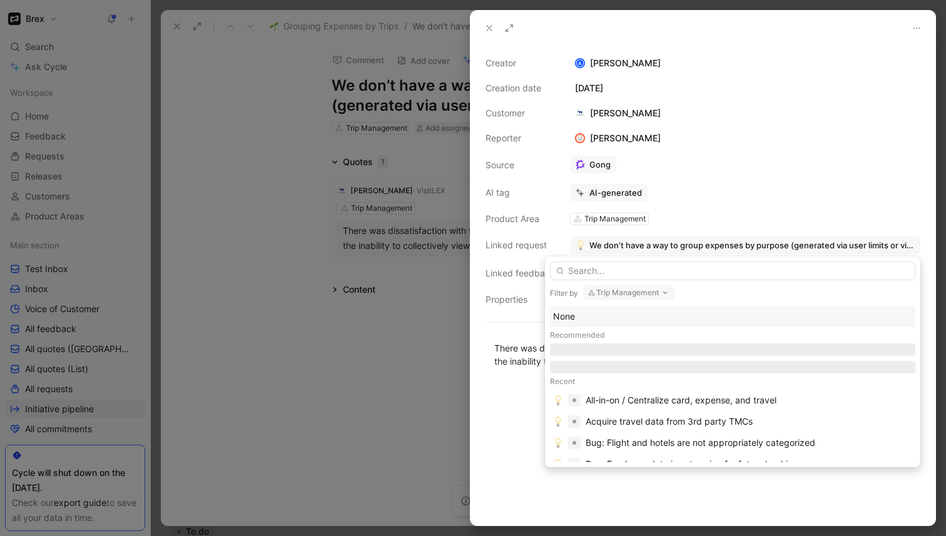
click at [637, 267] on input "text" at bounding box center [732, 271] width 365 height 19
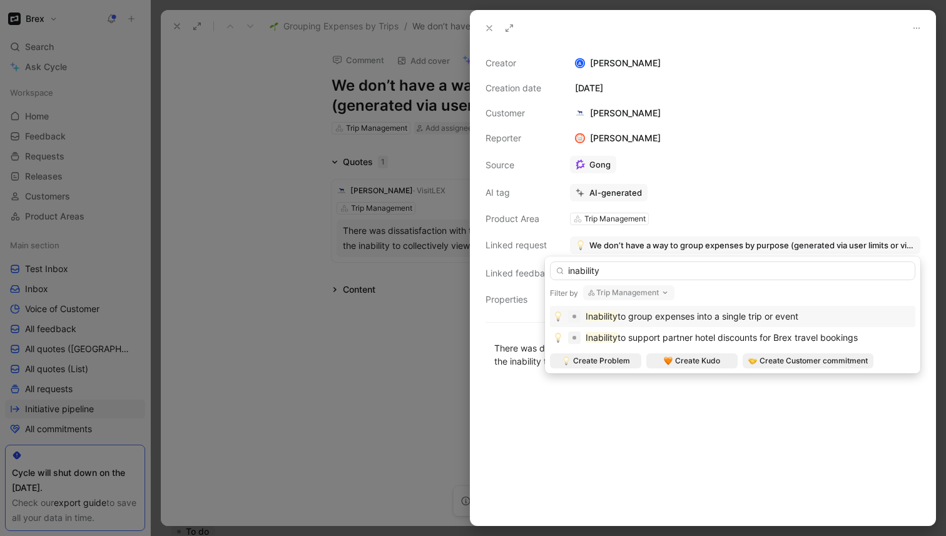
type input "inability"
click at [671, 317] on span "to group expenses into a single trip or event" at bounding box center [708, 316] width 181 height 11
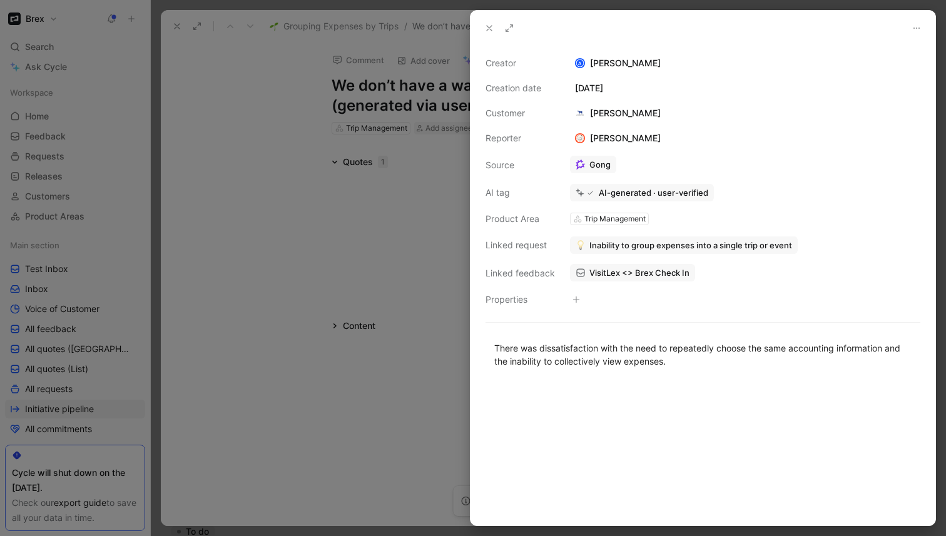
click at [312, 218] on div at bounding box center [473, 268] width 946 height 536
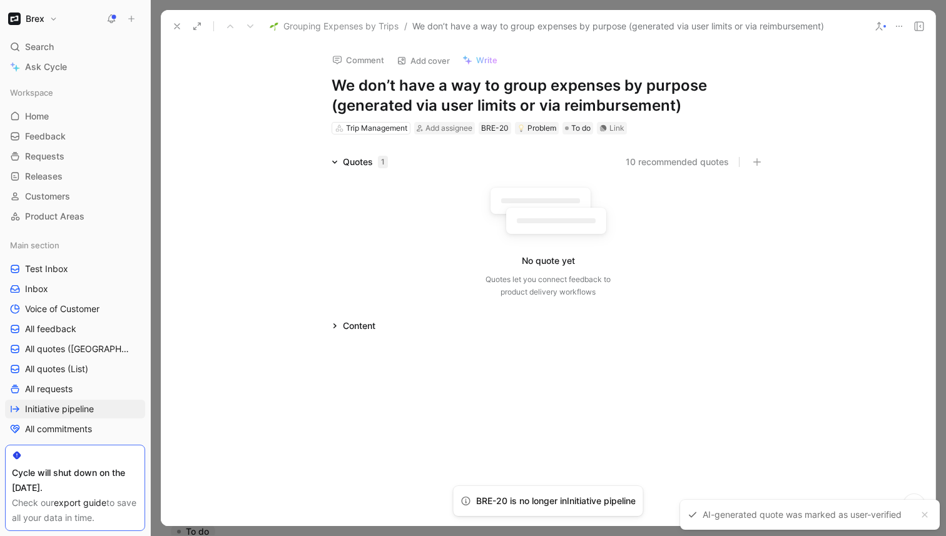
click at [902, 26] on use at bounding box center [899, 26] width 6 height 1
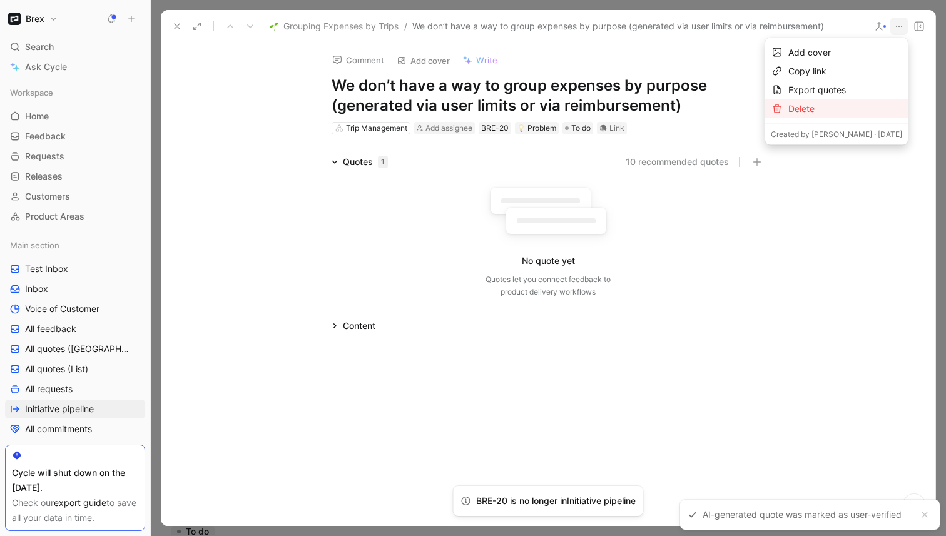
click at [813, 110] on div "Delete" at bounding box center [845, 108] width 114 height 15
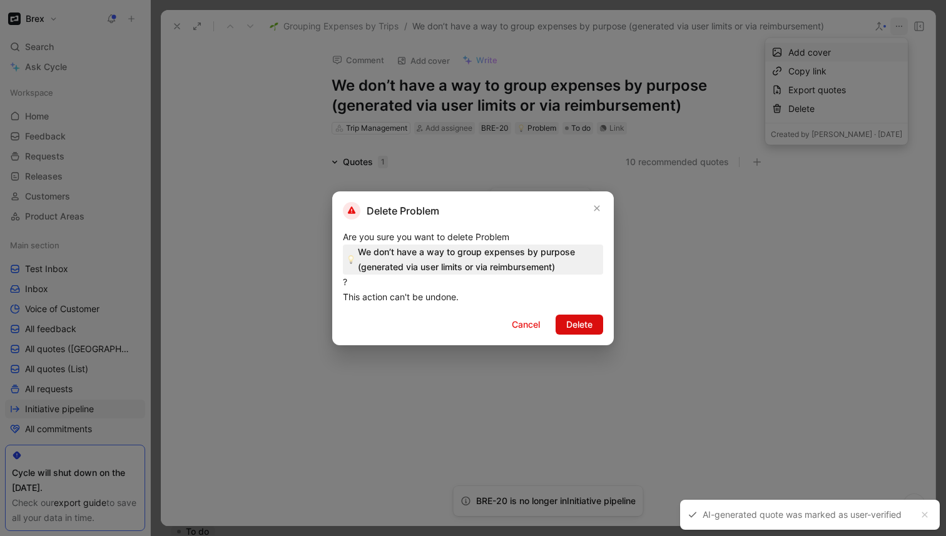
click at [576, 320] on span "Delete" at bounding box center [579, 324] width 26 height 15
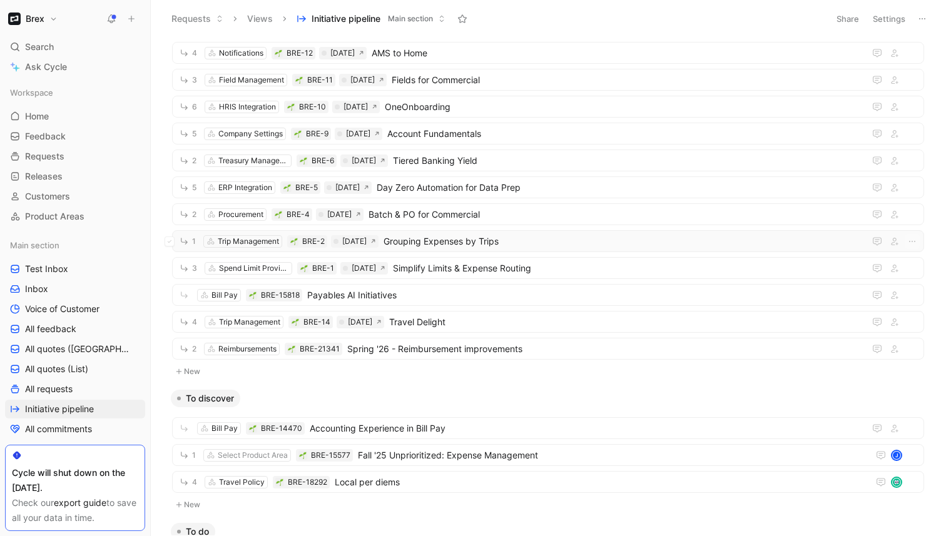
click at [464, 244] on span "Grouping Expenses by Trips" at bounding box center [622, 241] width 476 height 15
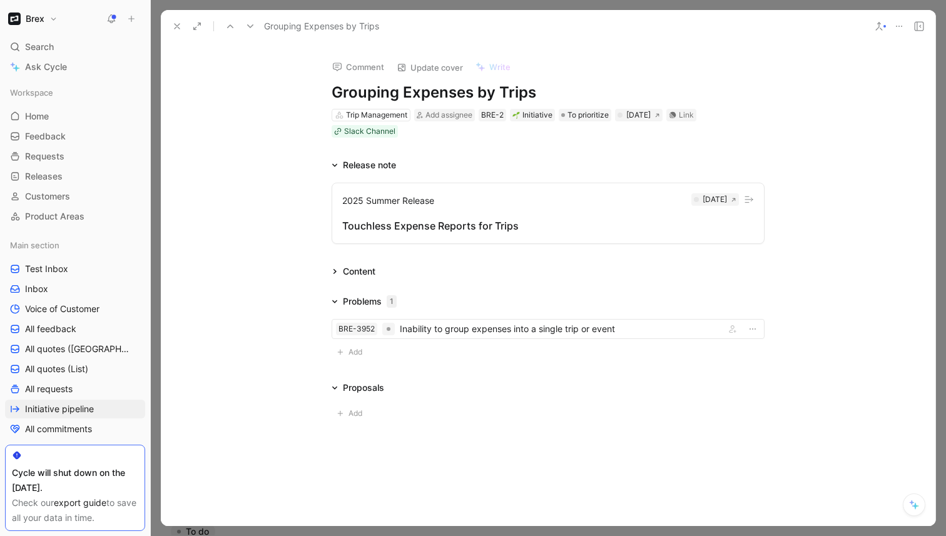
scroll to position [155, 0]
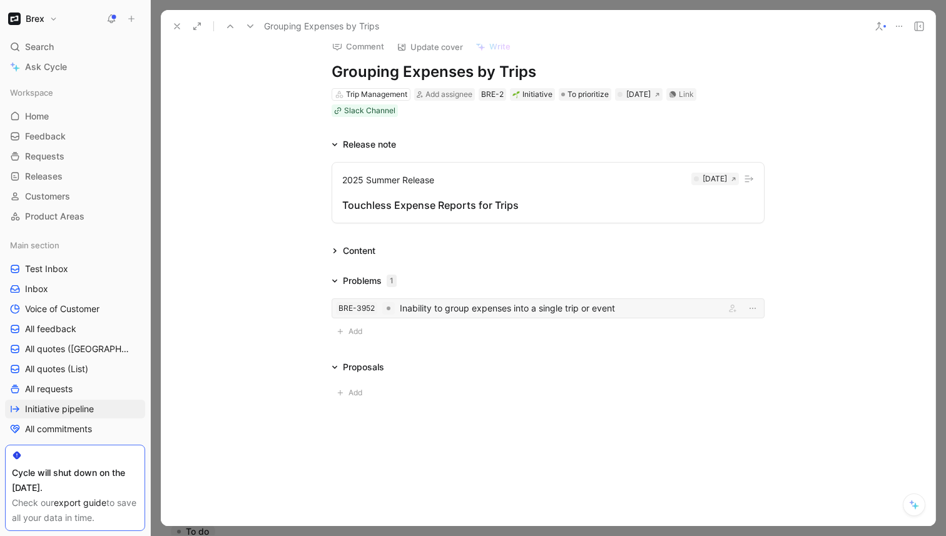
click at [434, 310] on div "Inability to group expenses into a single trip or event" at bounding box center [560, 308] width 320 height 15
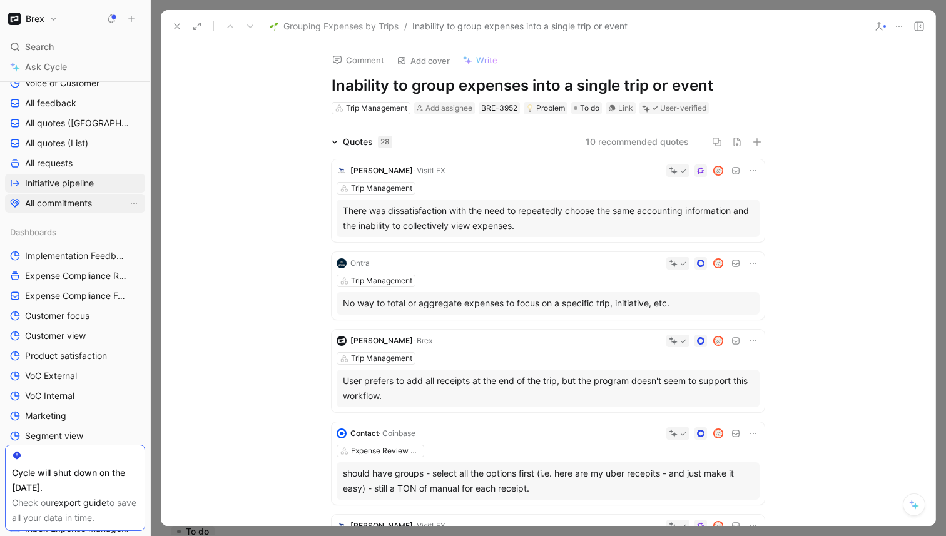
scroll to position [242, 0]
